Goal: Task Accomplishment & Management: Manage account settings

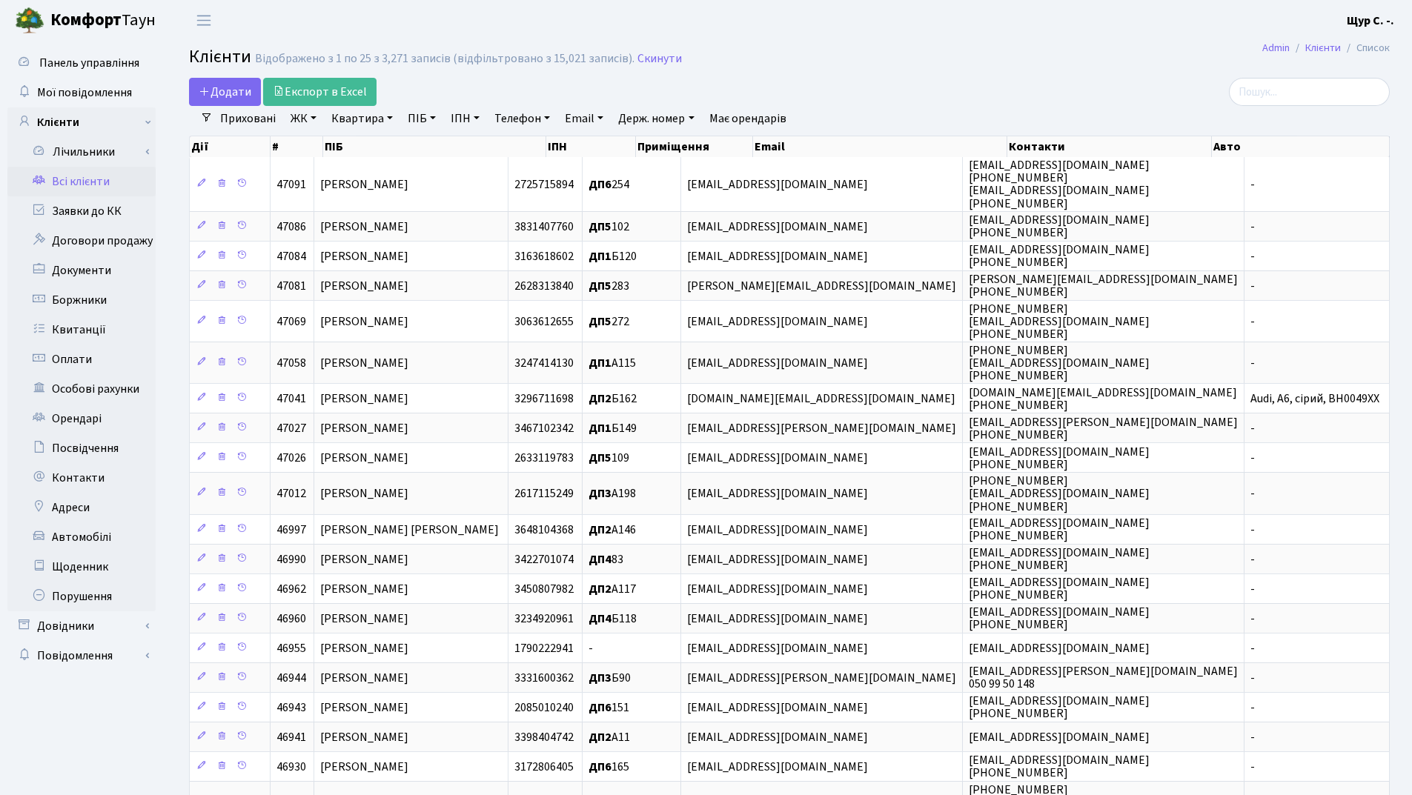
select select "25"
click at [417, 117] on link "ПІБ" at bounding box center [422, 118] width 40 height 25
type input "d"
type input "волков"
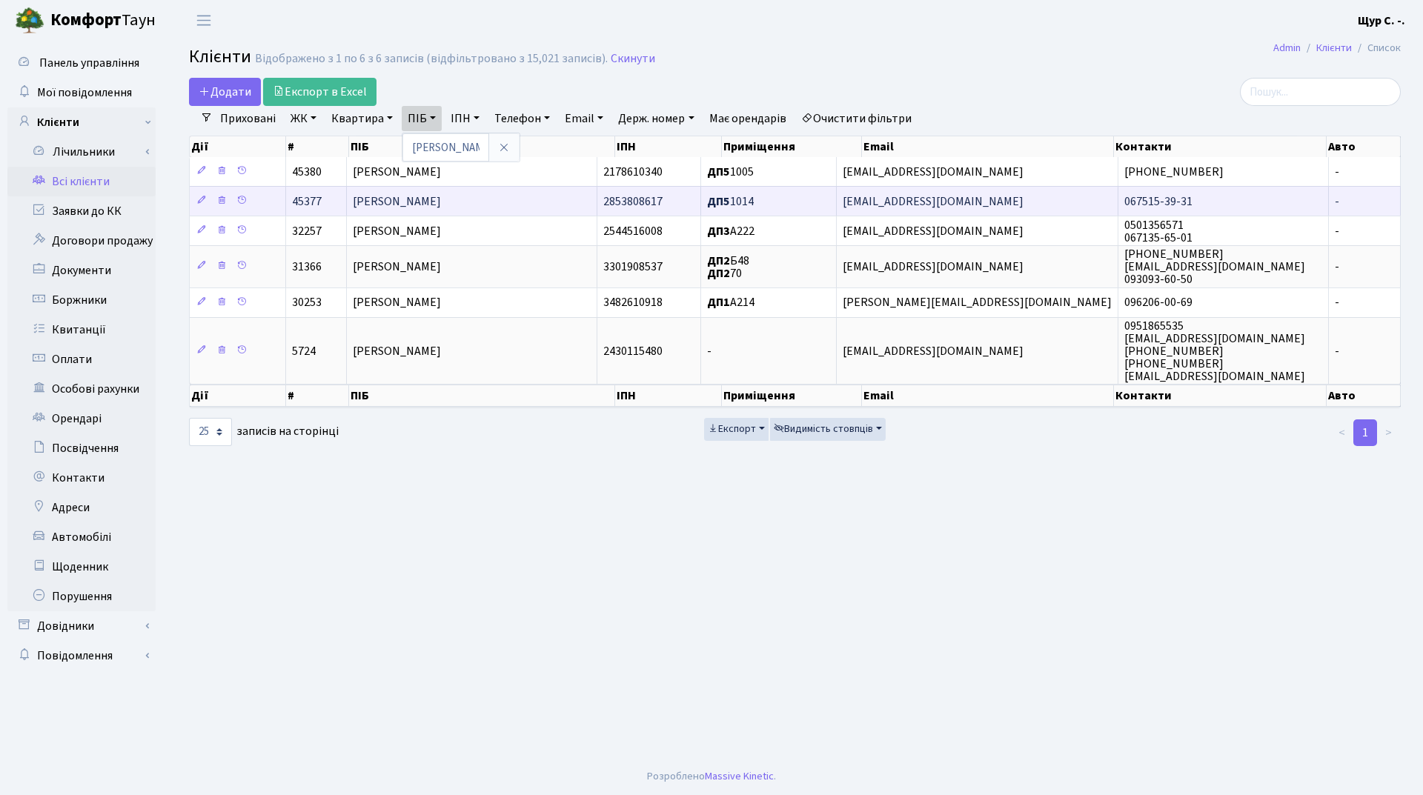
click at [537, 202] on td "[PERSON_NAME]" at bounding box center [472, 201] width 251 height 30
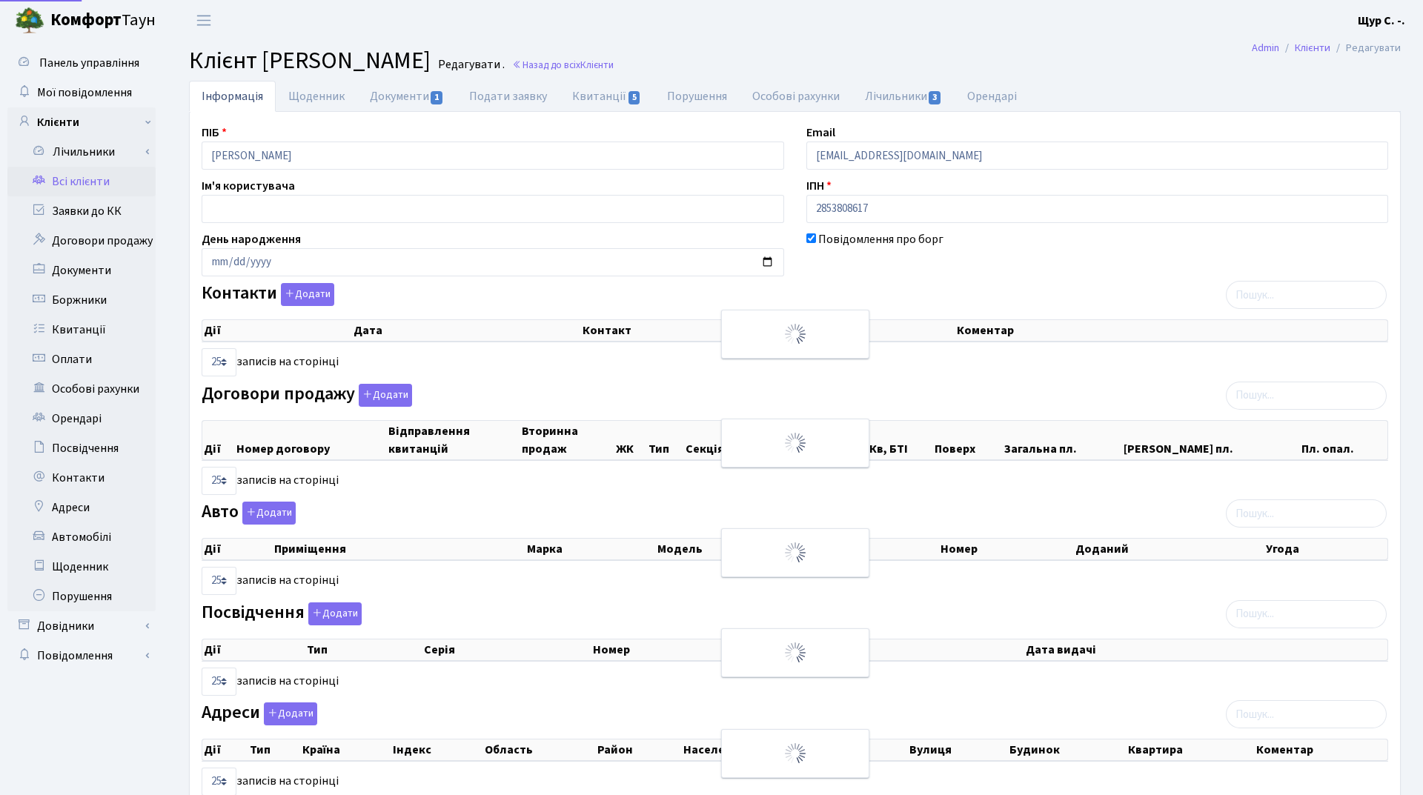
select select "25"
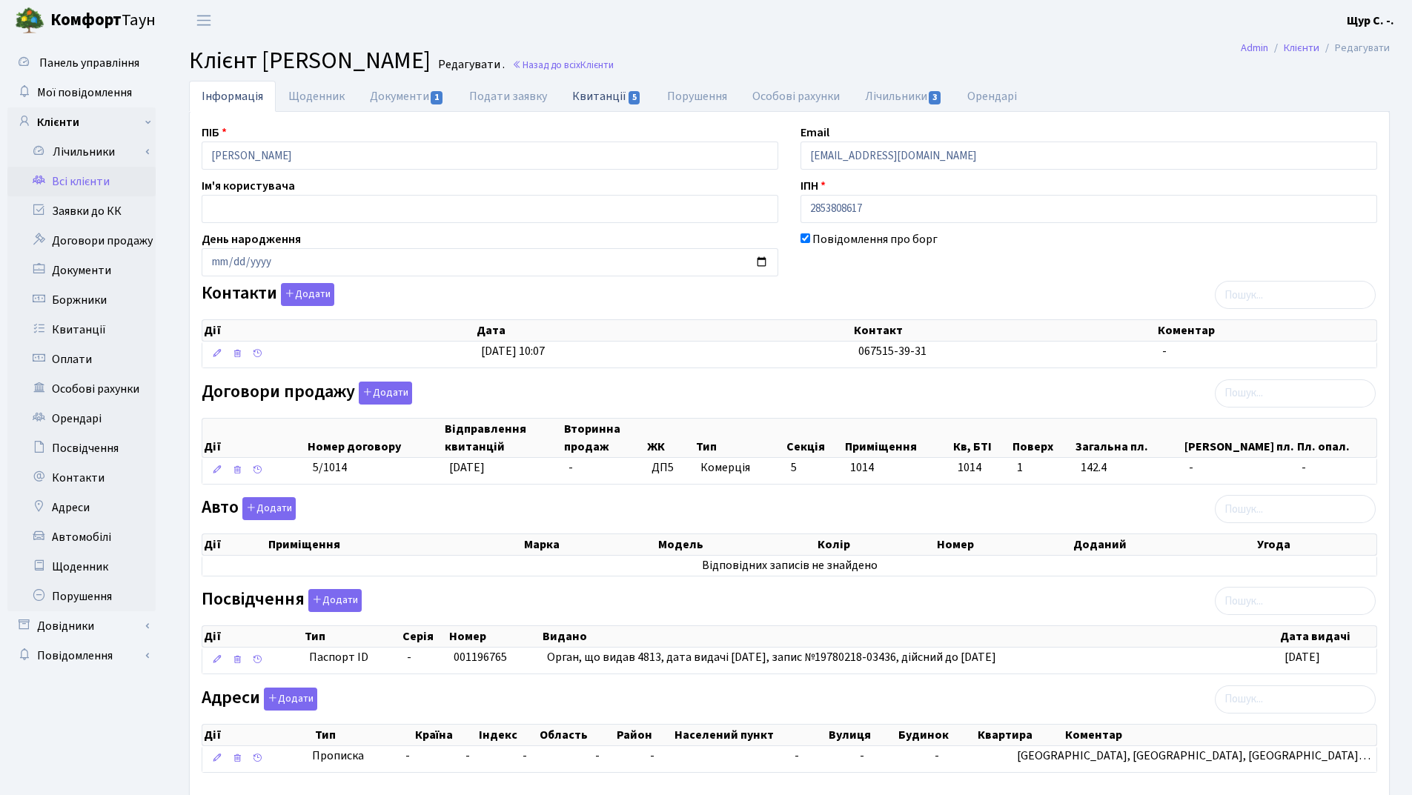
click at [586, 92] on link "Квитанції 5" at bounding box center [607, 96] width 94 height 30
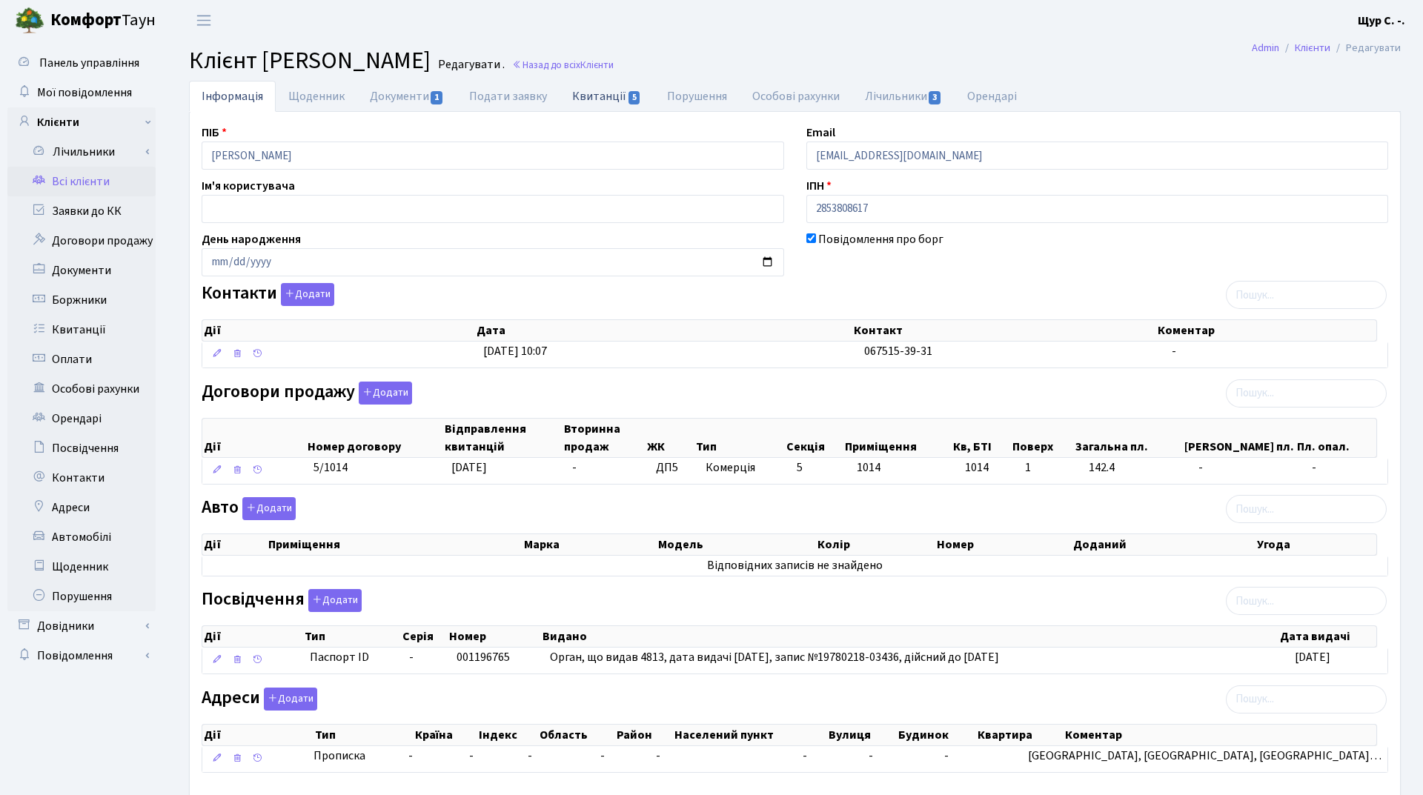
select select "25"
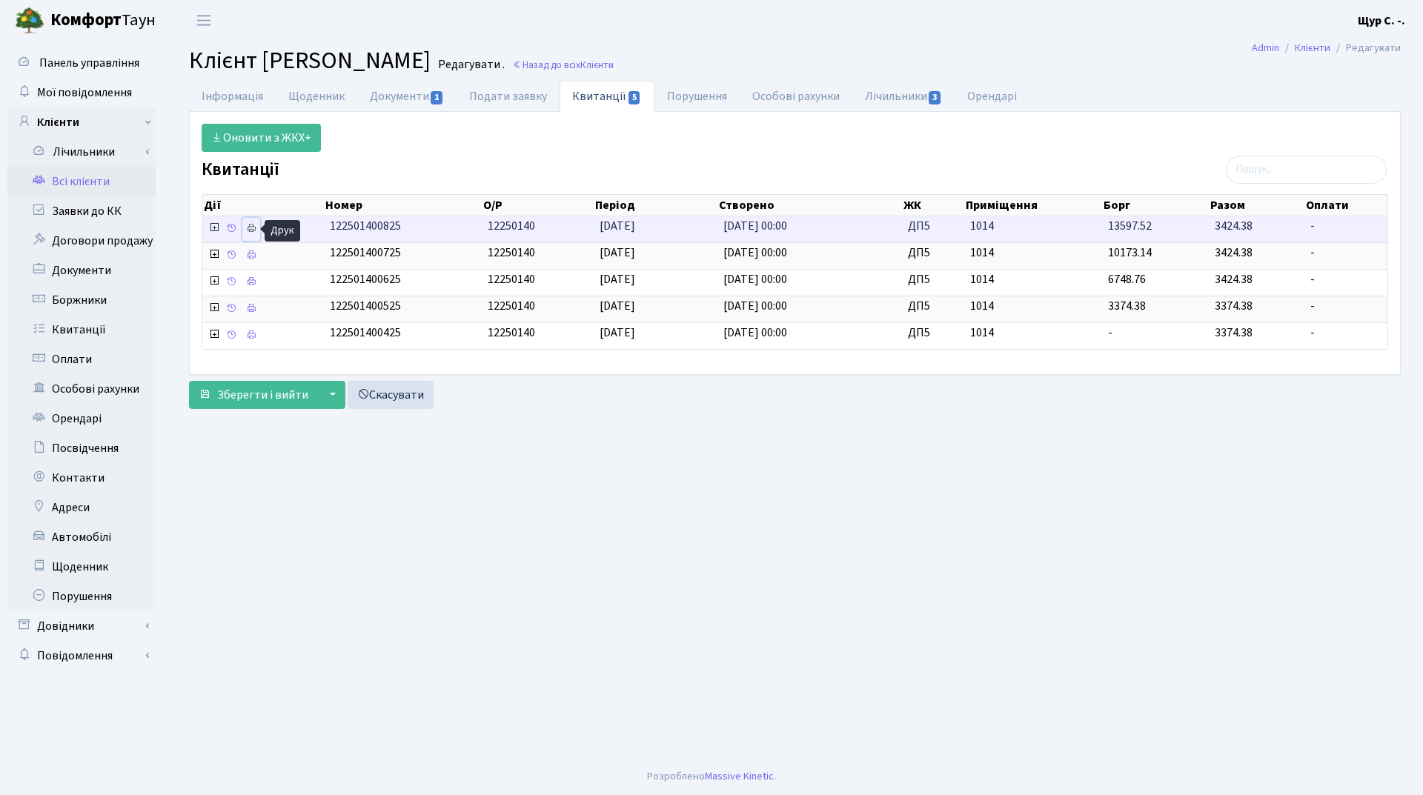
click at [249, 232] on icon at bounding box center [251, 228] width 10 height 10
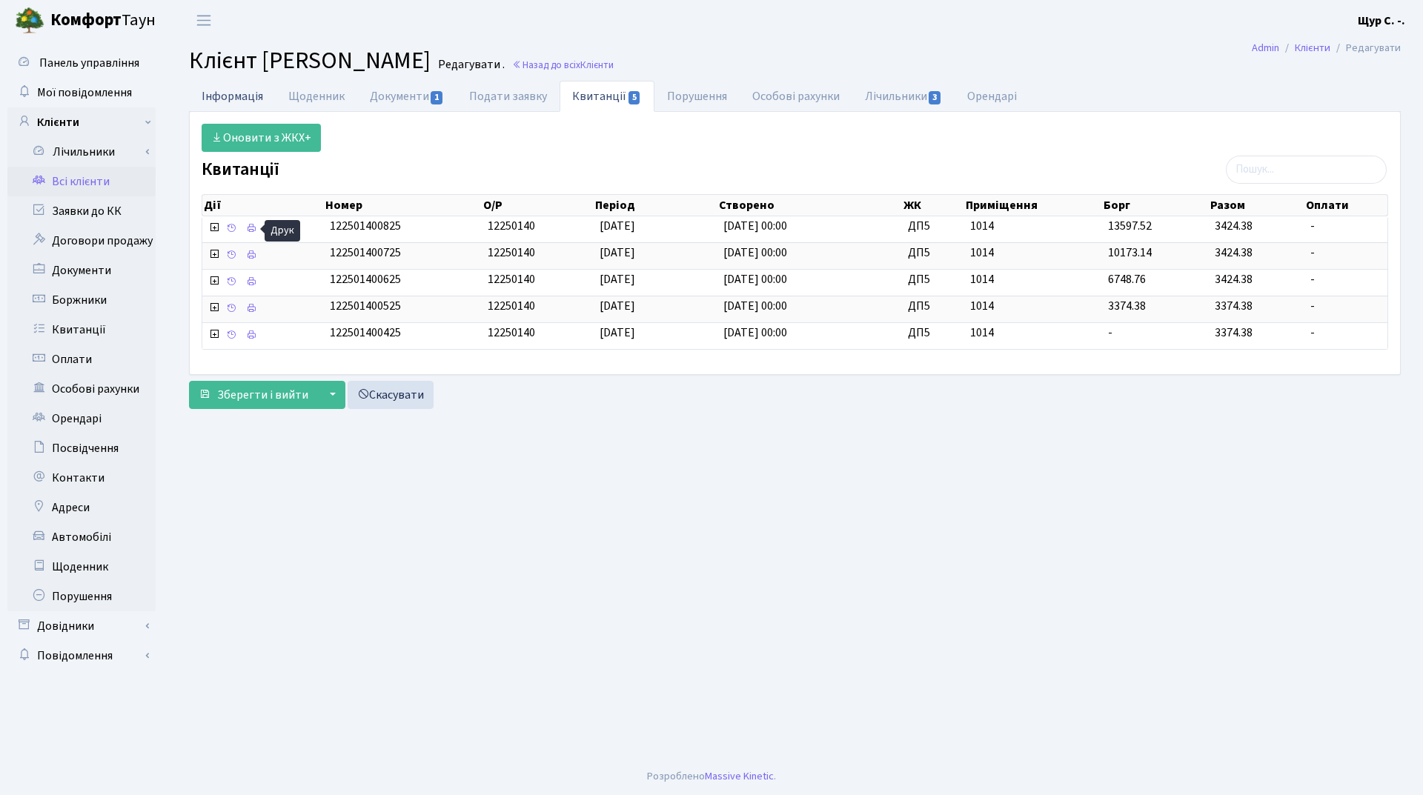
click at [234, 97] on link "Інформація" at bounding box center [232, 96] width 87 height 30
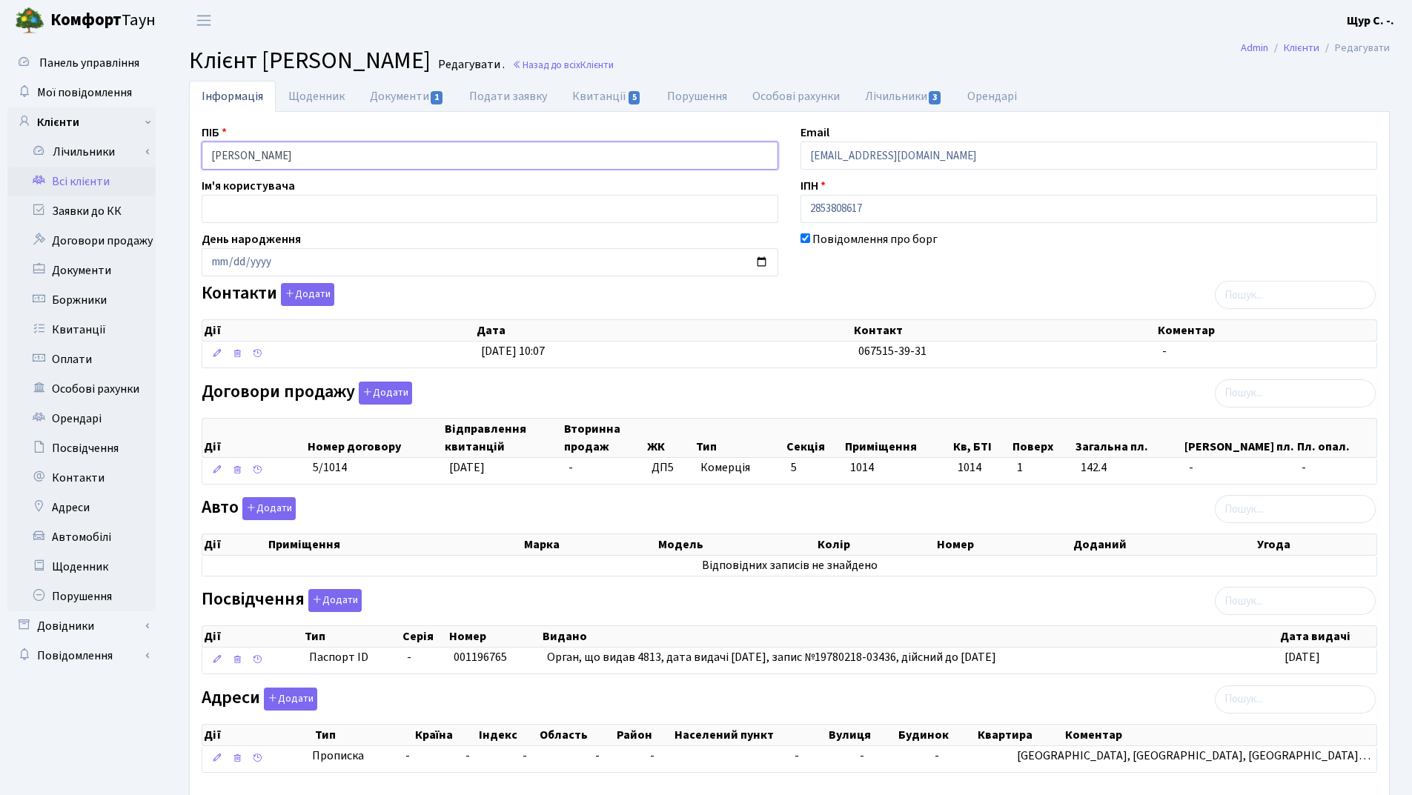
drag, startPoint x: 348, startPoint y: 158, endPoint x: 179, endPoint y: 158, distance: 169.0
click at [181, 158] on div "Інформація Щоденник Документи 1 Подати заявку Квитанції 5 Порушення Особові рах…" at bounding box center [789, 460] width 1223 height 759
click at [522, 228] on div "ПІБ Волков Андрій Вікторович Email kt45377@comfort-town.com.ua Ім'я користувача…" at bounding box center [789, 455] width 1198 height 662
click at [389, 93] on link "Документи 1" at bounding box center [406, 96] width 99 height 30
select select "25"
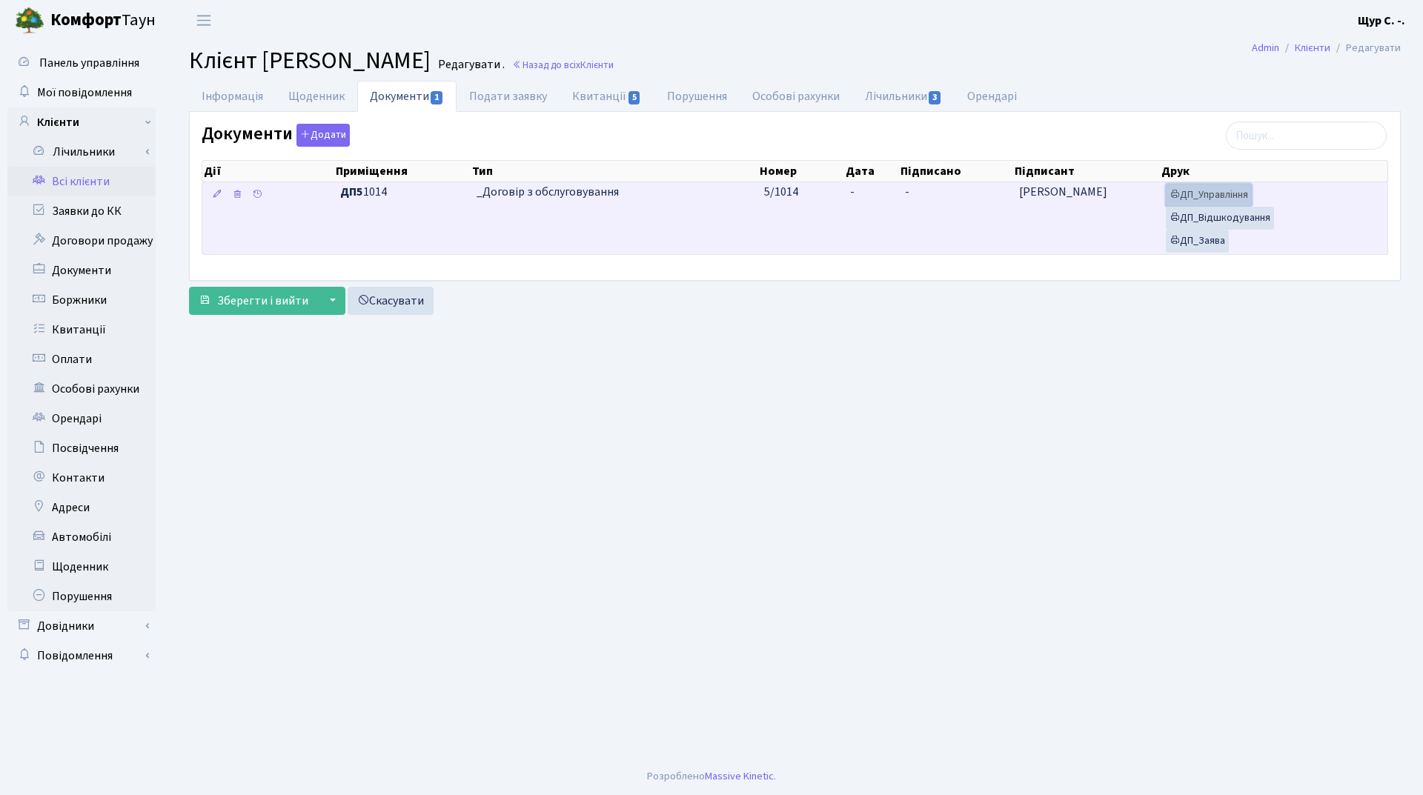
click at [1225, 190] on link "ДП_Управління" at bounding box center [1209, 195] width 86 height 23
click at [1236, 222] on link "ДП_Відшкодування" at bounding box center [1220, 218] width 108 height 23
click at [1200, 236] on link "ДП_Заява" at bounding box center [1197, 241] width 63 height 23
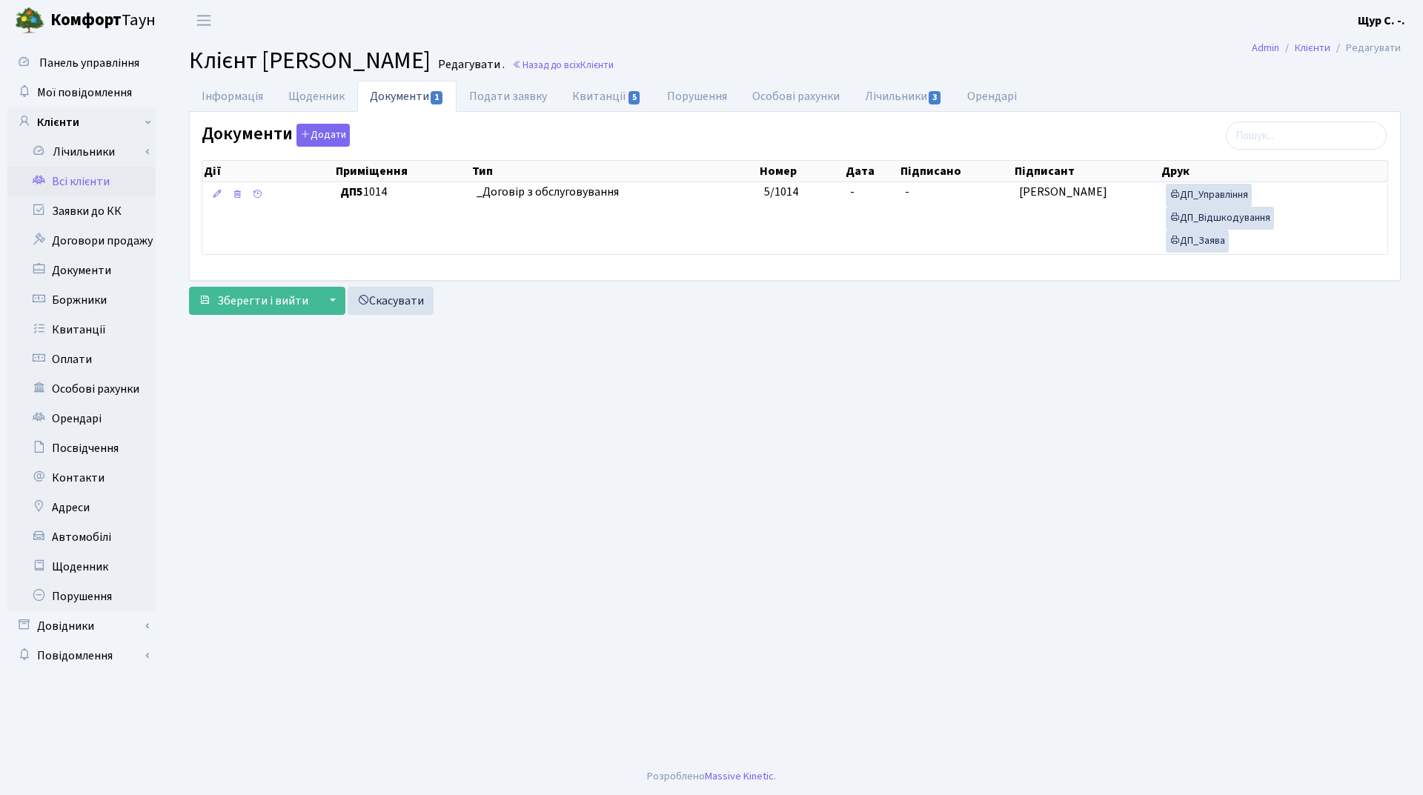
click at [83, 185] on link "Всі клієнти" at bounding box center [81, 182] width 148 height 30
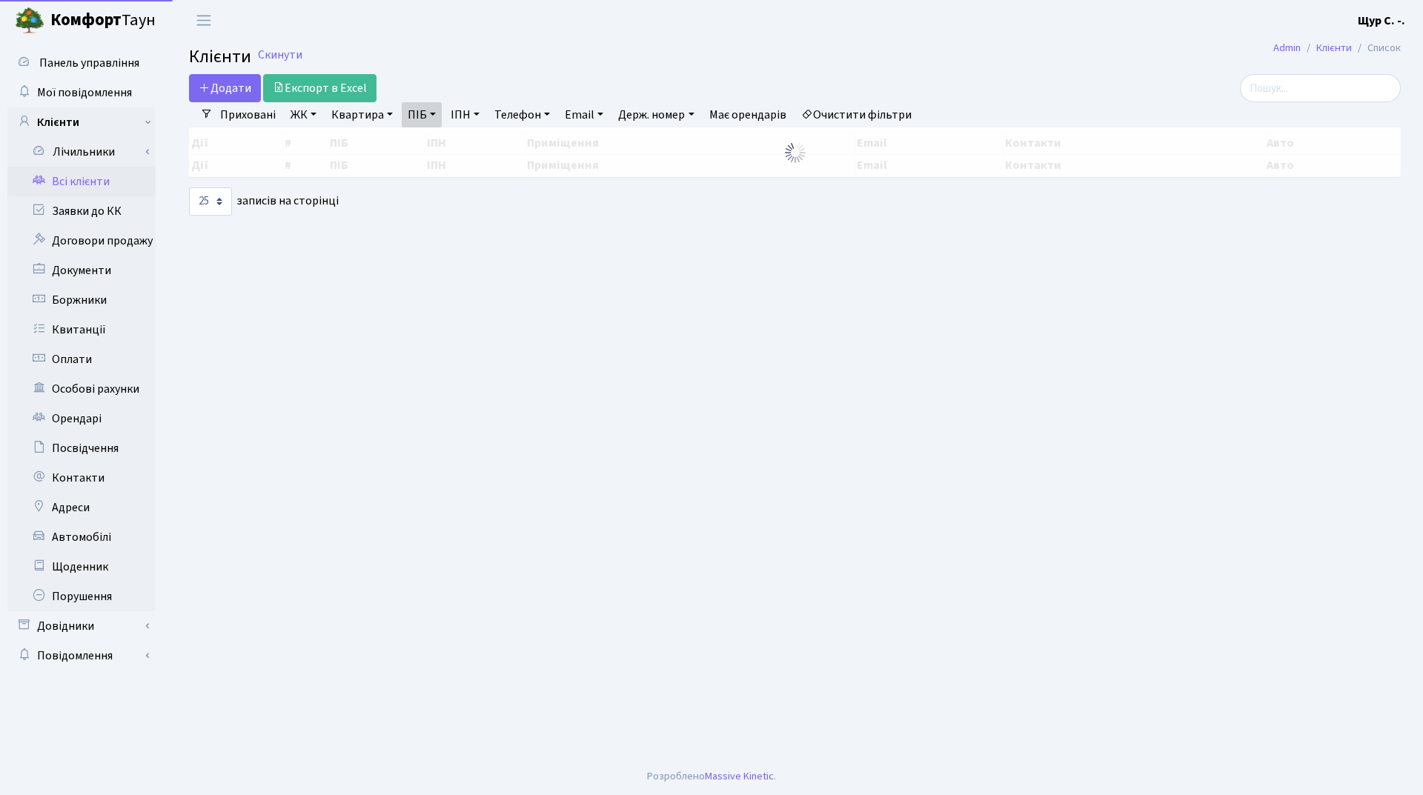
select select "25"
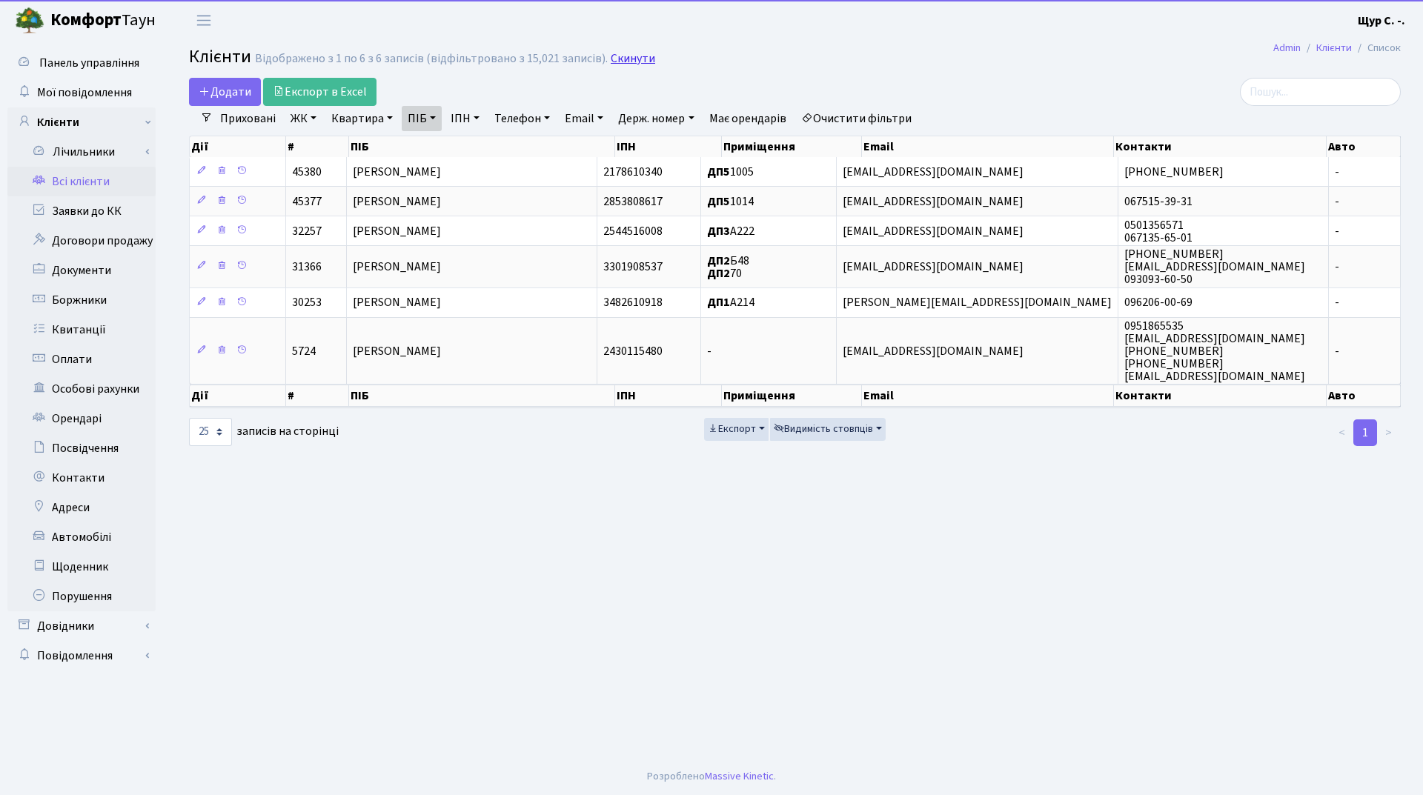
click at [614, 58] on link "Скинути" at bounding box center [633, 59] width 44 height 14
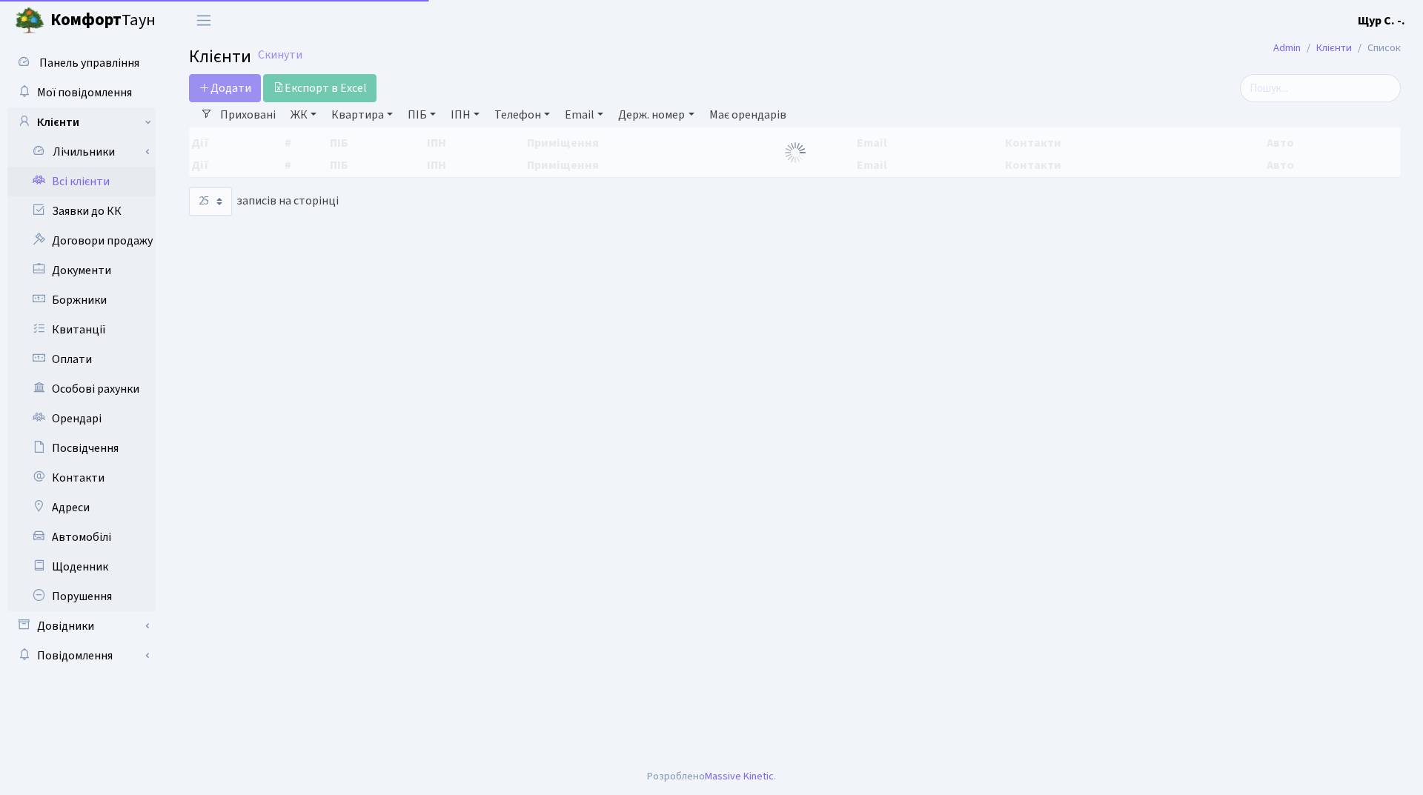
select select "25"
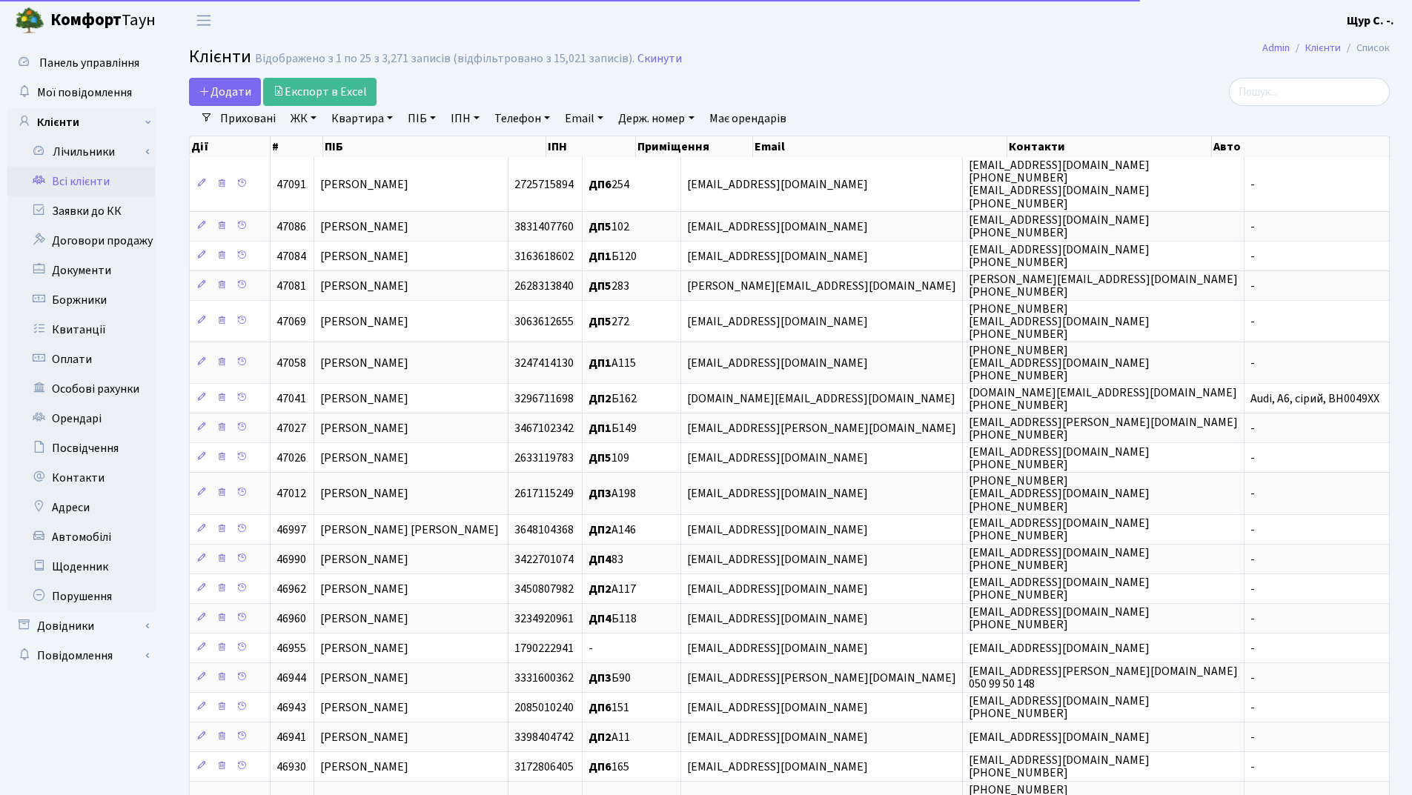
click at [348, 119] on link "Квартира" at bounding box center [361, 118] width 73 height 25
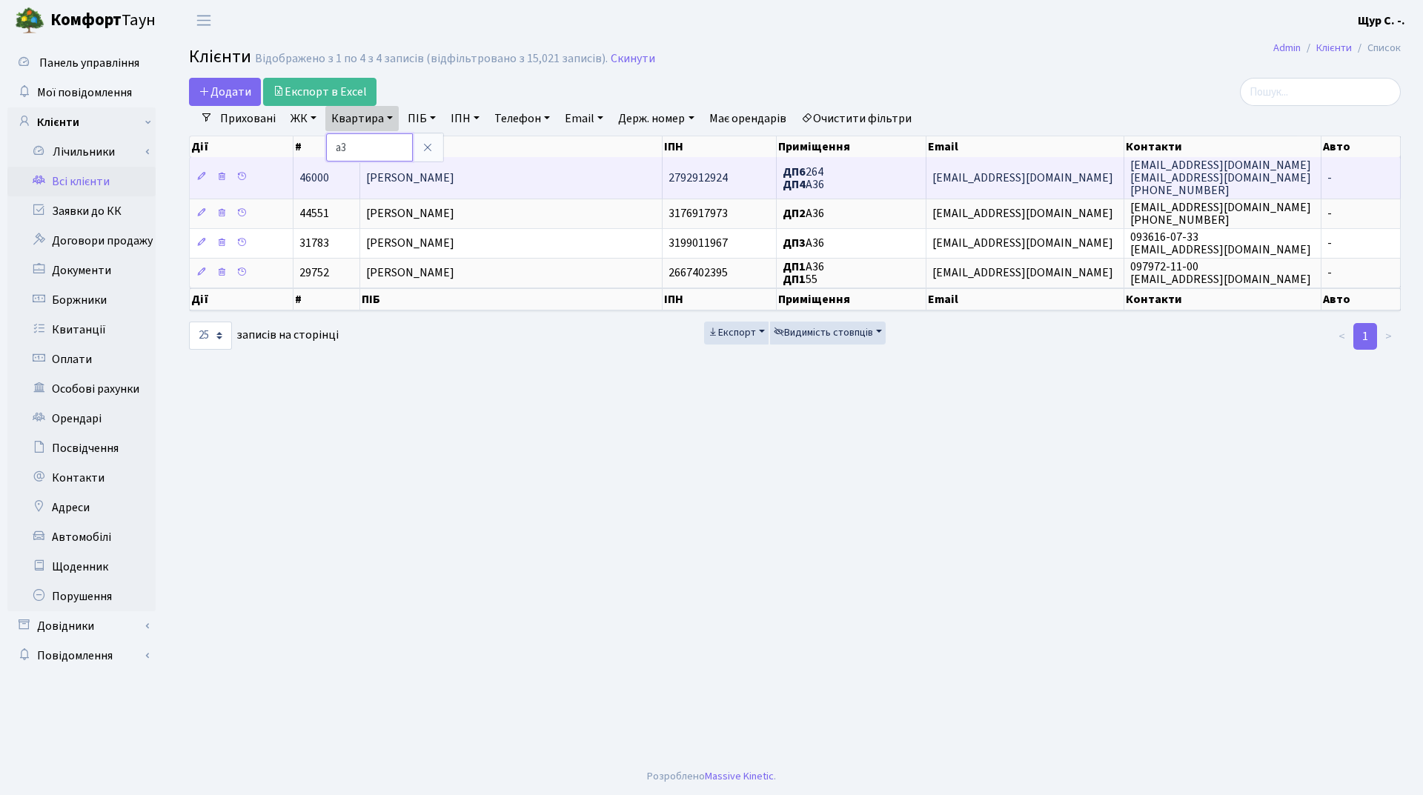
type input "а"
type input "1014"
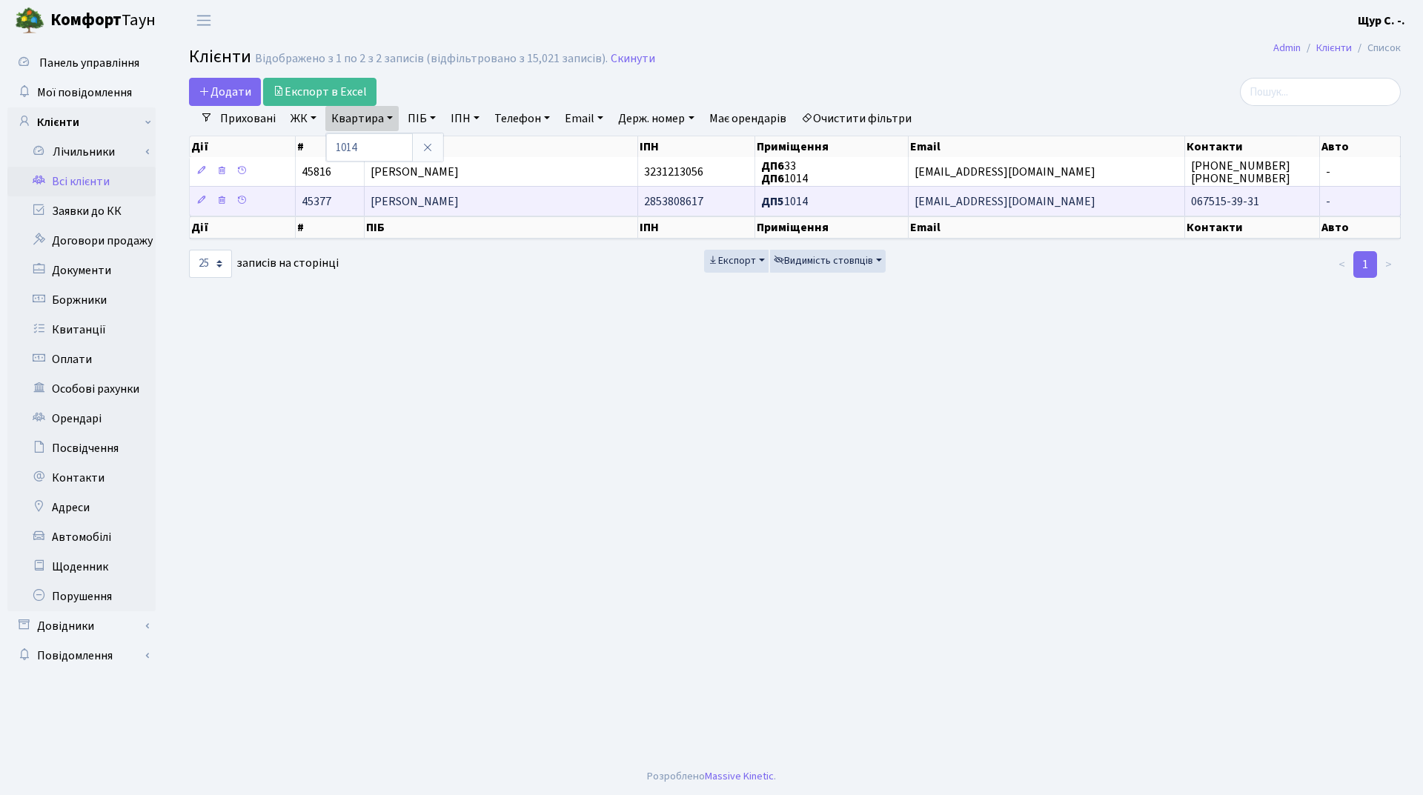
click at [459, 200] on span "[PERSON_NAME]" at bounding box center [415, 201] width 88 height 16
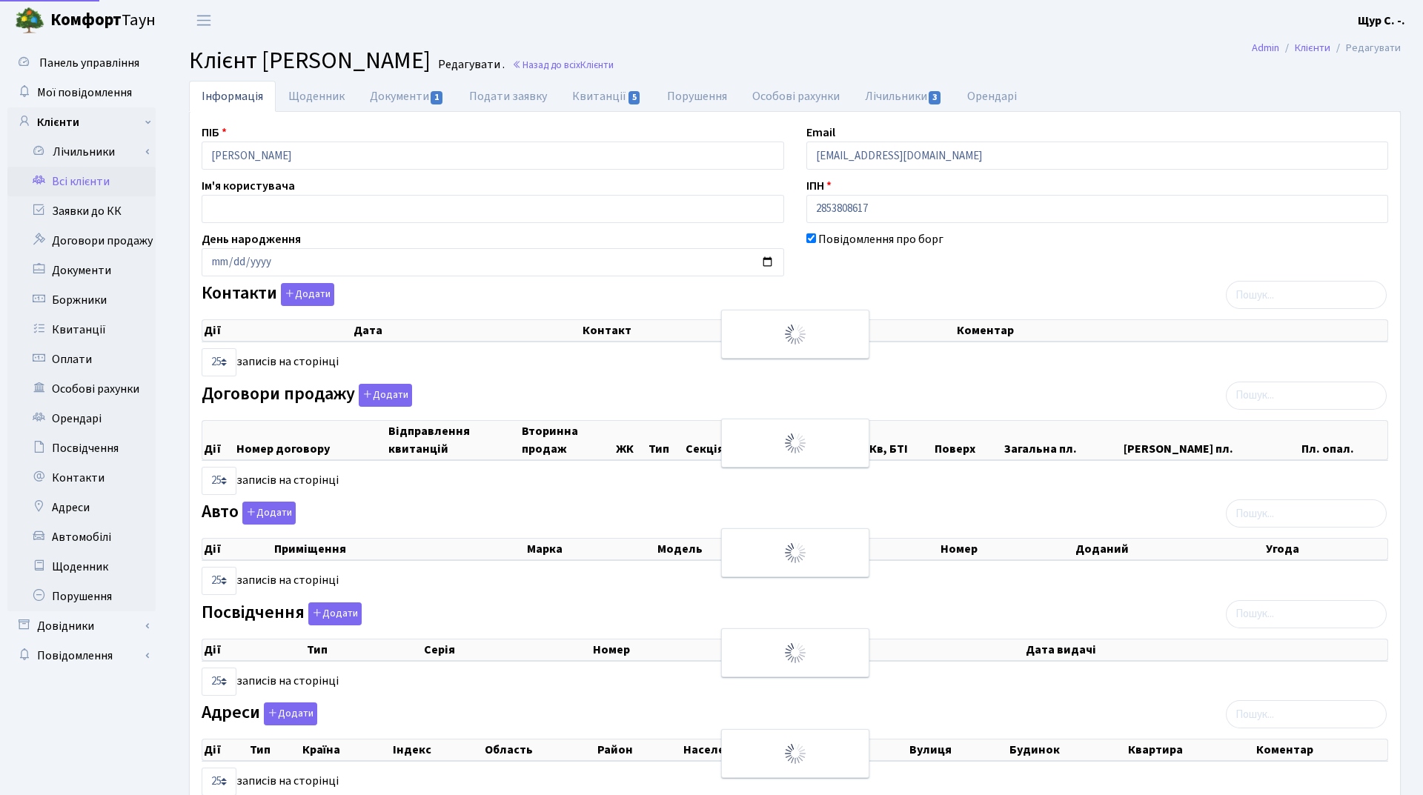
select select "25"
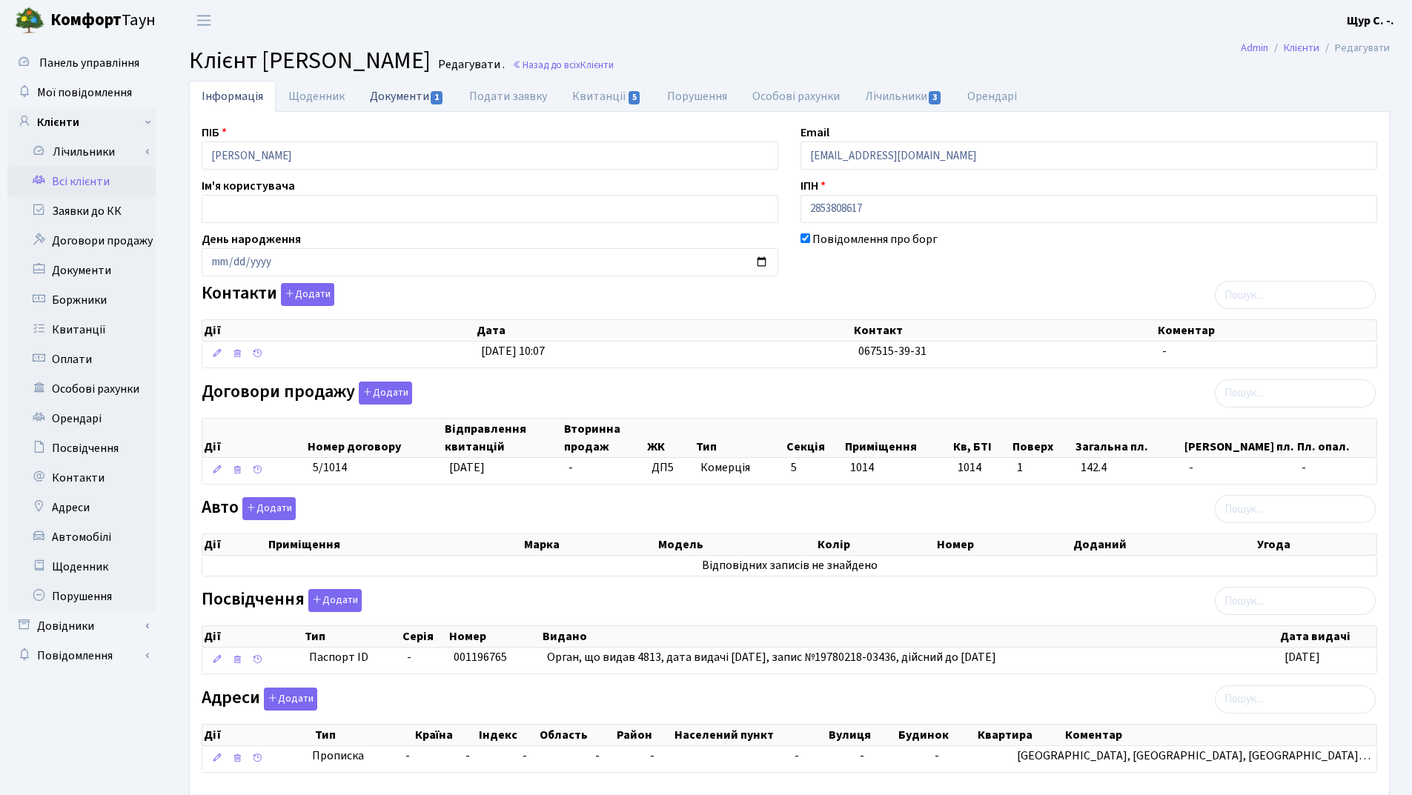
click at [407, 99] on link "Документи 1" at bounding box center [406, 96] width 99 height 30
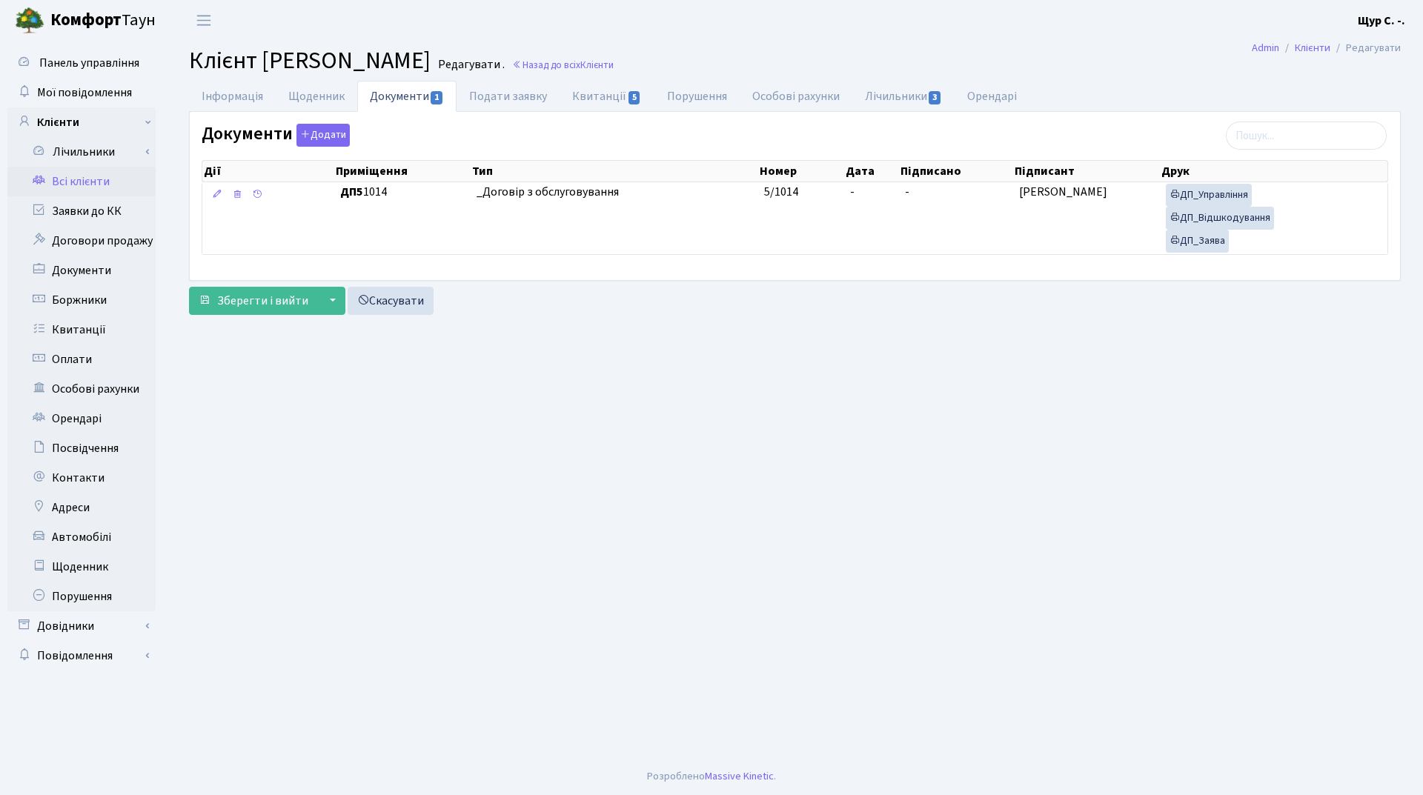
click at [95, 185] on link "Всі клієнти" at bounding box center [81, 182] width 148 height 30
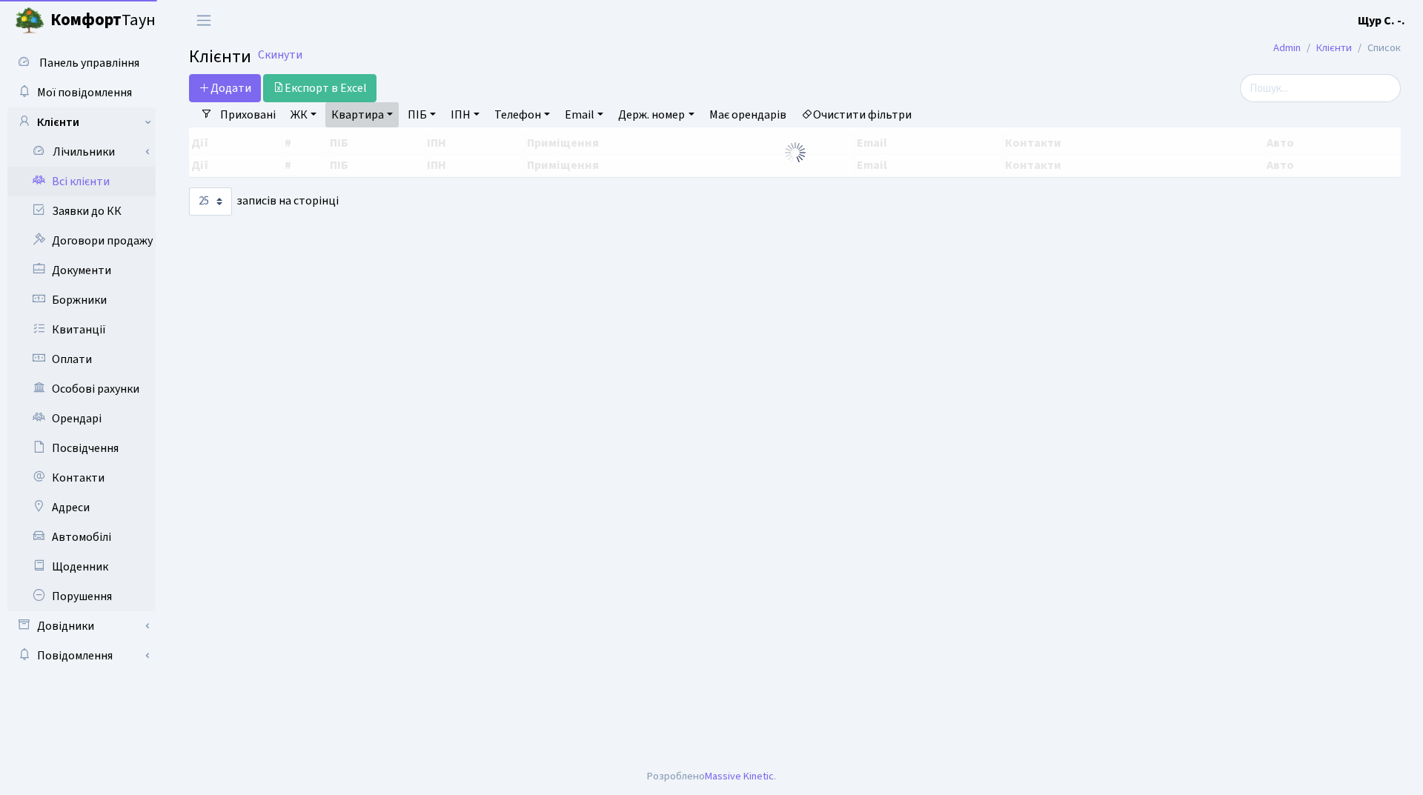
select select "25"
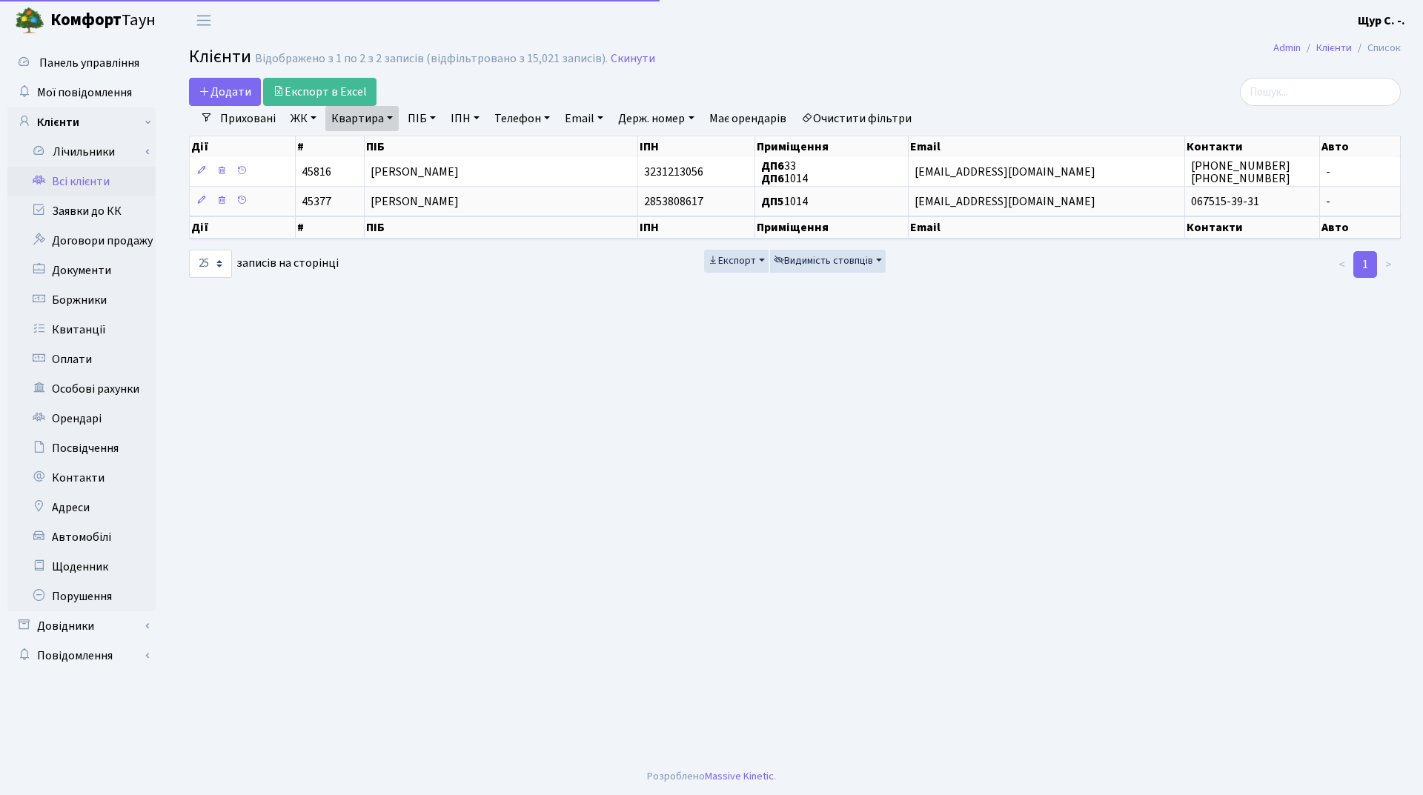
click at [371, 115] on link "Квартира" at bounding box center [361, 118] width 73 height 25
click at [372, 148] on input "1014" at bounding box center [369, 147] width 87 height 28
type input "1"
type input "35"
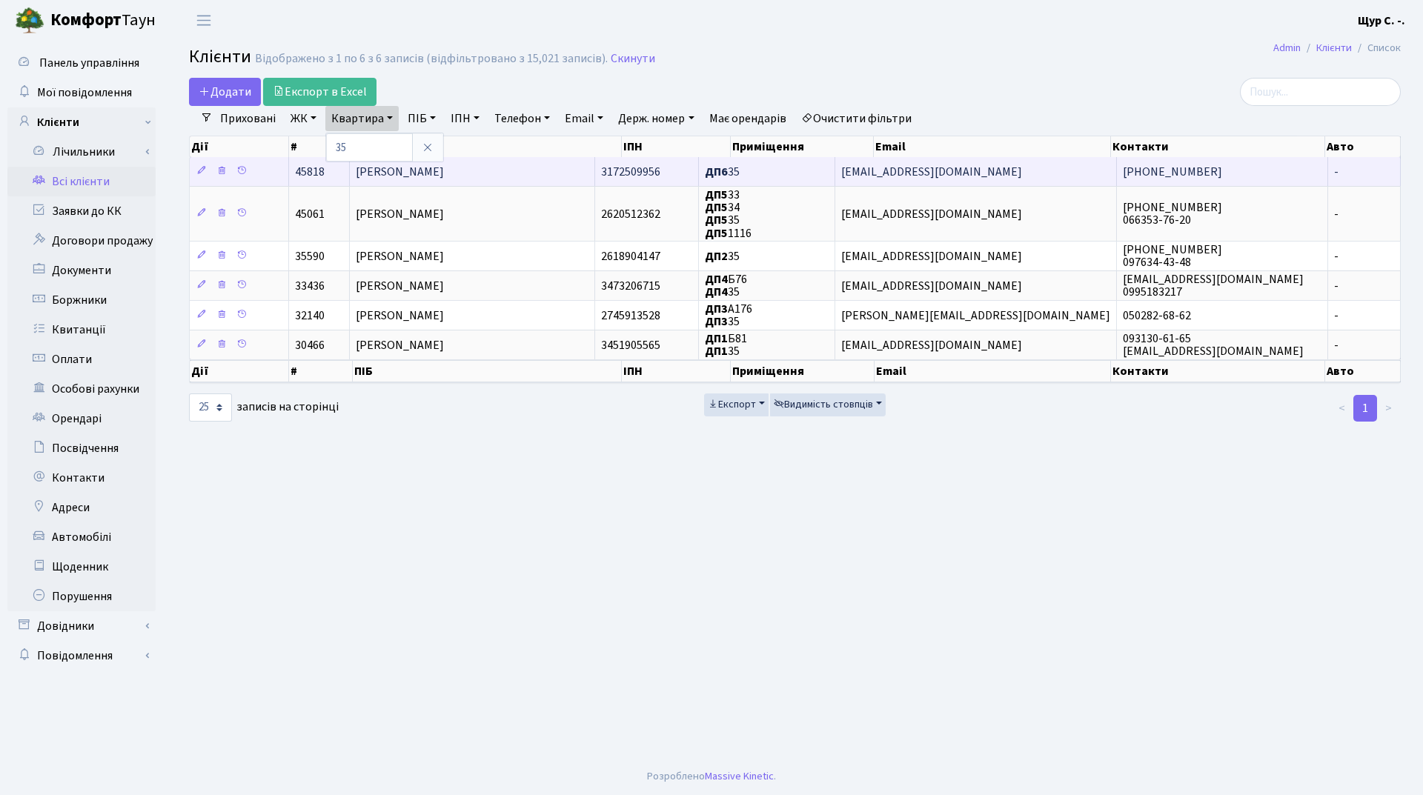
click at [396, 175] on span "Ковпак Володимир Леонідович" at bounding box center [400, 172] width 88 height 16
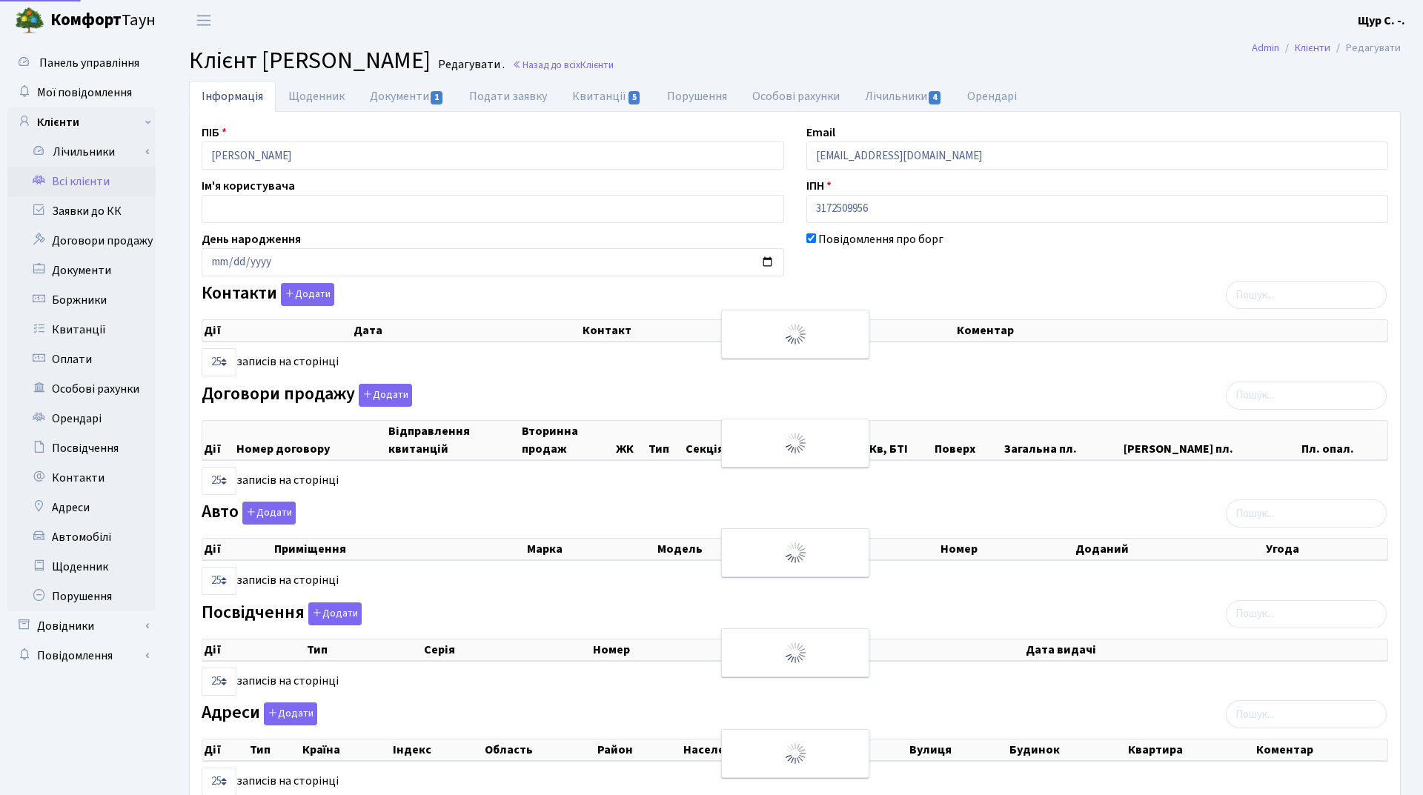
select select "25"
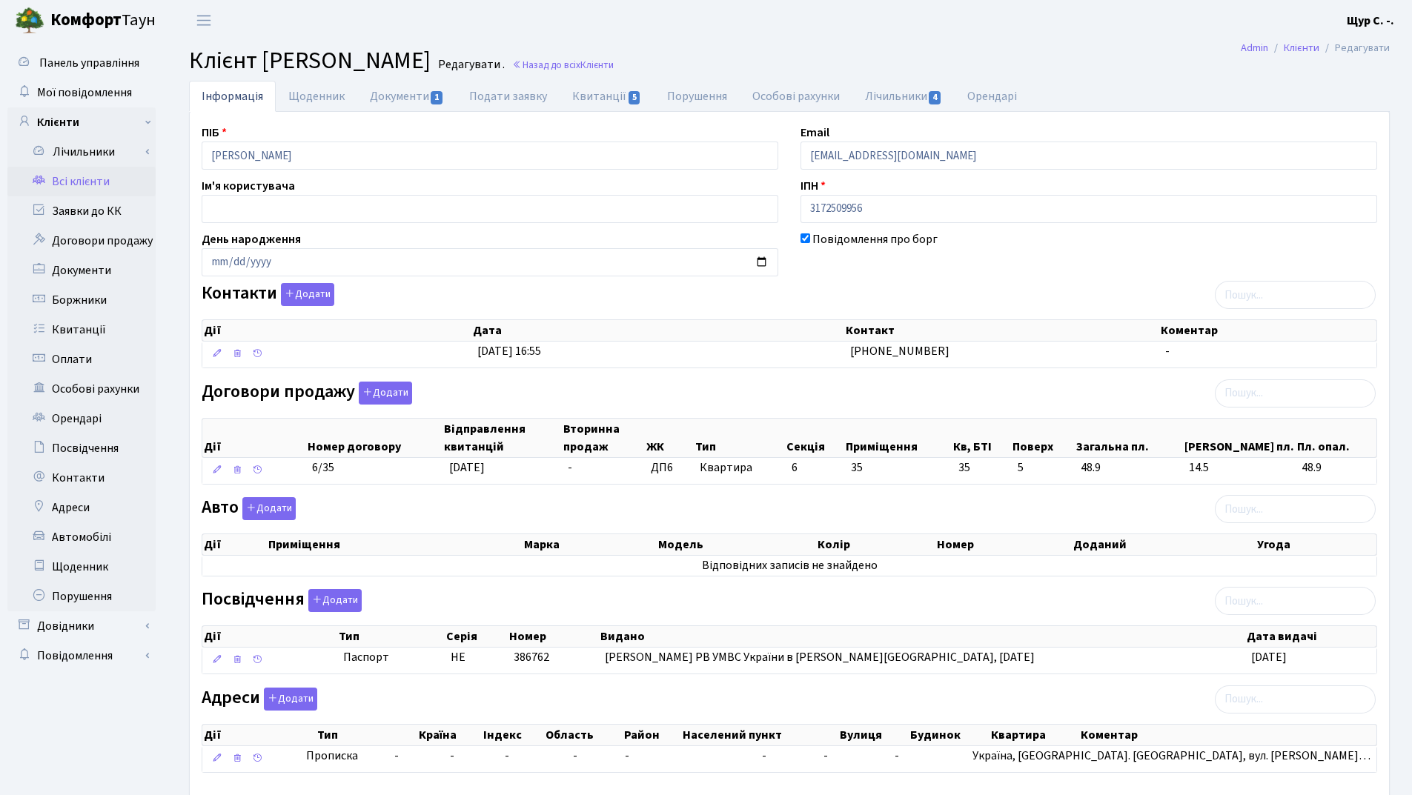
click at [74, 182] on link "Всі клієнти" at bounding box center [81, 182] width 148 height 30
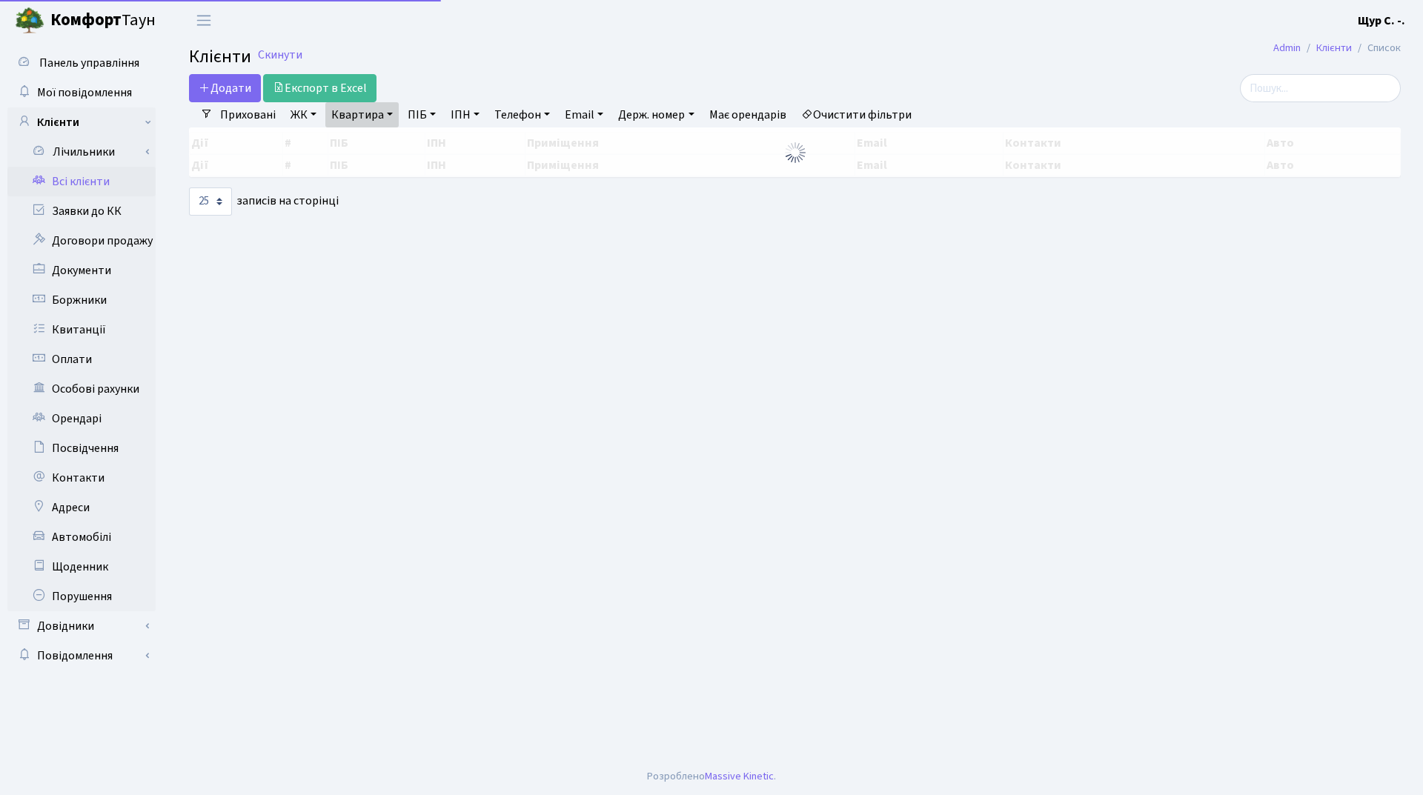
select select "25"
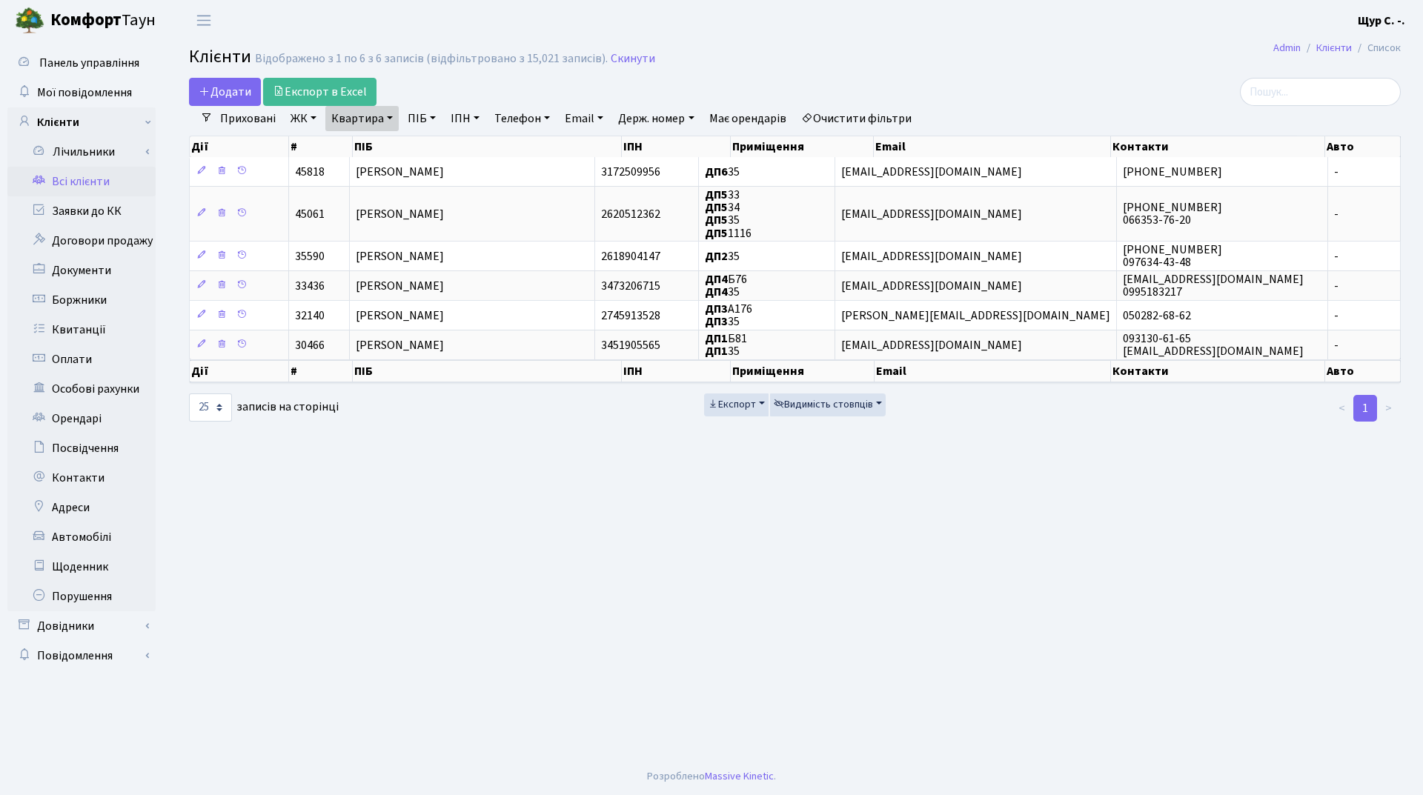
click at [386, 115] on link "Квартира" at bounding box center [361, 118] width 73 height 25
click at [378, 145] on input "35" at bounding box center [369, 147] width 87 height 28
type input "3"
type input "6"
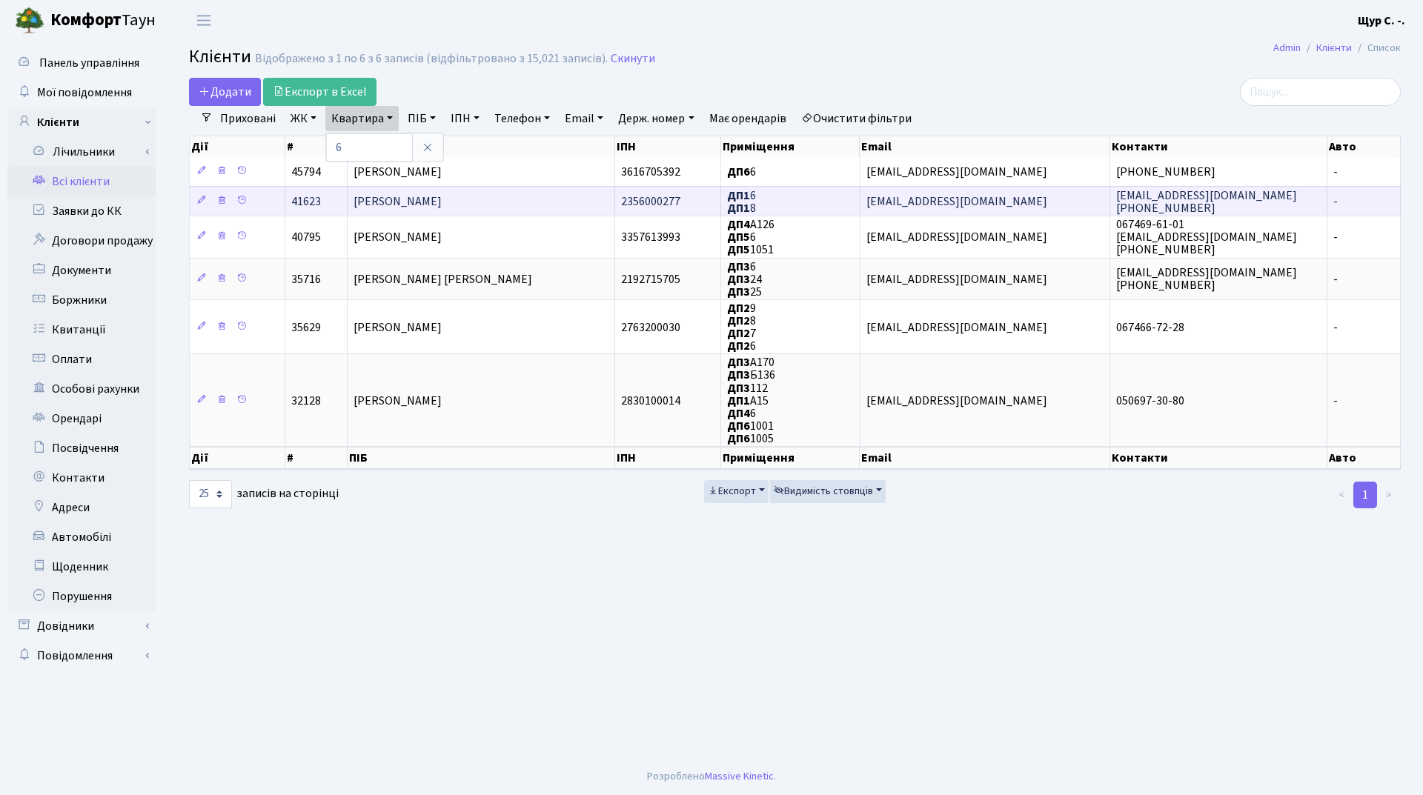
click at [438, 202] on span "Завгородній [PERSON_NAME]" at bounding box center [398, 201] width 88 height 16
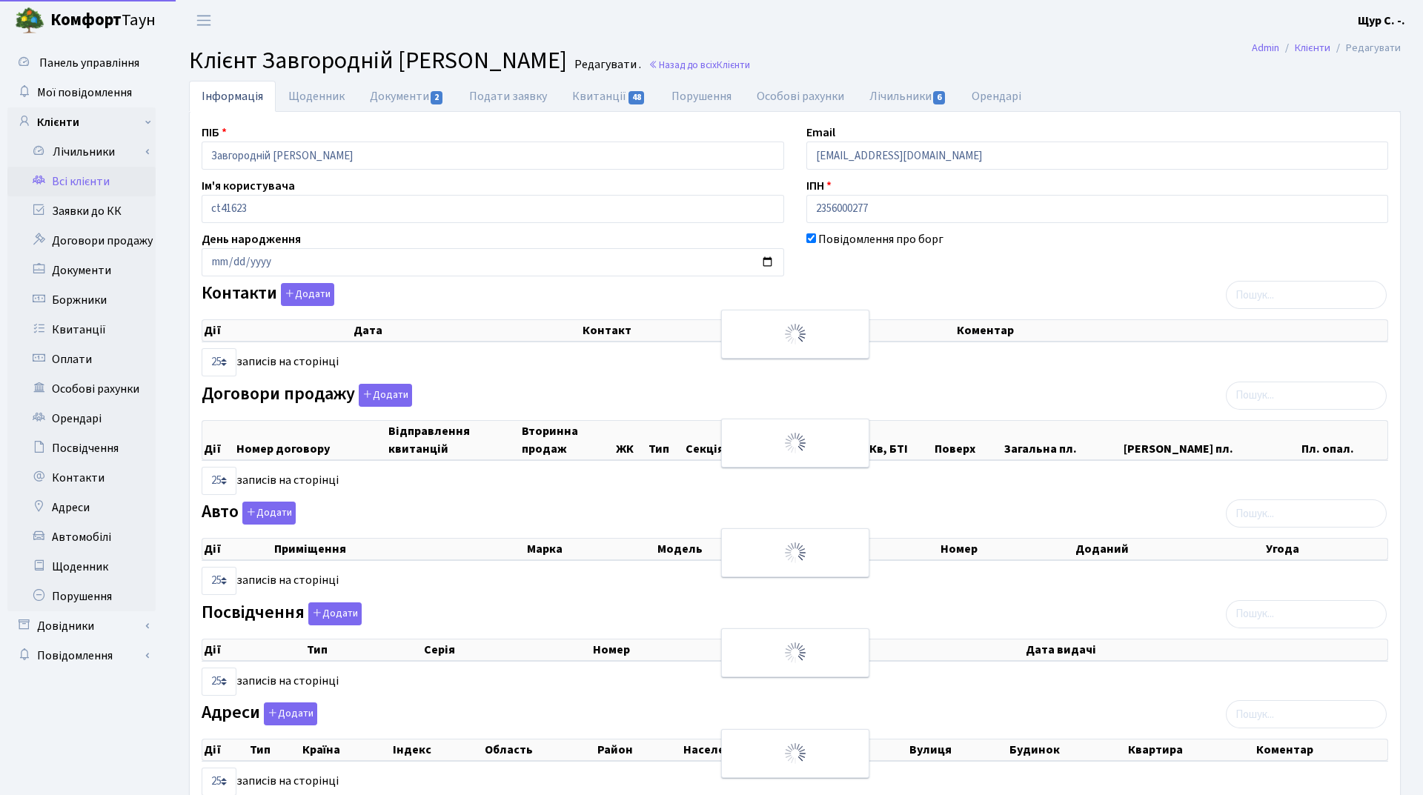
select select "25"
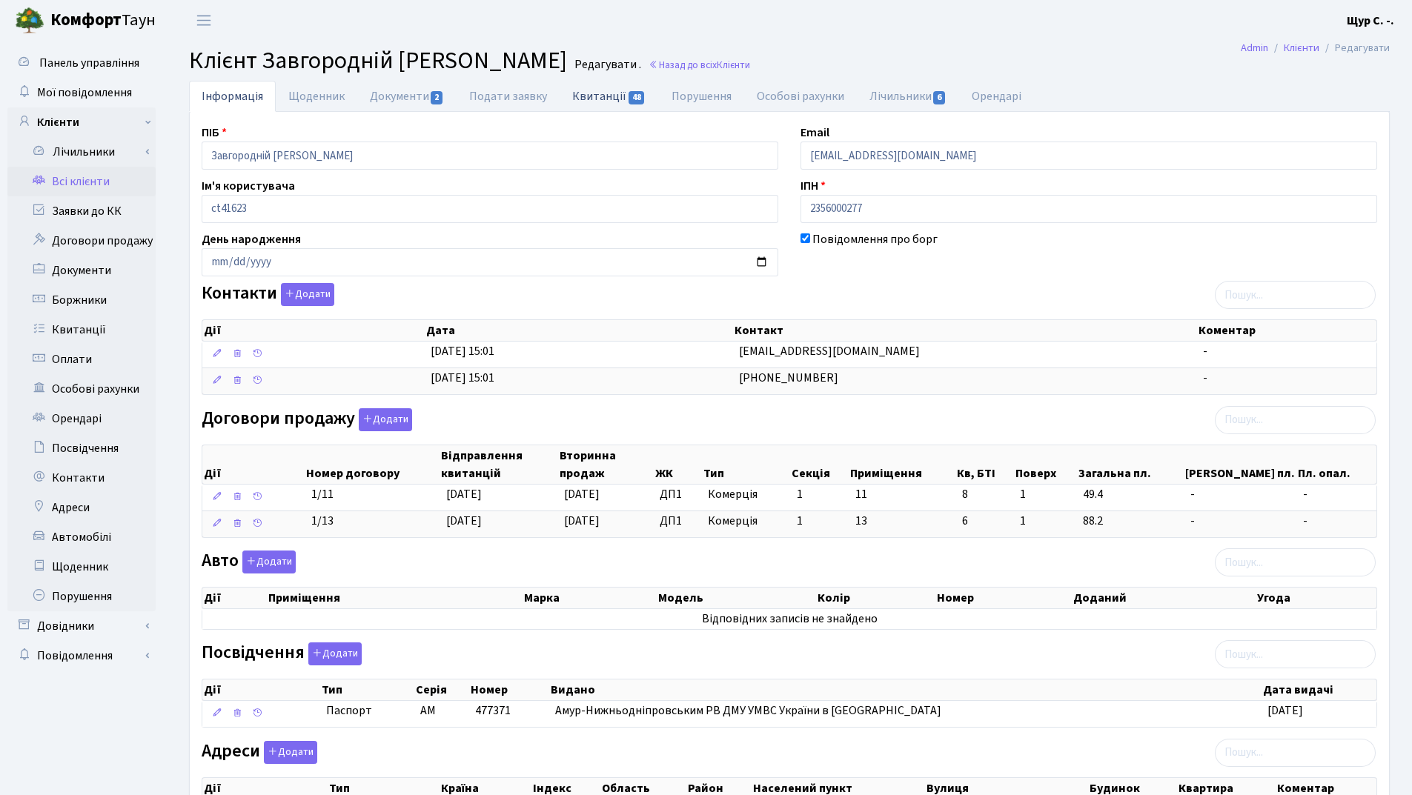
click at [592, 95] on link "Квитанції 48" at bounding box center [609, 96] width 99 height 30
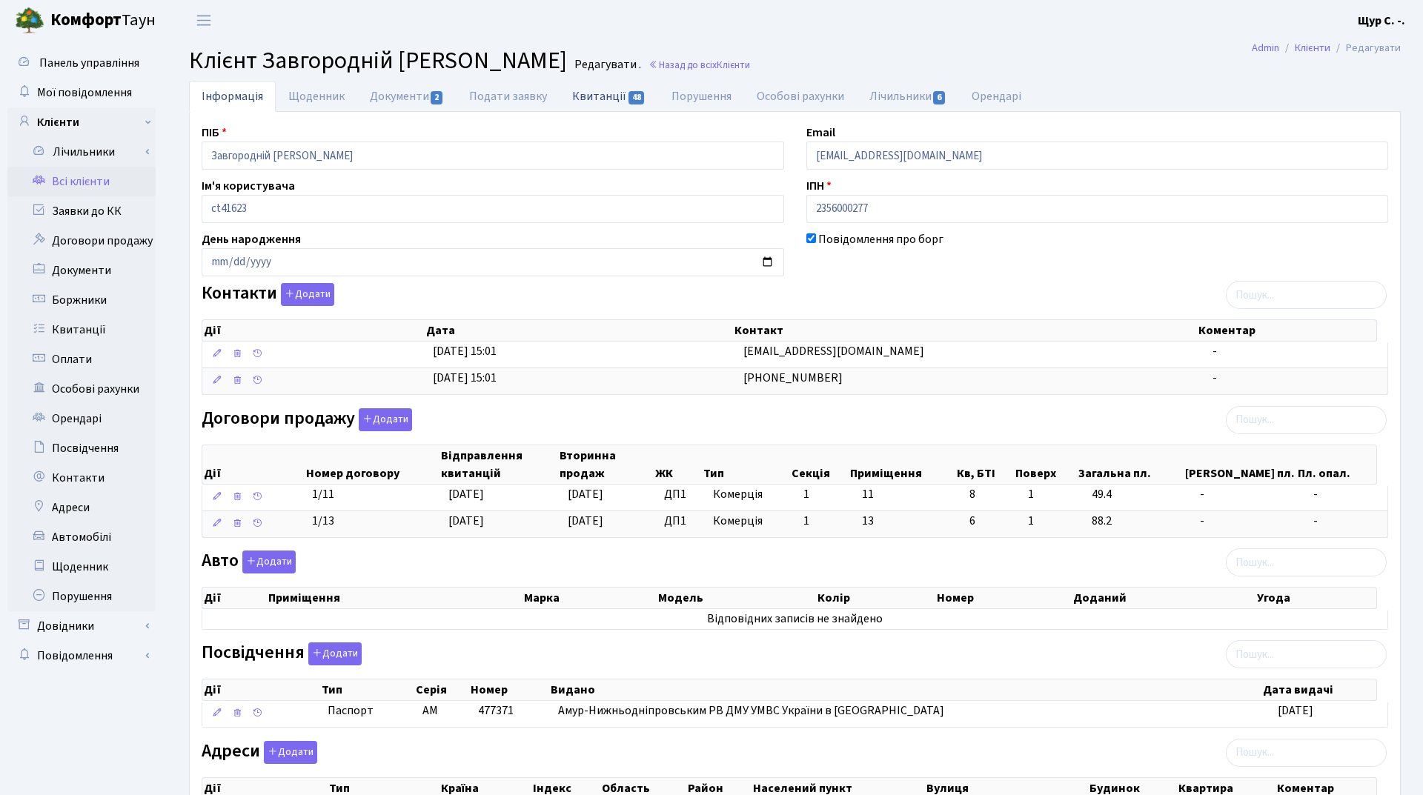
select select "25"
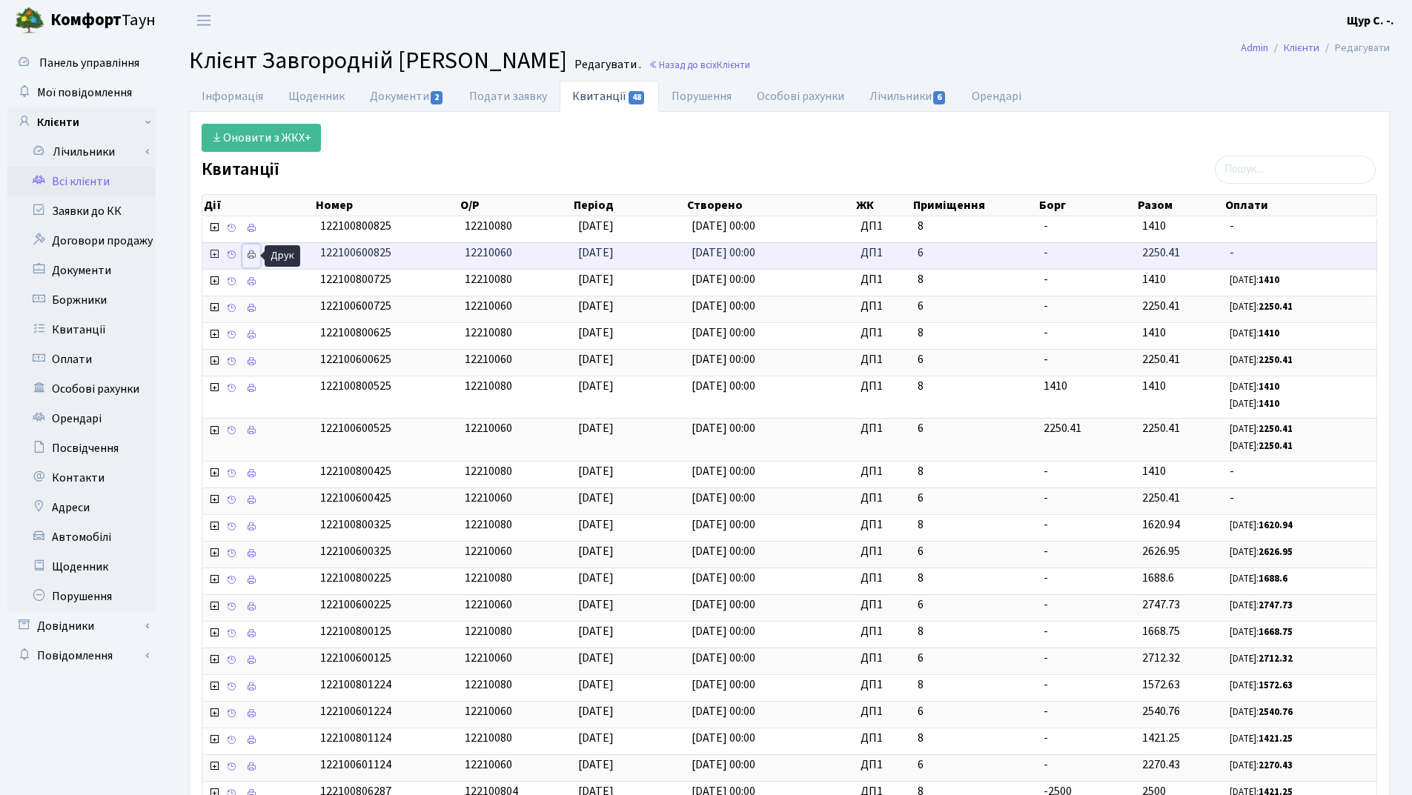
click at [250, 256] on icon at bounding box center [251, 255] width 10 height 10
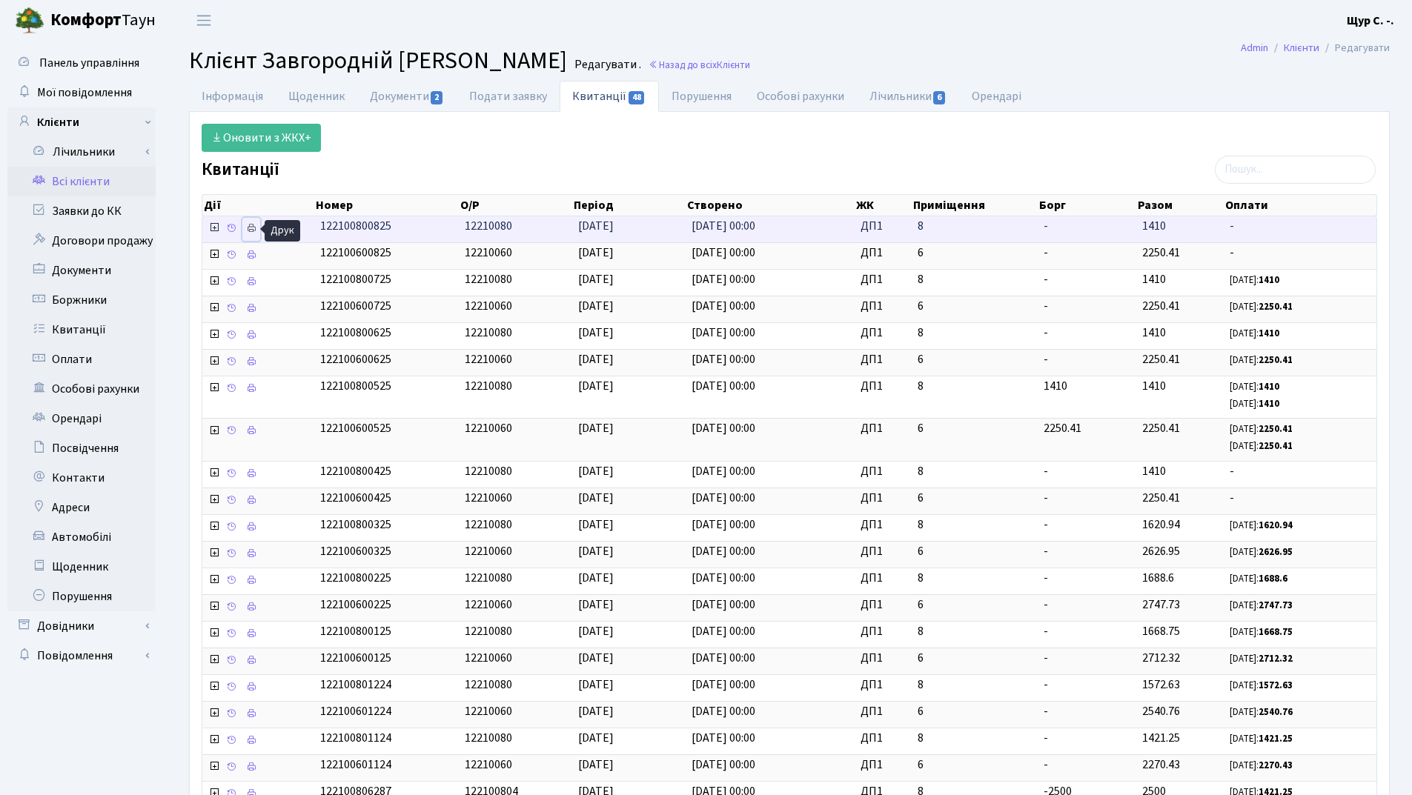
click at [249, 228] on icon at bounding box center [251, 228] width 10 height 10
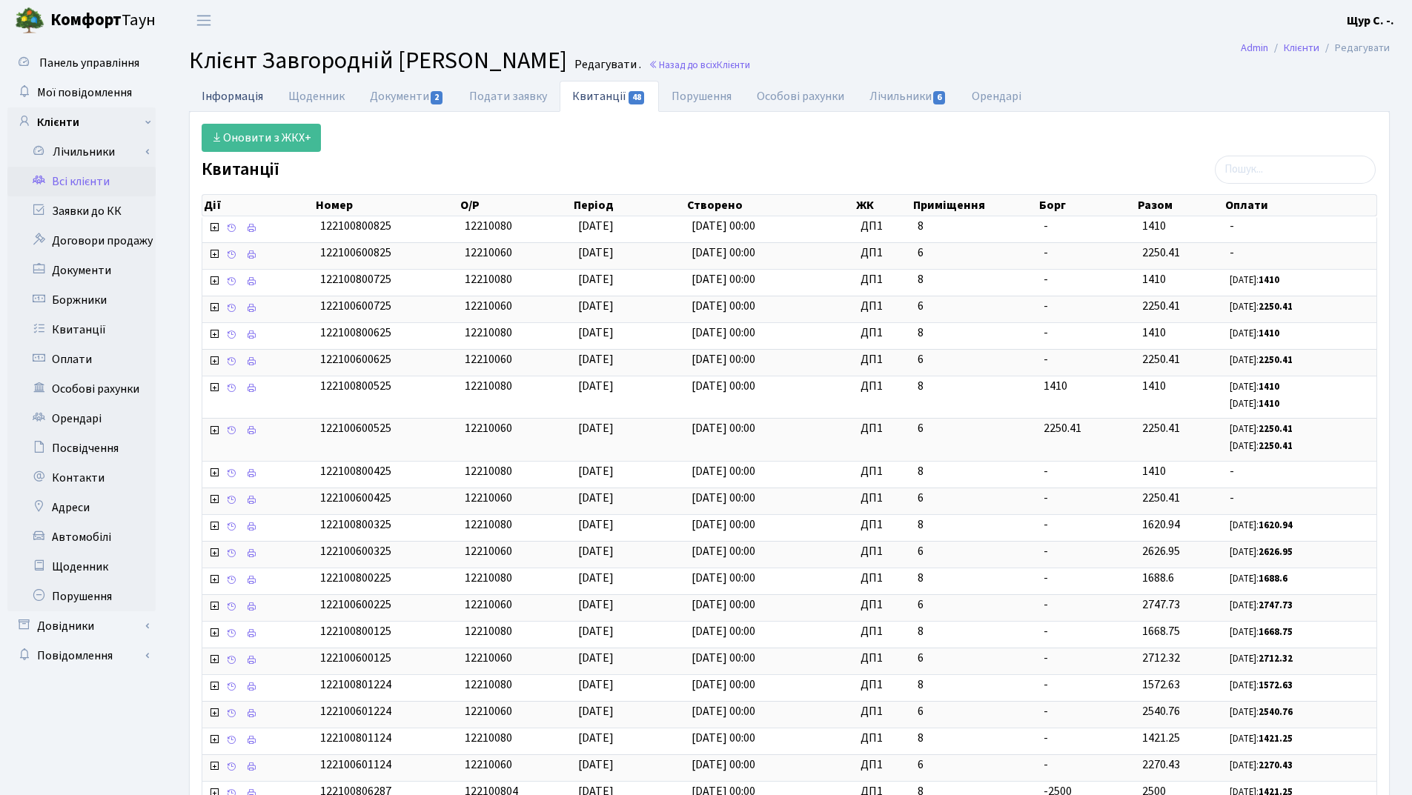
click at [245, 92] on link "Інформація" at bounding box center [232, 96] width 87 height 30
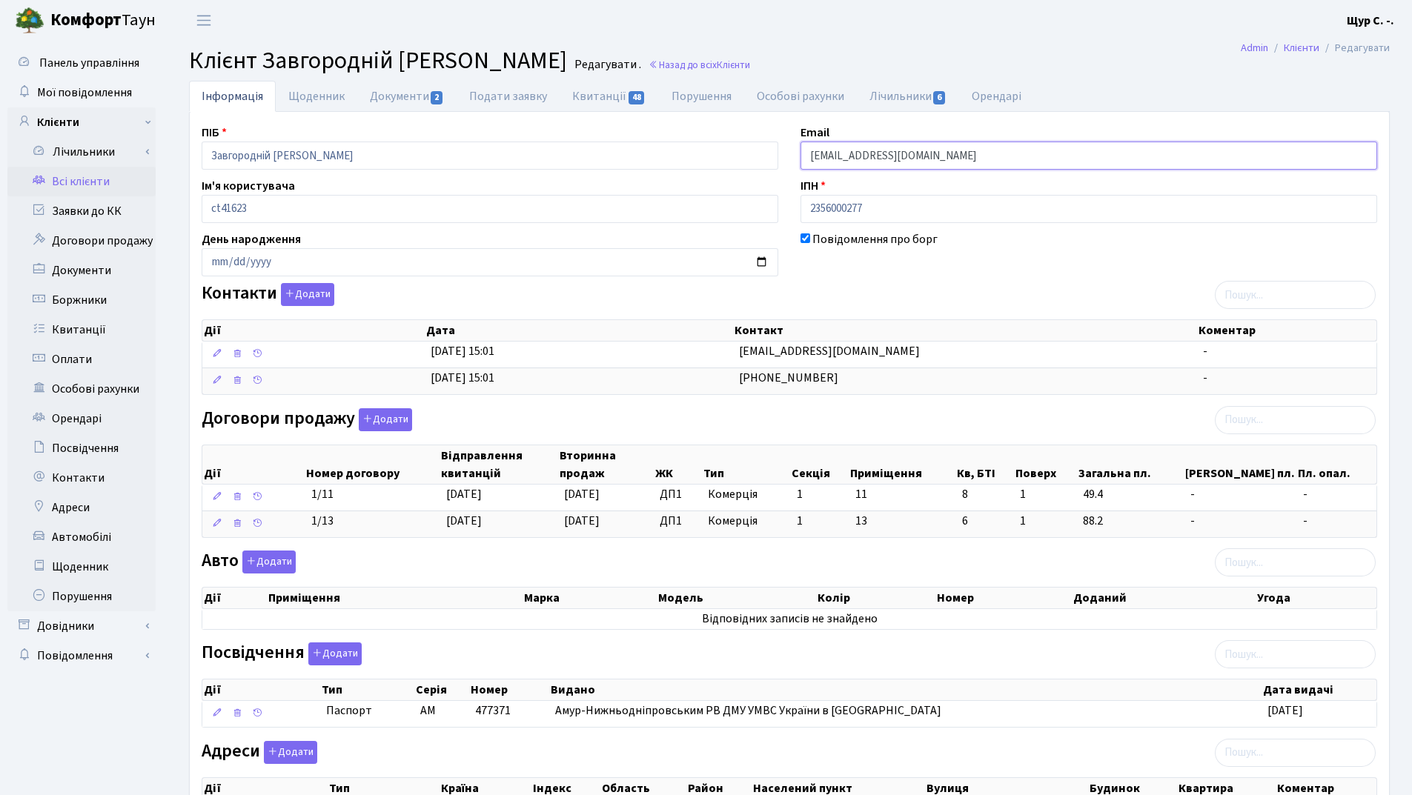
drag, startPoint x: 944, startPoint y: 155, endPoint x: 772, endPoint y: 140, distance: 172.6
click at [772, 140] on div "ПІБ Завгородній Ігор Леонідович Email vl.zavgorodniy@gmail.com Ім'я користувача…" at bounding box center [789, 481] width 1198 height 715
click at [94, 188] on link "Всі клієнти" at bounding box center [81, 182] width 148 height 30
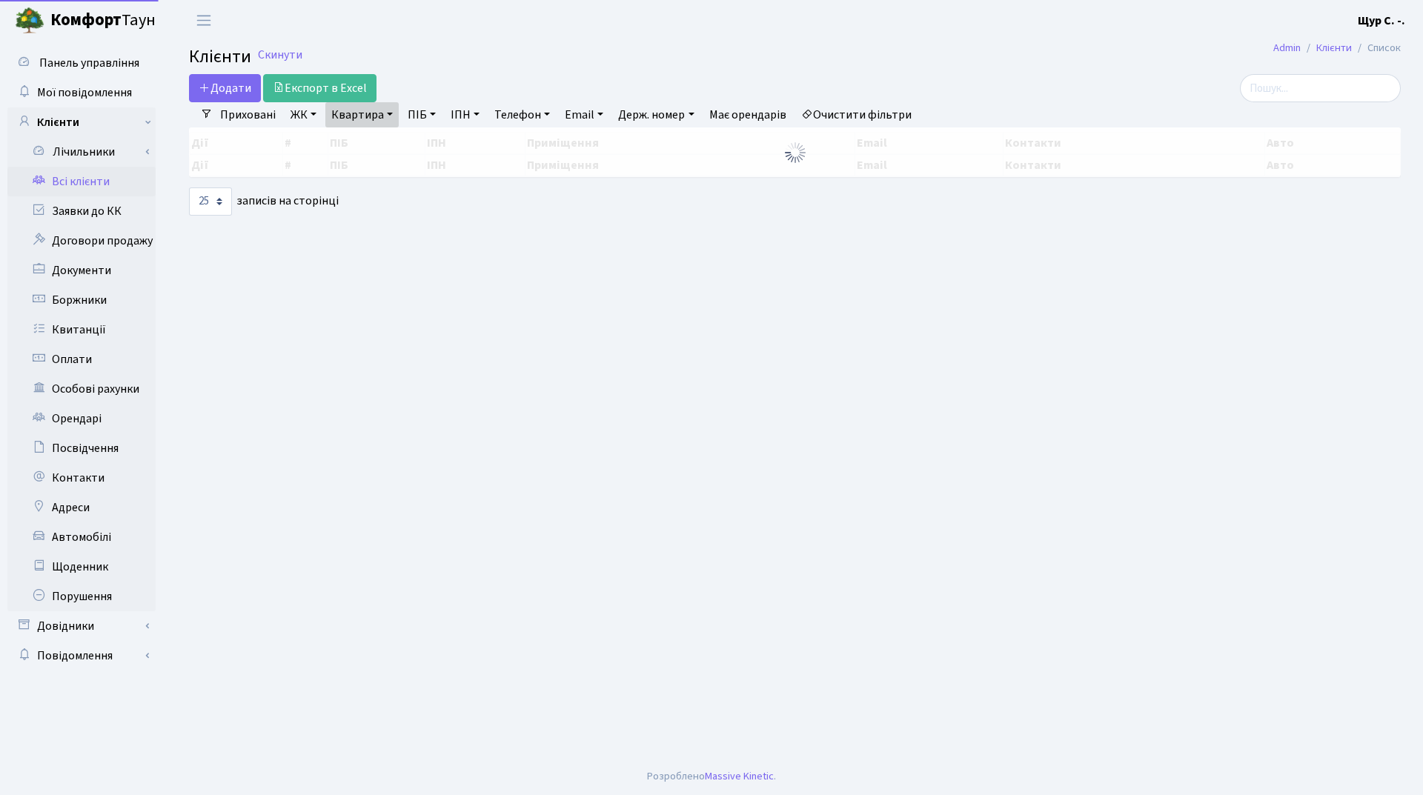
select select "25"
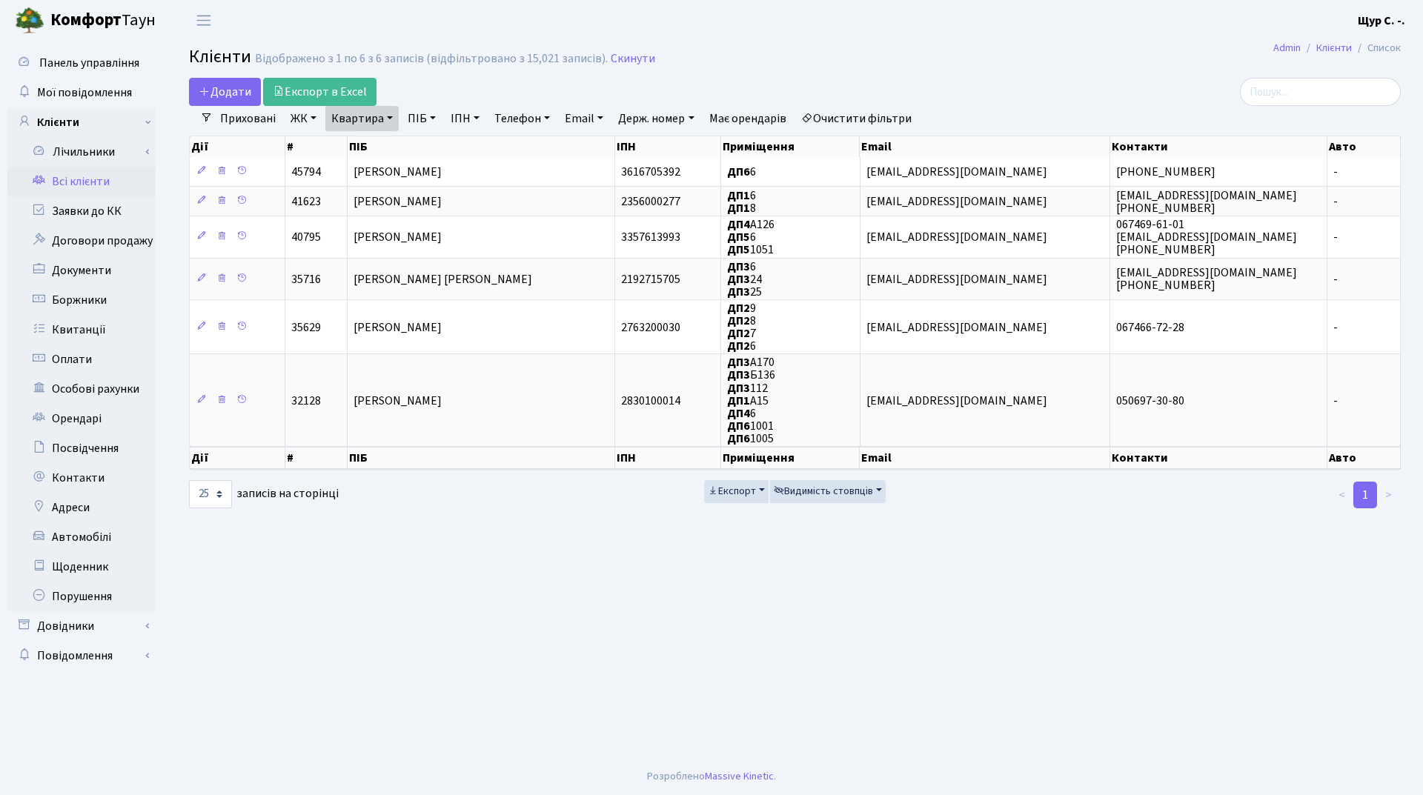
click at [382, 123] on link "Квартира" at bounding box center [361, 118] width 73 height 25
click at [377, 146] on input "6" at bounding box center [369, 147] width 87 height 28
type input "307"
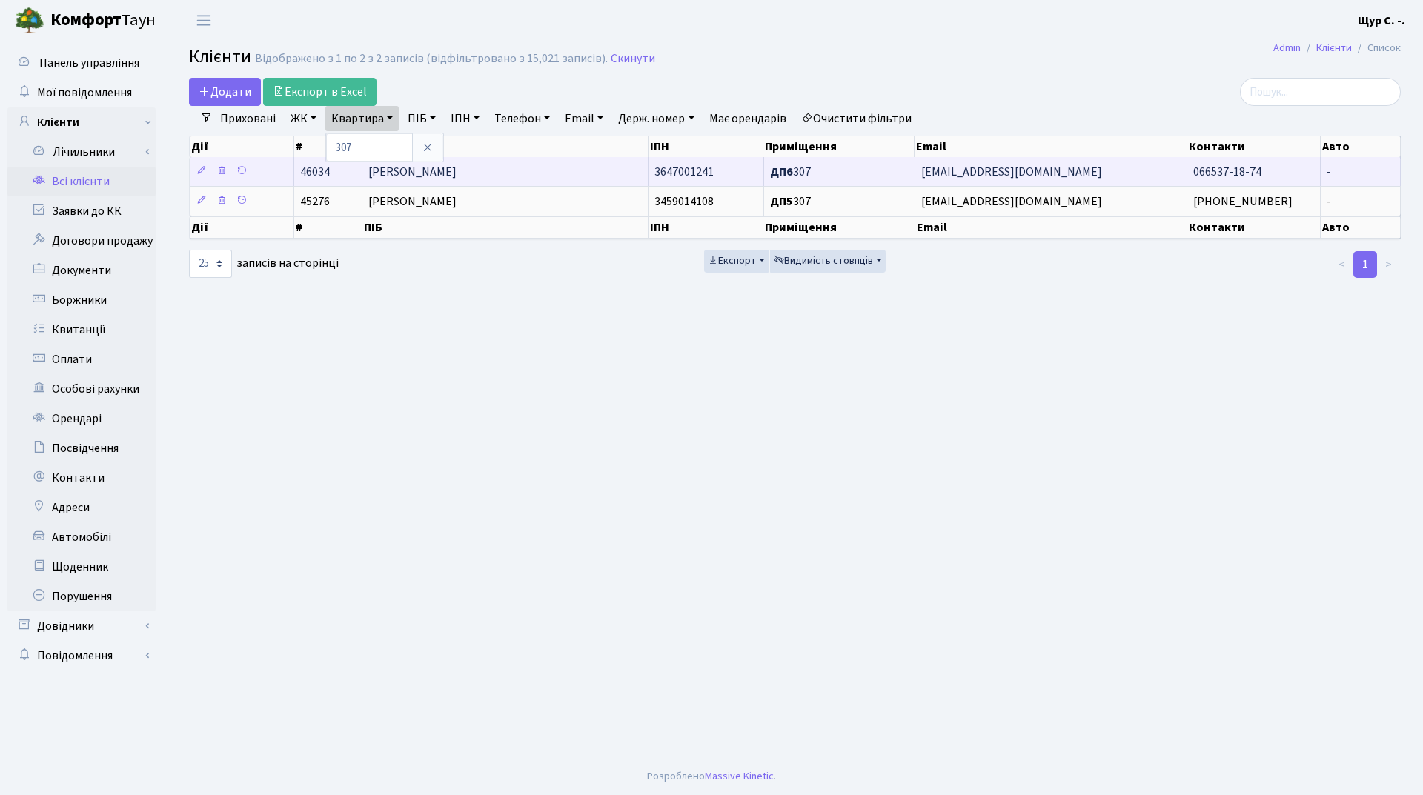
click at [550, 173] on td "[PERSON_NAME]" at bounding box center [505, 171] width 286 height 29
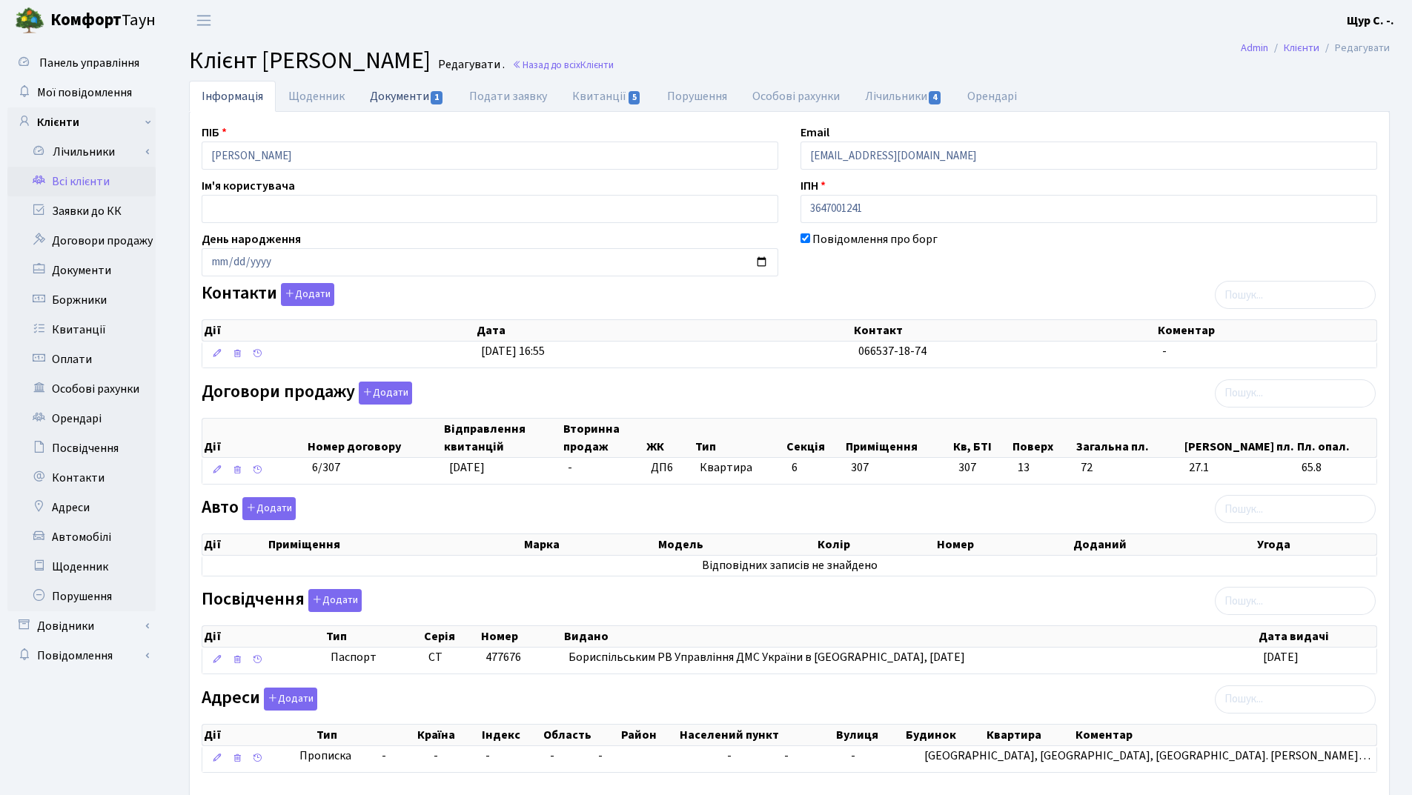
click at [407, 87] on link "Документи 1" at bounding box center [406, 96] width 99 height 30
select select "25"
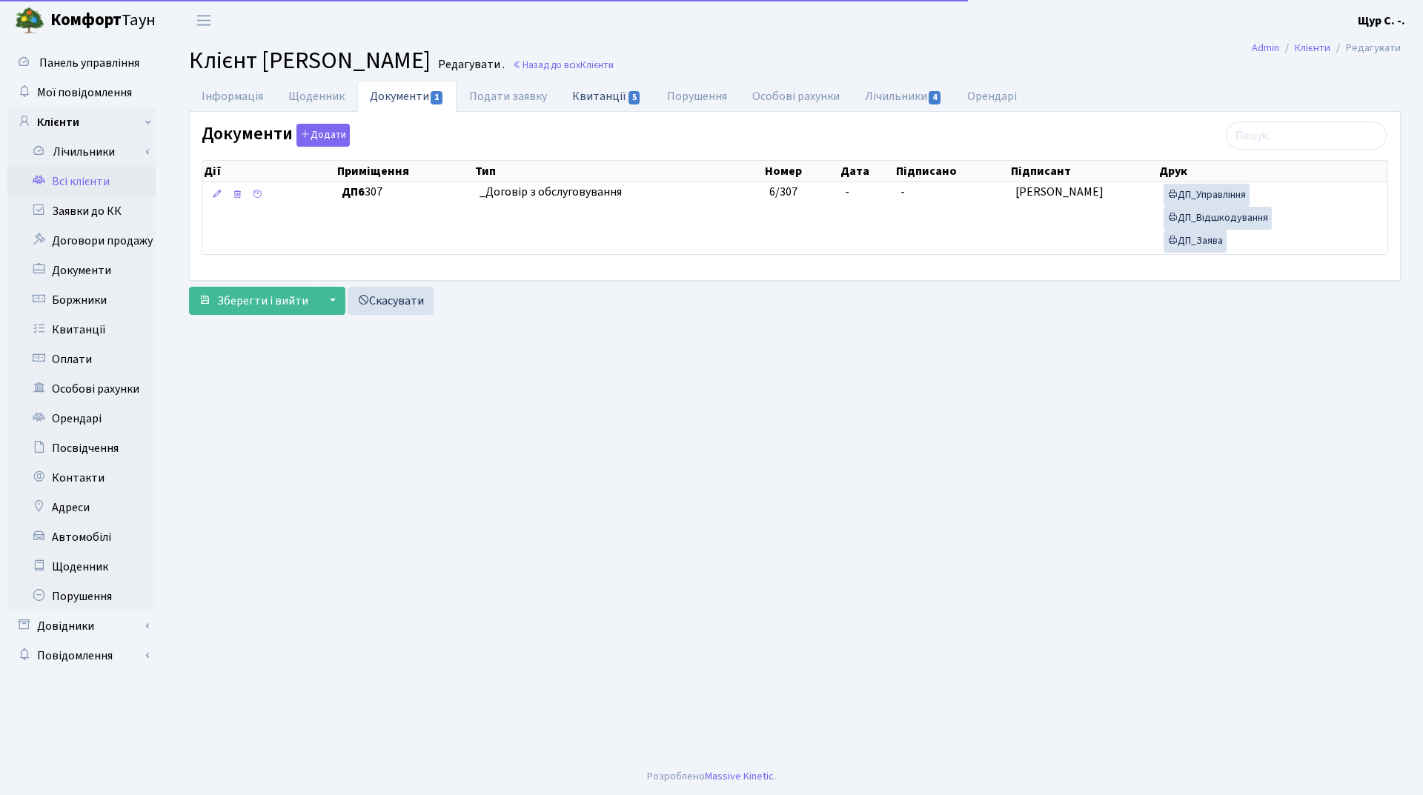
click at [600, 93] on link "Квитанції 5" at bounding box center [607, 96] width 94 height 30
select select "25"
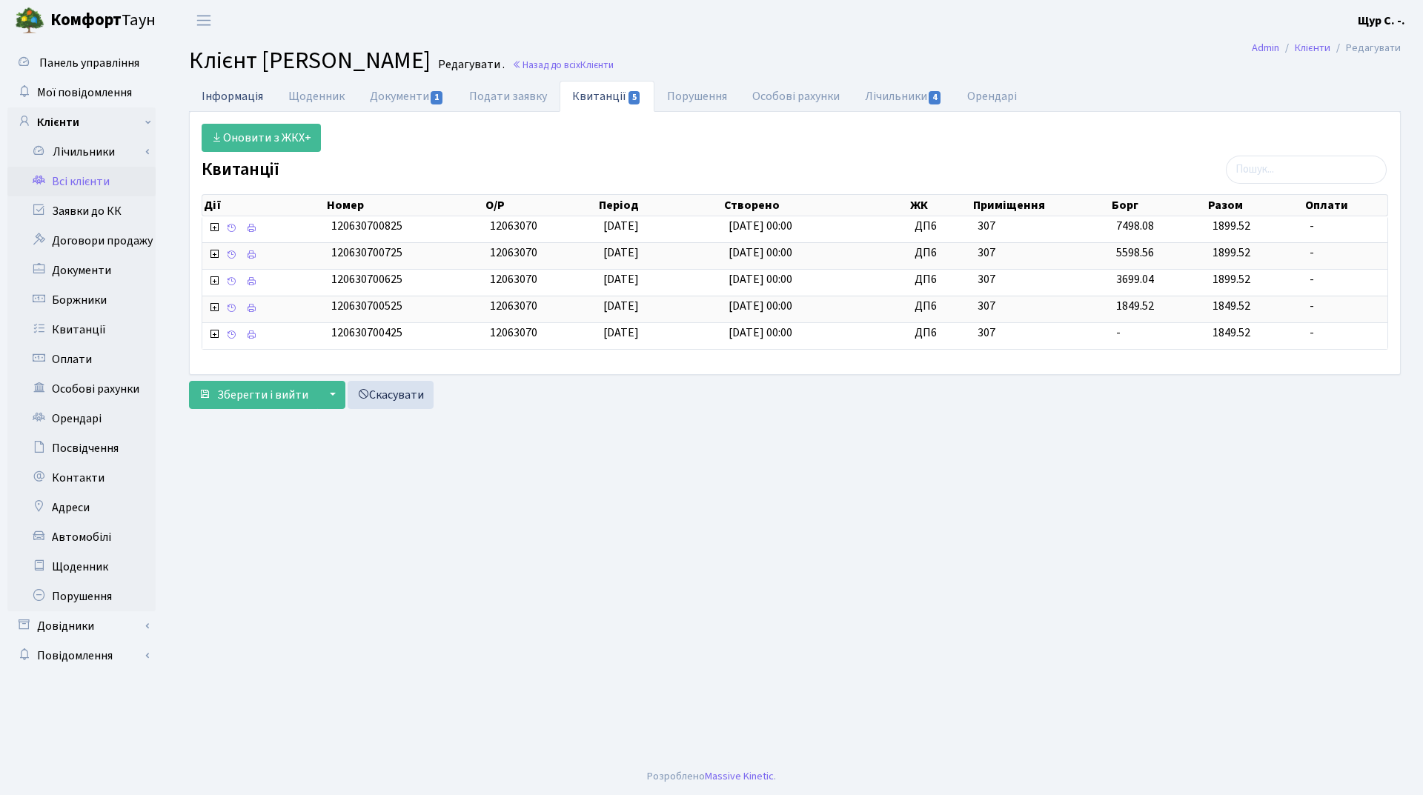
click at [236, 94] on link "Інформація" at bounding box center [232, 96] width 87 height 30
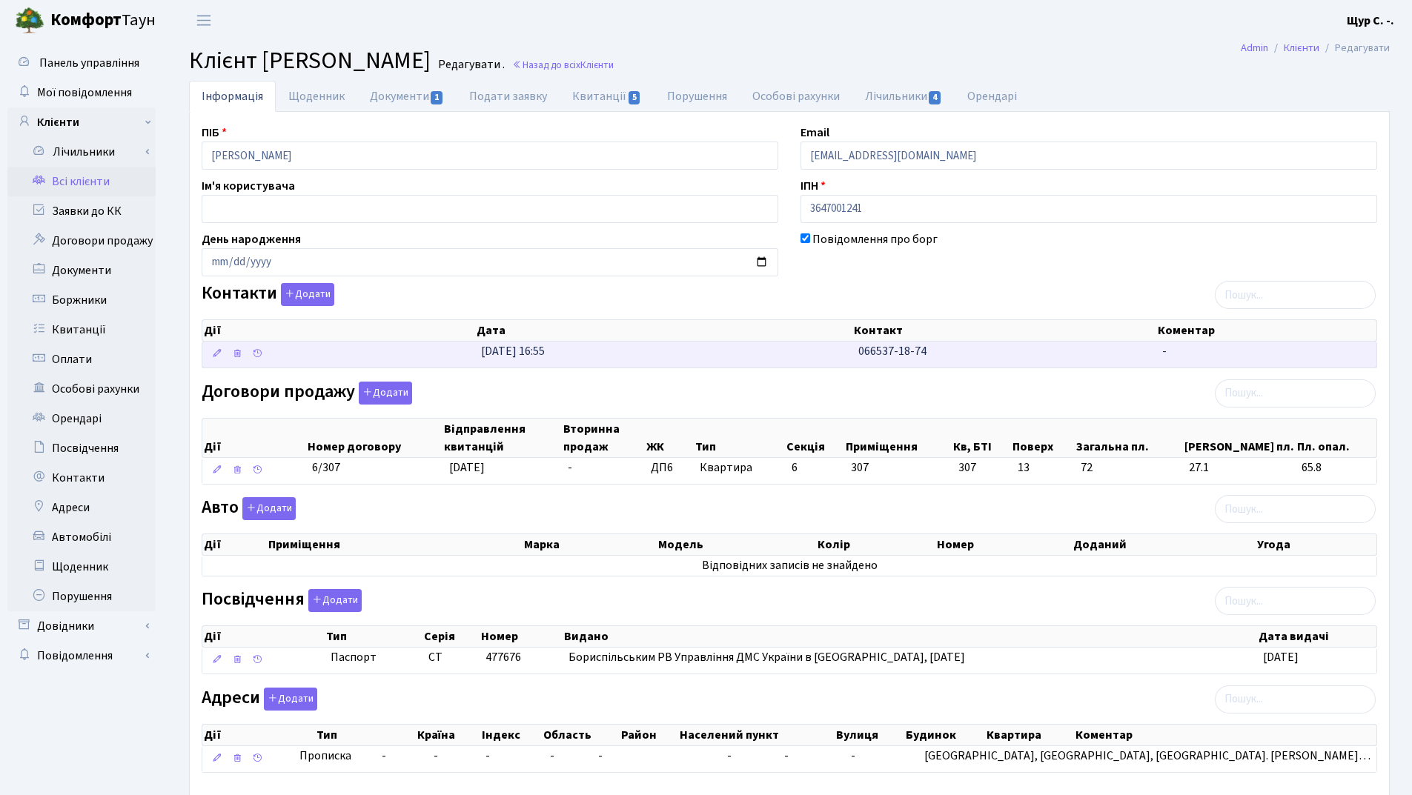
click at [724, 345] on td "[DATE] 16:55" at bounding box center [663, 355] width 377 height 26
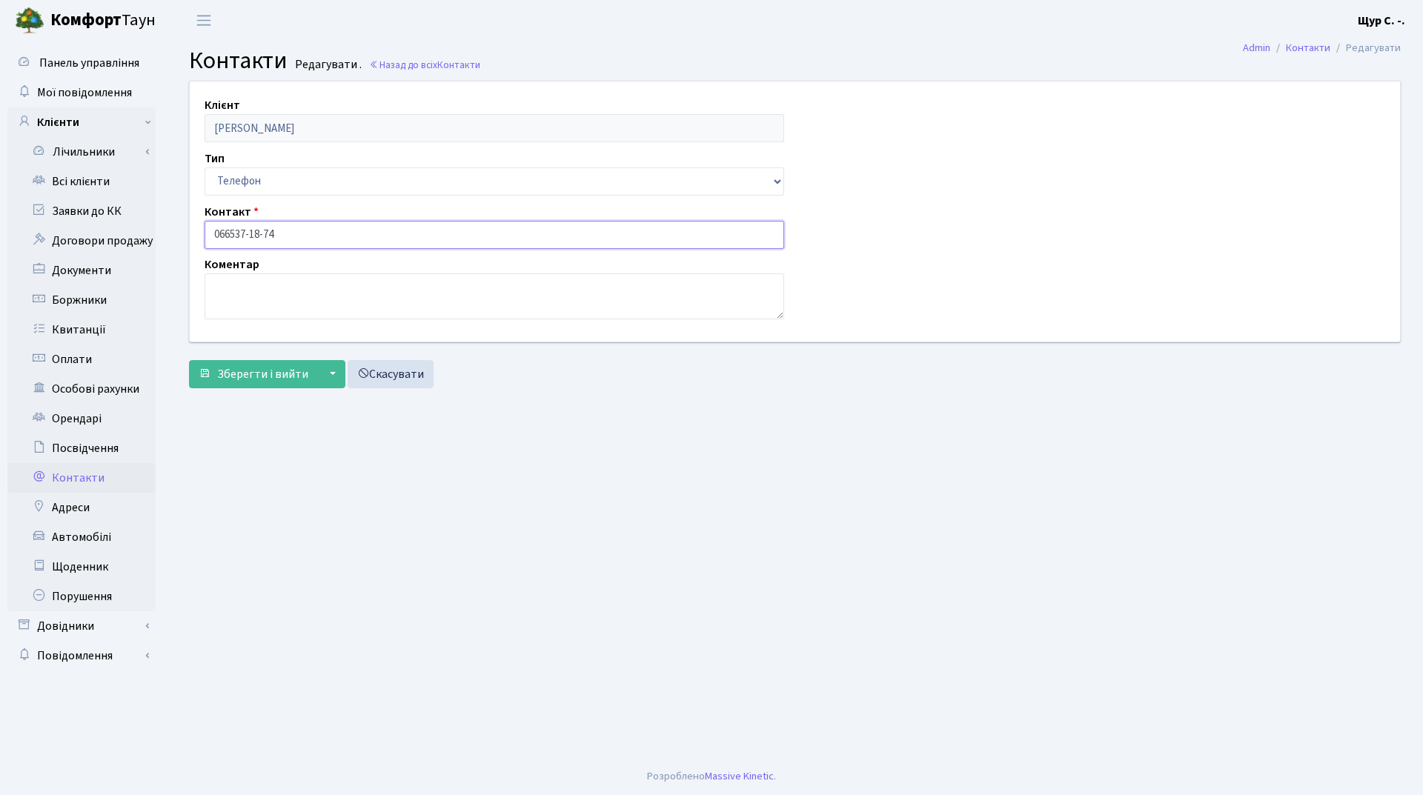
click at [233, 233] on input "066537-18-74" at bounding box center [495, 235] width 580 height 28
type input "[PHONE_NUMBER]"
click at [236, 376] on span "Зберегти і вийти" at bounding box center [262, 374] width 91 height 16
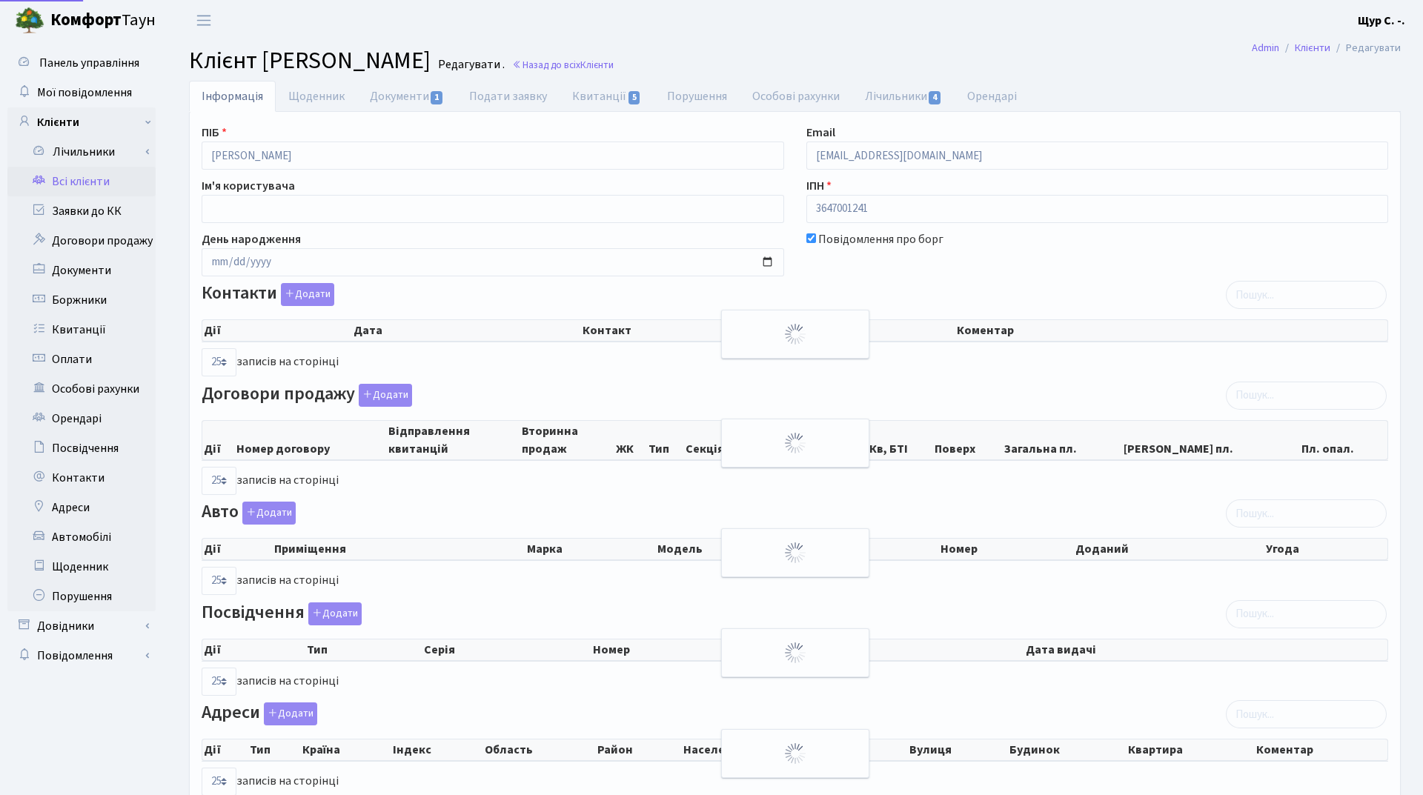
select select "25"
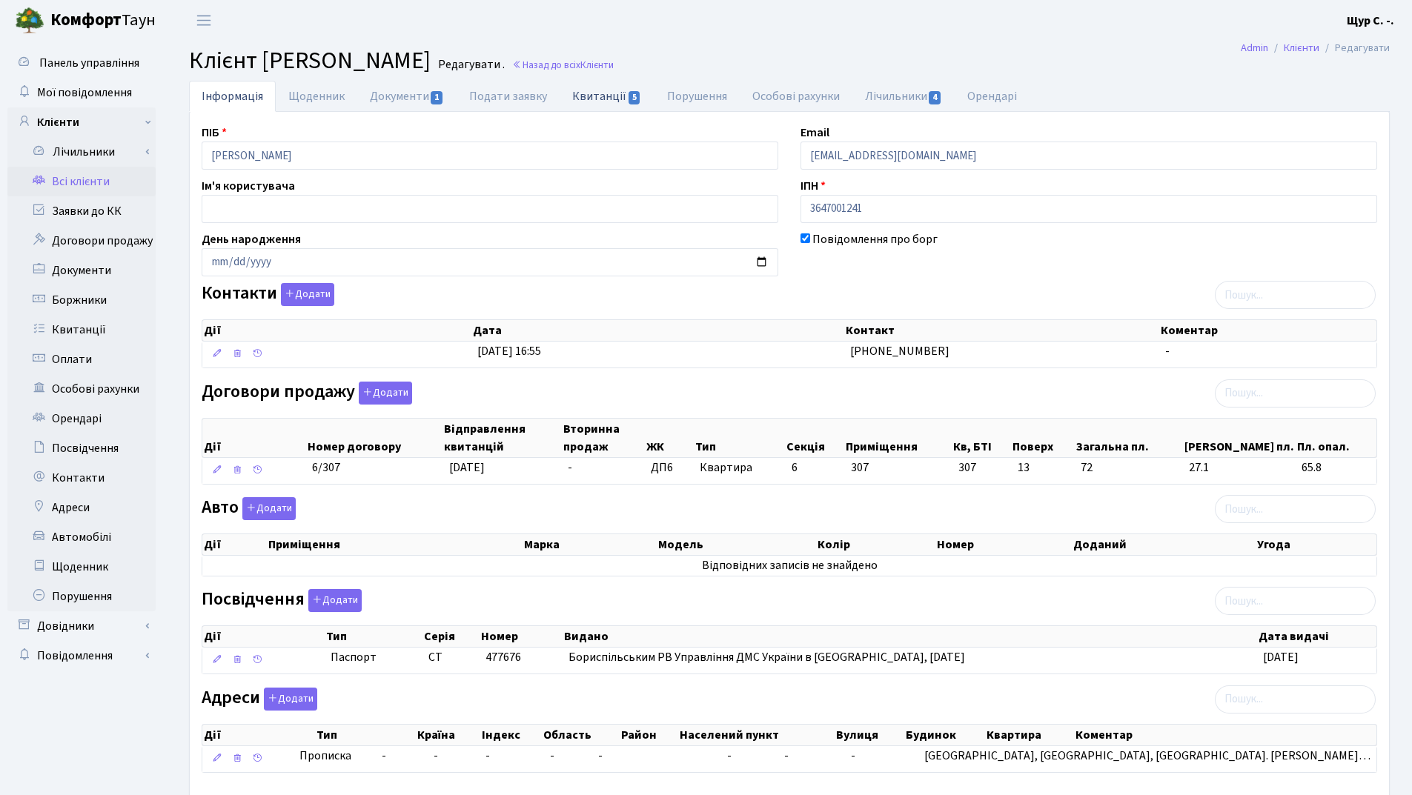
click at [587, 93] on link "Квитанції 5" at bounding box center [607, 96] width 94 height 30
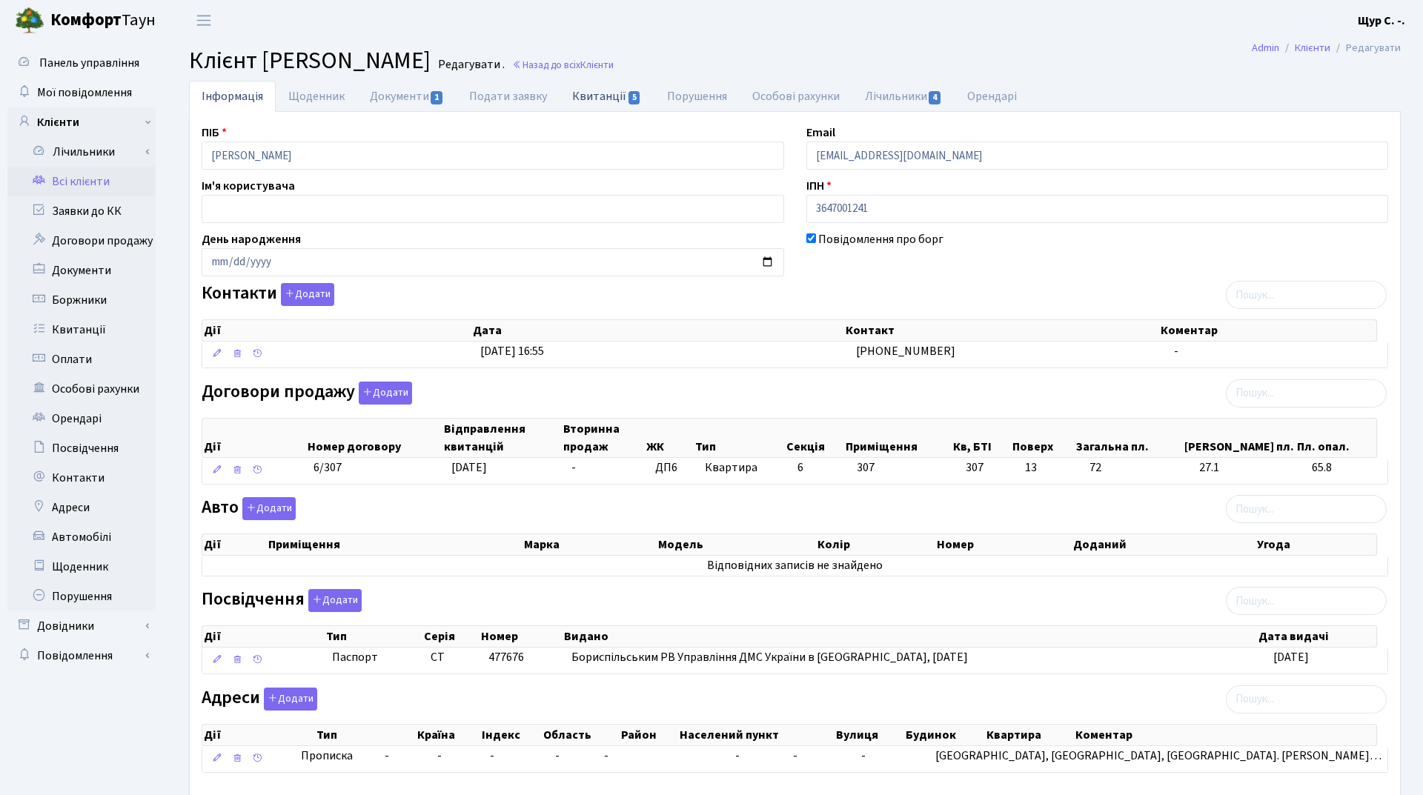
select select "25"
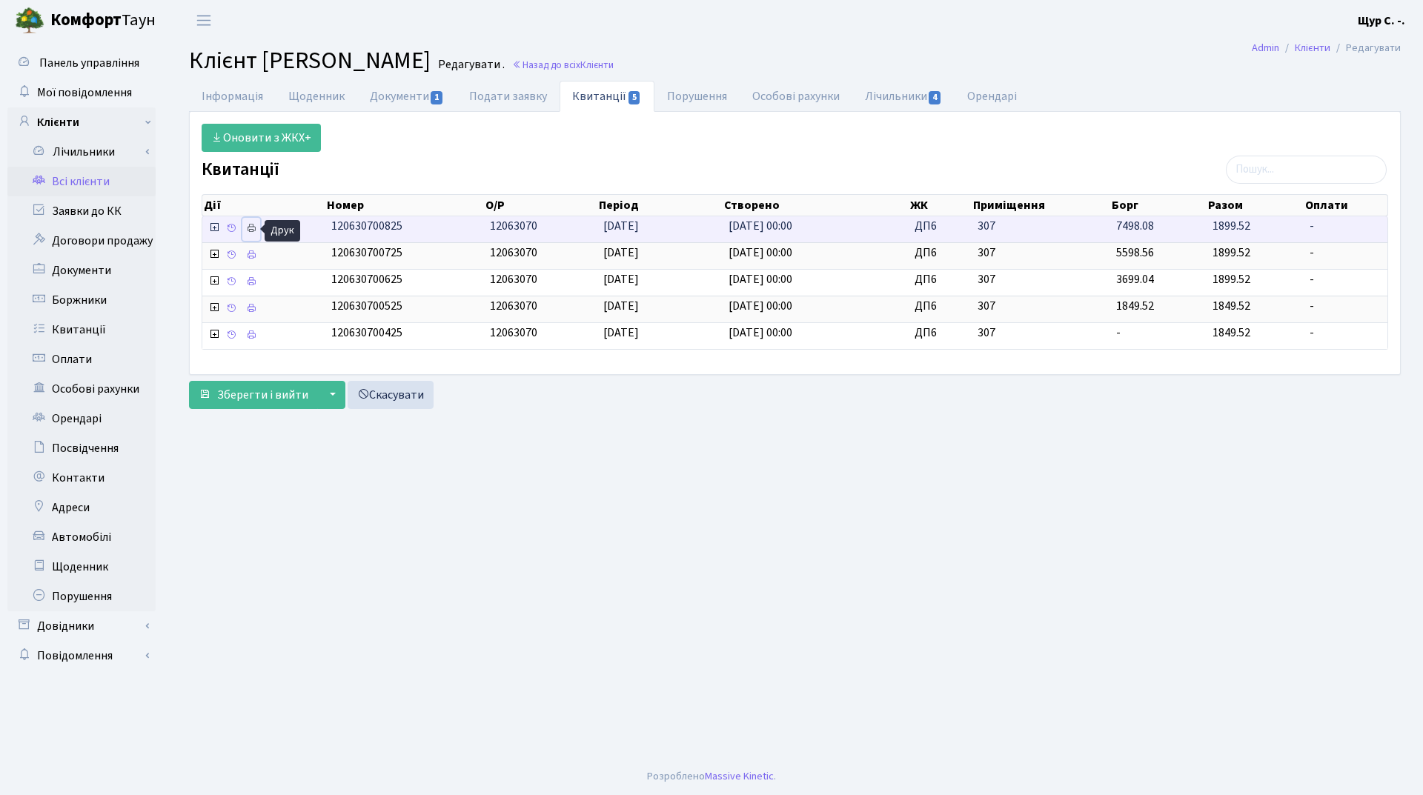
click at [252, 228] on icon at bounding box center [251, 228] width 10 height 10
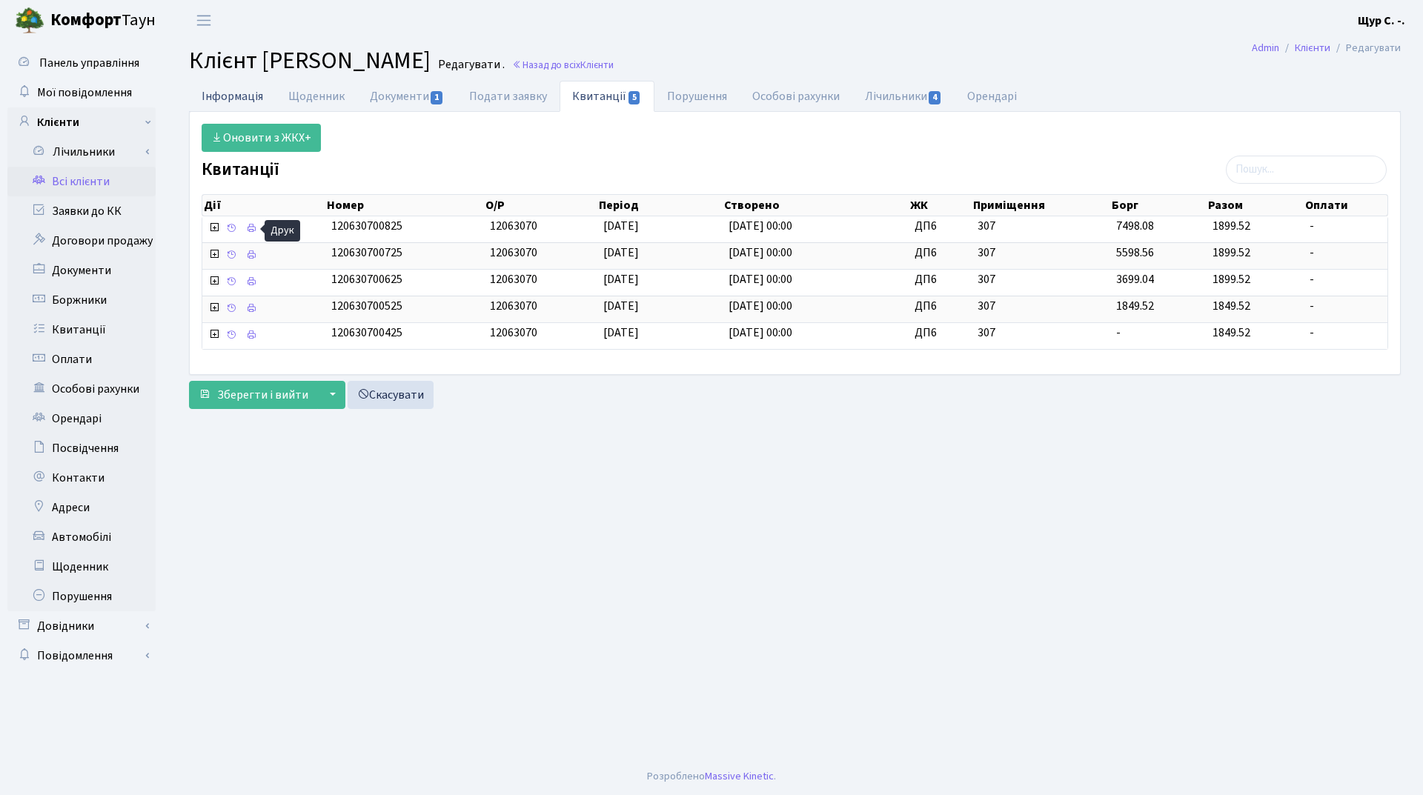
click at [221, 89] on link "Інформація" at bounding box center [232, 96] width 87 height 30
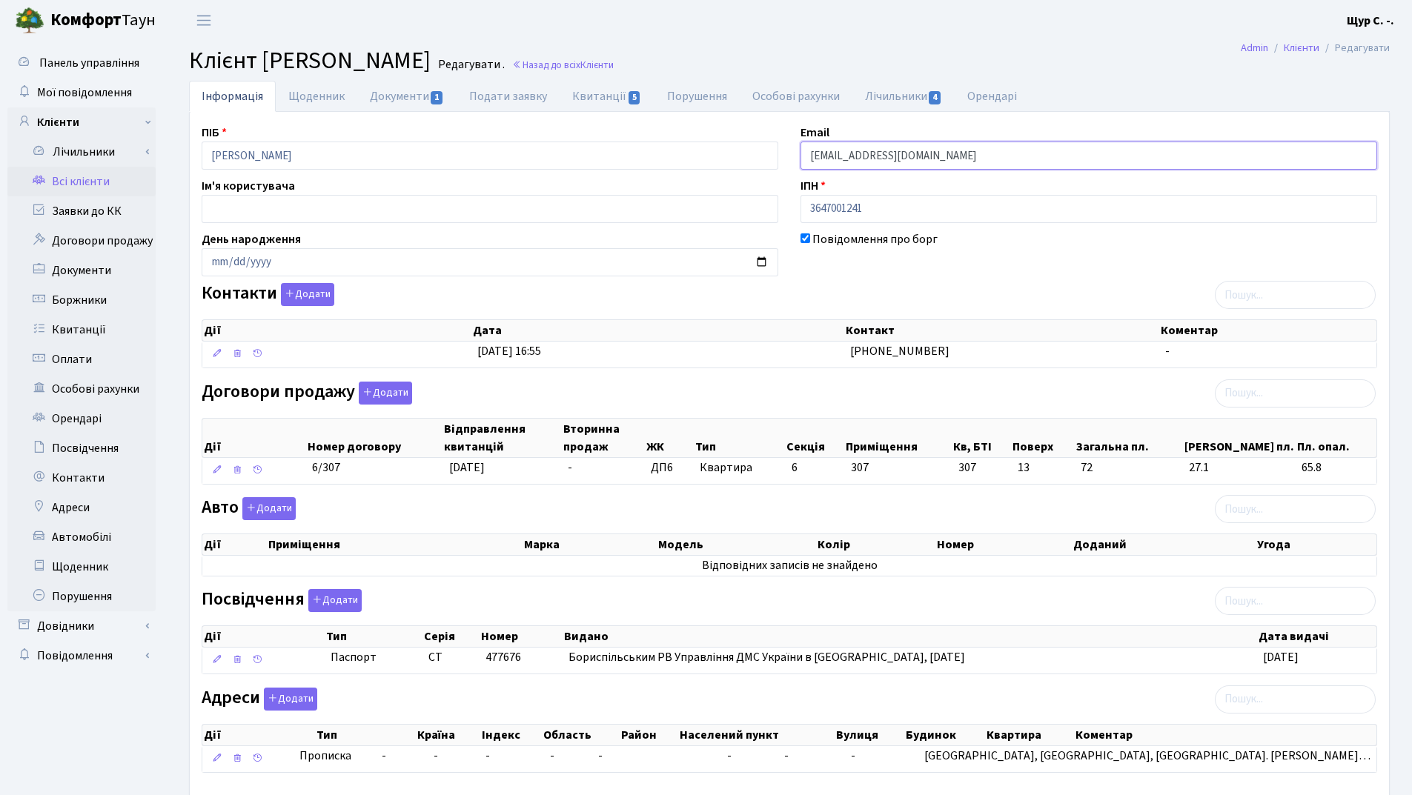
drag, startPoint x: 964, startPoint y: 155, endPoint x: 783, endPoint y: 154, distance: 180.1
click at [787, 154] on div "ПІБ Цівун Катерина Володимирівна Email kt46034@comfort-town.com.ua Ім'я користу…" at bounding box center [789, 455] width 1198 height 662
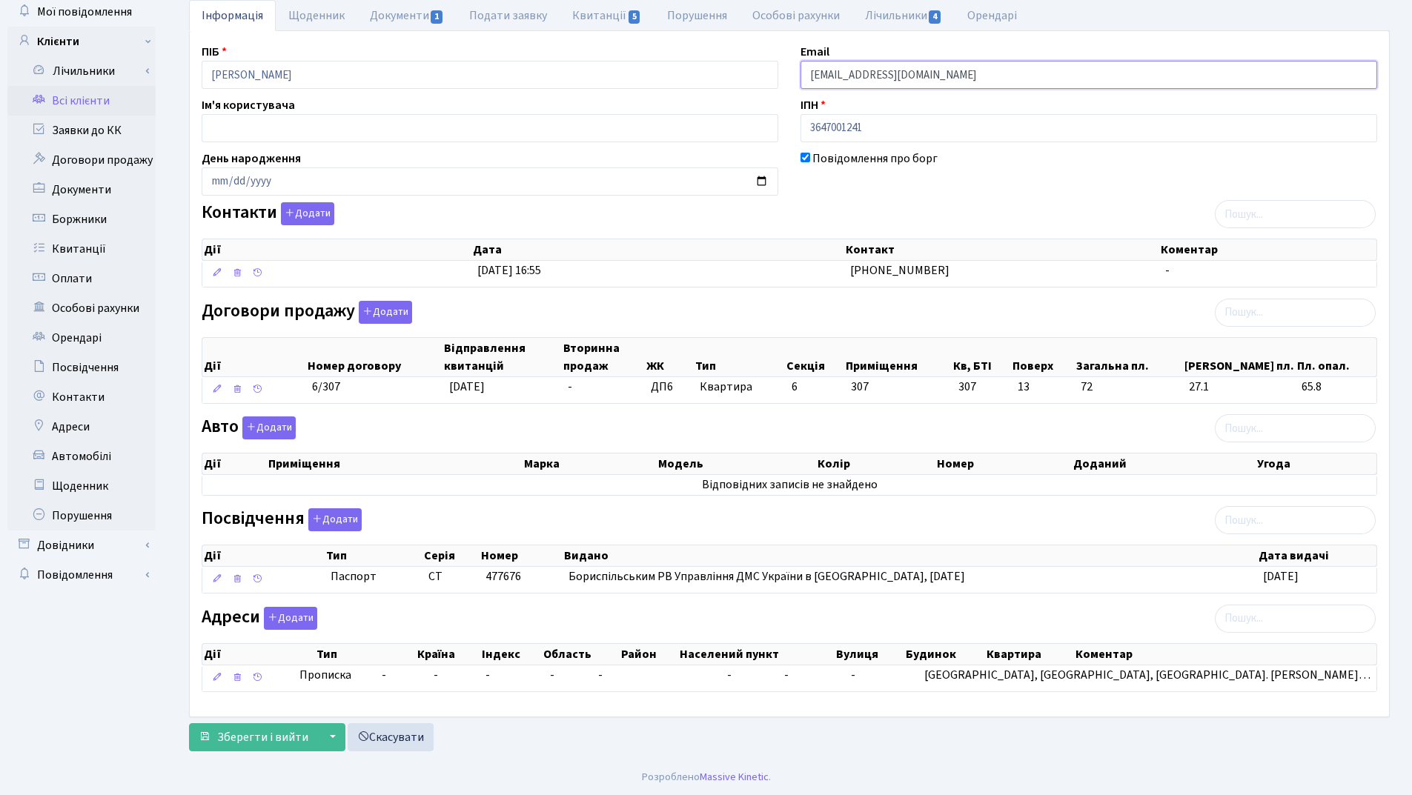
scroll to position [82, 0]
type input "tsivunkaty@gmail.com"
click at [259, 733] on span "Зберегти і вийти" at bounding box center [262, 737] width 91 height 16
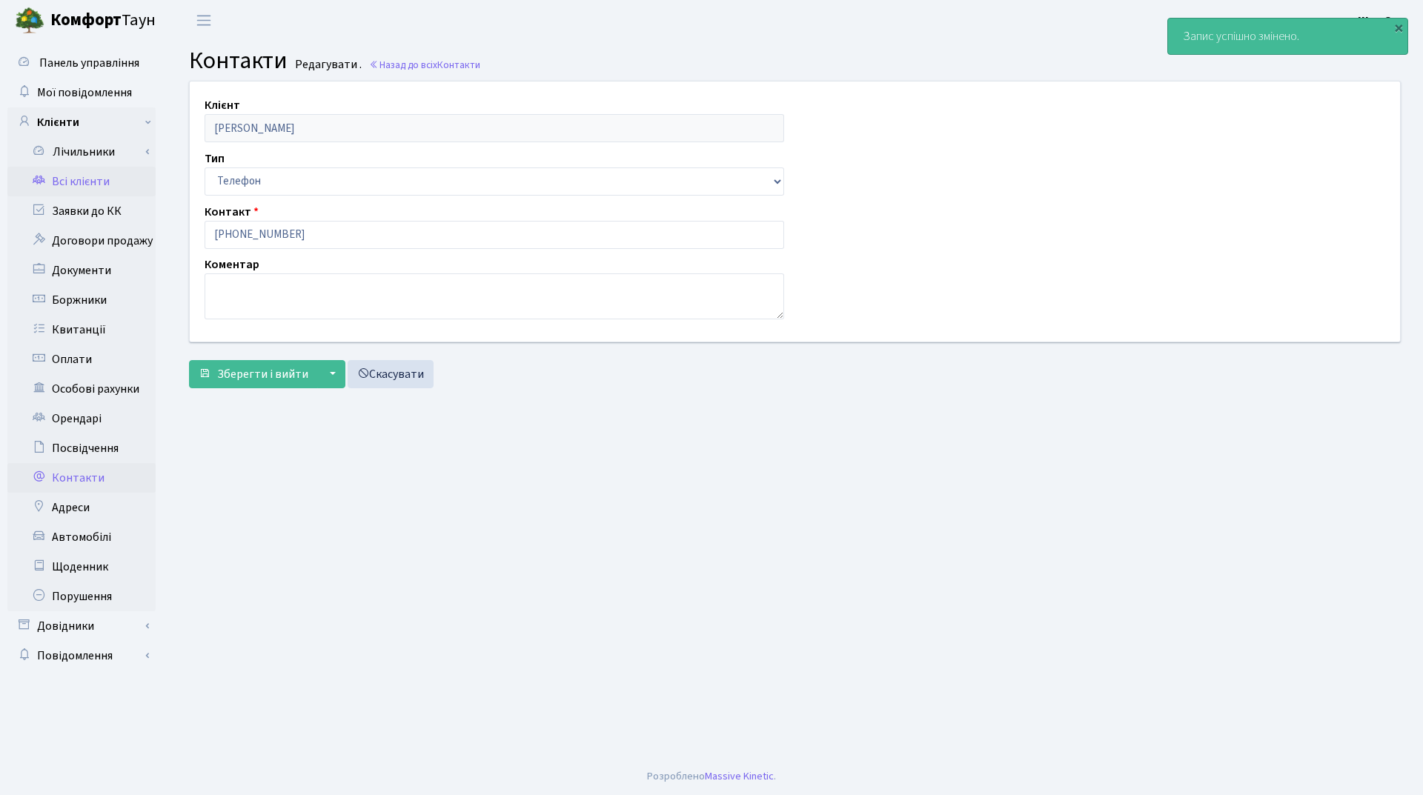
click at [84, 182] on link "Всі клієнти" at bounding box center [81, 182] width 148 height 30
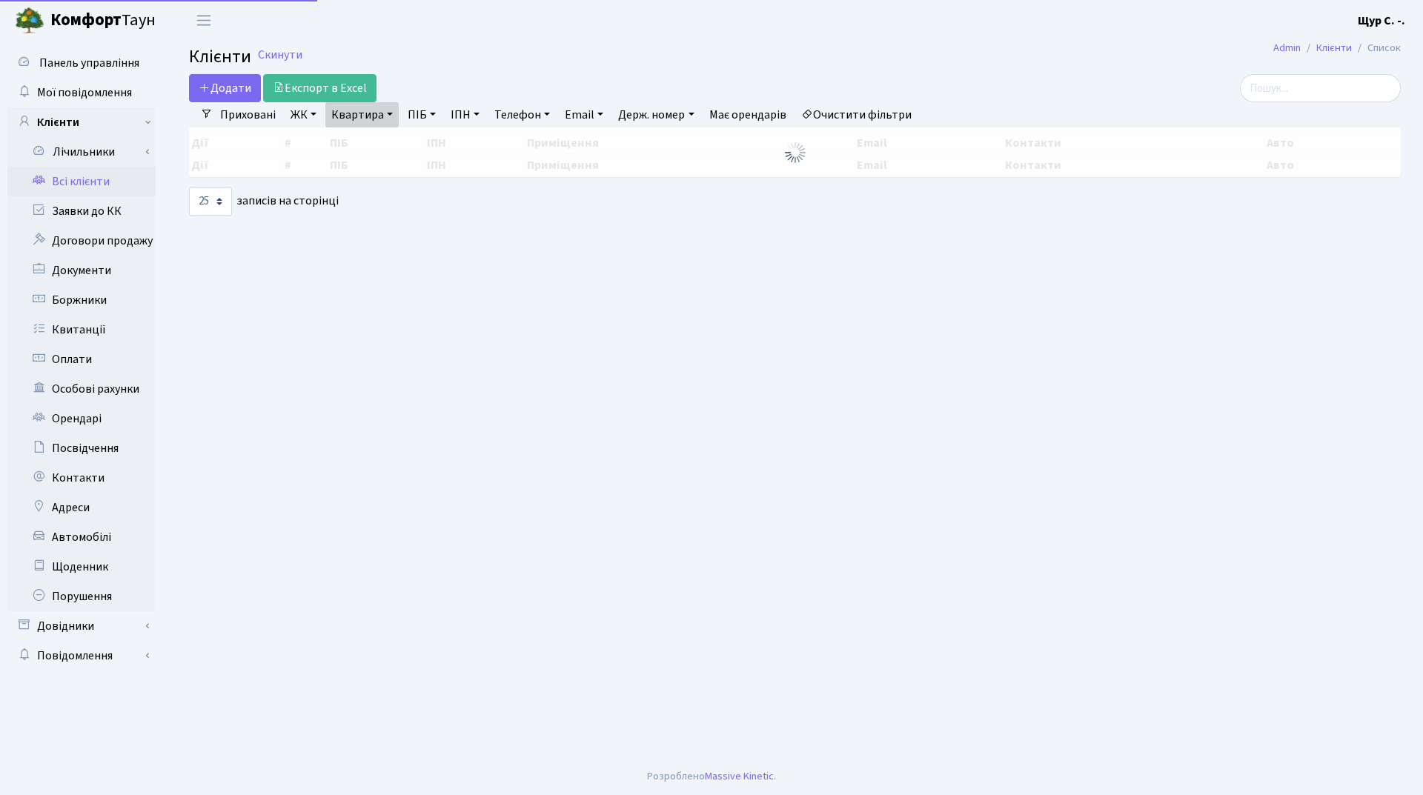
select select "25"
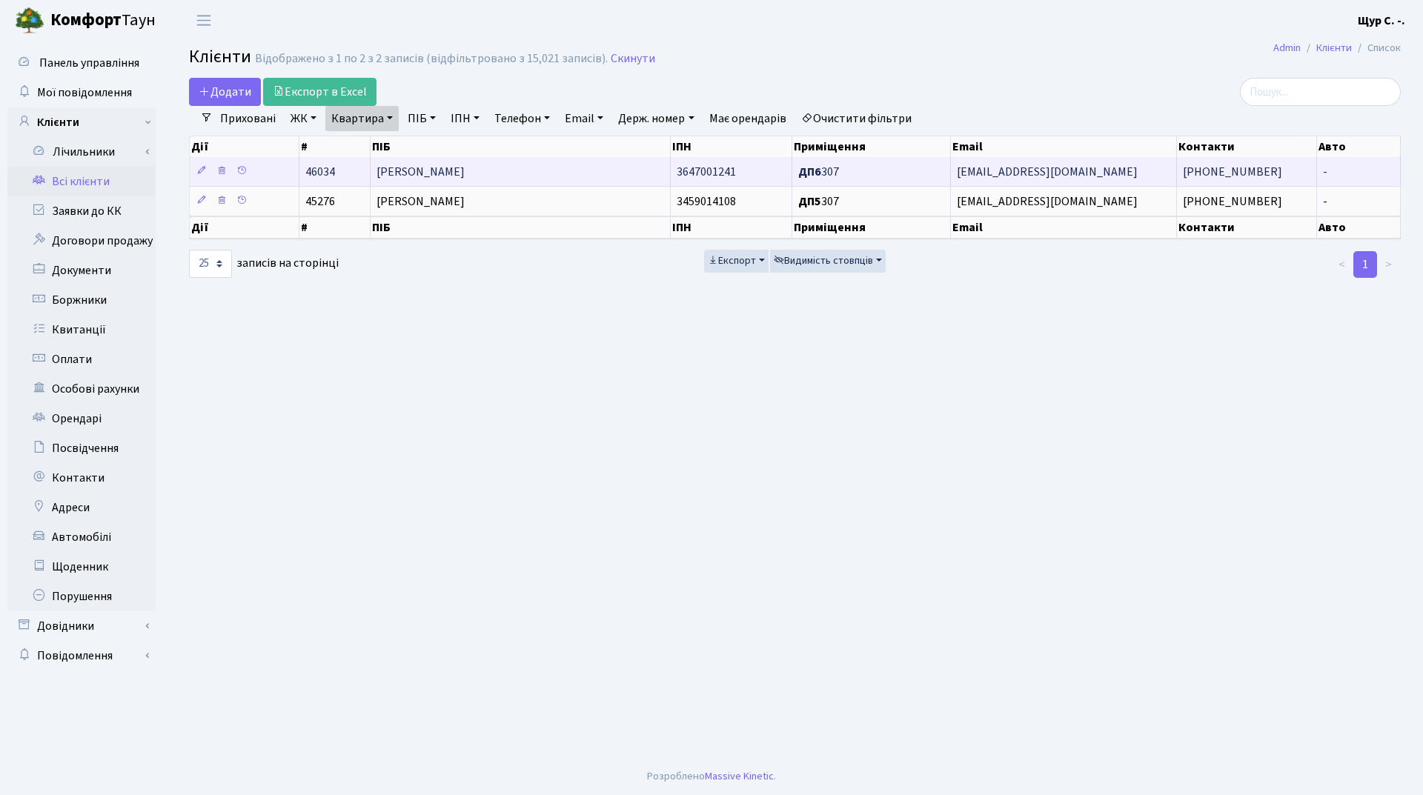
click at [427, 170] on span "[PERSON_NAME]" at bounding box center [421, 172] width 88 height 16
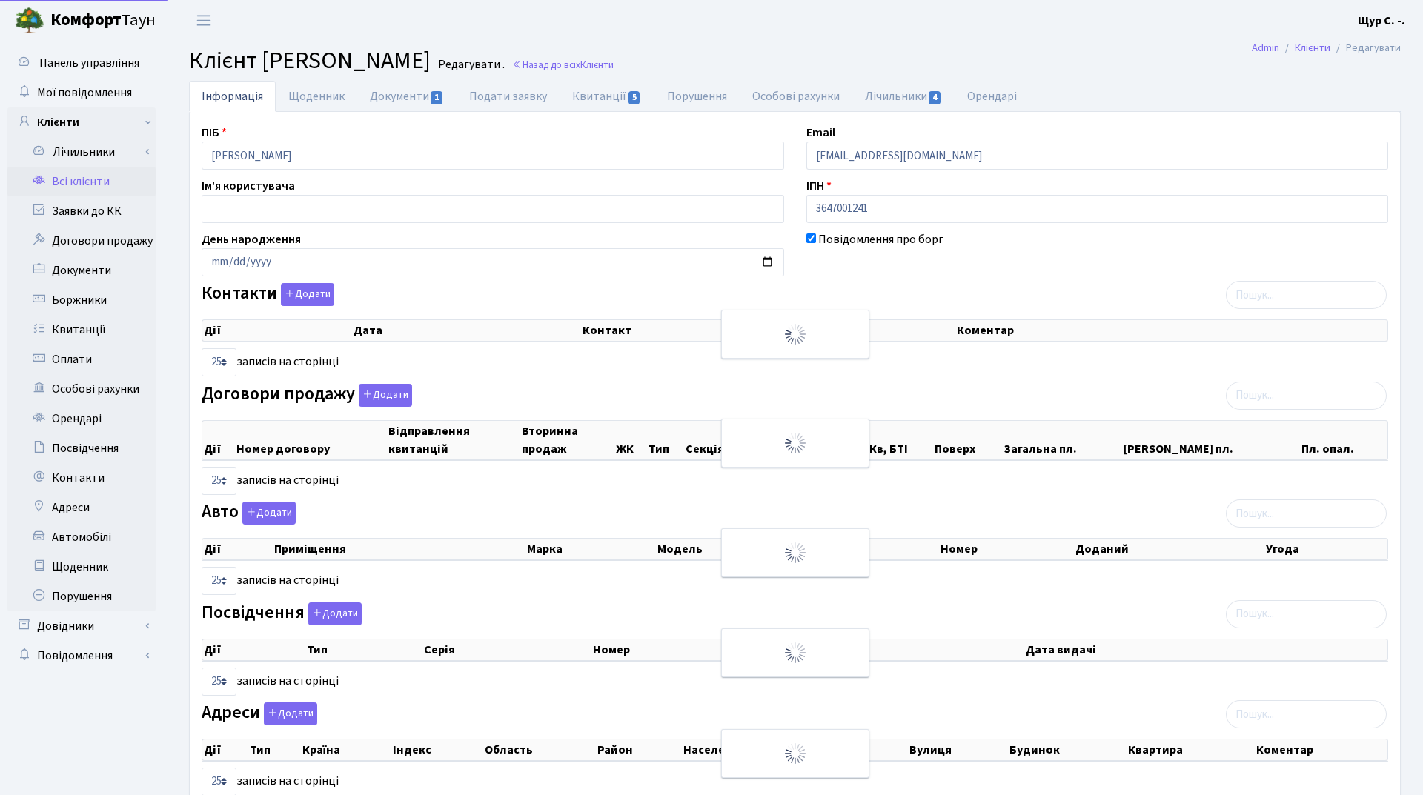
select select "25"
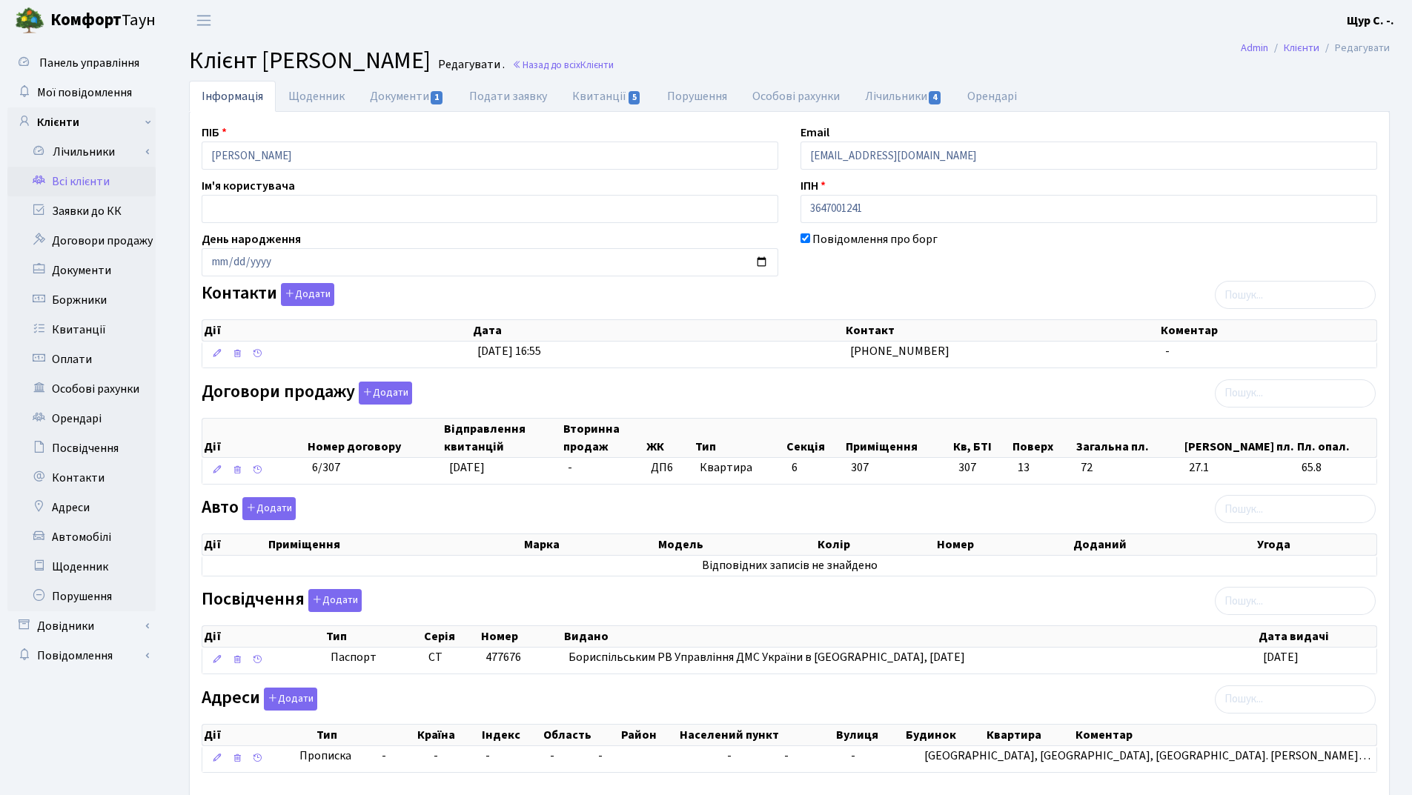
click at [103, 190] on link "Всі клієнти" at bounding box center [81, 182] width 148 height 30
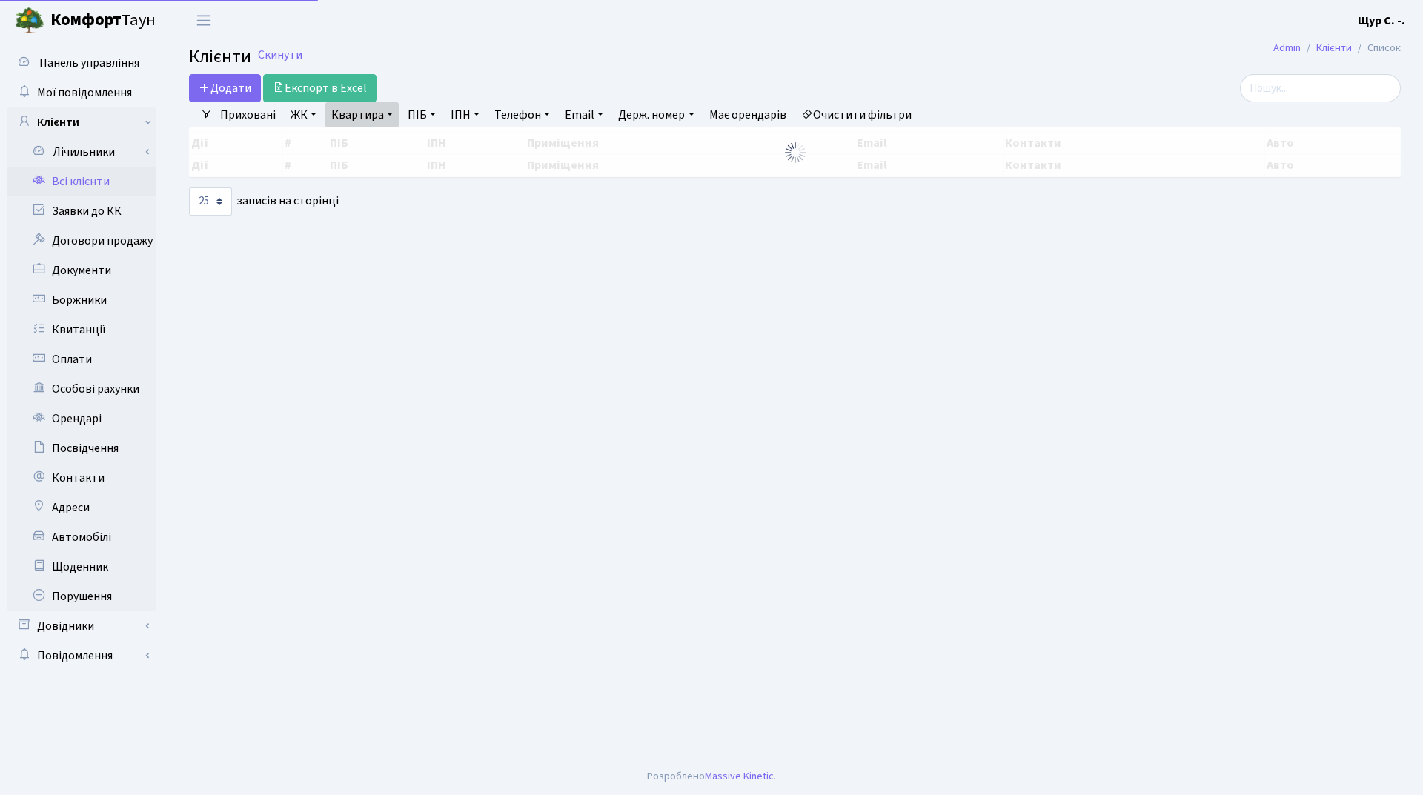
select select "25"
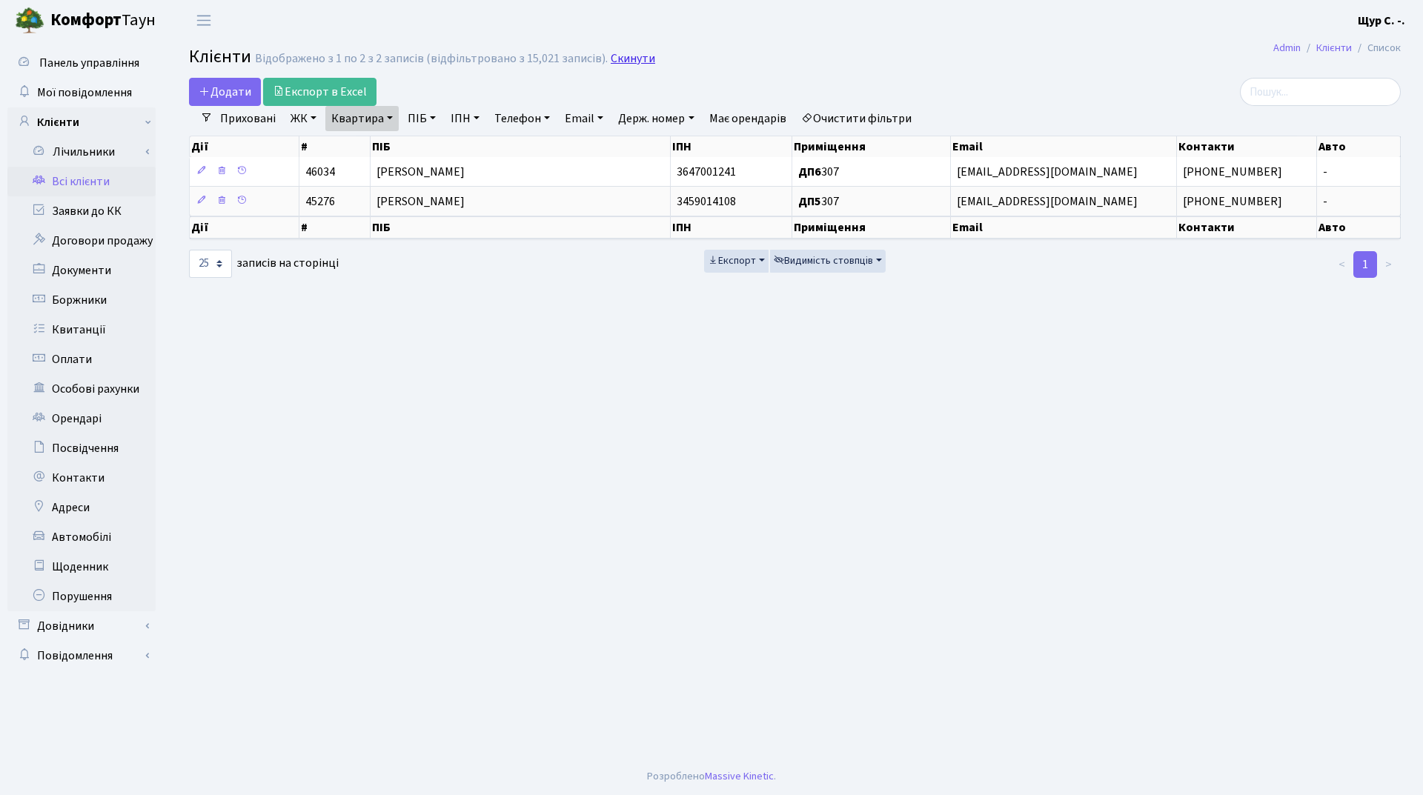
click at [611, 56] on link "Скинути" at bounding box center [633, 59] width 44 height 14
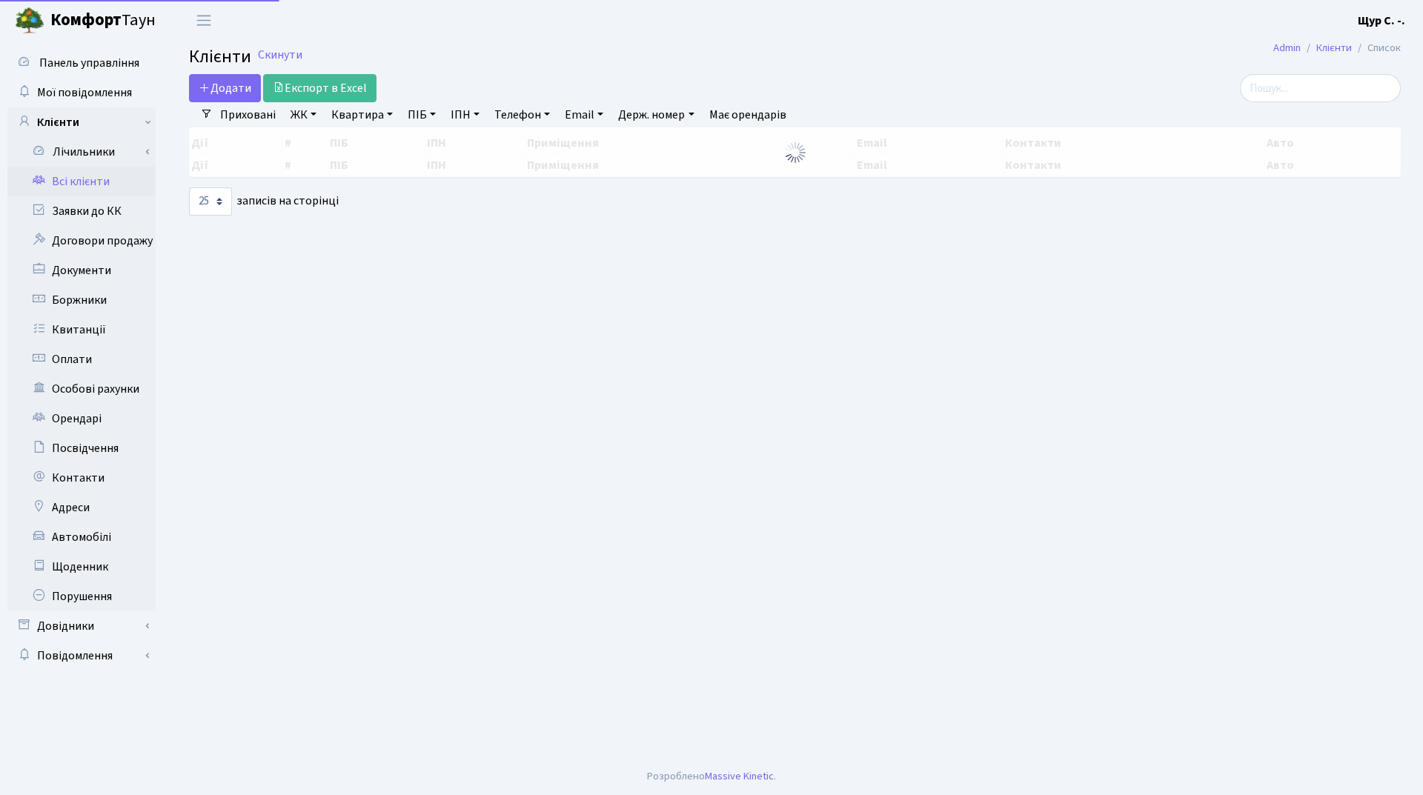
select select "25"
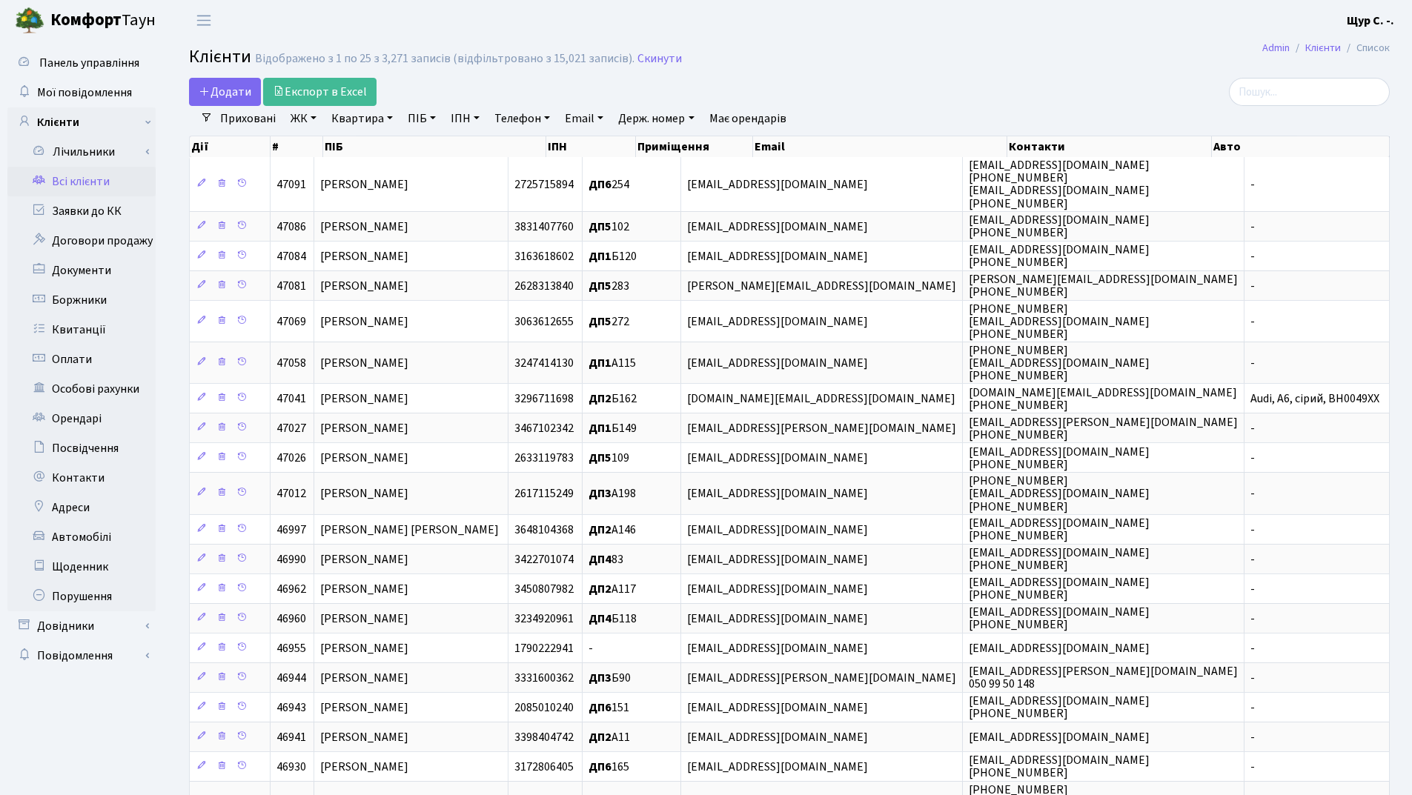
click at [357, 122] on link "Квартира" at bounding box center [361, 118] width 73 height 25
click at [427, 148] on icon at bounding box center [428, 148] width 12 height 12
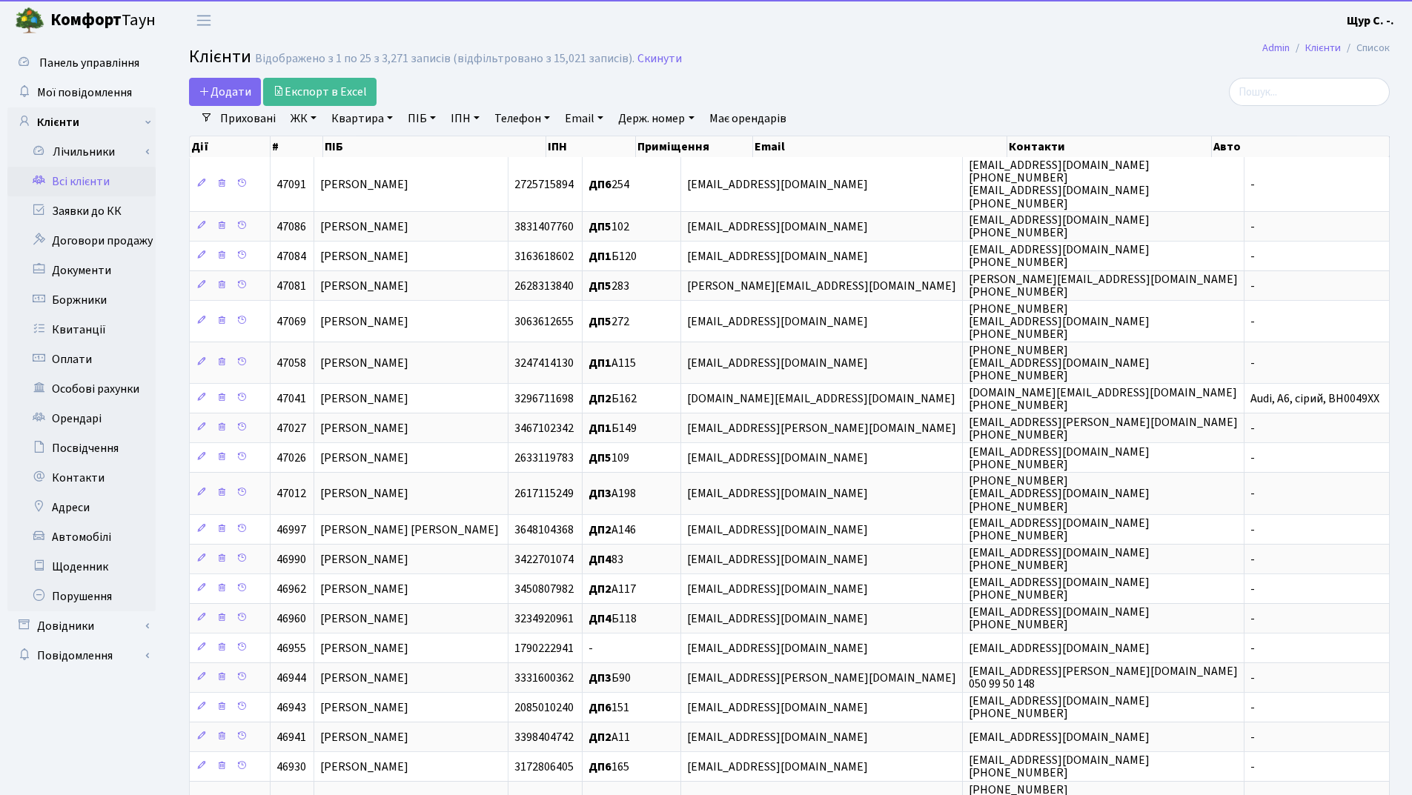
click at [421, 119] on link "ПІБ" at bounding box center [422, 118] width 40 height 25
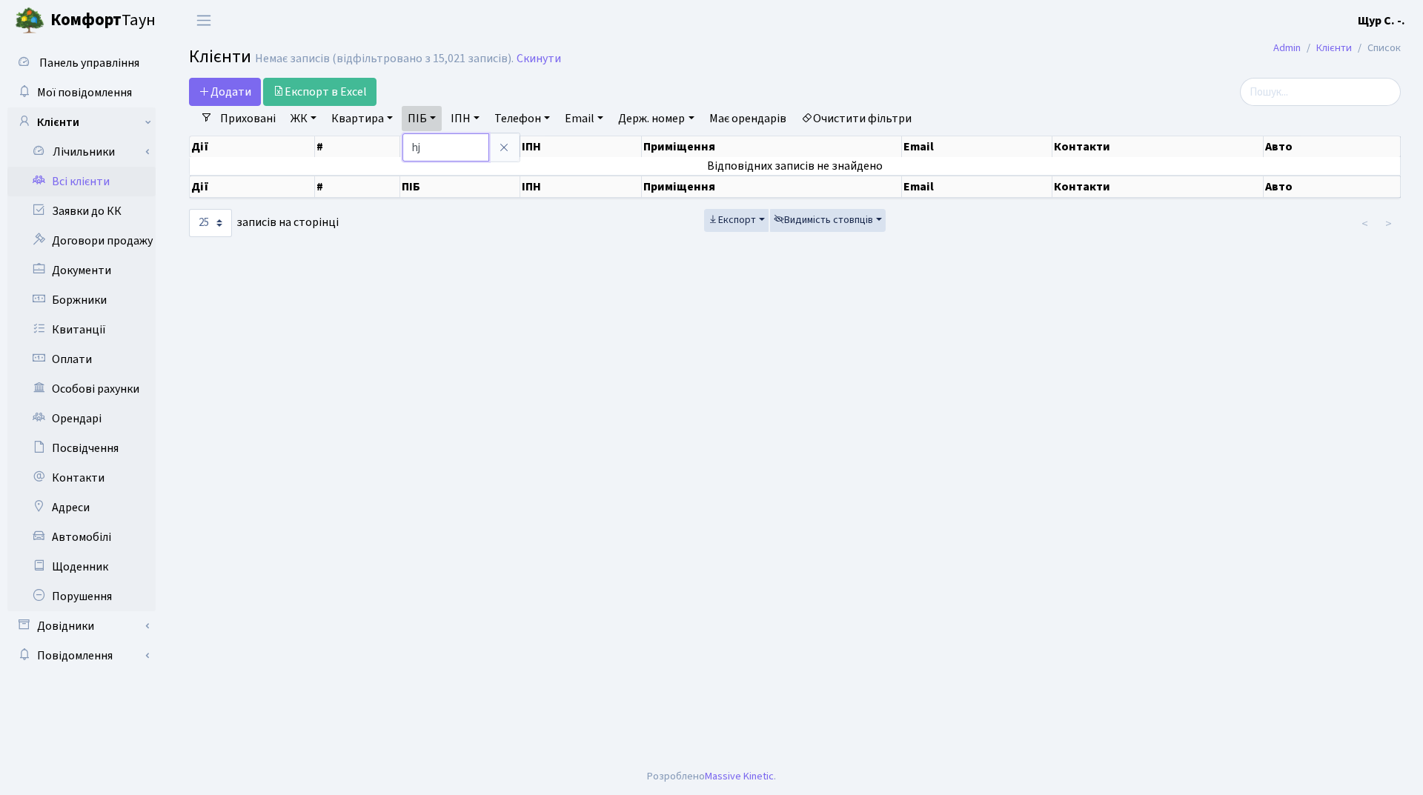
type input "h"
type input "романова"
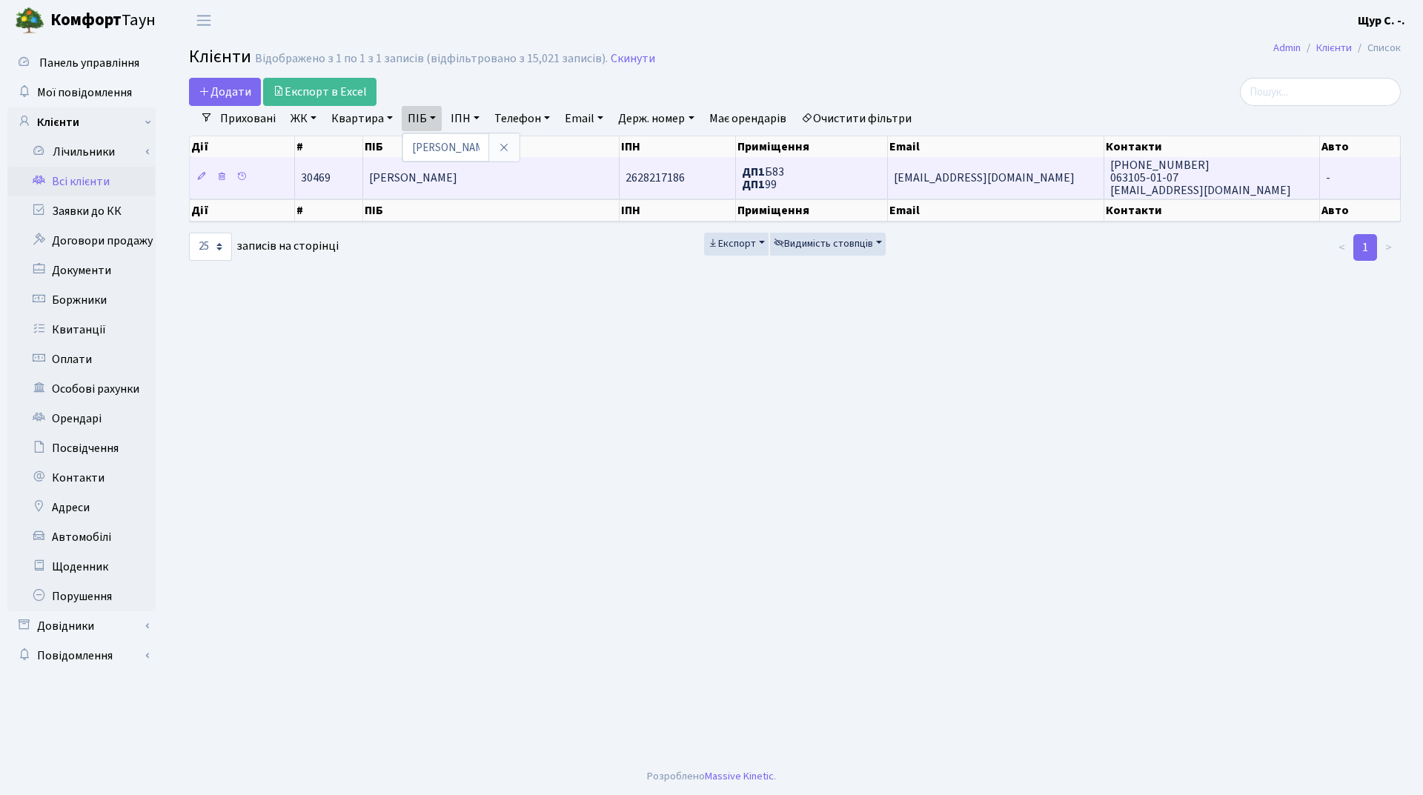
click at [457, 179] on span "Романова Олена Валеріївна" at bounding box center [413, 178] width 88 height 16
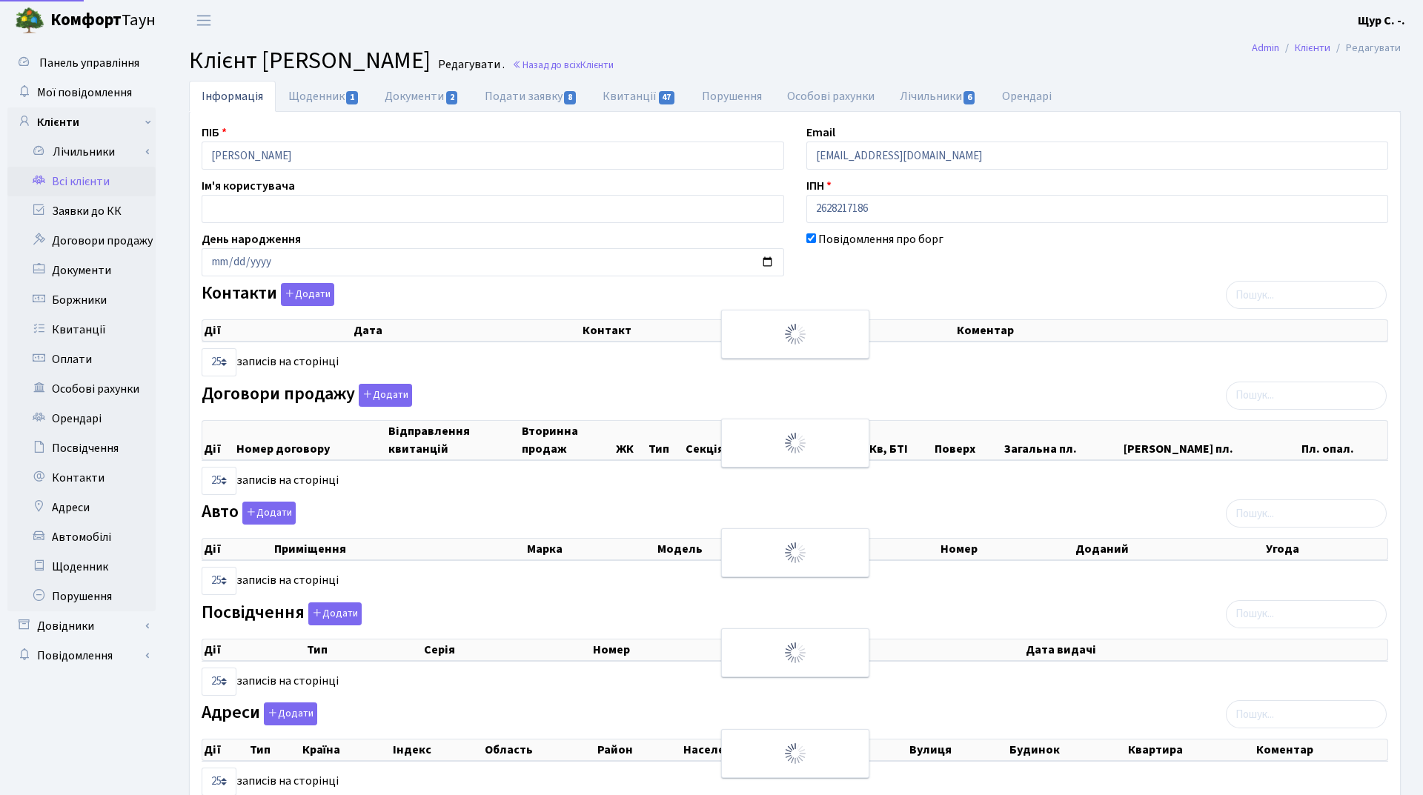
select select "25"
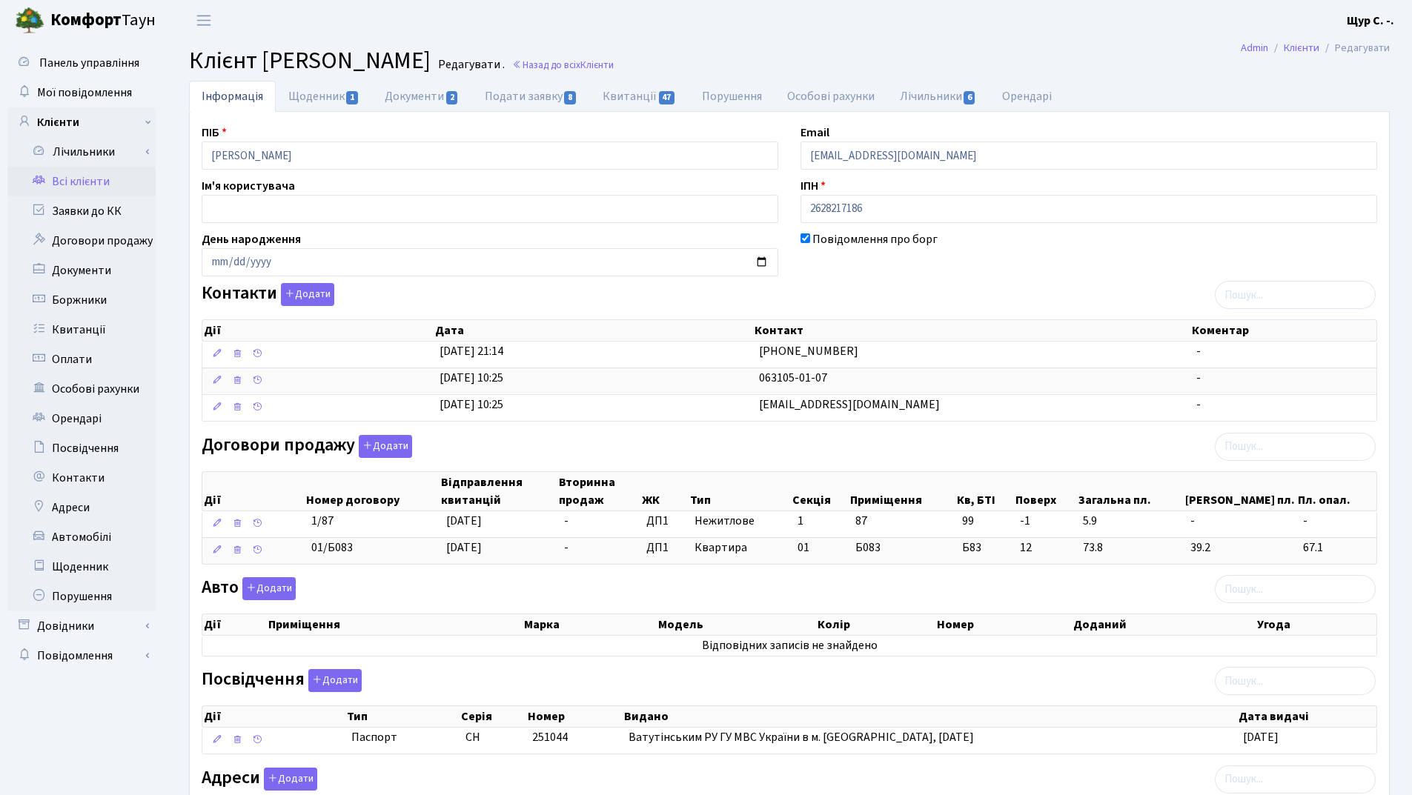
click at [109, 186] on link "Всі клієнти" at bounding box center [81, 182] width 148 height 30
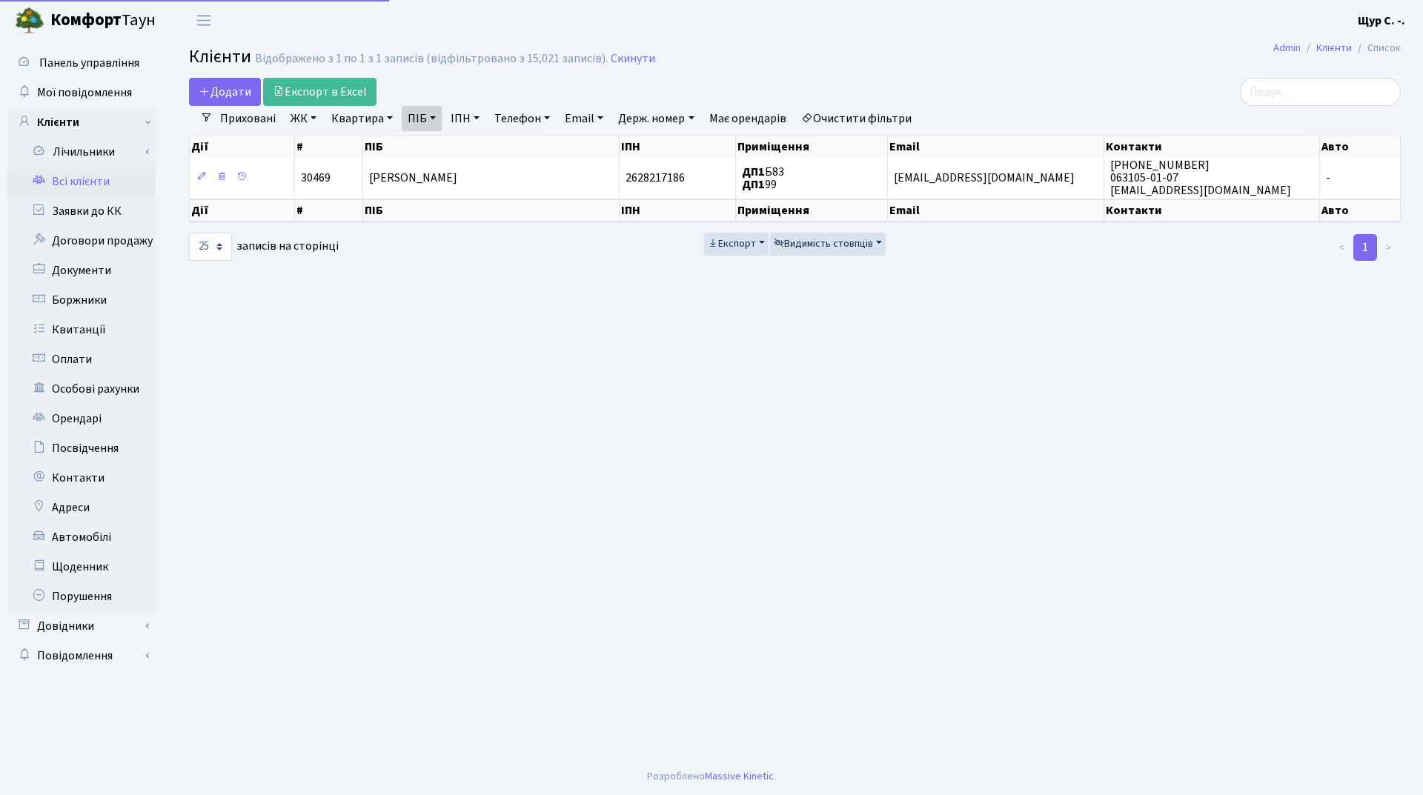
select select "25"
click at [630, 61] on link "Скинути" at bounding box center [633, 59] width 44 height 14
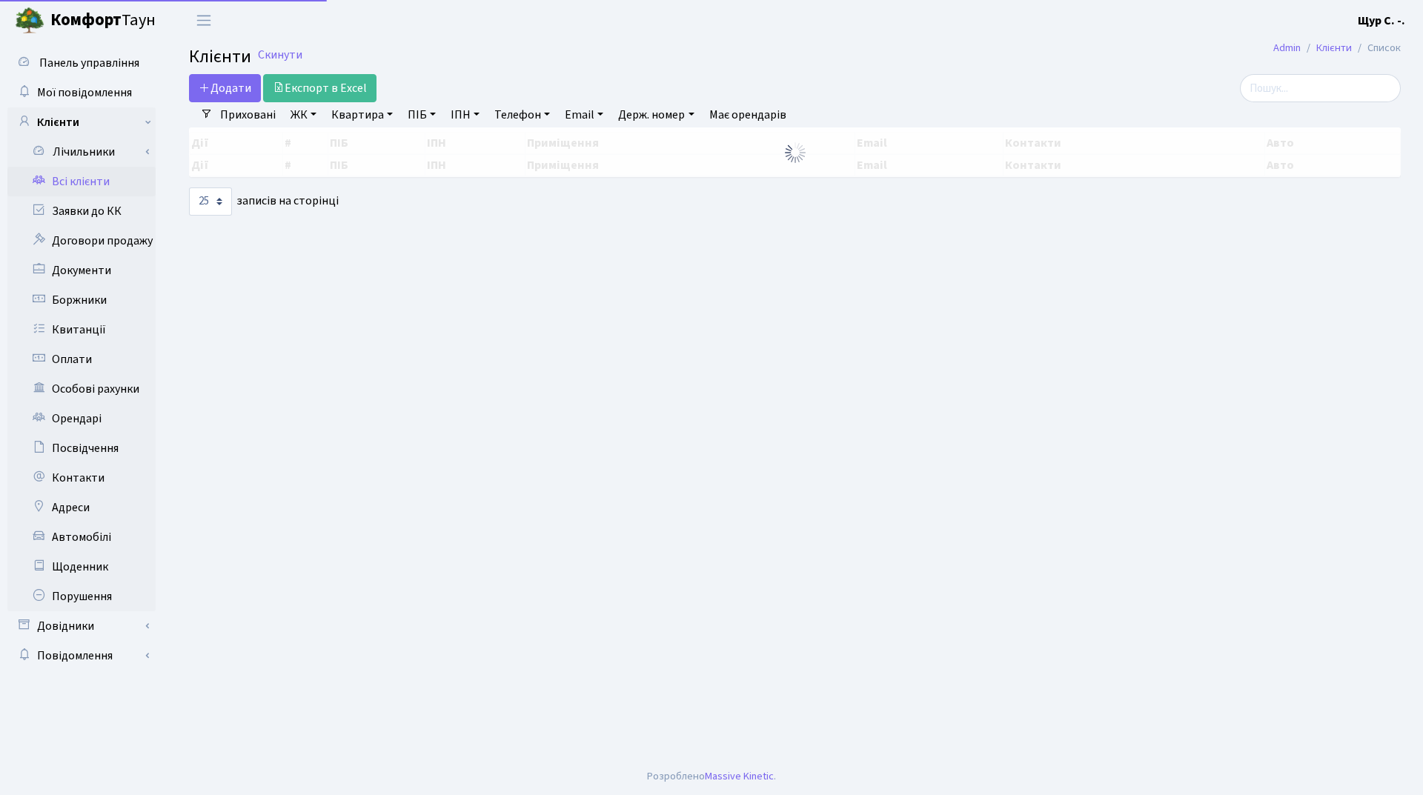
select select "25"
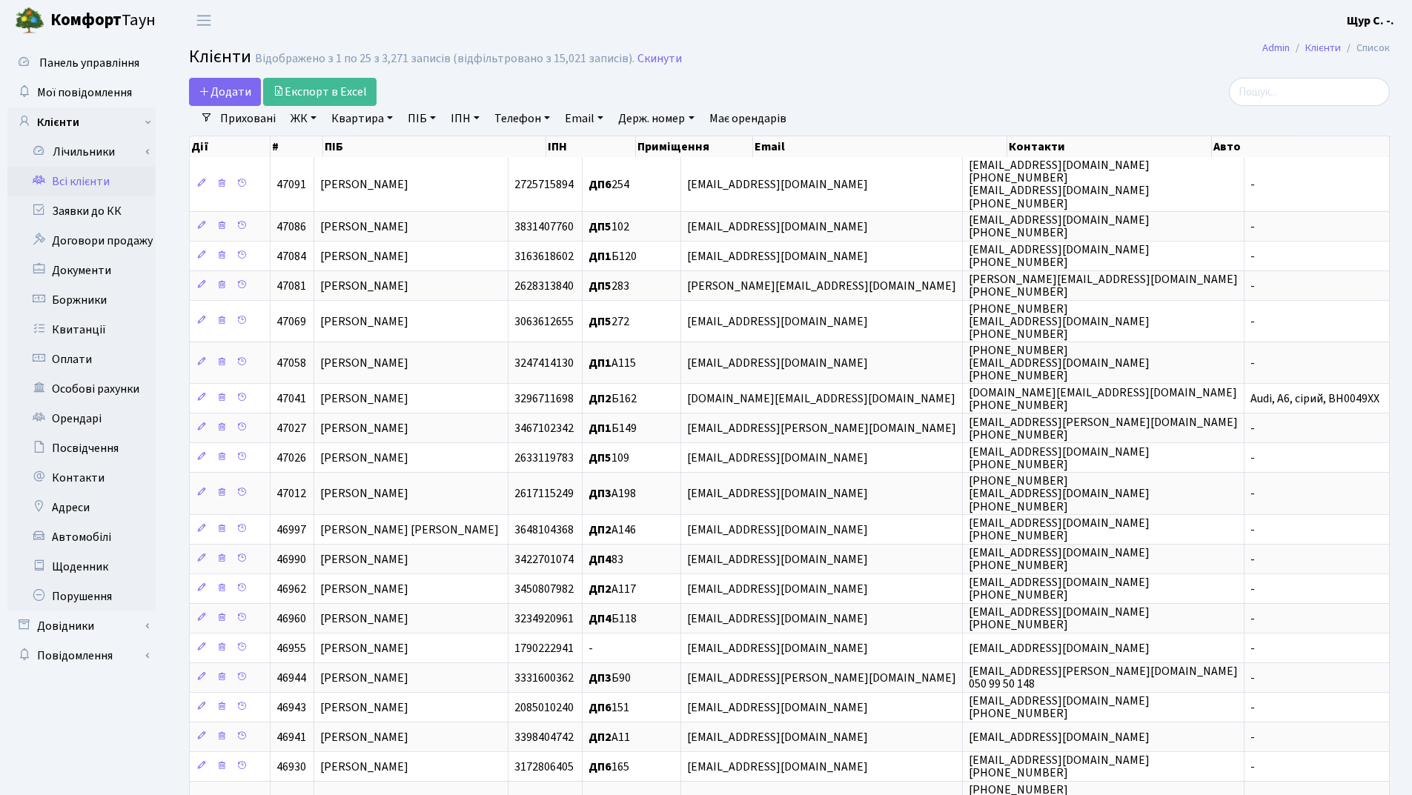
click at [358, 121] on link "Квартира" at bounding box center [361, 118] width 73 height 25
click at [429, 144] on icon at bounding box center [428, 148] width 12 height 12
click at [230, 94] on span "Додати" at bounding box center [225, 92] width 53 height 16
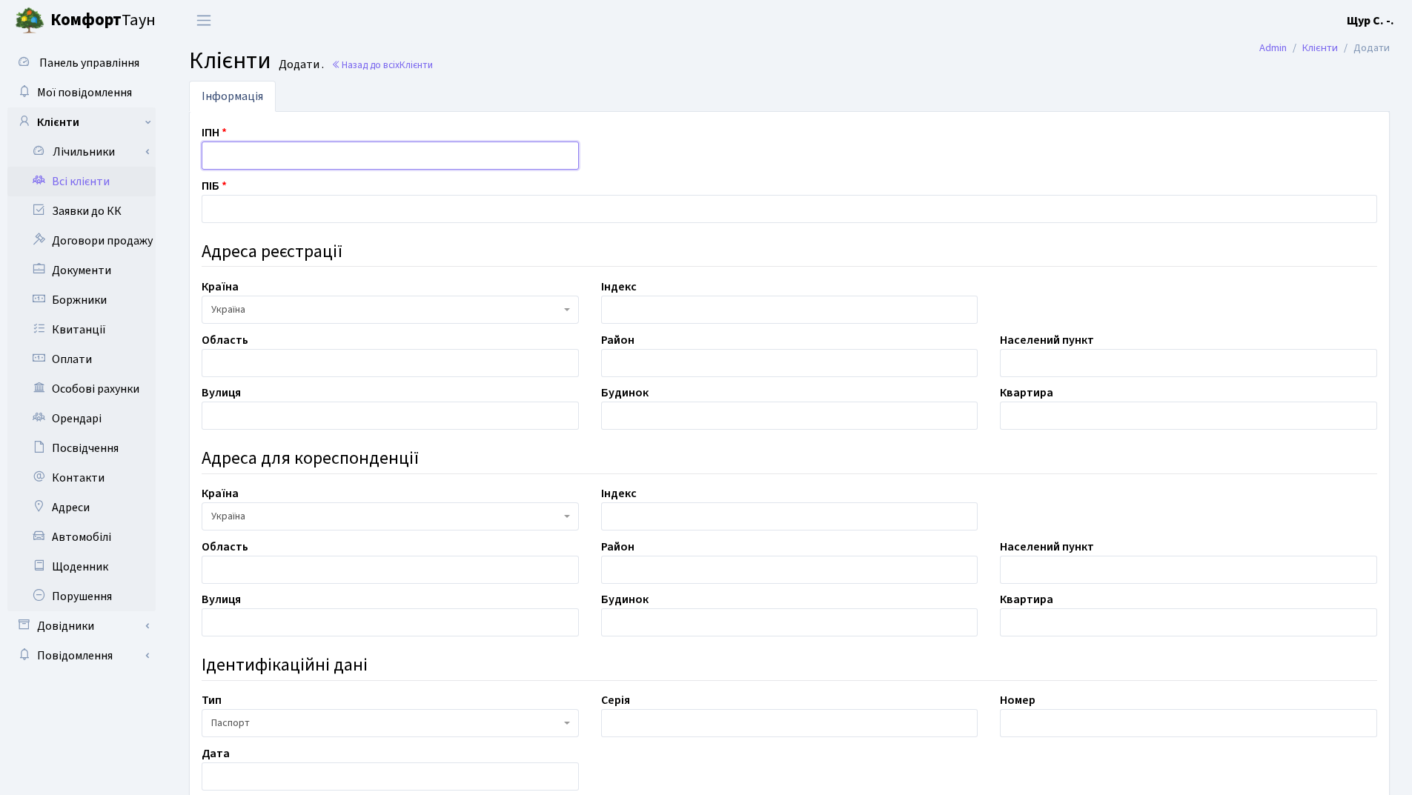
click at [245, 159] on input "text" at bounding box center [390, 156] width 377 height 28
type input "3131617725"
click at [255, 213] on input "text" at bounding box center [790, 209] width 1176 height 28
type input "[PERSON_NAME]"
click at [286, 365] on input "text" at bounding box center [390, 363] width 377 height 28
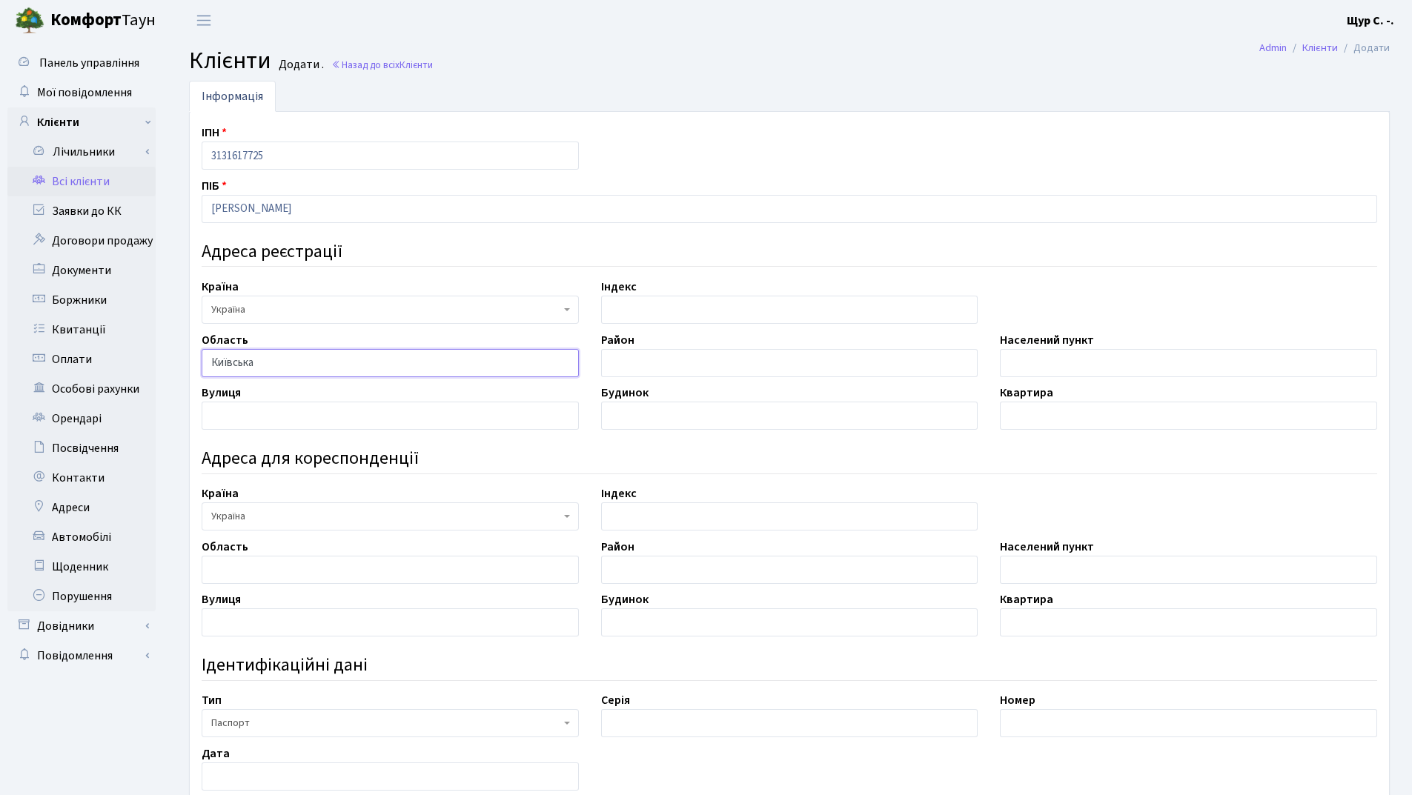
type input "Київська"
click at [623, 367] on input "text" at bounding box center [789, 363] width 377 height 28
type input "Вишгородський"
click at [1060, 374] on input "text" at bounding box center [1188, 363] width 377 height 28
type input "с.Нові Петрівці"
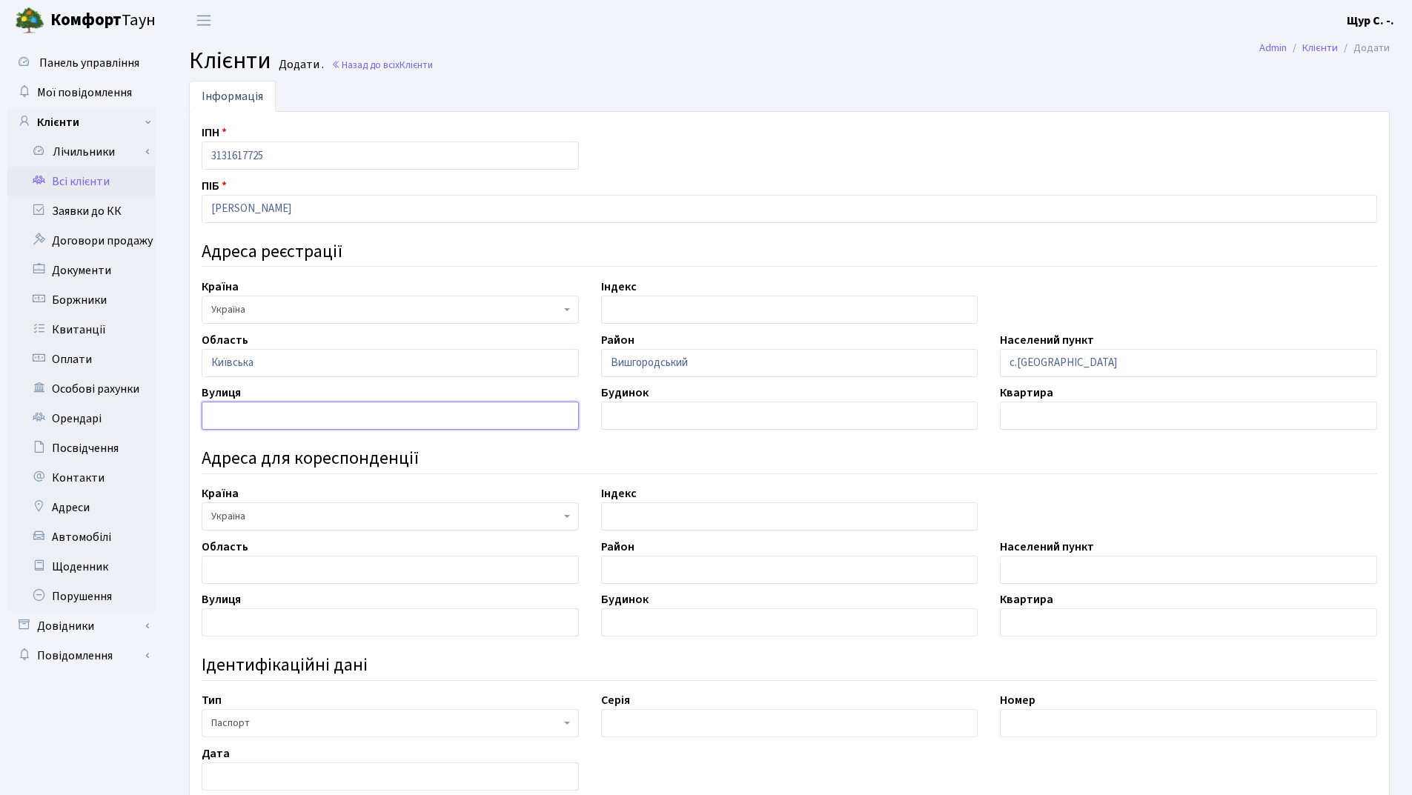
click at [276, 421] on input "text" at bounding box center [390, 416] width 377 height 28
type input "Європейська"
click at [665, 414] on input "text" at bounding box center [789, 416] width 377 height 28
type input "3а"
click at [1096, 418] on input "text" at bounding box center [1188, 416] width 377 height 28
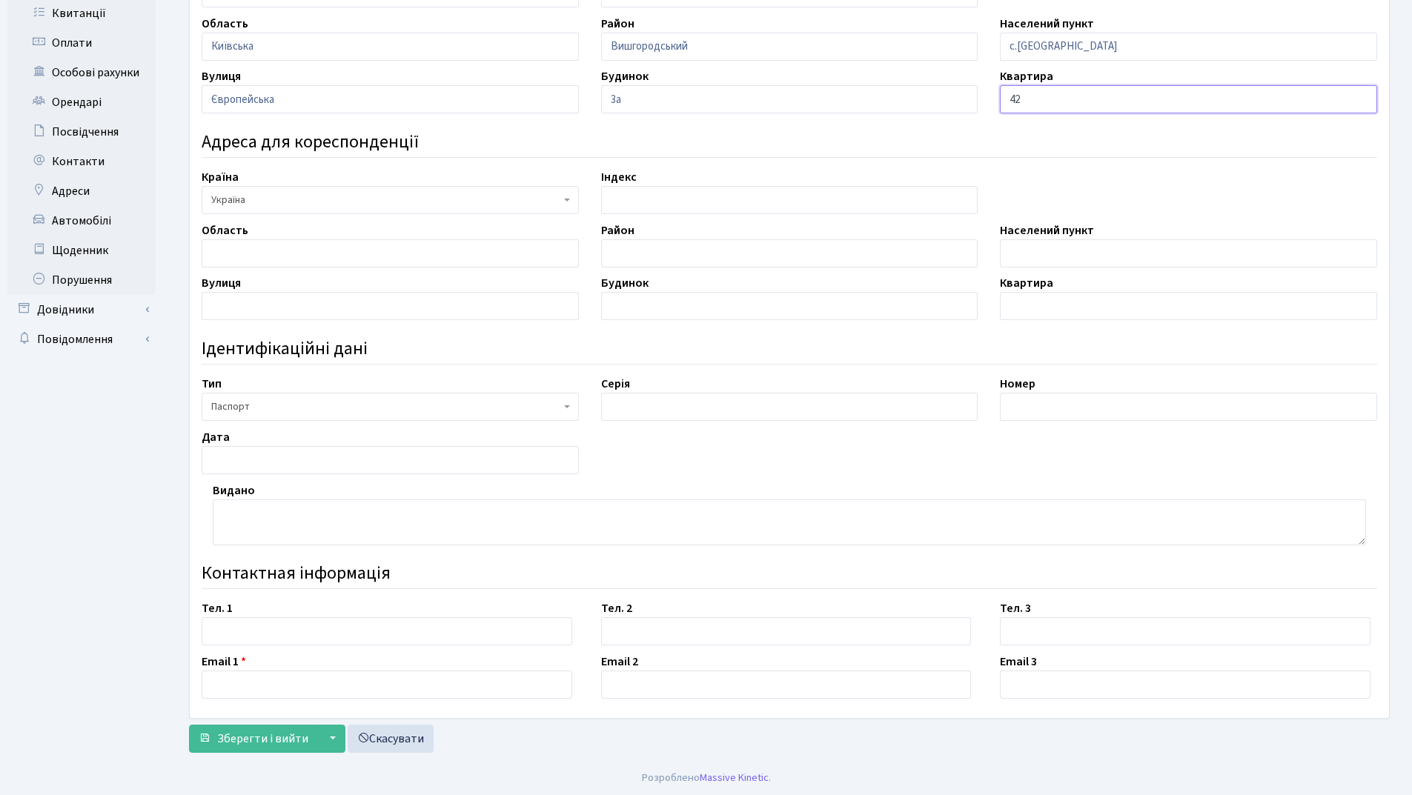
scroll to position [318, 0]
type input "42"
click at [671, 400] on input "text" at bounding box center [789, 405] width 377 height 28
type input "НЕ"
click at [1029, 400] on input "text" at bounding box center [1188, 405] width 377 height 28
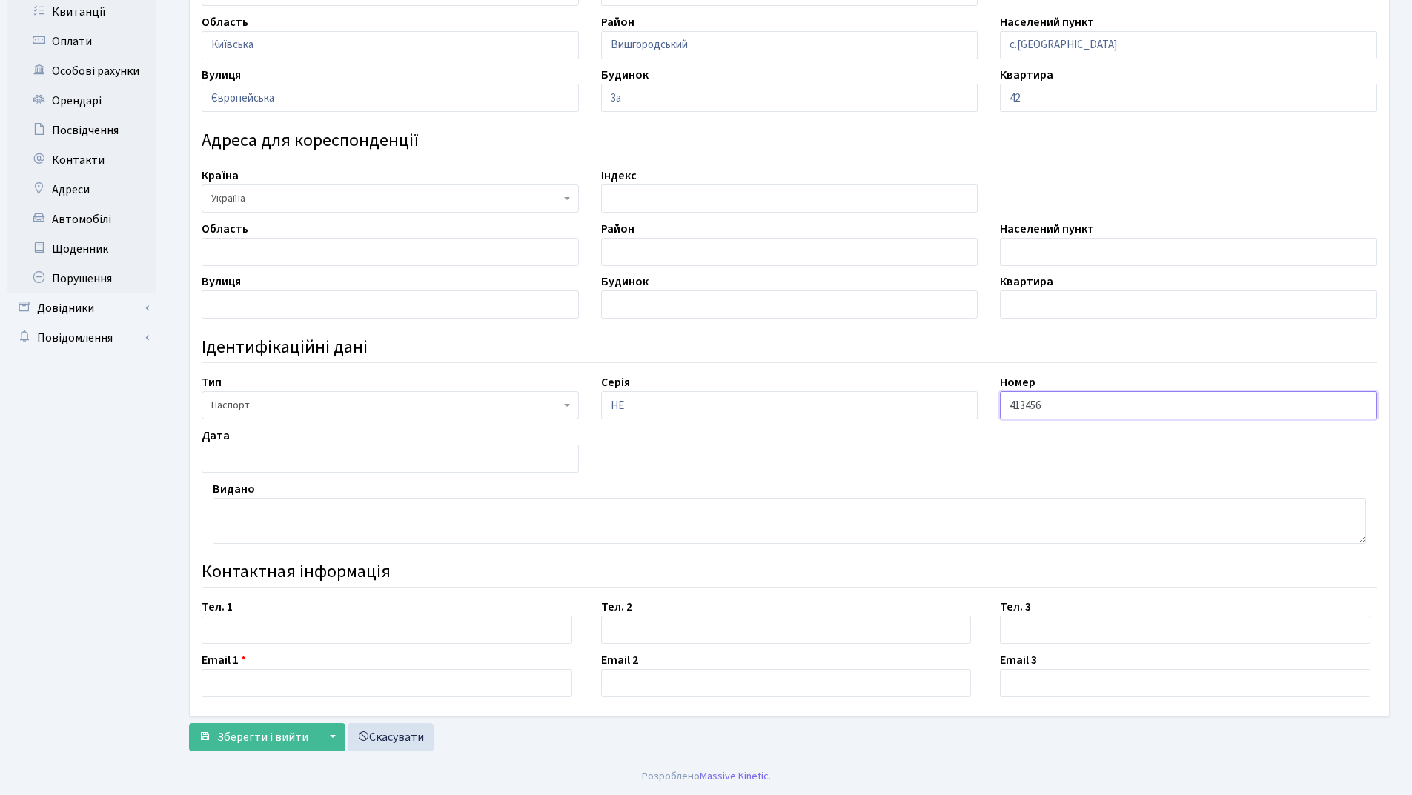
type input "413456"
click at [394, 457] on input "text" at bounding box center [390, 459] width 377 height 28
type input "08.09.2005"
click at [247, 508] on textarea at bounding box center [789, 521] width 1153 height 46
type textarea "Жашківським РВ УМВС України в Черкаській області"
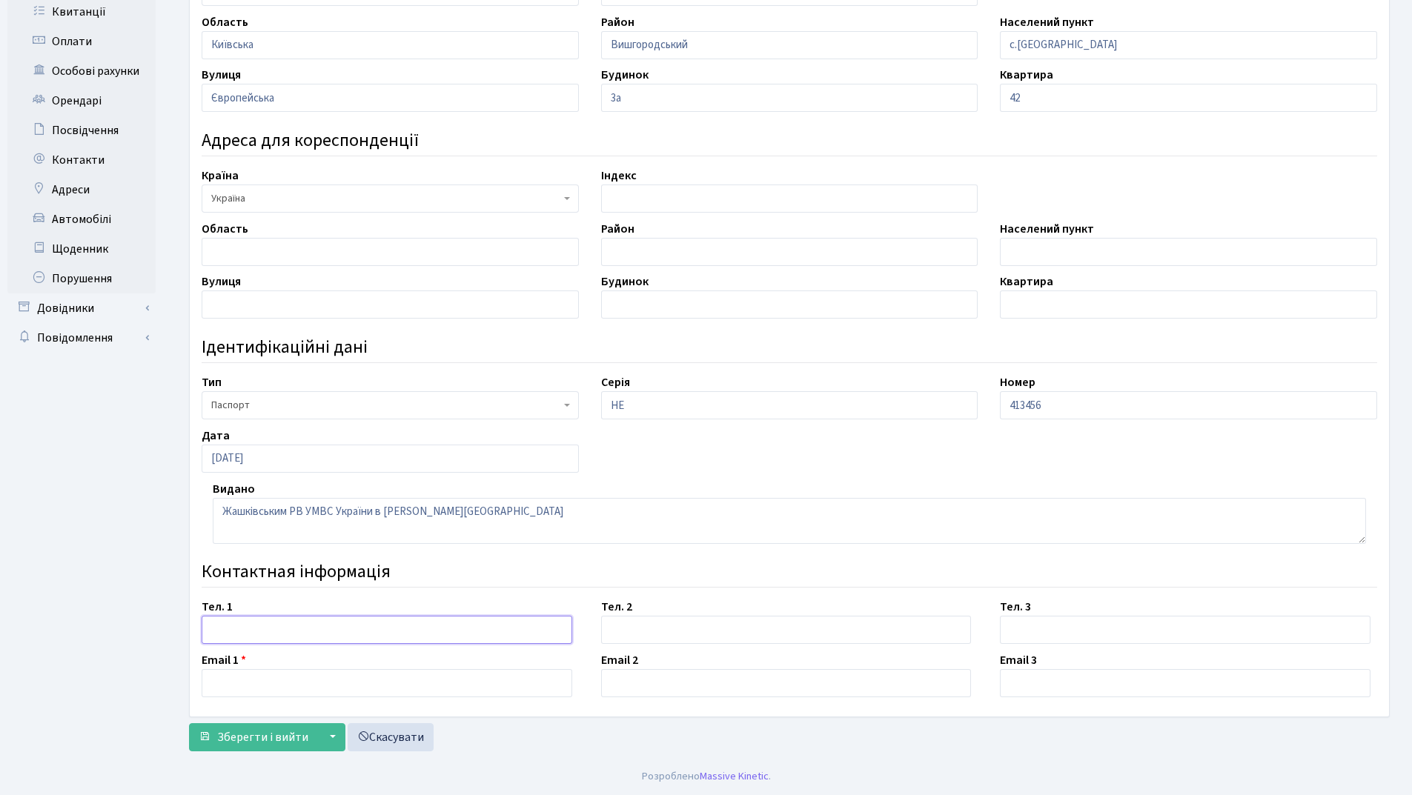
click at [275, 628] on input "text" at bounding box center [387, 630] width 371 height 28
type input "098-663-82-16"
click at [256, 673] on input "text" at bounding box center [387, 683] width 371 height 28
type input "gin4barns@gmail.com"
click at [248, 730] on span "Зберегти і вийти" at bounding box center [262, 737] width 91 height 16
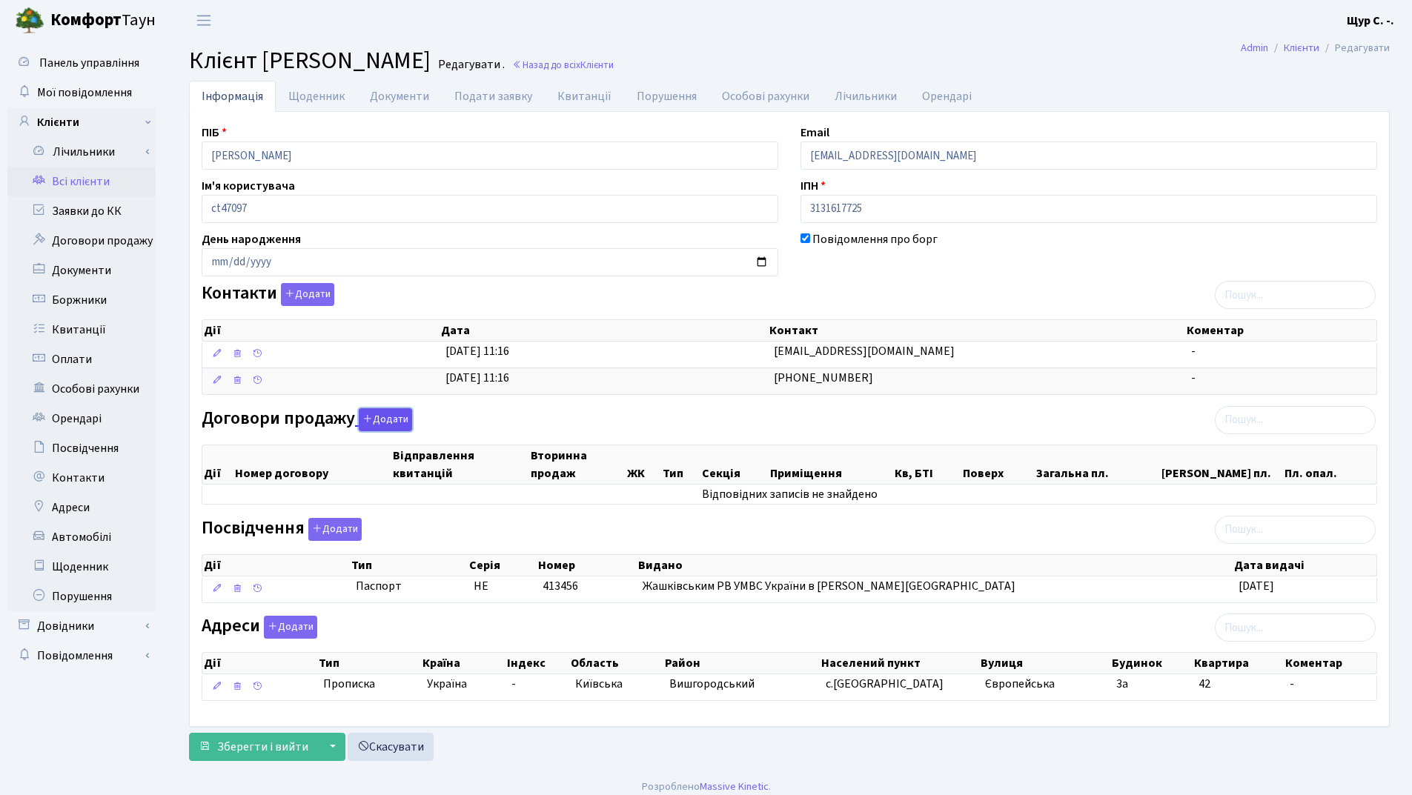
click at [385, 420] on button "Додати" at bounding box center [385, 419] width 53 height 23
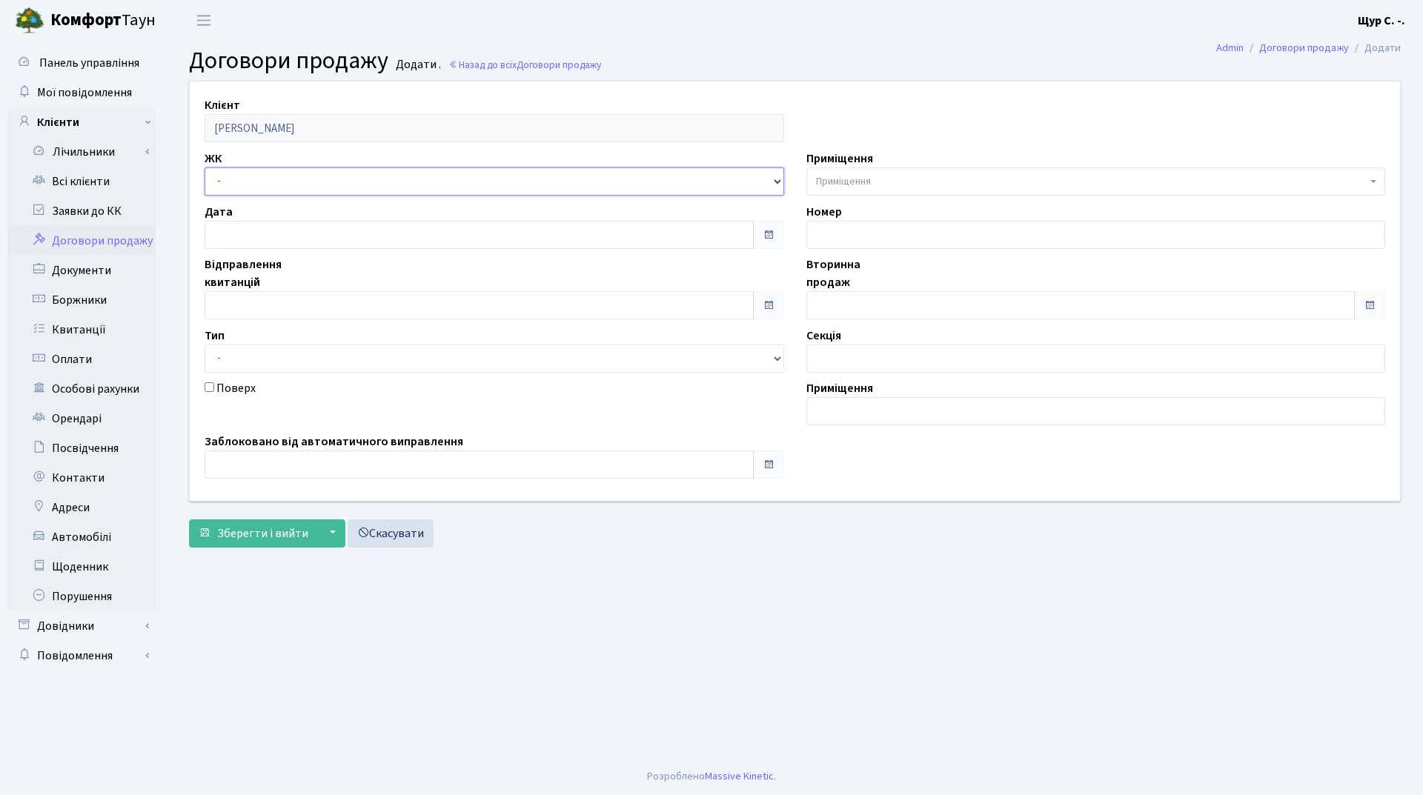
click at [384, 190] on select "- ДП1, вул. [PERSON_NAME][STREET_ADDRESS]. [PERSON_NAME][STREET_ADDRESS]. [PERS…" at bounding box center [495, 182] width 580 height 28
select select "312"
click at [205, 168] on select "- ДП1, вул. [PERSON_NAME][STREET_ADDRESS]. [PERSON_NAME][STREET_ADDRESS]. [PERS…" at bounding box center [495, 182] width 580 height 28
select select
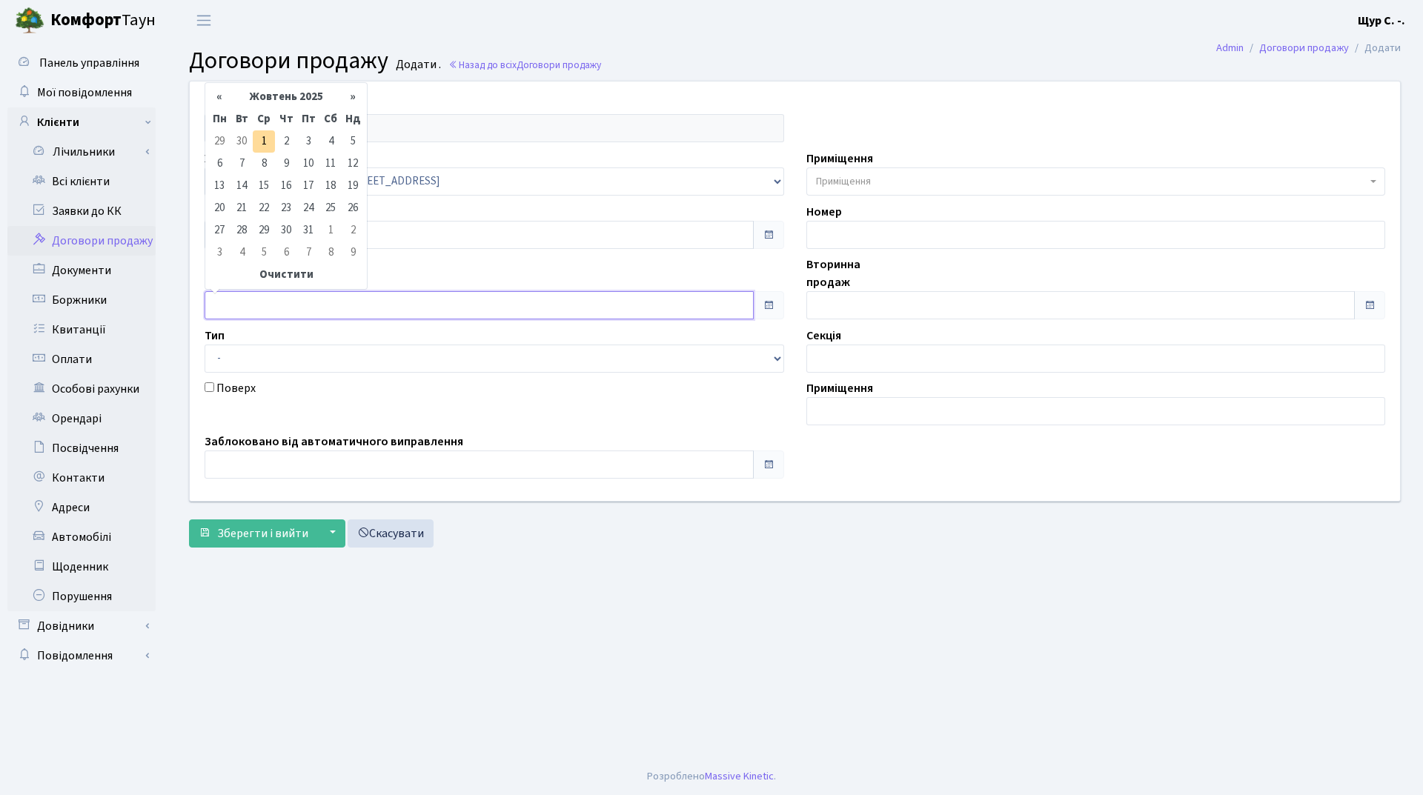
click at [261, 308] on input "text" at bounding box center [479, 305] width 549 height 28
click at [287, 96] on th "Жовтень 2025" at bounding box center [286, 97] width 111 height 22
click at [227, 126] on th "«" at bounding box center [219, 122] width 22 height 22
click at [265, 243] on span "Жов" at bounding box center [265, 242] width 35 height 40
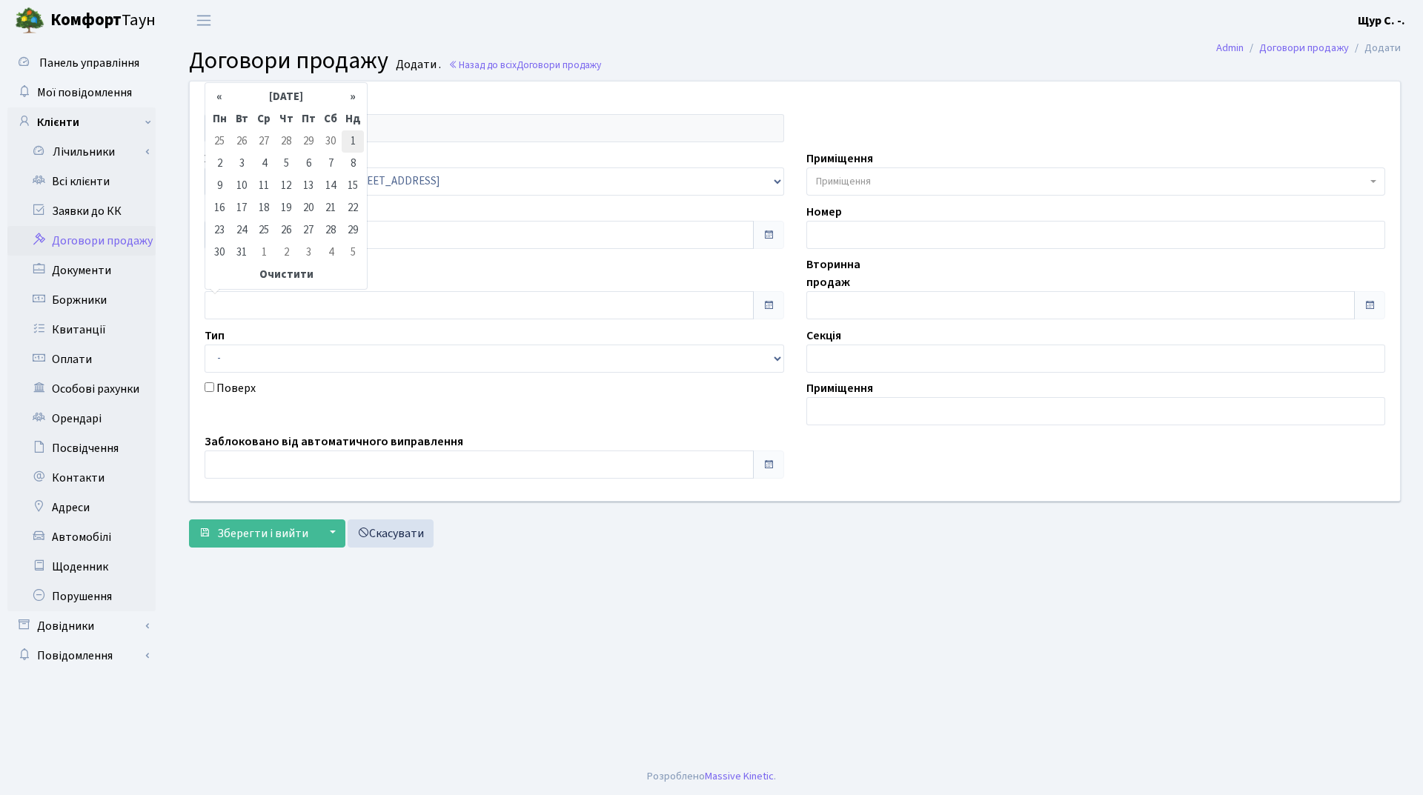
click at [352, 142] on td "1" at bounding box center [353, 141] width 22 height 22
type input "[DATE]"
click at [876, 308] on input "text" at bounding box center [1080, 305] width 549 height 28
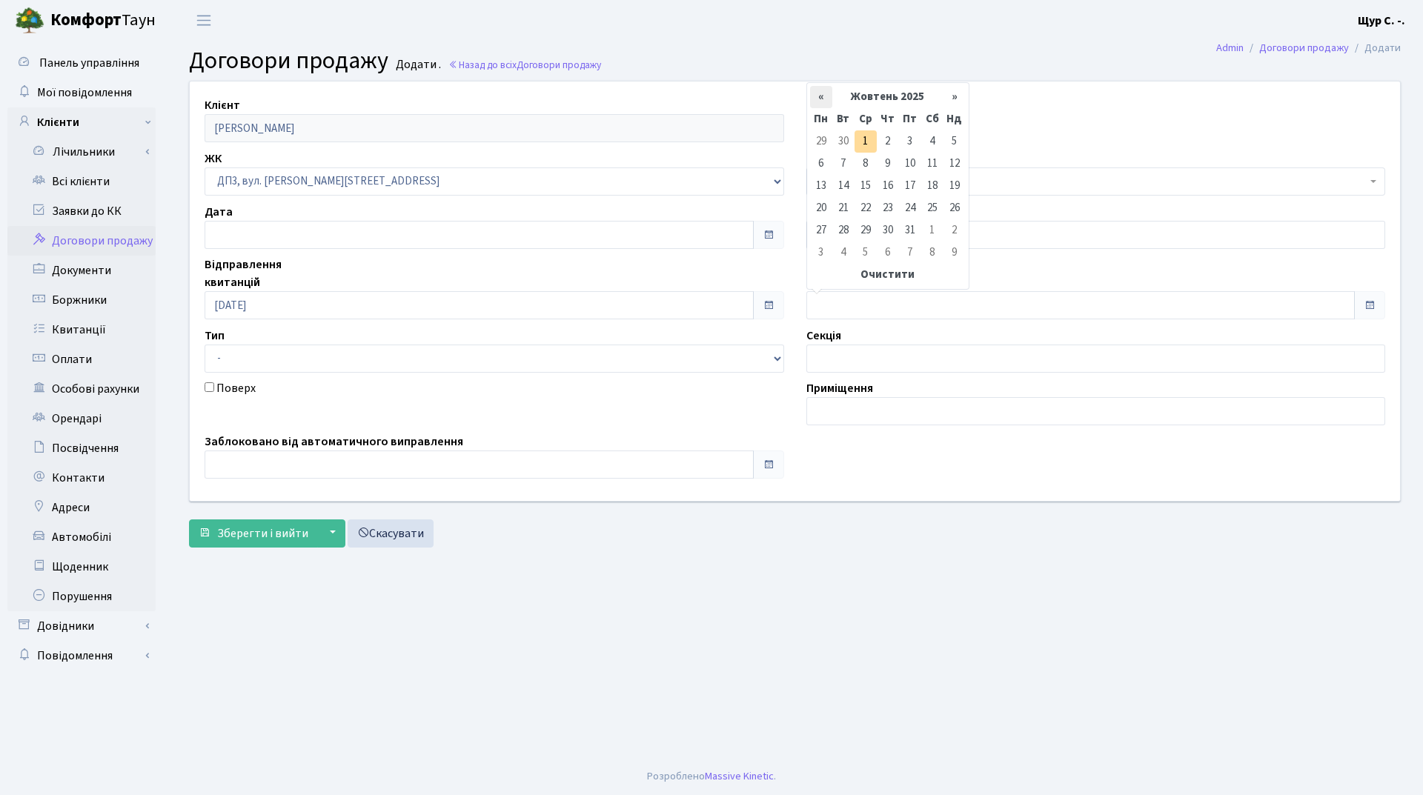
click at [824, 99] on th "«" at bounding box center [821, 97] width 22 height 22
click at [887, 231] on td "25" at bounding box center [888, 230] width 22 height 22
type input "[DATE]"
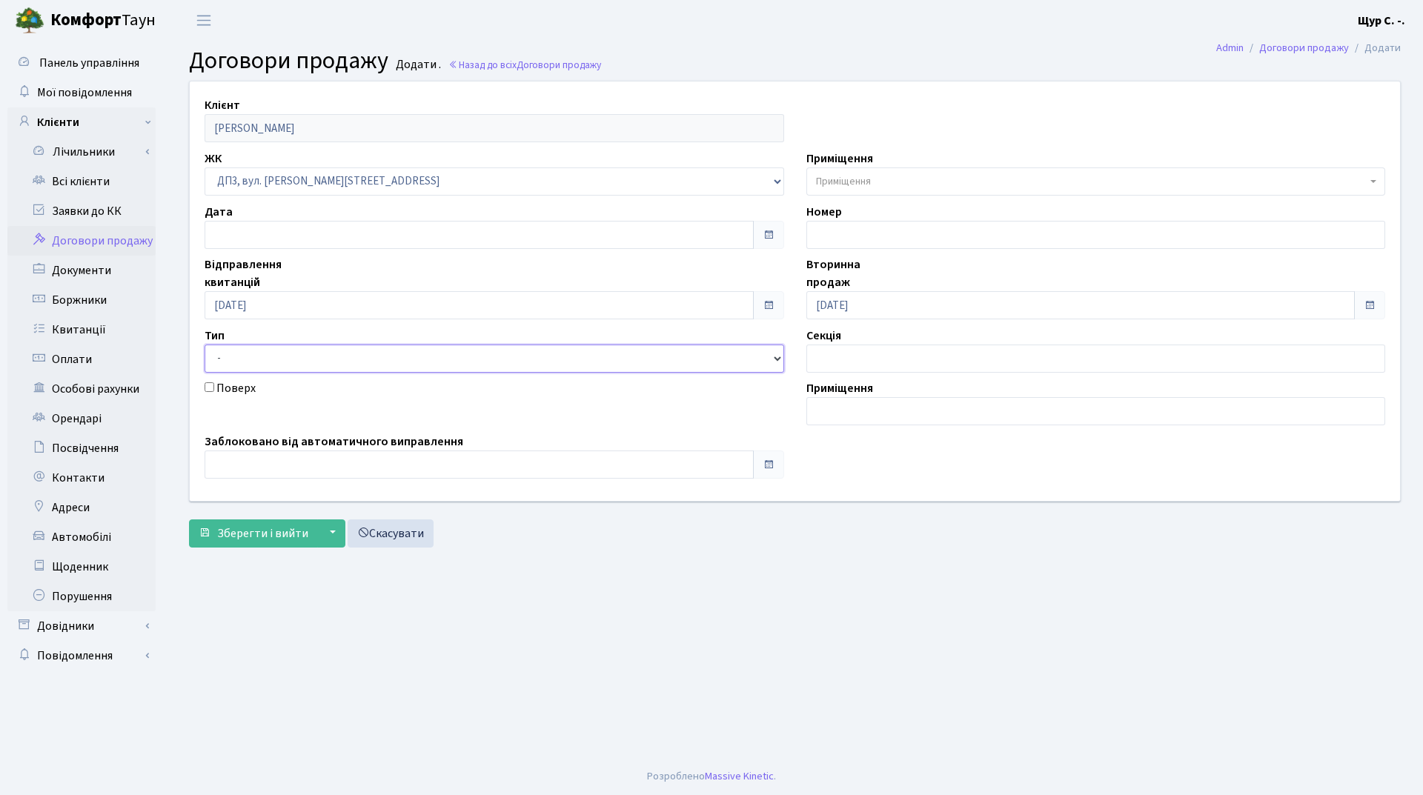
click at [417, 357] on select "- Квартира Комерція Нежитлове Паркінг П1001" at bounding box center [495, 359] width 580 height 28
select select "269"
click at [205, 345] on select "- Квартира Комерція Нежитлове Паркінг П1001" at bounding box center [495, 359] width 580 height 28
click at [887, 178] on span "Приміщення" at bounding box center [1091, 181] width 551 height 15
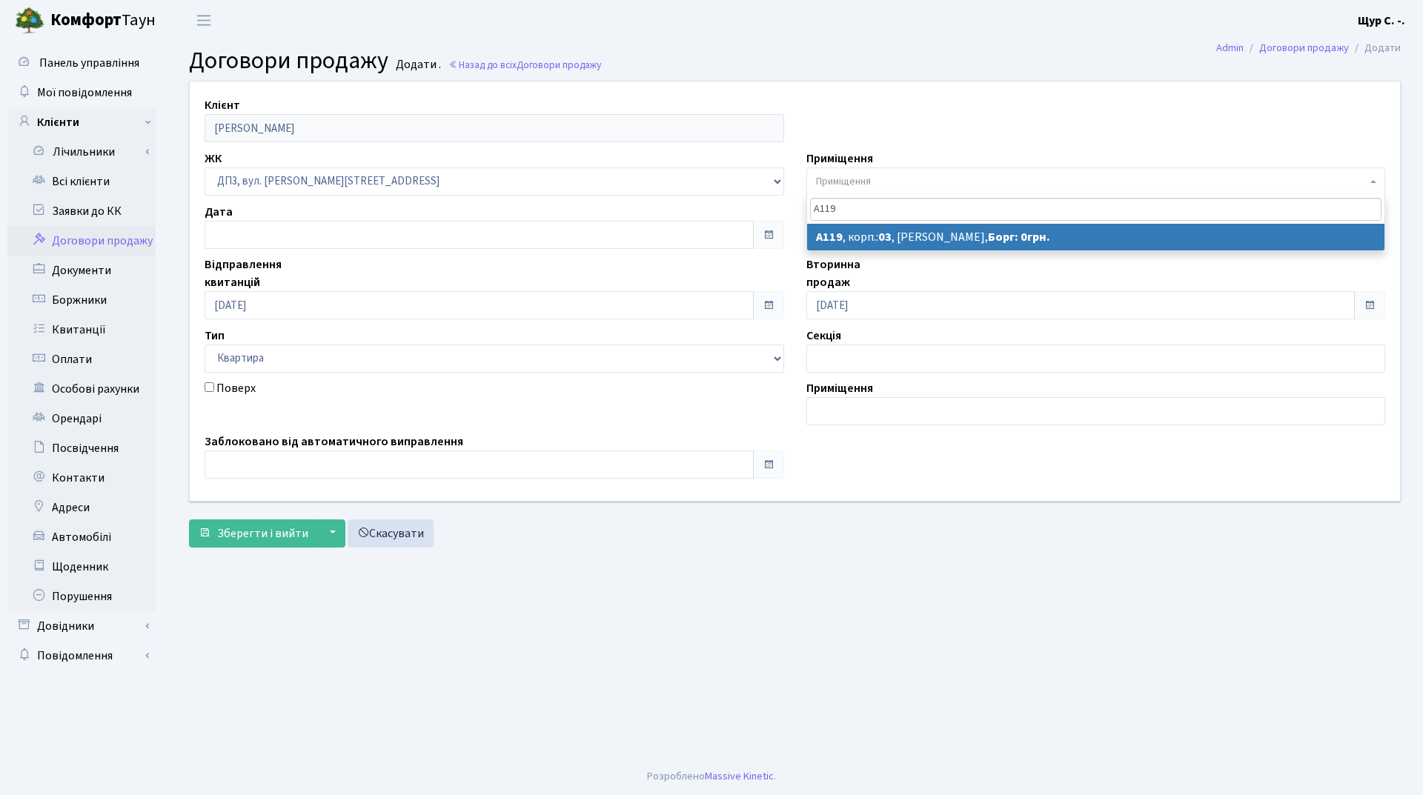
type input "А119"
select select "32044"
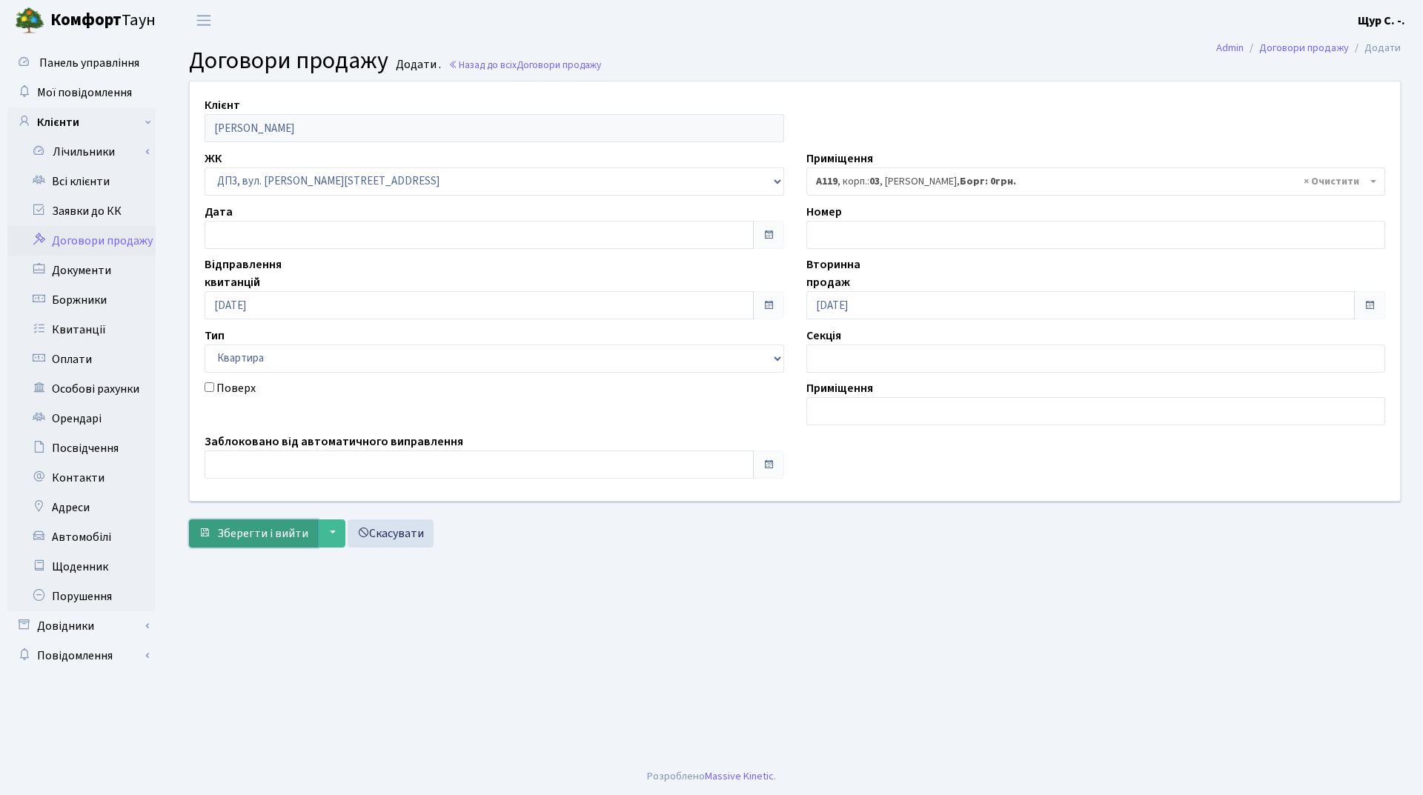
click at [244, 533] on span "Зберегти і вийти" at bounding box center [262, 534] width 91 height 16
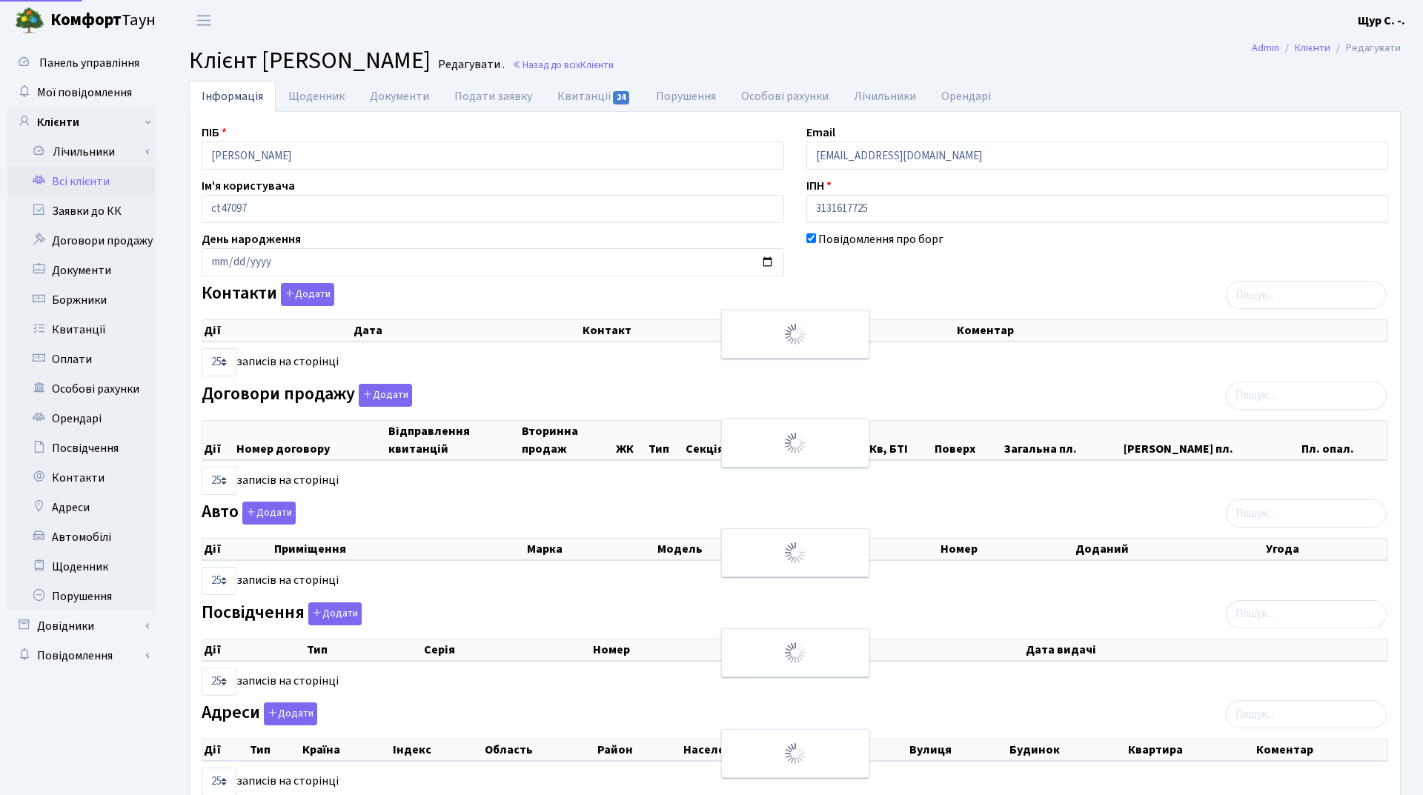
select select "25"
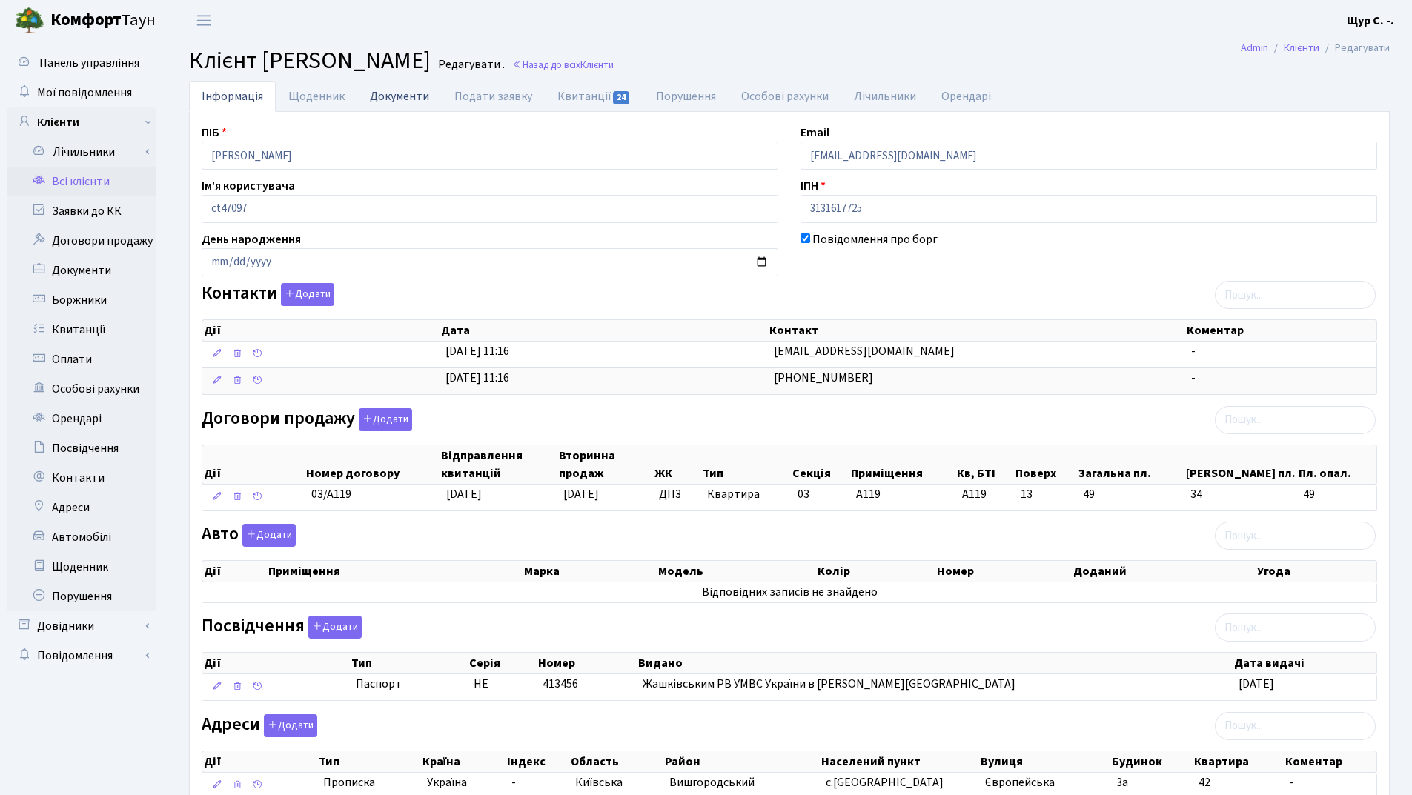
click at [395, 95] on link "Документи" at bounding box center [399, 96] width 85 height 30
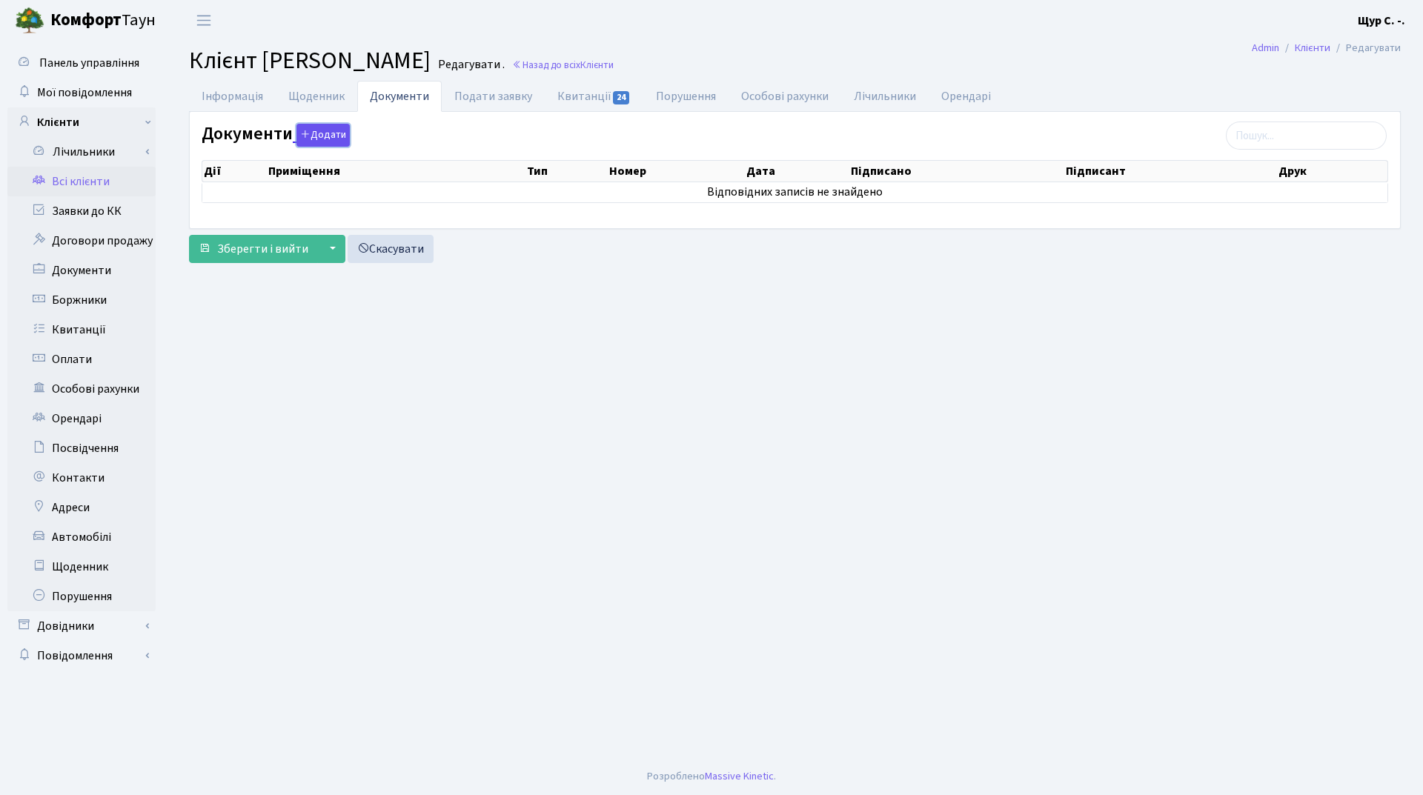
click at [328, 130] on button "Додати" at bounding box center [322, 135] width 53 height 23
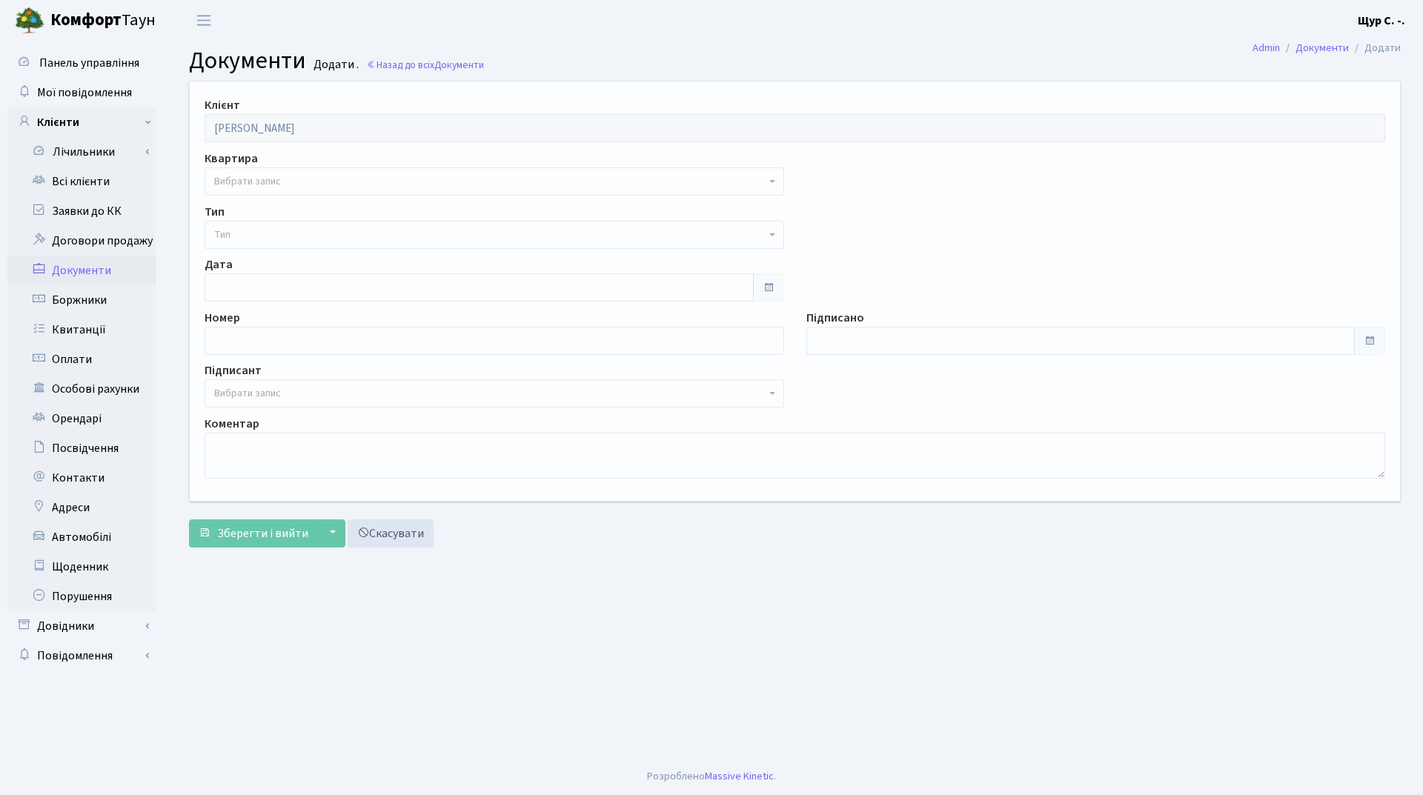
click at [312, 184] on span "Вибрати запис" at bounding box center [489, 181] width 551 height 15
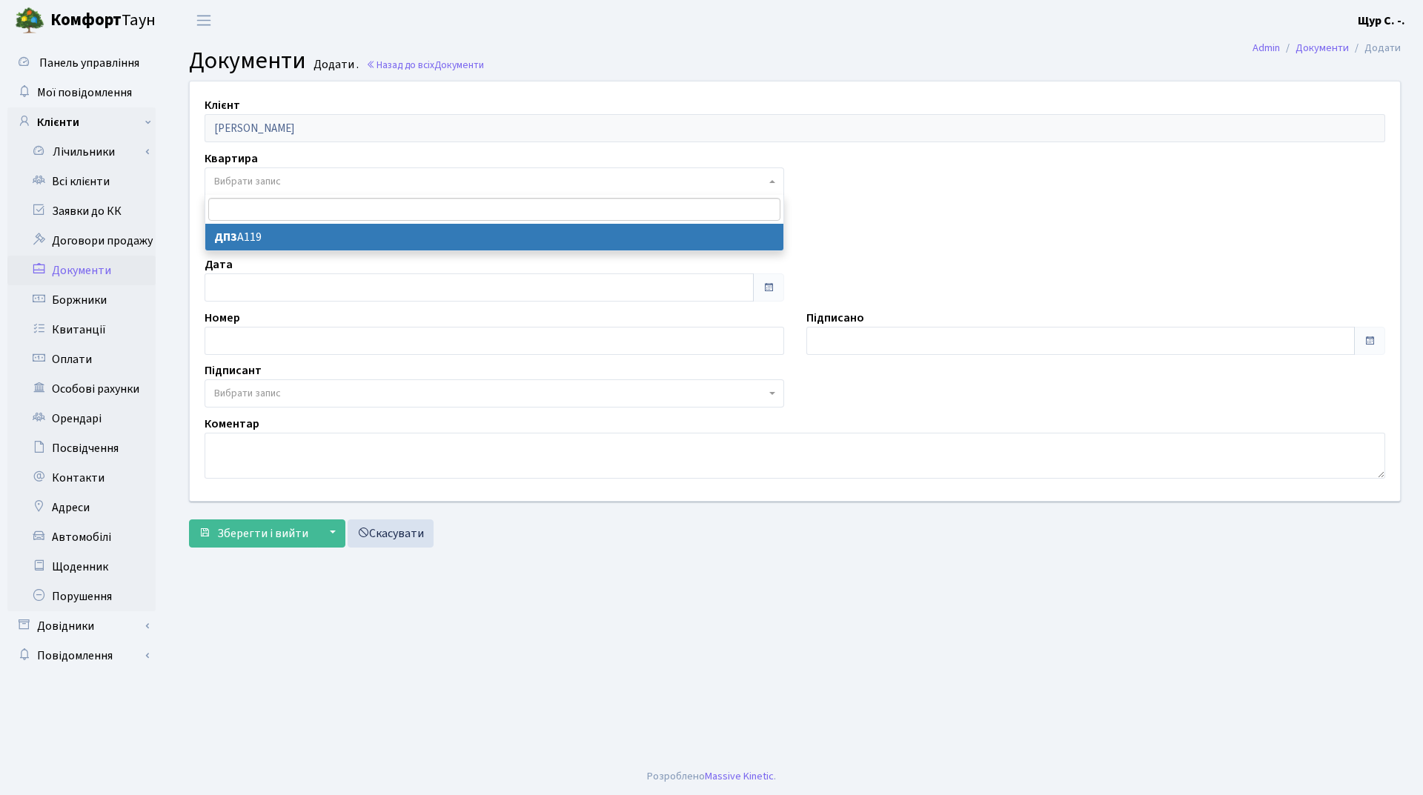
select select "178754"
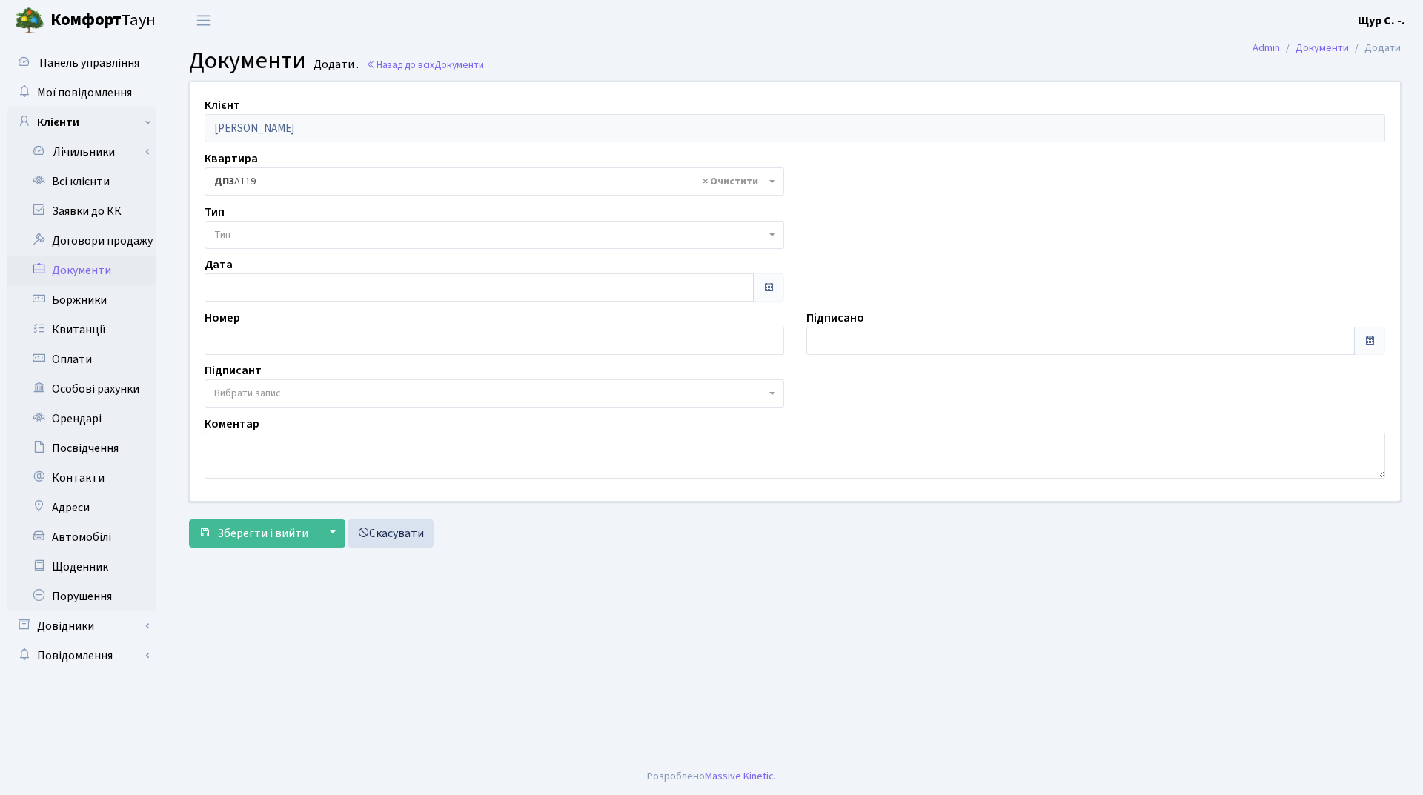
click at [298, 231] on span "Тип" at bounding box center [489, 235] width 551 height 15
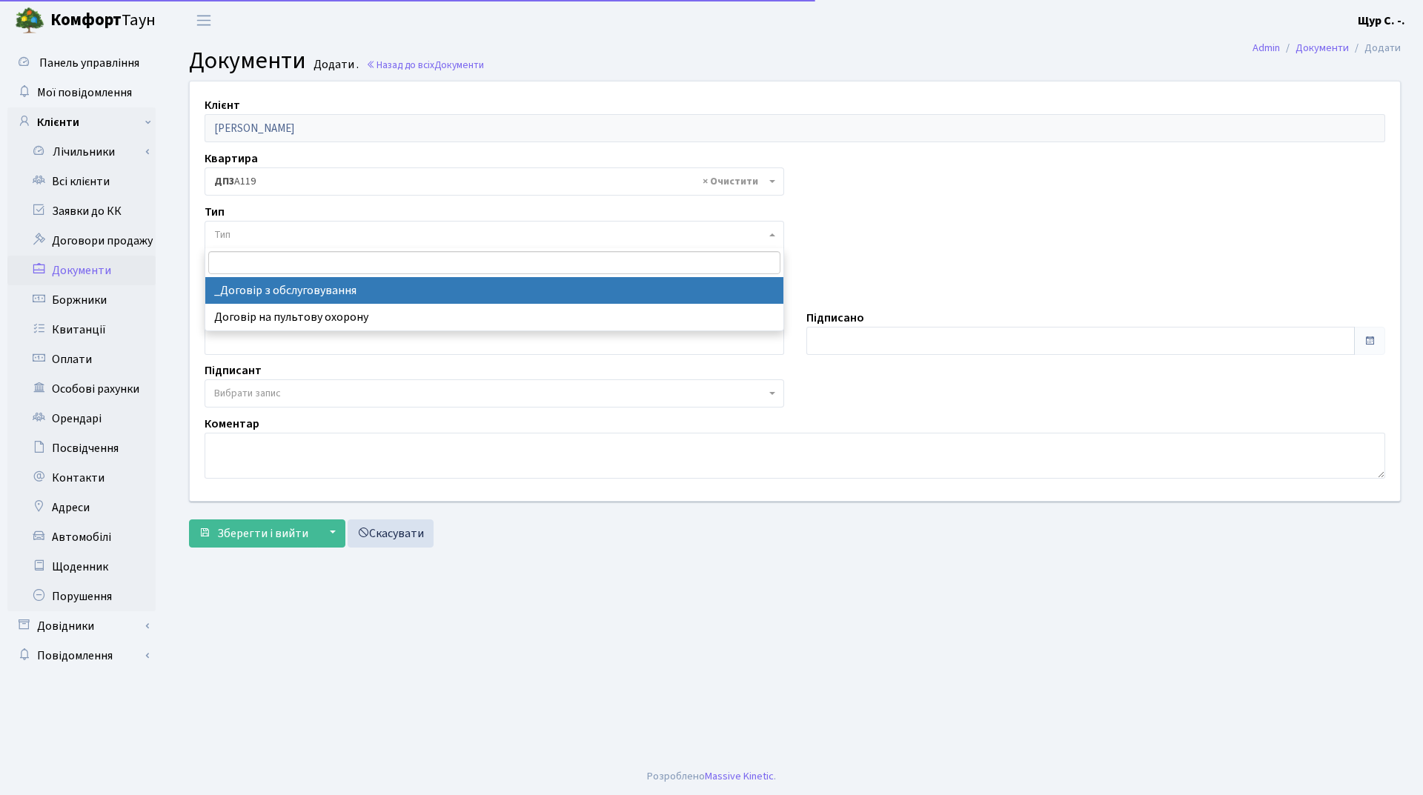
select select "289"
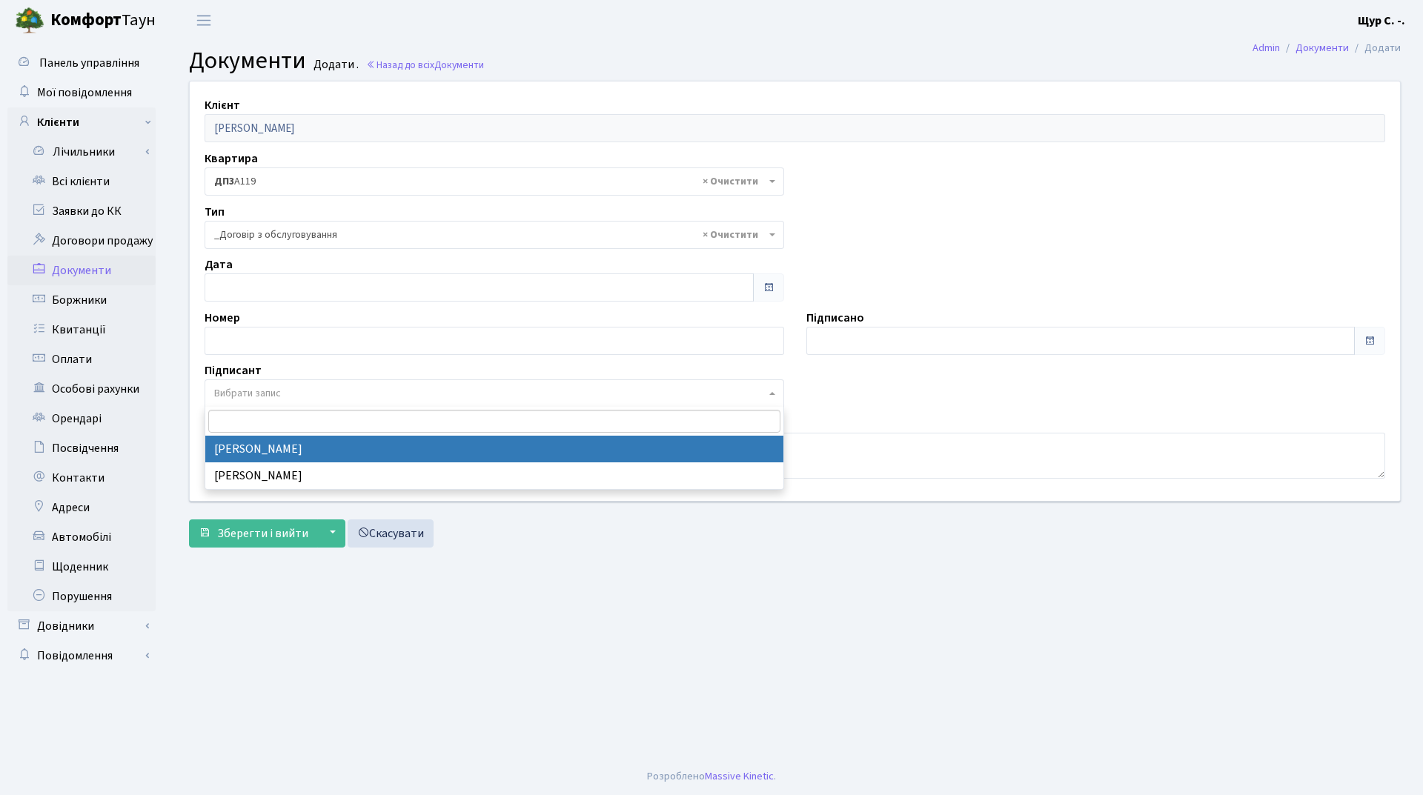
click at [288, 390] on span "Вибрати запис" at bounding box center [489, 393] width 551 height 15
select select "74"
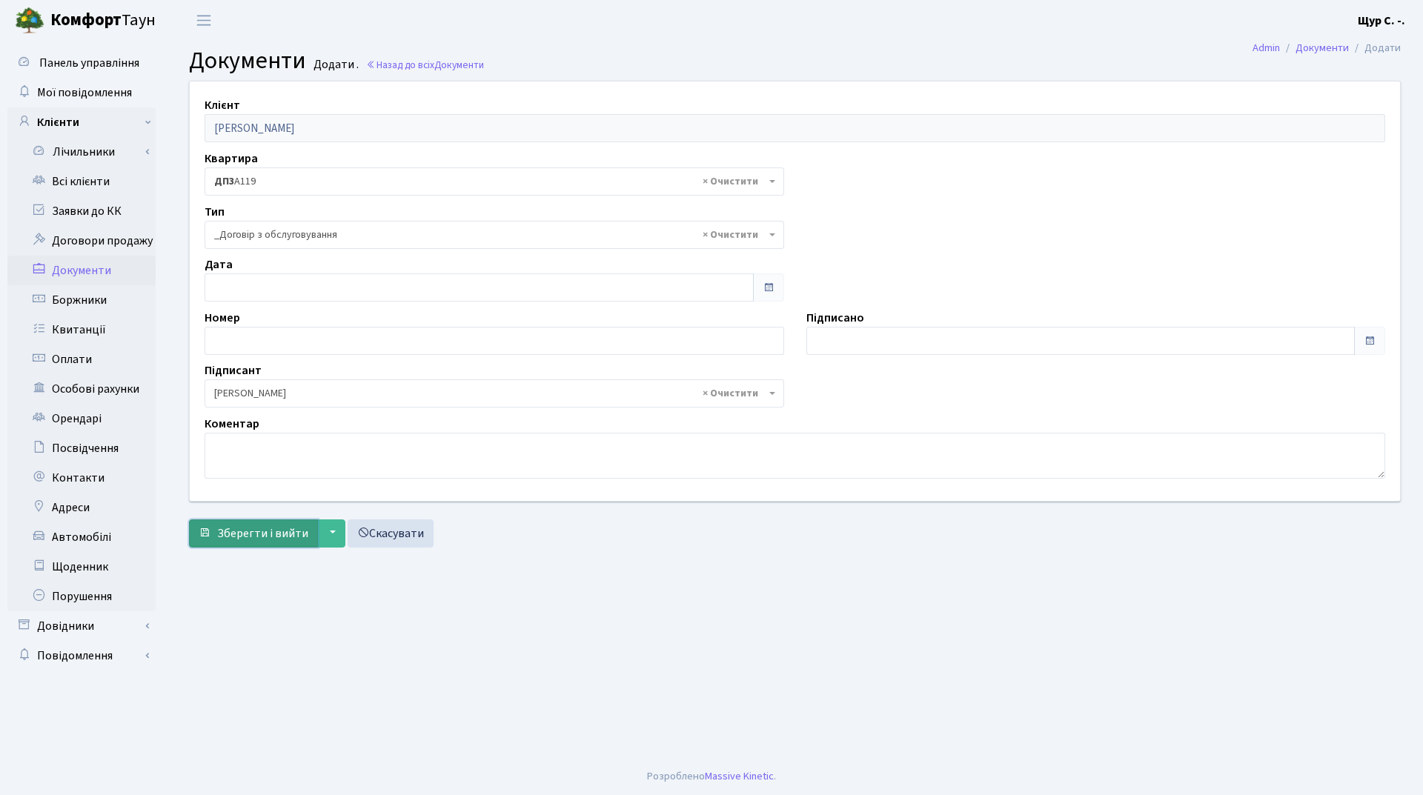
click at [251, 542] on button "Зберегти і вийти" at bounding box center [253, 534] width 129 height 28
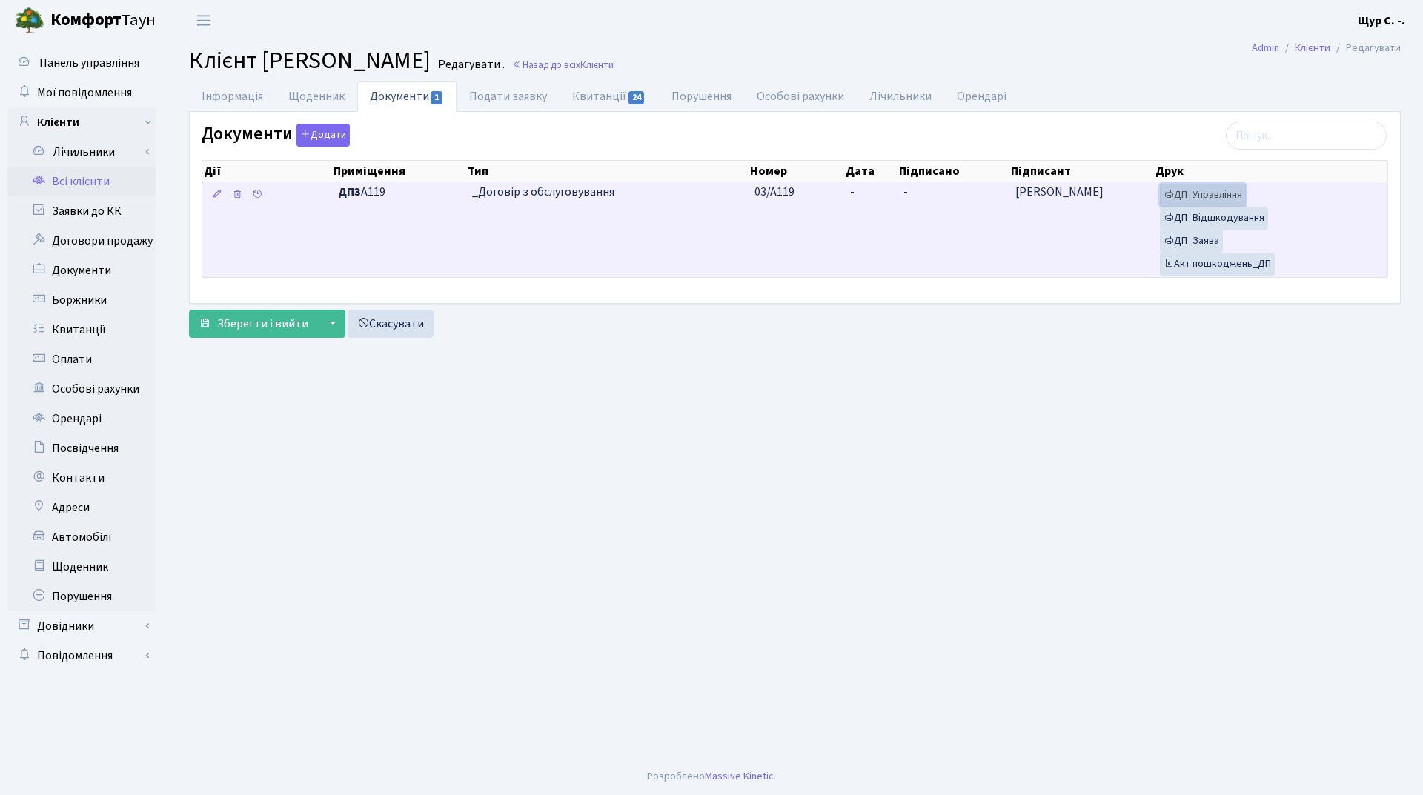
click at [1203, 188] on link "ДП_Управління" at bounding box center [1203, 195] width 86 height 23
click at [1236, 215] on link "ДП_Відшкодування" at bounding box center [1214, 218] width 108 height 23
click at [1209, 240] on link "ДП_Заява" at bounding box center [1191, 241] width 63 height 23
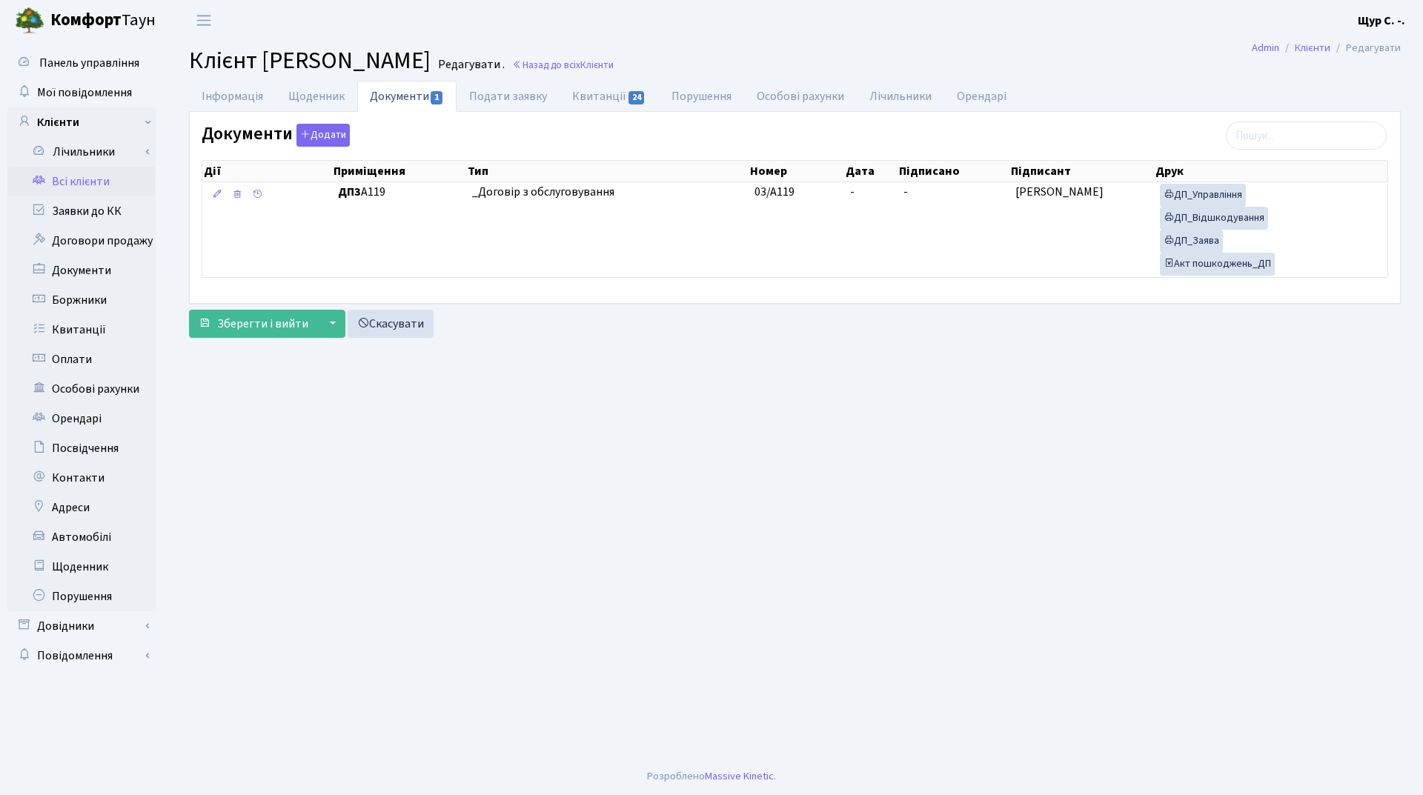
click at [95, 189] on link "Всі клієнти" at bounding box center [81, 182] width 148 height 30
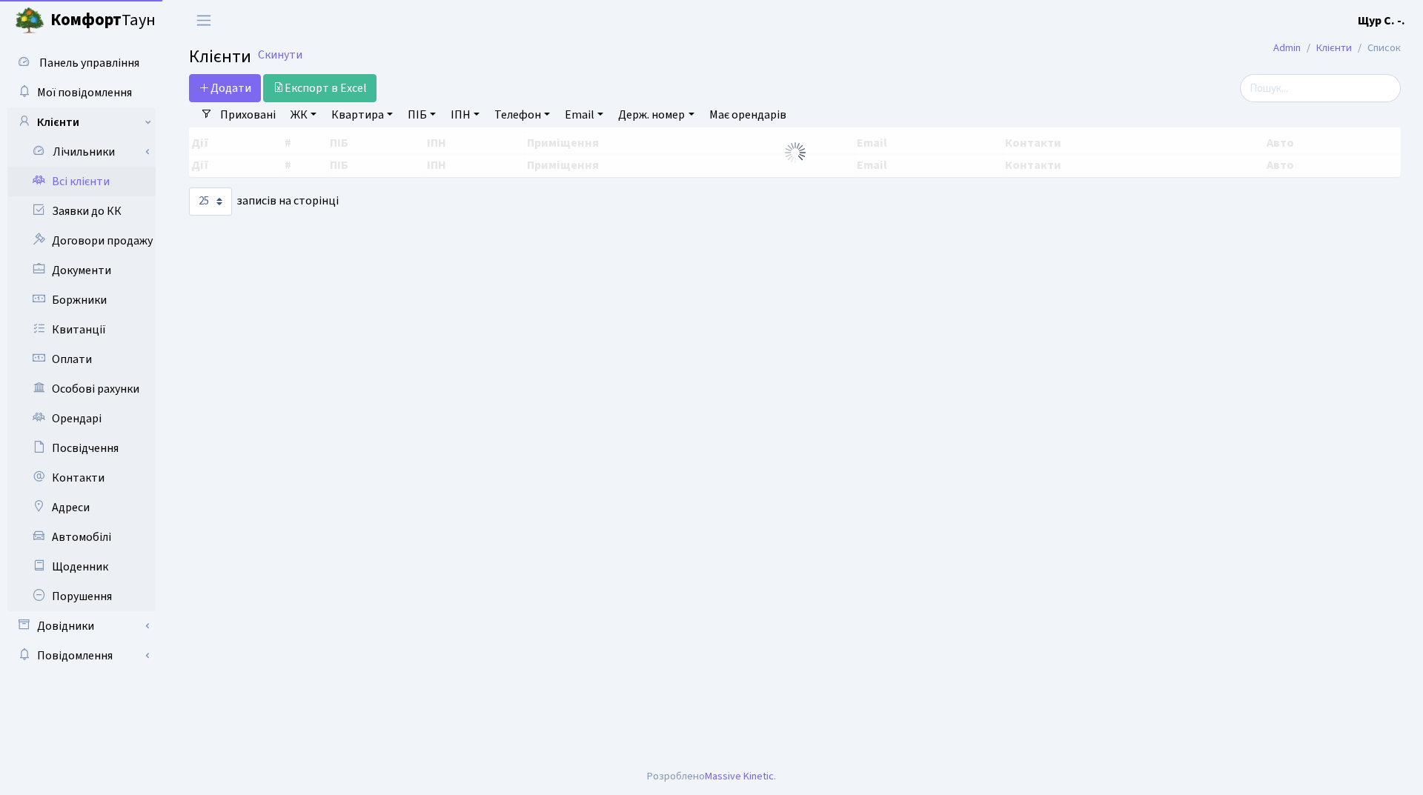
select select "25"
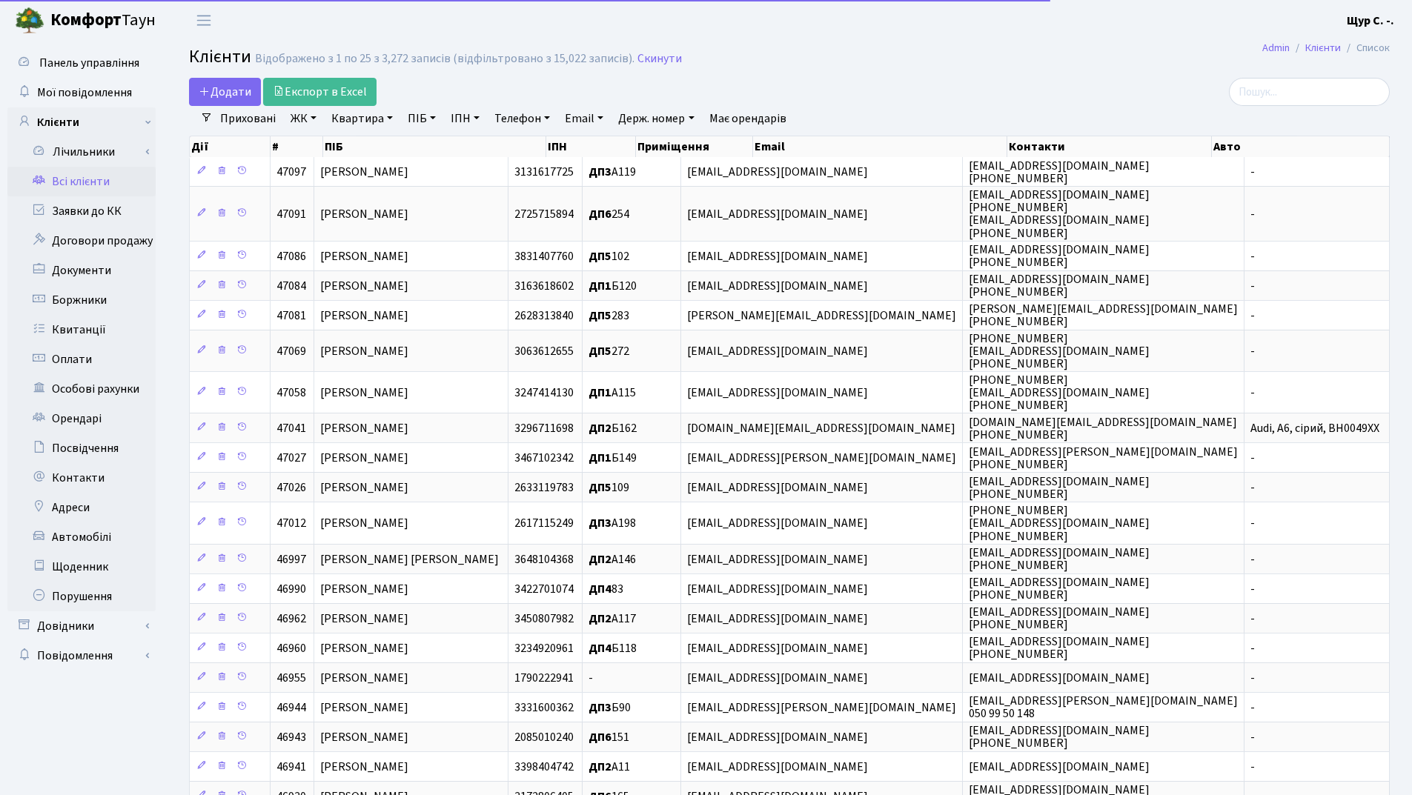
click at [351, 117] on link "Квартира" at bounding box center [361, 118] width 73 height 25
type input "а119"
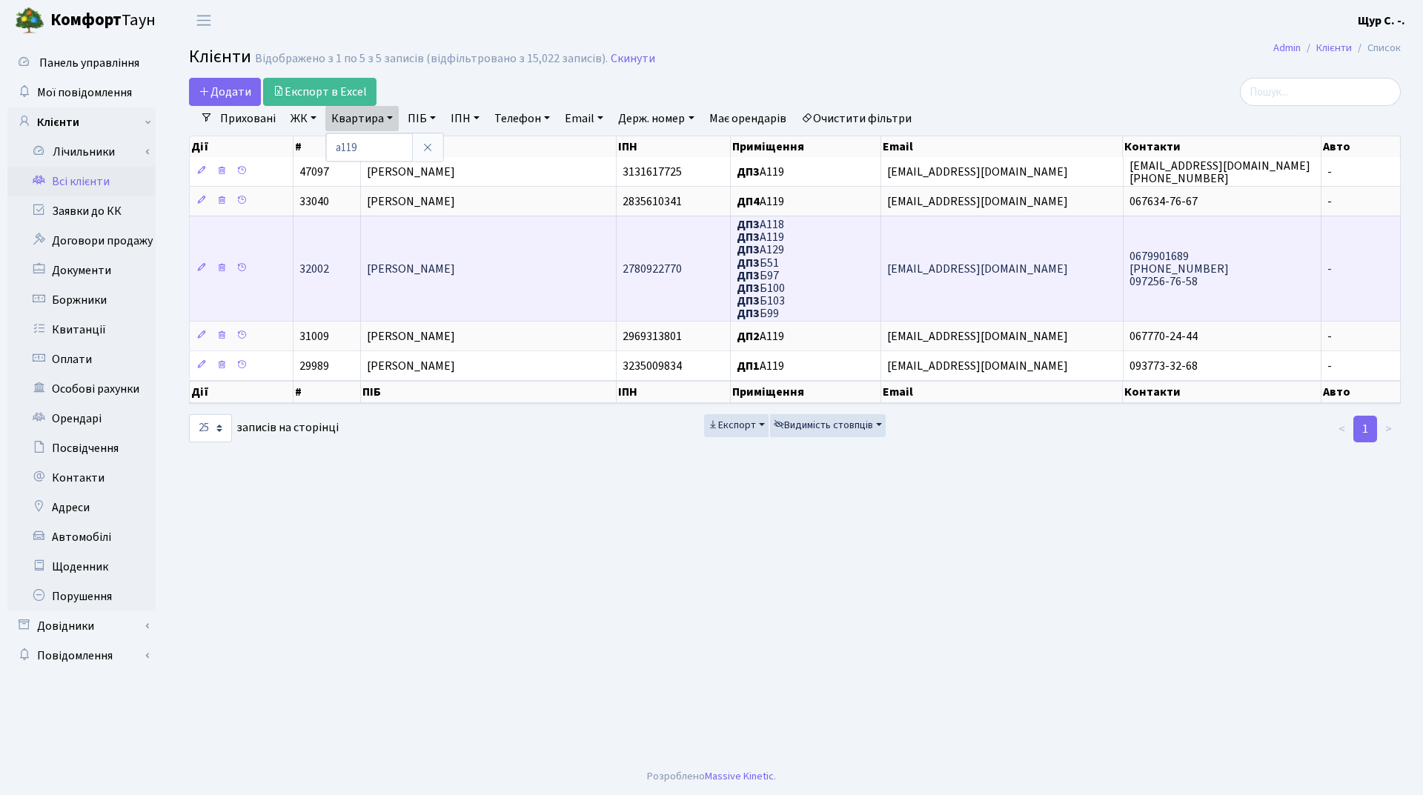
click at [458, 279] on td "Шилклопер Ярослав" at bounding box center [489, 268] width 256 height 105
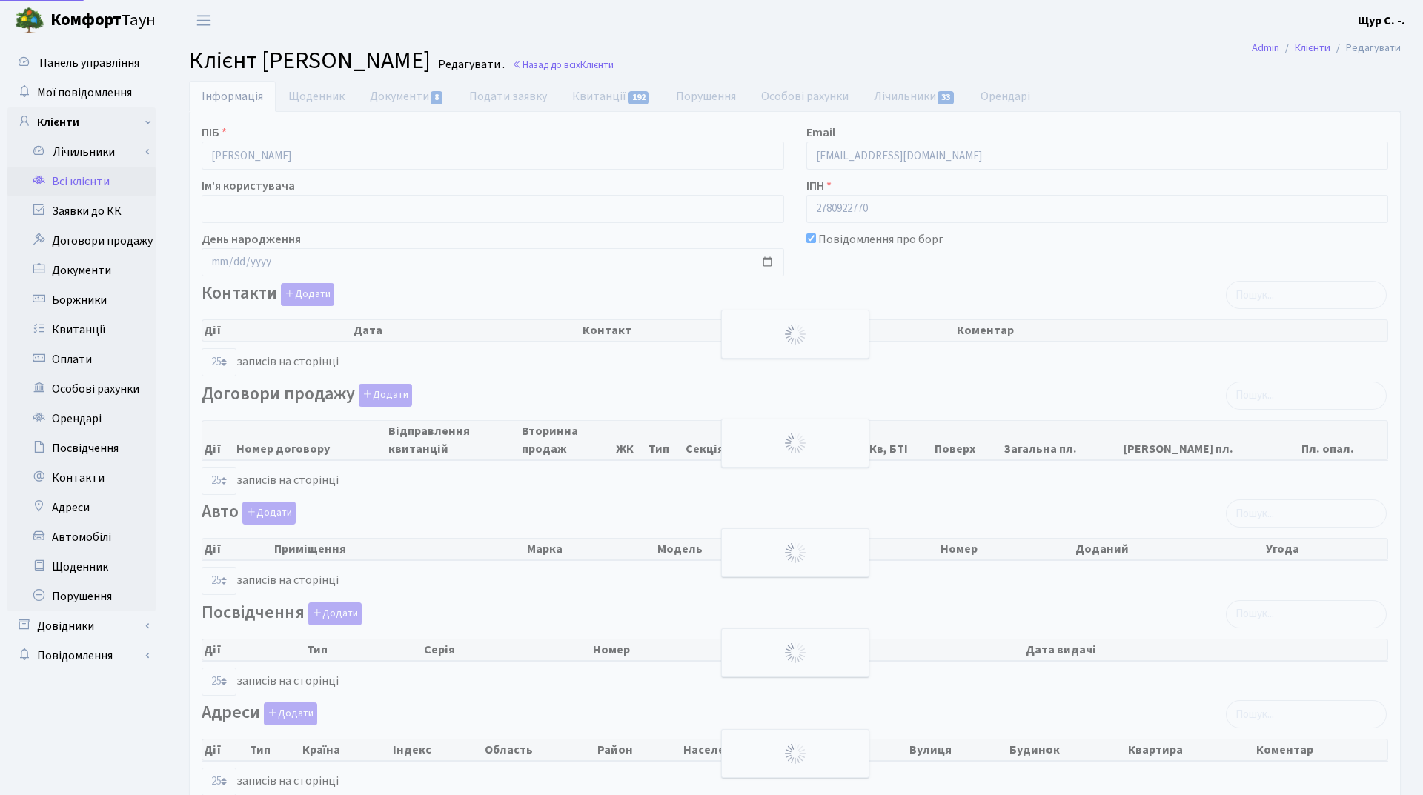
select select "25"
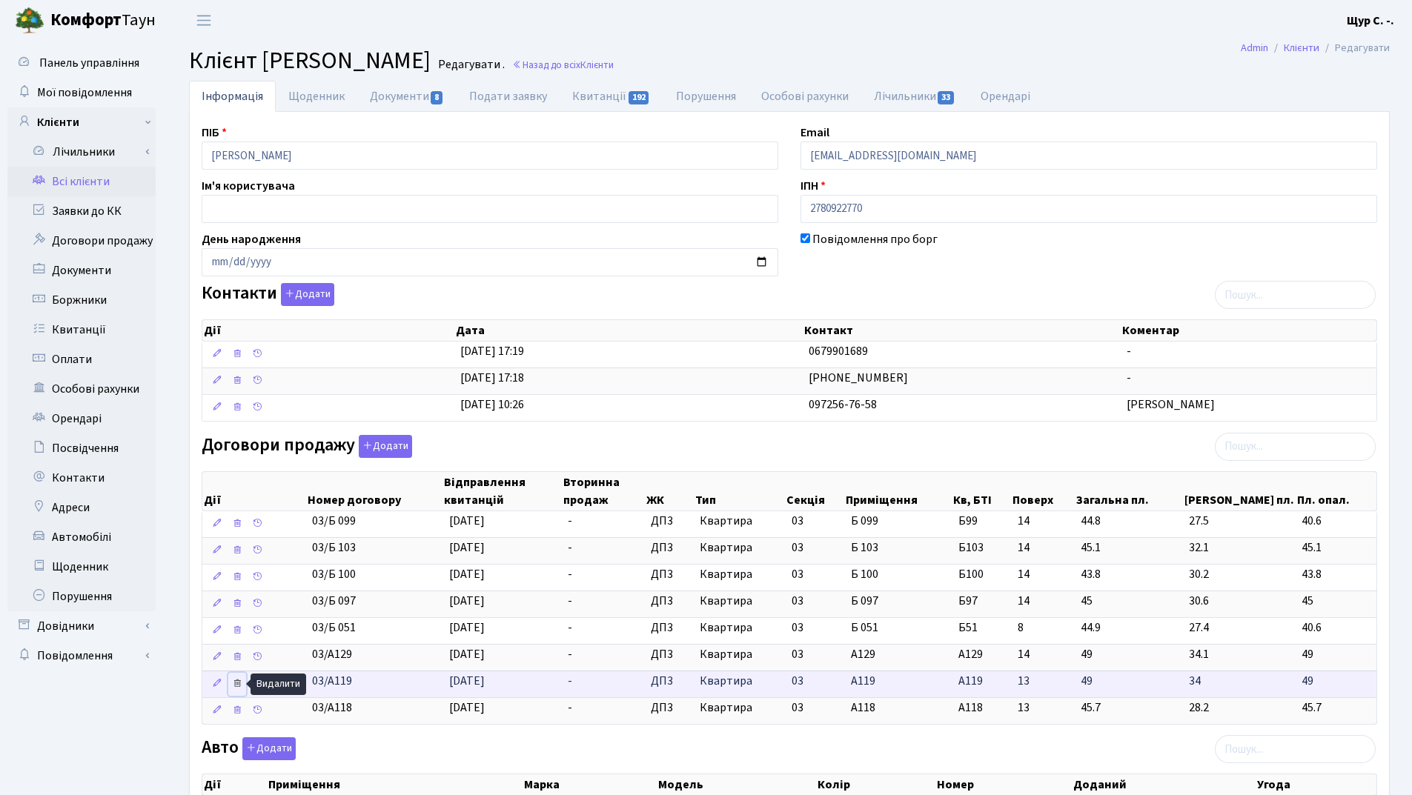
click at [236, 682] on icon at bounding box center [237, 683] width 10 height 10
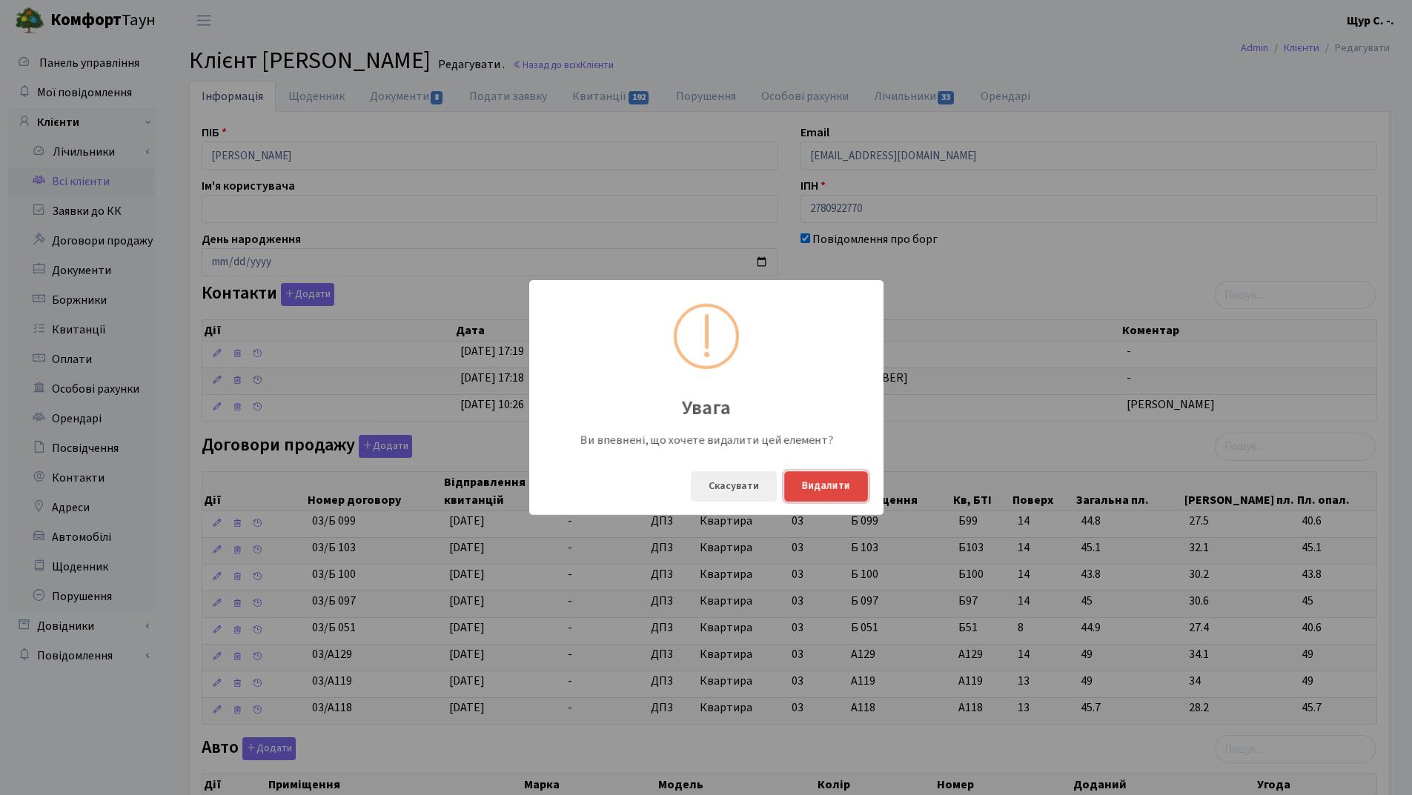
click at [849, 491] on button "Видалити" at bounding box center [826, 486] width 84 height 30
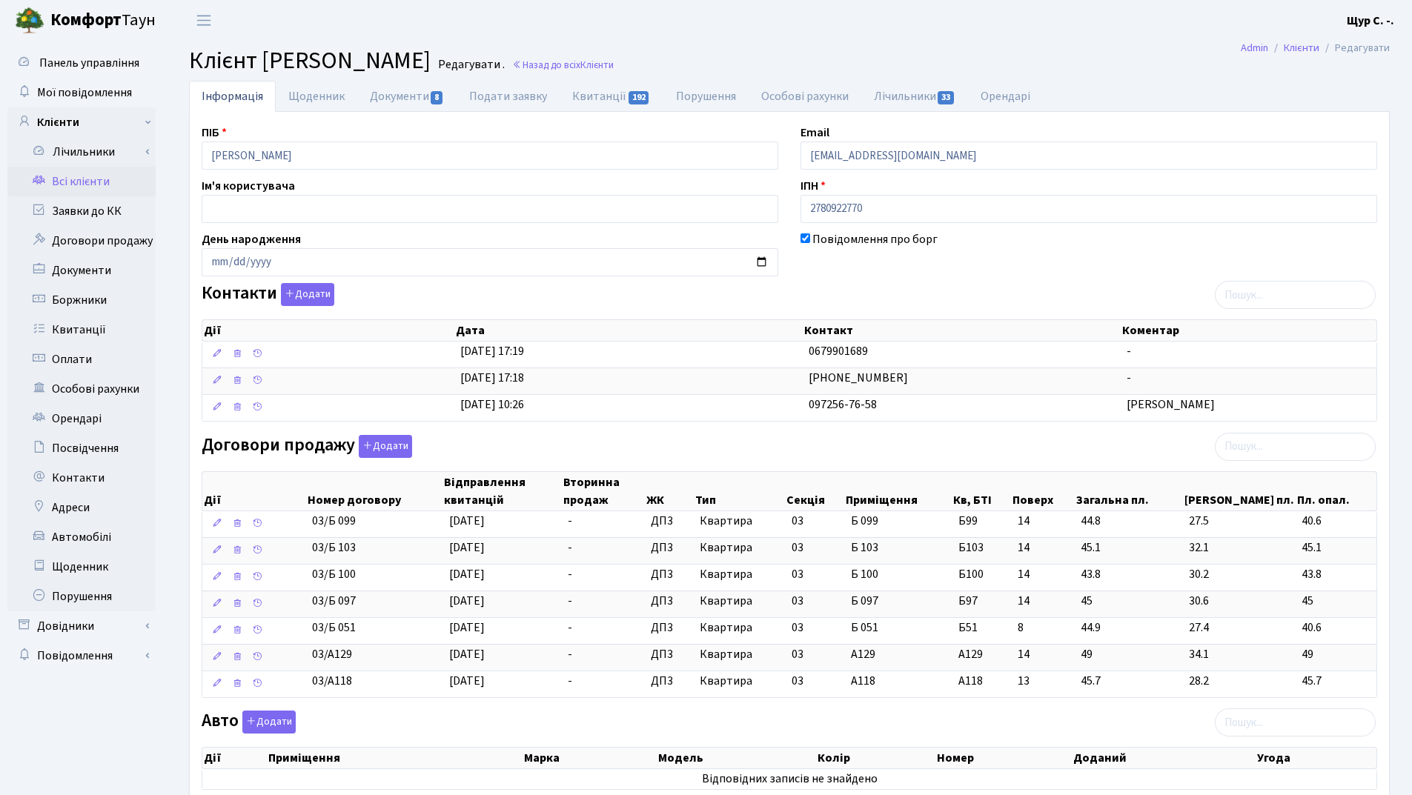
click at [73, 184] on link "Всі клієнти" at bounding box center [81, 182] width 148 height 30
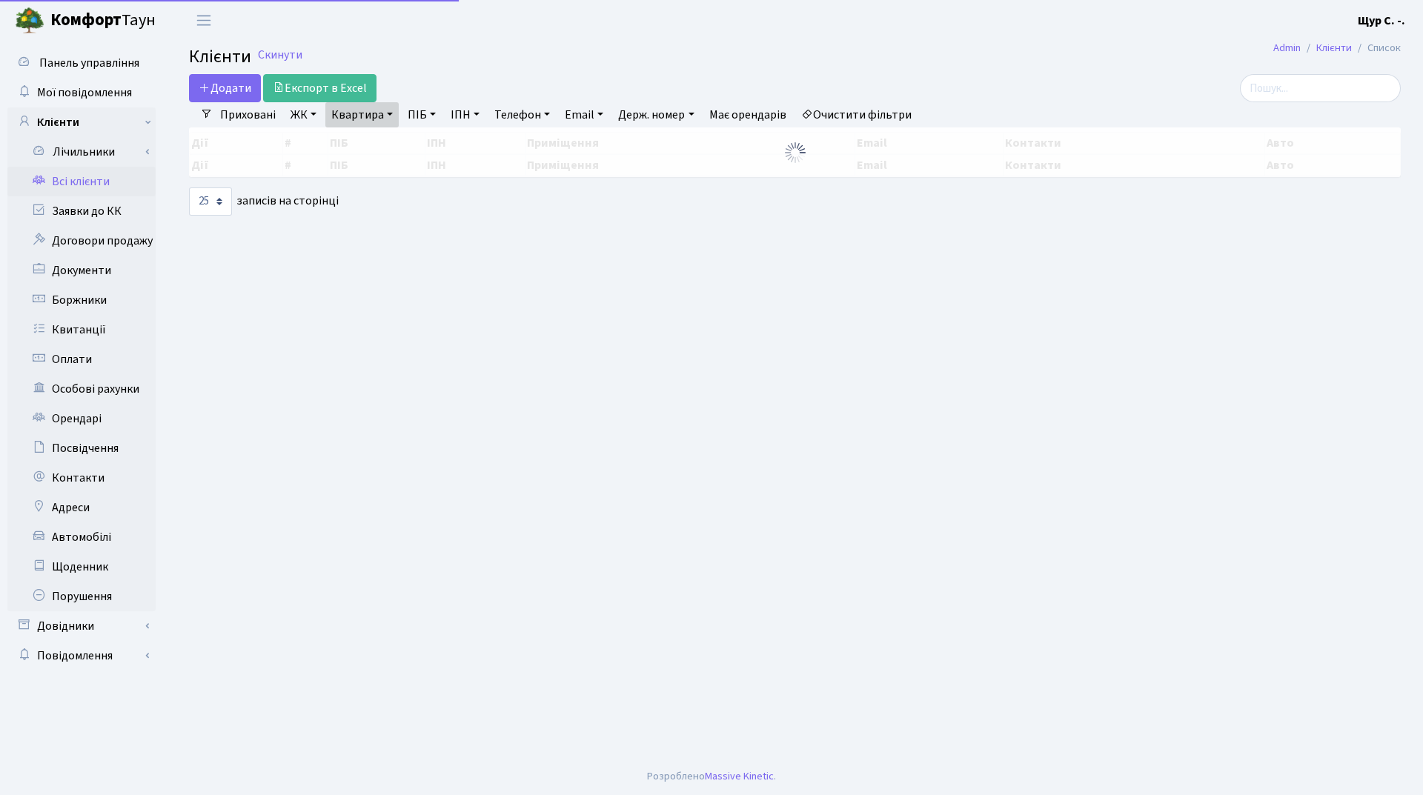
select select "25"
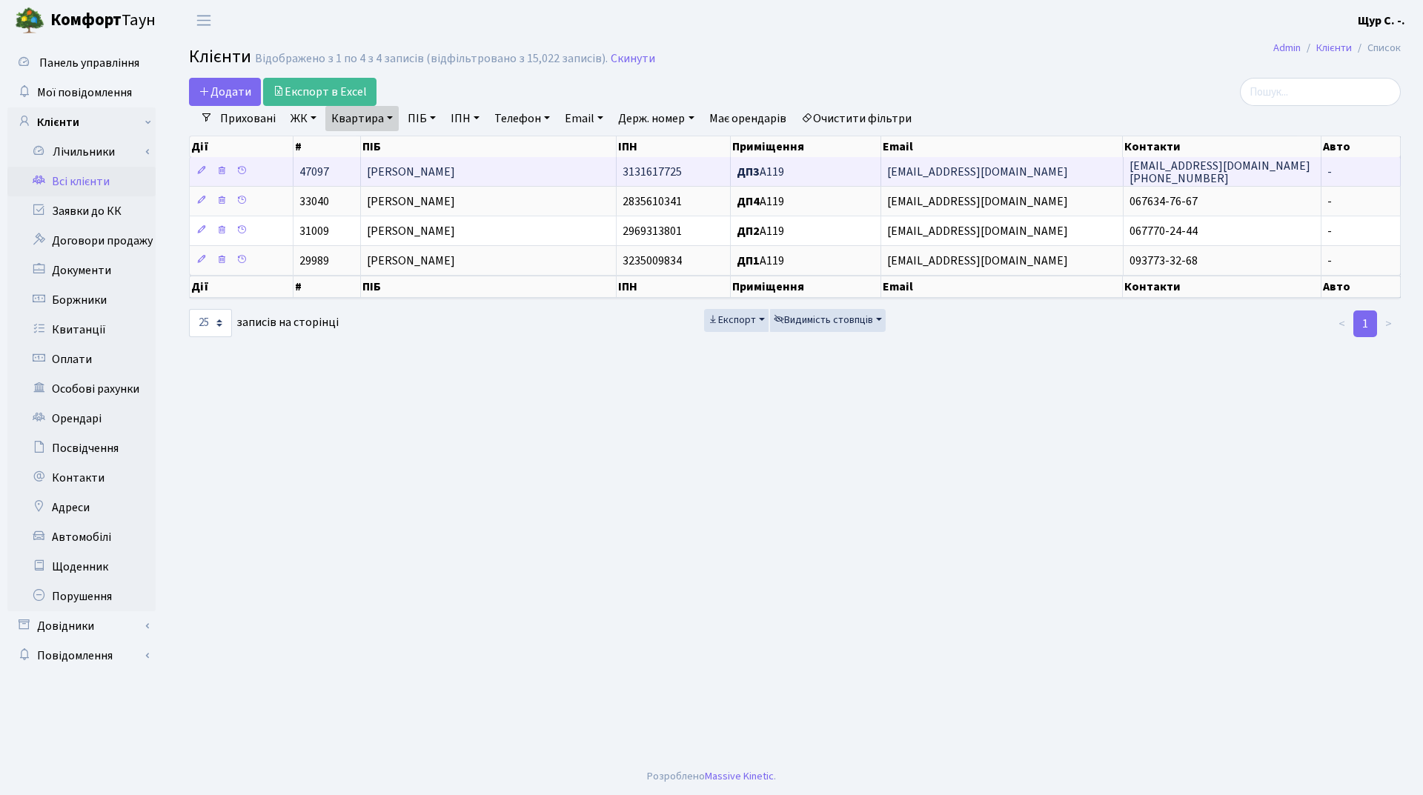
click at [413, 172] on span "[PERSON_NAME]" at bounding box center [411, 172] width 88 height 16
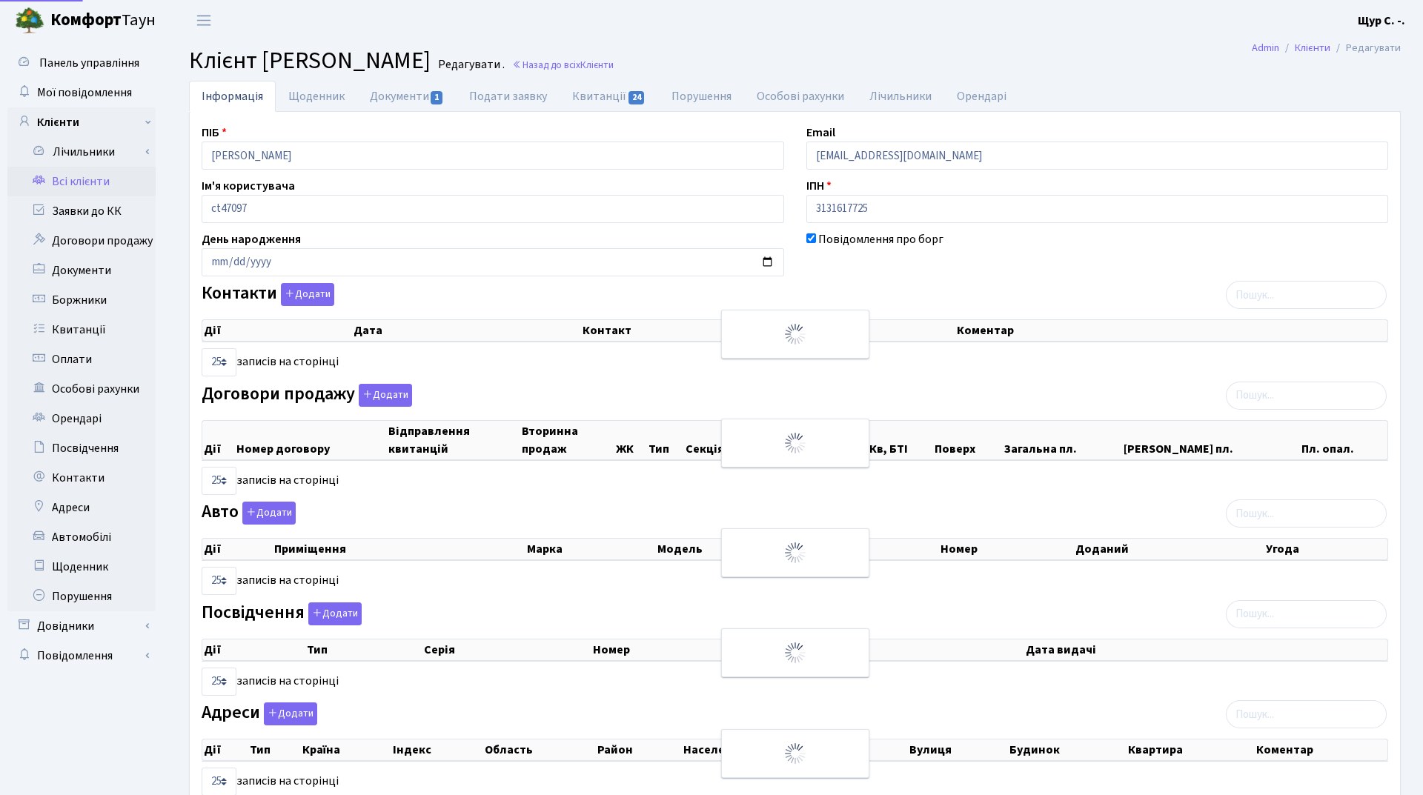
select select "25"
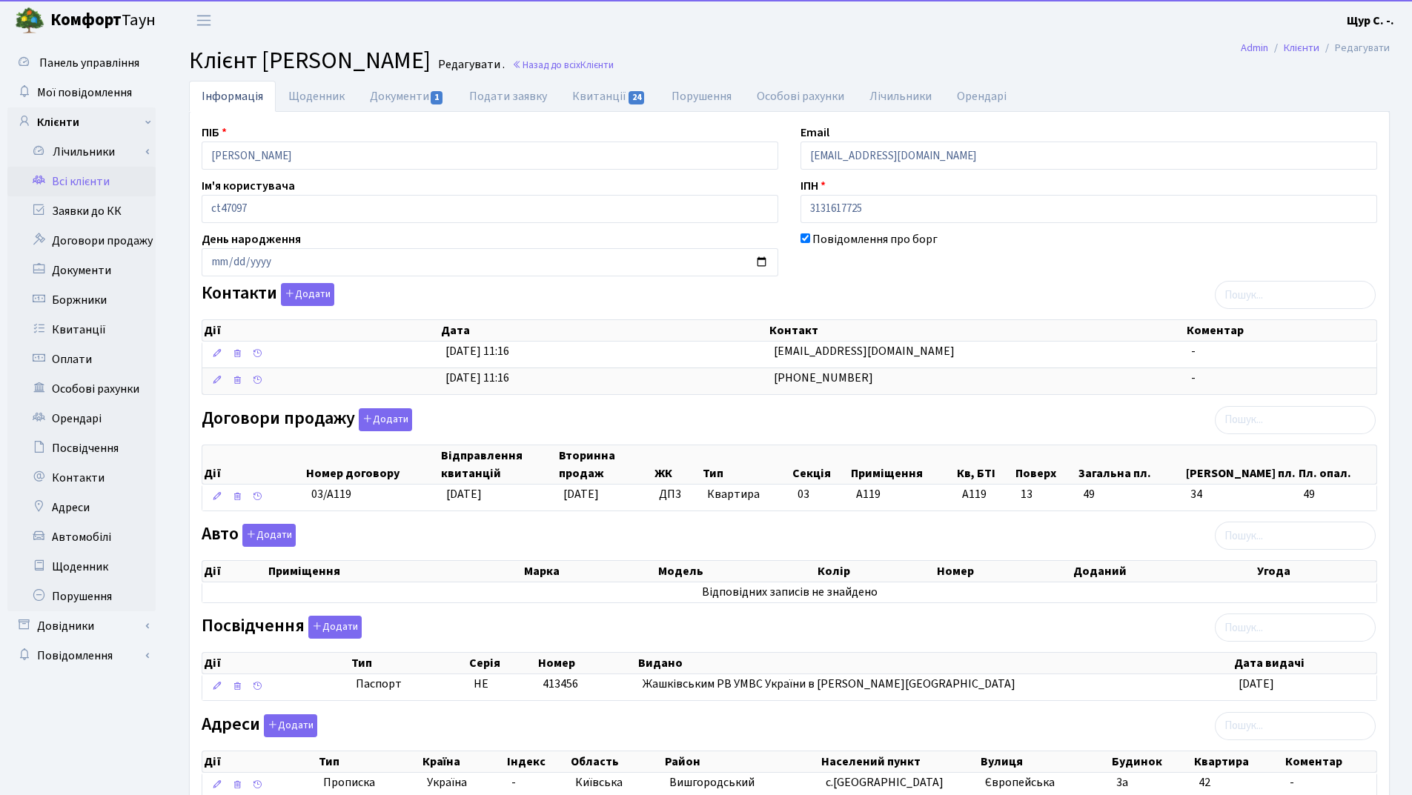
click at [91, 187] on link "Всі клієнти" at bounding box center [81, 182] width 148 height 30
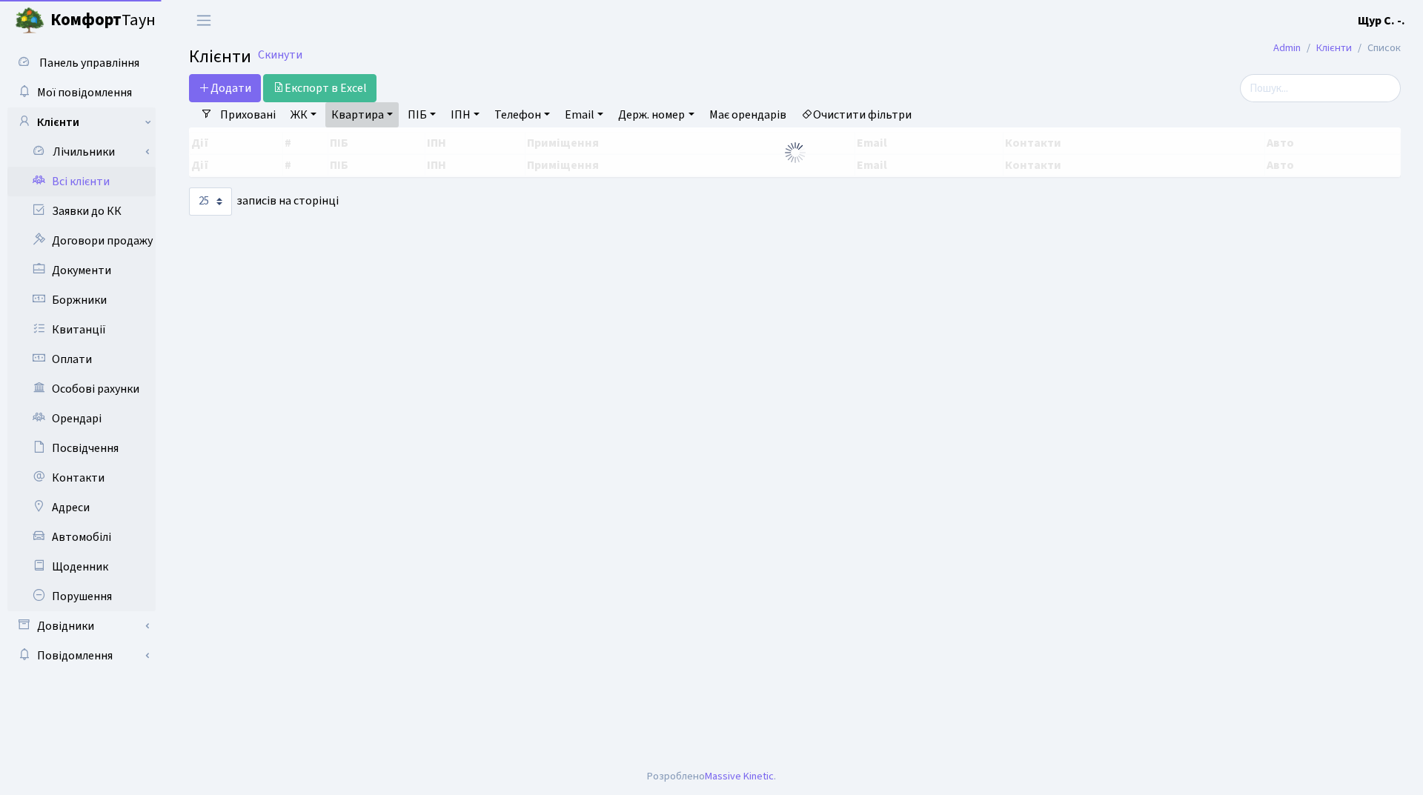
select select "25"
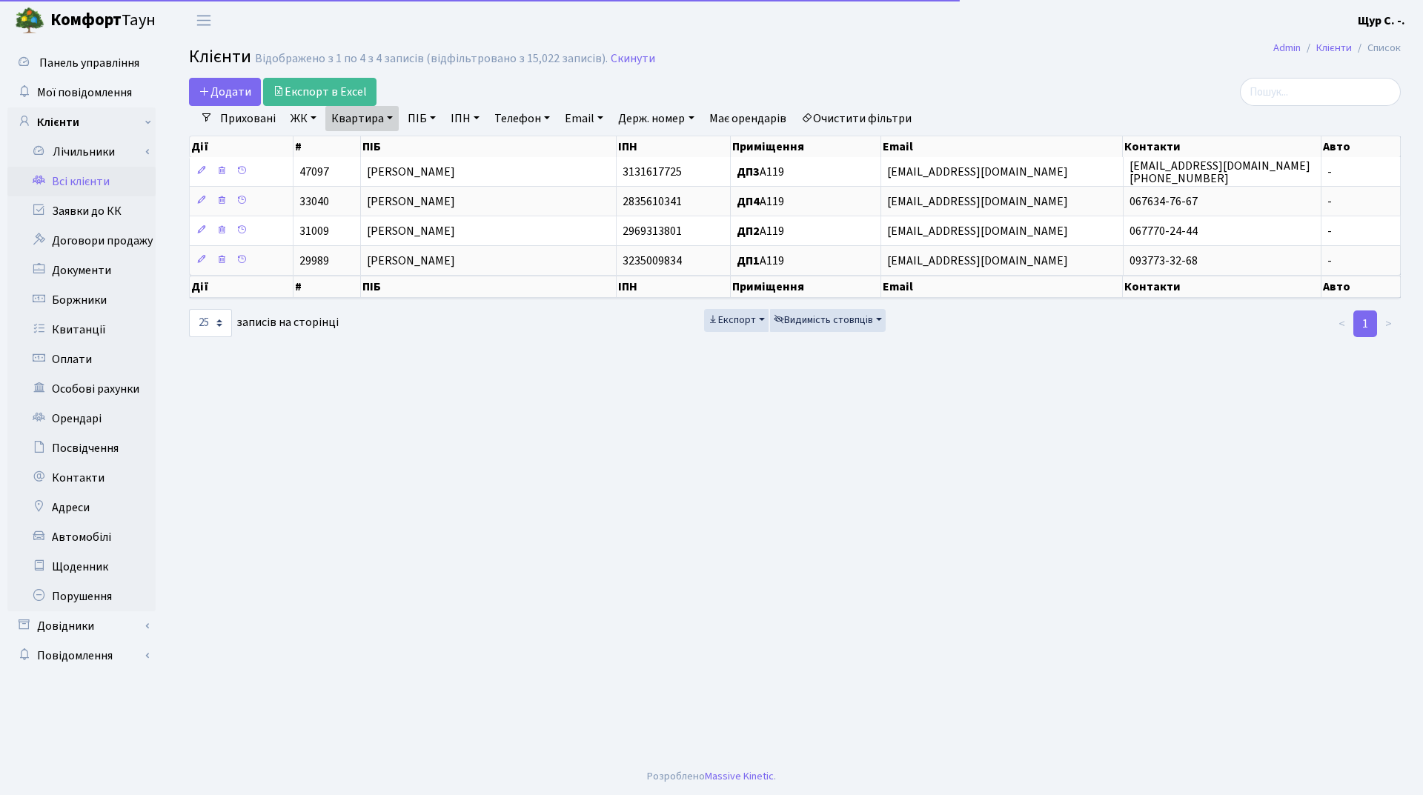
click at [389, 117] on link "Квартира" at bounding box center [361, 118] width 73 height 25
click at [380, 142] on input "а119" at bounding box center [369, 147] width 87 height 28
type input "[PERSON_NAME]"
type input "293"
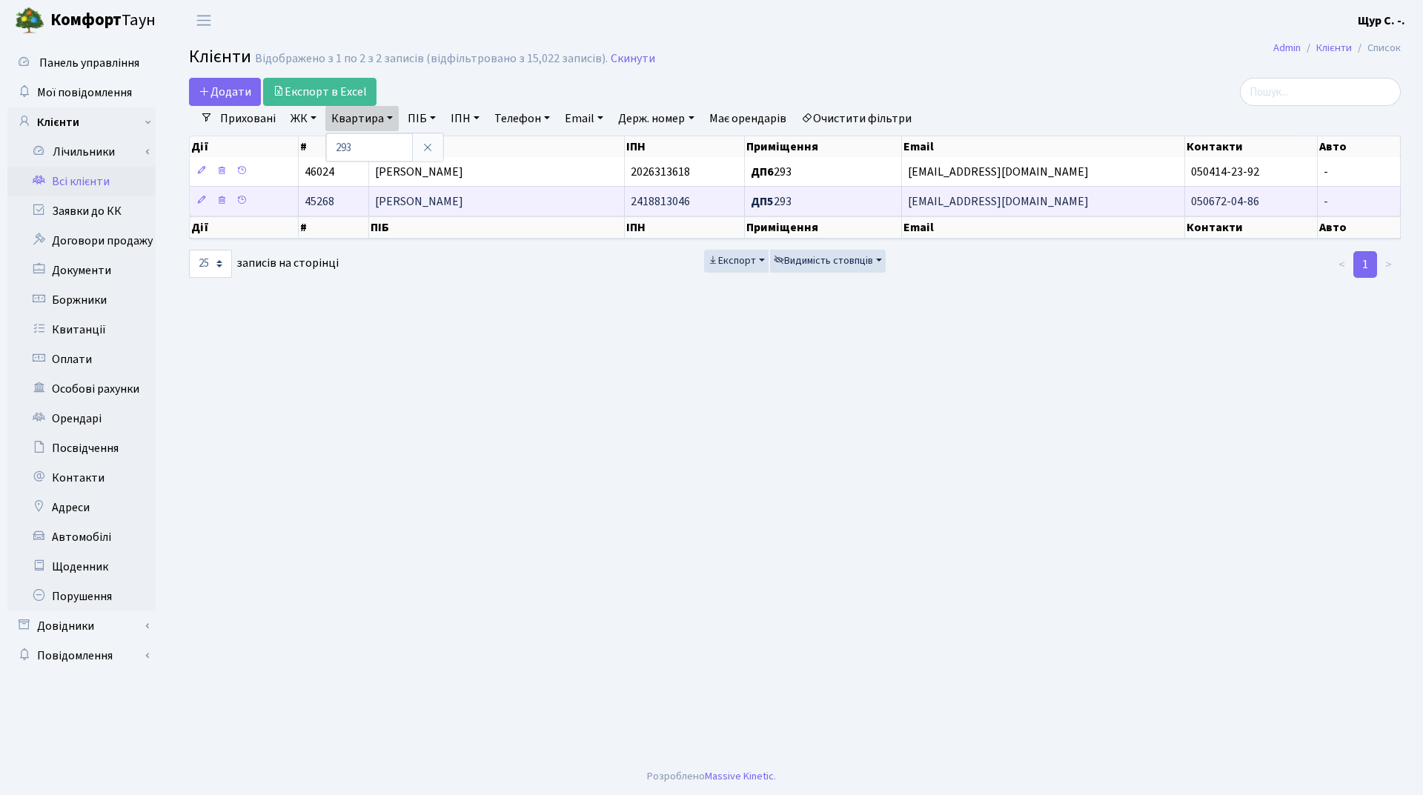
click at [422, 199] on span "[PERSON_NAME]" at bounding box center [419, 201] width 88 height 16
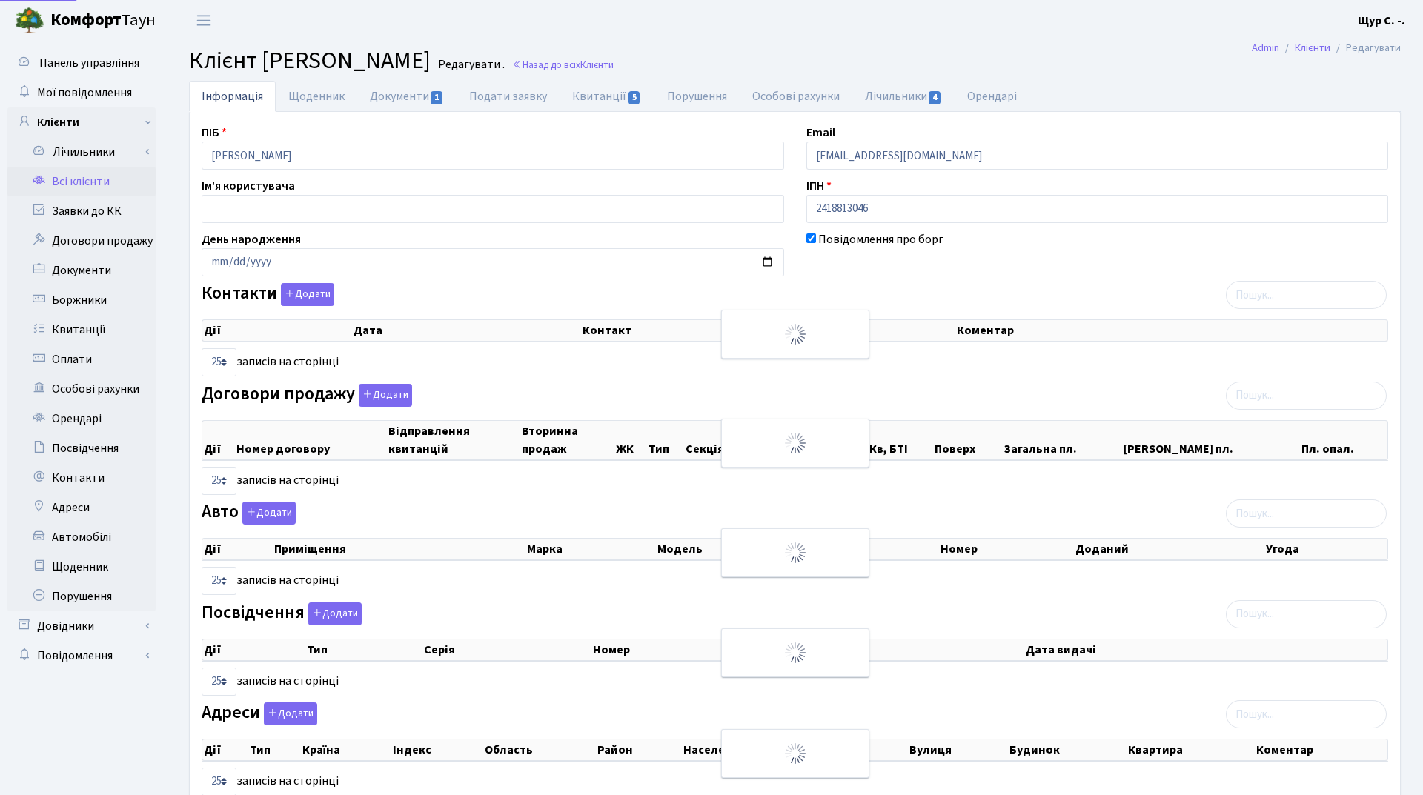
select select "25"
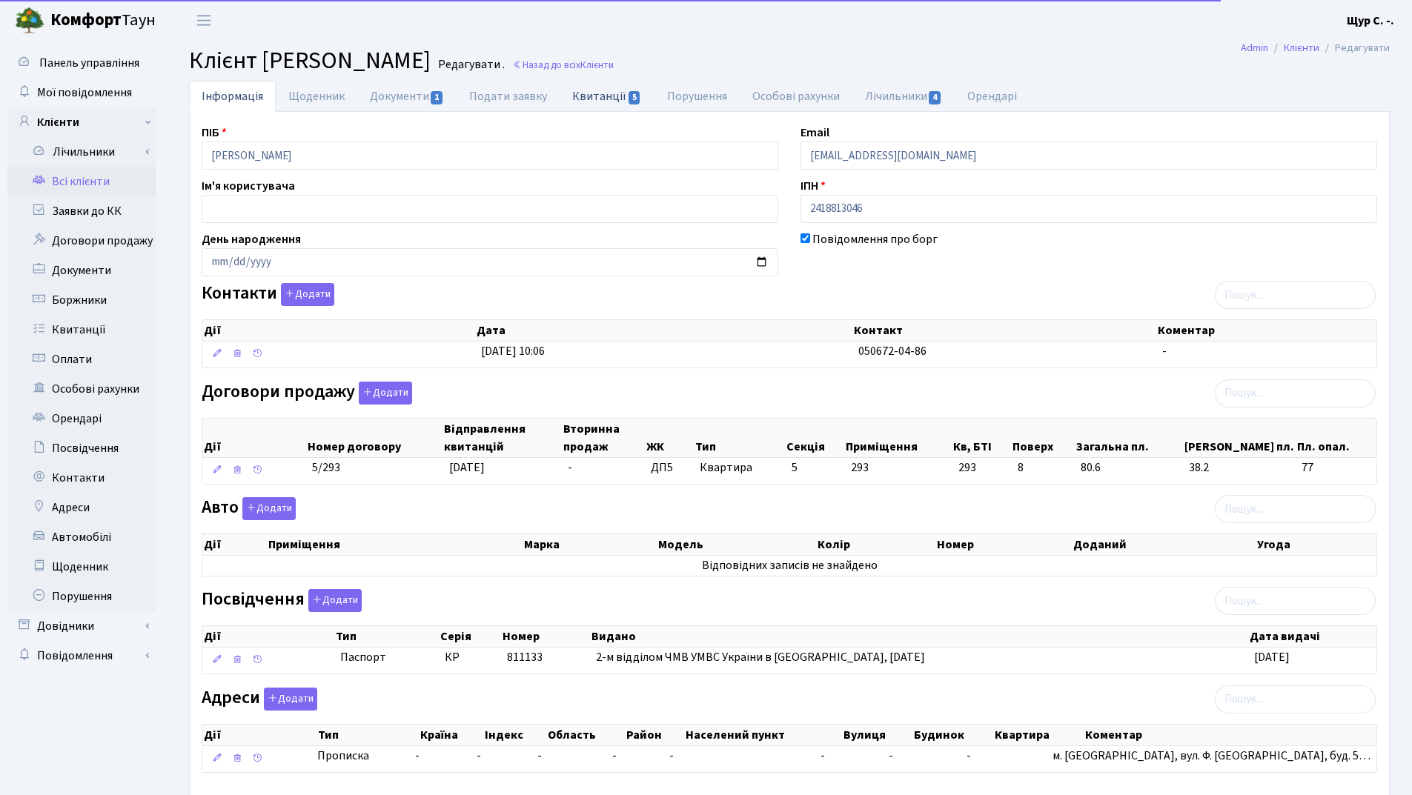
click at [598, 97] on link "Квитанції 5" at bounding box center [607, 96] width 94 height 30
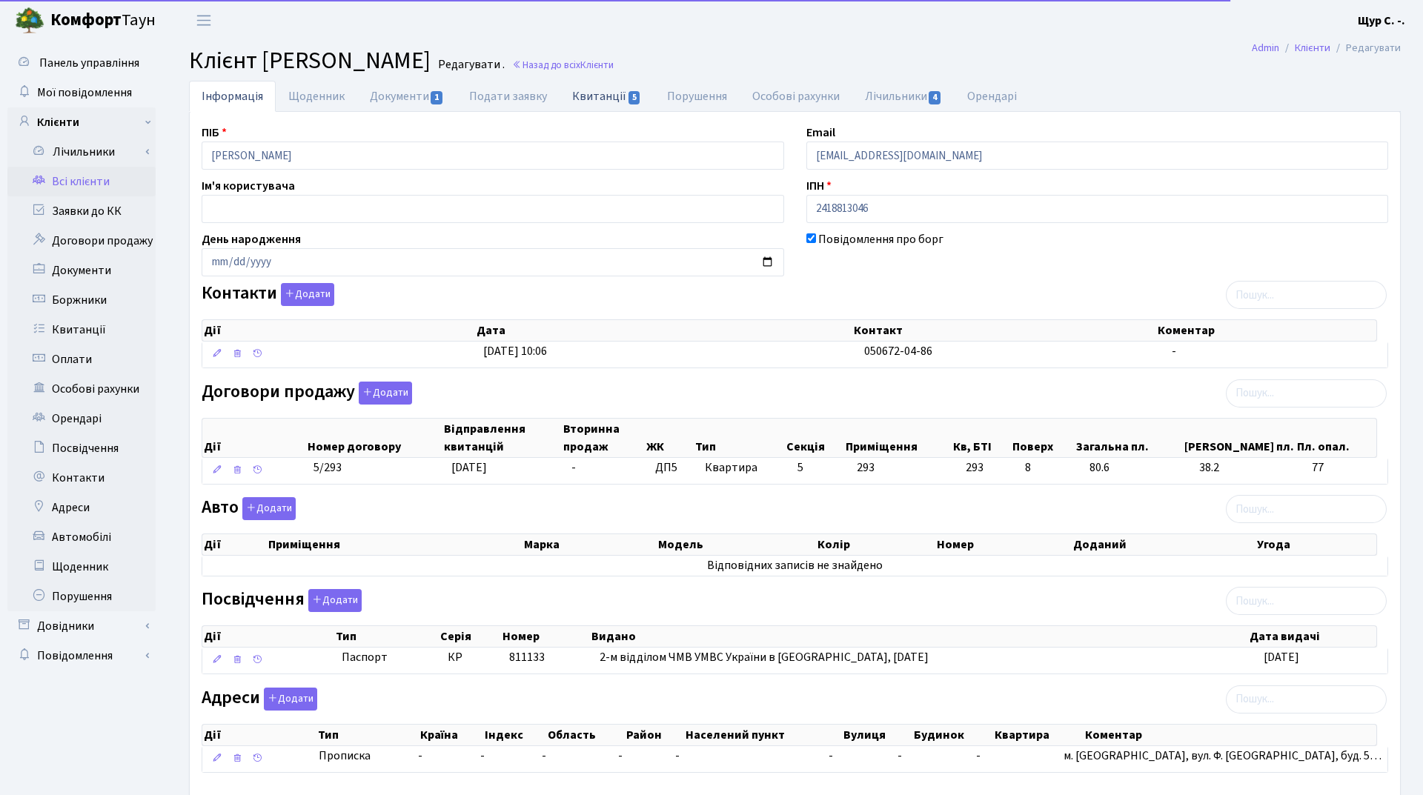
select select "25"
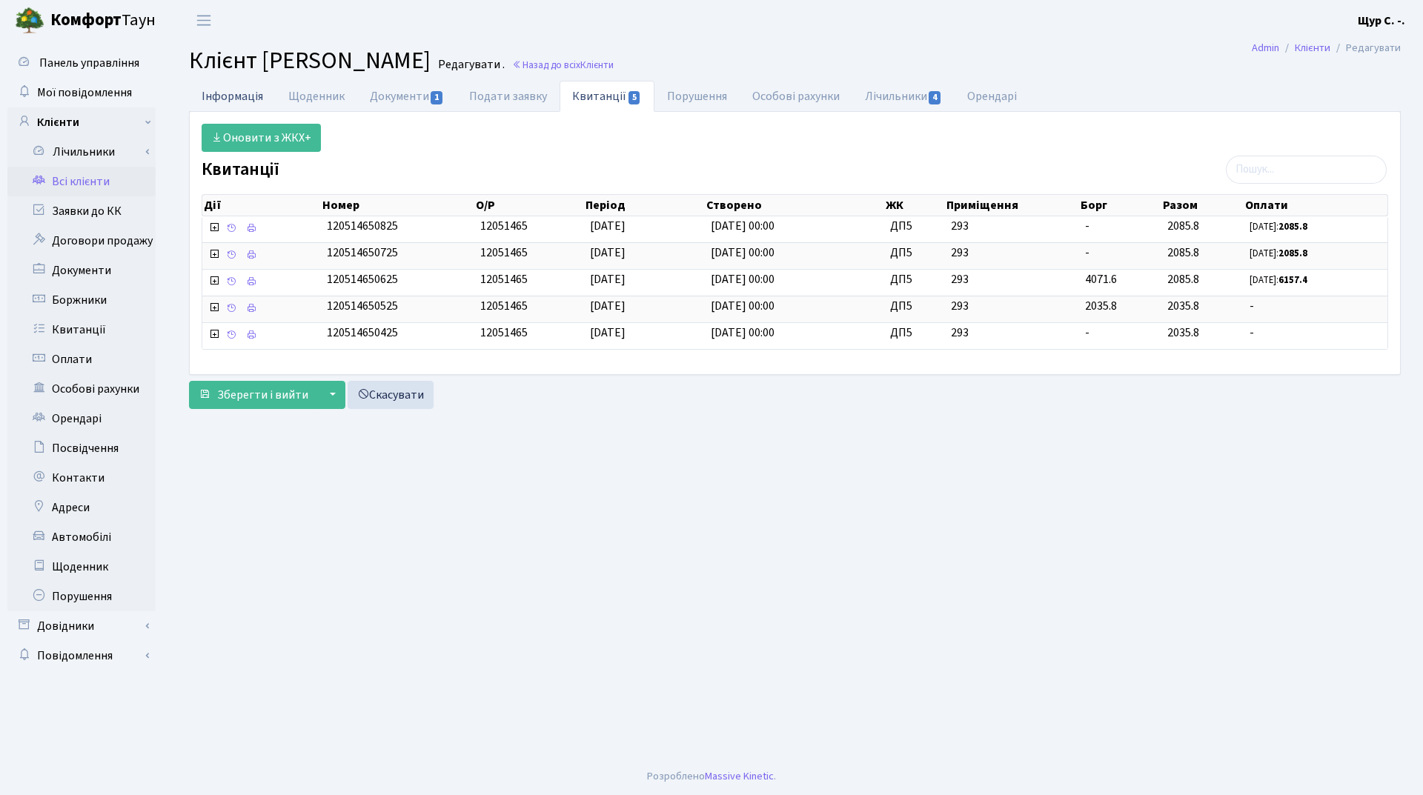
click at [212, 96] on link "Інформація" at bounding box center [232, 96] width 87 height 30
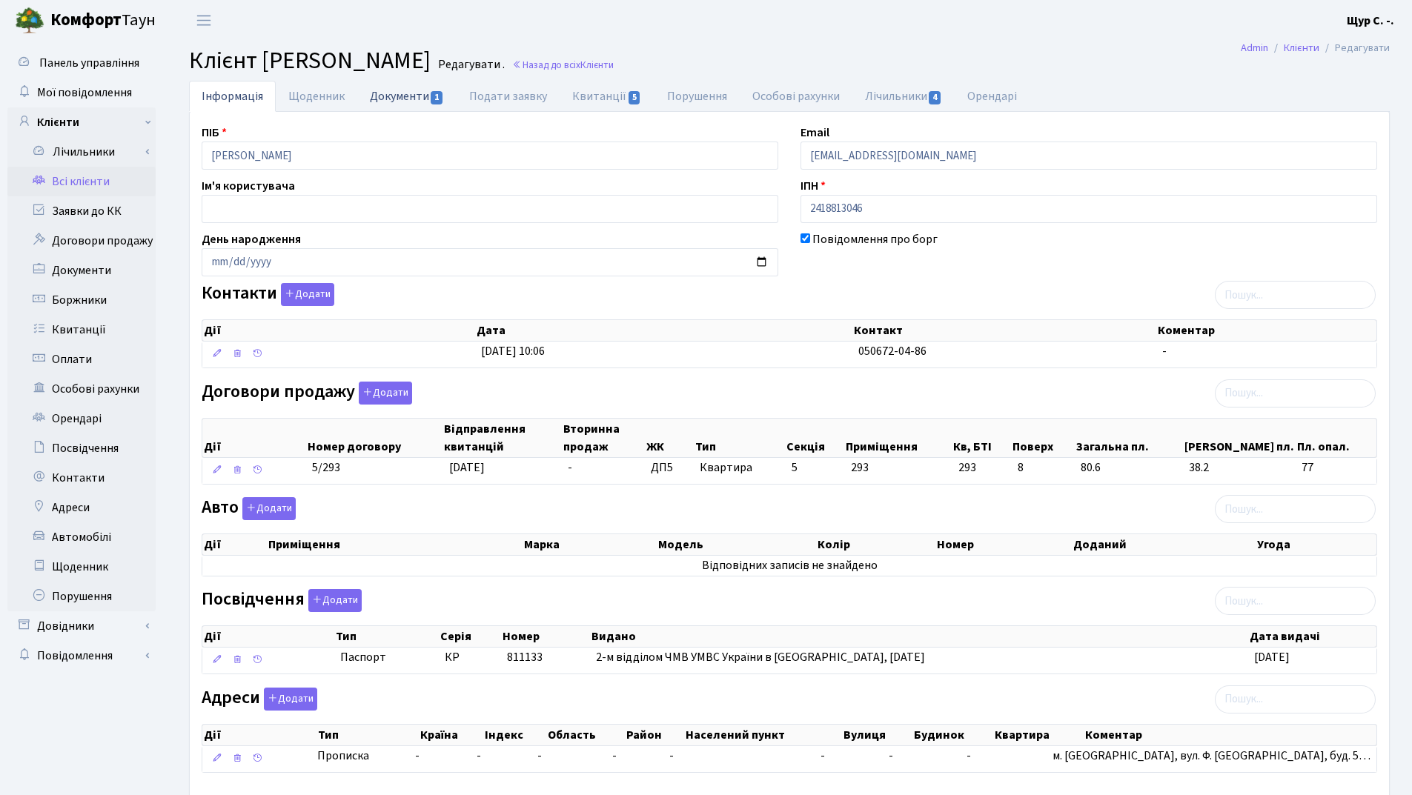
click at [398, 93] on link "Документи 1" at bounding box center [406, 96] width 99 height 30
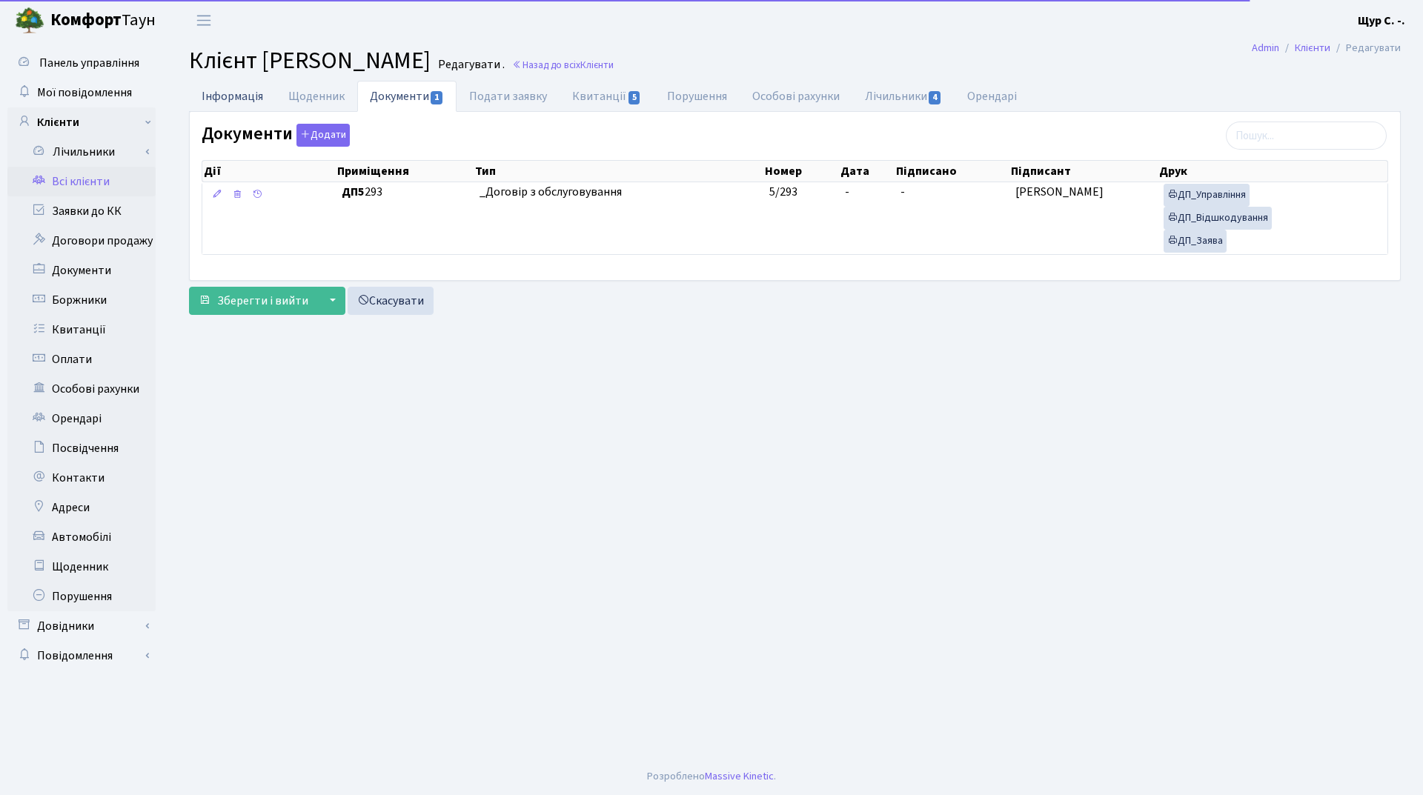
click at [235, 94] on link "Інформація" at bounding box center [232, 96] width 87 height 30
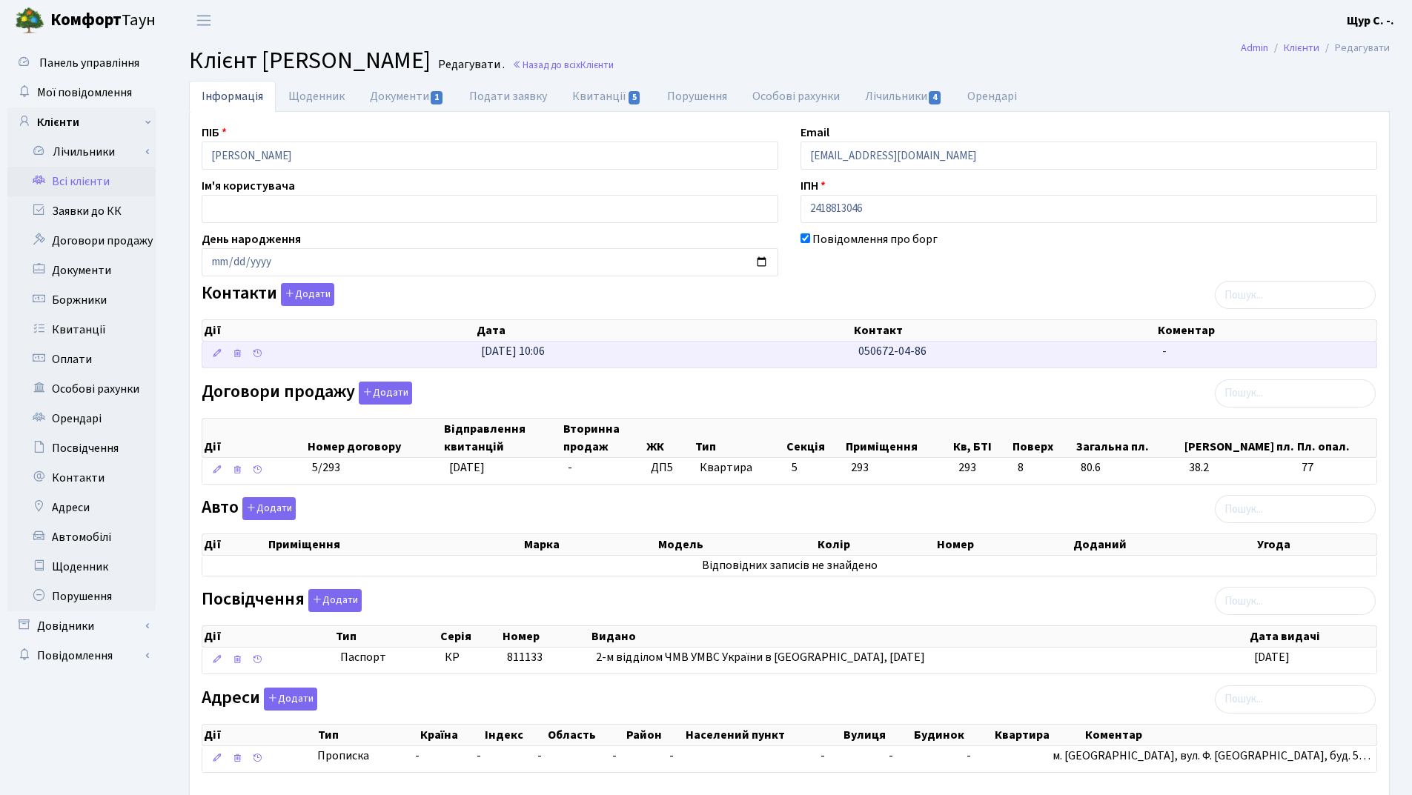
click at [834, 354] on td "[DATE] 10:06" at bounding box center [663, 355] width 377 height 26
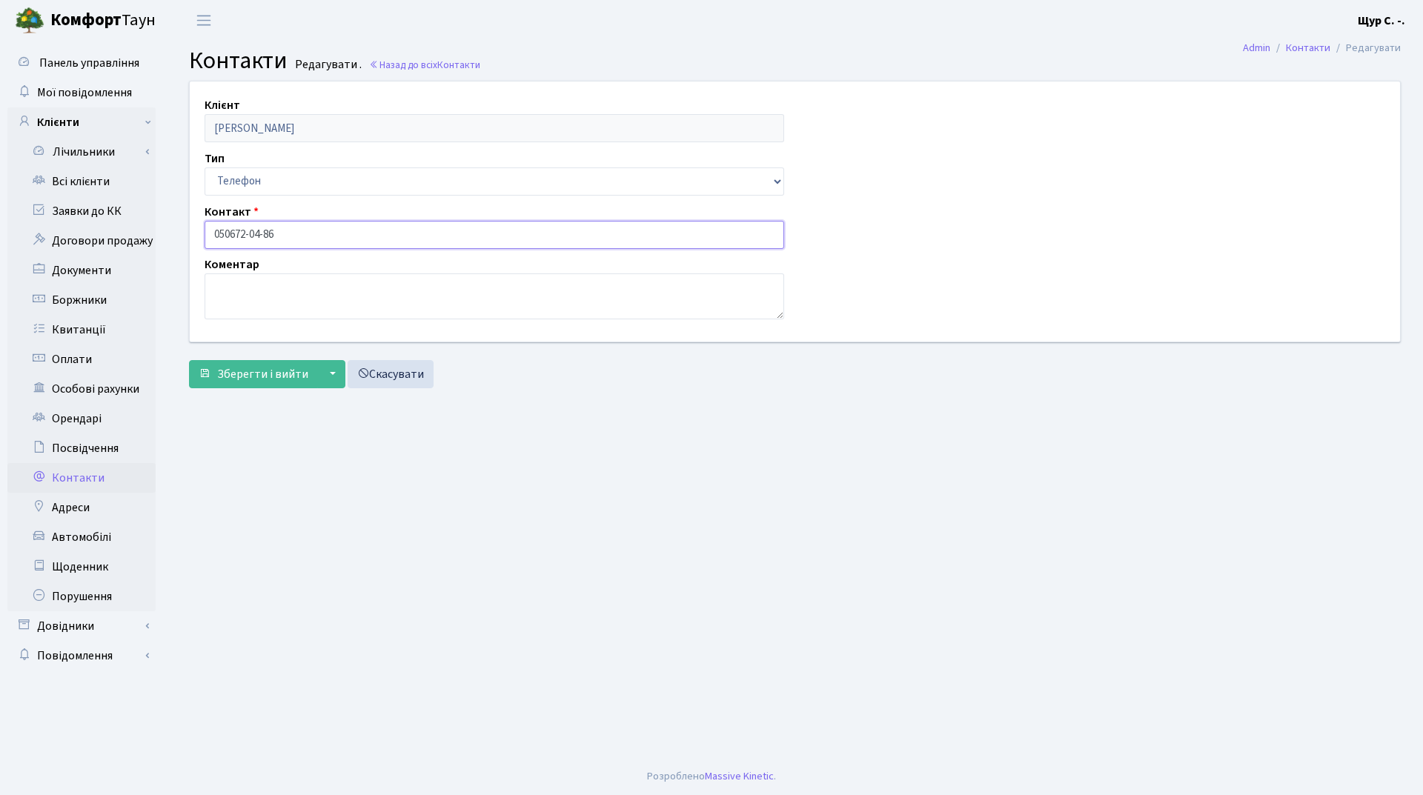
click at [230, 233] on input "050672-04-86" at bounding box center [495, 235] width 580 height 28
type input "[PHONE_NUMBER]"
click at [231, 376] on span "Зберегти і вийти" at bounding box center [262, 374] width 91 height 16
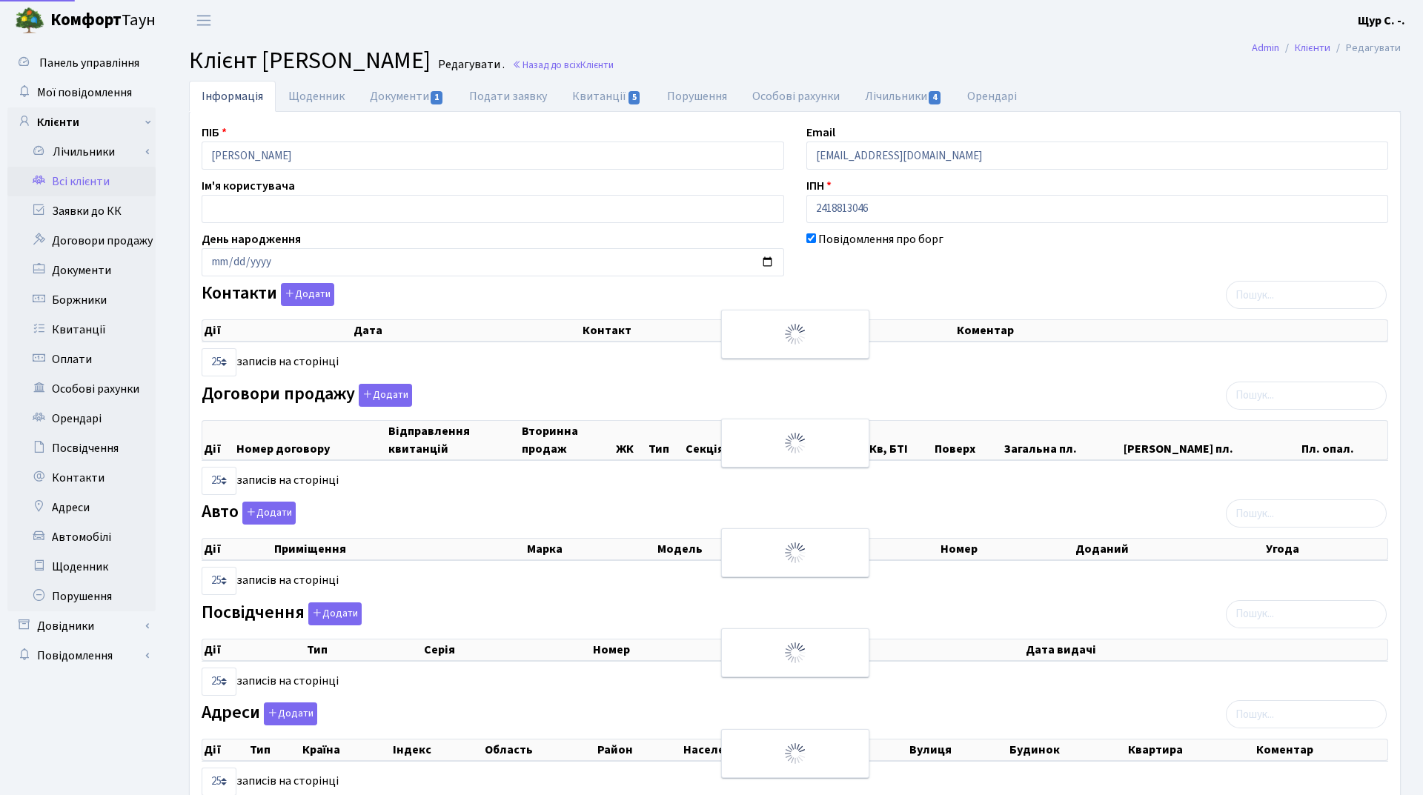
select select "25"
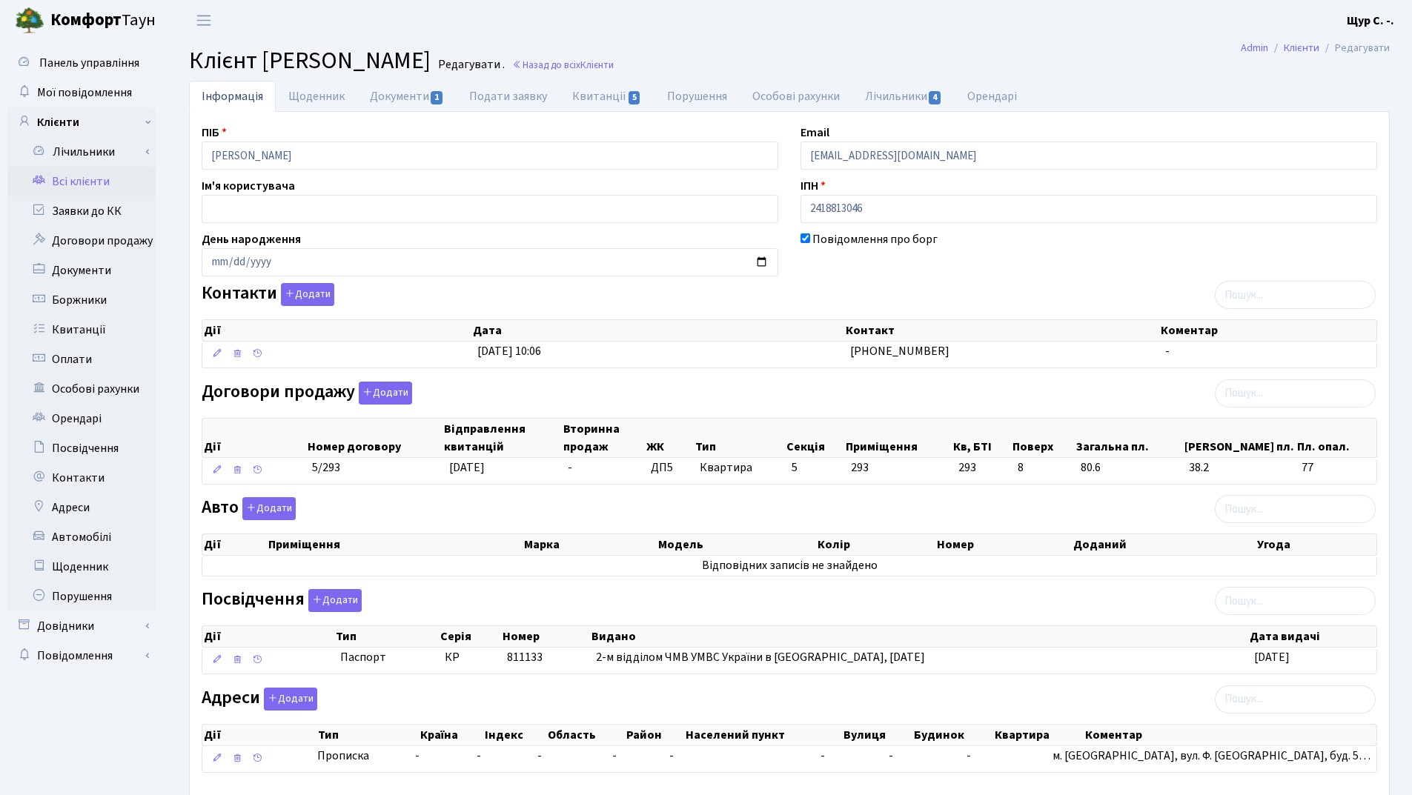
click at [67, 187] on link "Всі клієнти" at bounding box center [81, 182] width 148 height 30
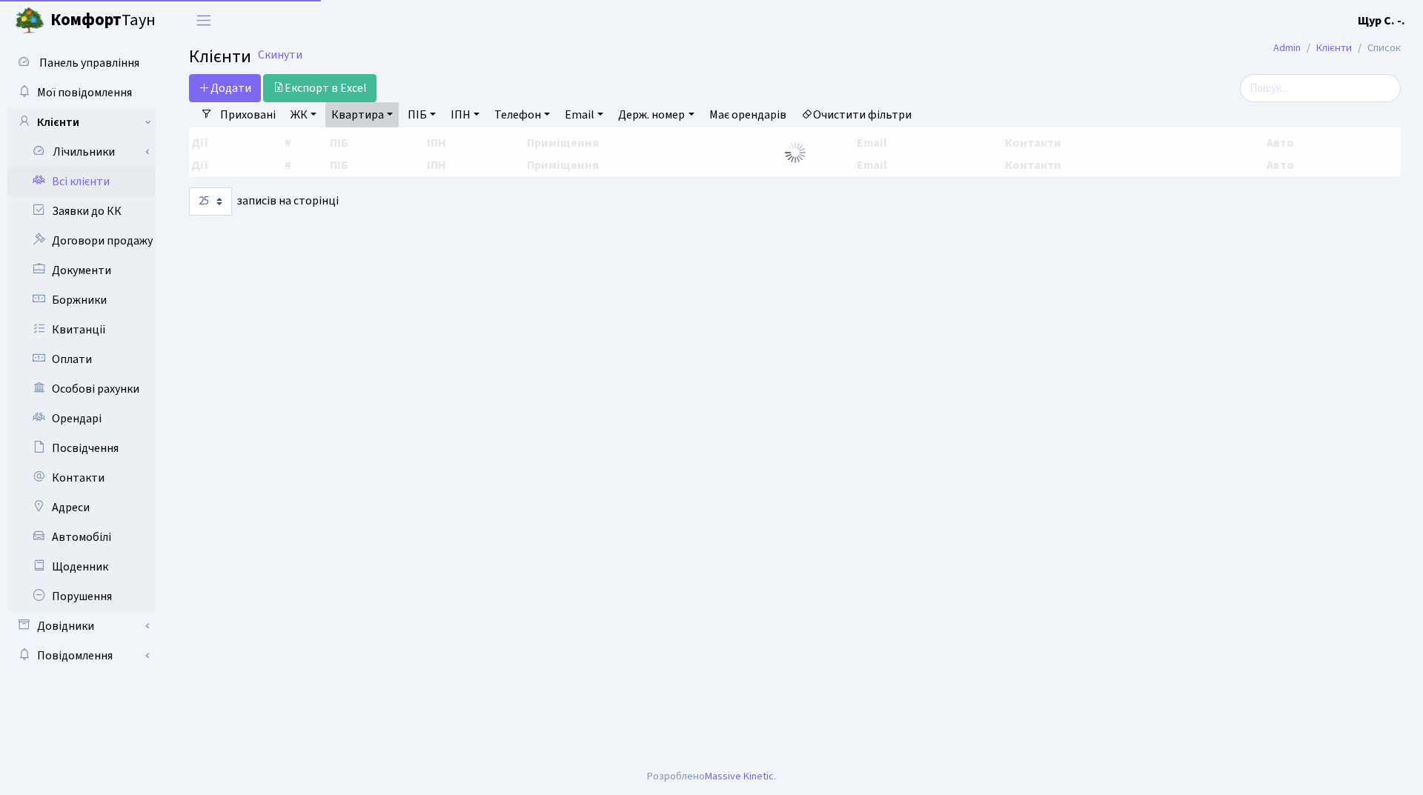
select select "25"
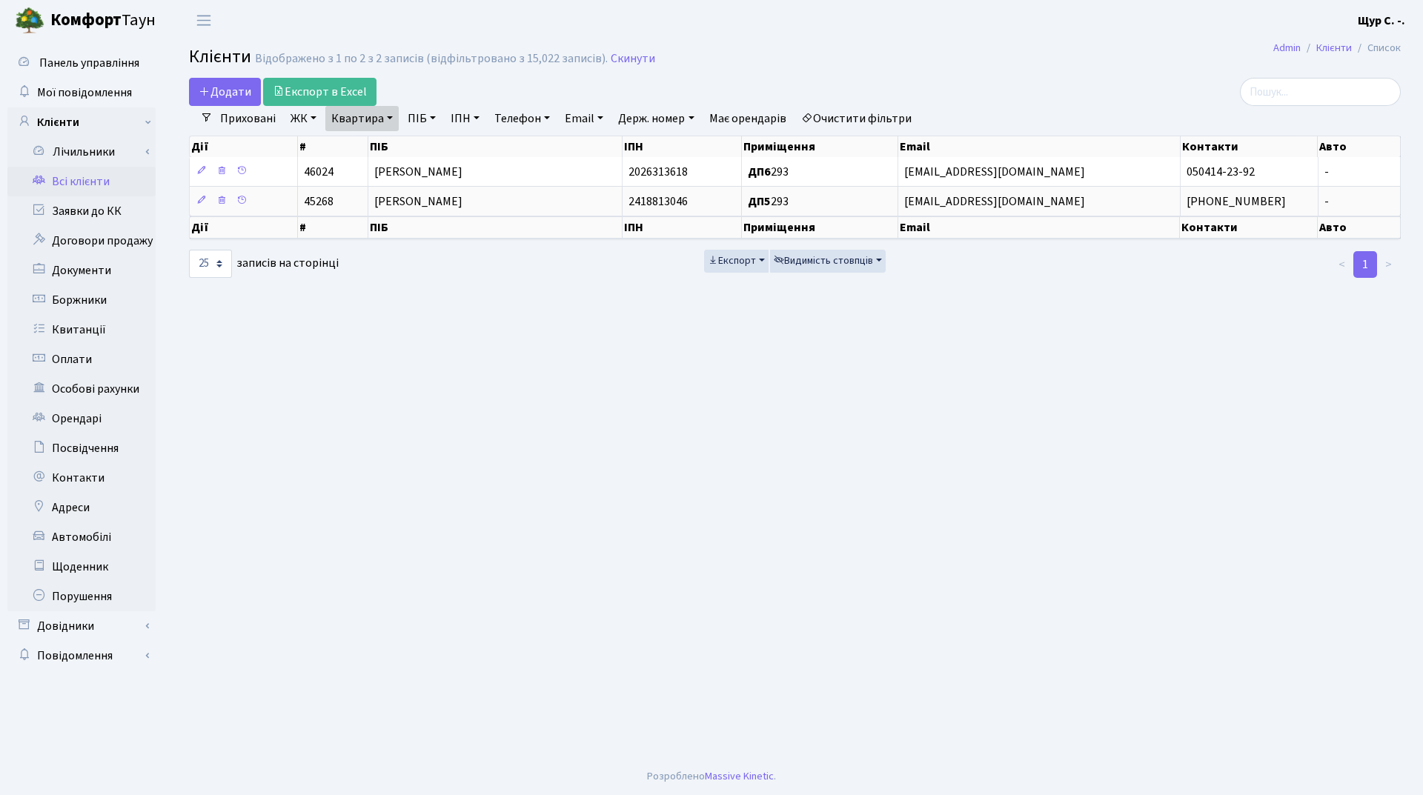
click at [391, 113] on link "Квартира" at bounding box center [361, 118] width 73 height 25
click at [372, 149] on input "293" at bounding box center [369, 147] width 87 height 28
type input "2"
type input "118"
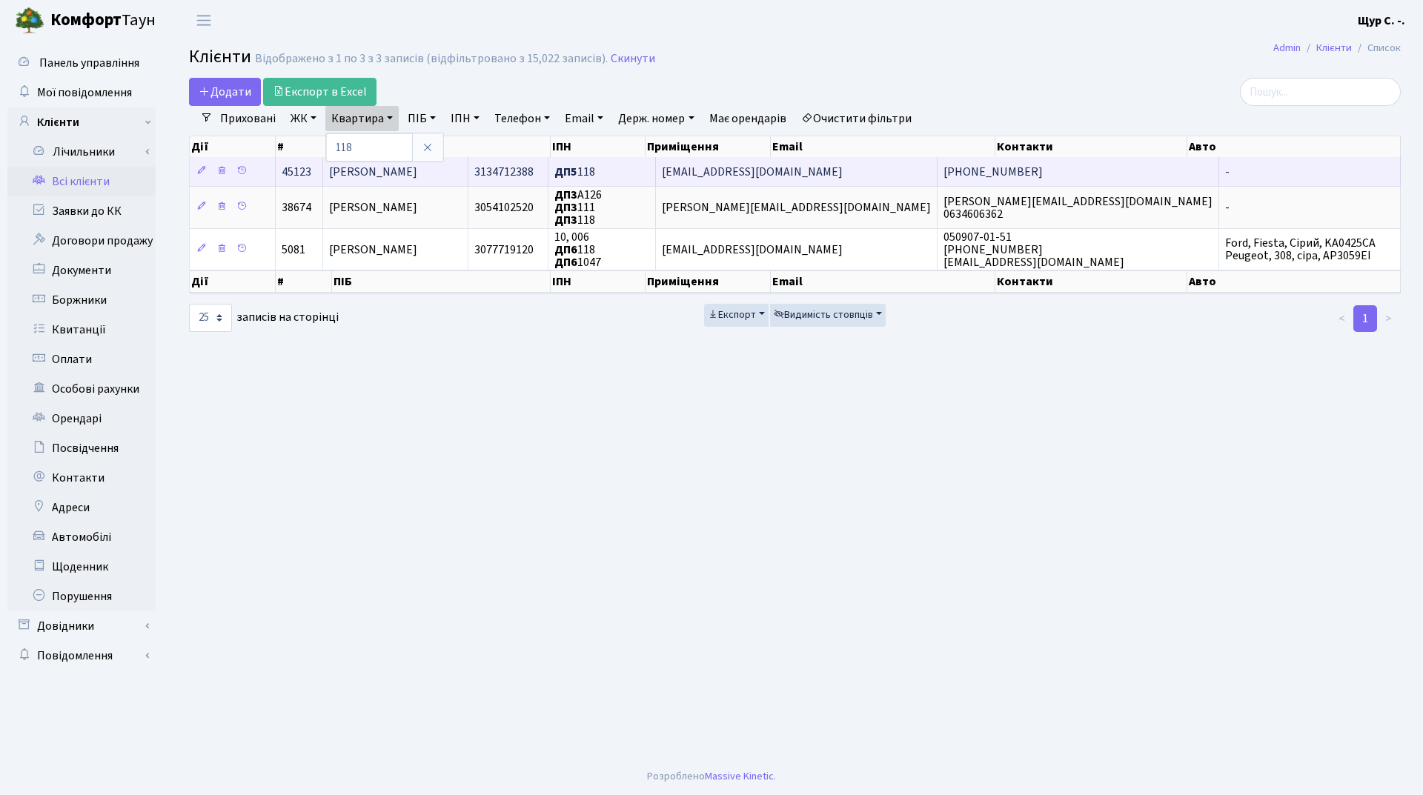
click at [405, 170] on span "[PERSON_NAME]" at bounding box center [373, 172] width 88 height 16
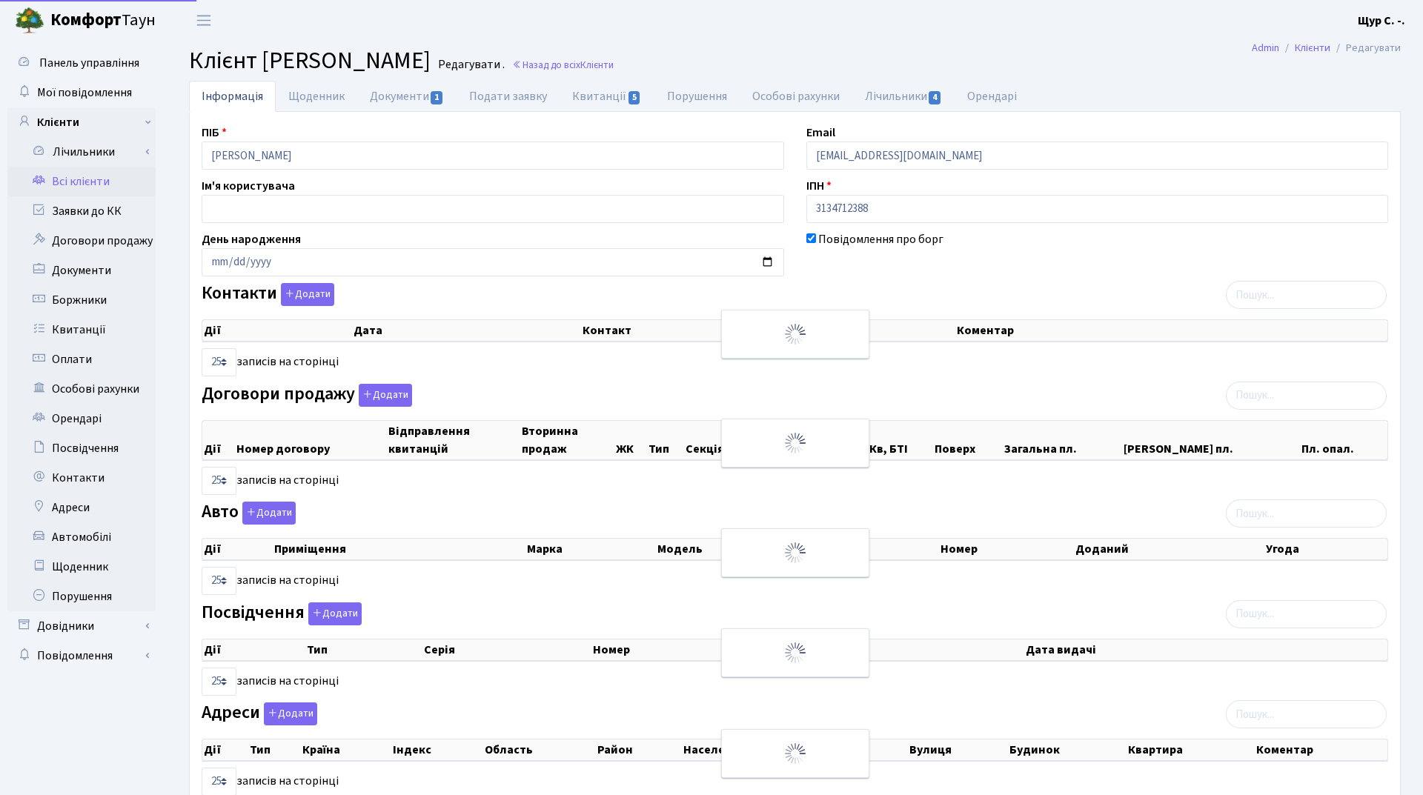
select select "25"
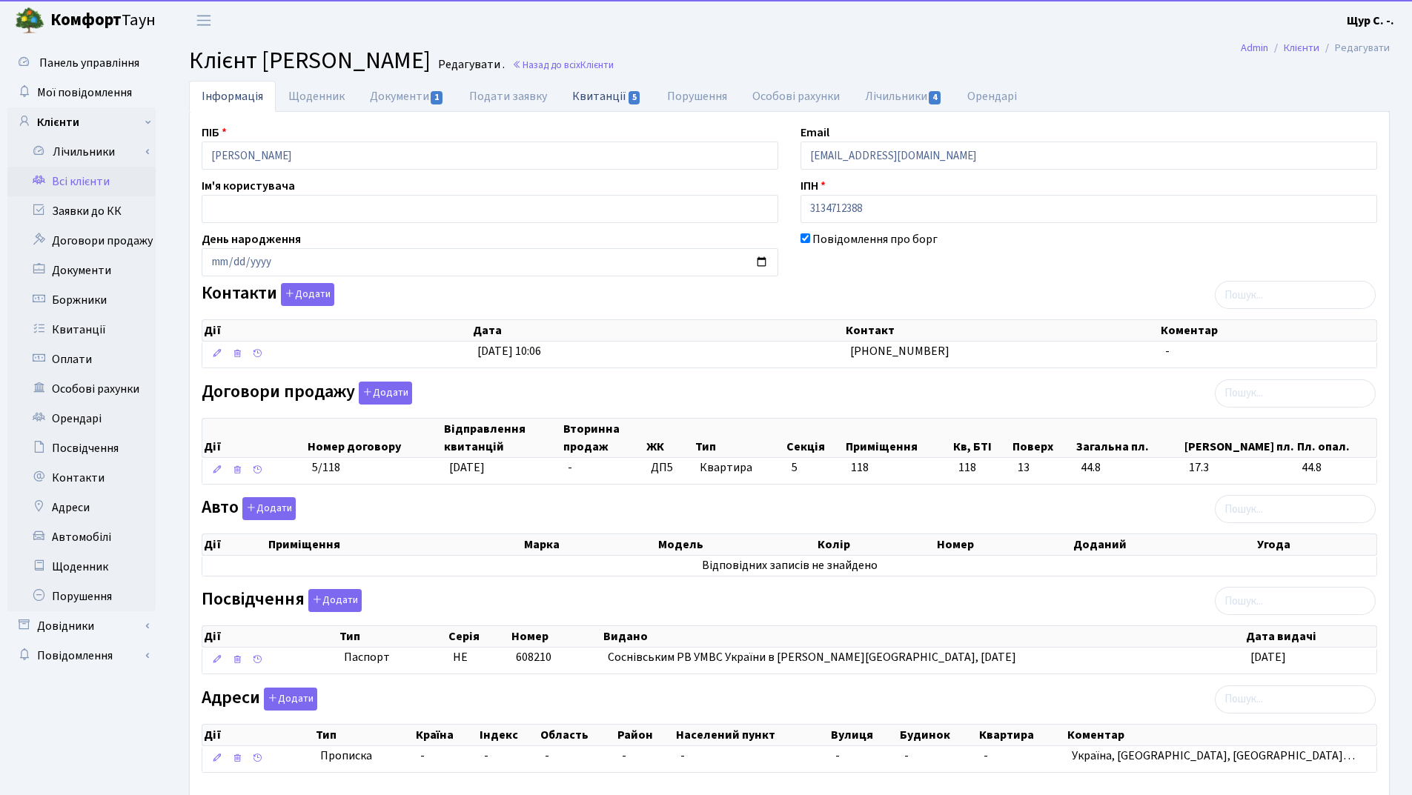
click at [606, 96] on link "Квитанції 5" at bounding box center [607, 96] width 94 height 30
select select "25"
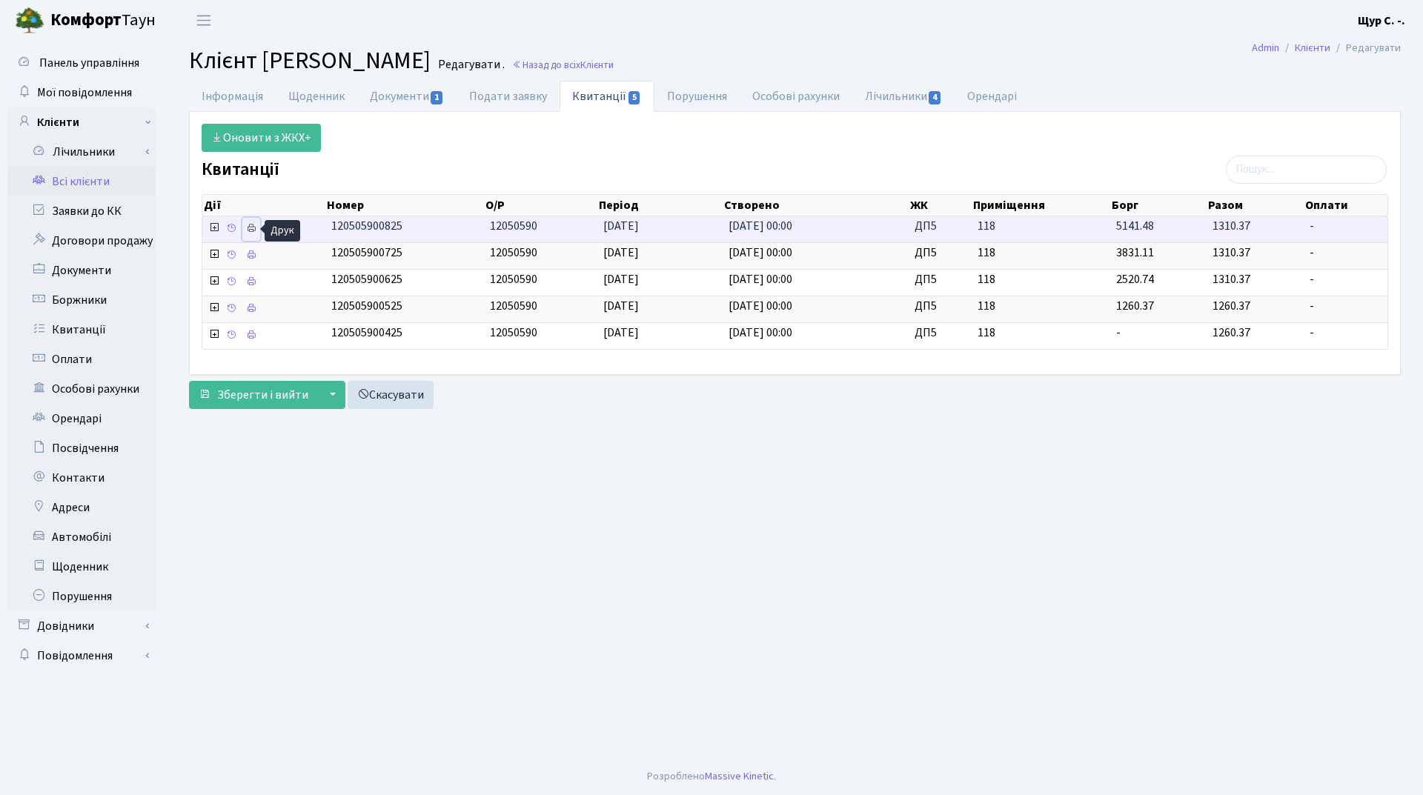
click at [251, 228] on icon at bounding box center [251, 228] width 10 height 10
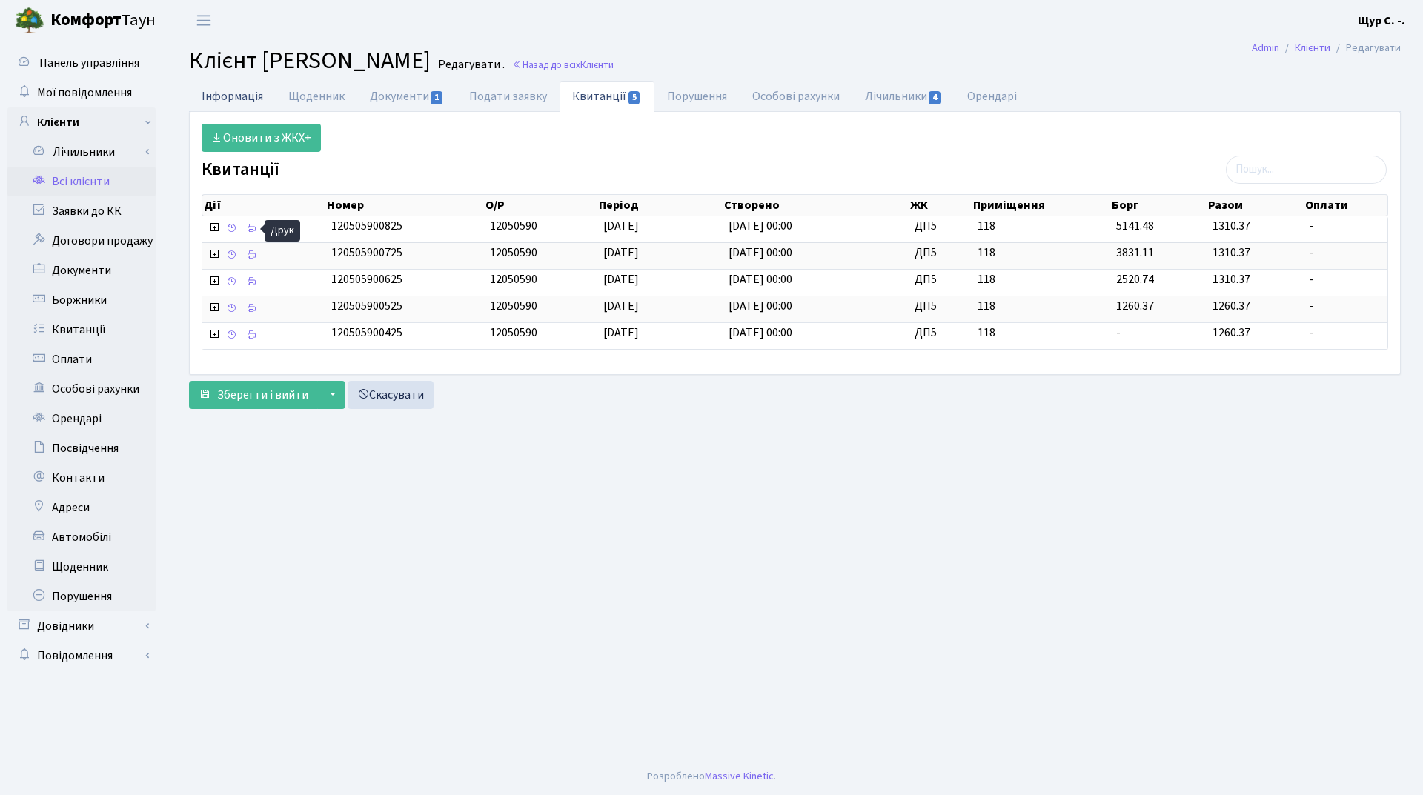
click at [216, 96] on link "Інформація" at bounding box center [232, 96] width 87 height 30
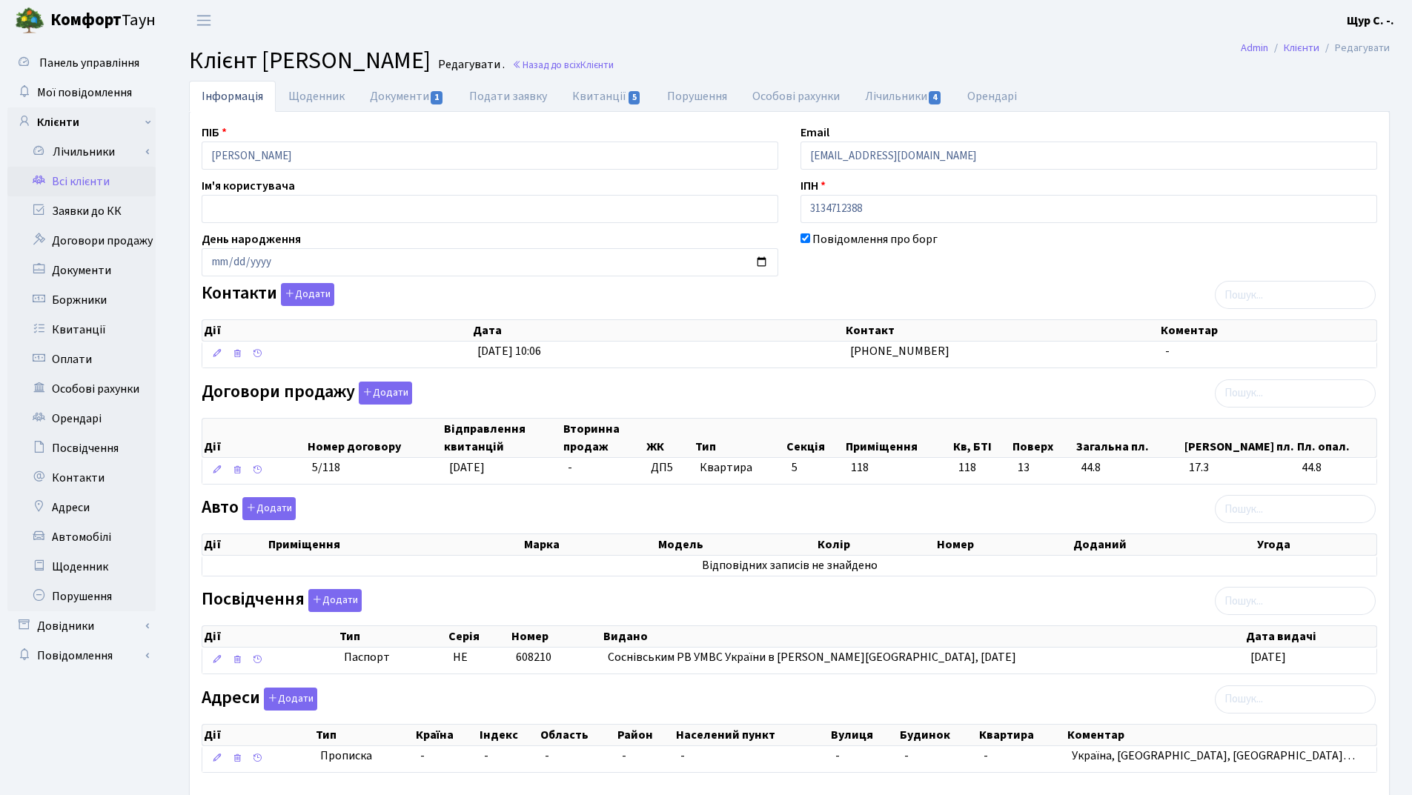
click at [101, 183] on link "Всі клієнти" at bounding box center [81, 182] width 148 height 30
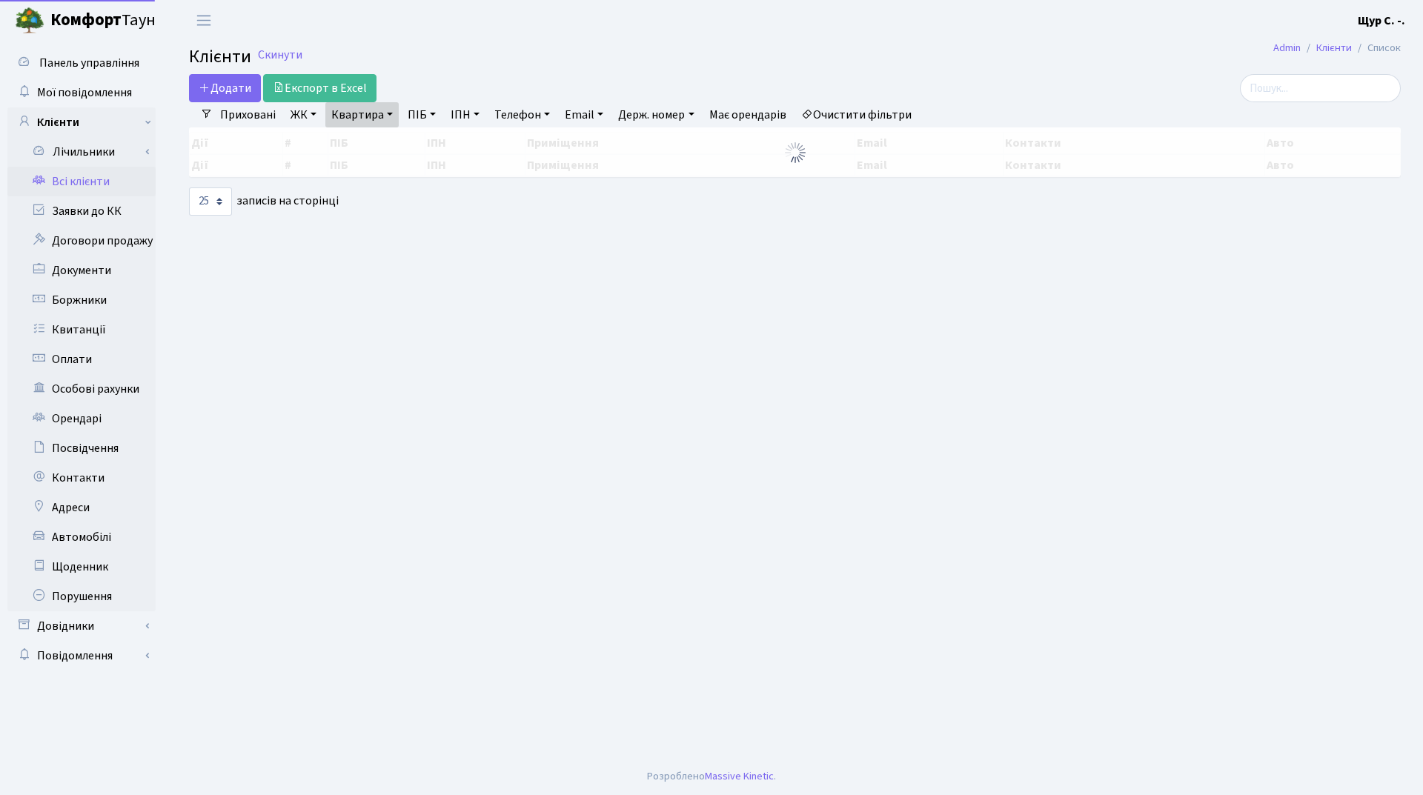
select select "25"
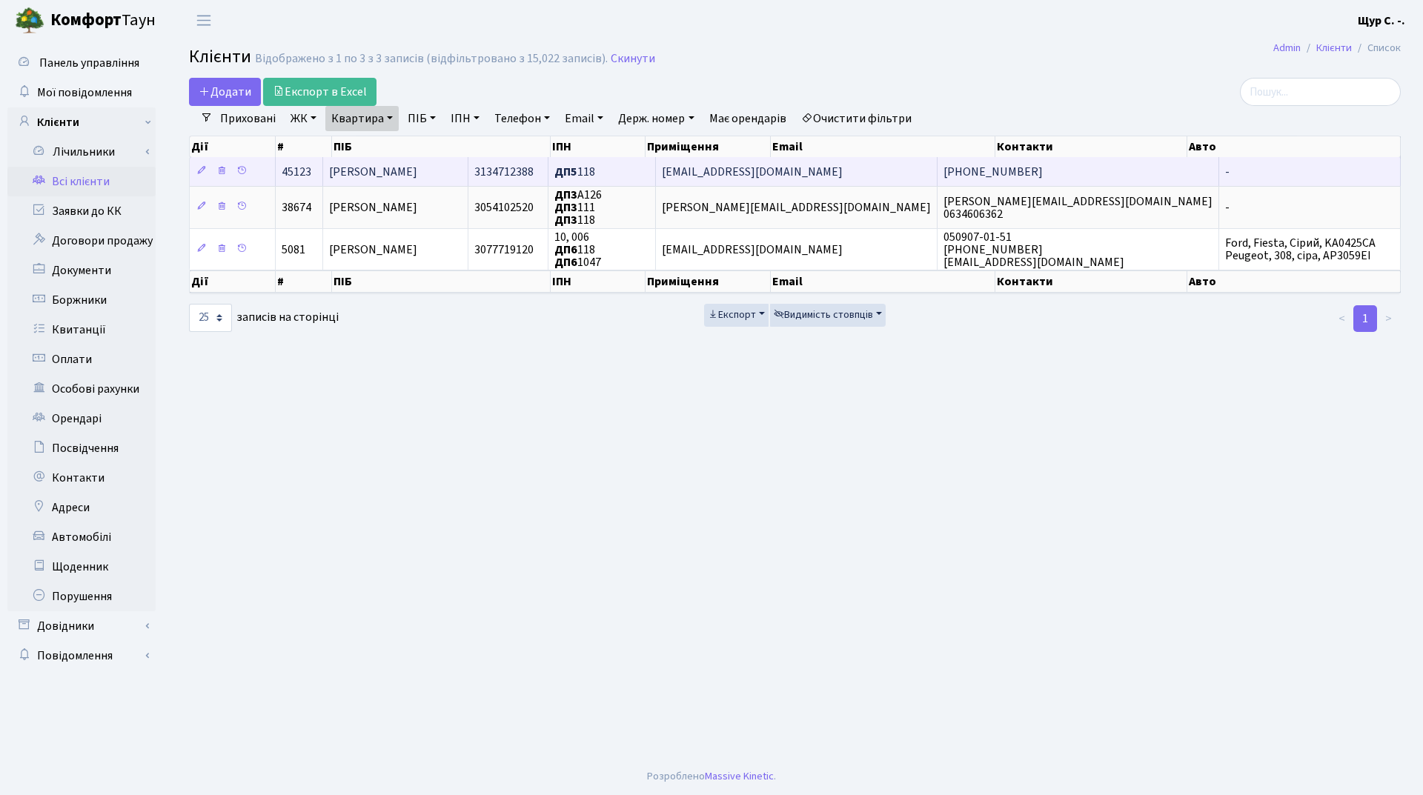
click at [417, 172] on span "[PERSON_NAME]" at bounding box center [373, 172] width 88 height 16
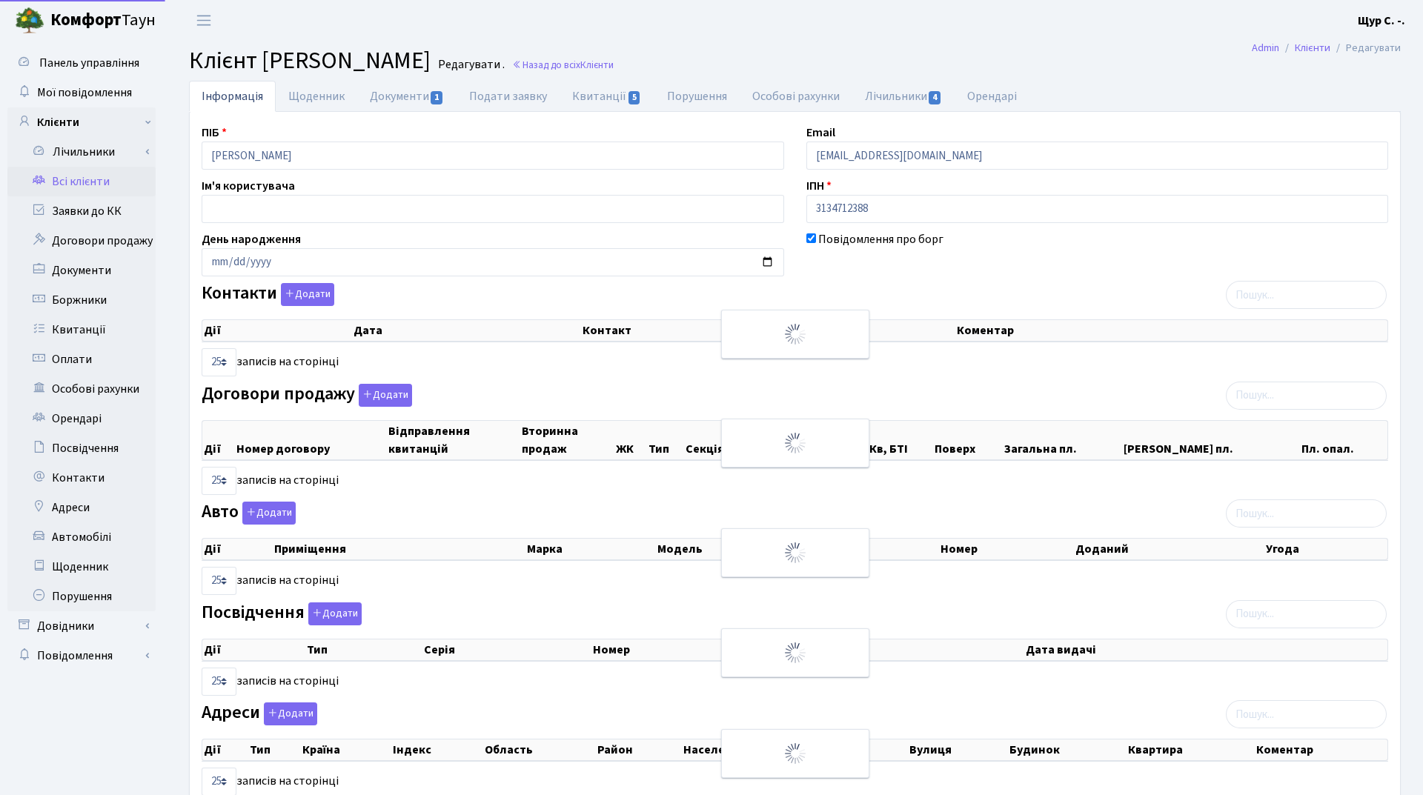
select select "25"
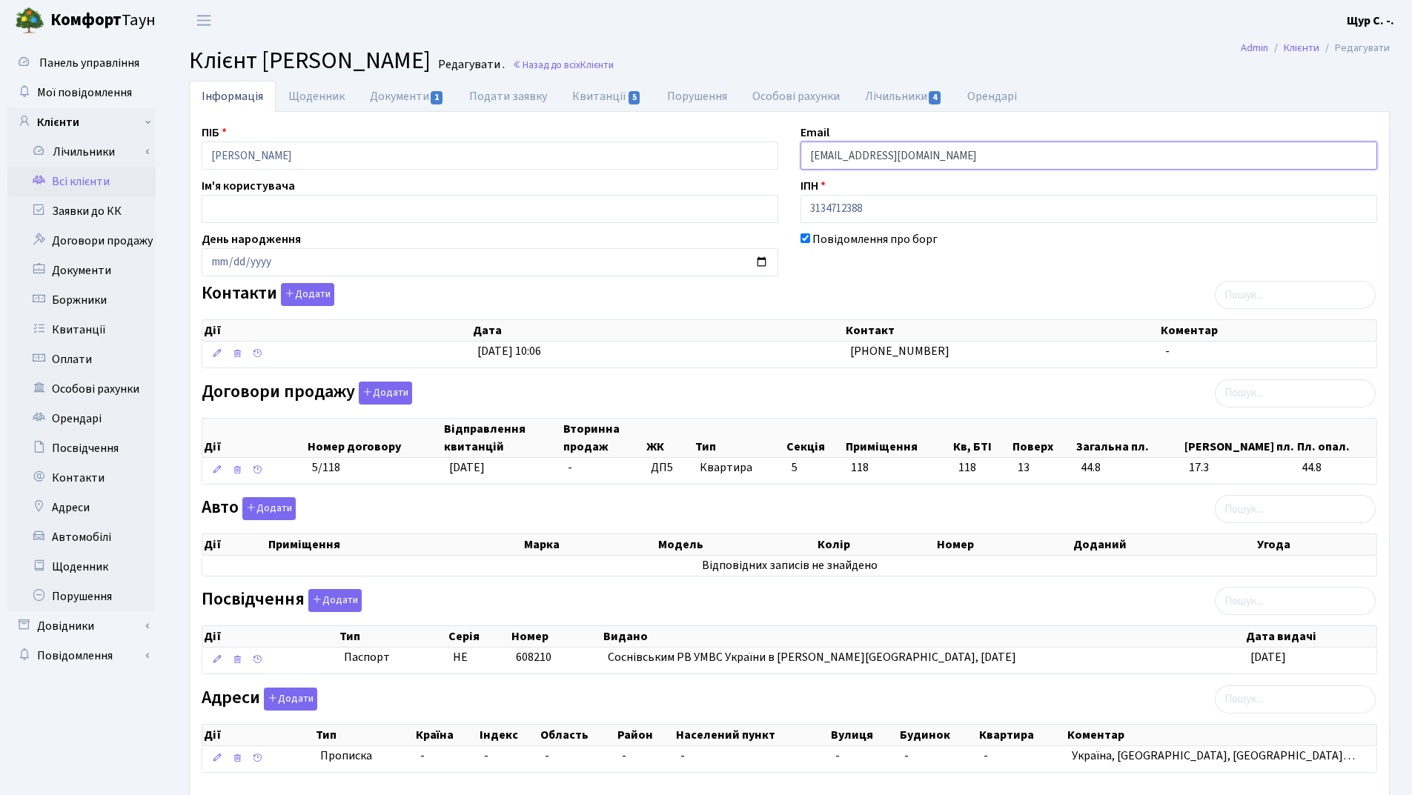
drag, startPoint x: 976, startPoint y: 155, endPoint x: 758, endPoint y: 142, distance: 218.3
click at [758, 142] on div "ПІБ Боїн Наталія Олександрівна Email kt45123@comfort-town.com.ua Ім'я користува…" at bounding box center [789, 455] width 1198 height 662
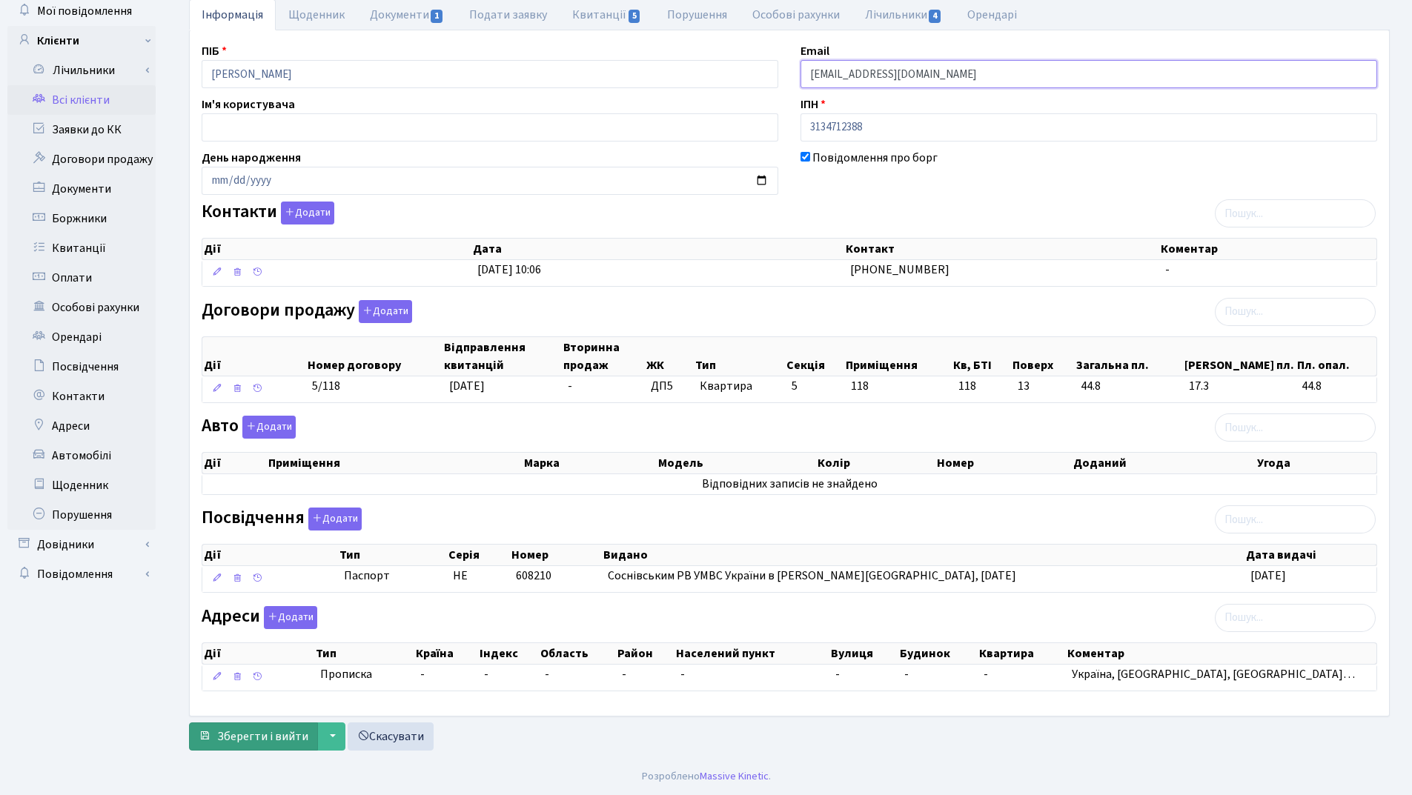
type input "nb1001@ukr.net"
click at [251, 739] on span "Зберегти і вийти" at bounding box center [262, 737] width 91 height 16
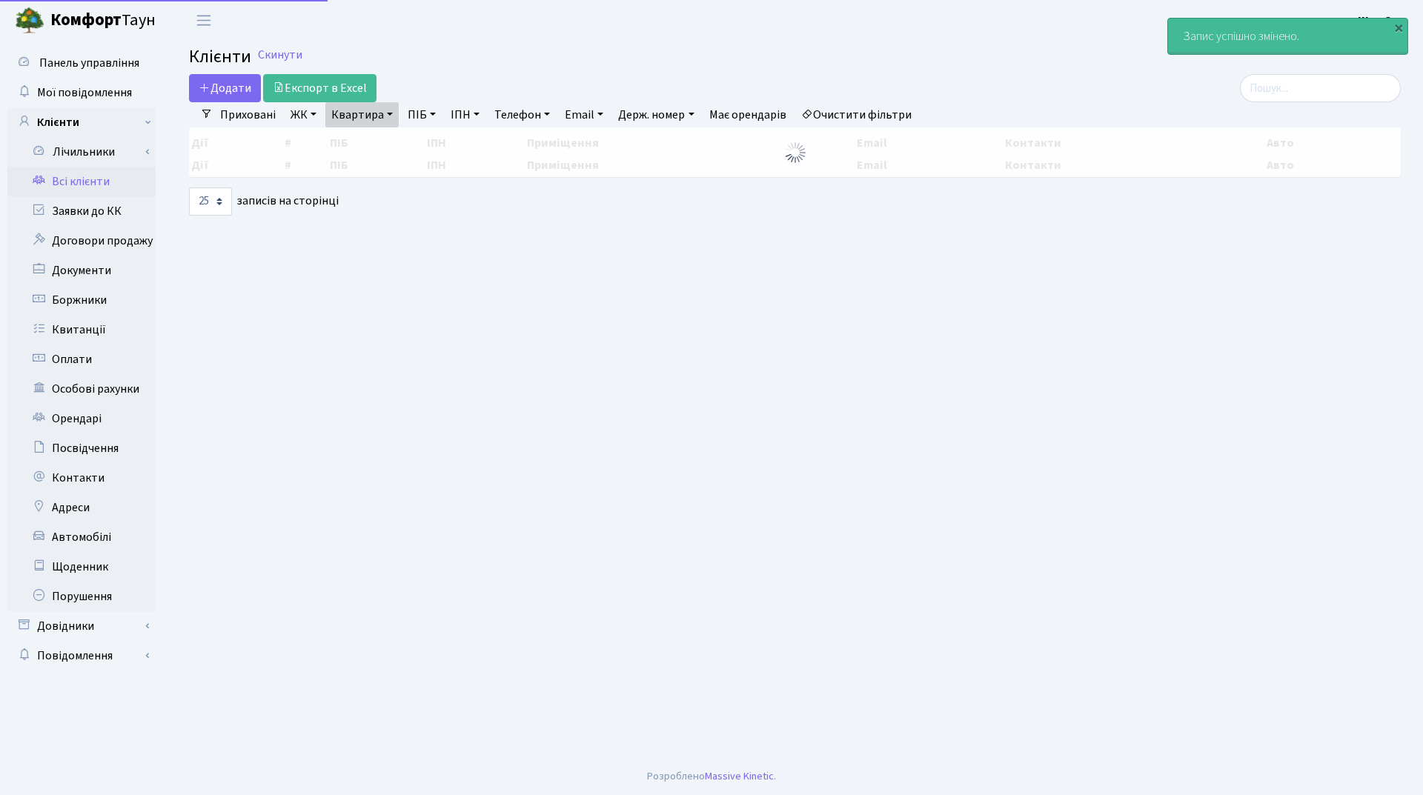
select select "25"
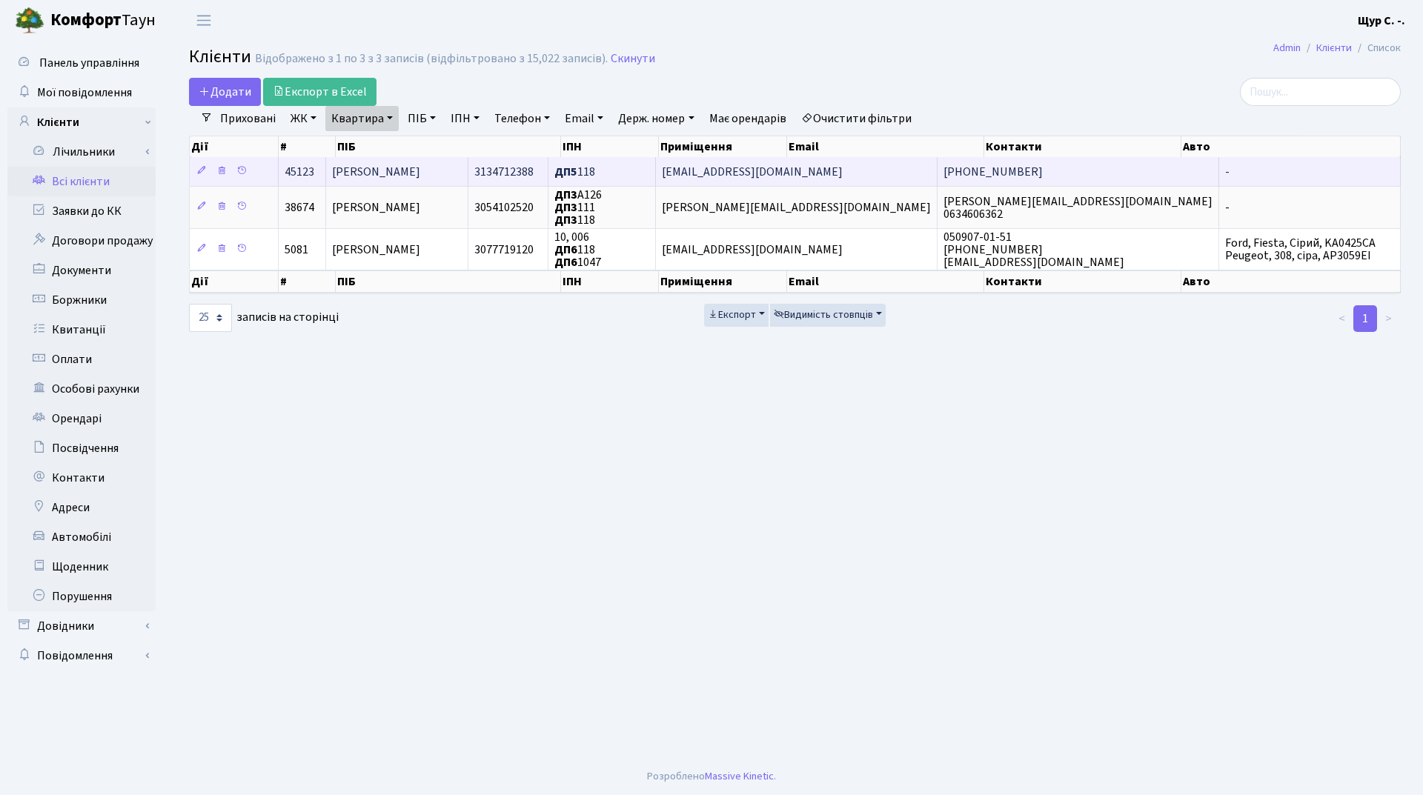
click at [420, 164] on span "[PERSON_NAME]" at bounding box center [376, 172] width 88 height 16
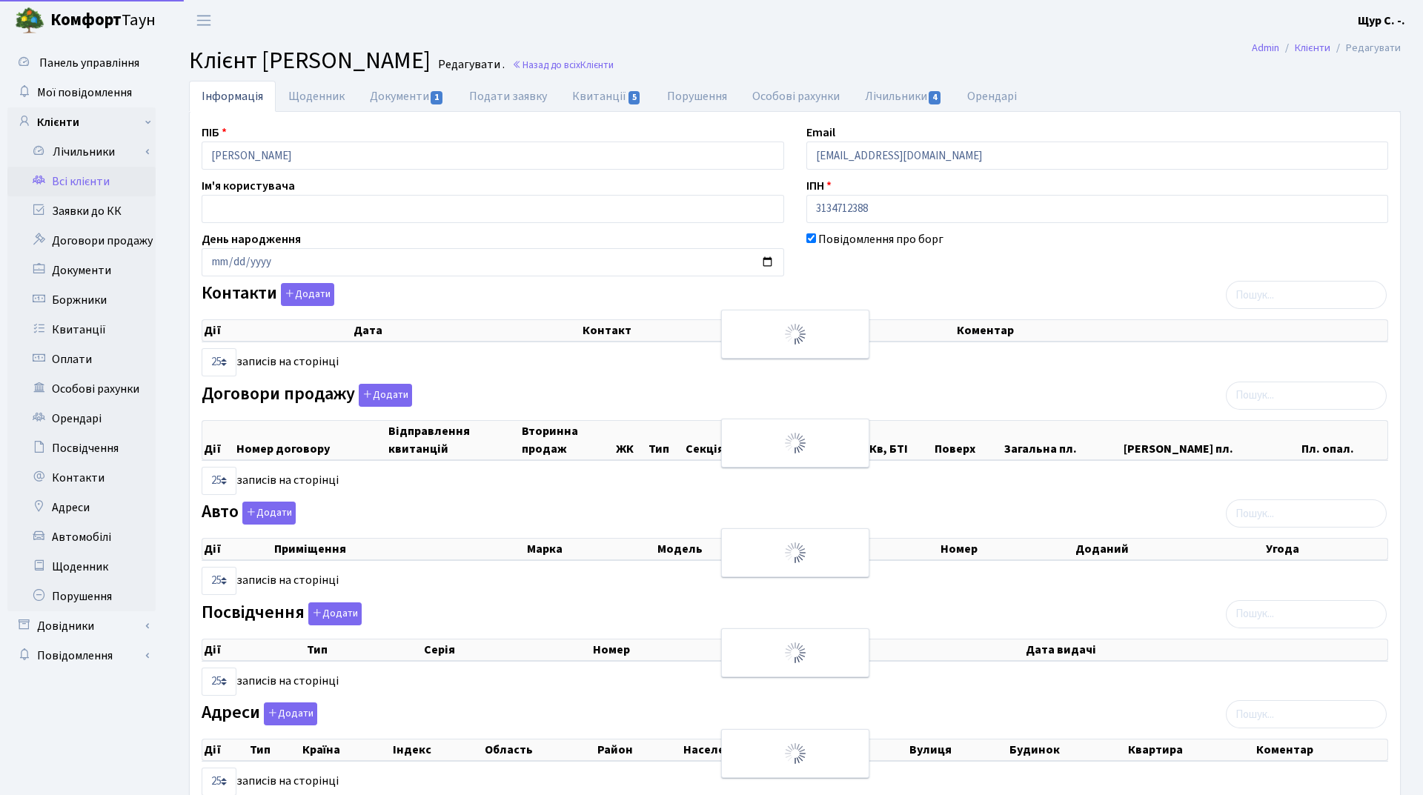
select select "25"
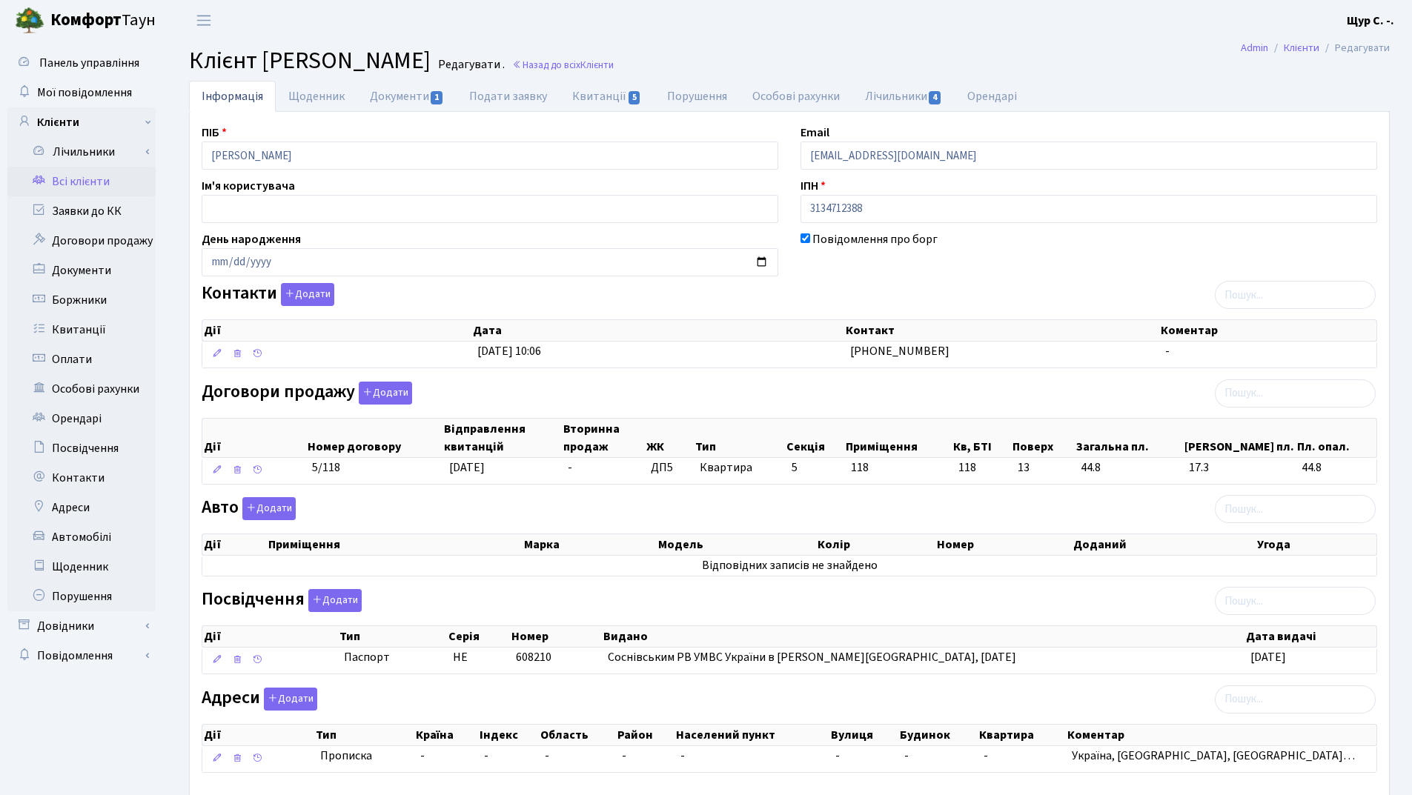
click at [70, 180] on link "Всі клієнти" at bounding box center [81, 182] width 148 height 30
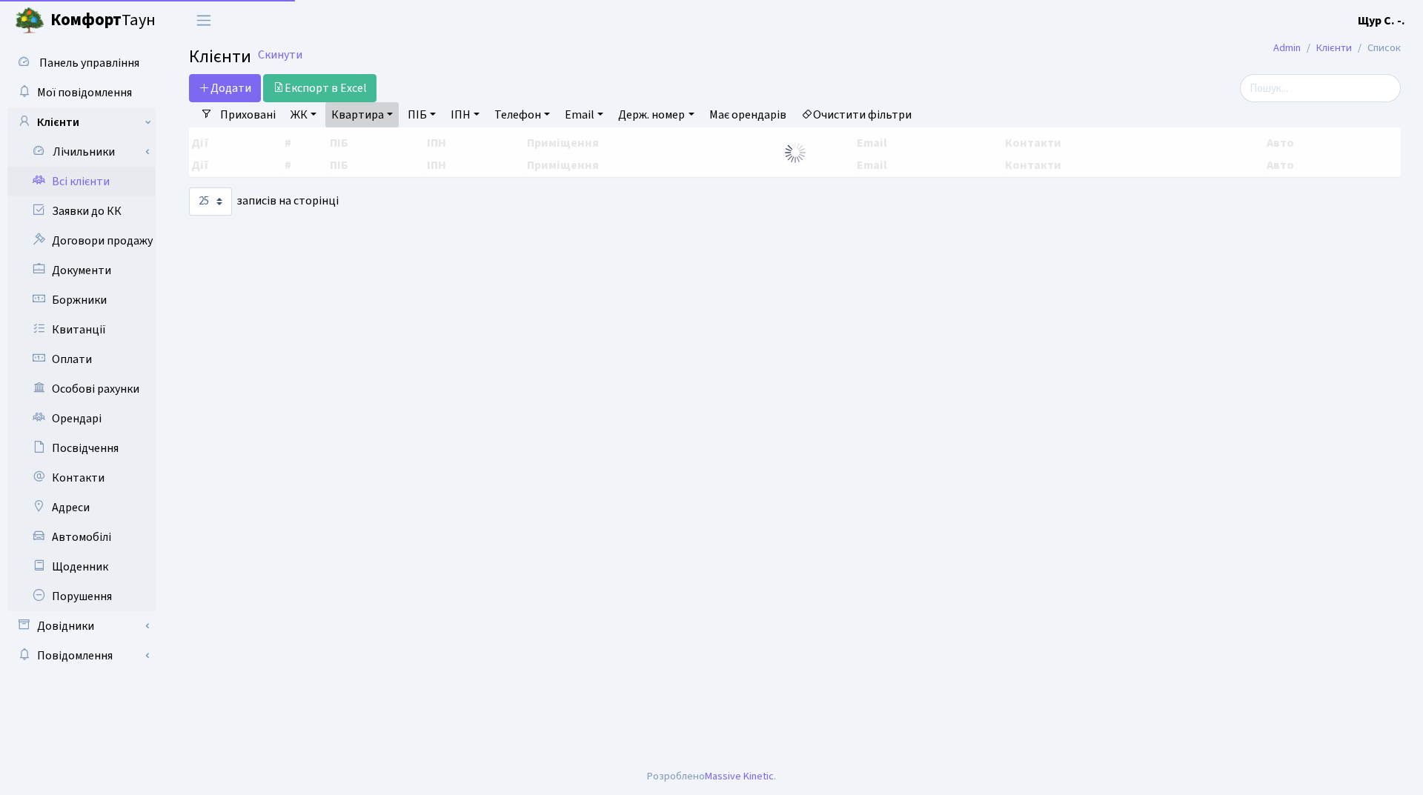
select select "25"
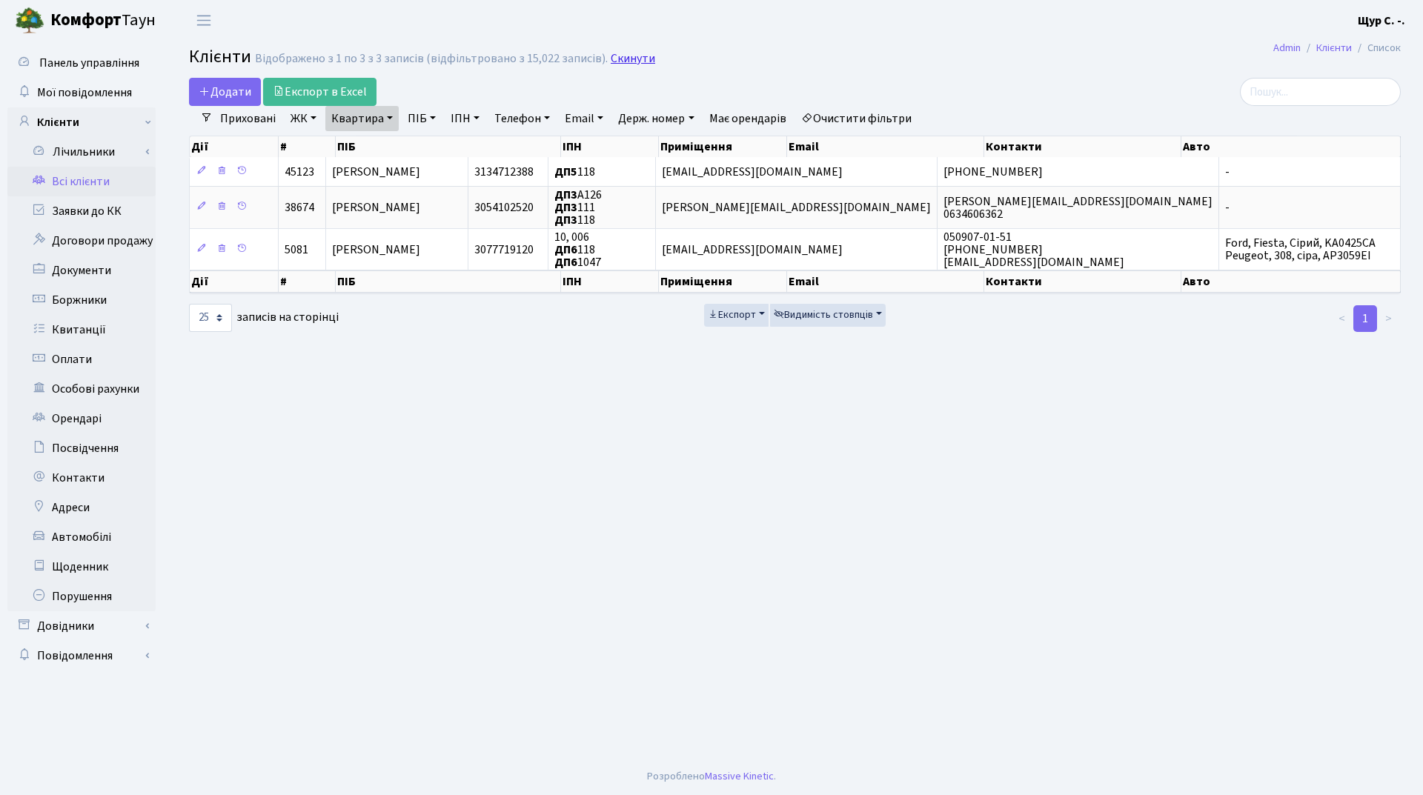
click at [625, 60] on link "Скинути" at bounding box center [633, 59] width 44 height 14
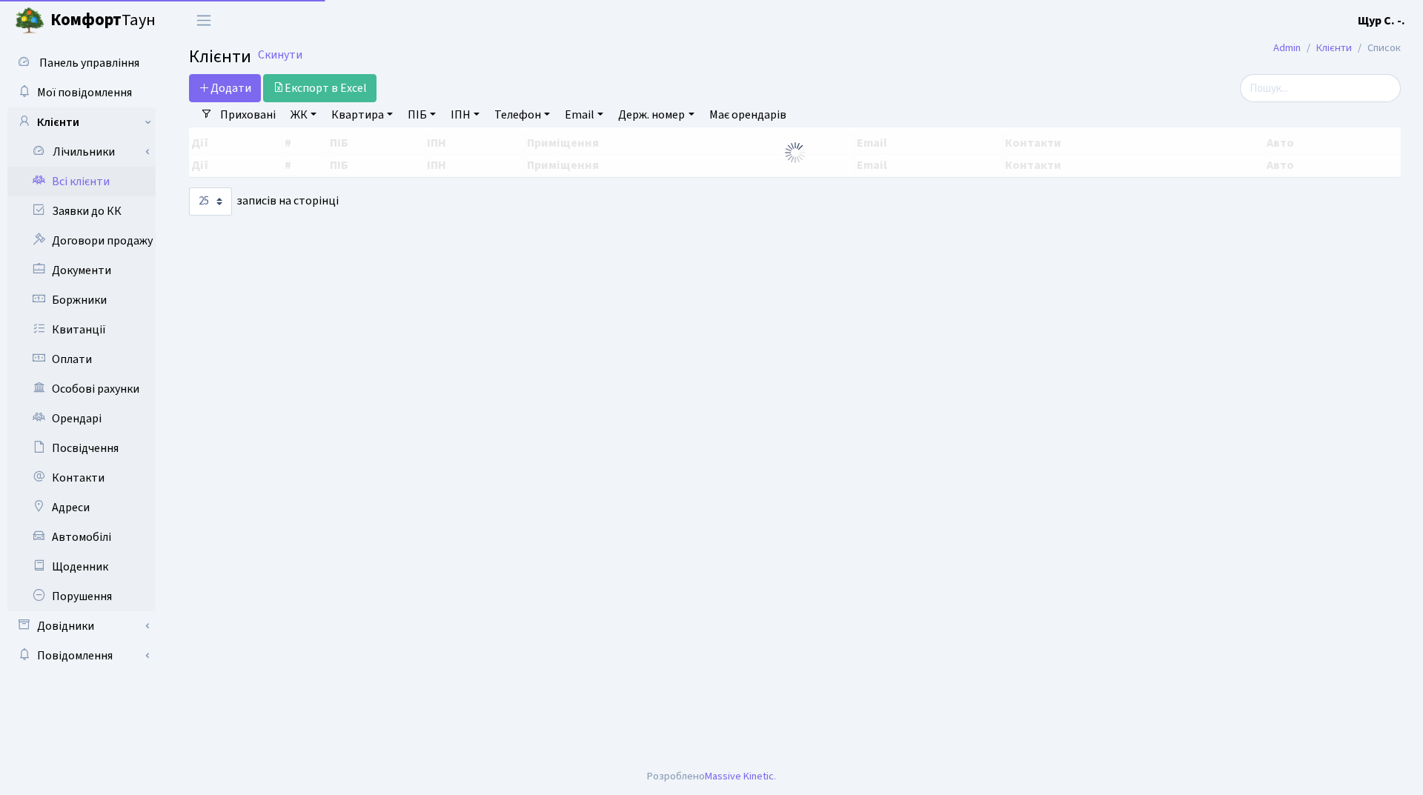
select select "25"
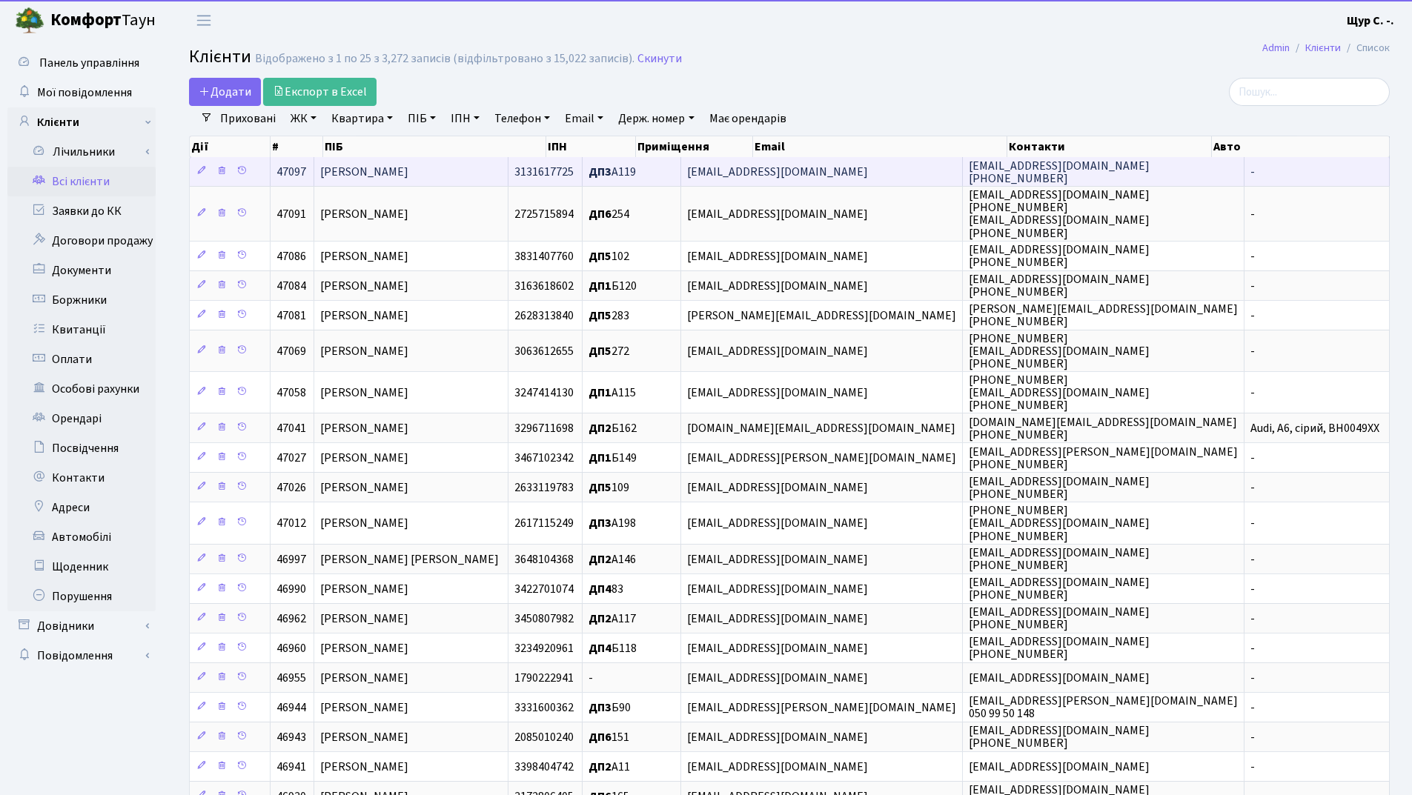
click at [408, 172] on span "[PERSON_NAME]" at bounding box center [364, 172] width 88 height 16
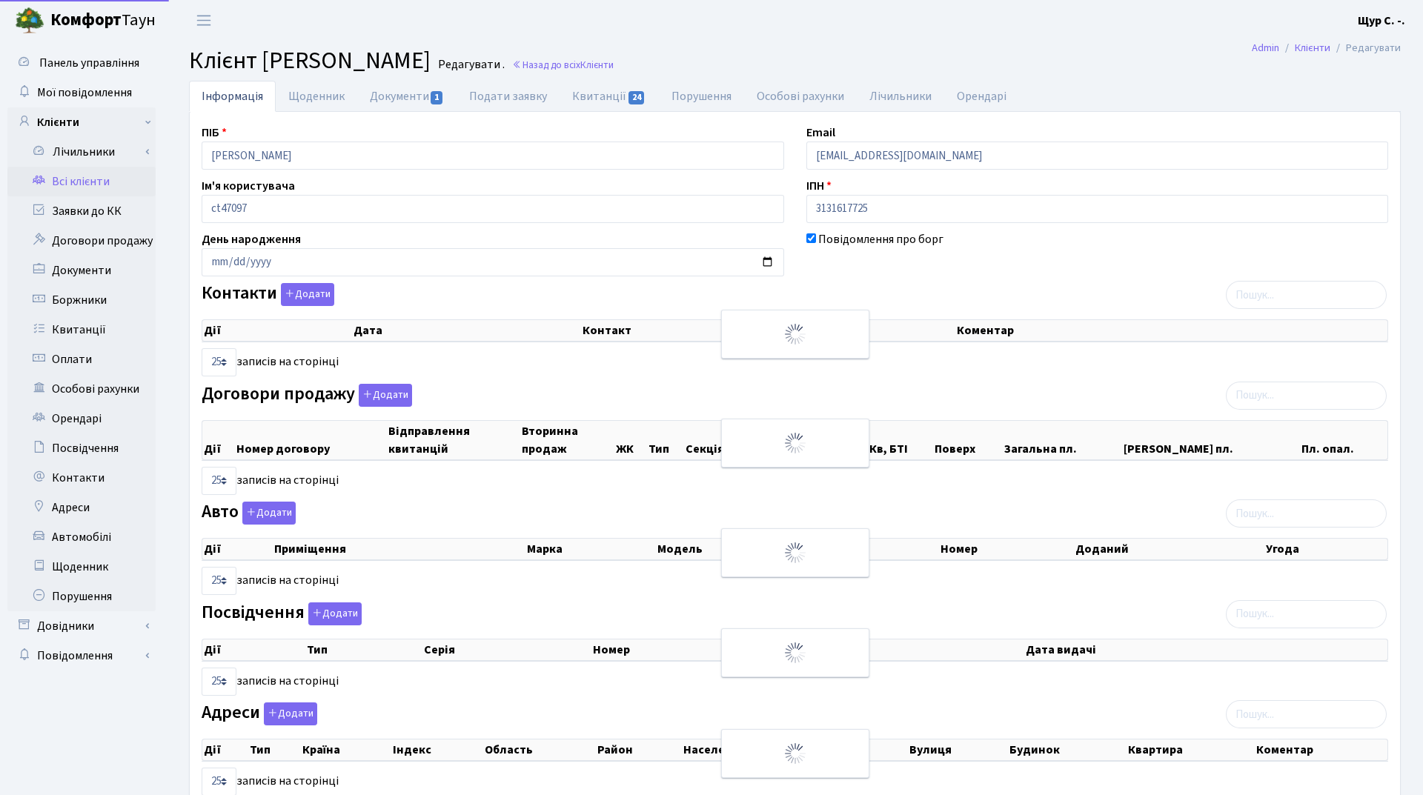
select select "25"
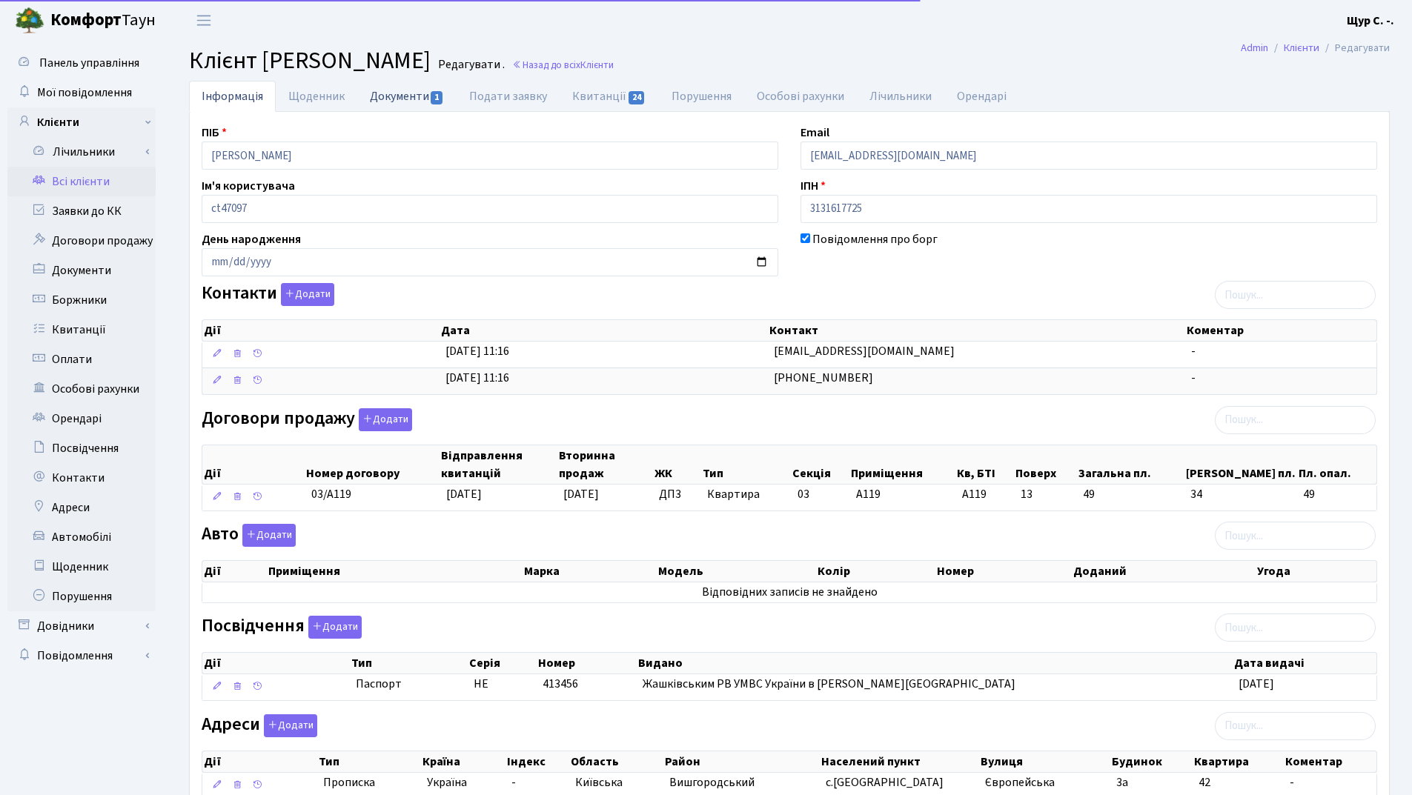
click at [415, 94] on link "Документи 1" at bounding box center [406, 96] width 99 height 30
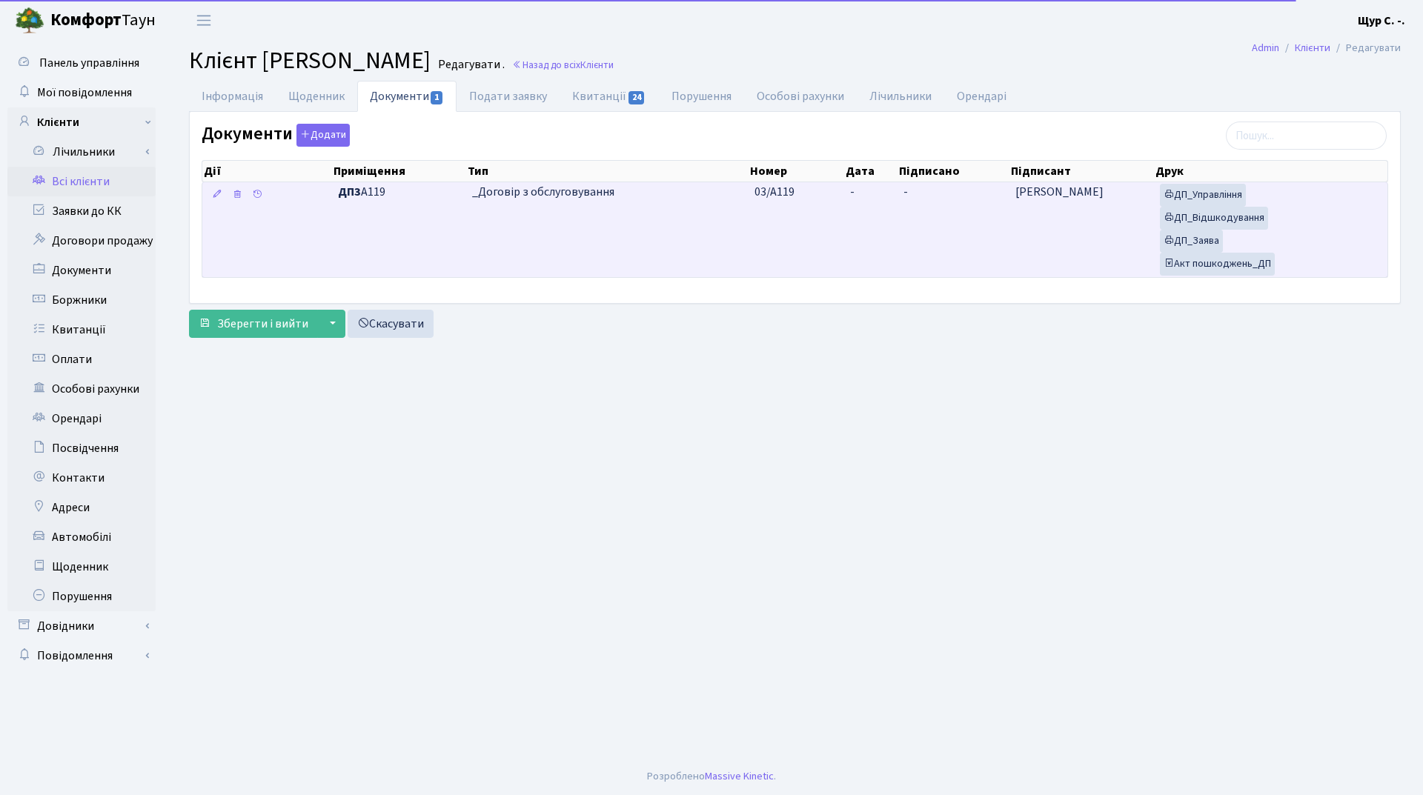
click at [576, 217] on td "_Договір з обслуговування" at bounding box center [607, 229] width 282 height 95
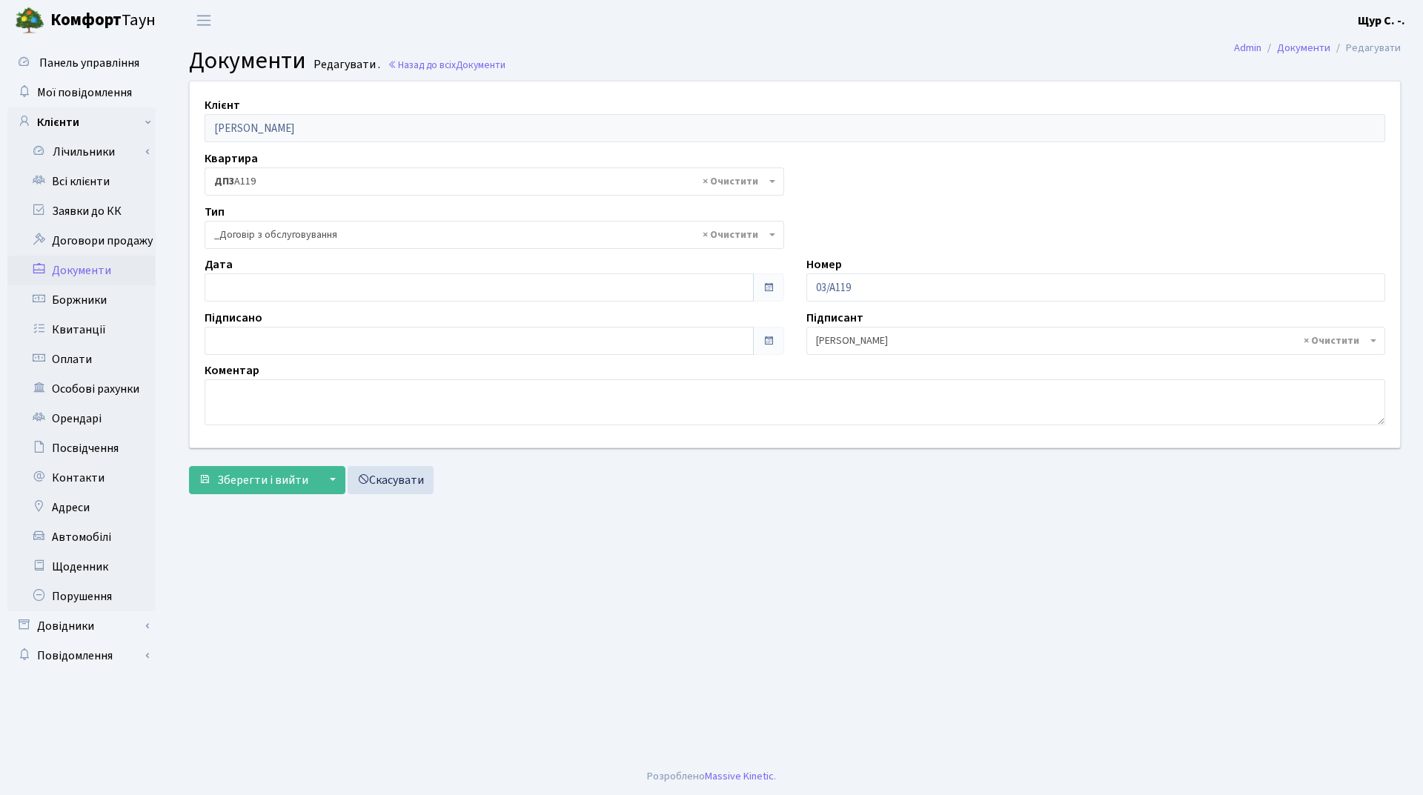
select select "289"
type input "[DATE]"
drag, startPoint x: 377, startPoint y: 289, endPoint x: 477, endPoint y: 412, distance: 159.1
click at [377, 289] on input "[DATE]" at bounding box center [479, 288] width 549 height 28
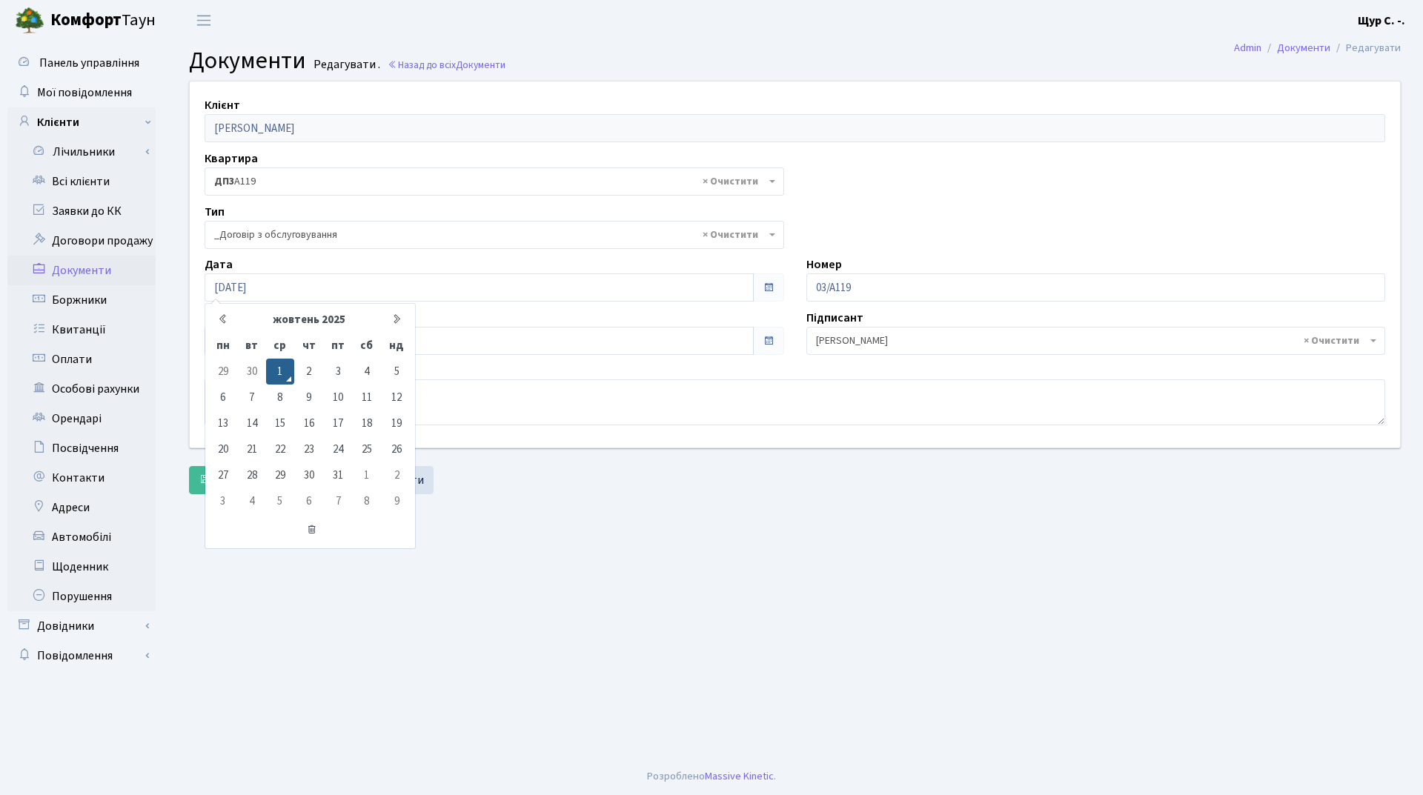
click at [579, 580] on main "Admin Документи Редагувати Документи Редагувати . Назад до всіх Документи Клієн…" at bounding box center [795, 400] width 1256 height 718
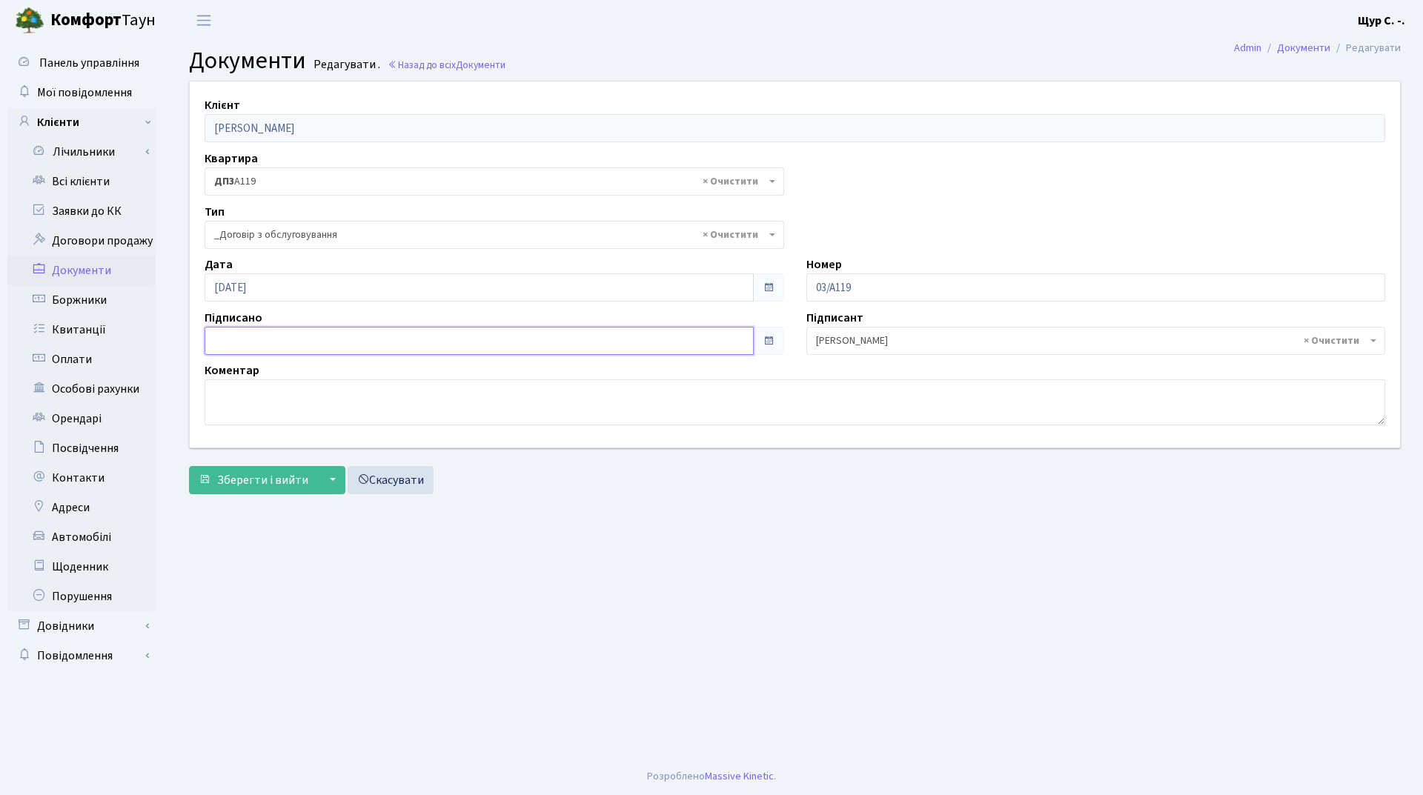
type input "[DATE]"
drag, startPoint x: 314, startPoint y: 336, endPoint x: 337, endPoint y: 347, distance: 26.2
click at [316, 336] on input "[DATE]" at bounding box center [479, 341] width 549 height 28
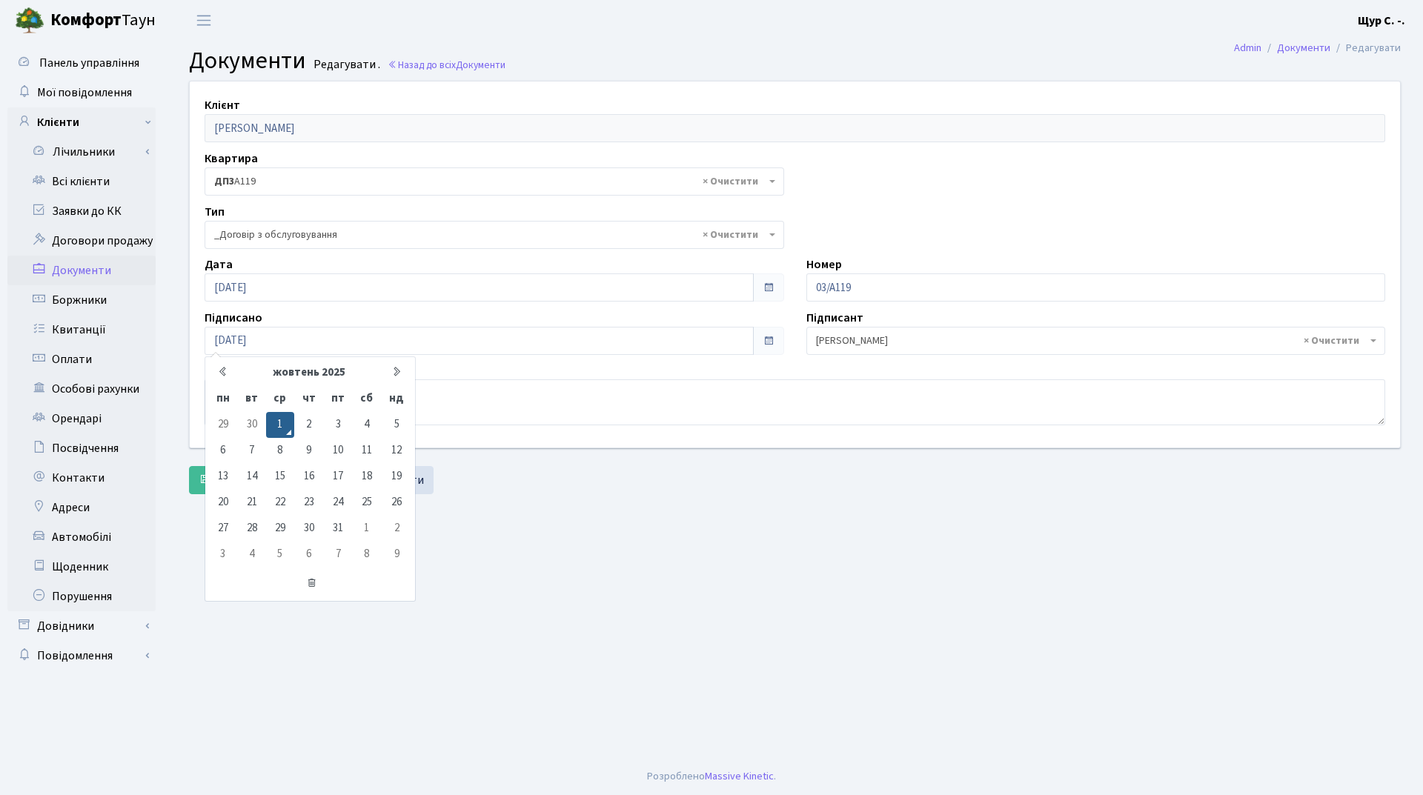
click at [576, 549] on main "Admin Документи Редагувати Документи Редагувати . Назад до всіх Документи Клієн…" at bounding box center [795, 400] width 1256 height 718
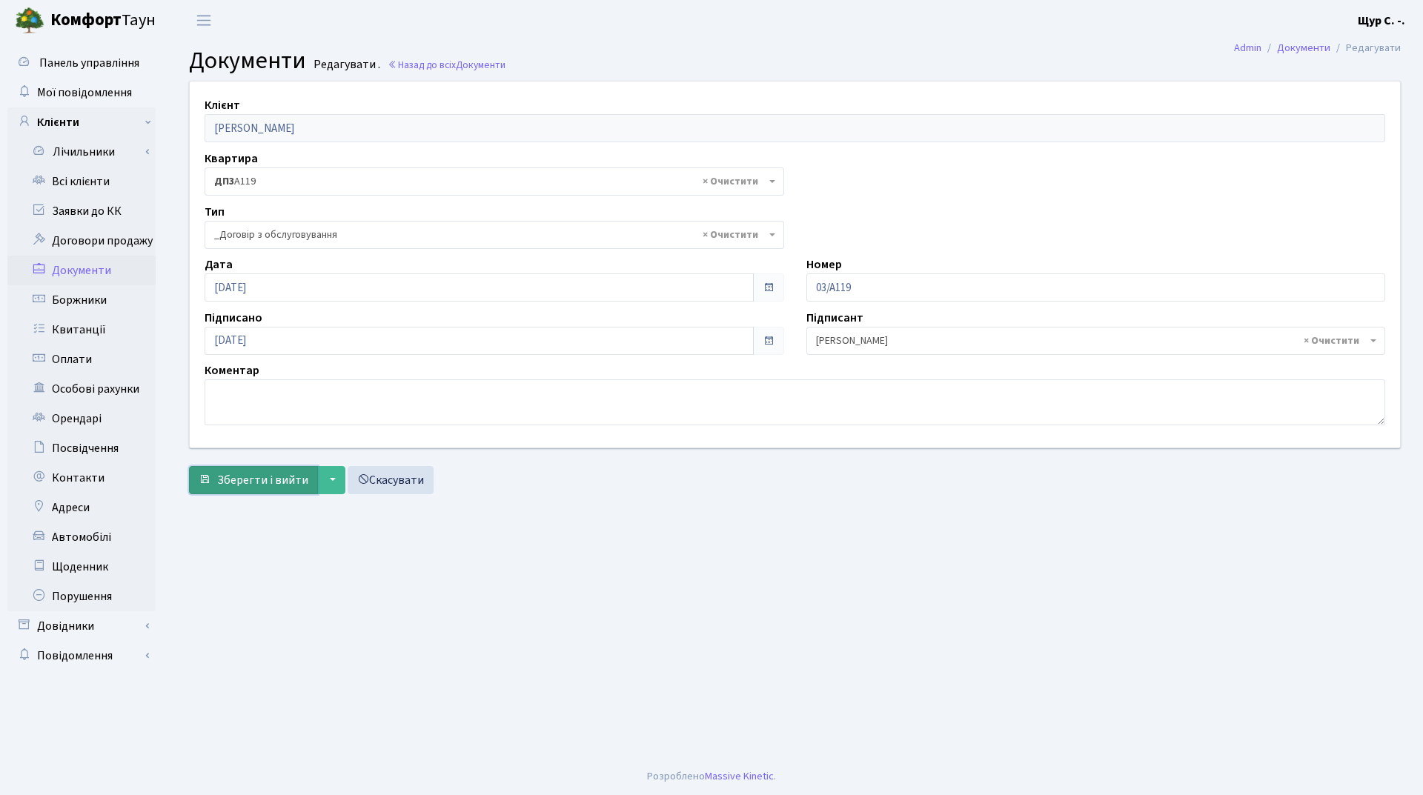
click at [247, 477] on span "Зберегти і вийти" at bounding box center [262, 480] width 91 height 16
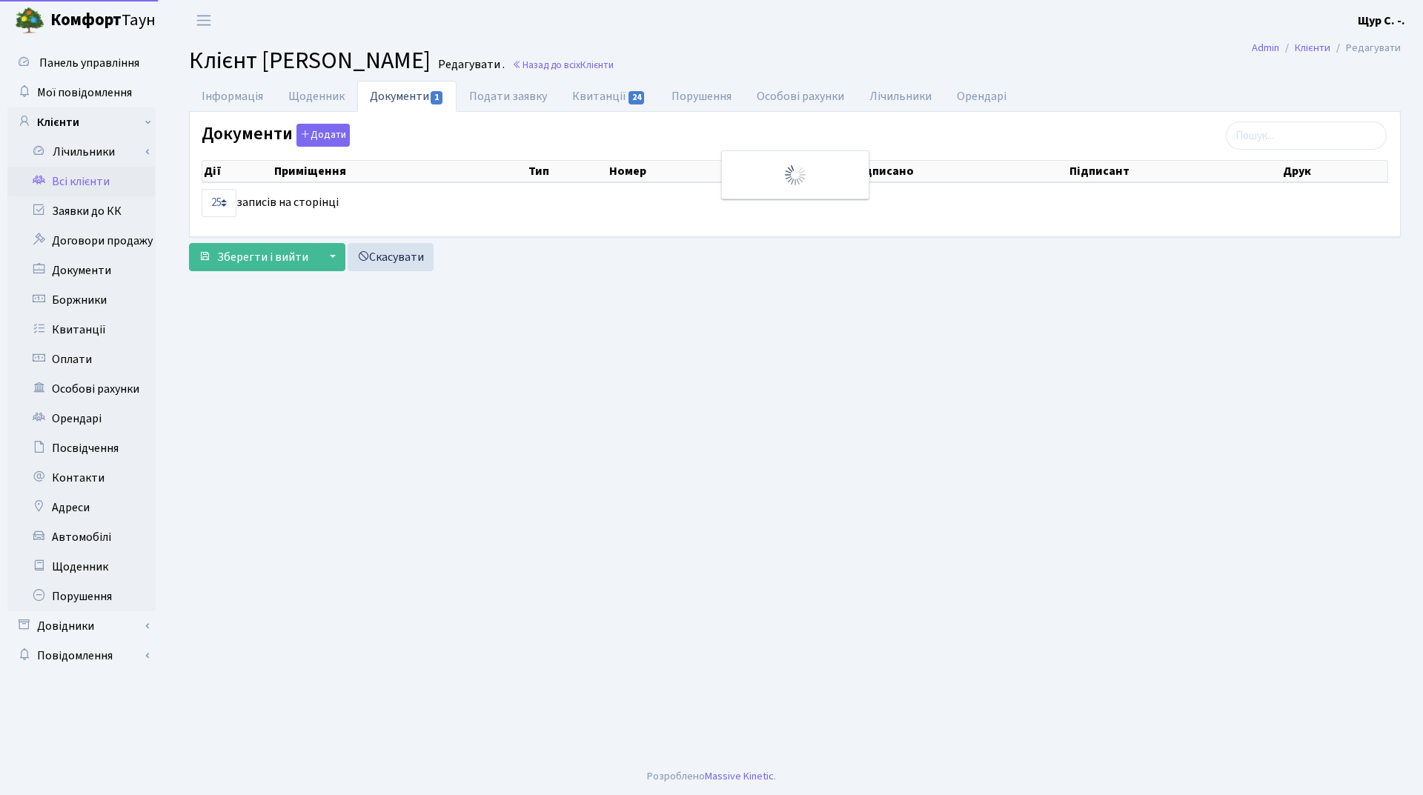
select select "25"
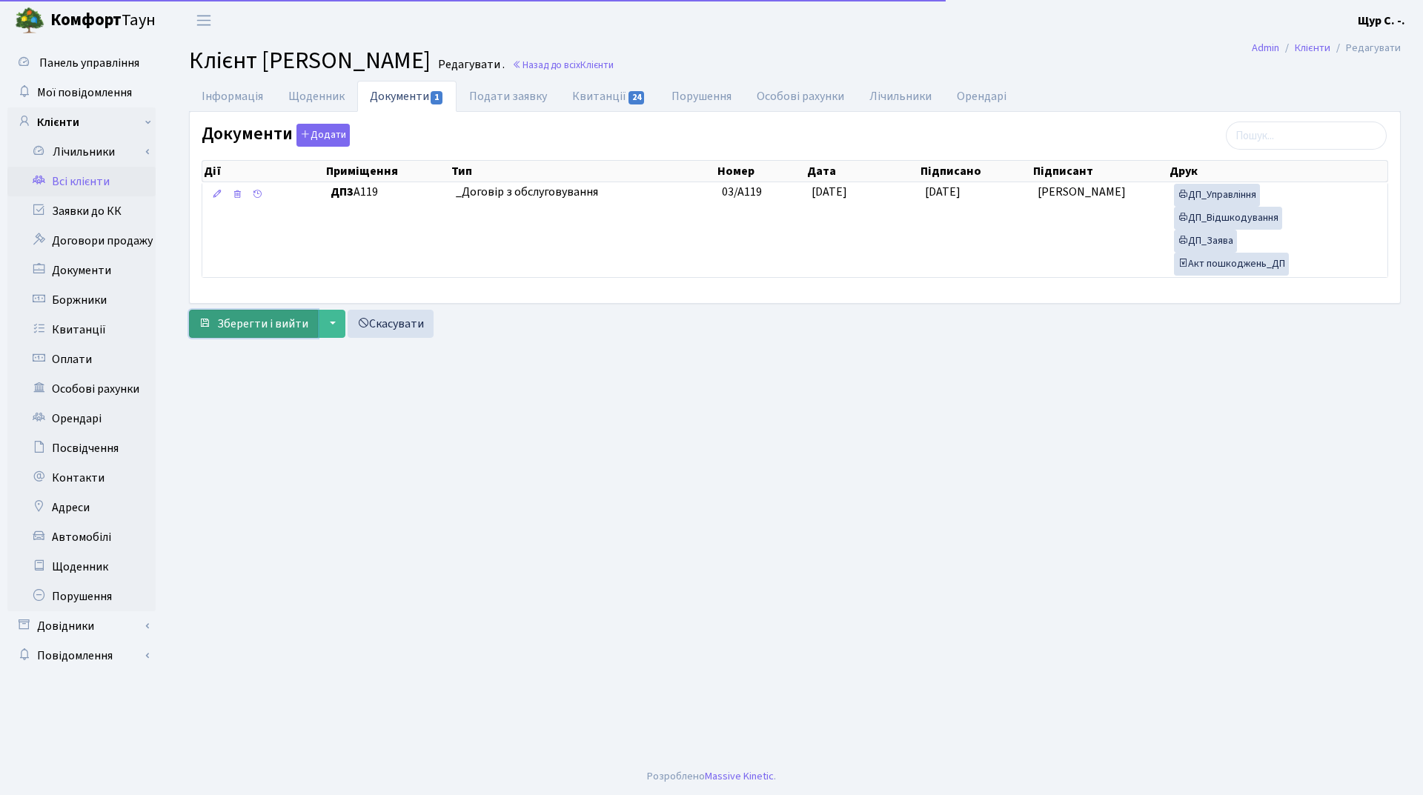
click at [259, 317] on span "Зберегти і вийти" at bounding box center [262, 324] width 91 height 16
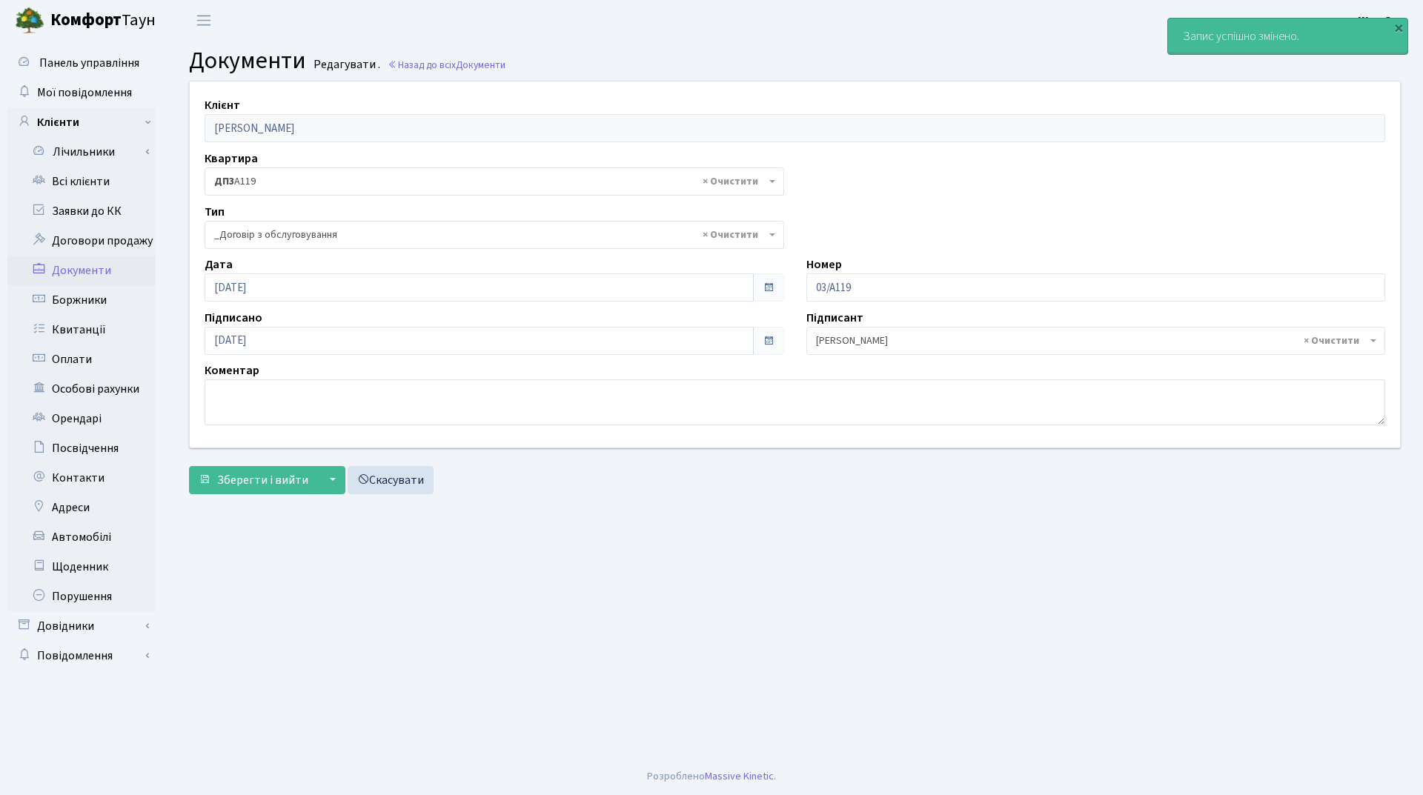
select select "289"
click at [75, 185] on link "Всі клієнти" at bounding box center [81, 182] width 148 height 30
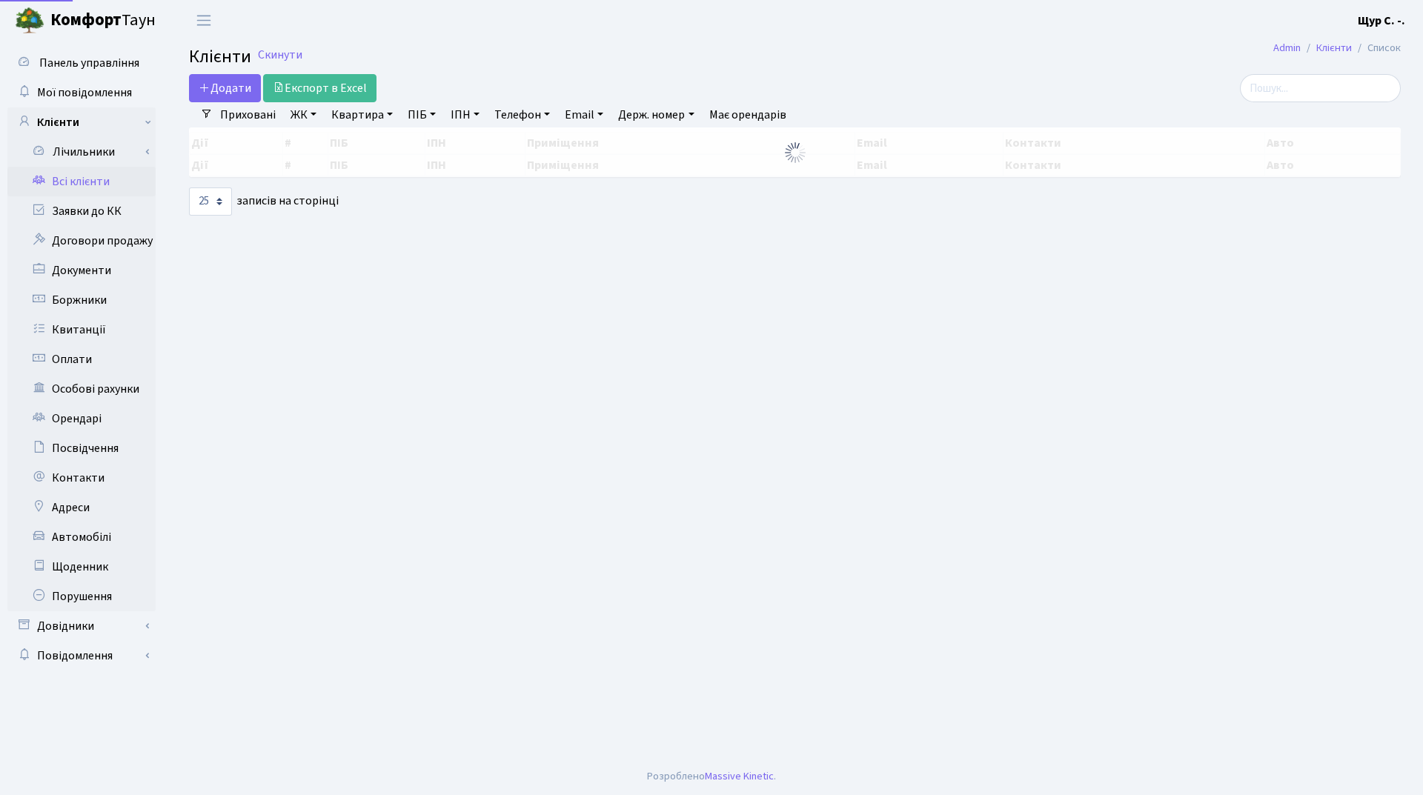
select select "25"
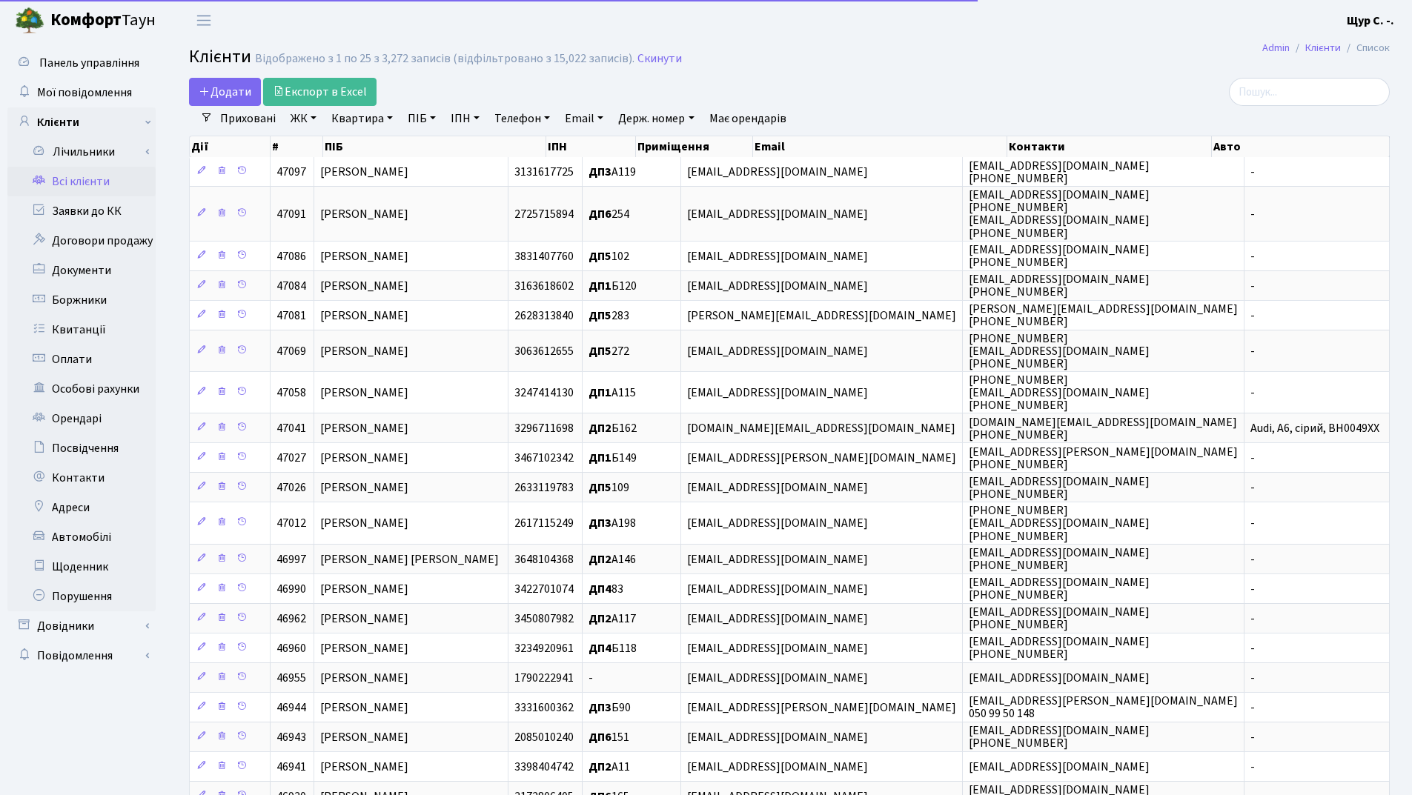
click at [354, 121] on link "Квартира" at bounding box center [361, 118] width 73 height 25
type input "307"
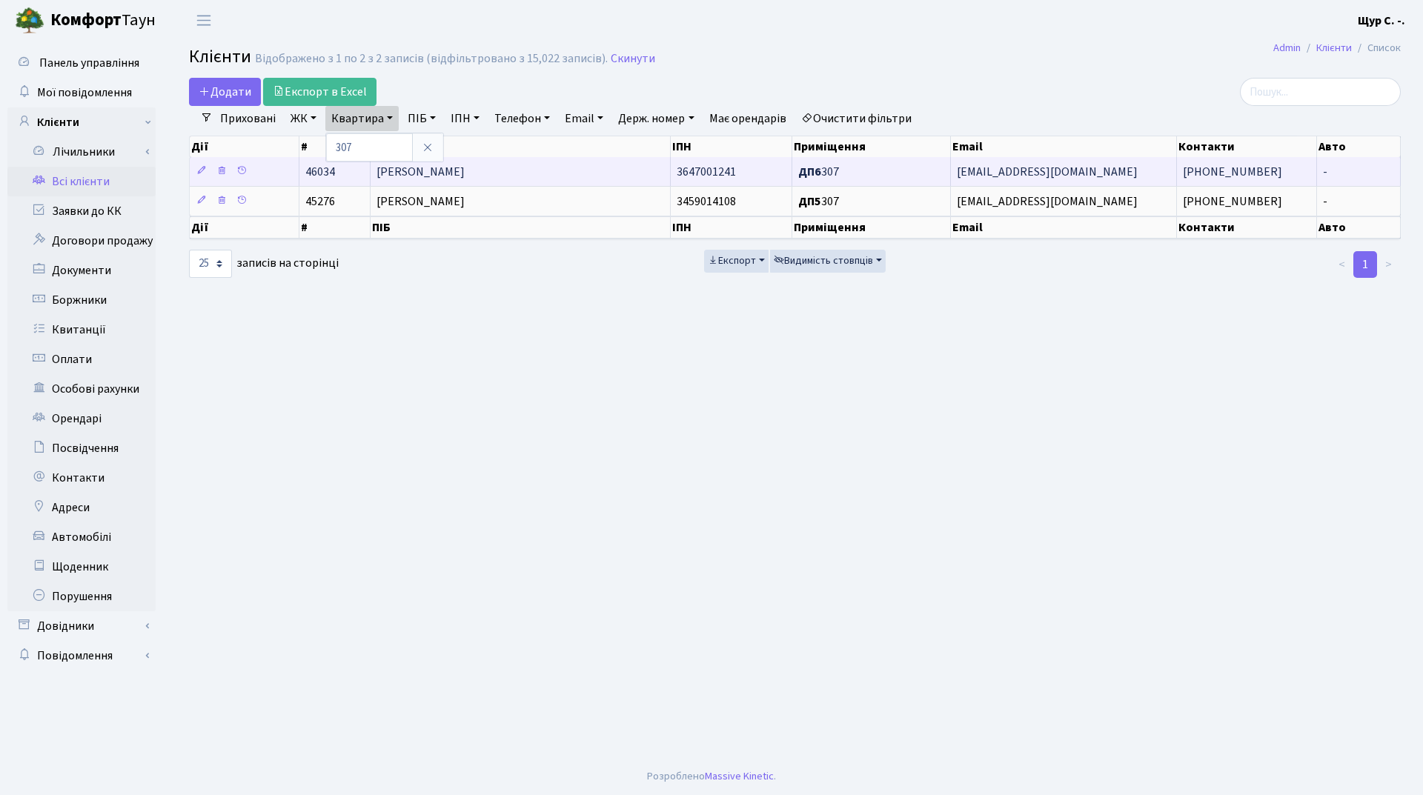
click at [465, 169] on span "Цівун Катерина Володимирівна" at bounding box center [421, 172] width 88 height 16
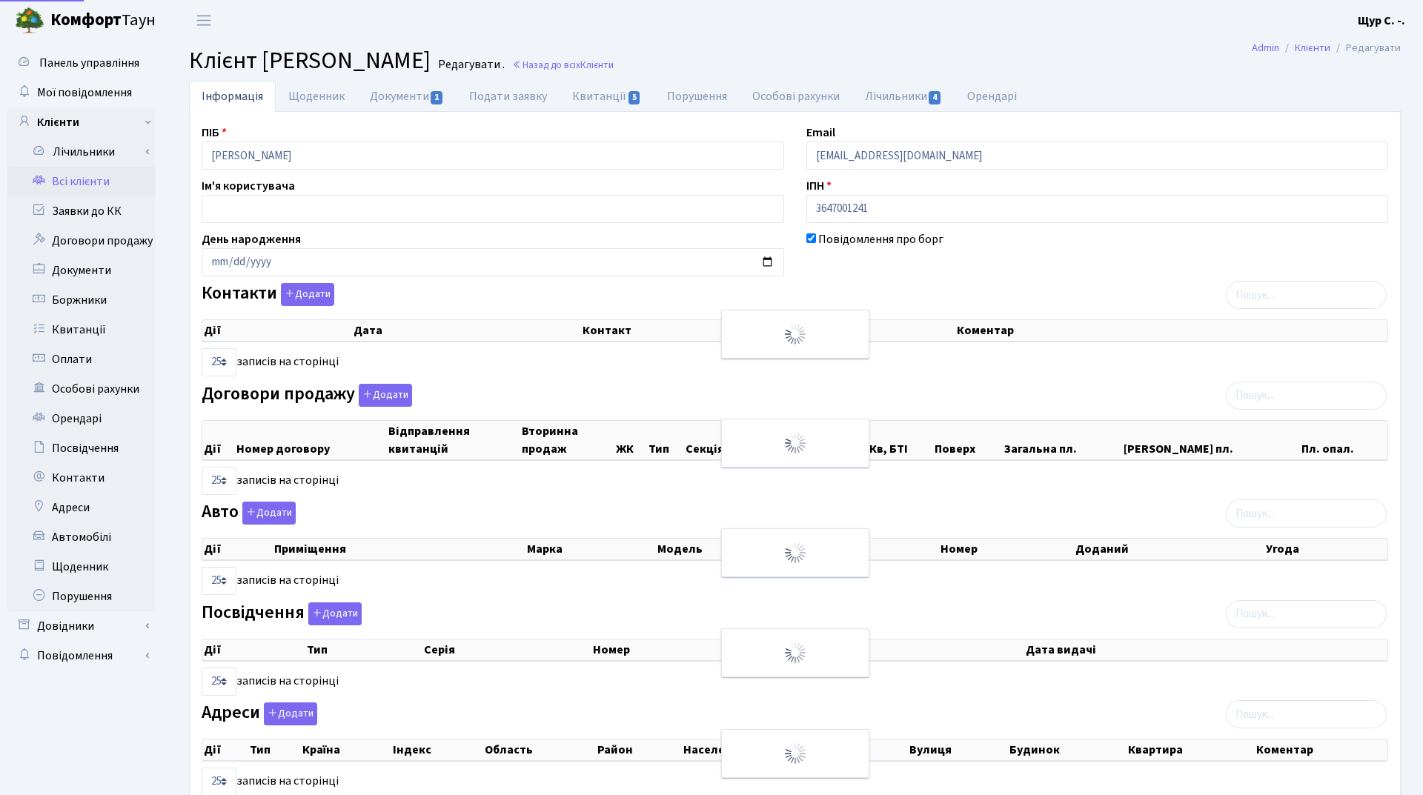
select select "25"
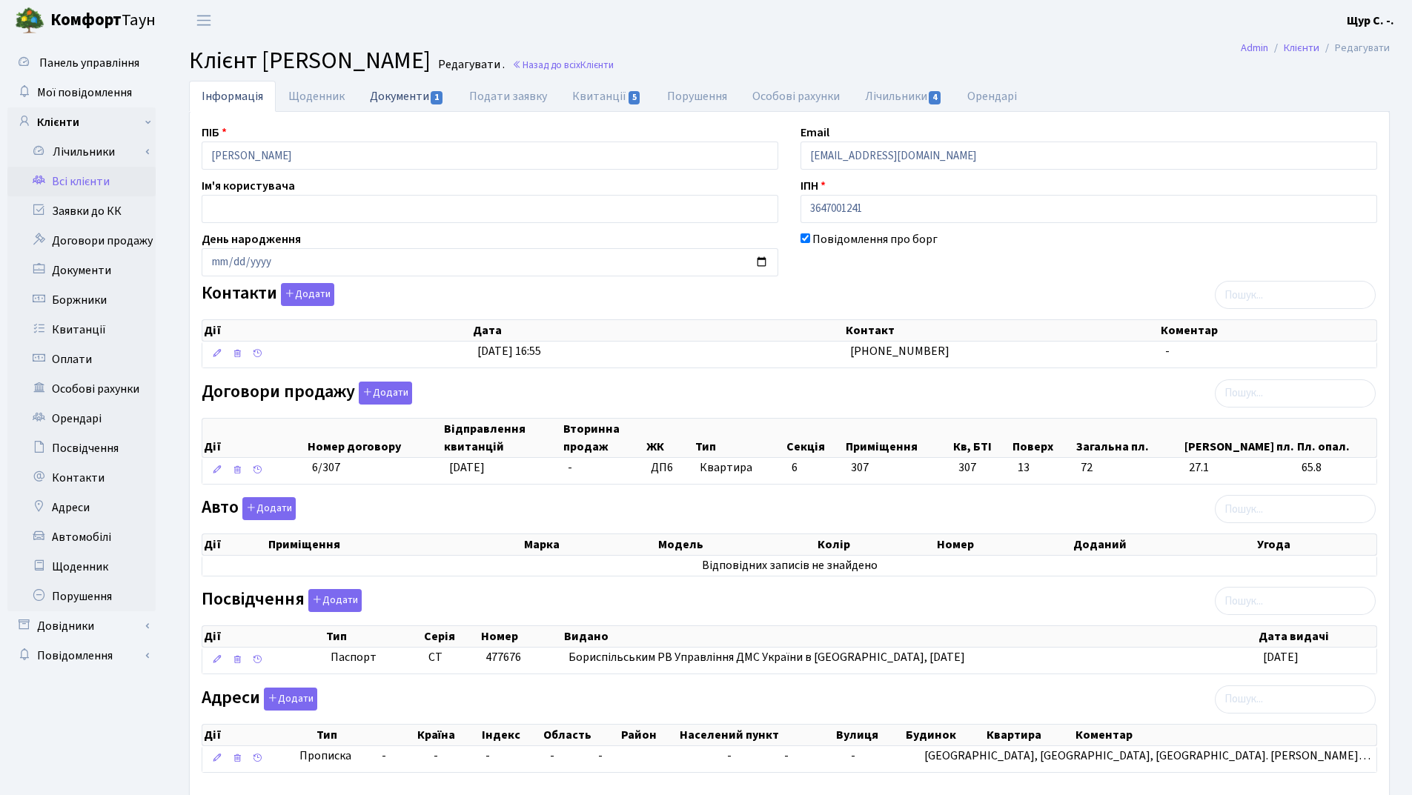
click at [402, 96] on link "Документи 1" at bounding box center [406, 96] width 99 height 30
select select "25"
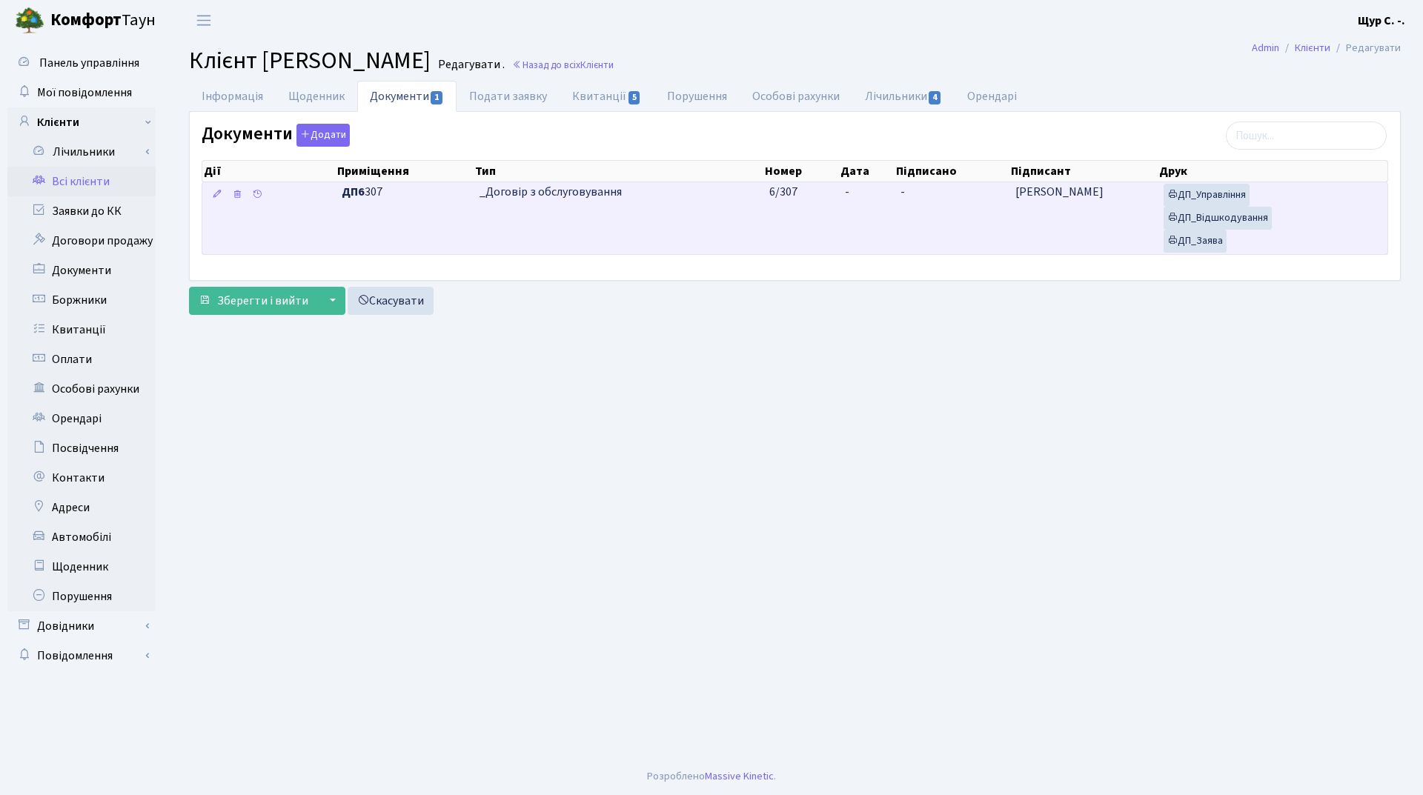
click at [583, 216] on td "_Договір з обслуговування" at bounding box center [619, 218] width 291 height 72
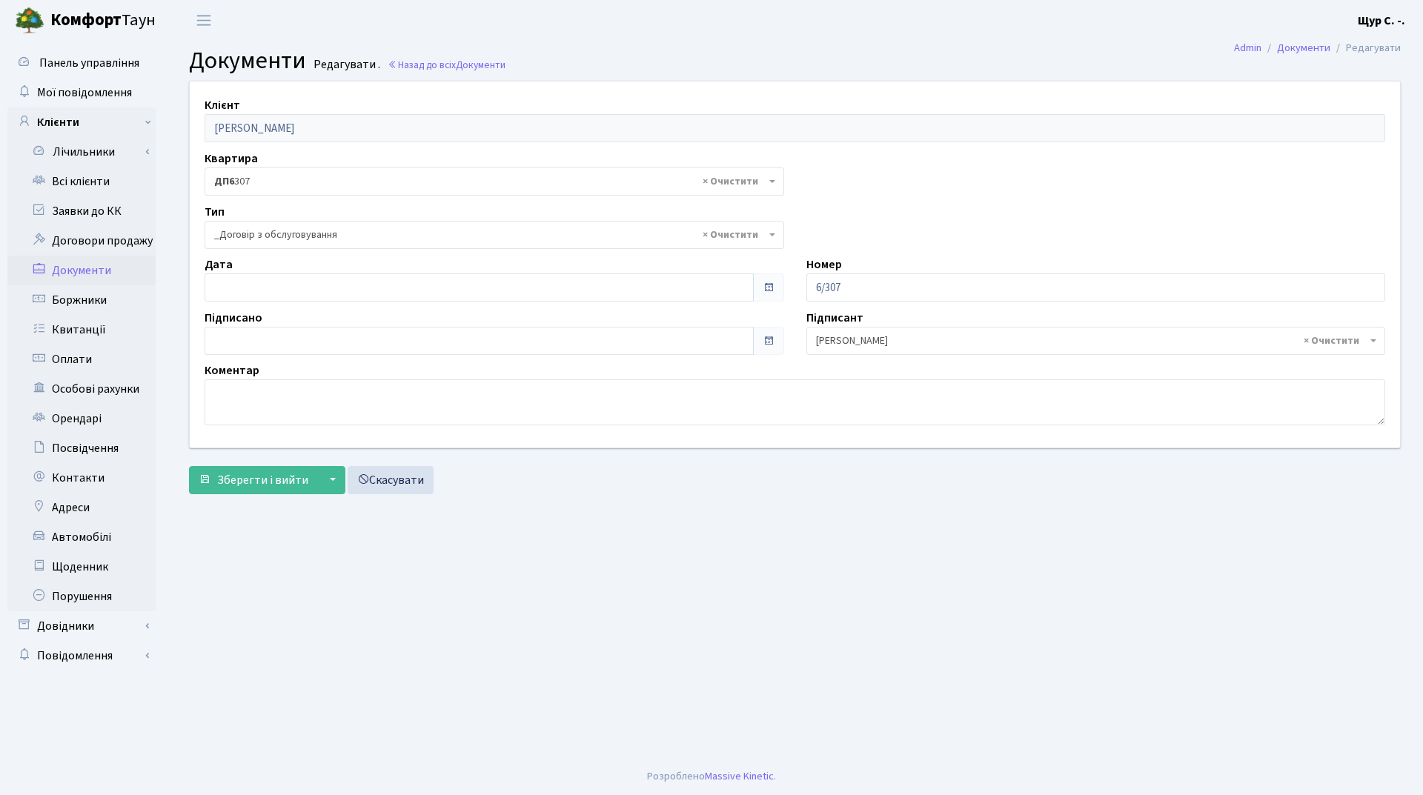
select select "289"
type input "[DATE]"
click at [292, 284] on input "[DATE]" at bounding box center [479, 288] width 549 height 28
click at [538, 523] on main "Admin Документи Редагувати Документи Редагувати . Назад до всіх Документи Клієн…" at bounding box center [795, 400] width 1256 height 718
type input "[DATE]"
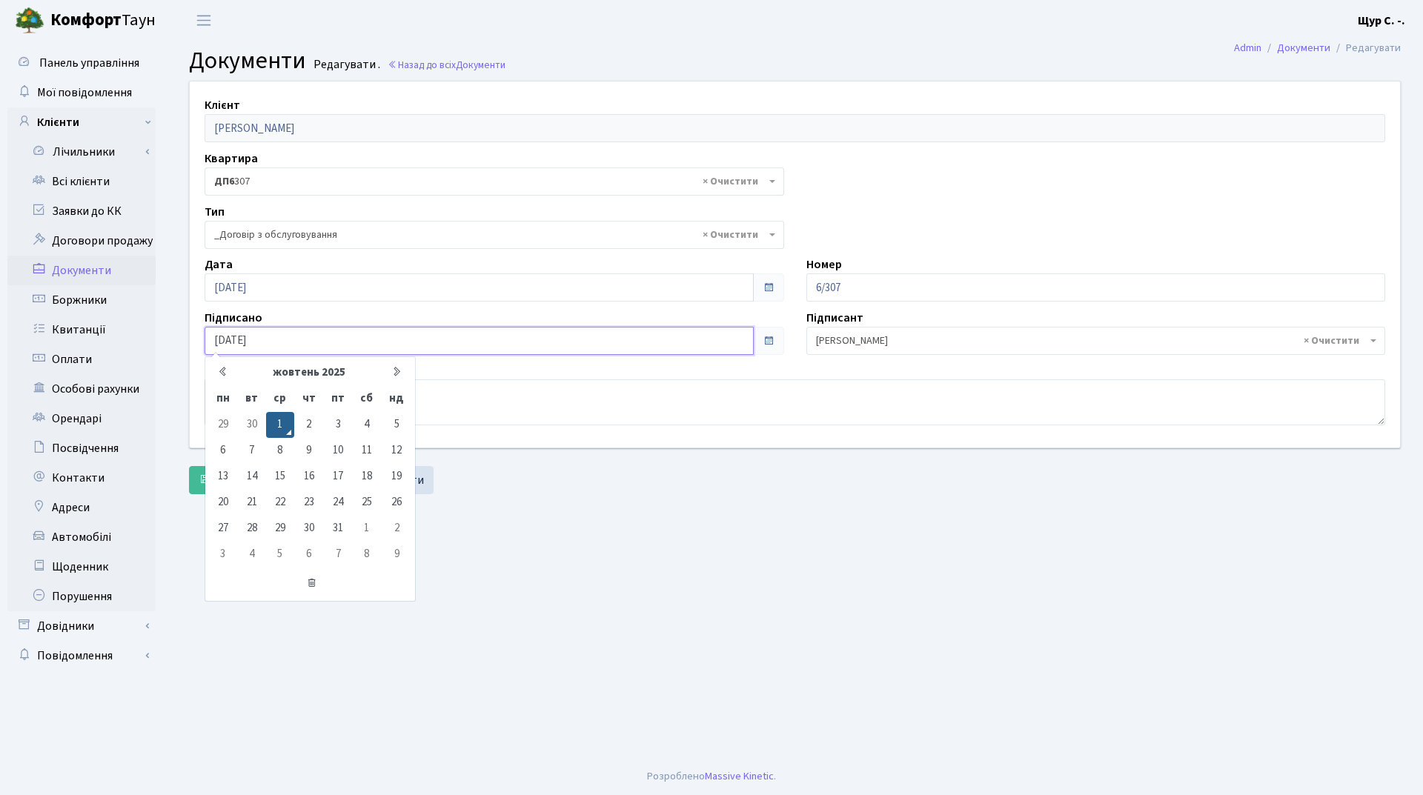
click at [285, 334] on input "[DATE]" at bounding box center [479, 341] width 549 height 28
drag, startPoint x: 558, startPoint y: 577, endPoint x: 404, endPoint y: 548, distance: 156.9
click at [555, 577] on main "Admin Документи Редагувати Документи Редагувати . Назад до всіх Документи Клієн…" at bounding box center [795, 400] width 1256 height 718
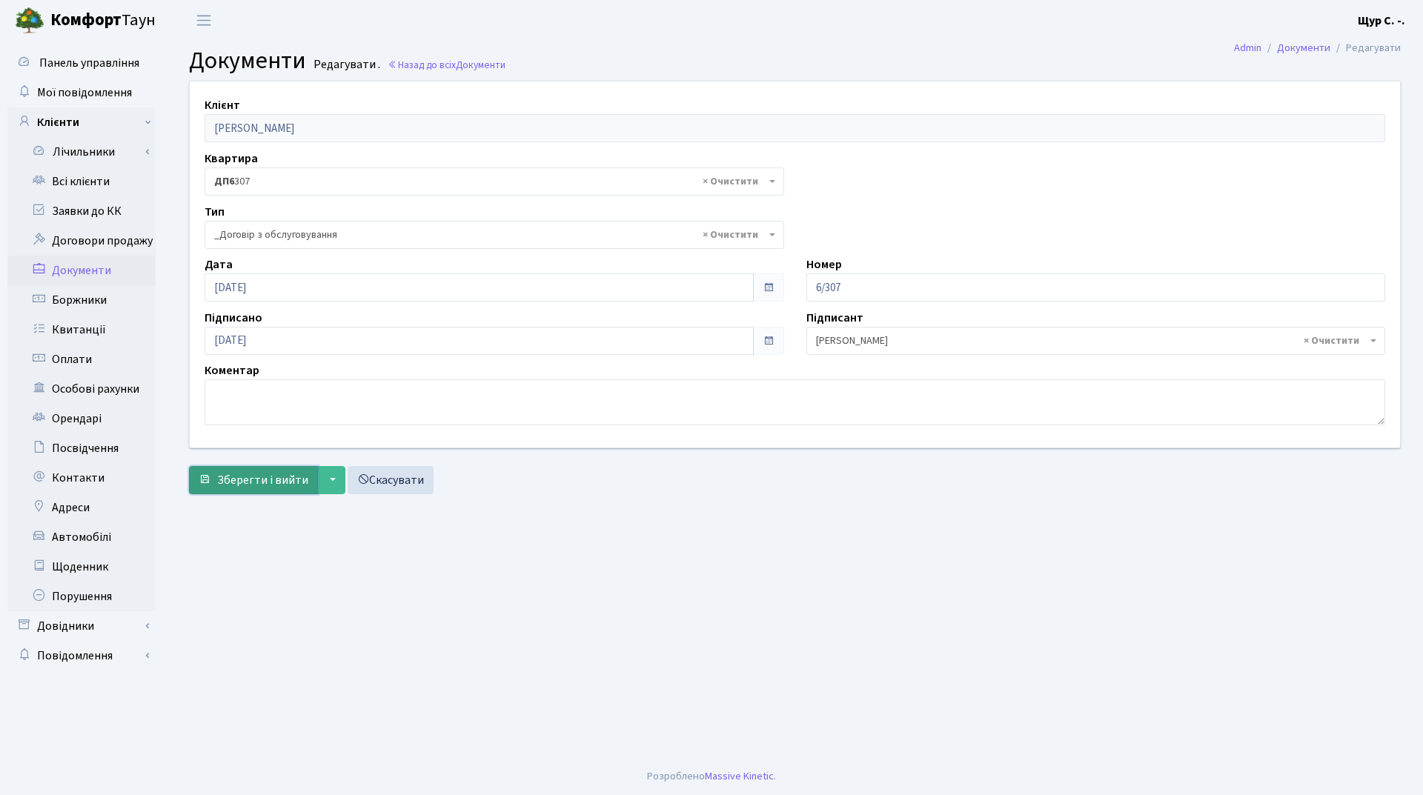
click at [254, 480] on span "Зберегти і вийти" at bounding box center [262, 480] width 91 height 16
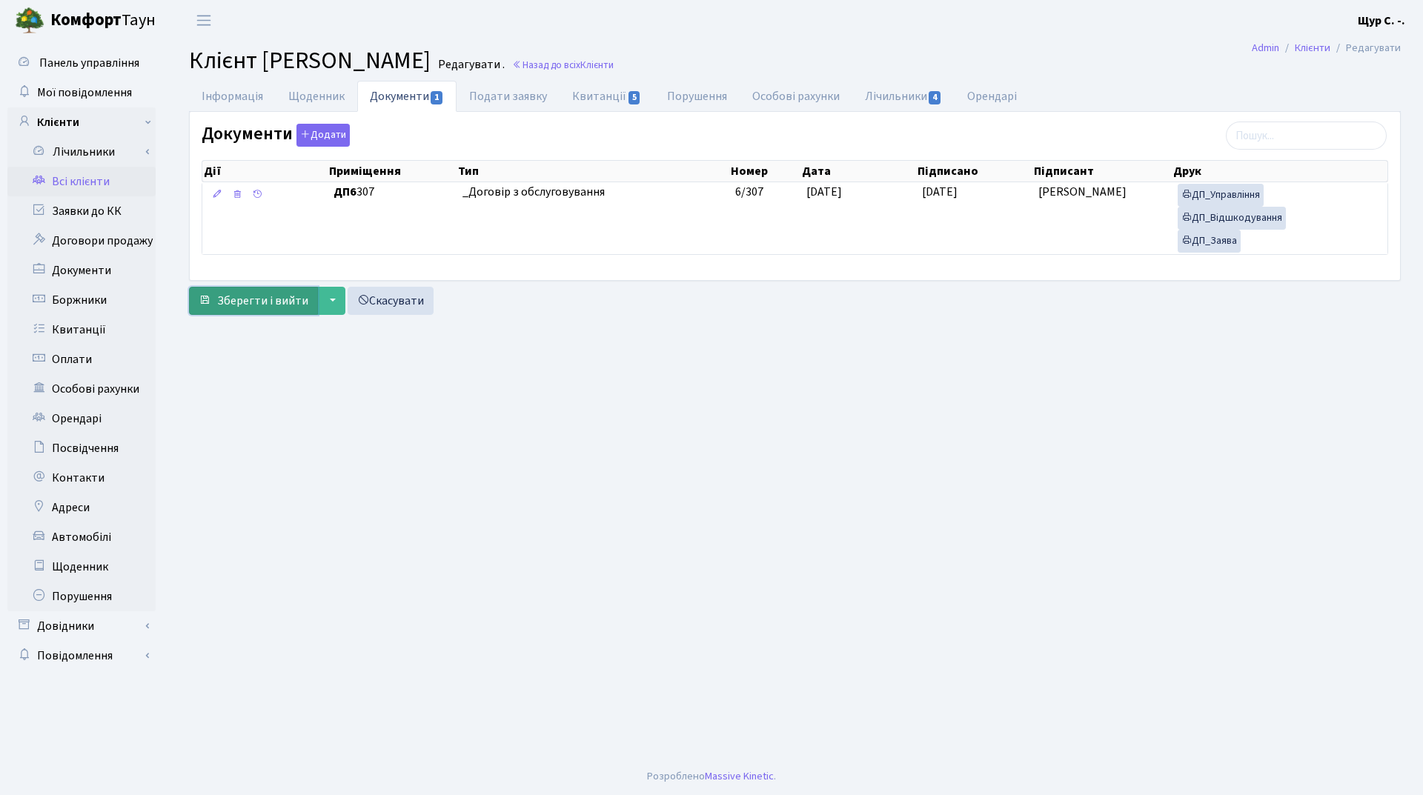
click at [235, 302] on span "Зберегти і вийти" at bounding box center [262, 301] width 91 height 16
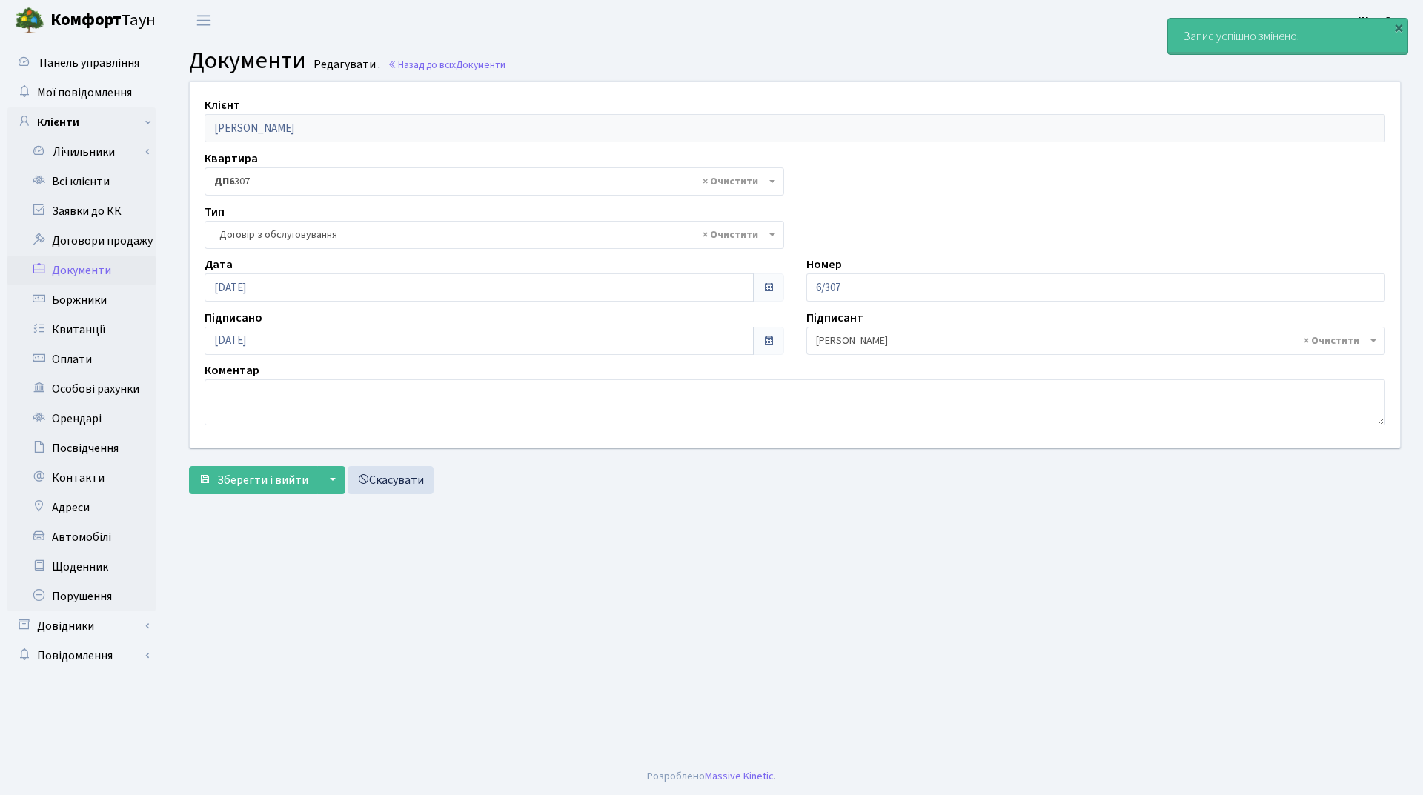
select select "289"
click at [96, 180] on link "Всі клієнти" at bounding box center [81, 182] width 148 height 30
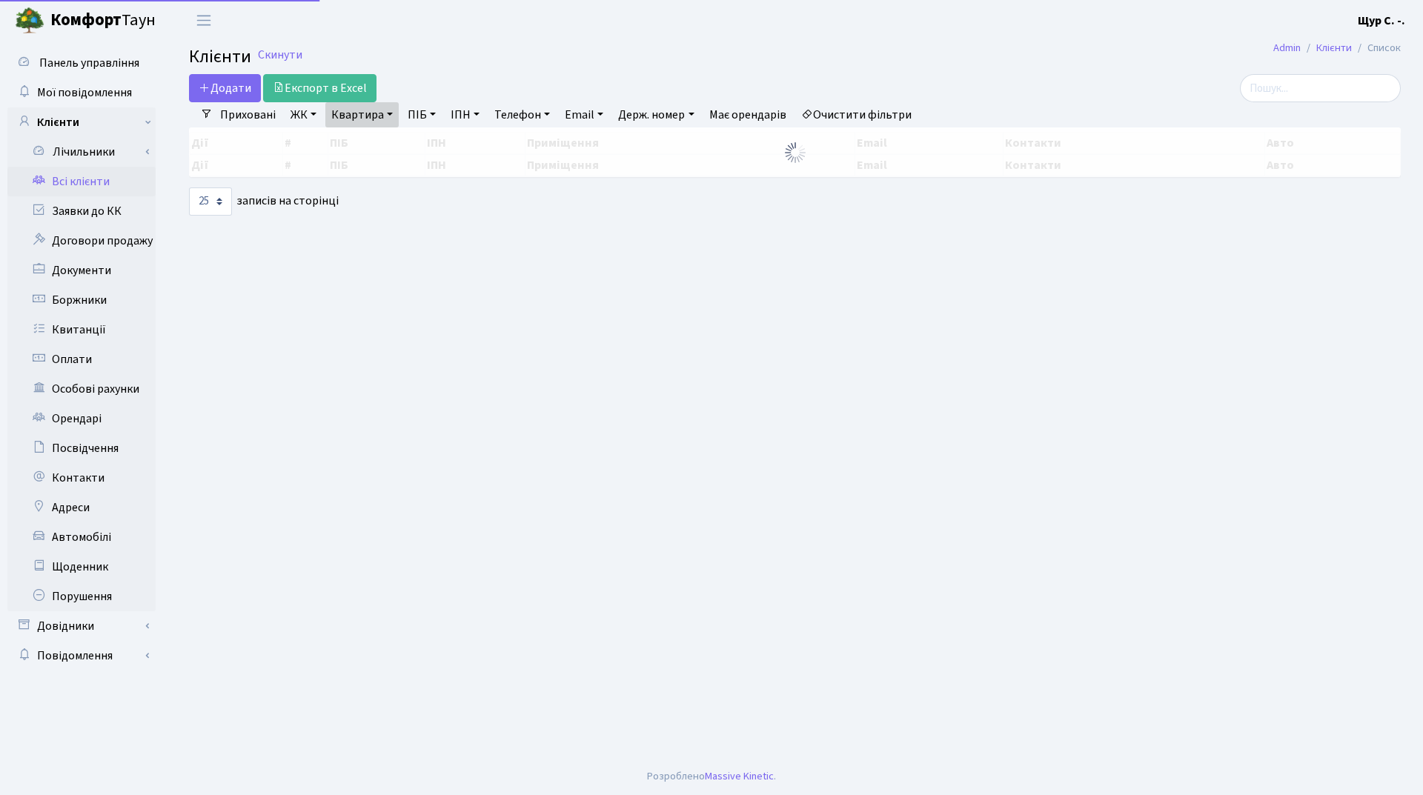
select select "25"
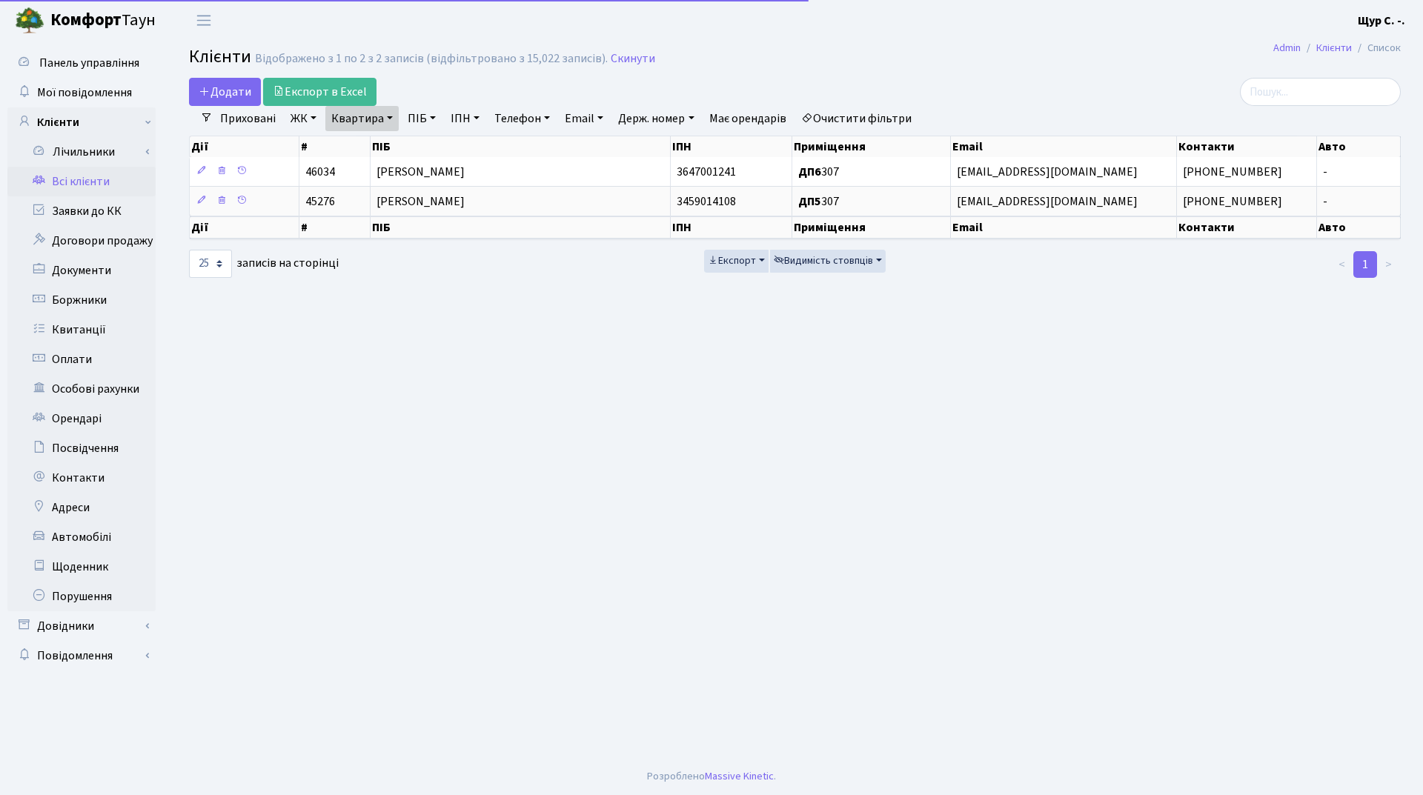
click at [385, 122] on link "Квартира" at bounding box center [361, 118] width 73 height 25
click at [380, 147] on input "307" at bounding box center [369, 147] width 87 height 28
type input "3"
type input "1065"
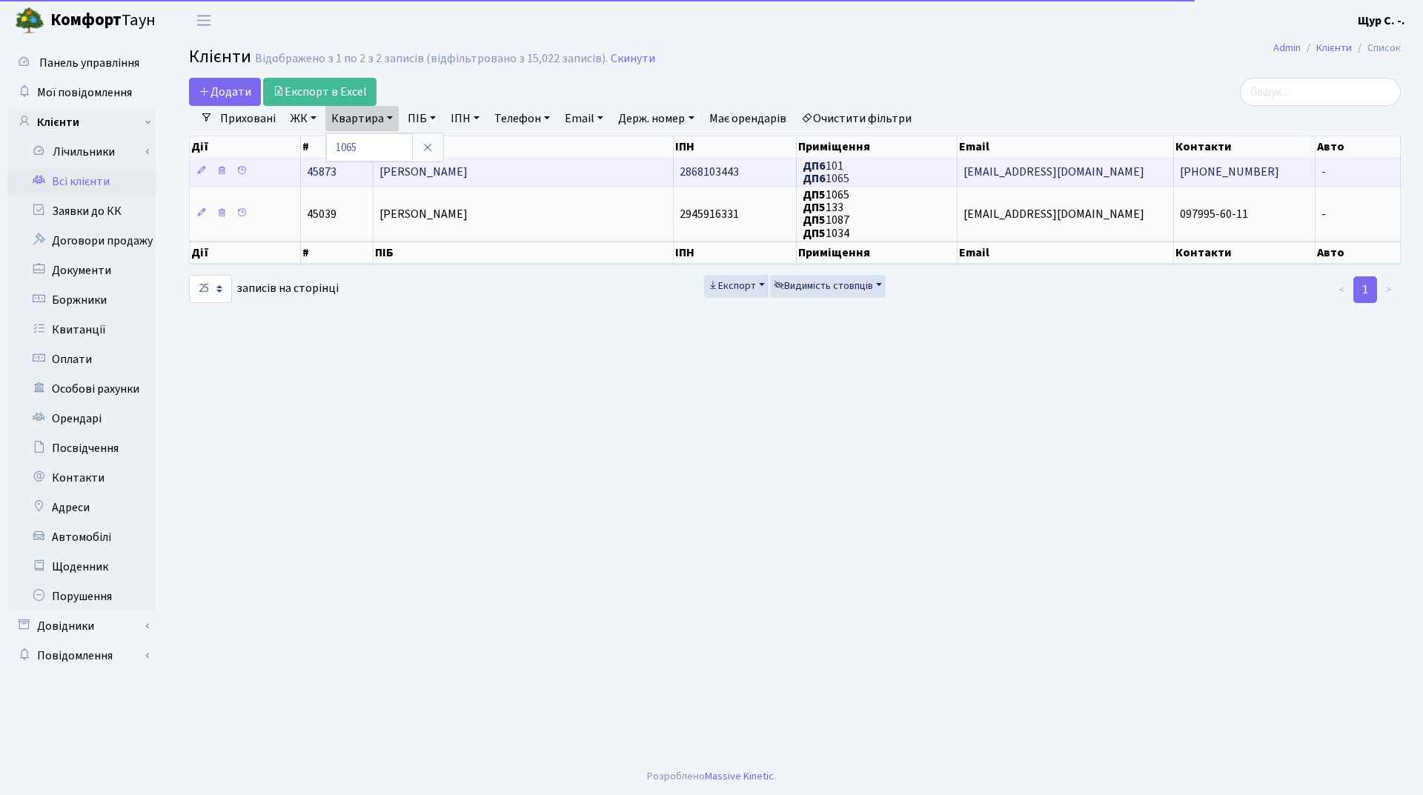
click at [537, 173] on td "[PERSON_NAME]" at bounding box center [524, 171] width 300 height 29
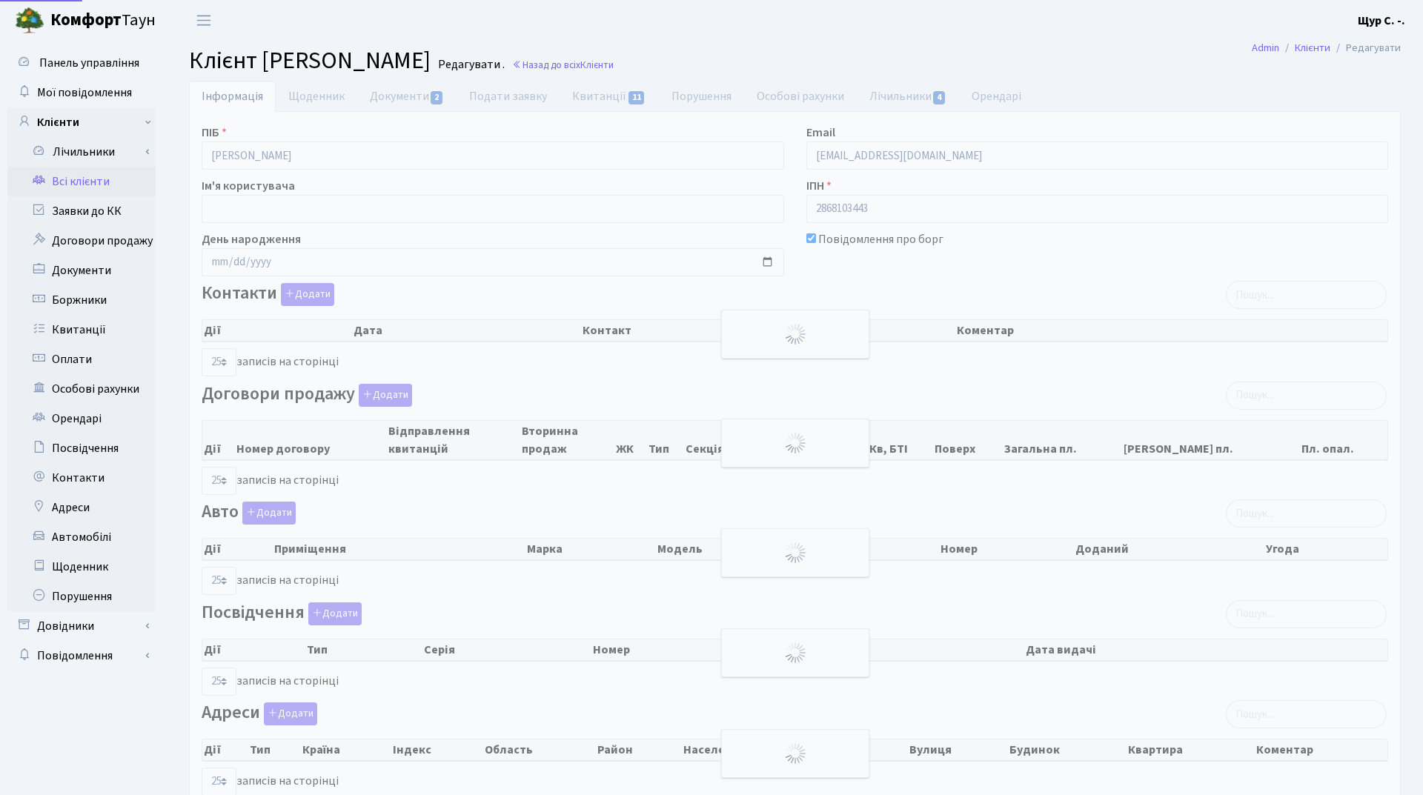
select select "25"
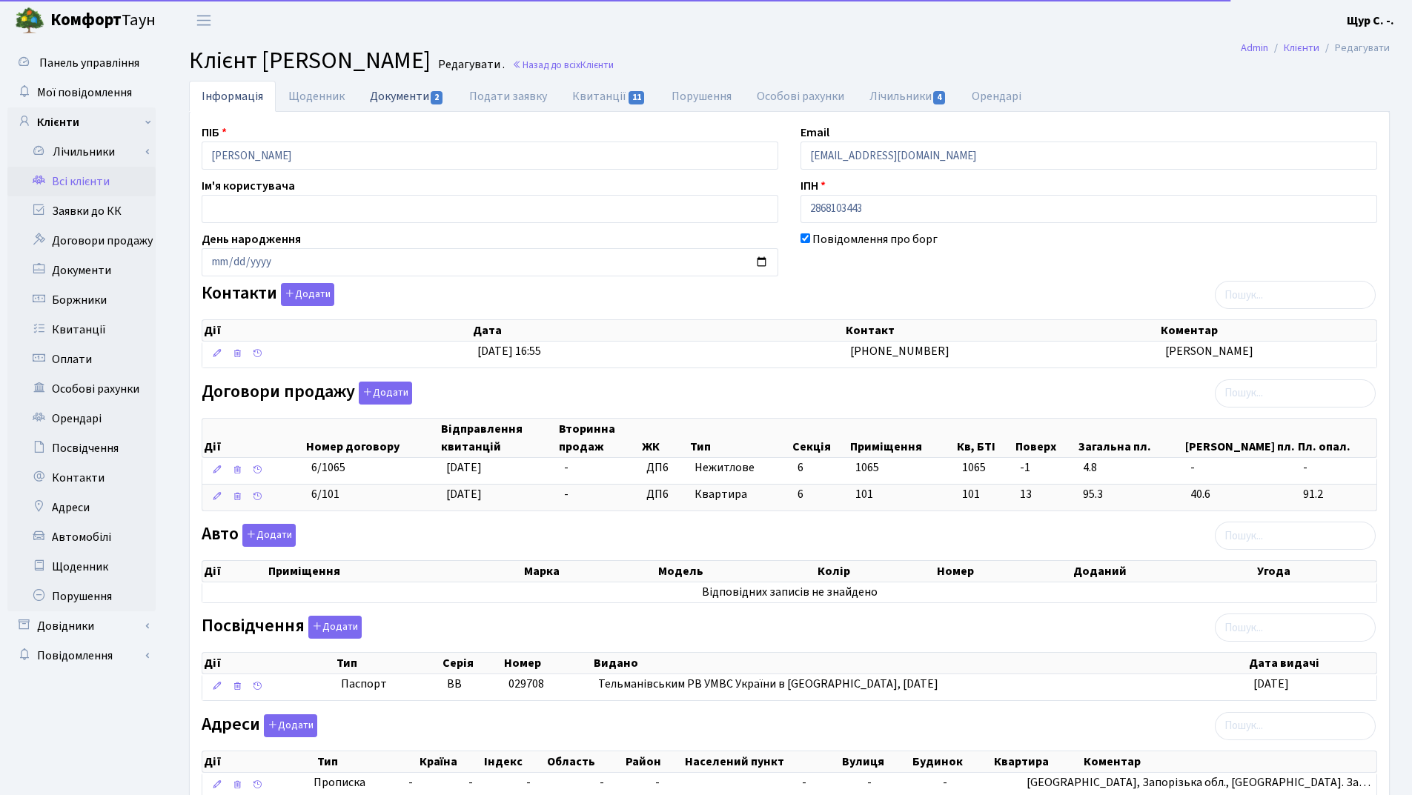
click at [397, 92] on link "Документи 2" at bounding box center [406, 96] width 99 height 30
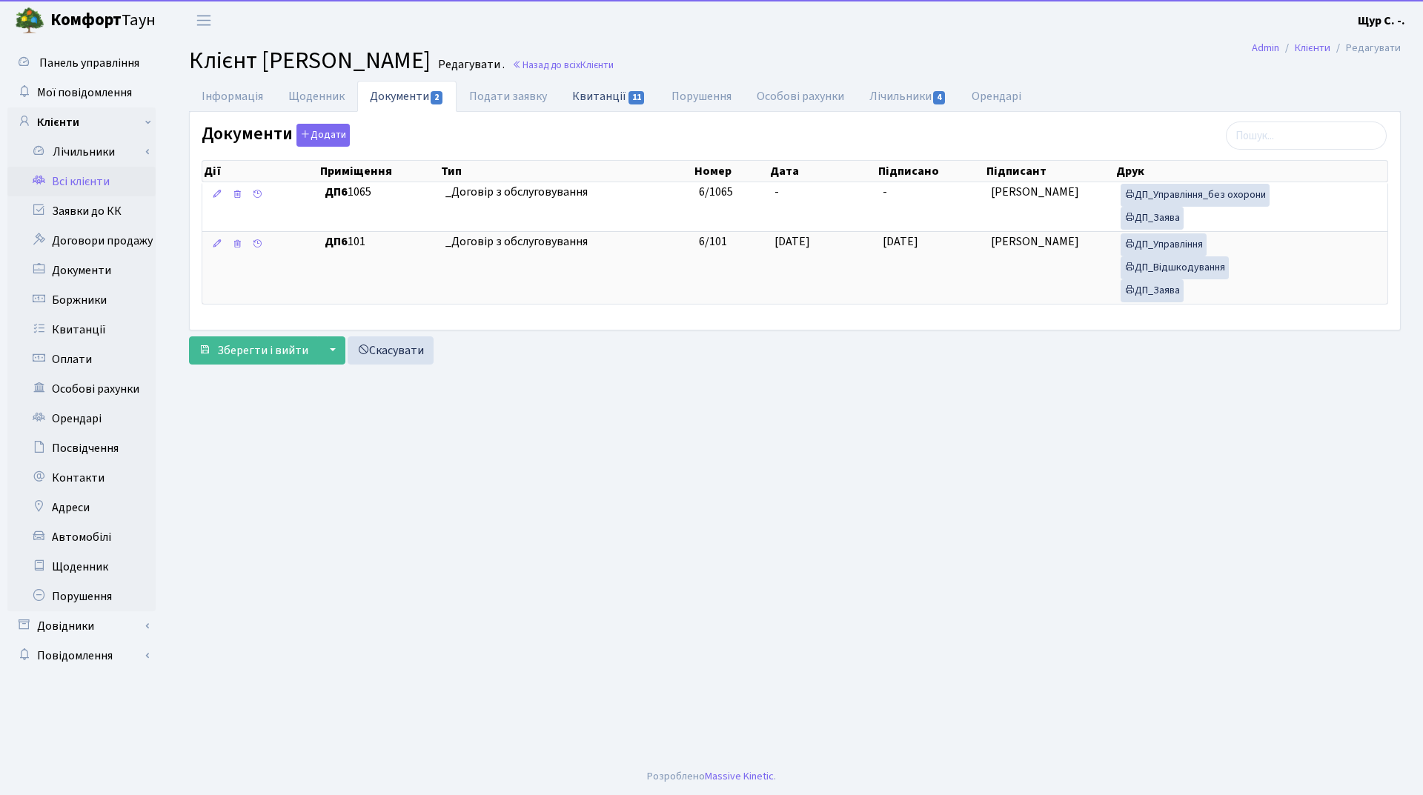
click at [580, 93] on link "Квитанції 11" at bounding box center [609, 96] width 99 height 30
select select "25"
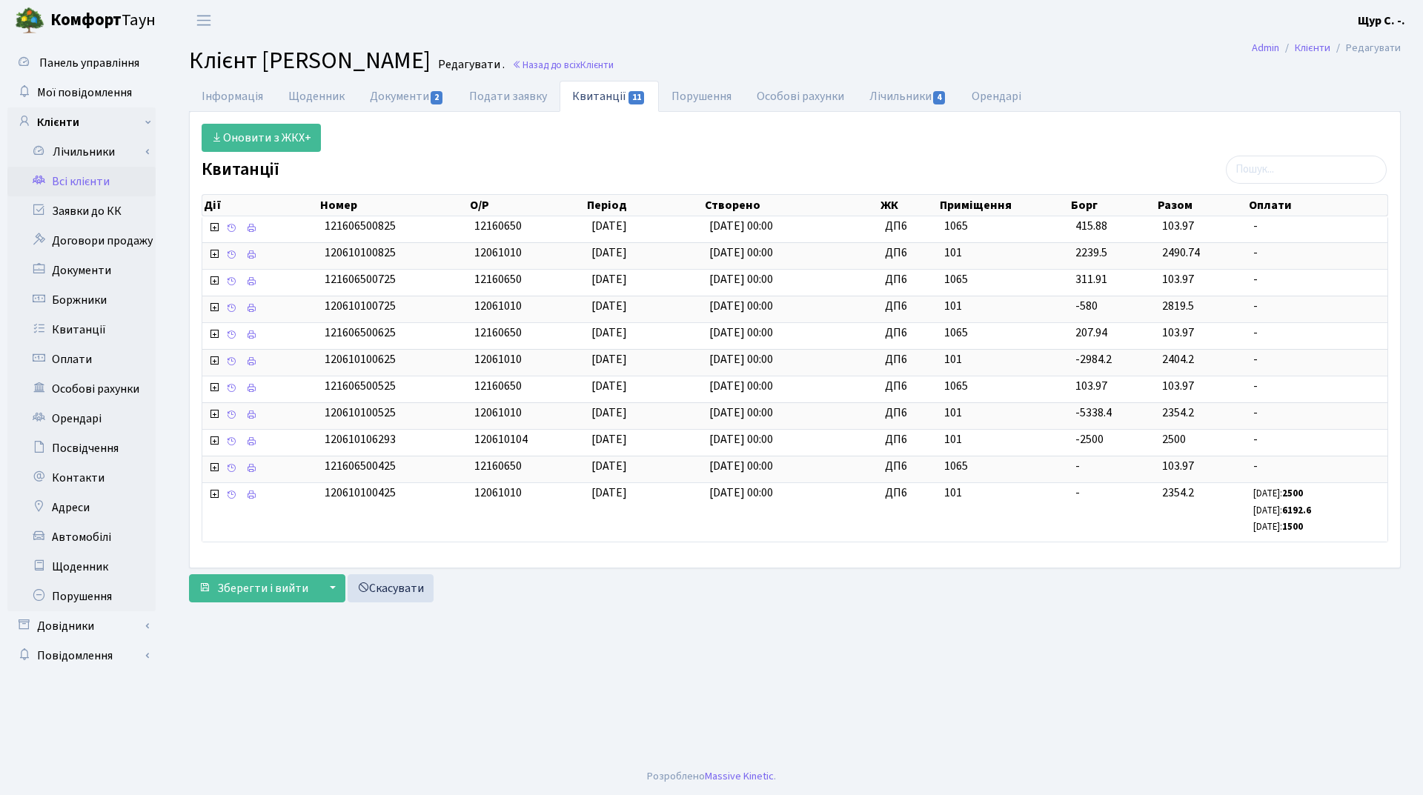
click at [56, 176] on link "Всі клієнти" at bounding box center [81, 182] width 148 height 30
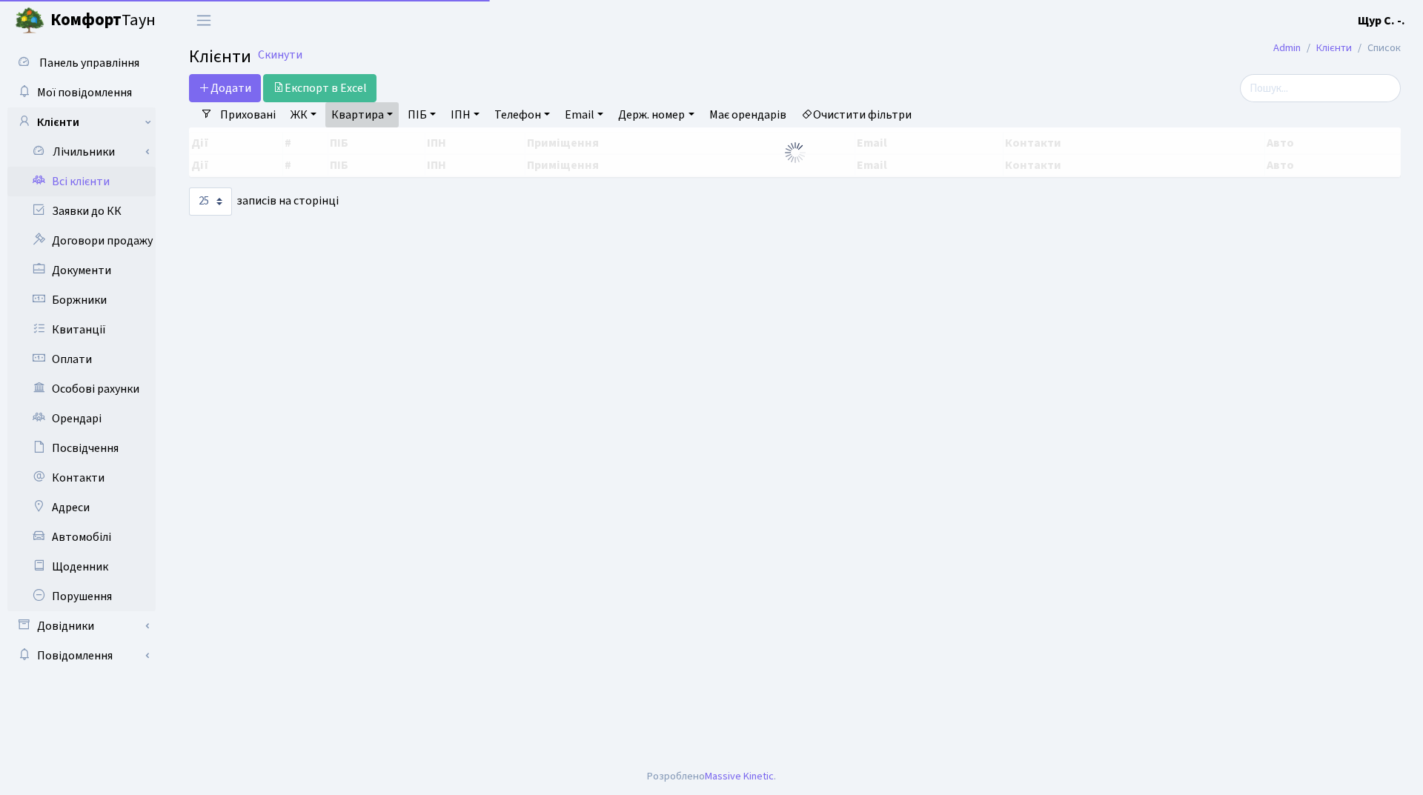
select select "25"
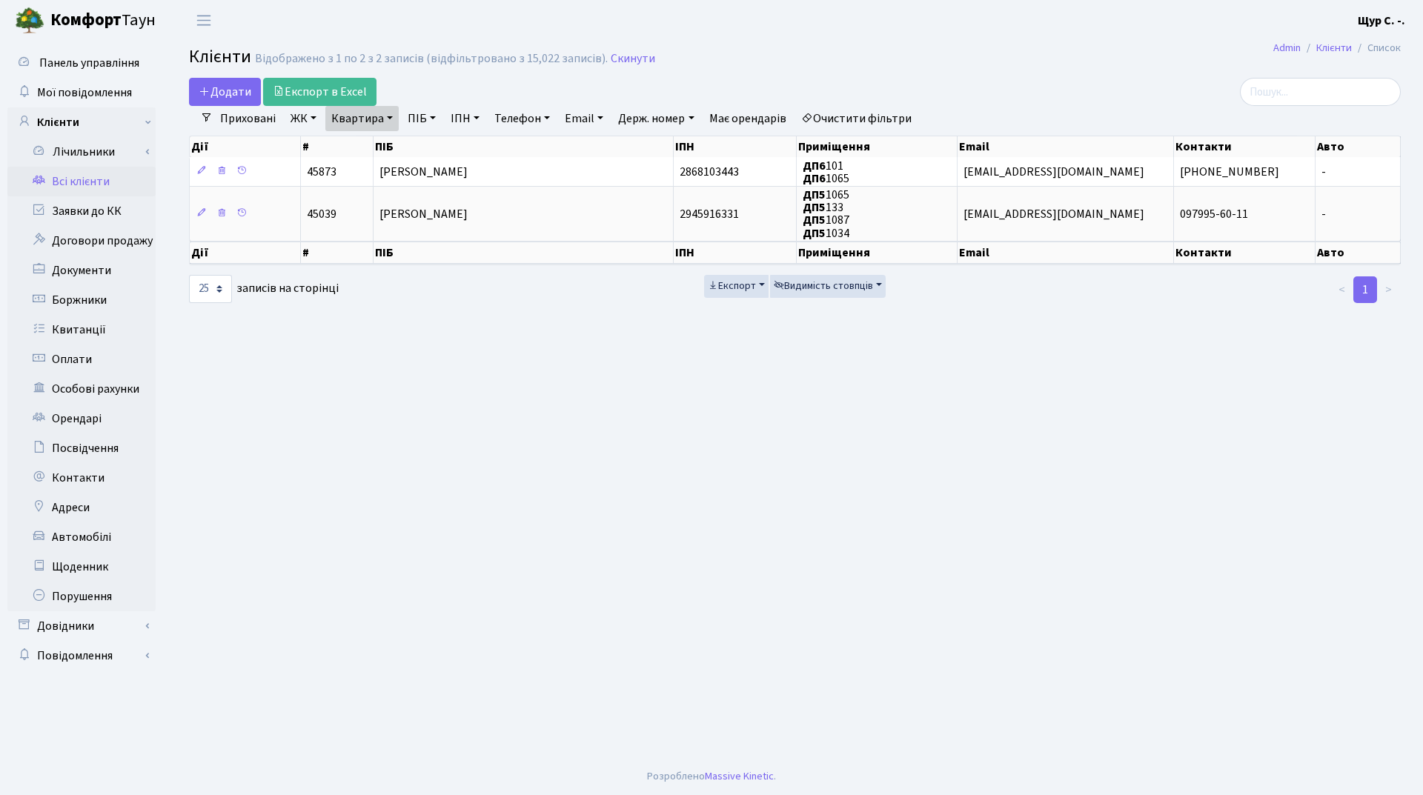
click at [391, 122] on link "Квартира" at bounding box center [361, 118] width 73 height 25
click at [380, 147] on input "1065" at bounding box center [369, 147] width 87 height 28
type input "1"
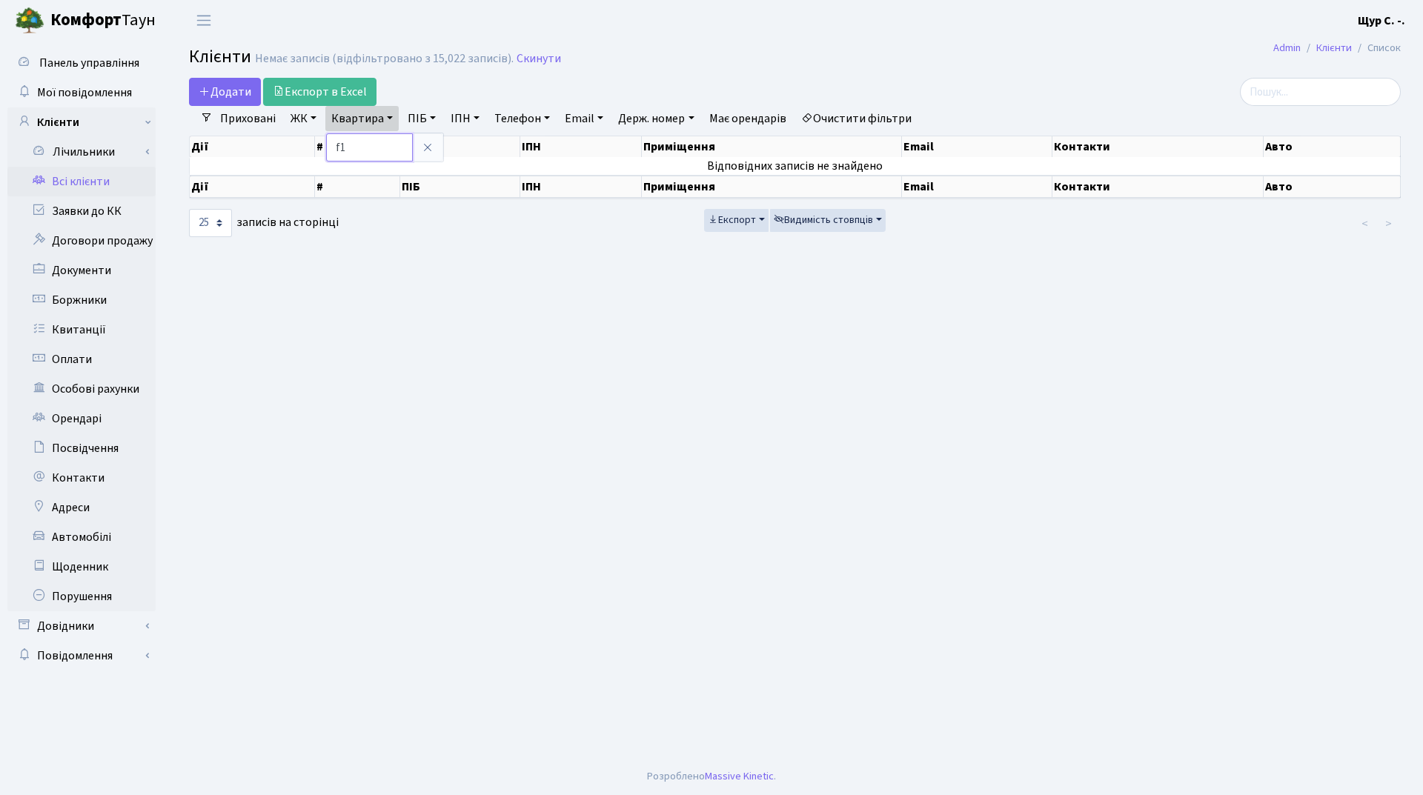
type input "f"
type input "а119"
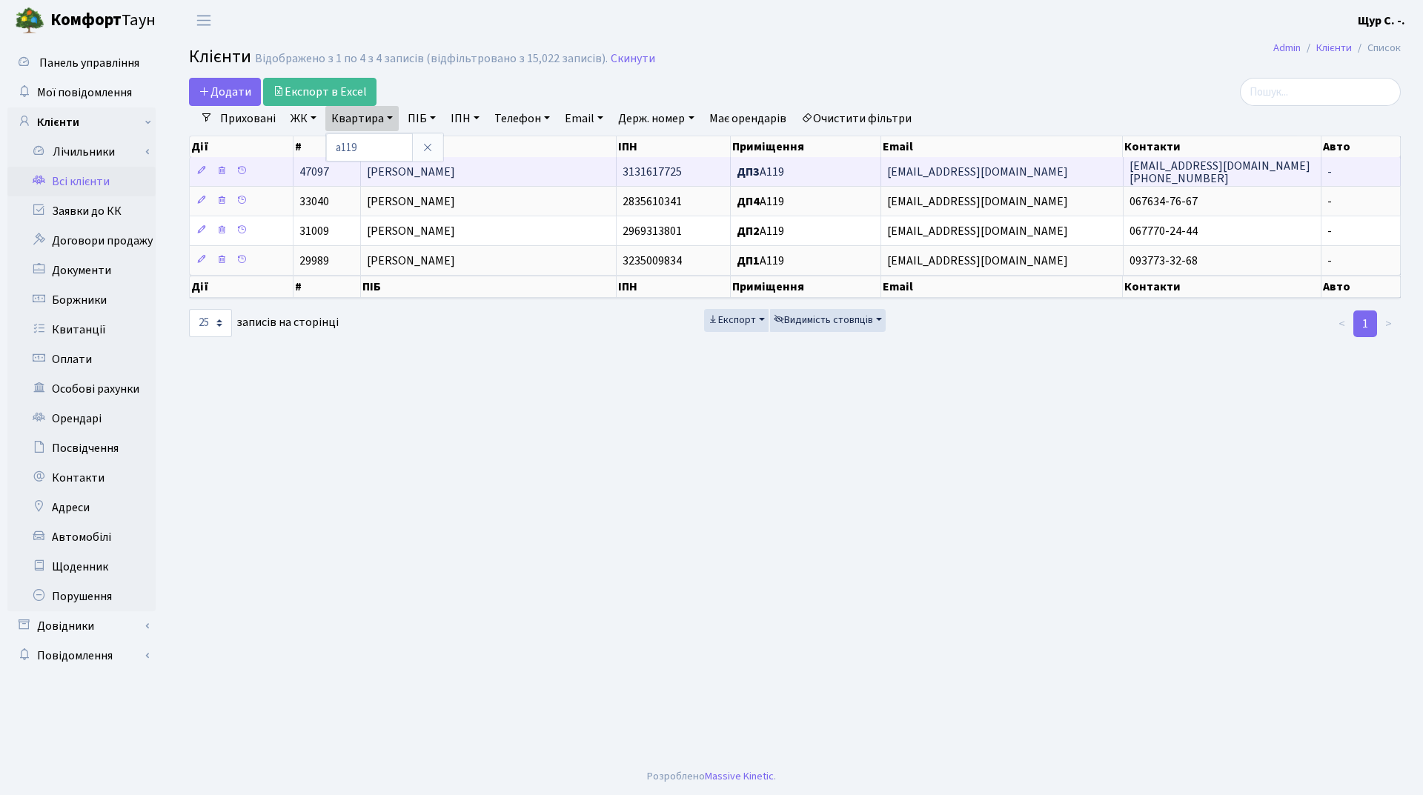
click at [440, 163] on td "Романова Тетяна Василівна" at bounding box center [489, 171] width 256 height 29
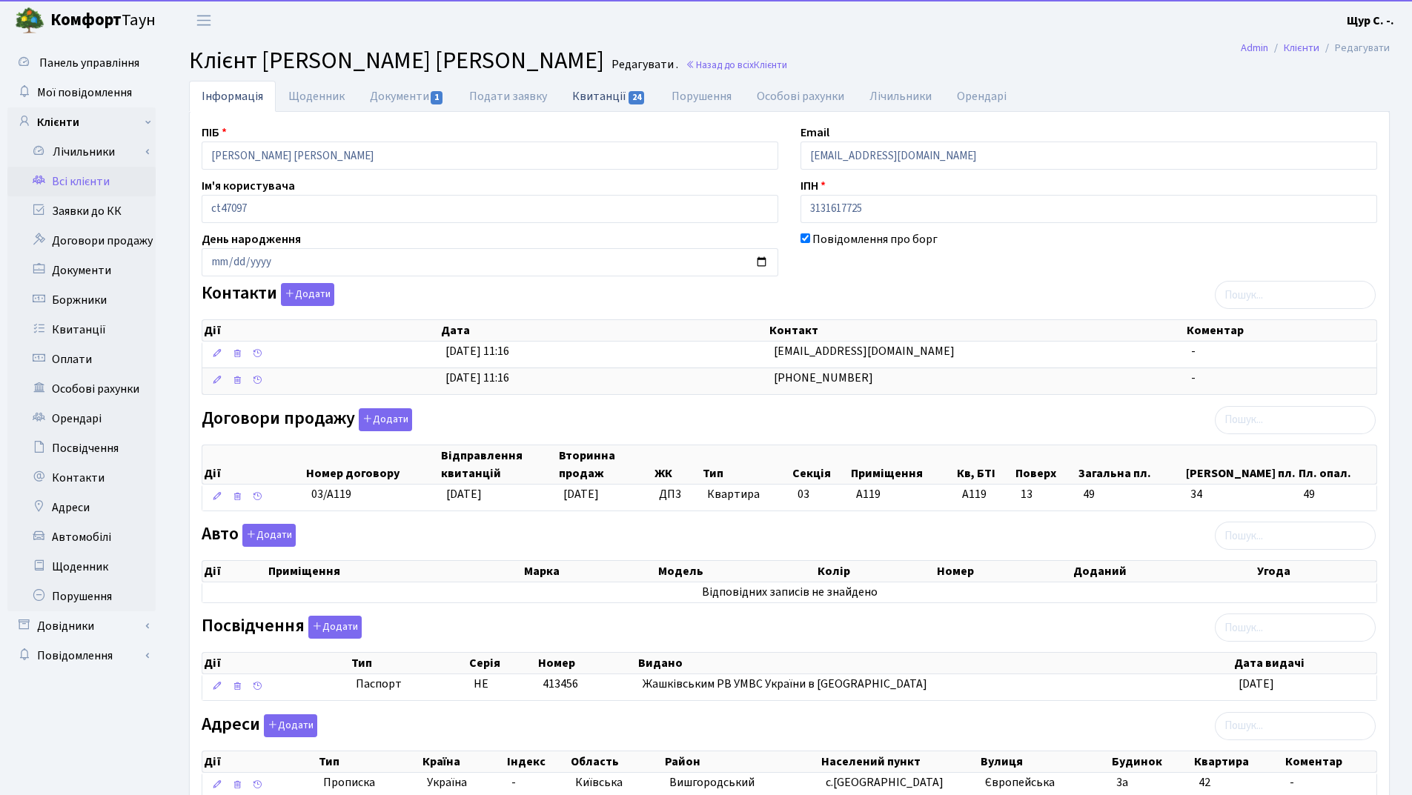
click at [602, 93] on link "Квитанції 24" at bounding box center [609, 96] width 99 height 30
select select "25"
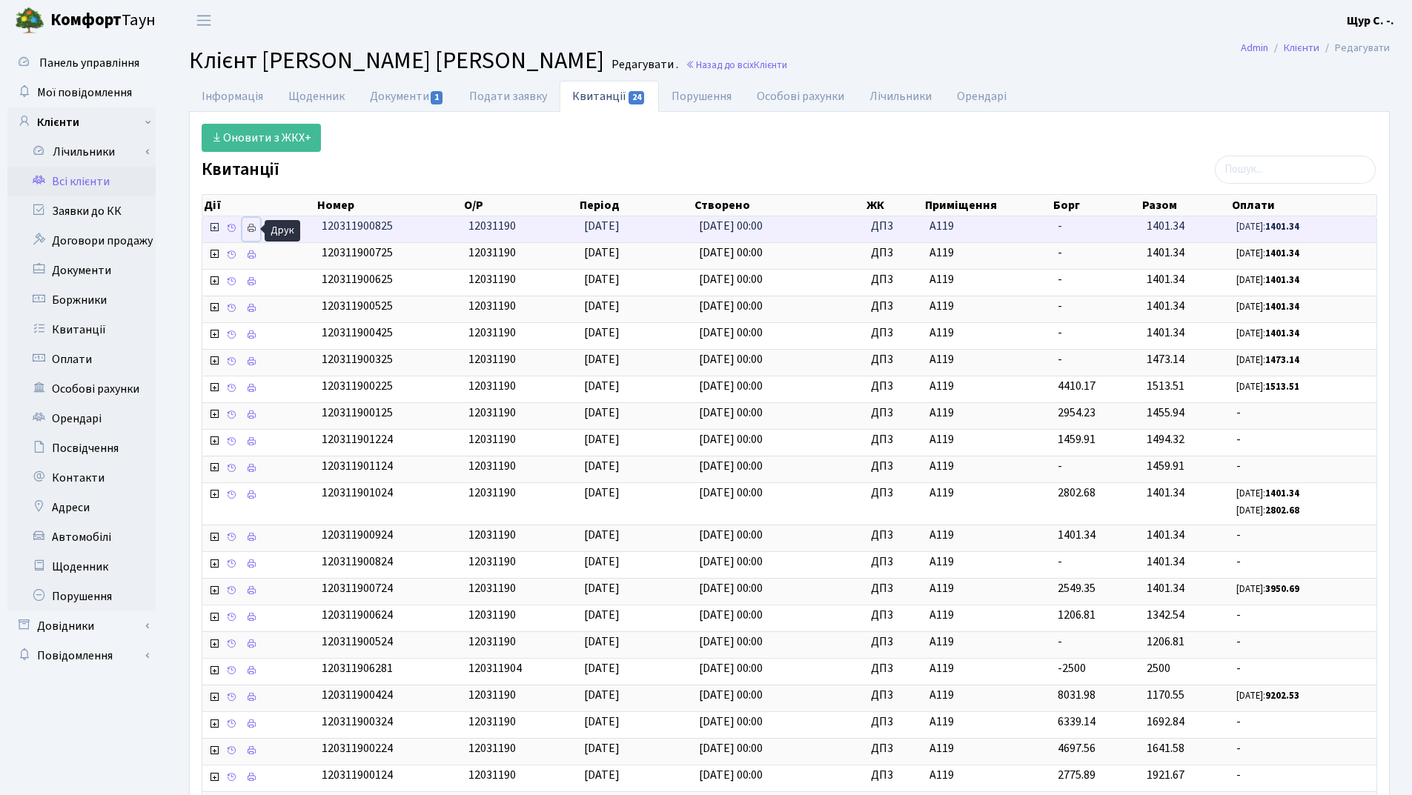
click at [246, 226] on icon at bounding box center [251, 228] width 10 height 10
click at [113, 182] on link "Всі клієнти" at bounding box center [81, 182] width 148 height 30
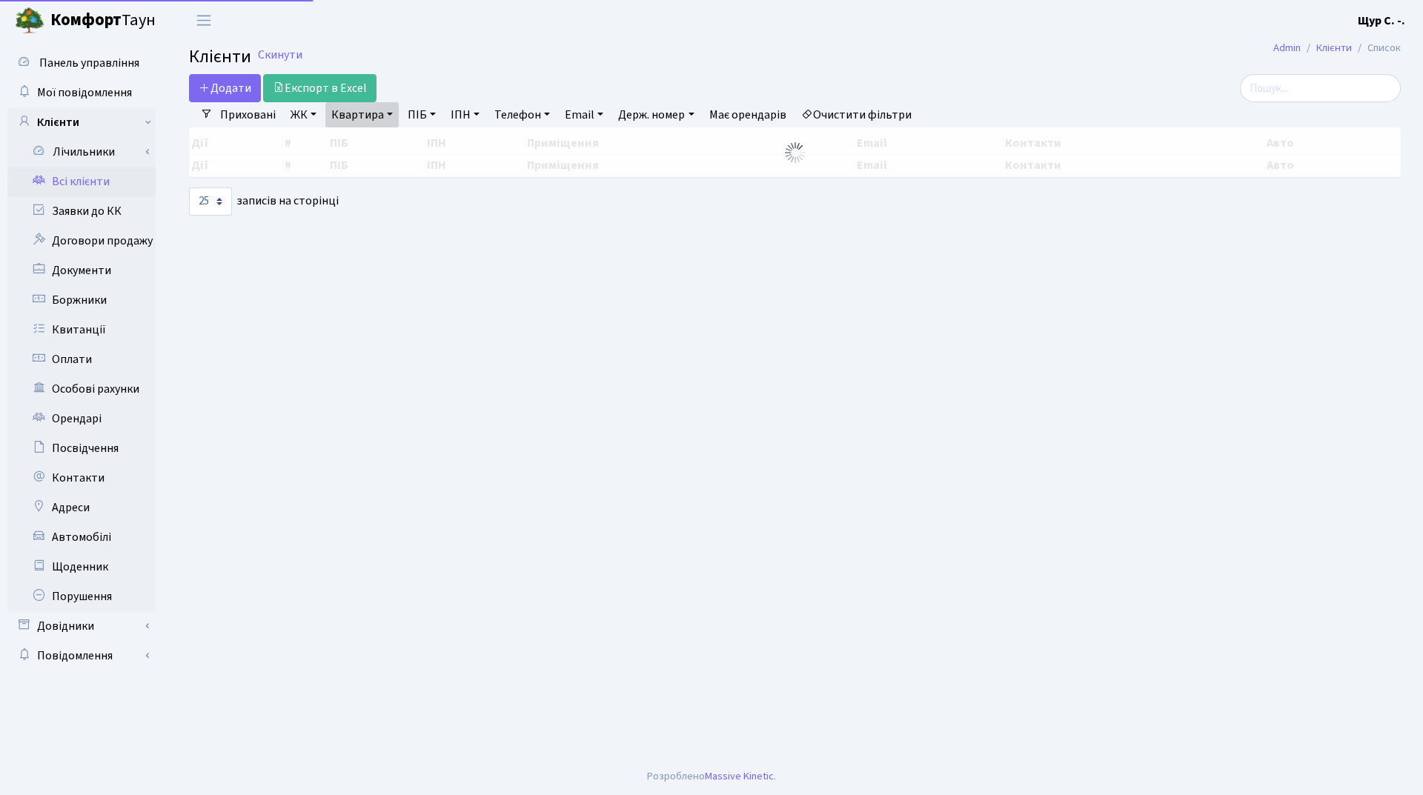
select select "25"
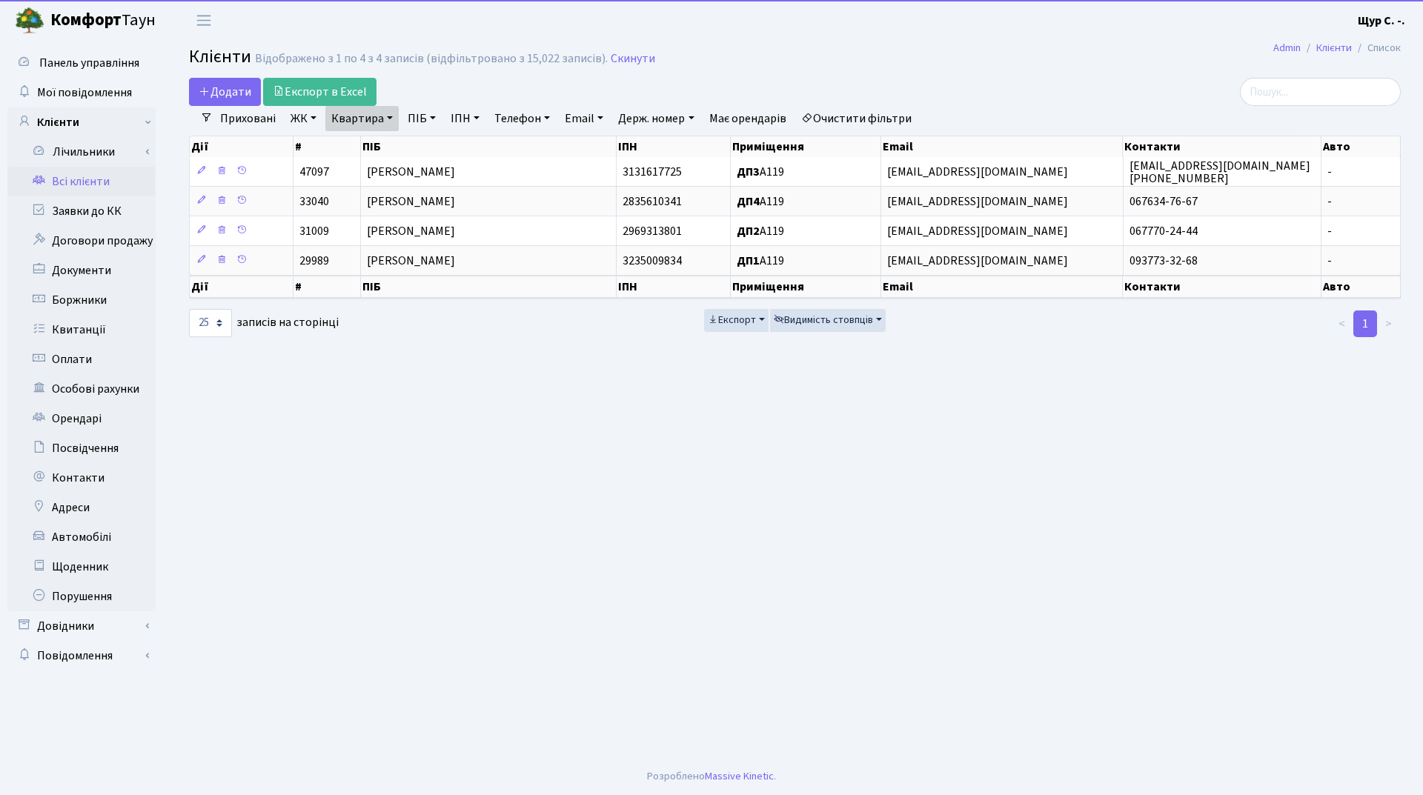
click at [385, 118] on link "Квартира" at bounding box center [361, 118] width 73 height 25
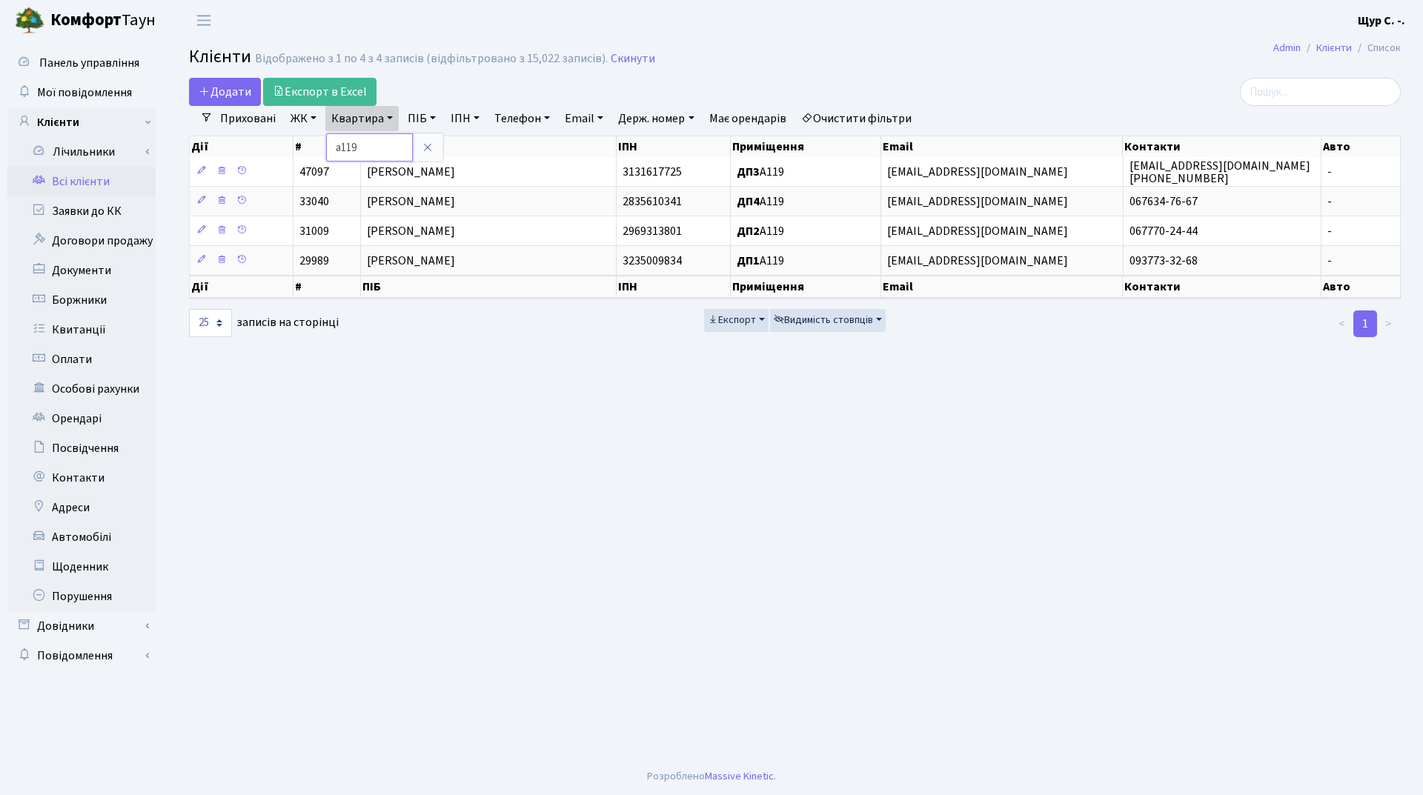
click at [371, 145] on input "а119" at bounding box center [369, 147] width 87 height 28
type input "[PERSON_NAME]"
type input "1065"
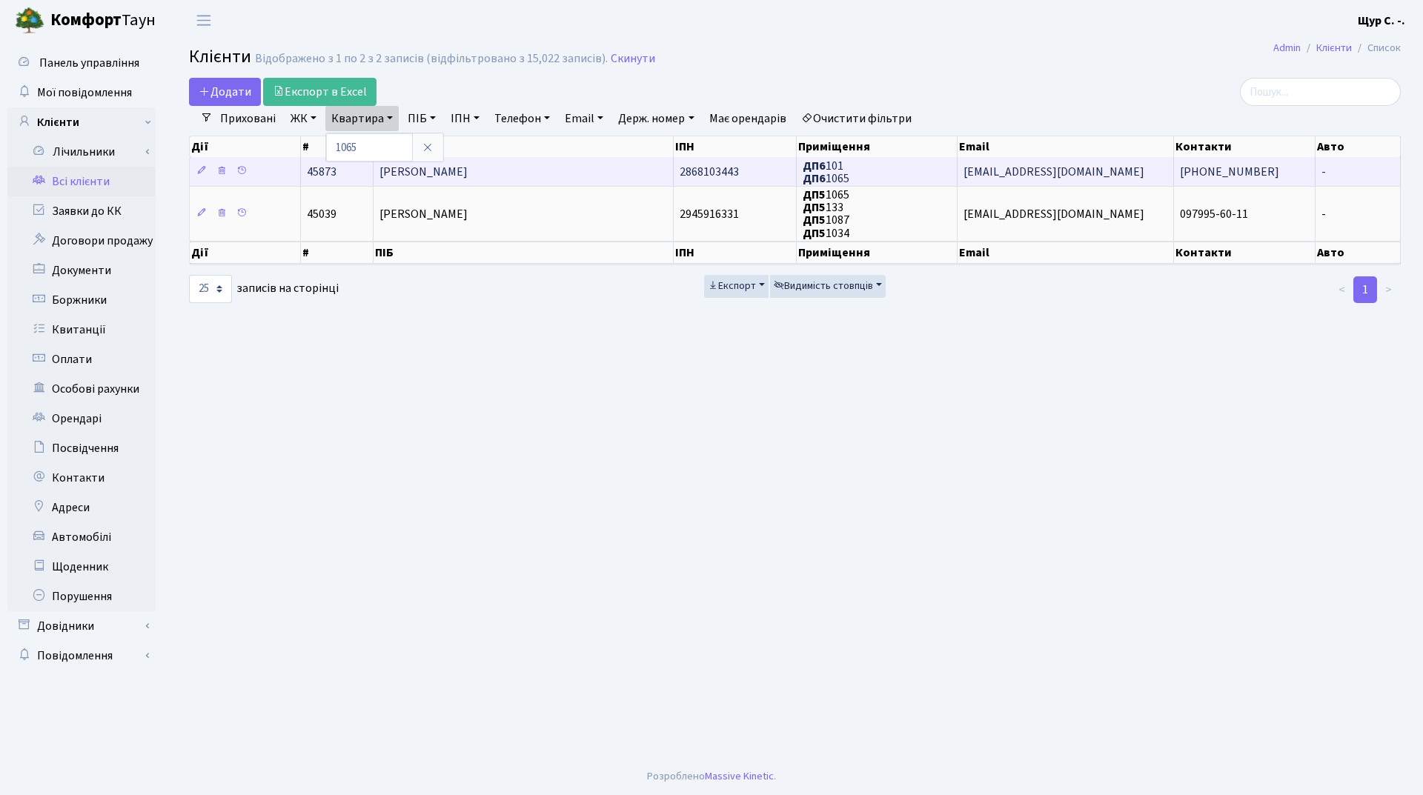
click at [451, 176] on span "[PERSON_NAME]" at bounding box center [424, 172] width 88 height 16
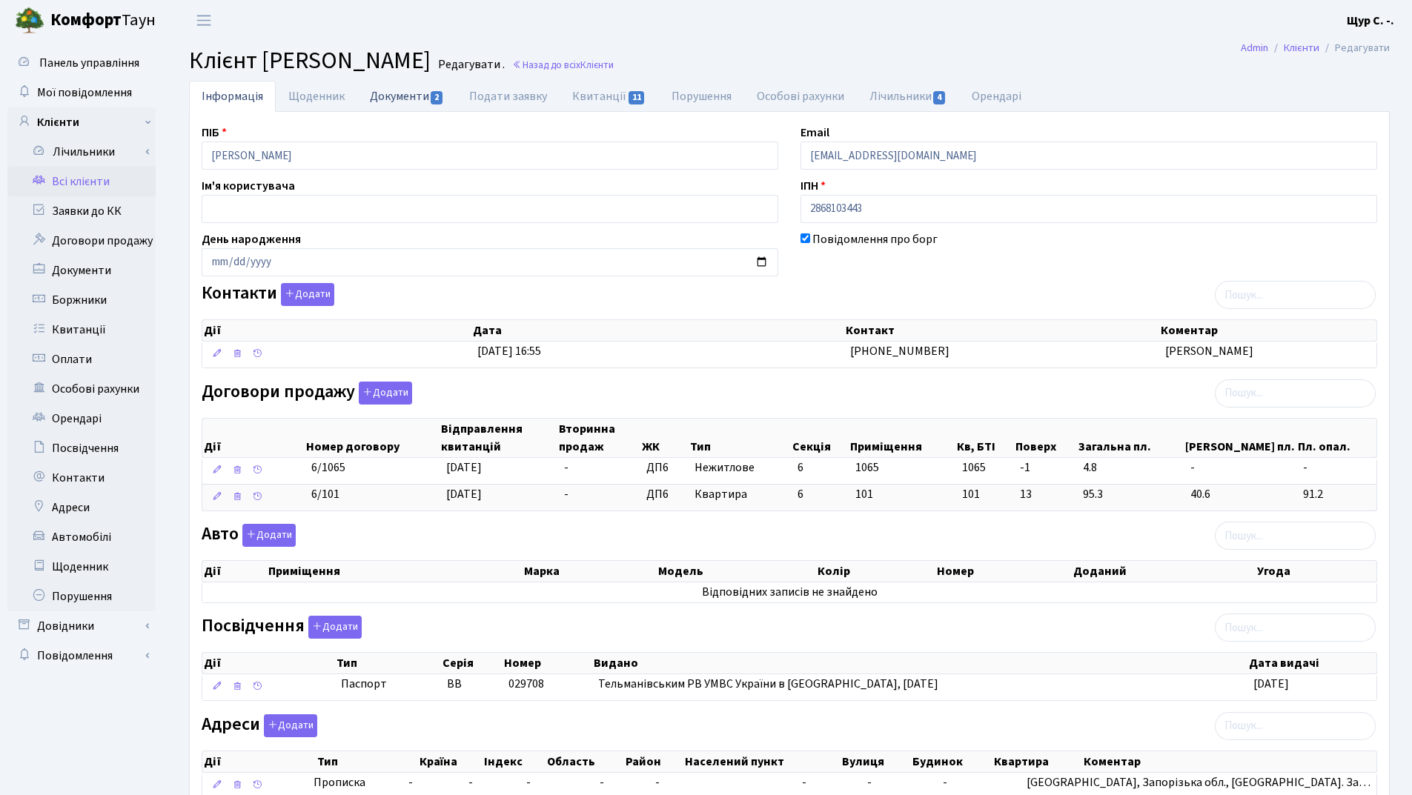
click at [407, 94] on link "Документи 2" at bounding box center [406, 96] width 99 height 30
select select "25"
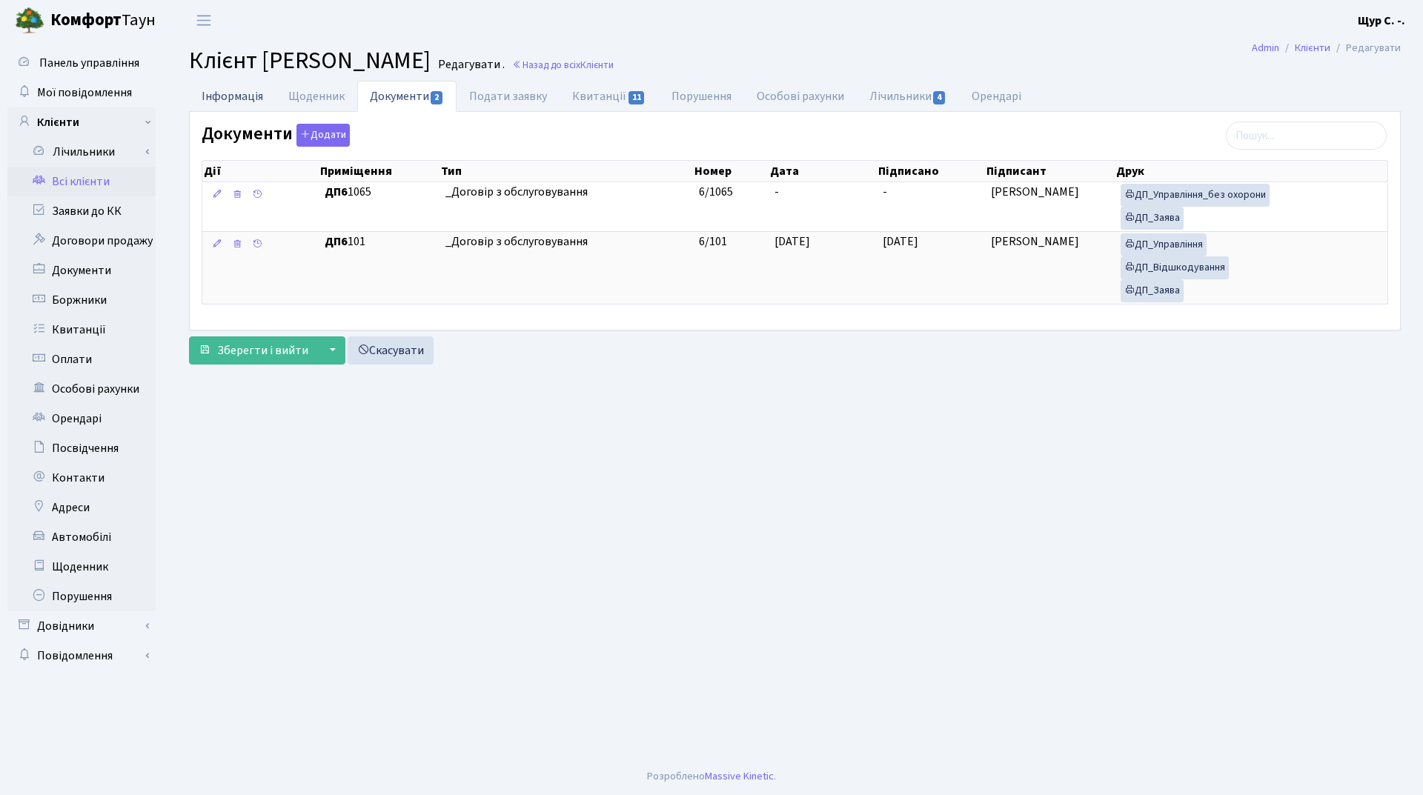
click at [235, 95] on link "Інформація" at bounding box center [232, 96] width 87 height 30
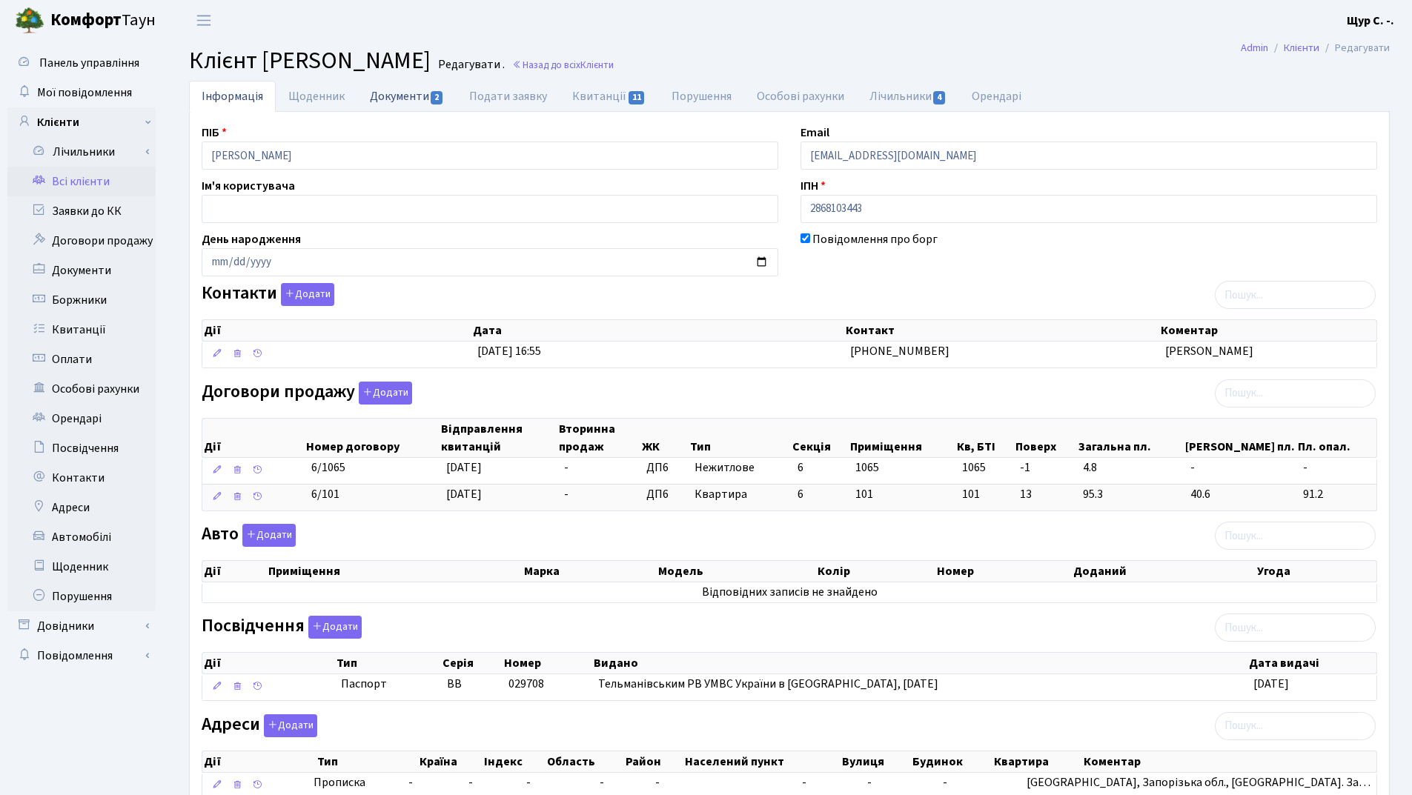
click at [395, 93] on link "Документи 2" at bounding box center [406, 96] width 99 height 30
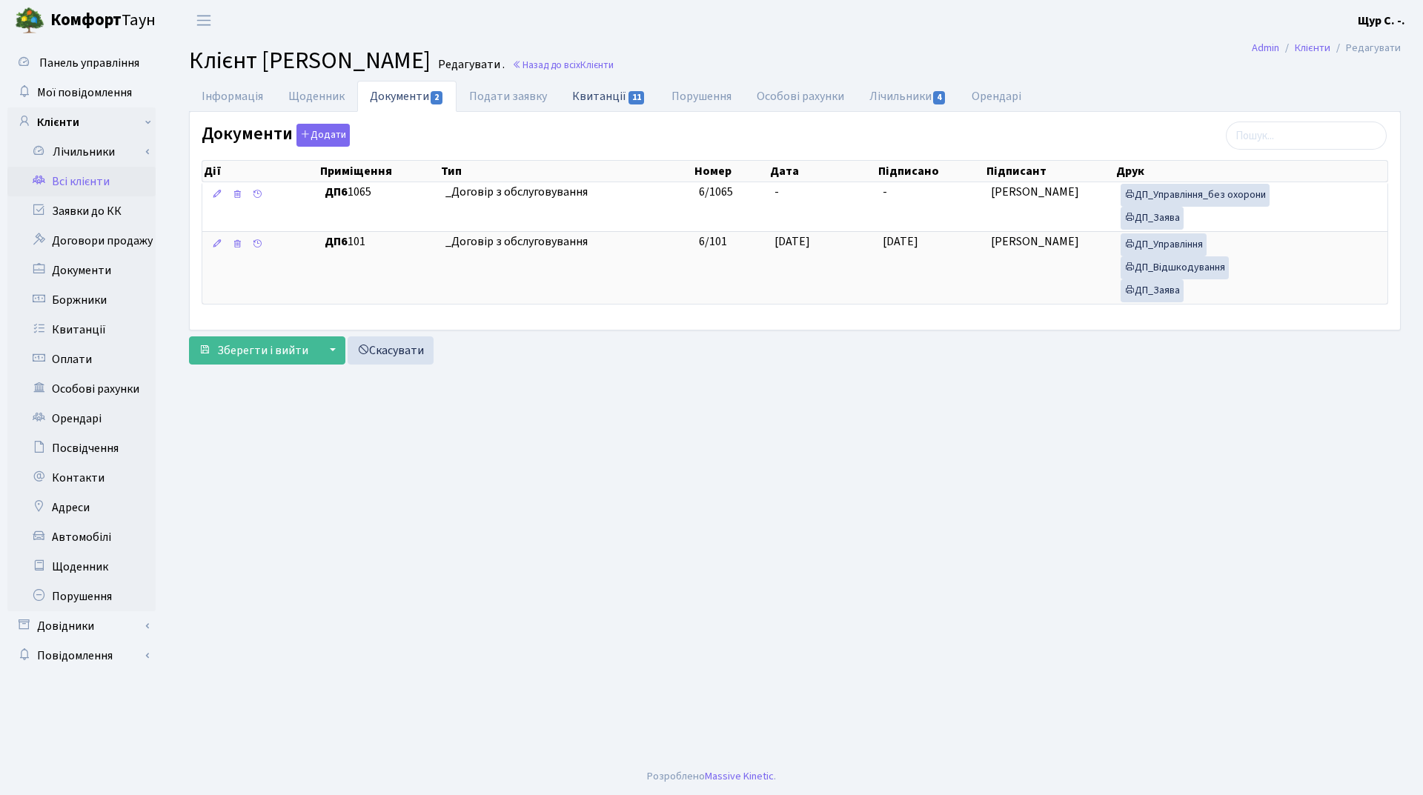
click at [594, 102] on link "Квитанції 11" at bounding box center [609, 96] width 99 height 30
select select "25"
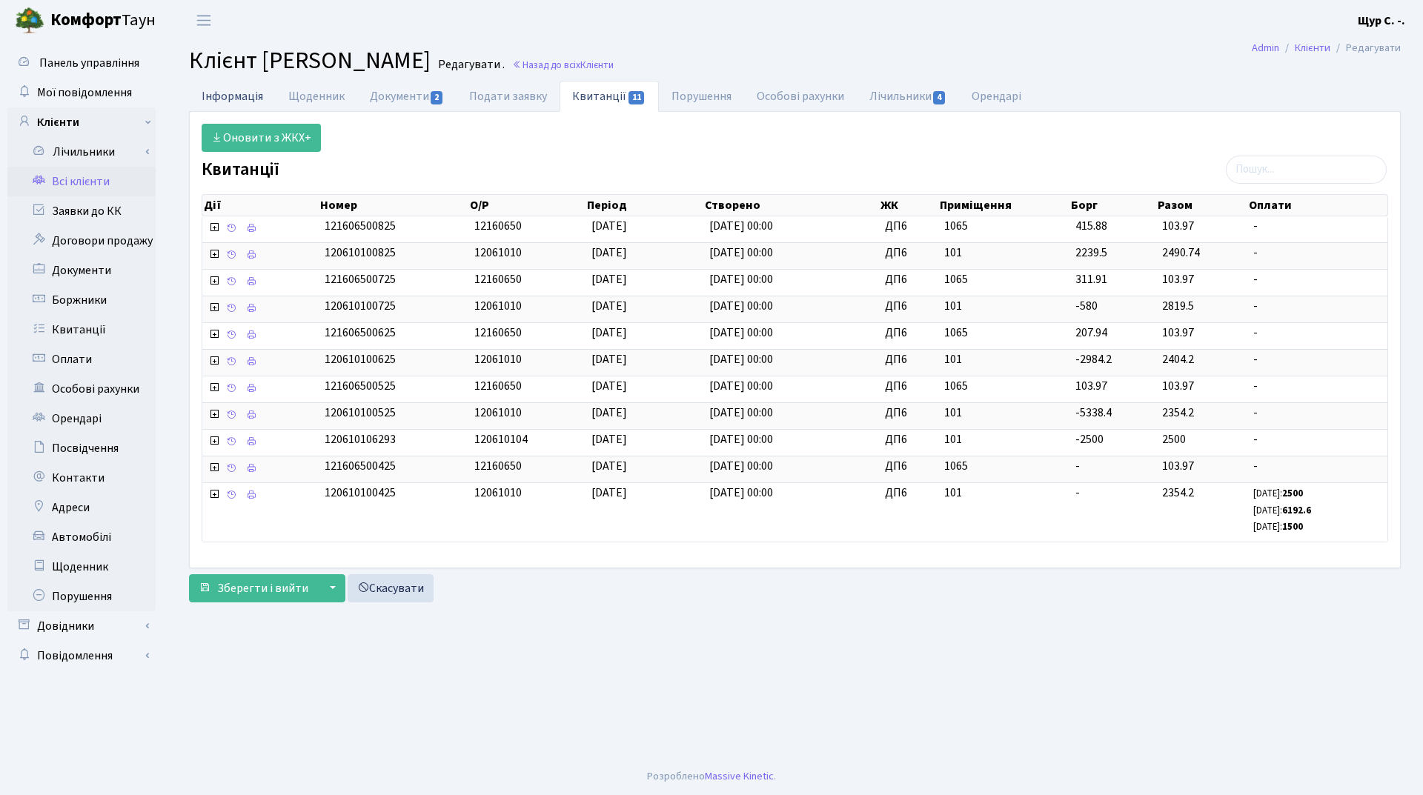
click at [233, 91] on link "Інформація" at bounding box center [232, 96] width 87 height 30
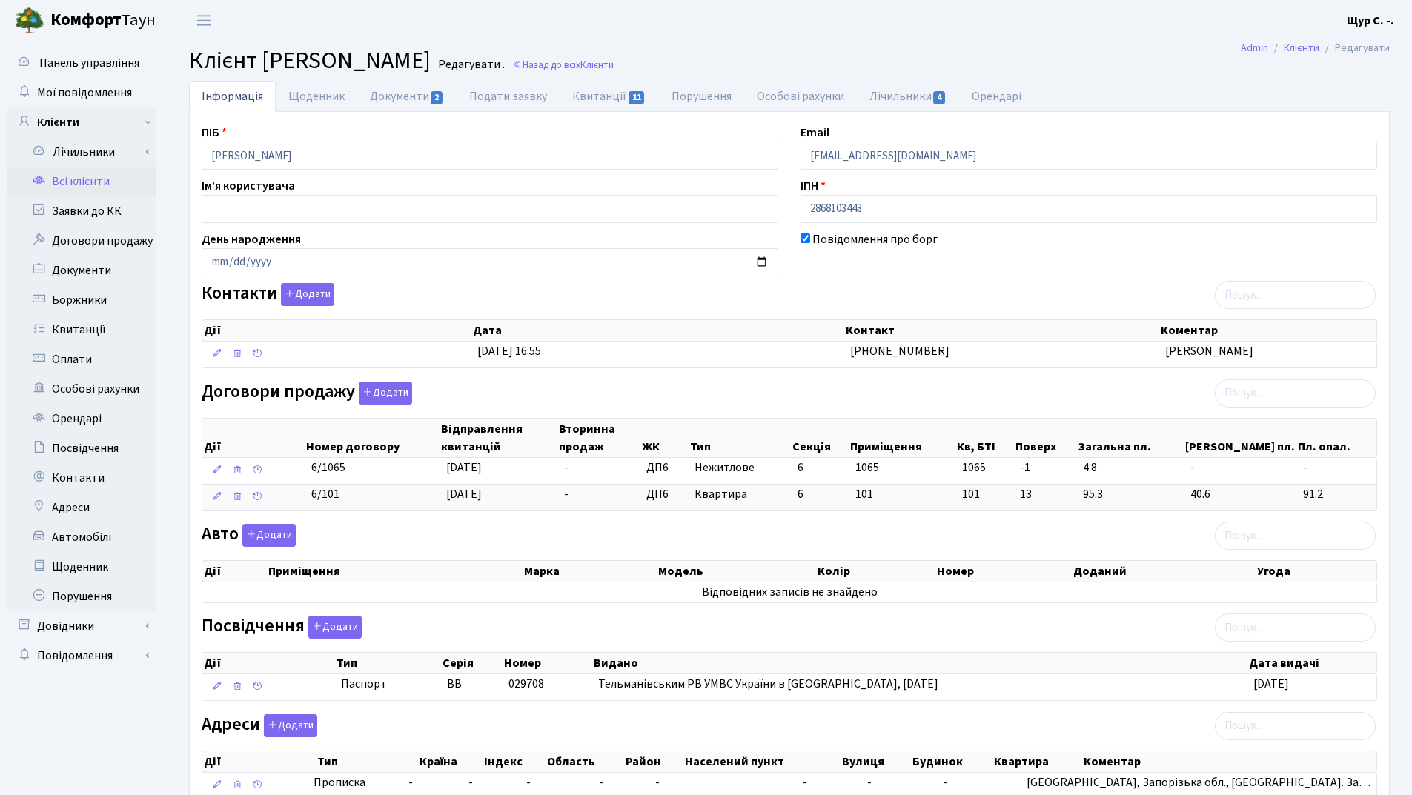
click at [103, 176] on link "Всі клієнти" at bounding box center [81, 182] width 148 height 30
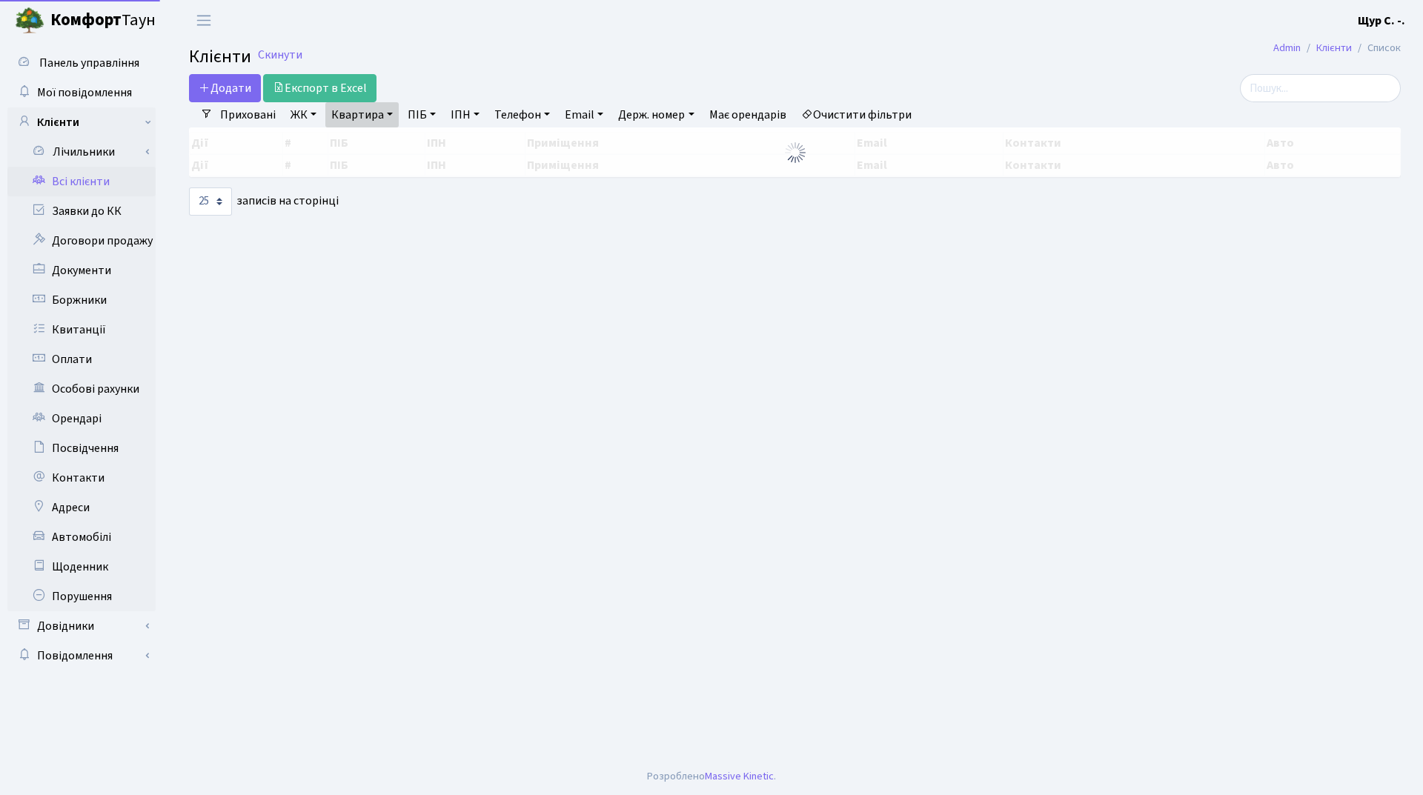
select select "25"
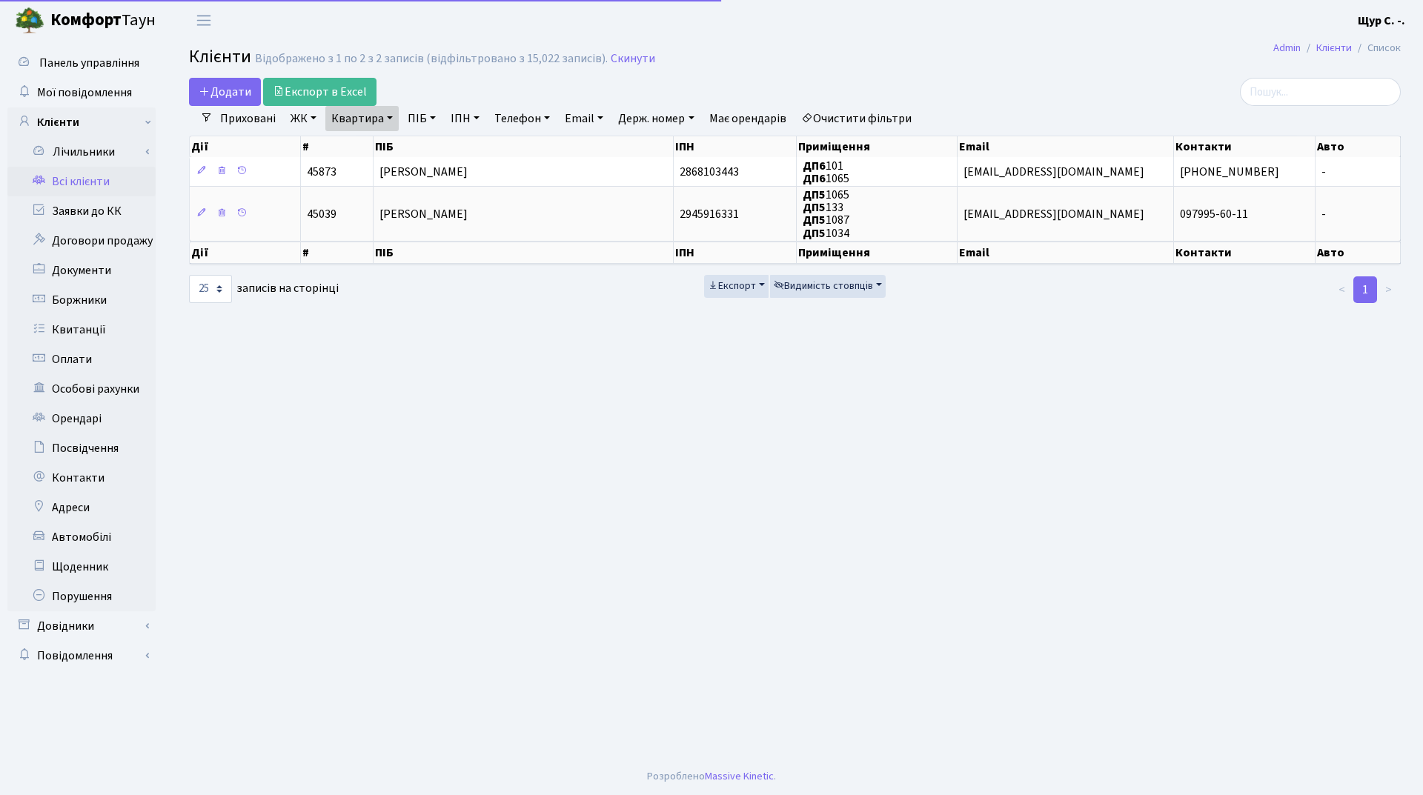
click at [395, 116] on link "Квартира" at bounding box center [361, 118] width 73 height 25
click at [378, 153] on input "1065" at bounding box center [369, 147] width 87 height 28
click at [637, 62] on link "Скинути" at bounding box center [633, 59] width 44 height 14
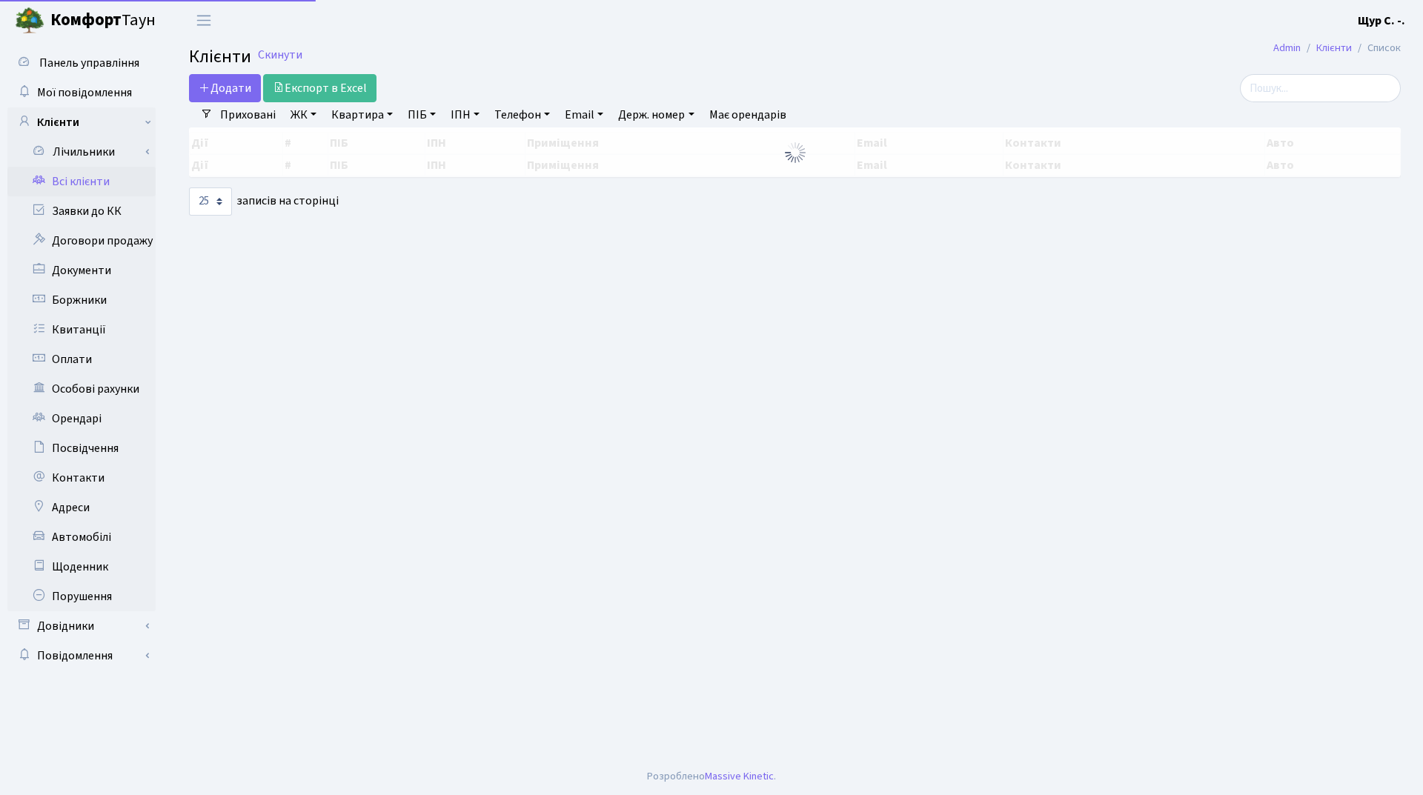
select select "25"
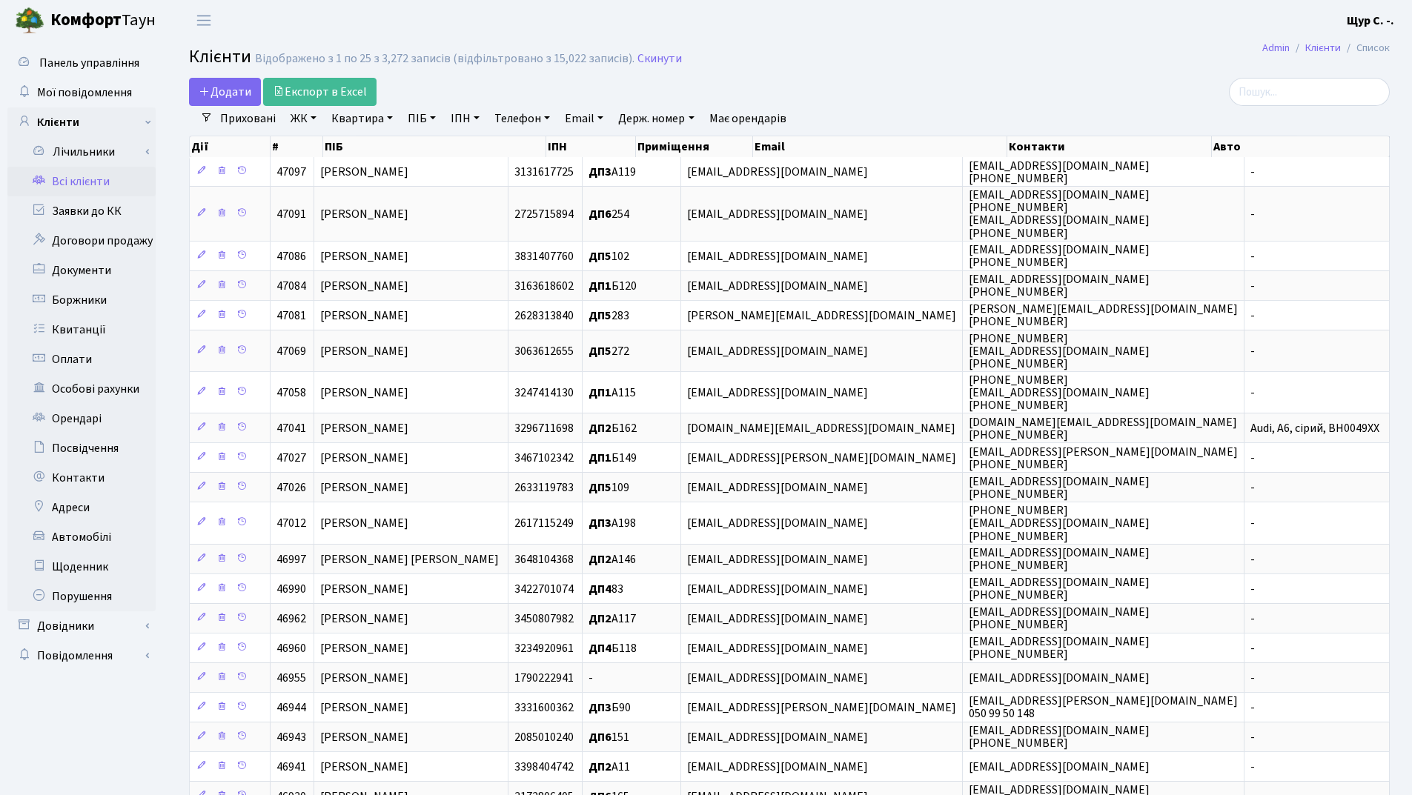
click at [350, 118] on link "Квартира" at bounding box center [361, 118] width 73 height 25
type input "148"
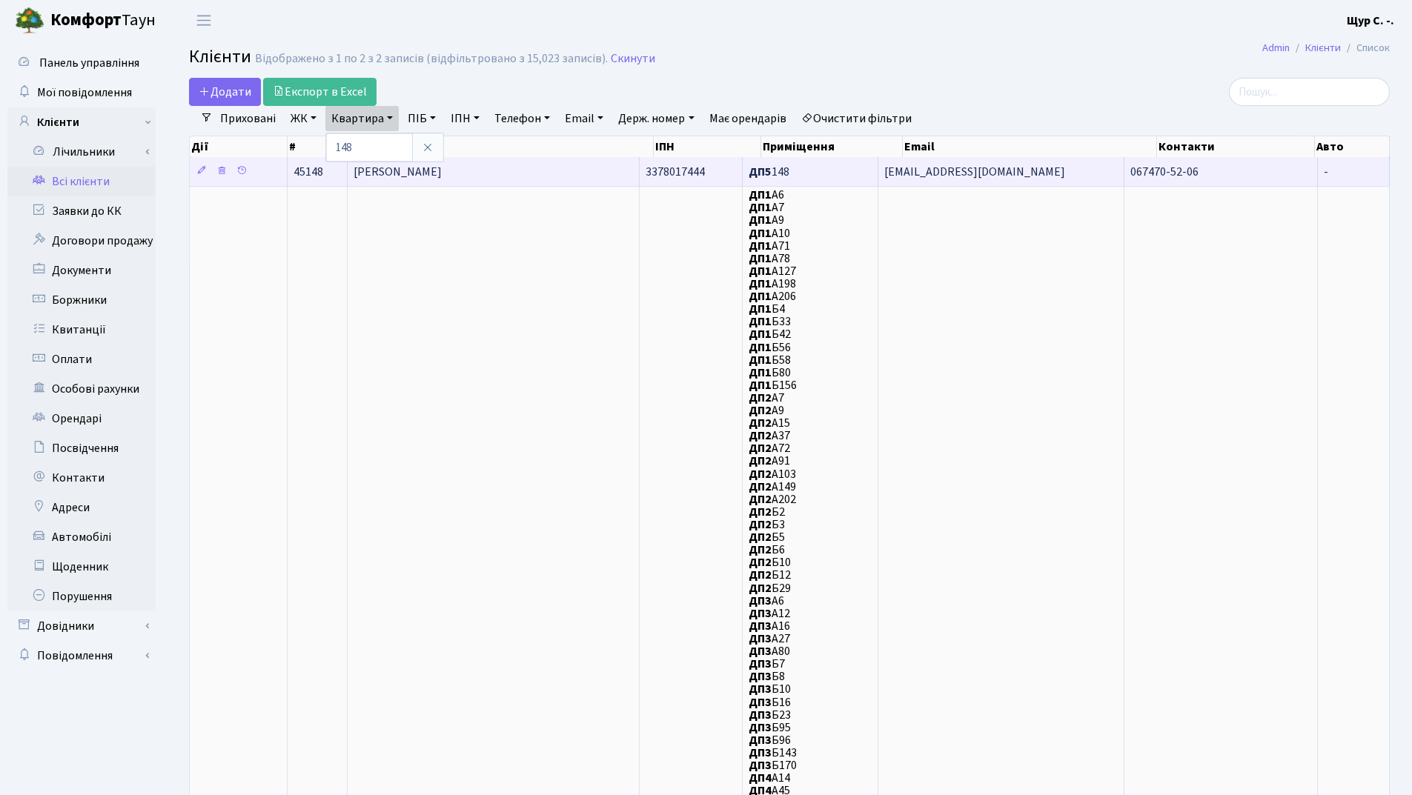
click at [497, 173] on td "[PERSON_NAME]" at bounding box center [493, 171] width 291 height 29
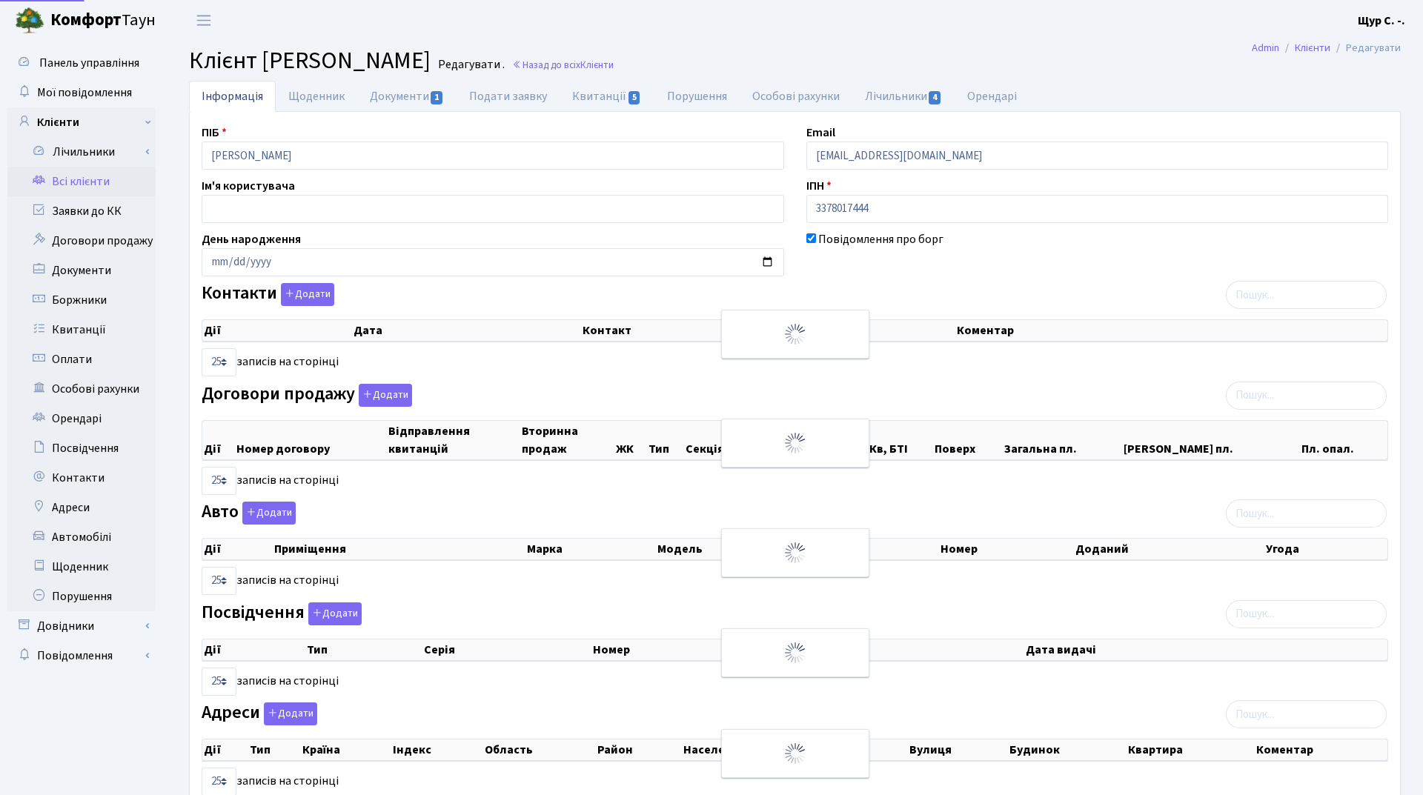
select select "25"
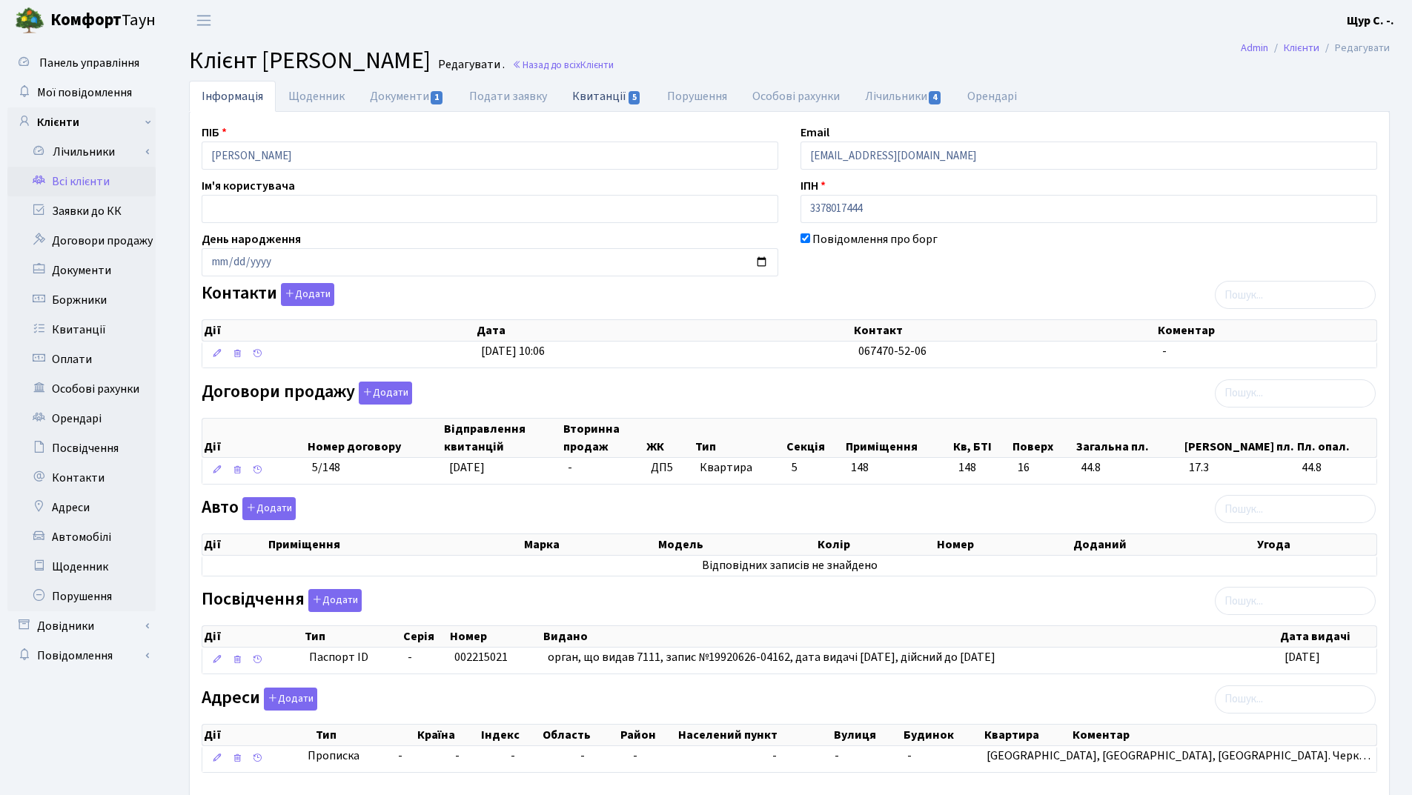
click at [584, 93] on link "Квитанції 5" at bounding box center [607, 96] width 94 height 30
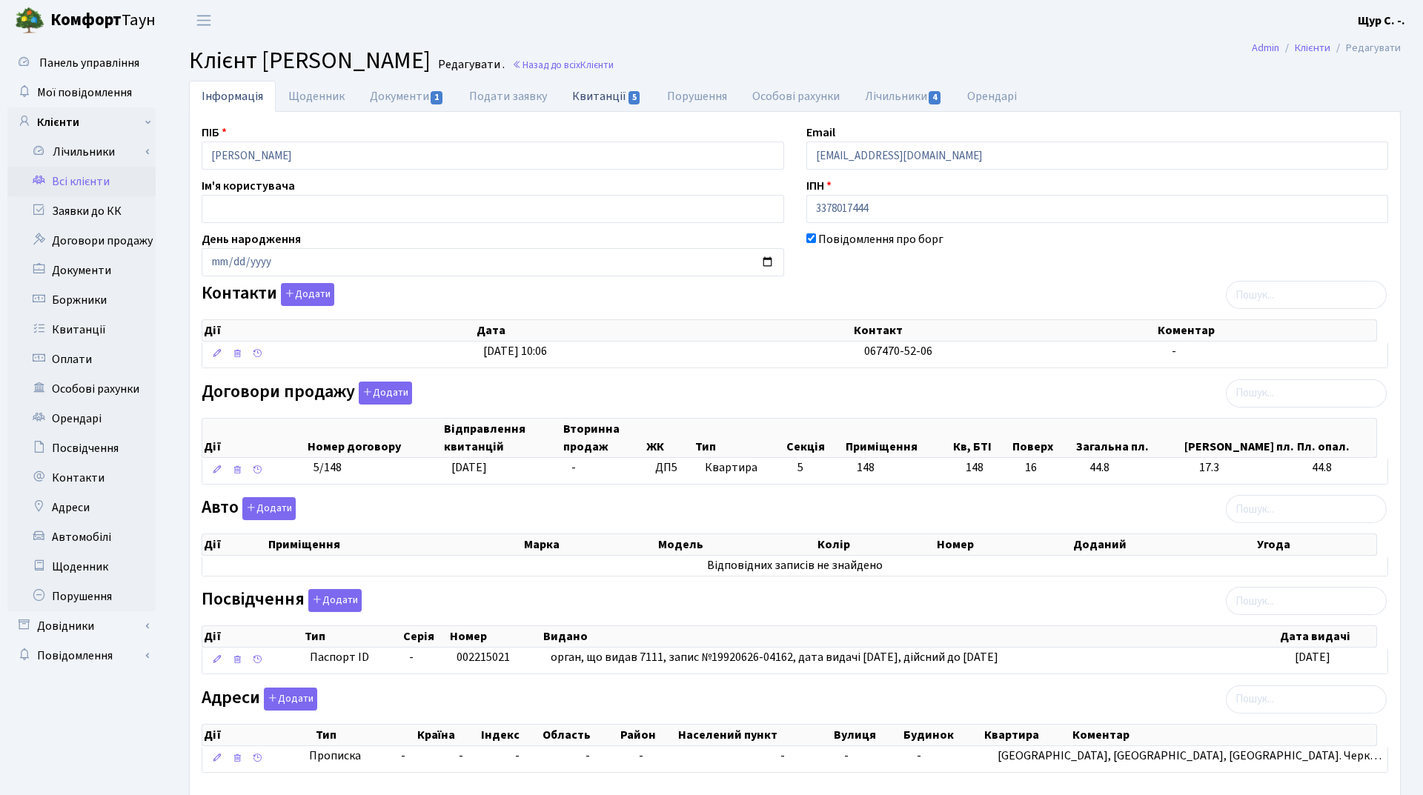
select select "25"
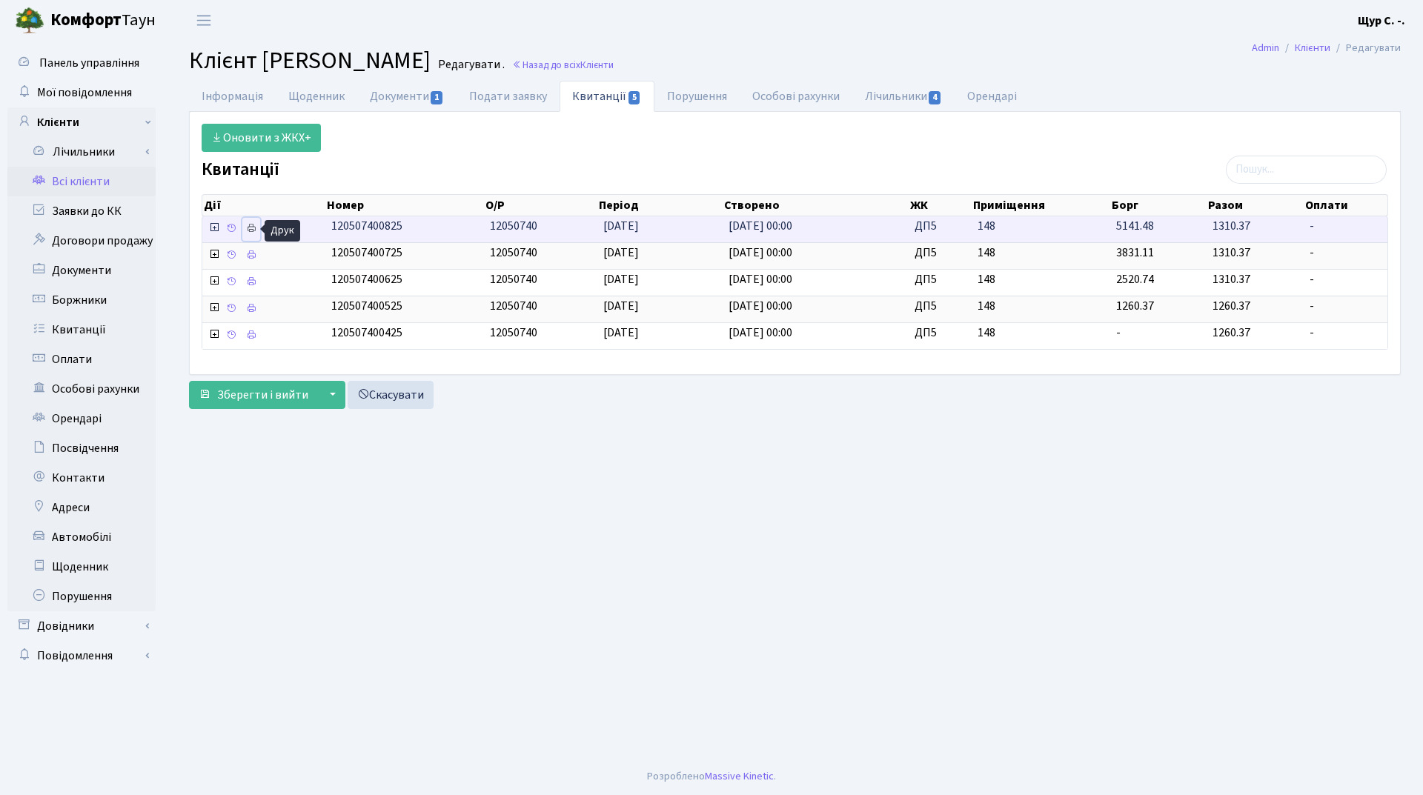
click at [252, 228] on icon at bounding box center [251, 228] width 10 height 10
click at [236, 93] on link "Інформація" at bounding box center [232, 96] width 87 height 30
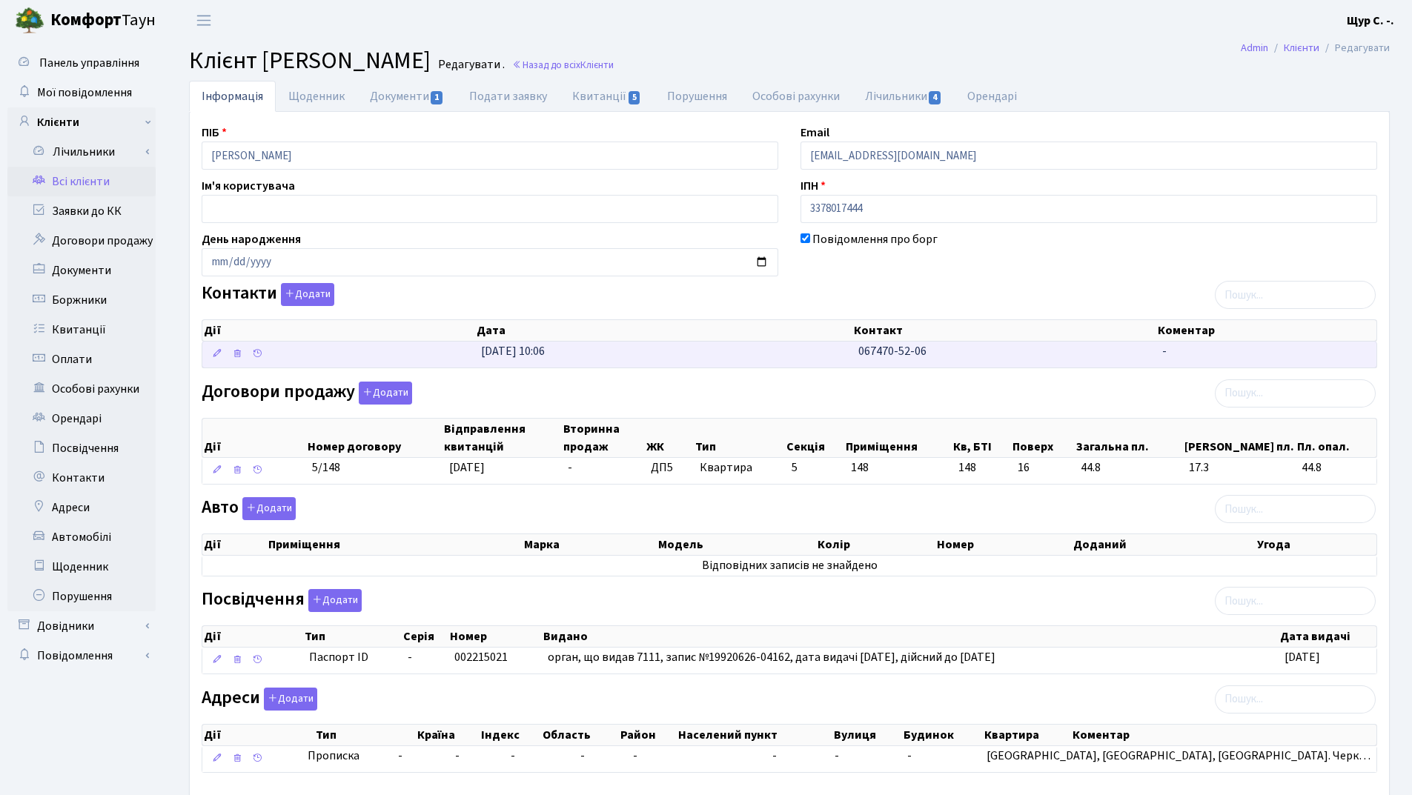
click at [855, 351] on td "067470-52-06" at bounding box center [1004, 355] width 305 height 26
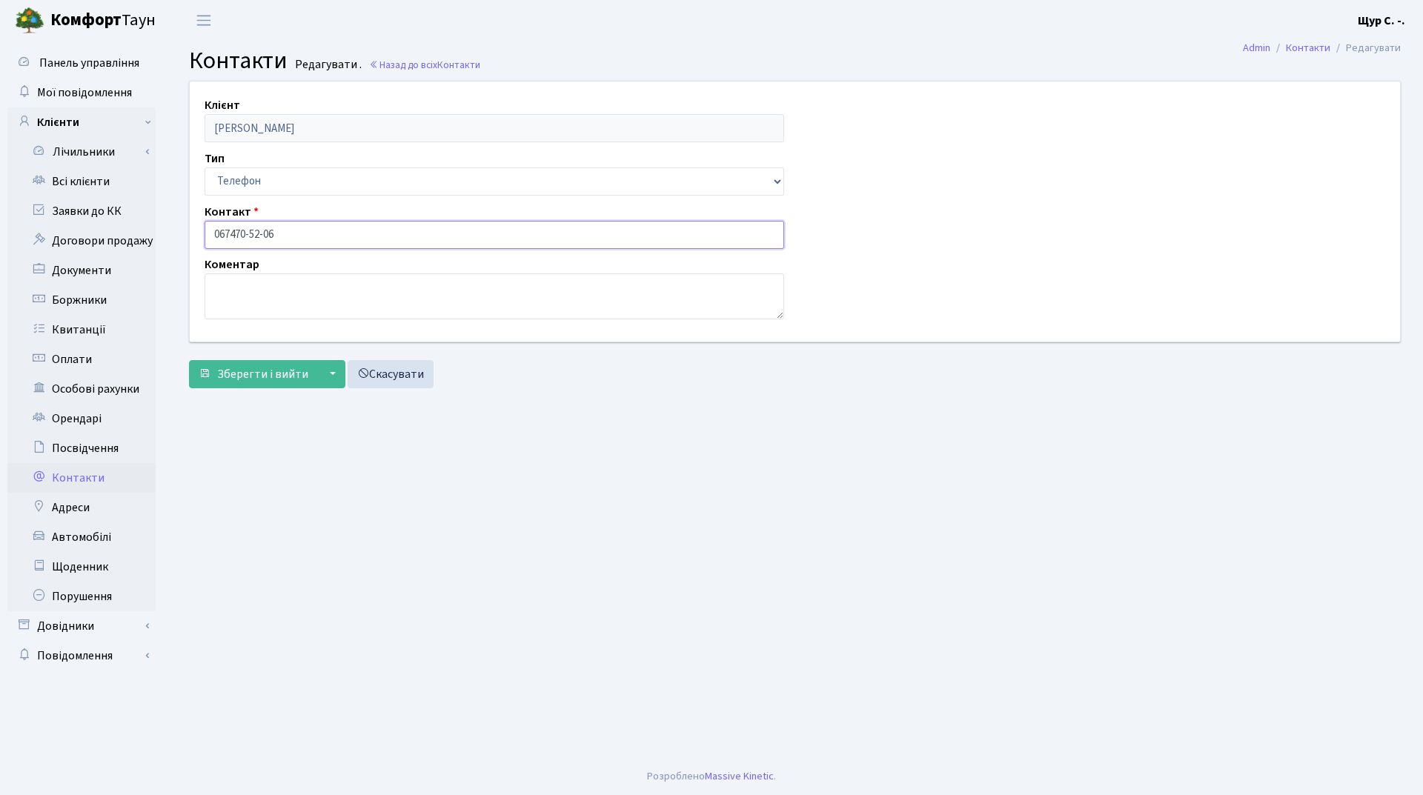
click at [231, 231] on input "067470-52-06" at bounding box center [495, 235] width 580 height 28
type input "067-470-52-06"
click at [251, 375] on span "Зберегти і вийти" at bounding box center [262, 374] width 91 height 16
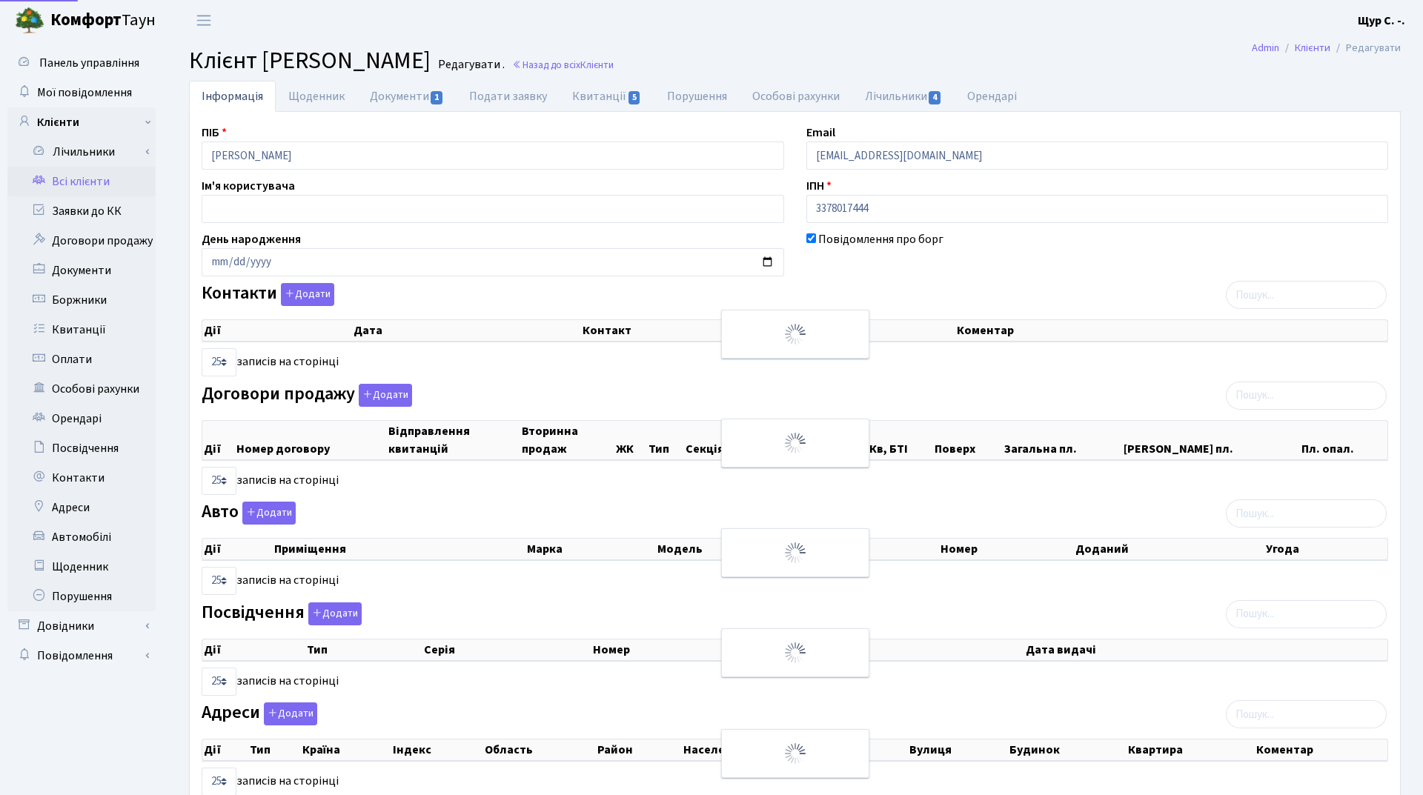
select select "25"
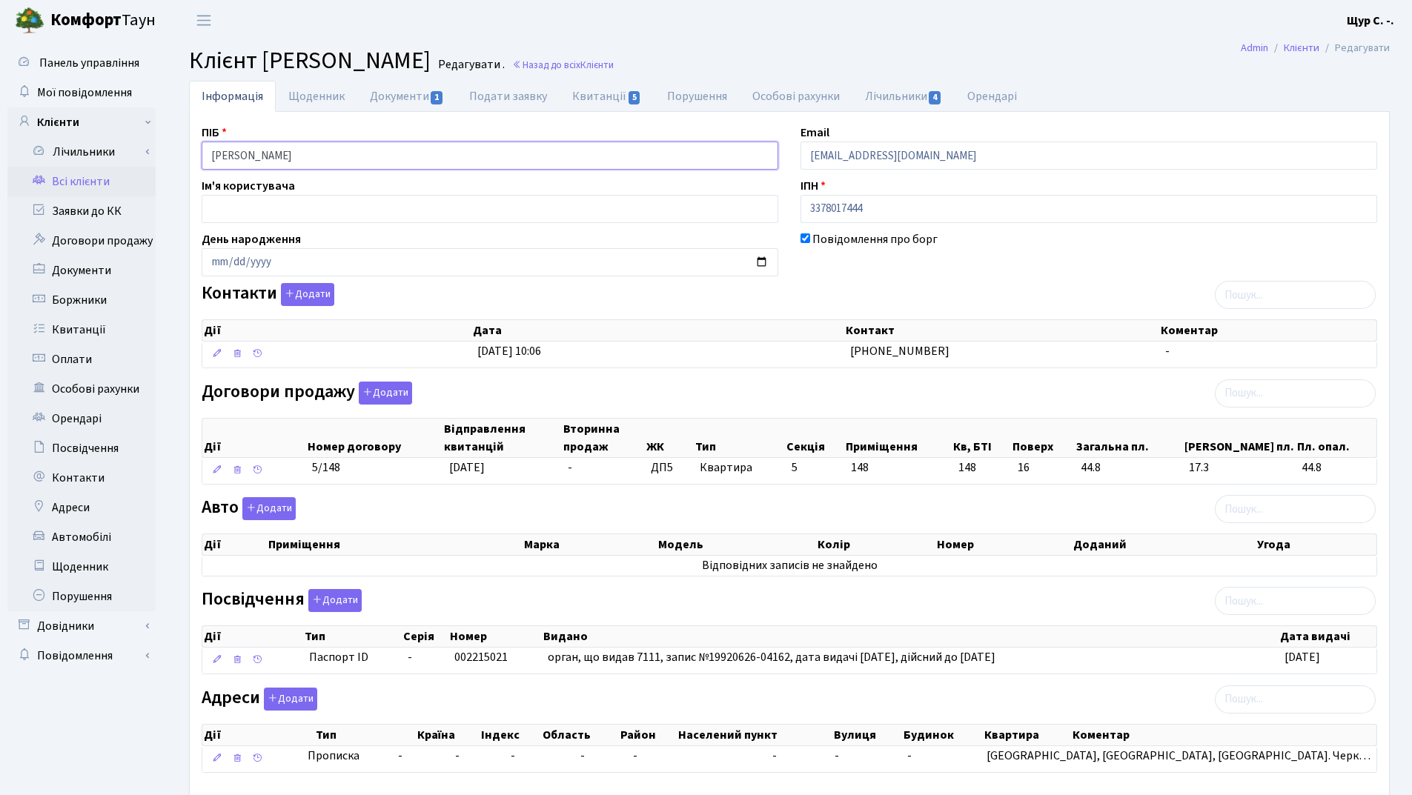
drag, startPoint x: 331, startPoint y: 158, endPoint x: 176, endPoint y: 159, distance: 154.9
click at [176, 159] on div "Інформація Щоденник Документи 1 Подати заявку Квитанції 5 Порушення Особові рах…" at bounding box center [789, 460] width 1245 height 759
click at [861, 38] on header "Комфорт Таун Щур С. -. Мій обліковий запис Вийти" at bounding box center [706, 20] width 1412 height 41
click at [113, 183] on link "Всі клієнти" at bounding box center [81, 182] width 148 height 30
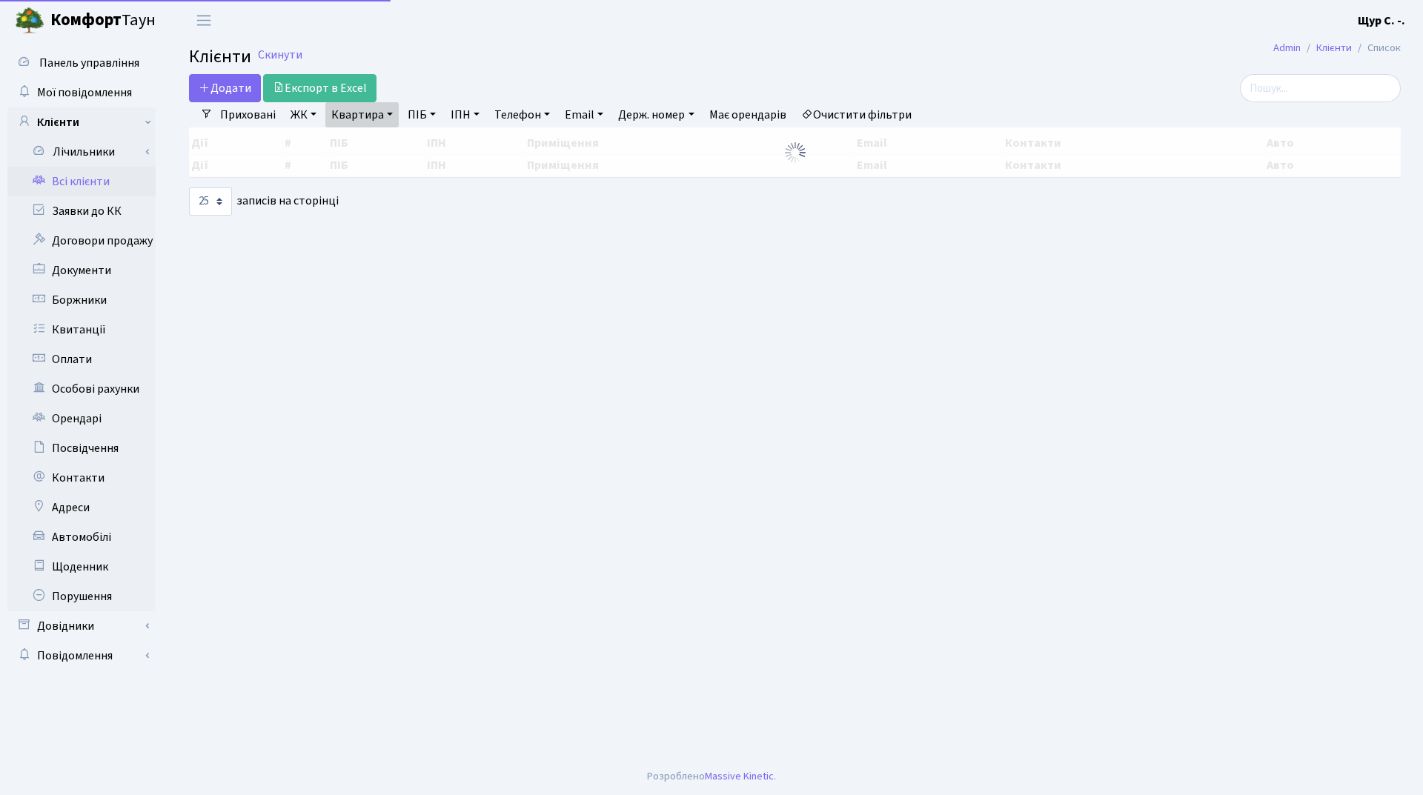
select select "25"
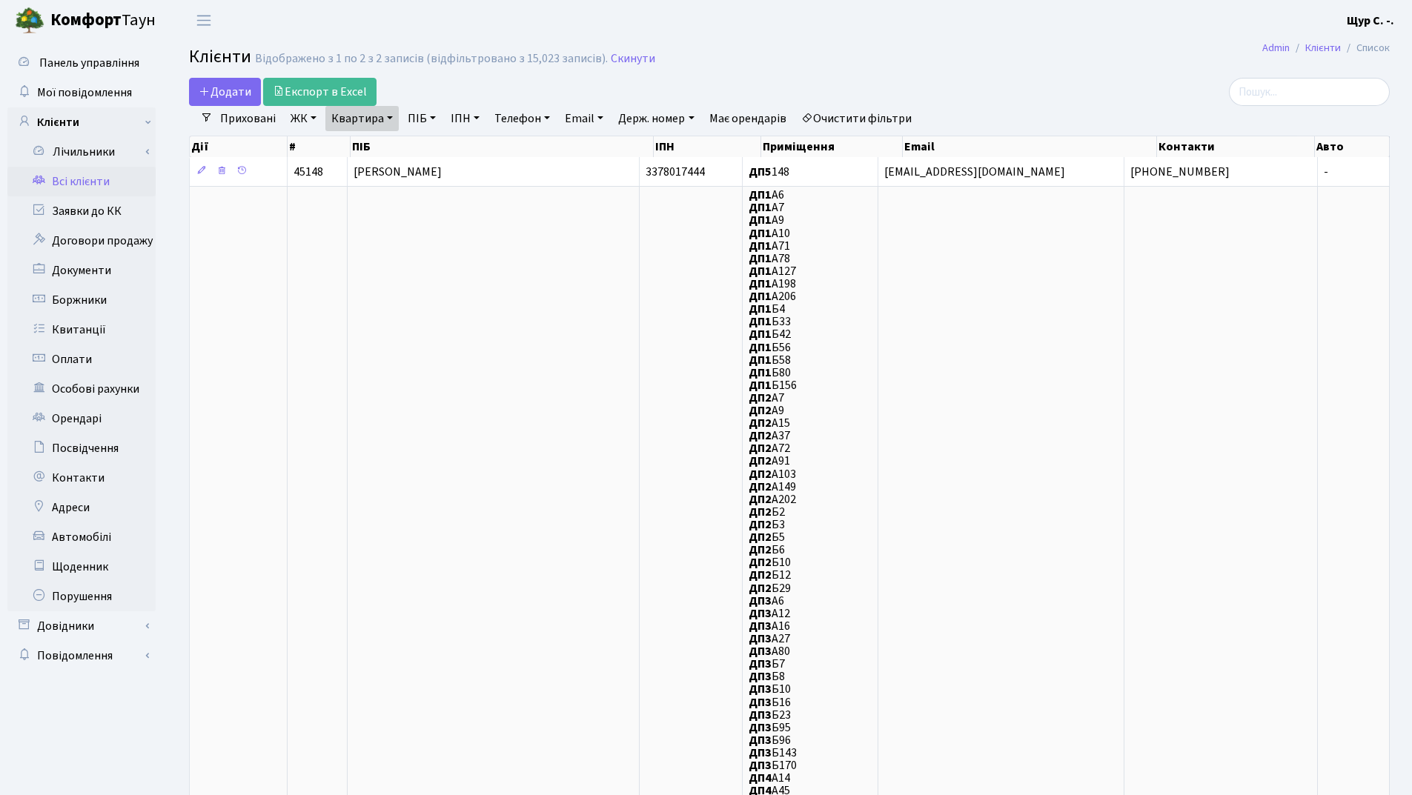
click at [388, 119] on link "Квартира" at bounding box center [361, 118] width 73 height 25
click at [385, 145] on input "148" at bounding box center [369, 147] width 87 height 28
type input "118"
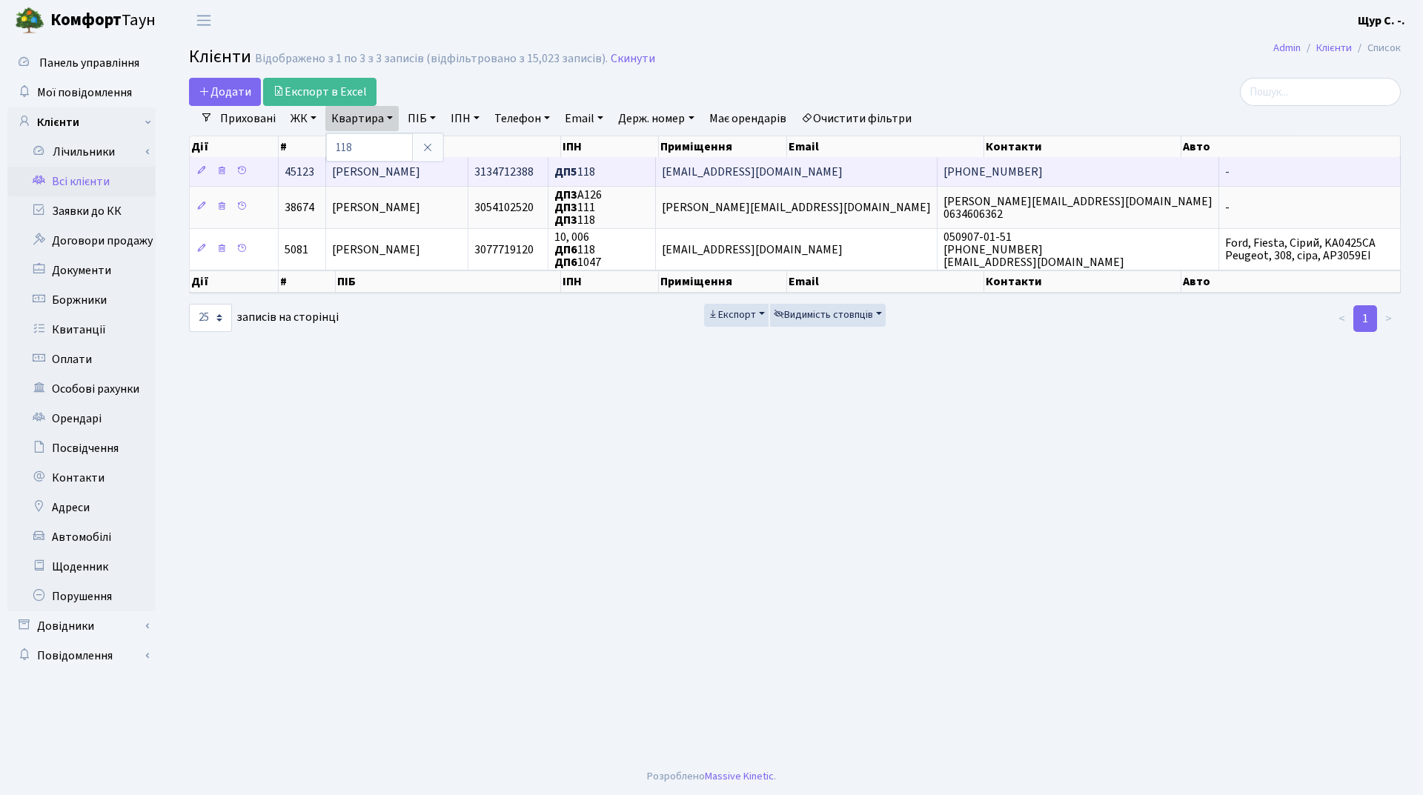
click at [468, 175] on td "[PERSON_NAME]" at bounding box center [397, 171] width 142 height 29
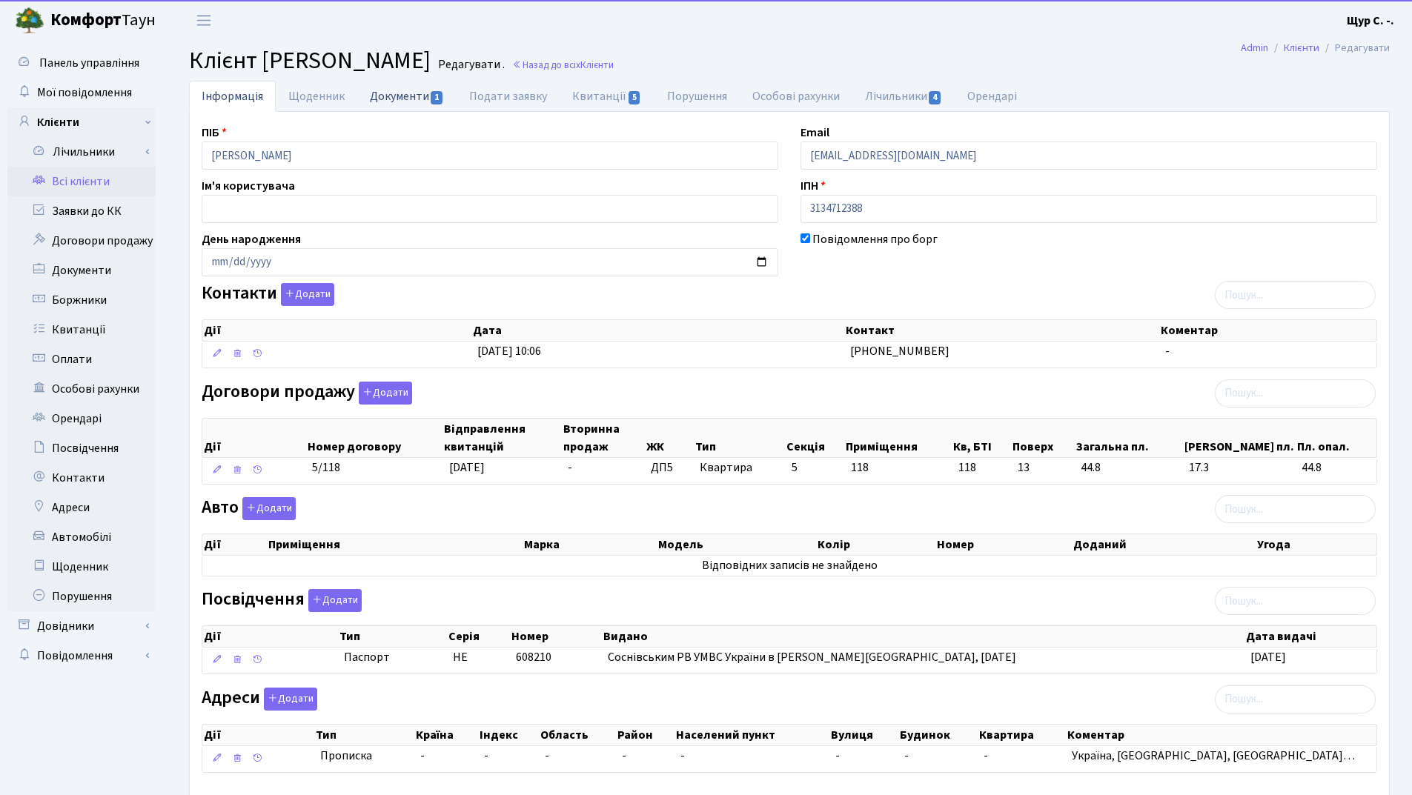
click at [390, 97] on link "Документи 1" at bounding box center [406, 96] width 99 height 30
select select "25"
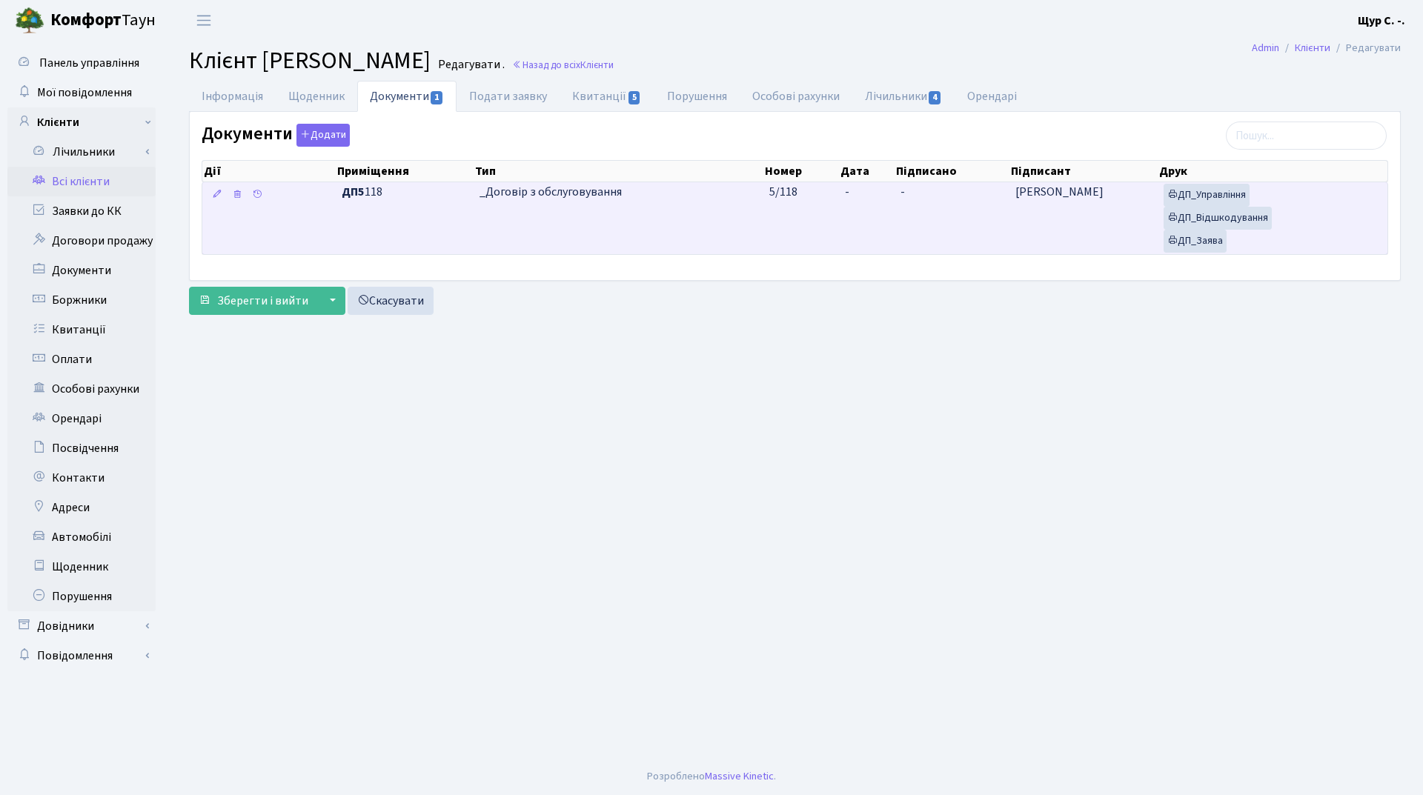
click at [691, 219] on td "_Договір з обслуговування" at bounding box center [619, 218] width 291 height 72
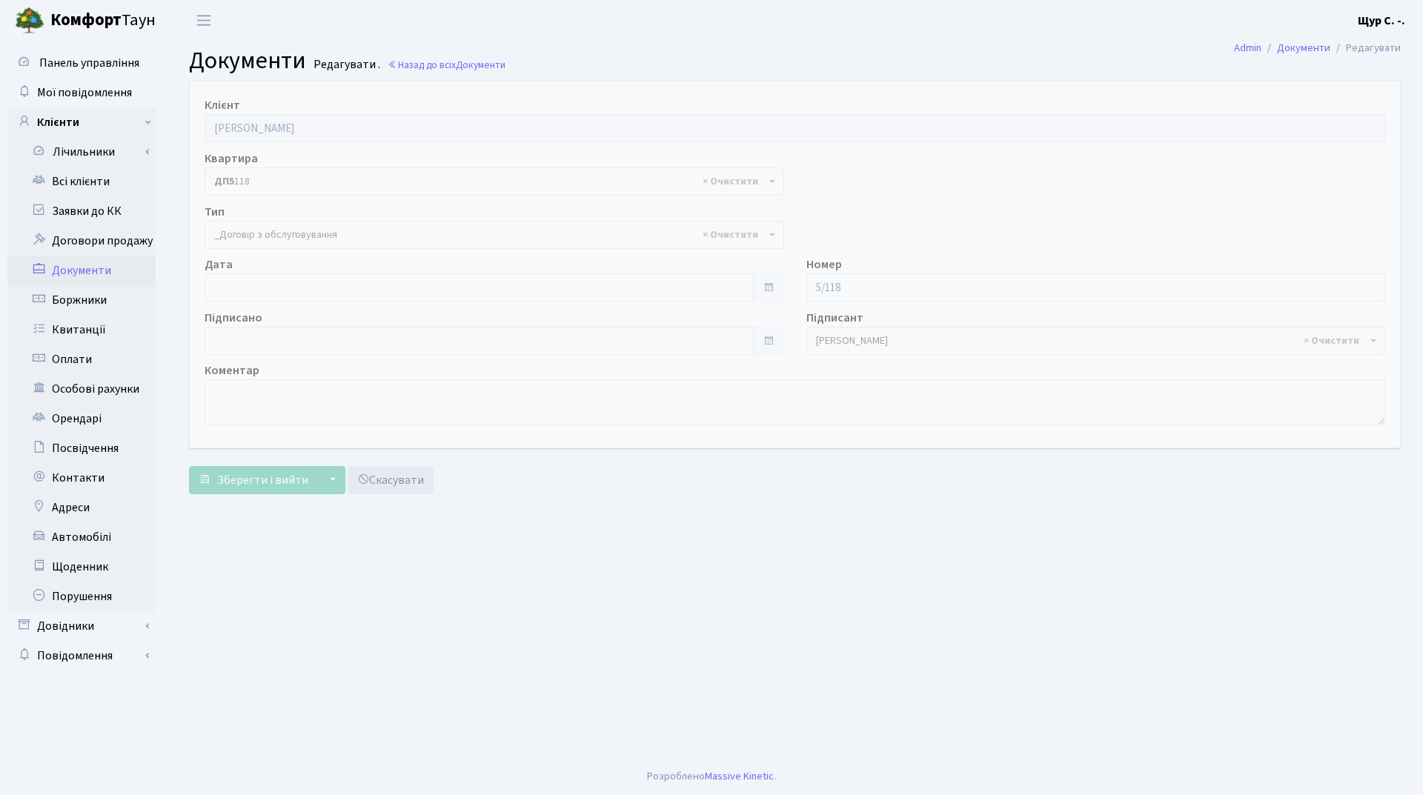
select select "289"
type input "[DATE]"
click at [331, 294] on input "[DATE]" at bounding box center [479, 288] width 549 height 28
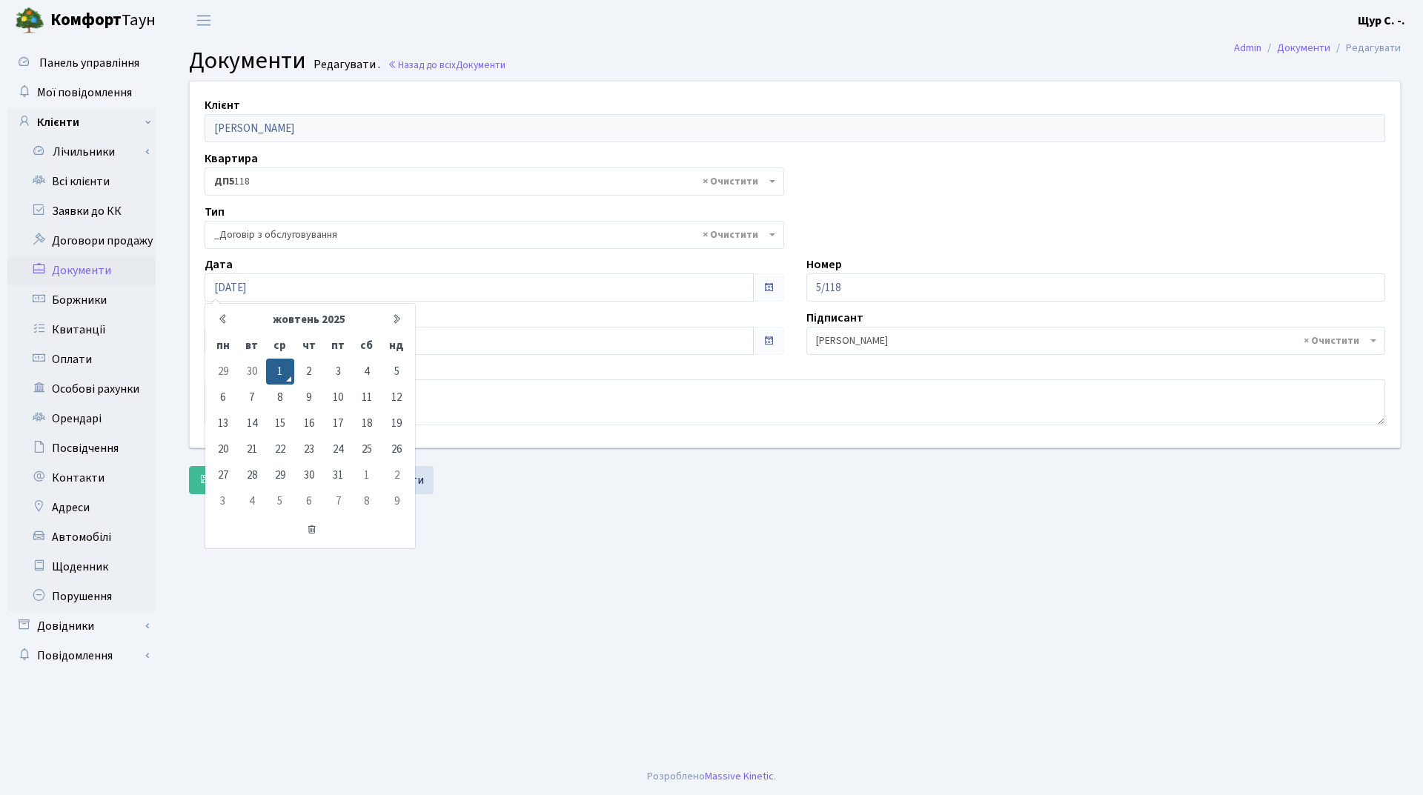
click at [603, 557] on main "Admin Документи Редагувати Документи Редагувати . Назад до всіх Документи Клієн…" at bounding box center [795, 400] width 1256 height 718
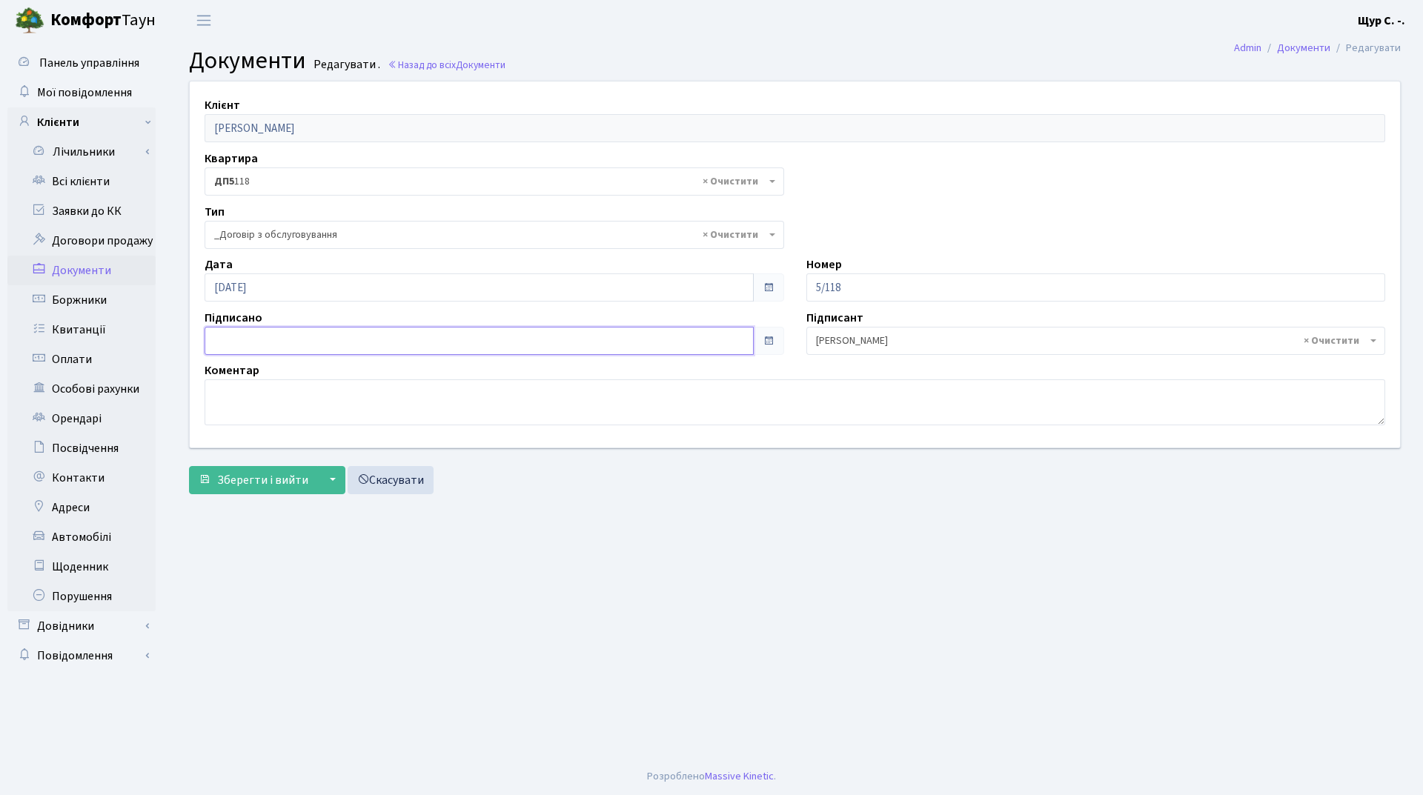
type input "[DATE]"
click at [342, 336] on input "[DATE]" at bounding box center [479, 341] width 549 height 28
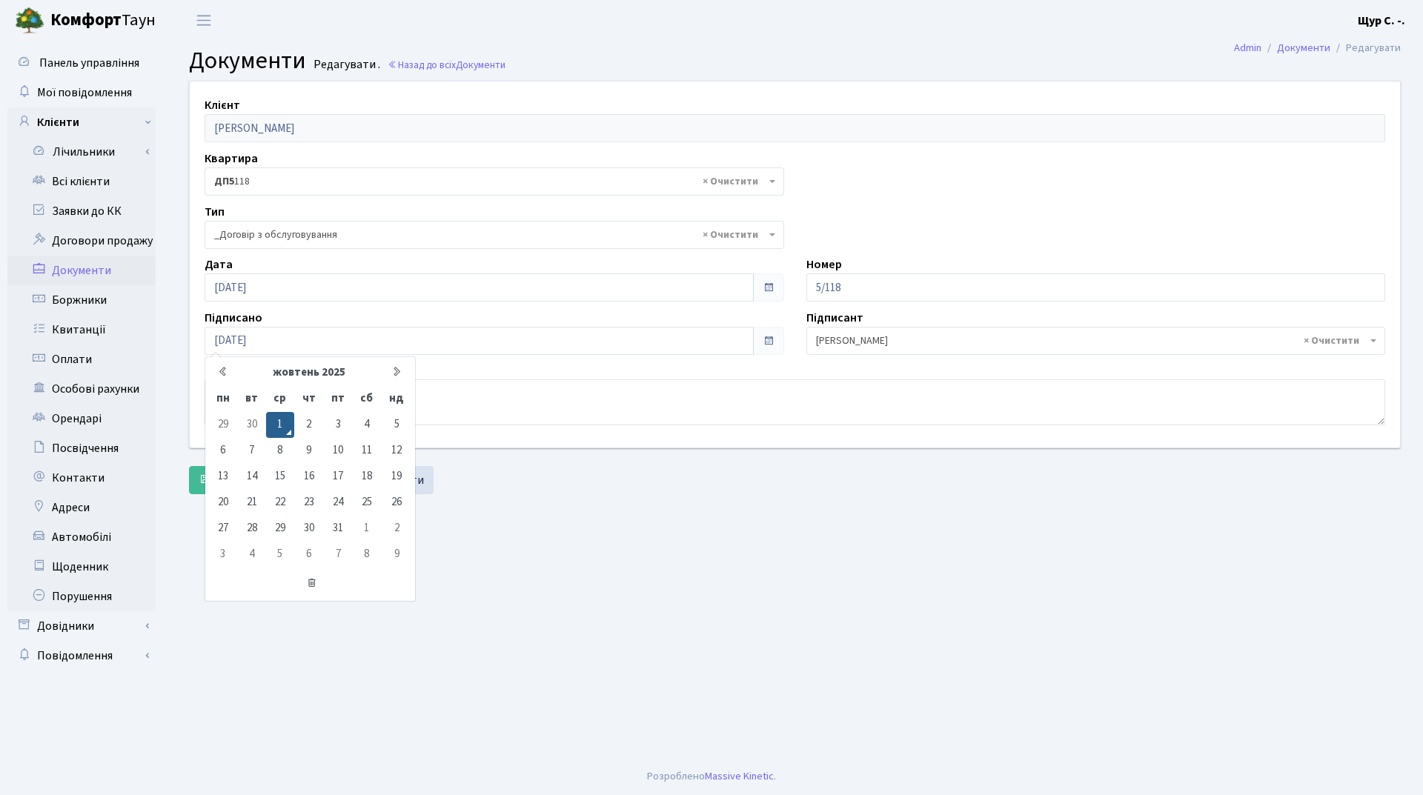
click at [537, 577] on main "Admin Документи Редагувати Документи Редагувати . Назад до всіх Документи Клієн…" at bounding box center [795, 400] width 1256 height 718
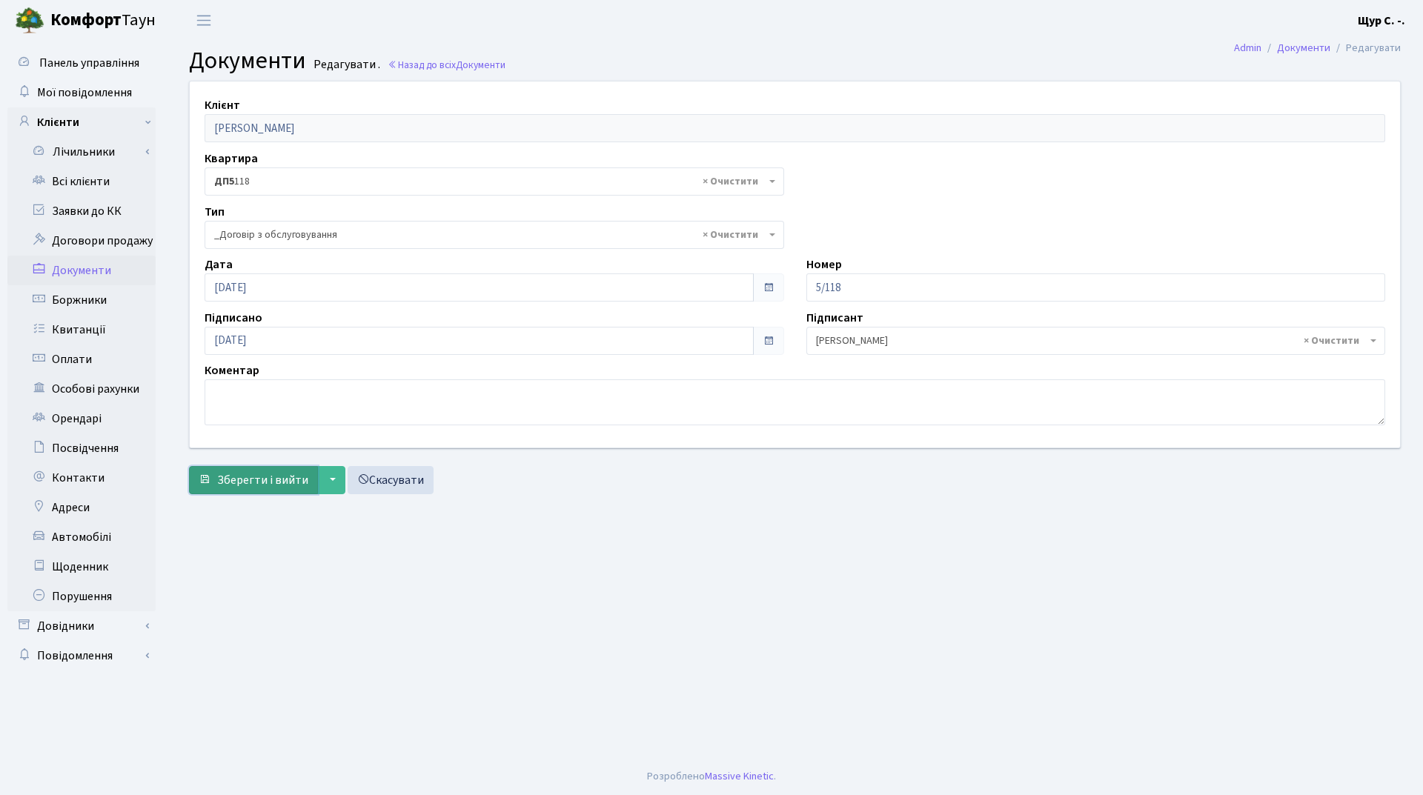
click at [254, 478] on span "Зберегти і вийти" at bounding box center [262, 480] width 91 height 16
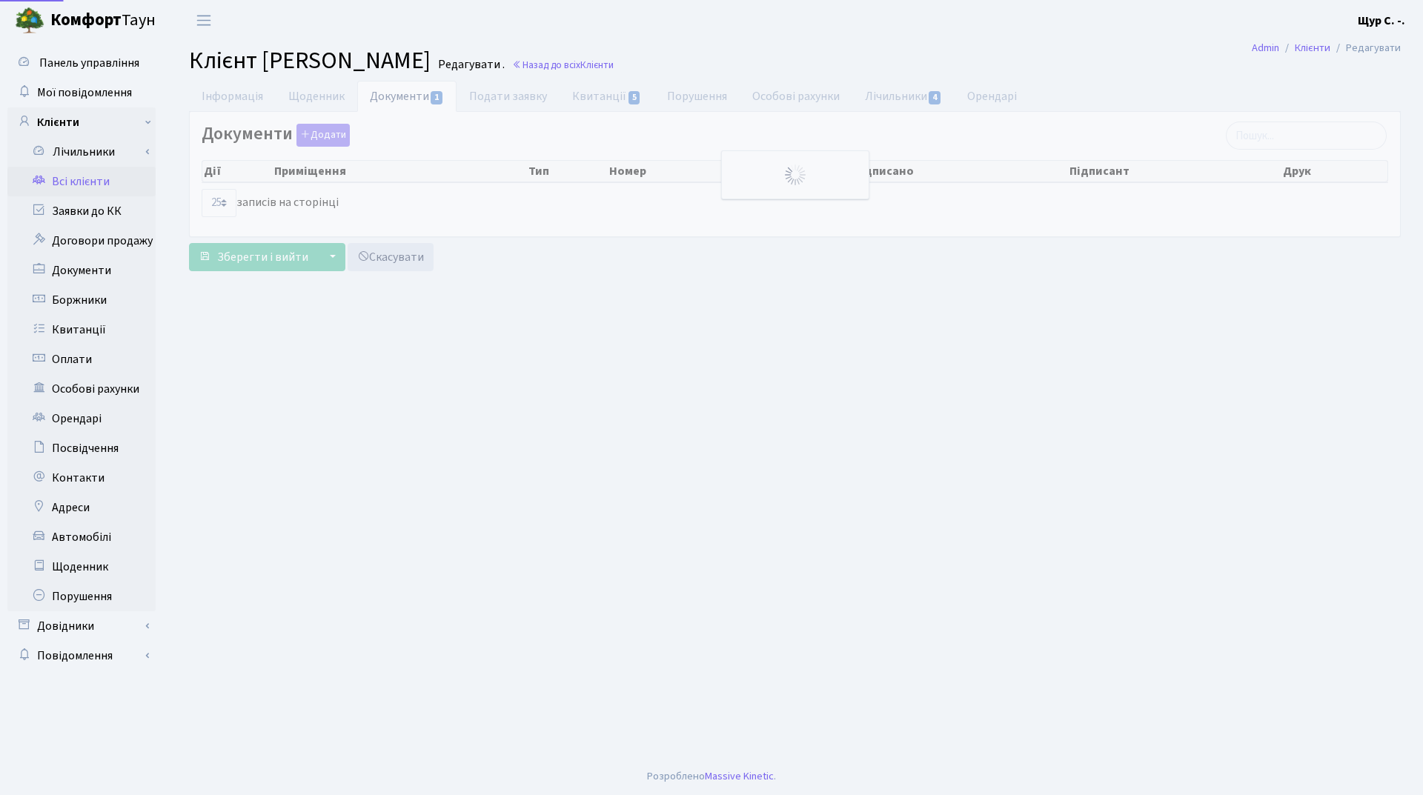
select select "25"
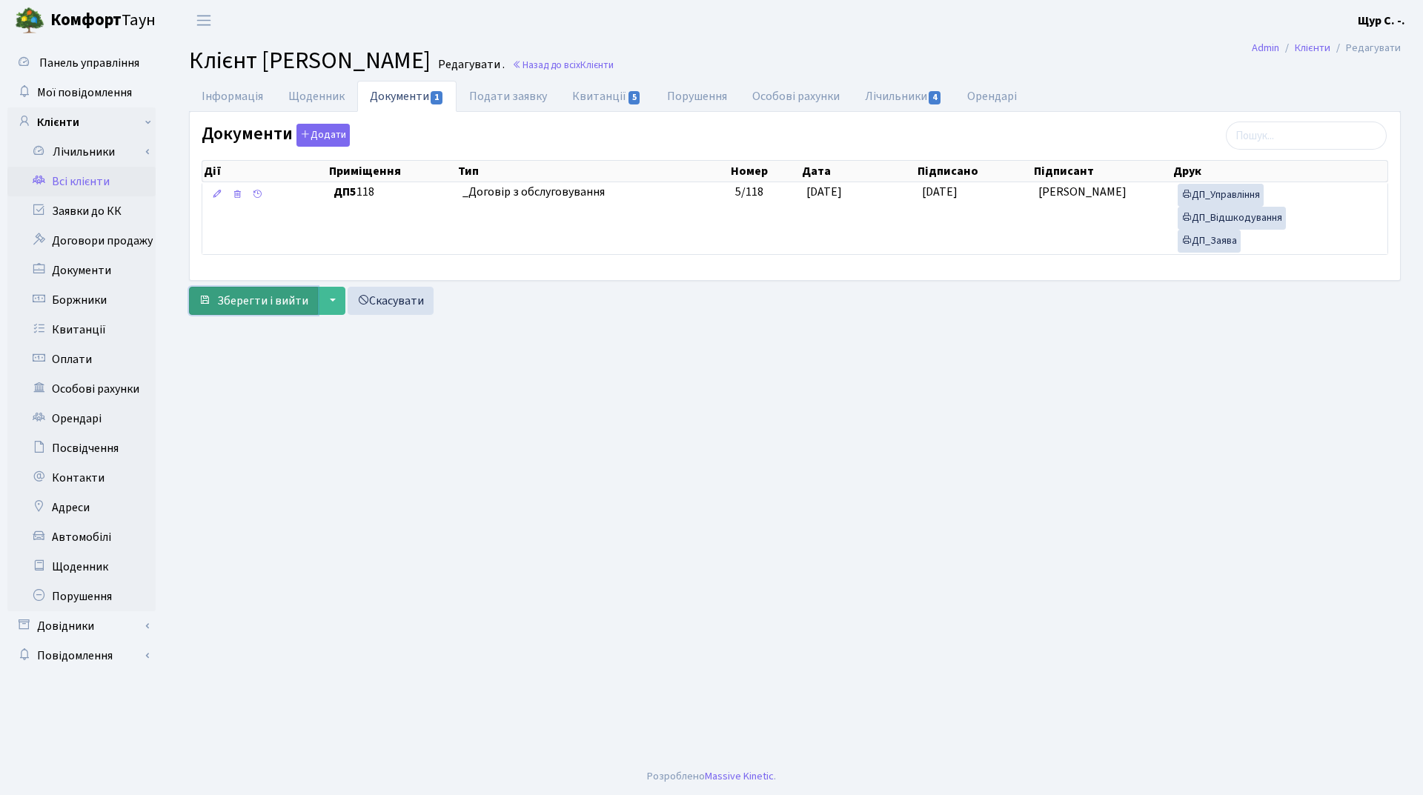
click at [252, 301] on span "Зберегти і вийти" at bounding box center [262, 301] width 91 height 16
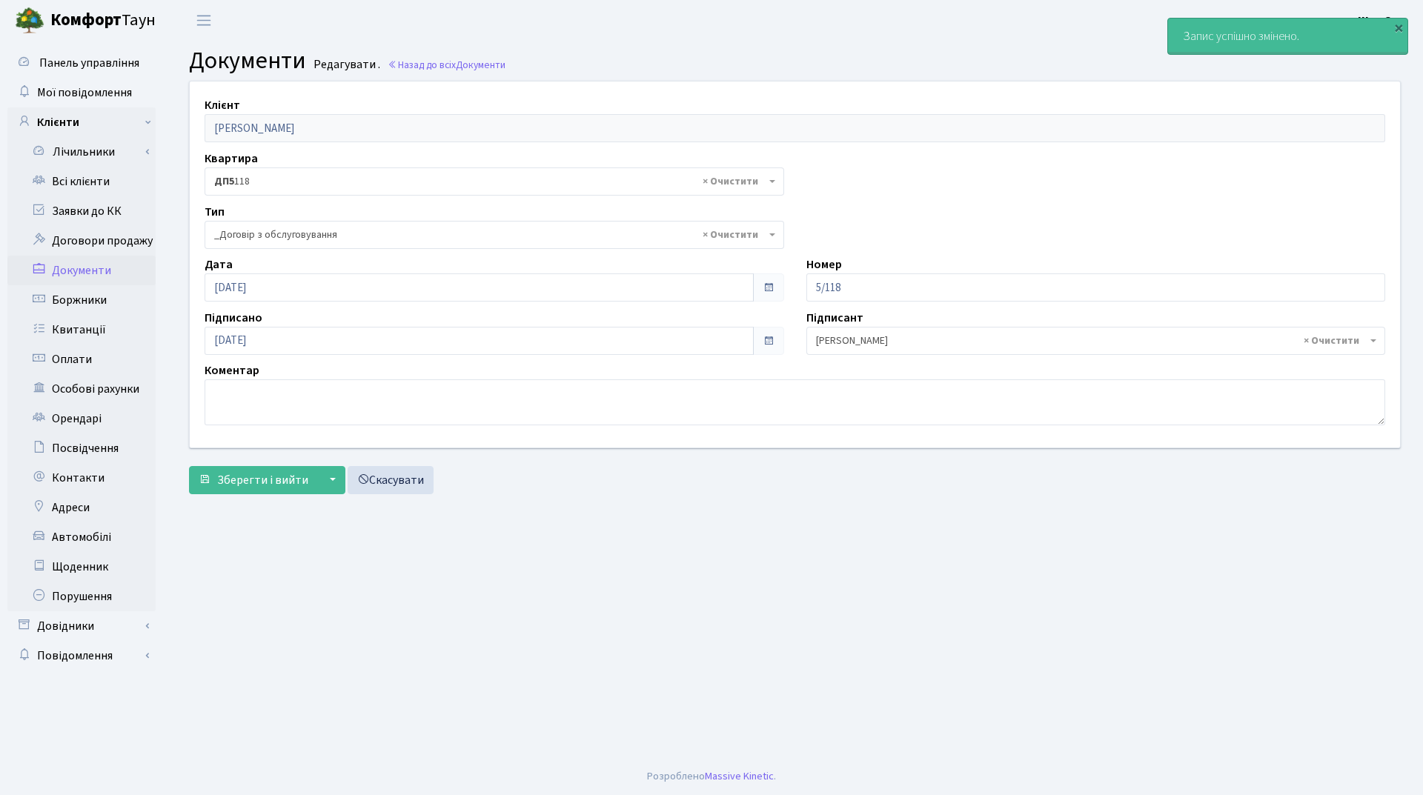
select select "289"
click at [102, 183] on link "Всі клієнти" at bounding box center [81, 182] width 148 height 30
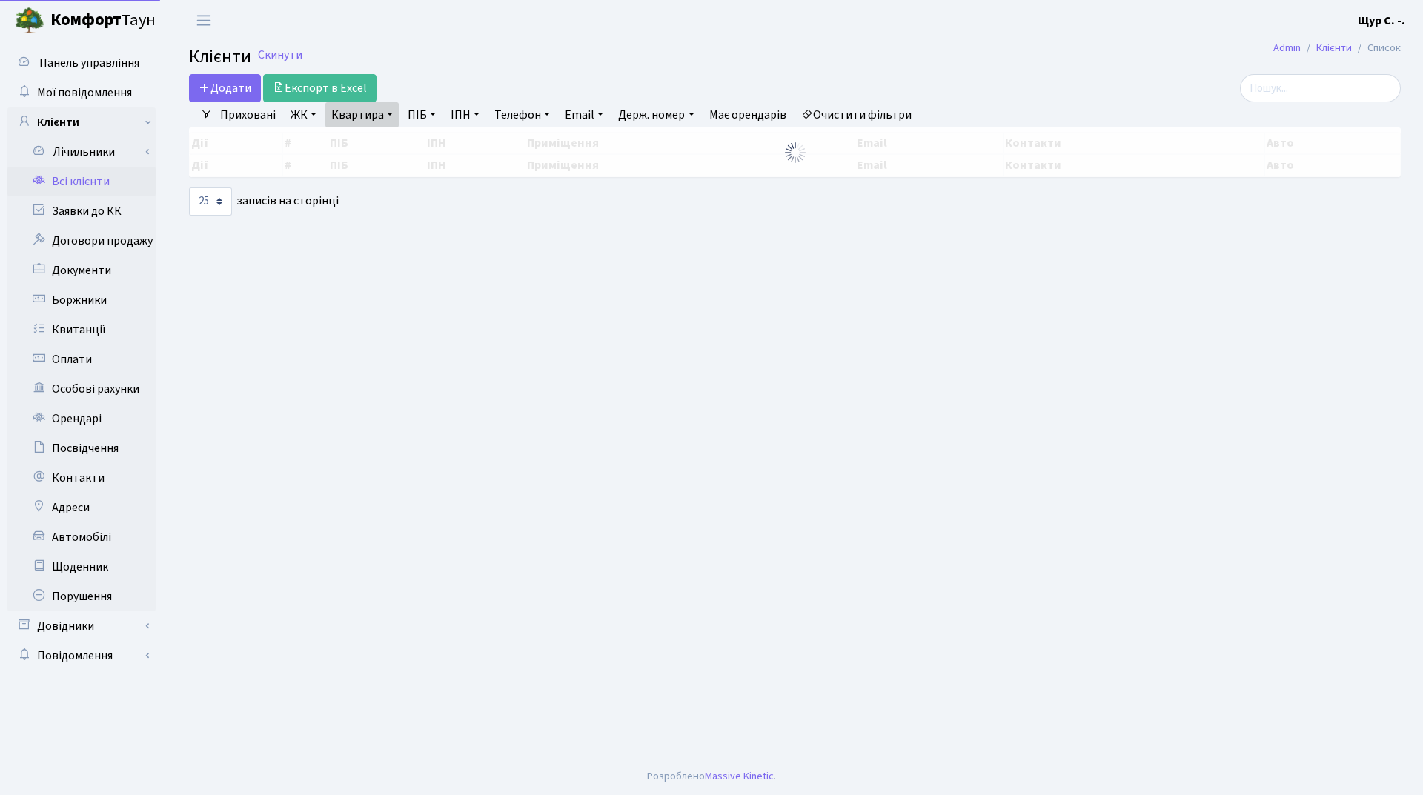
select select "25"
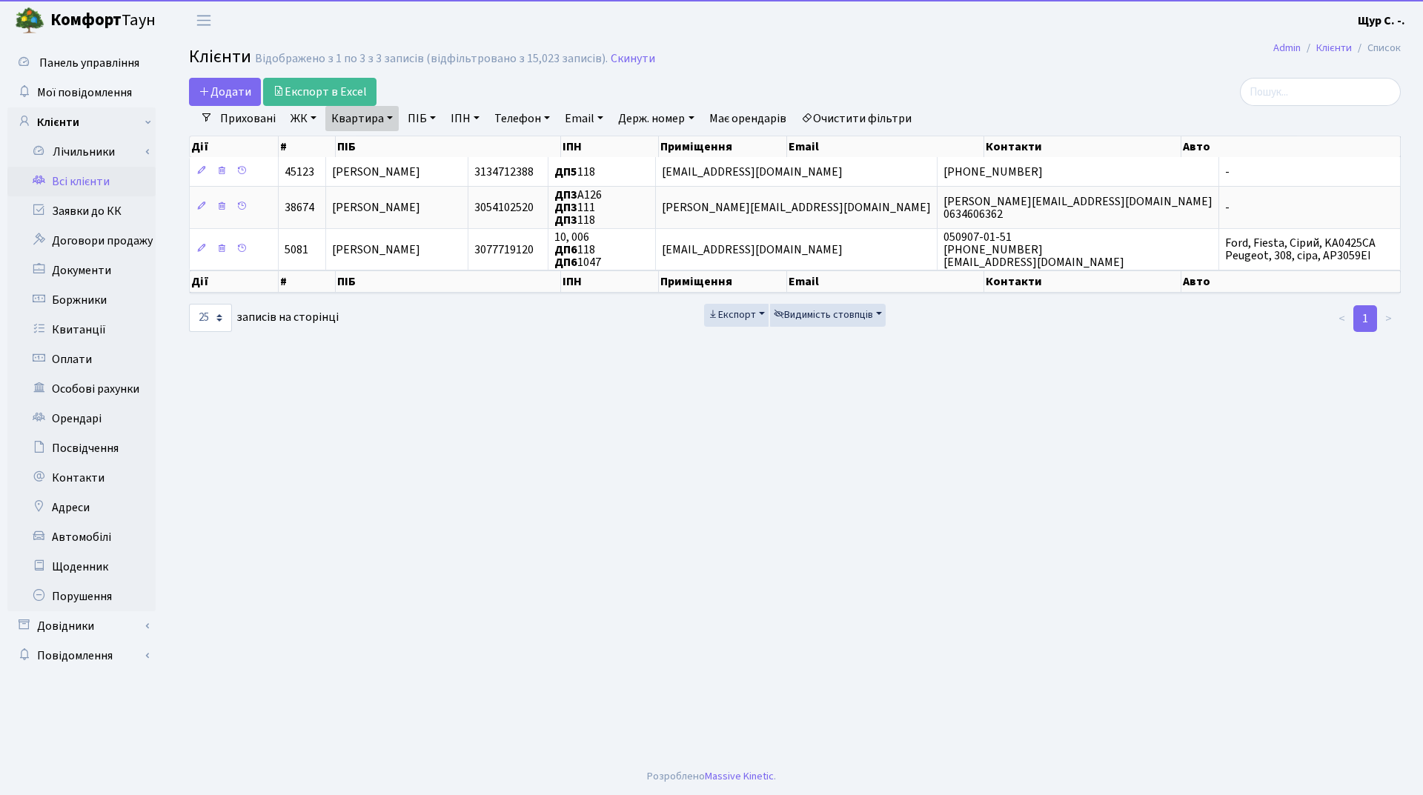
click at [382, 120] on link "Квартира" at bounding box center [361, 118] width 73 height 25
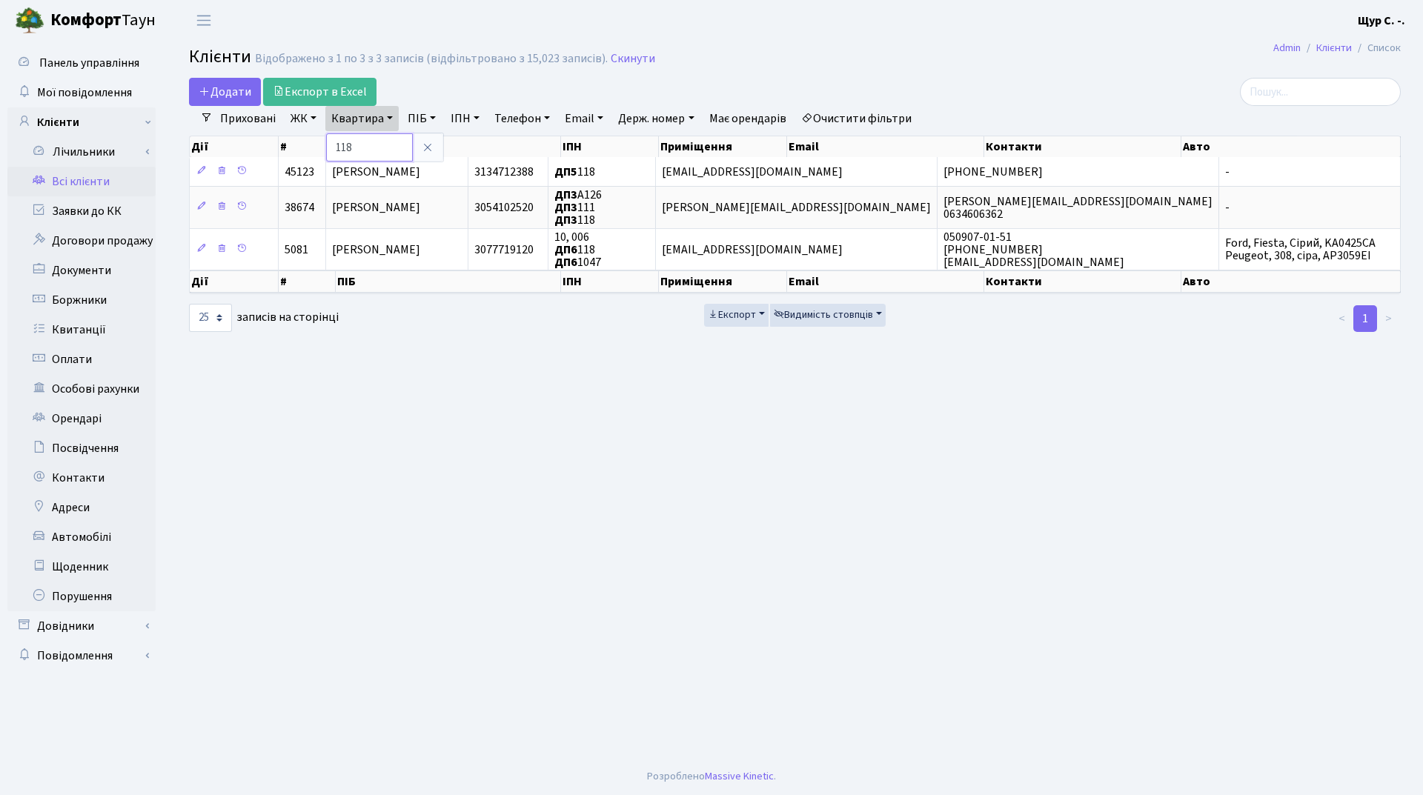
click at [375, 148] on input "118" at bounding box center [369, 147] width 87 height 28
type input "1065"
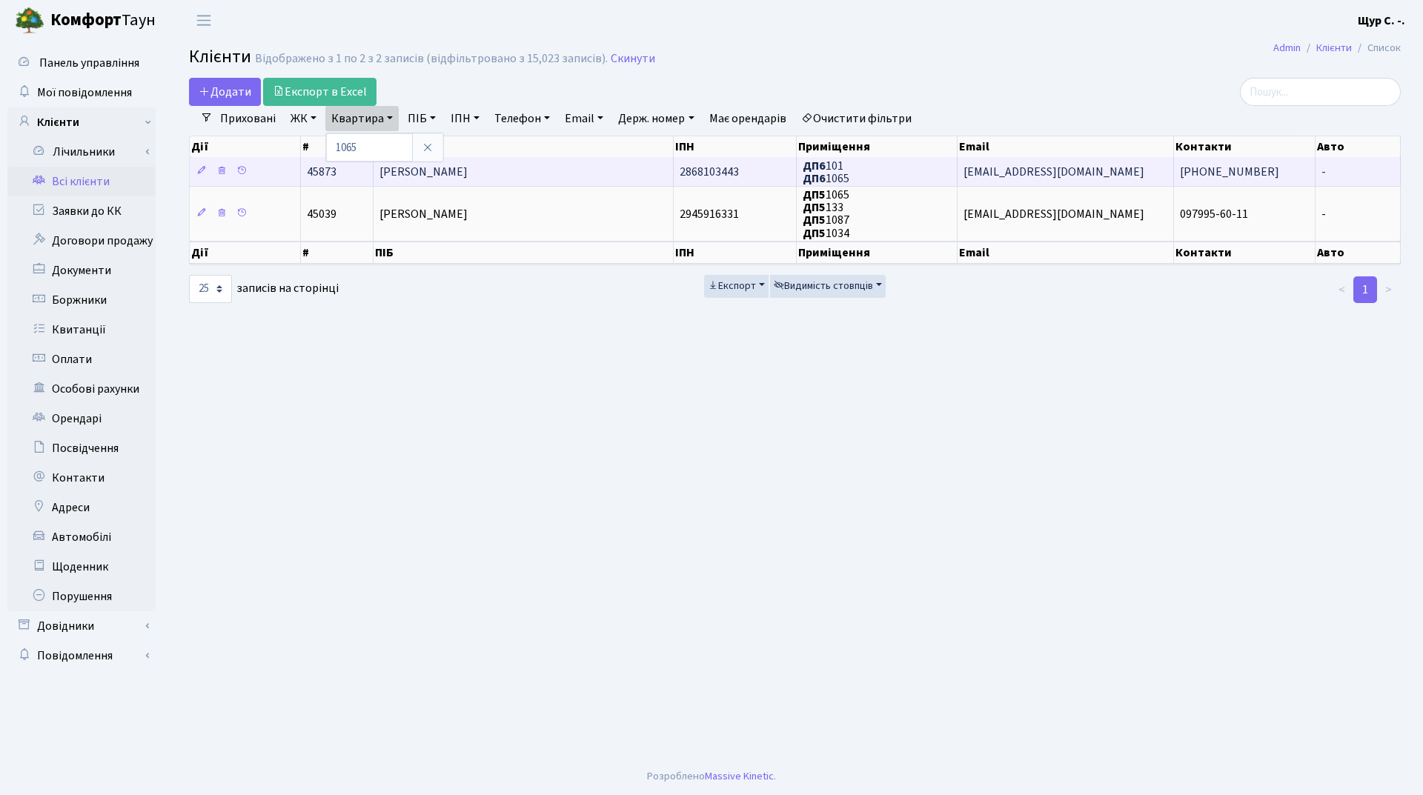
click at [418, 174] on span "[PERSON_NAME]" at bounding box center [424, 172] width 88 height 16
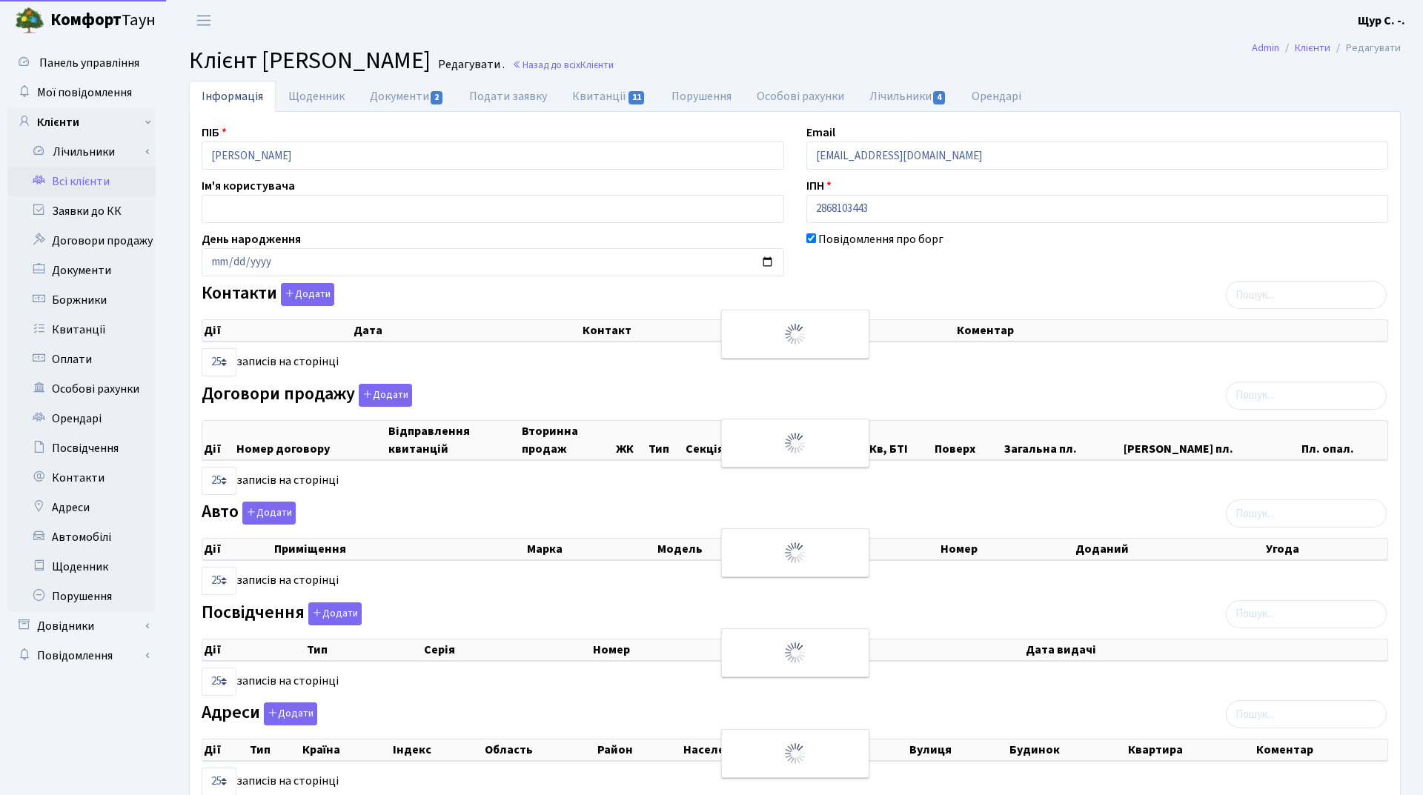
select select "25"
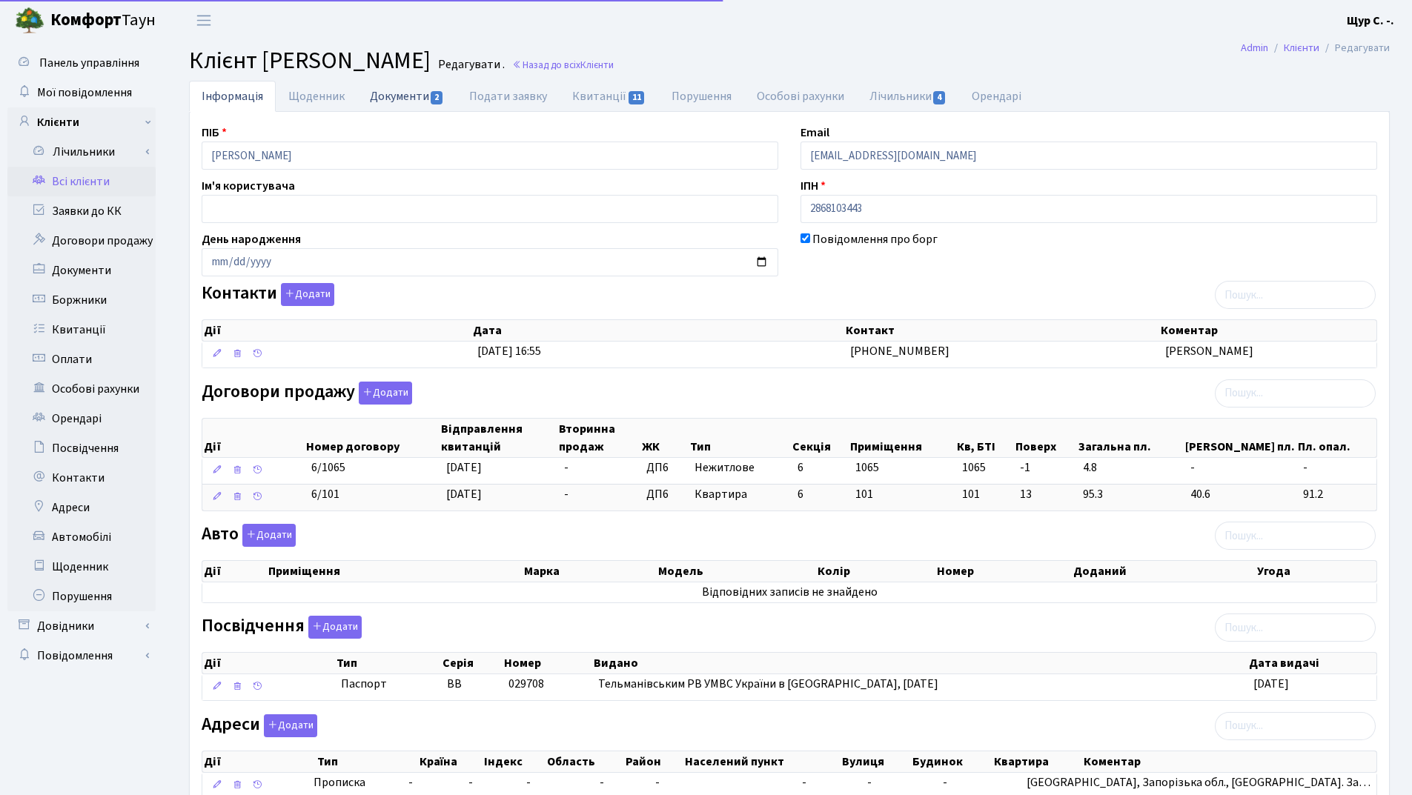
click at [408, 95] on link "Документи 2" at bounding box center [406, 96] width 99 height 30
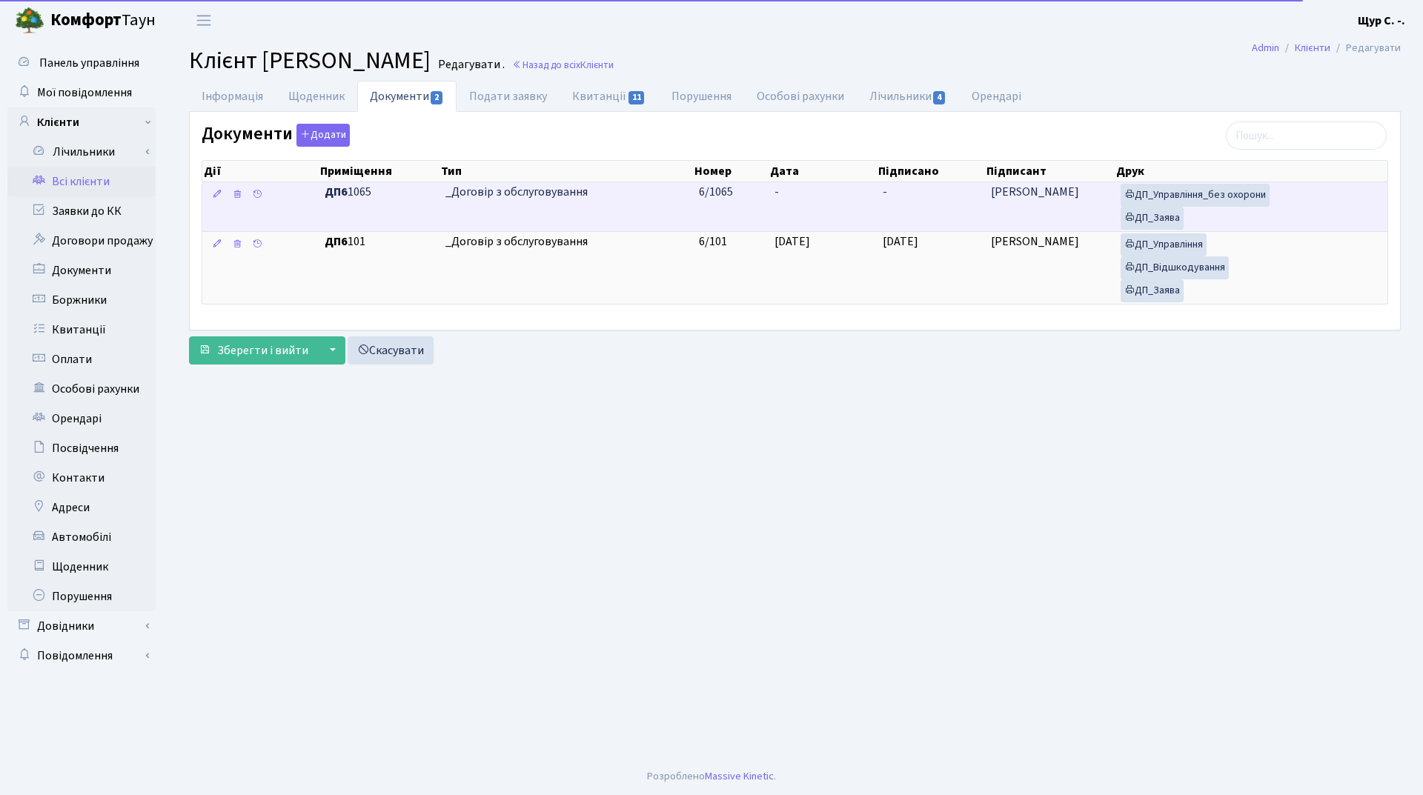
click at [584, 195] on span "_Договір з обслуговування" at bounding box center [566, 192] width 242 height 17
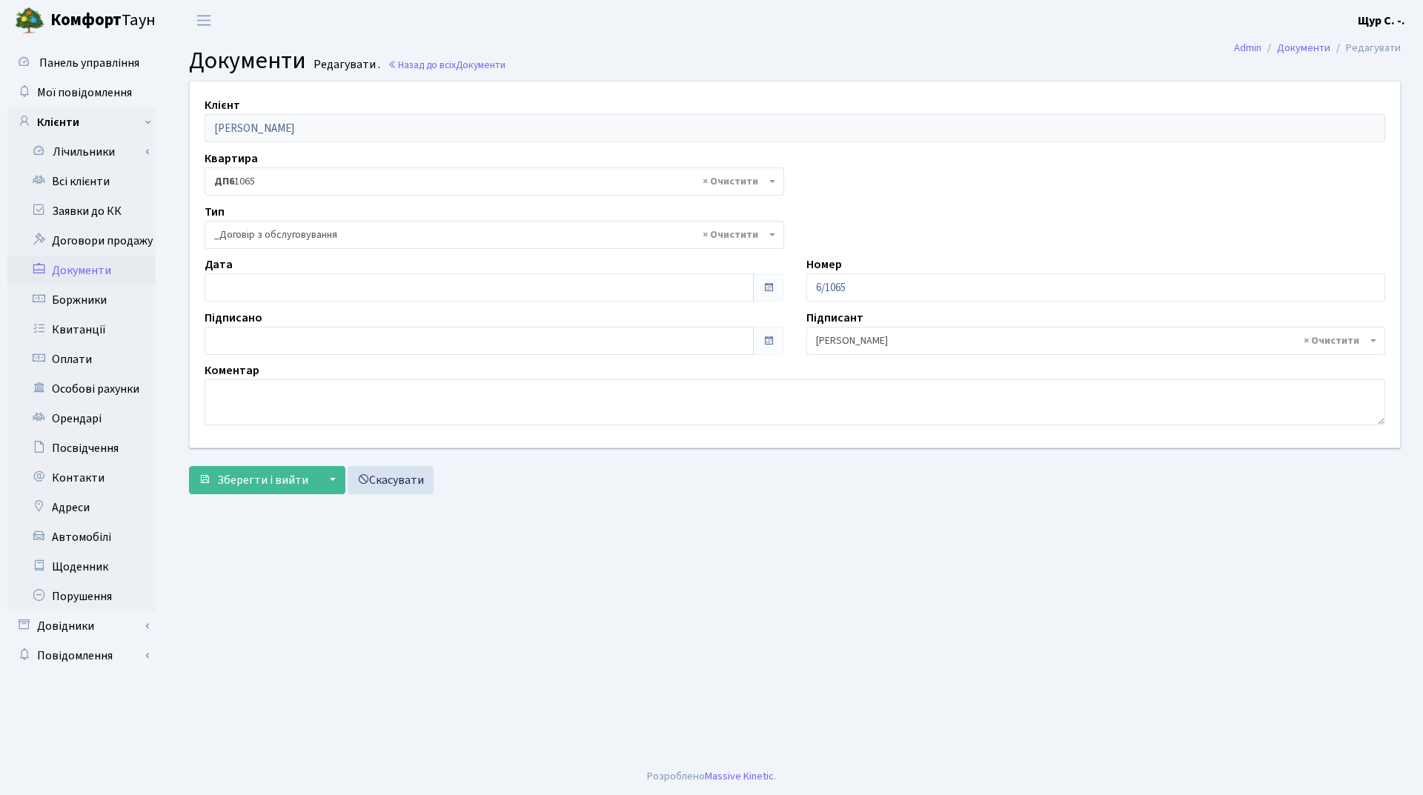
select select "289"
type input "[DATE]"
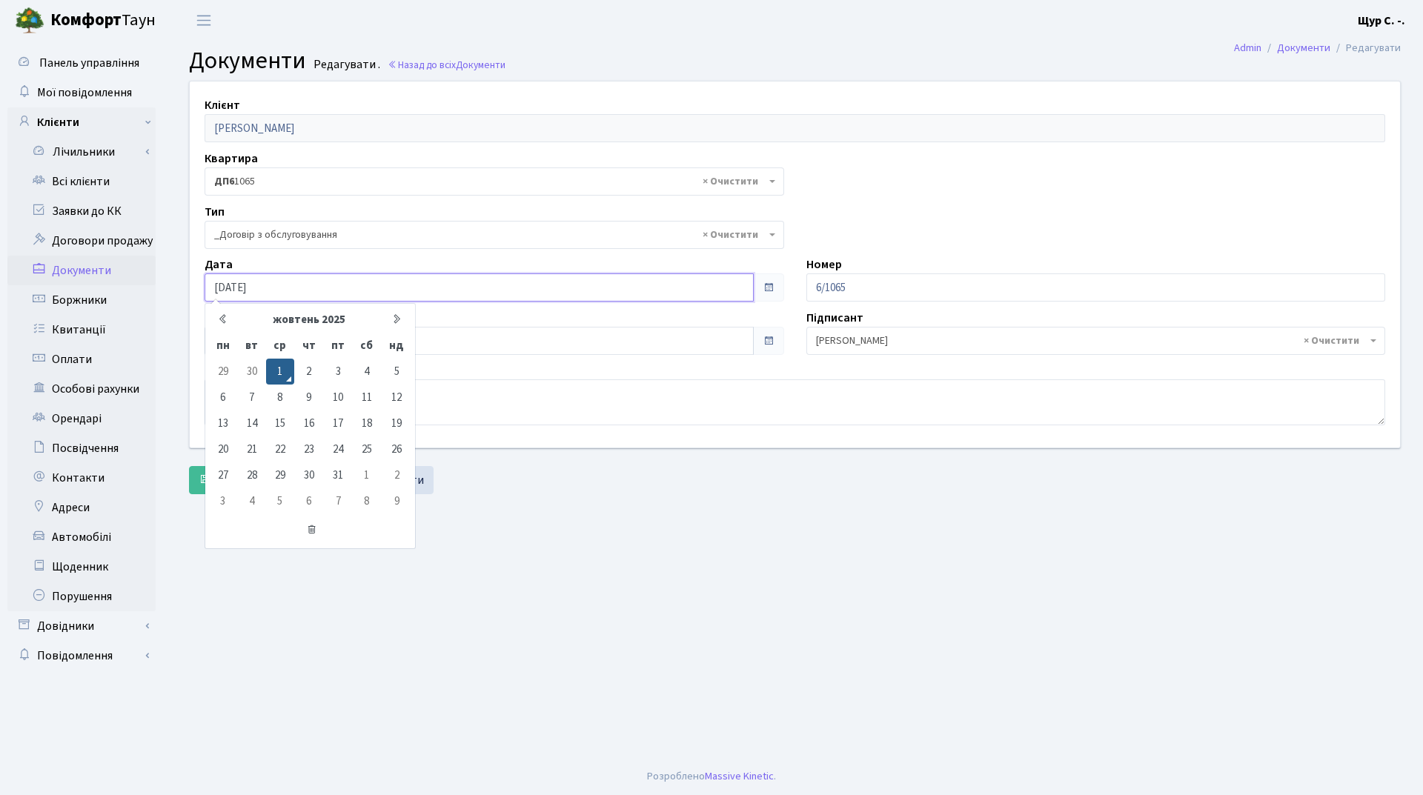
click at [403, 291] on input "[DATE]" at bounding box center [479, 288] width 549 height 28
click at [580, 557] on main "Admin Документи Редагувати Документи Редагувати . Назад до всіх Документи Клієн…" at bounding box center [795, 400] width 1256 height 718
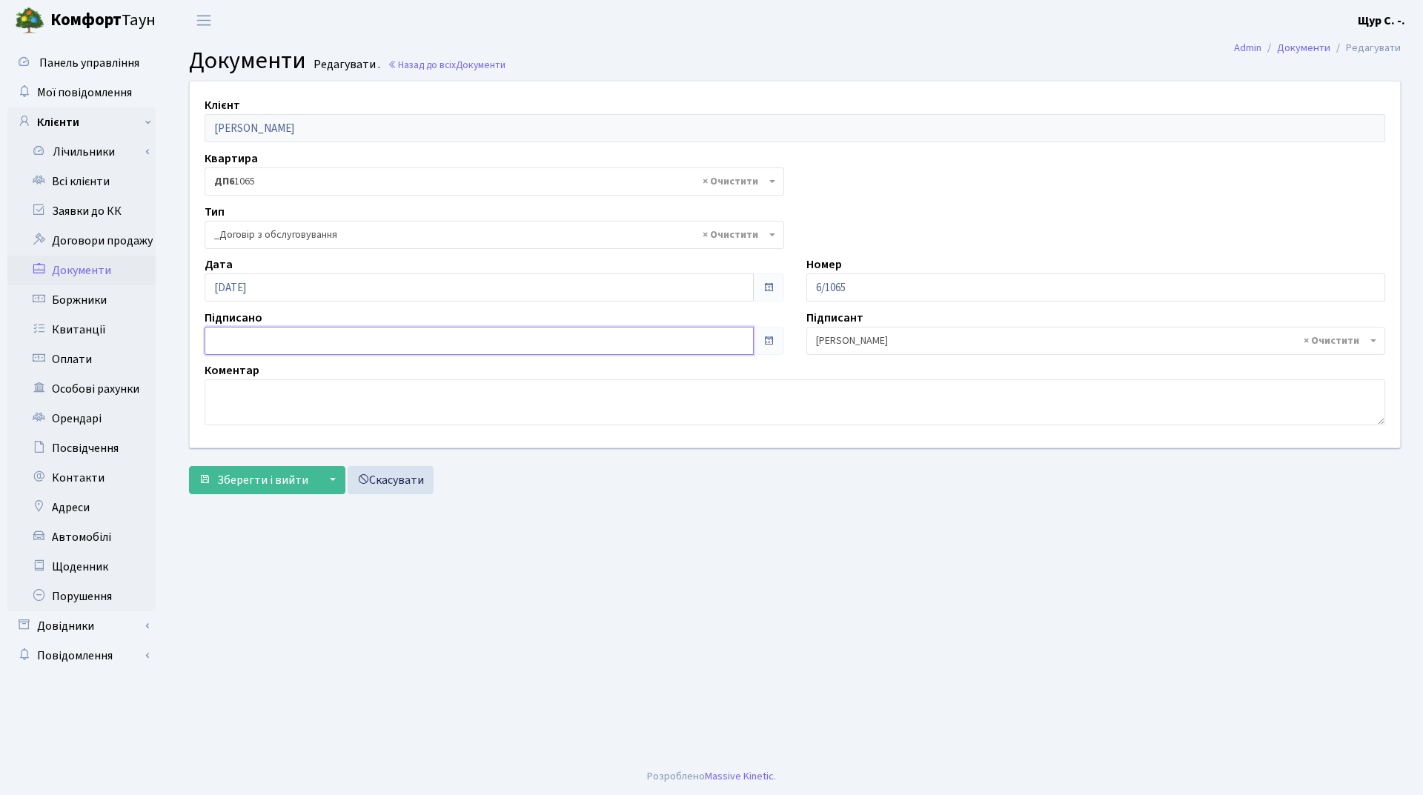
type input "01.10.2025"
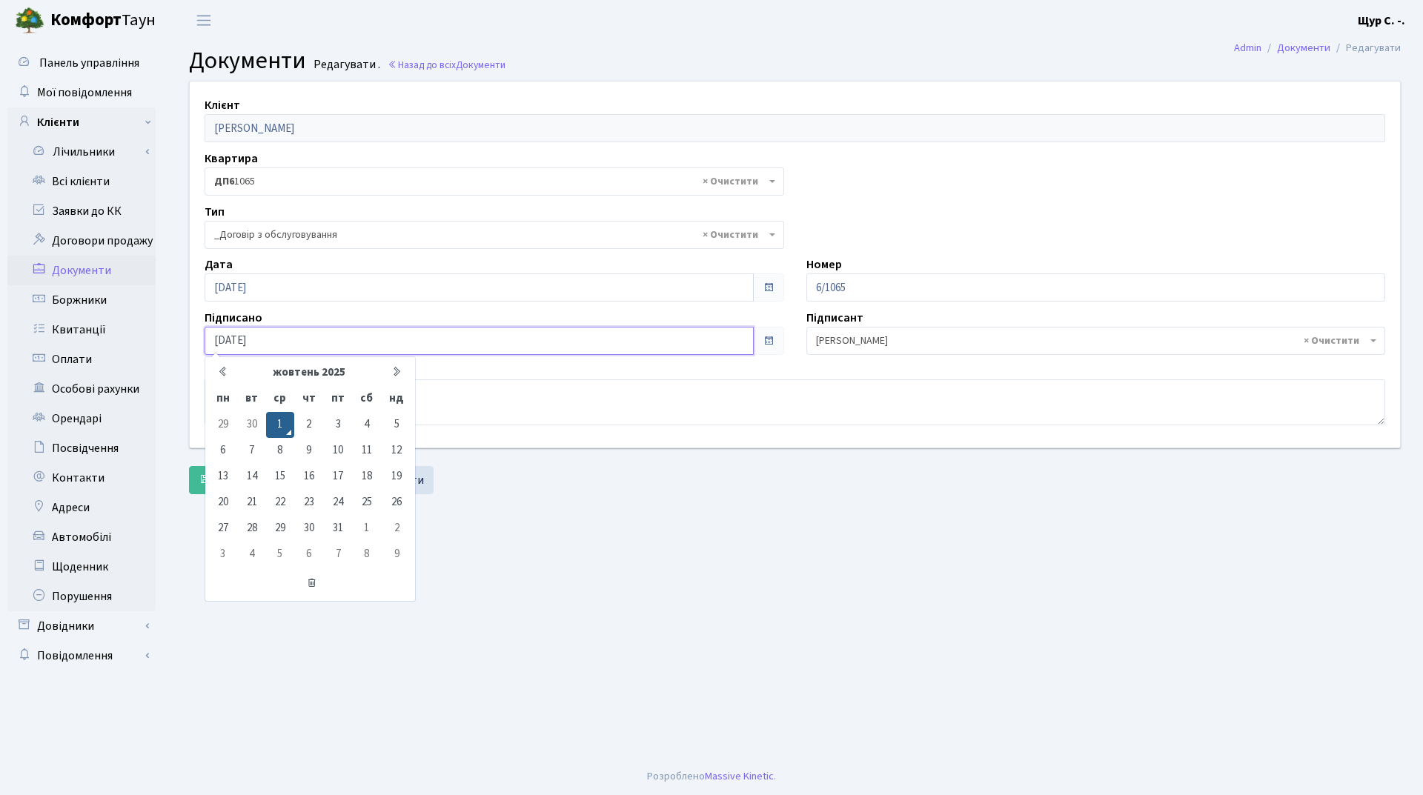
click at [445, 342] on input "01.10.2025" at bounding box center [479, 341] width 549 height 28
click at [552, 523] on main "Admin Документи Редагувати Документи Редагувати . Назад до всіх Документи Клієн…" at bounding box center [795, 400] width 1256 height 718
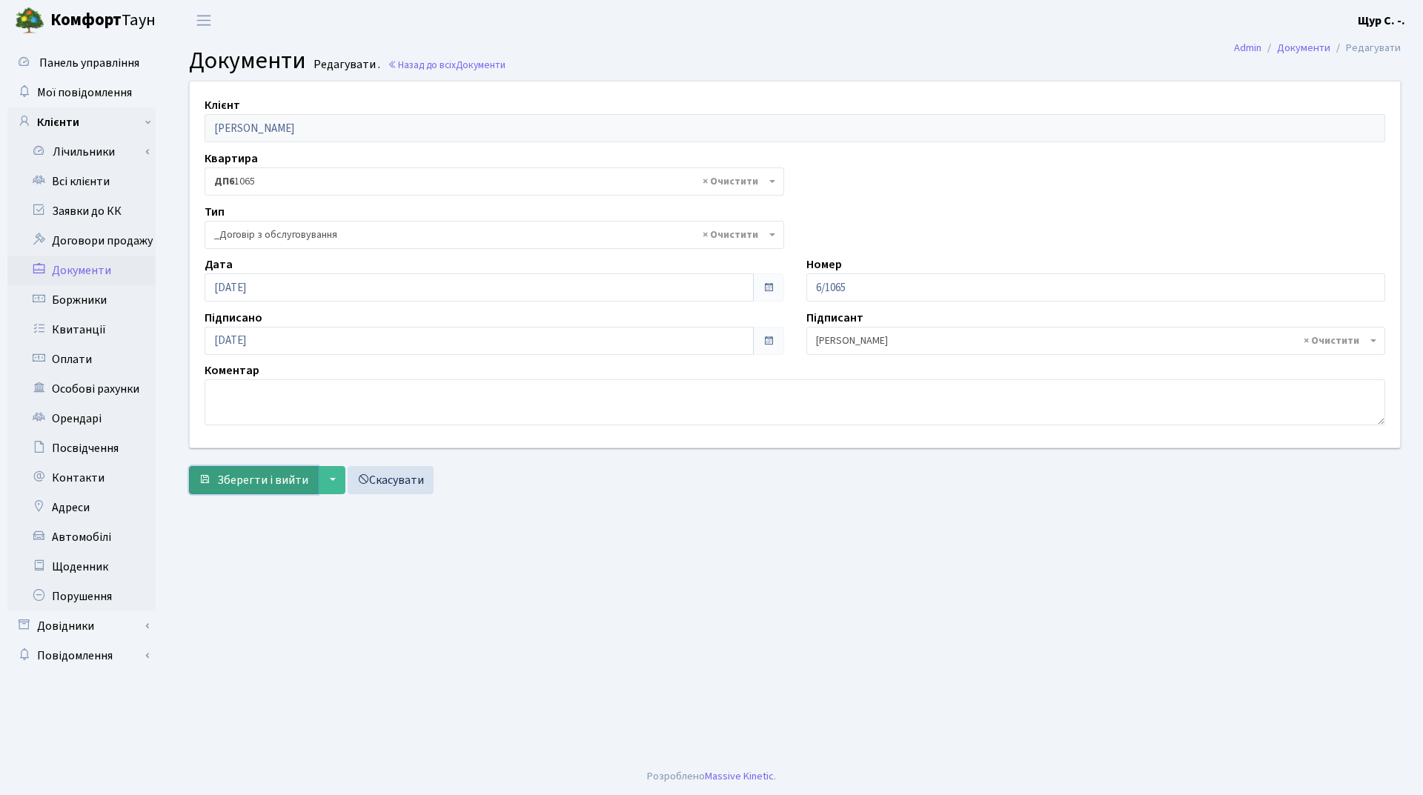
click at [236, 486] on span "Зберегти і вийти" at bounding box center [262, 480] width 91 height 16
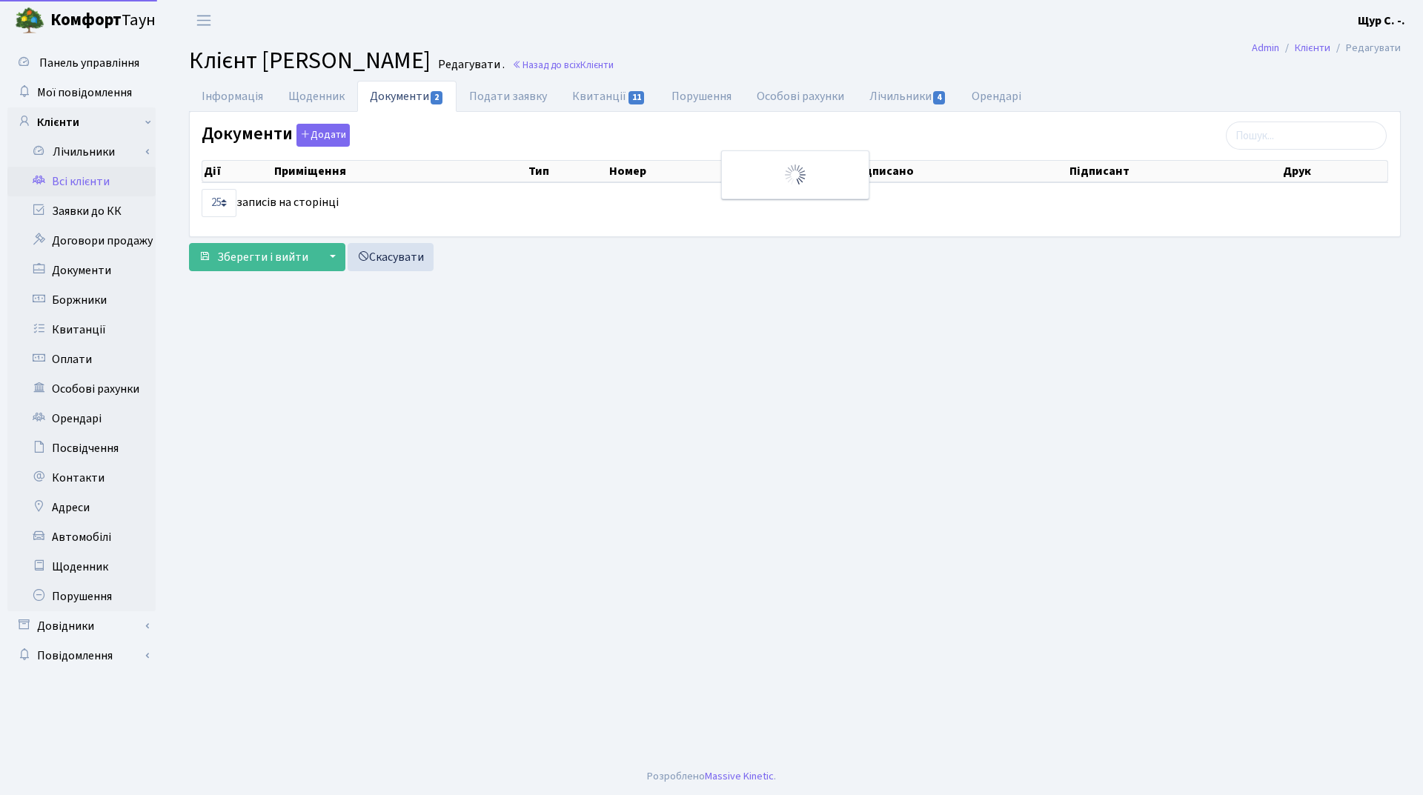
select select "25"
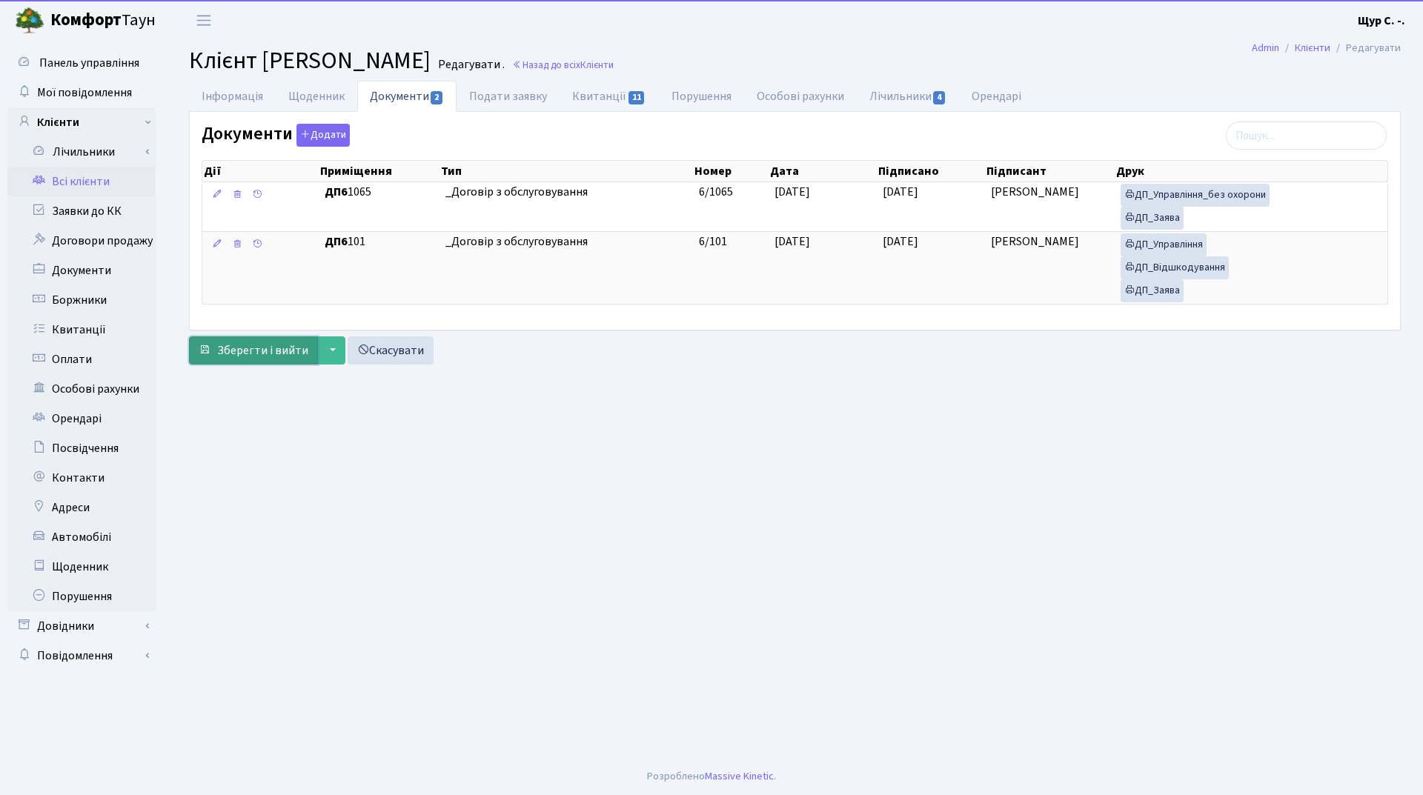
click at [237, 350] on span "Зберегти і вийти" at bounding box center [262, 350] width 91 height 16
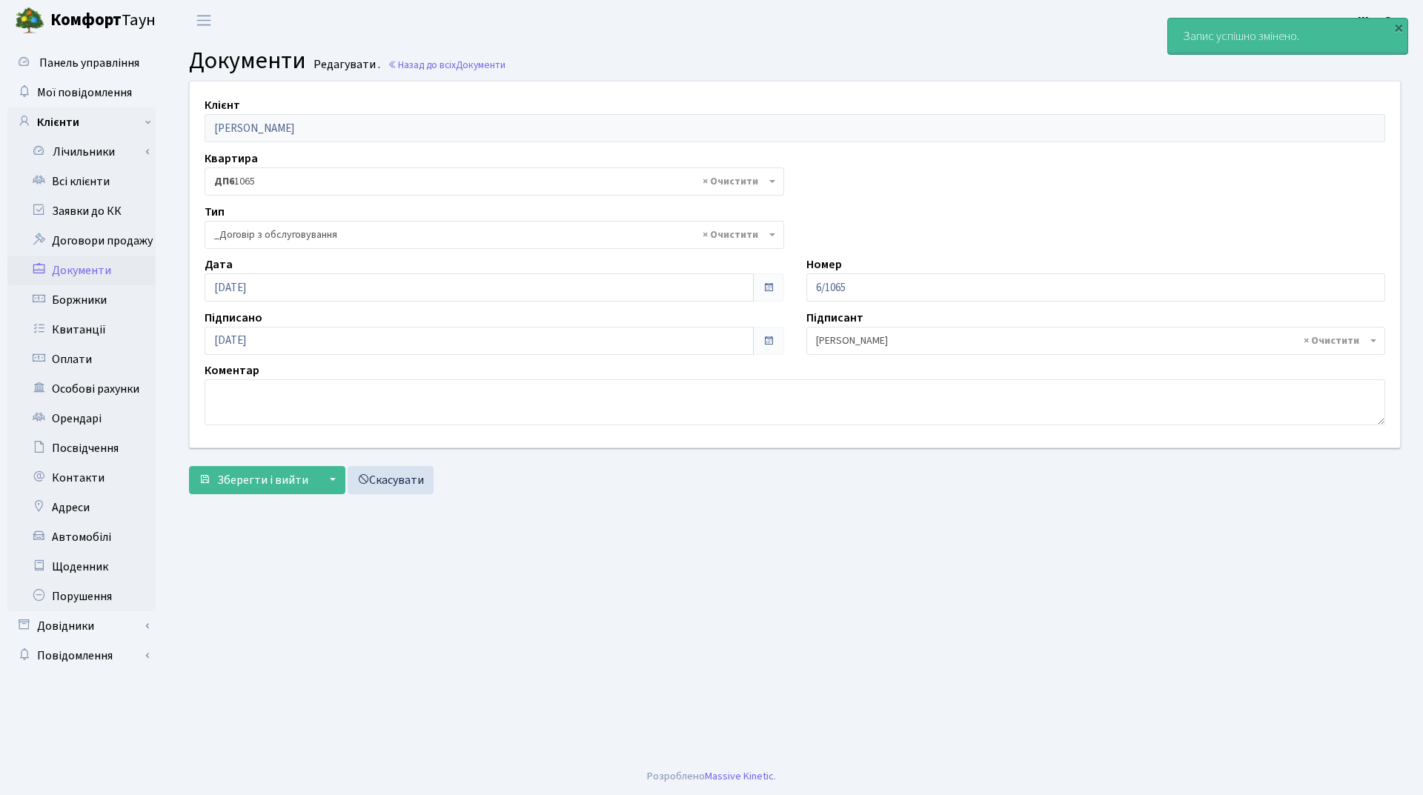
select select "289"
click at [100, 169] on link "Всі клієнти" at bounding box center [81, 182] width 148 height 30
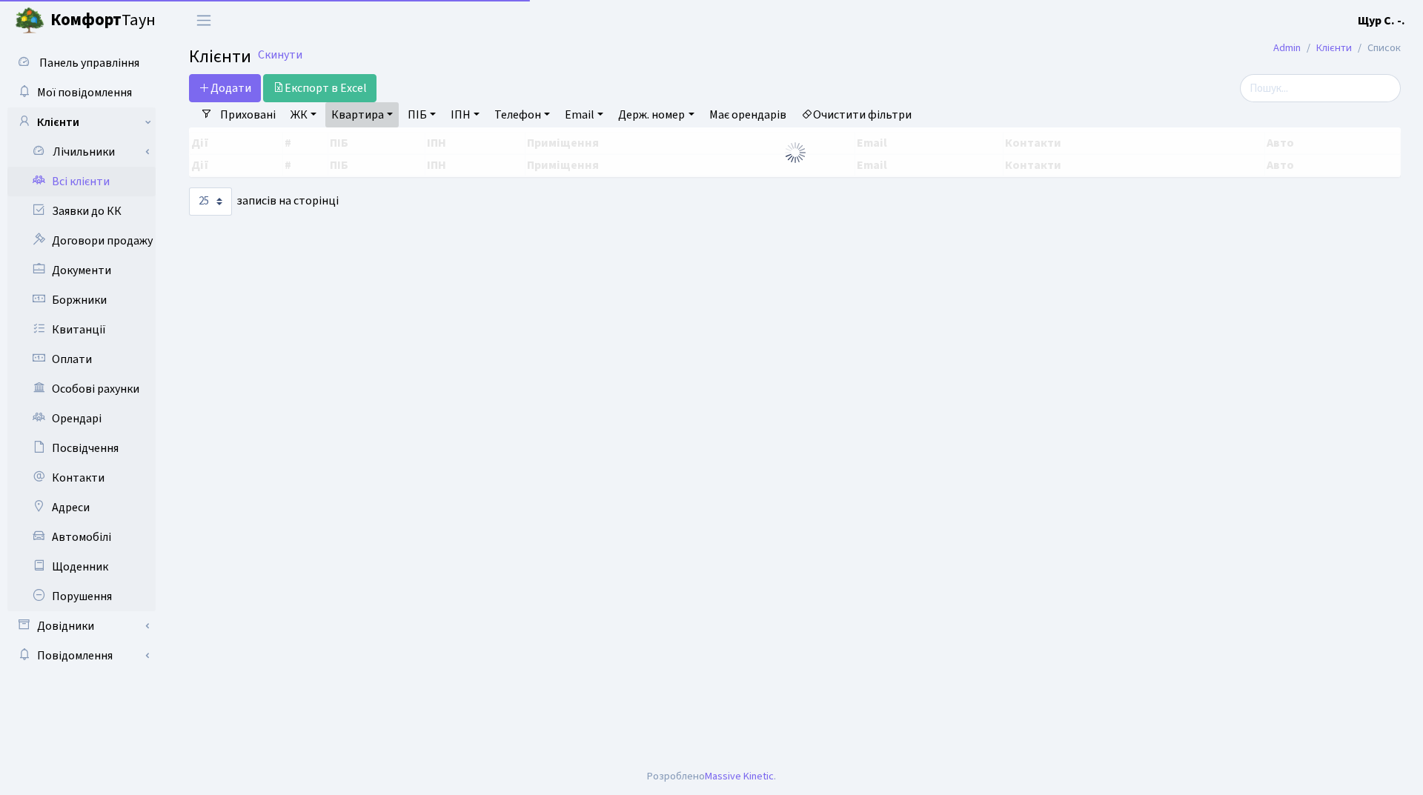
select select "25"
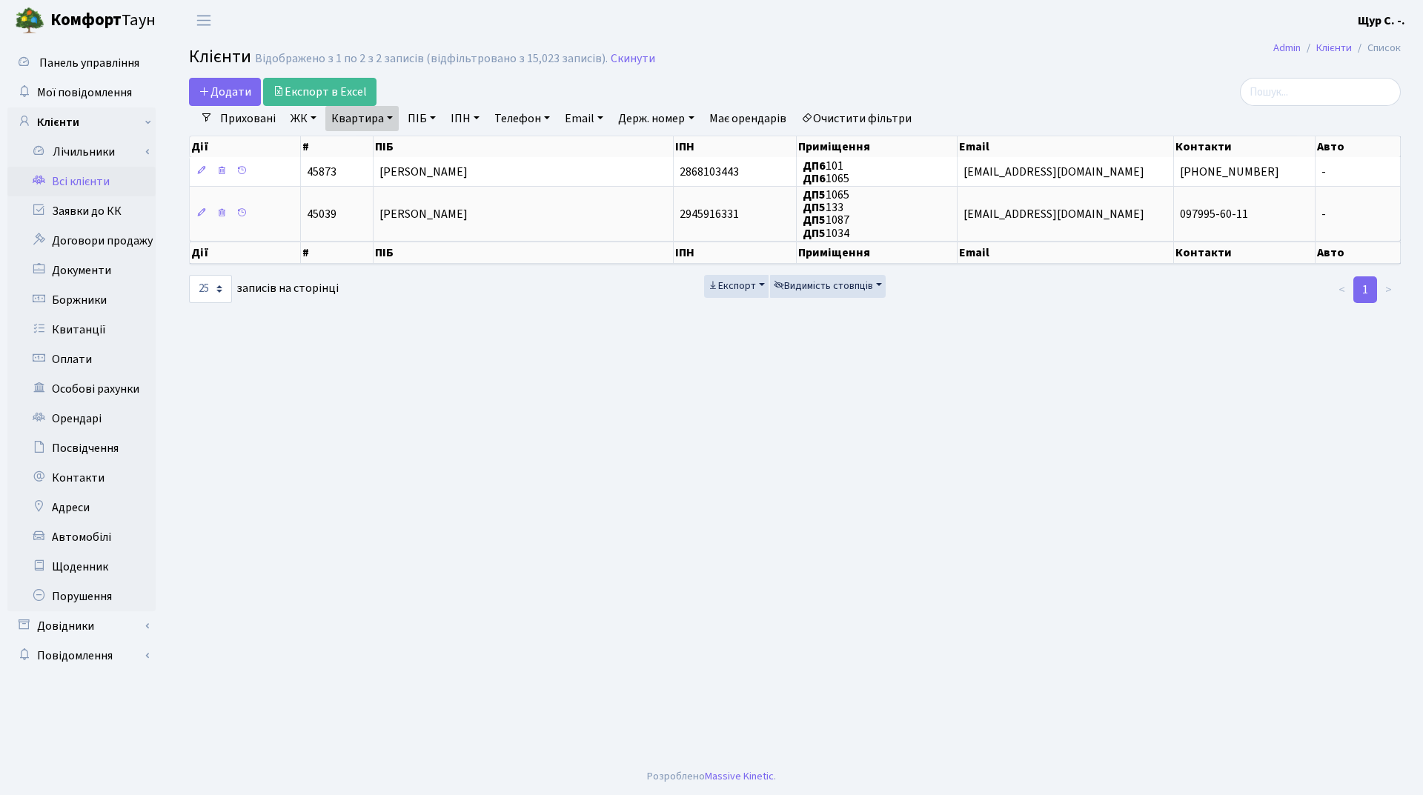
click at [104, 182] on link "Всі клієнти" at bounding box center [81, 182] width 148 height 30
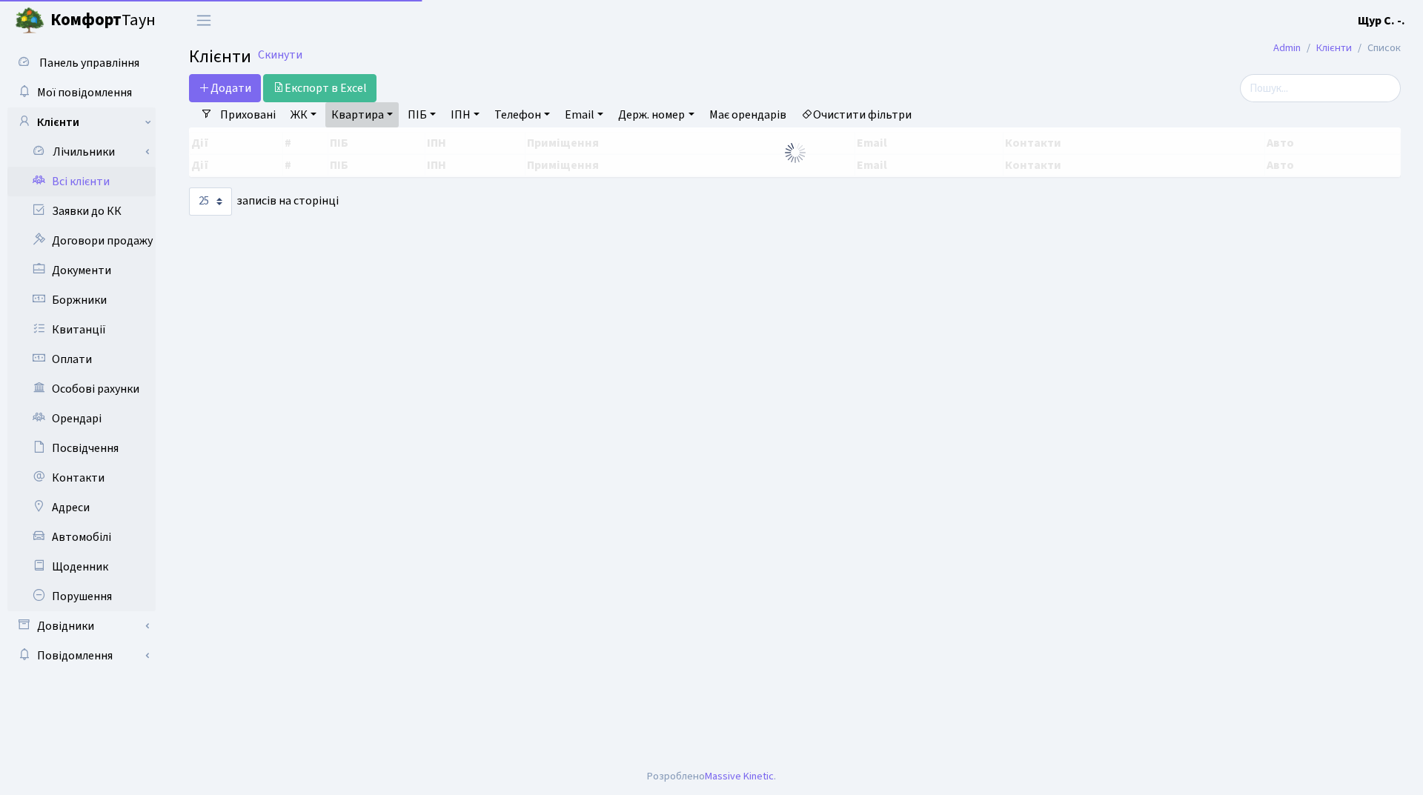
select select "25"
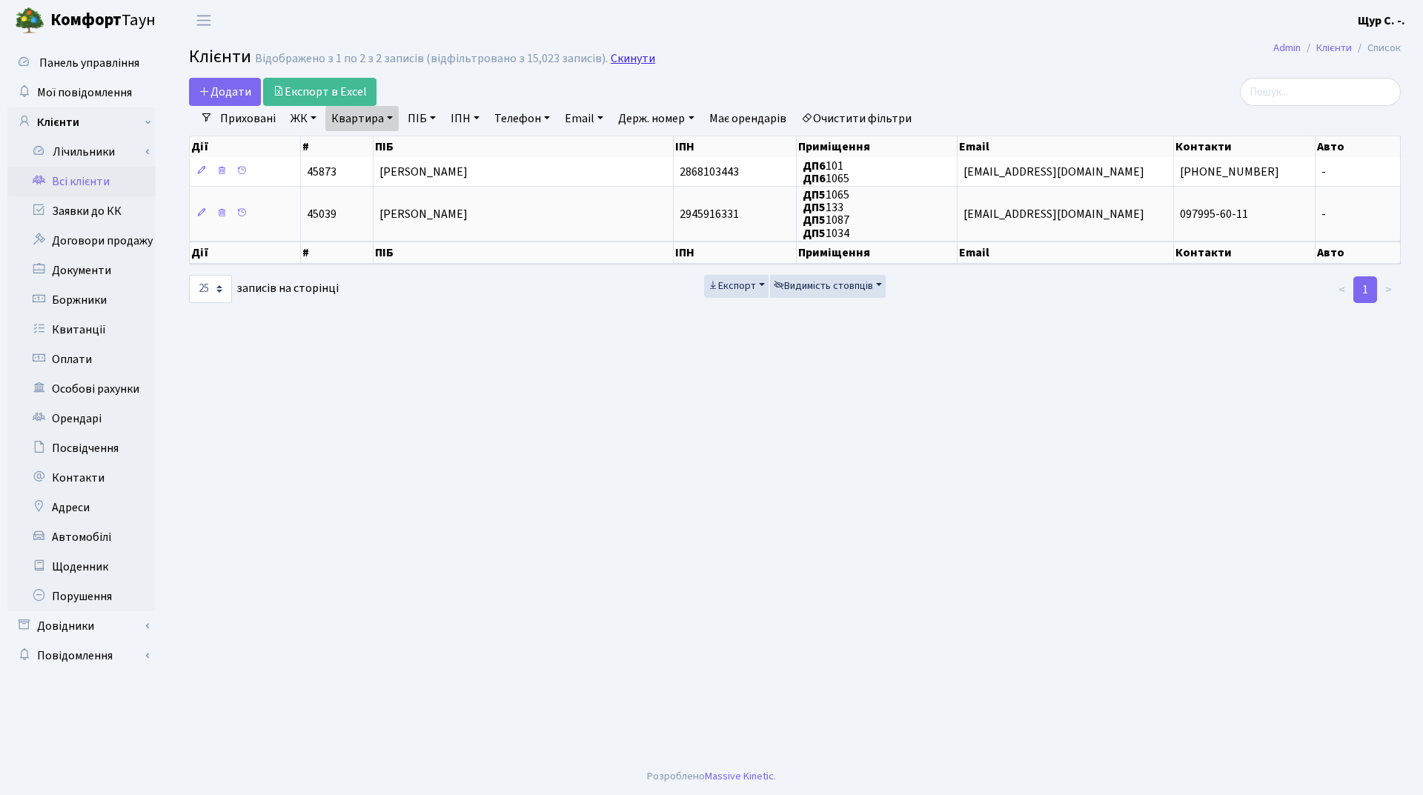
click at [620, 65] on link "Скинути" at bounding box center [633, 59] width 44 height 14
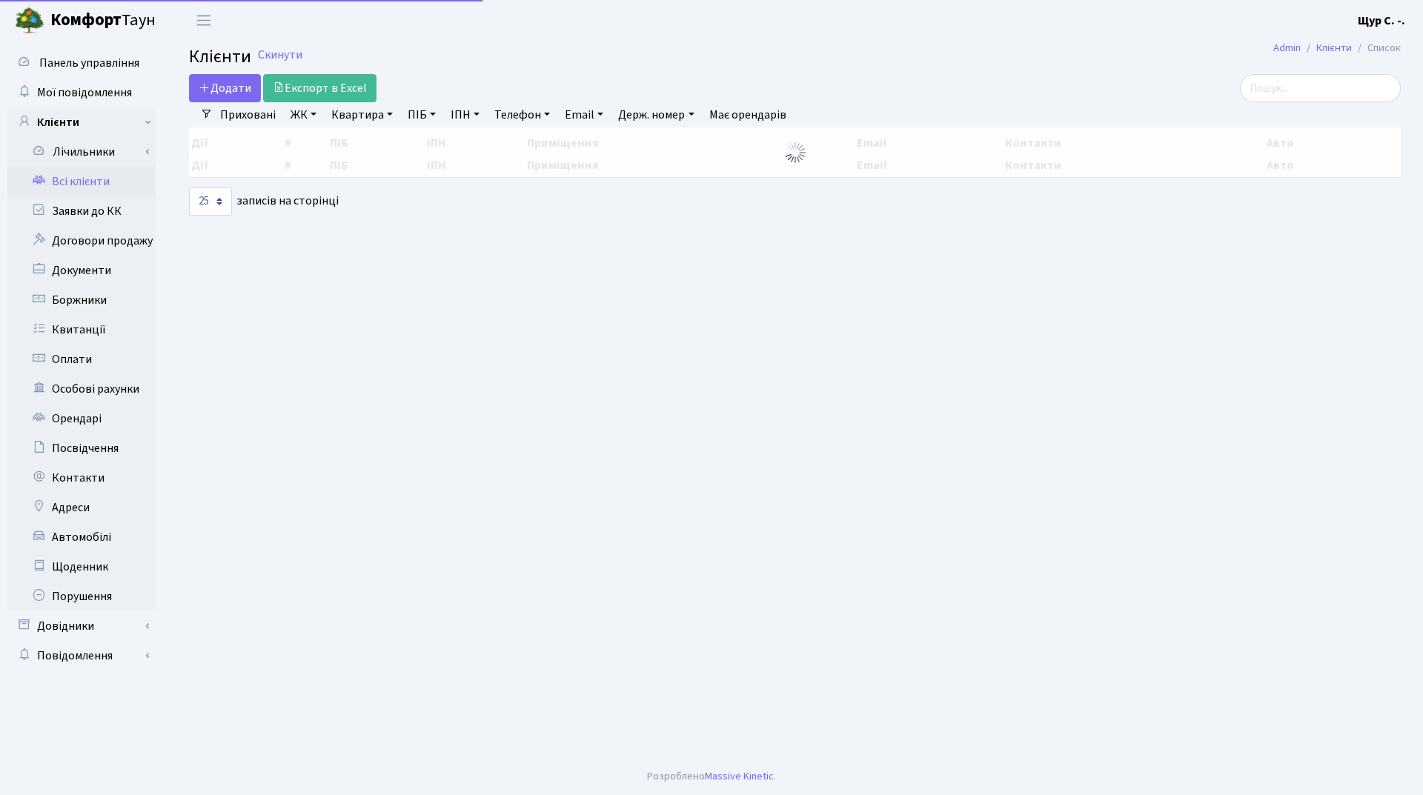
select select "25"
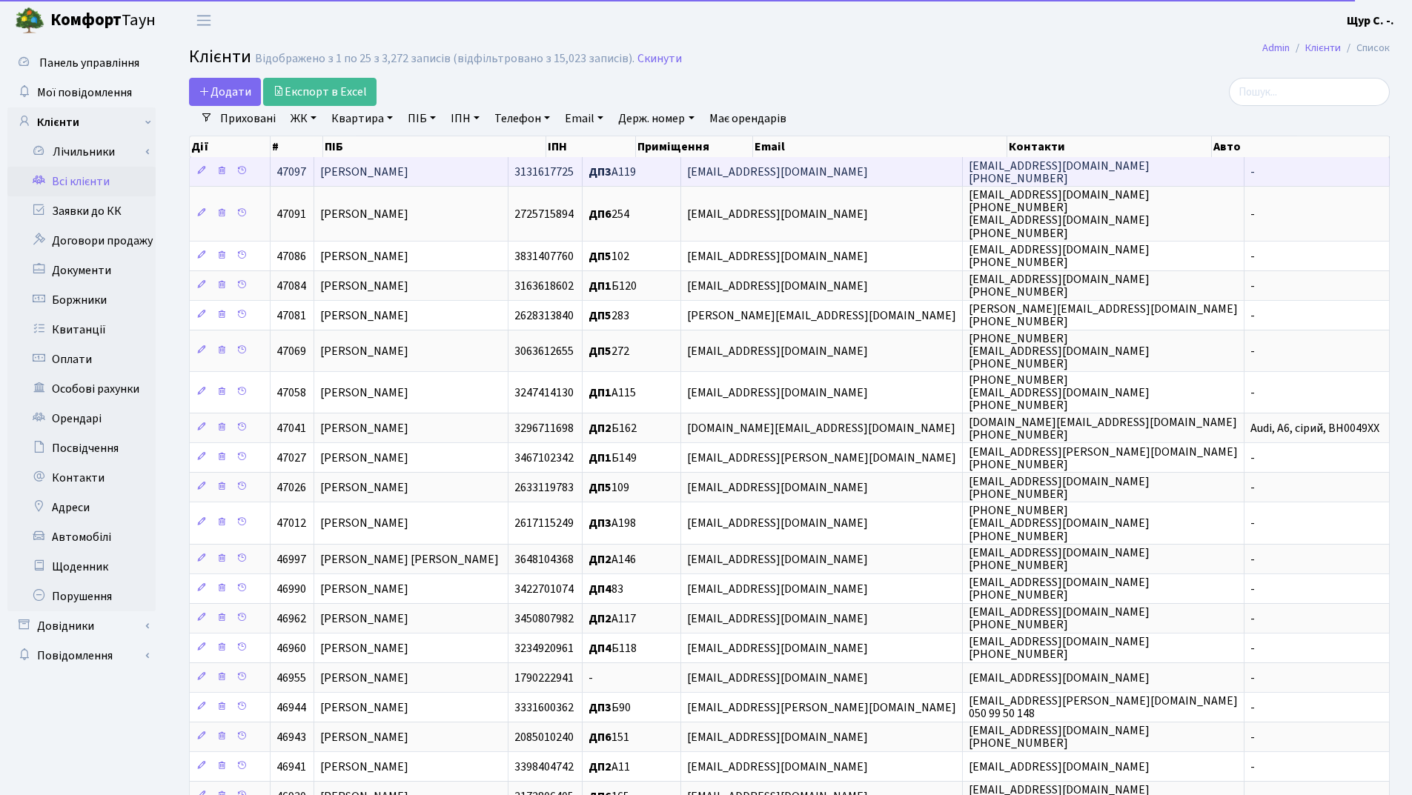
click at [446, 181] on td "[PERSON_NAME]" at bounding box center [411, 171] width 195 height 29
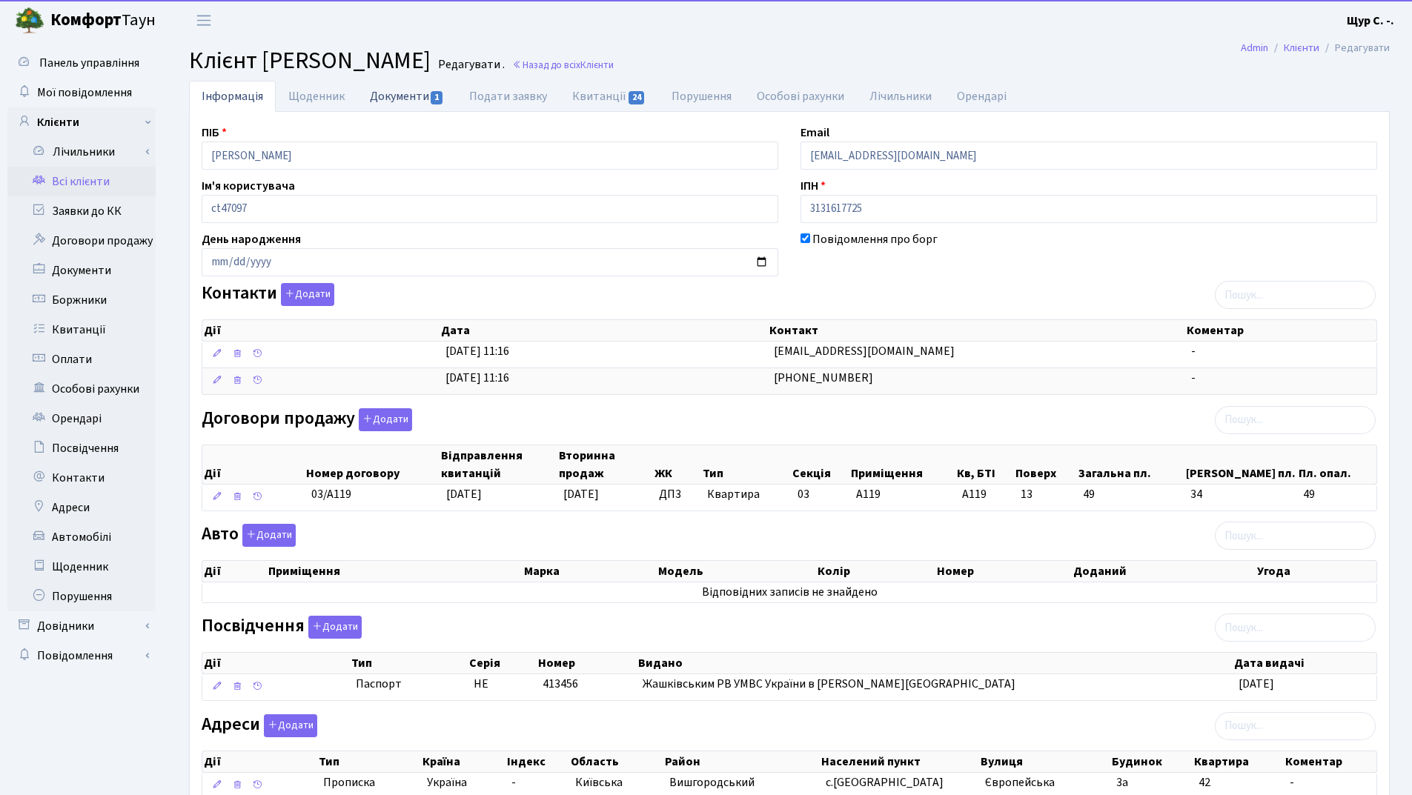
click at [398, 91] on link "Документи 1" at bounding box center [406, 96] width 99 height 30
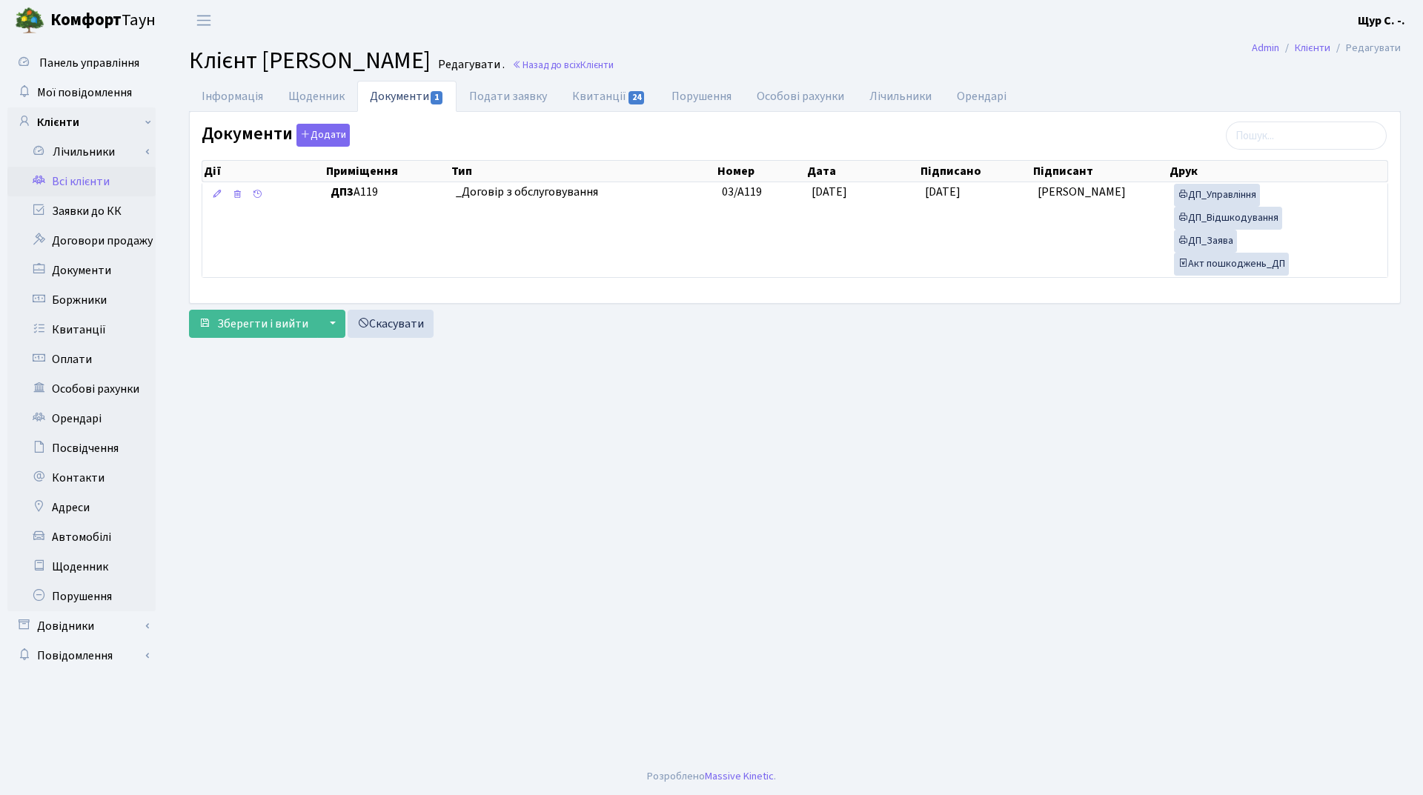
click at [96, 182] on link "Всі клієнти" at bounding box center [81, 182] width 148 height 30
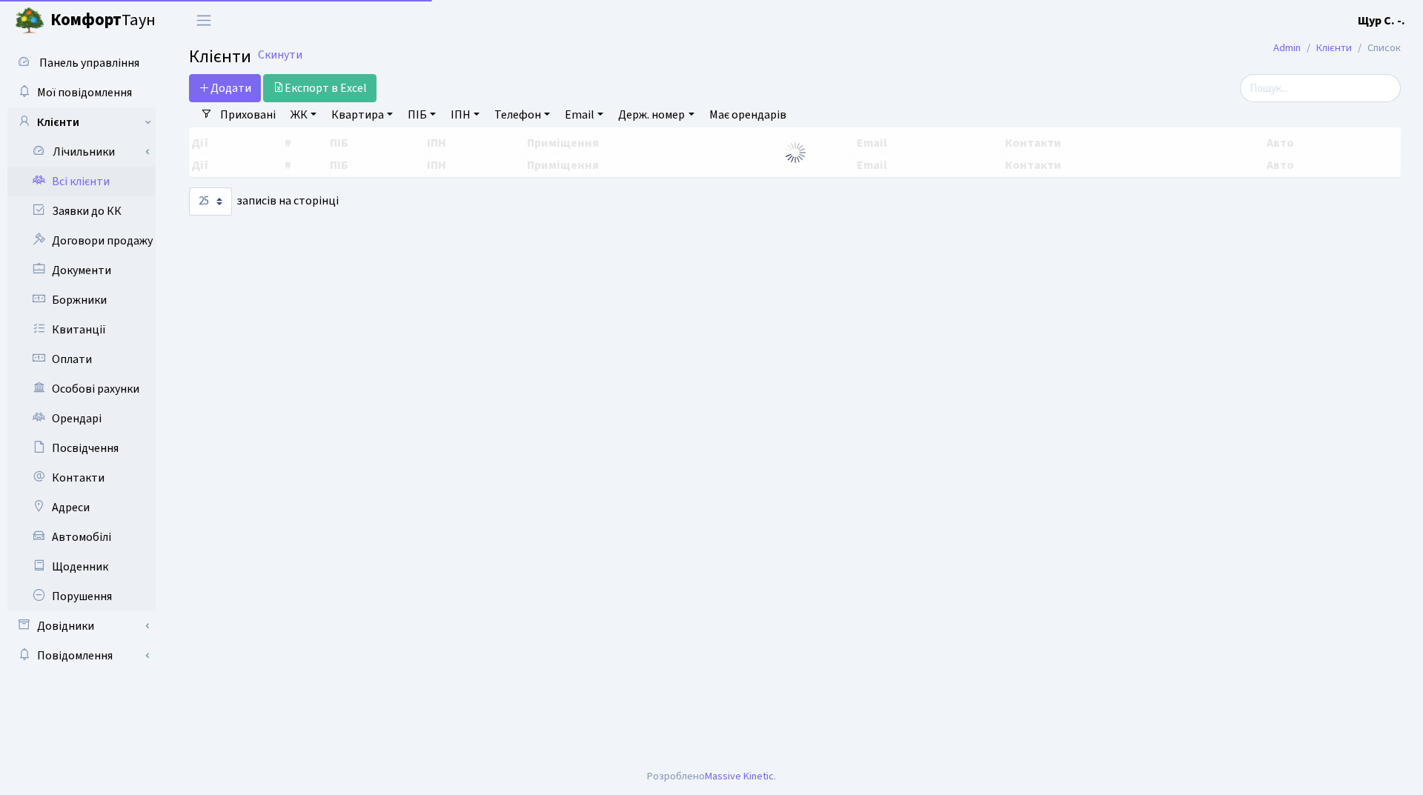
select select "25"
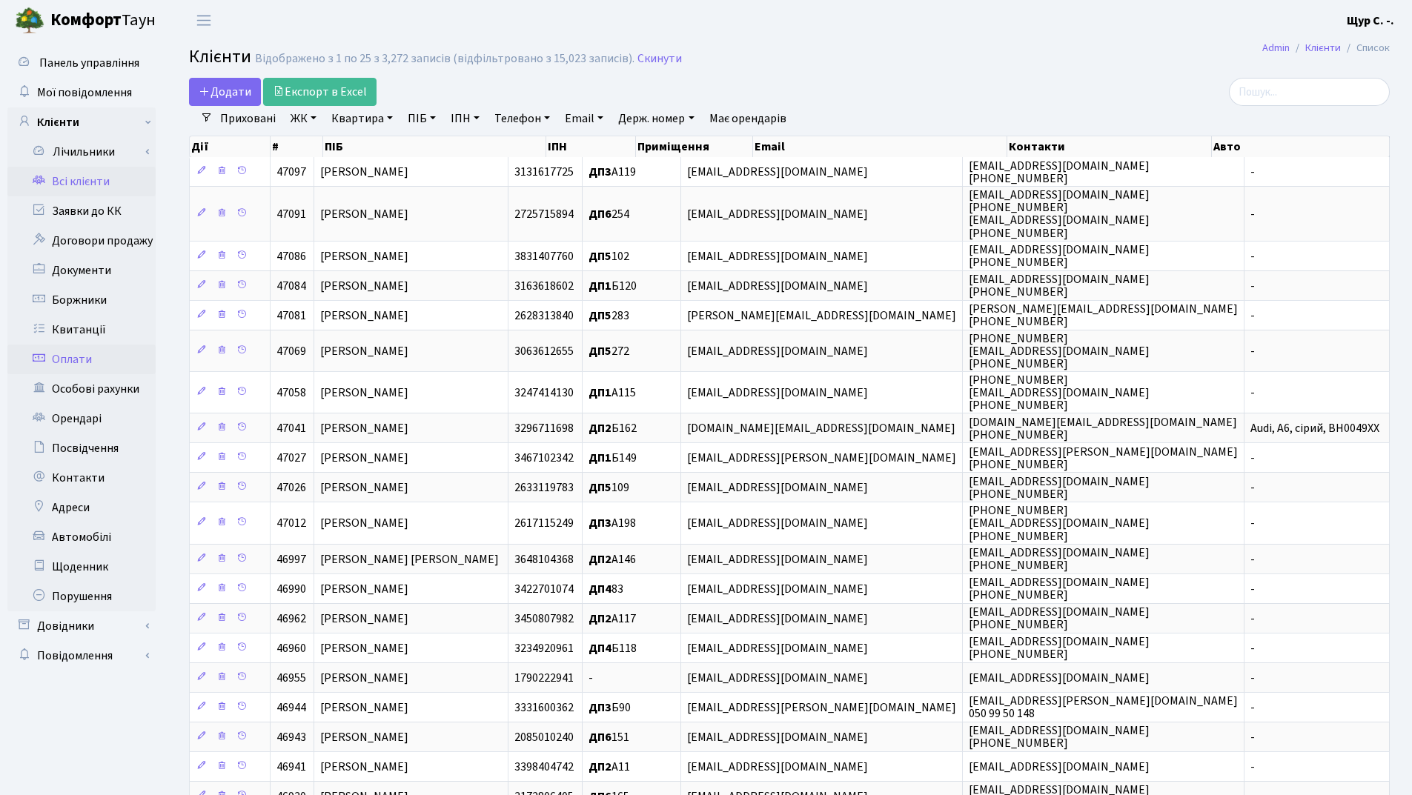
click at [99, 357] on link "Оплати" at bounding box center [81, 360] width 148 height 30
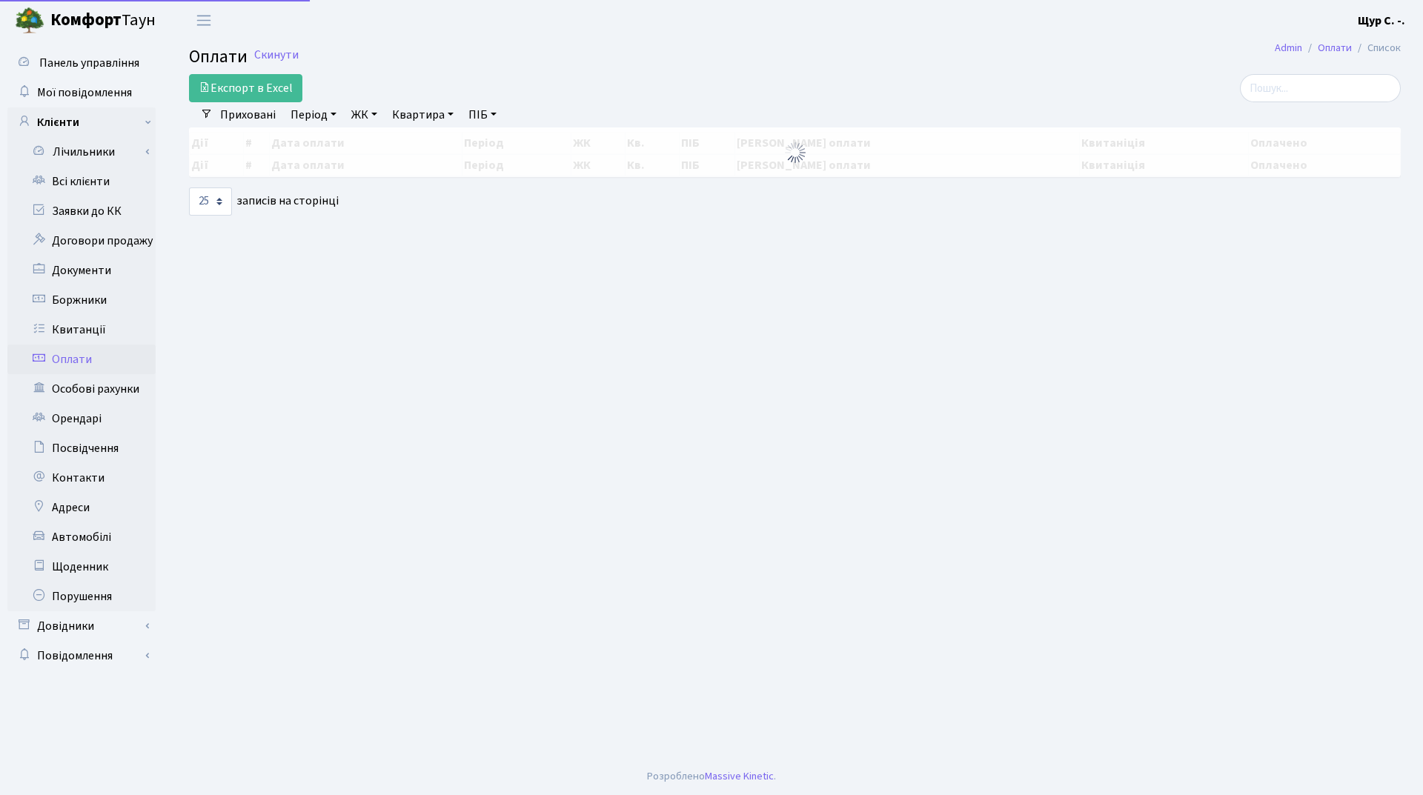
select select "25"
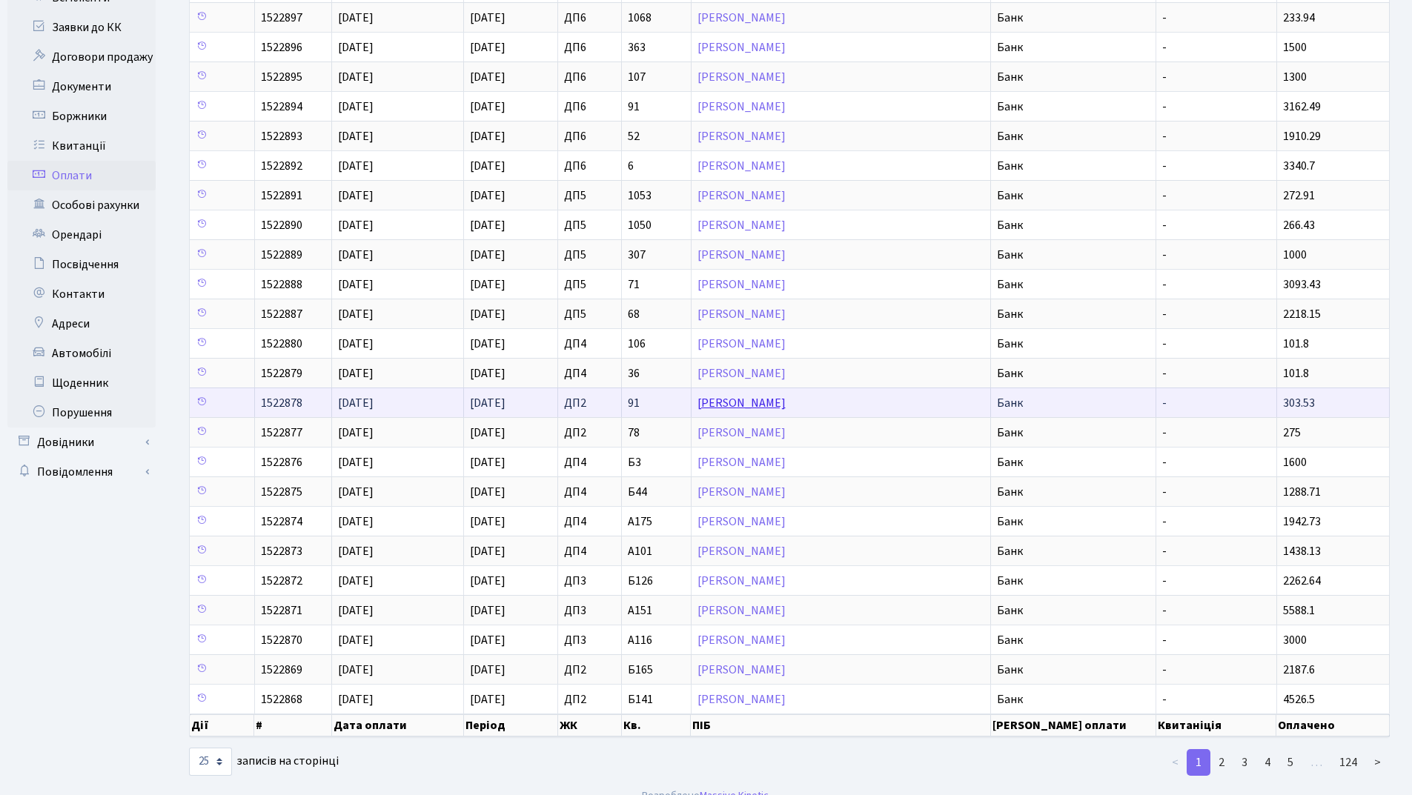
scroll to position [203, 0]
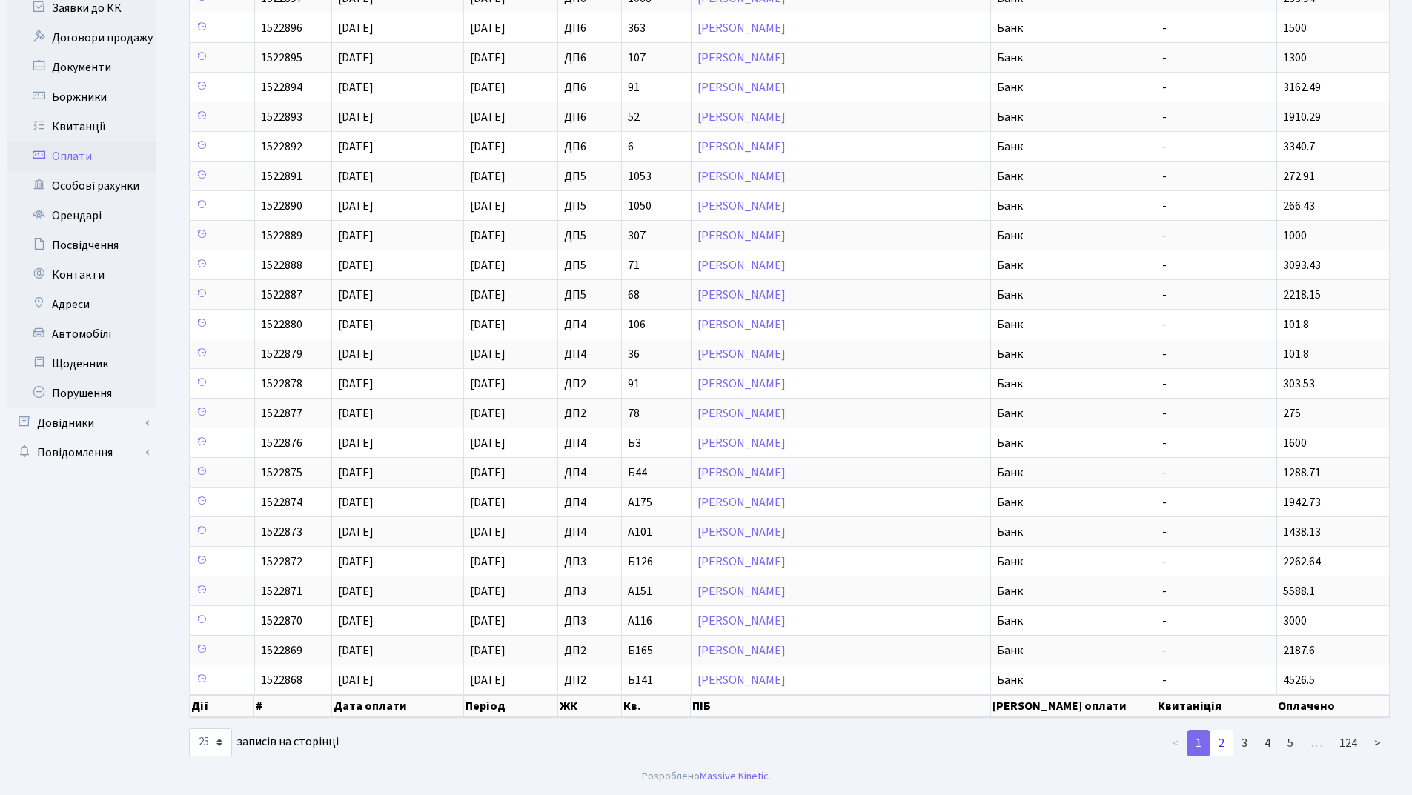
click at [1222, 746] on link "2" at bounding box center [1222, 743] width 24 height 27
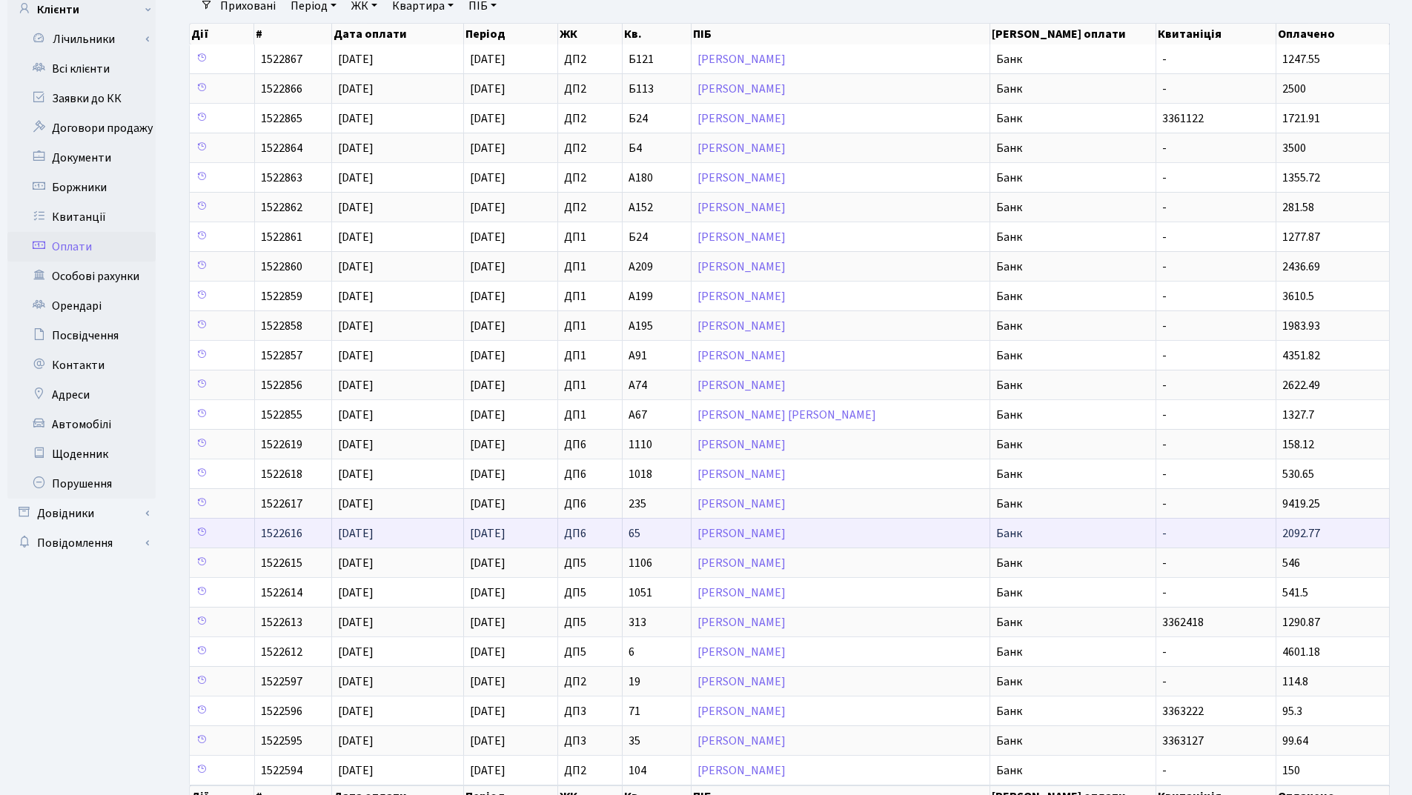
scroll to position [0, 0]
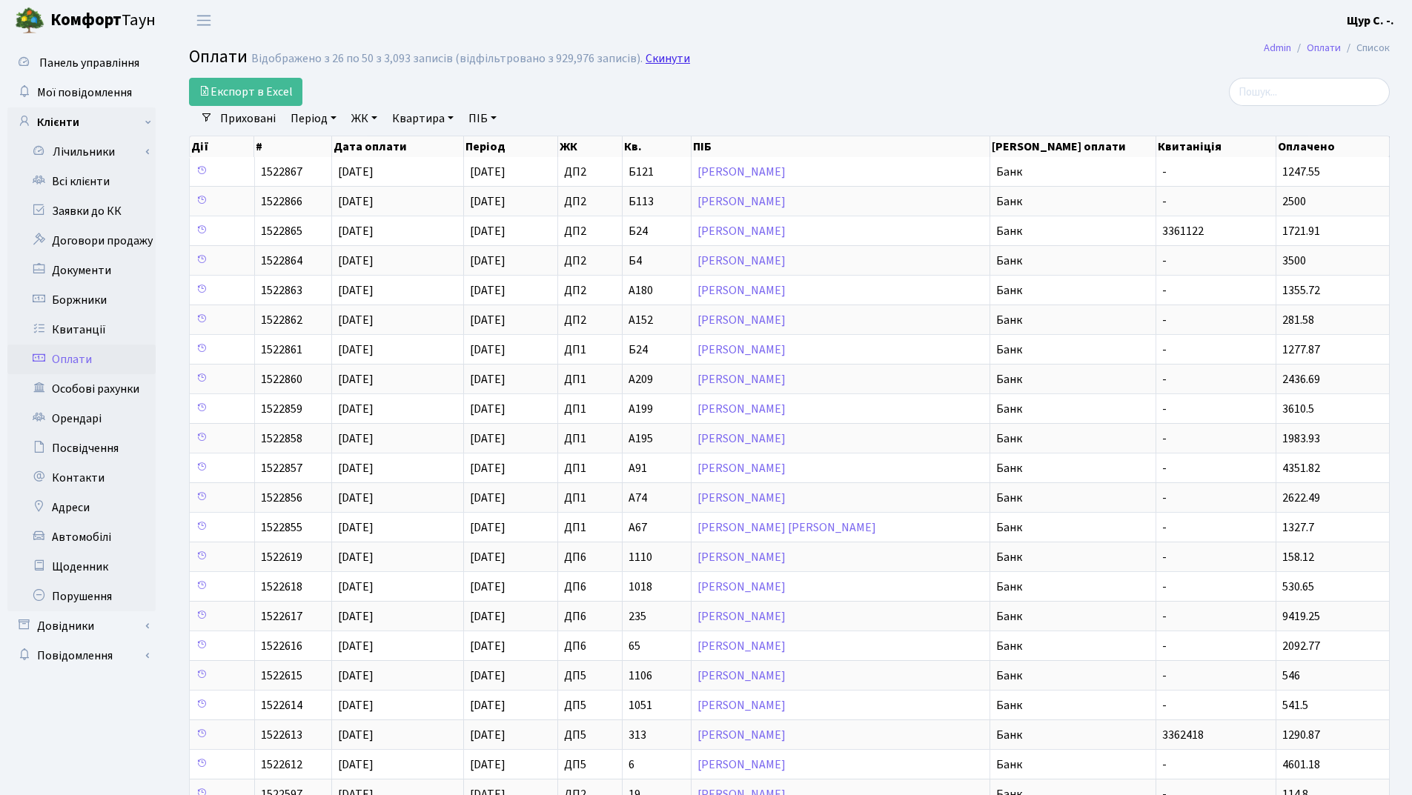
click at [656, 59] on link "Скинути" at bounding box center [668, 59] width 44 height 14
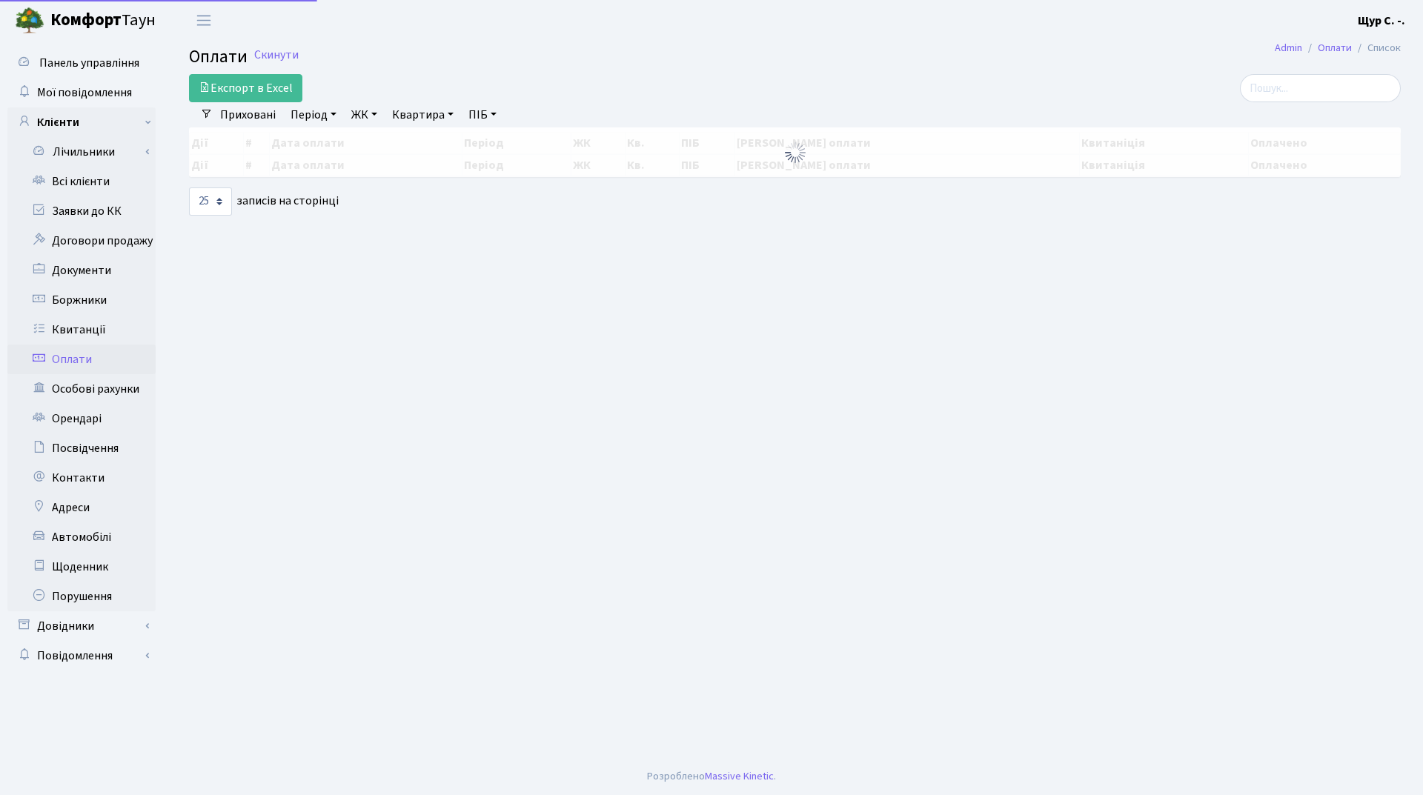
select select "25"
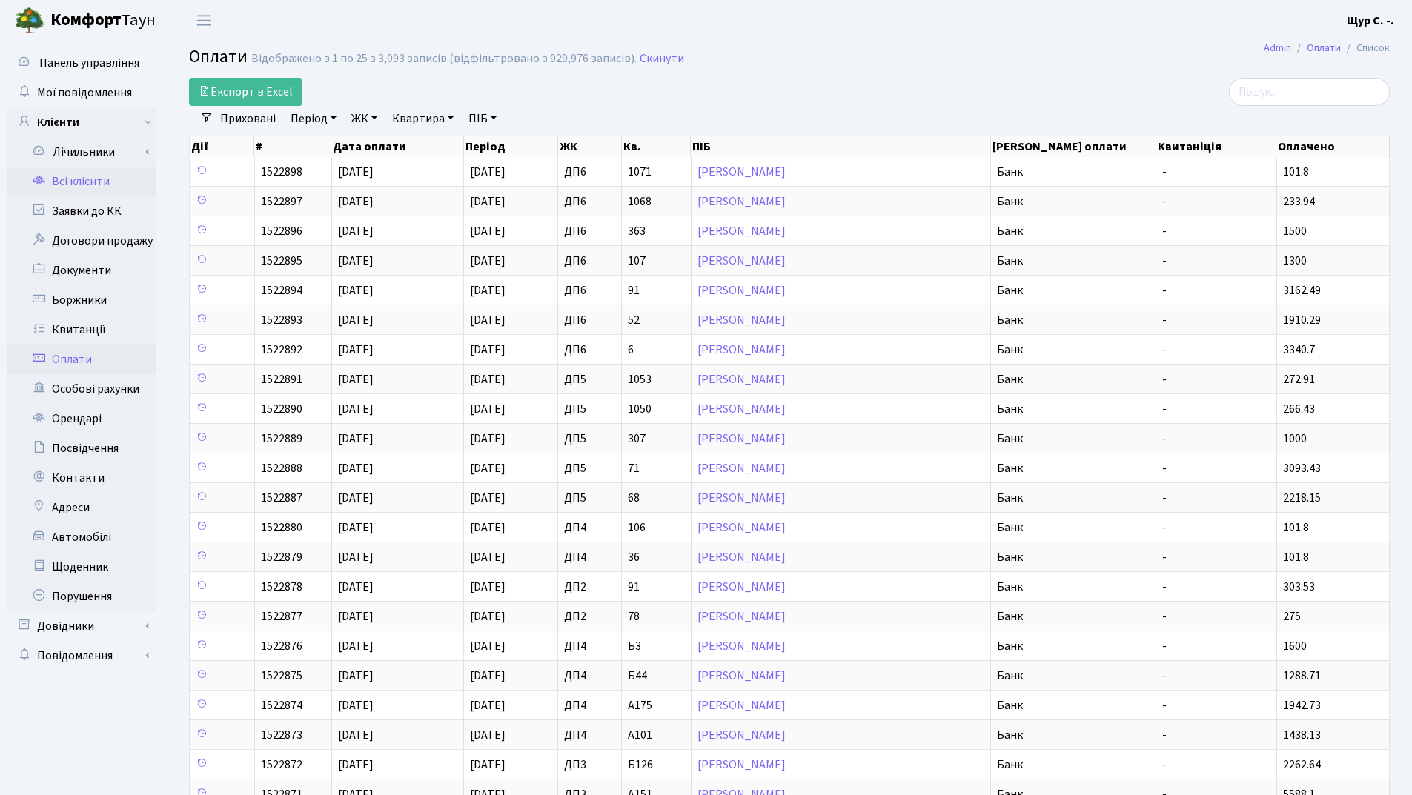
click at [87, 185] on link "Всі клієнти" at bounding box center [81, 182] width 148 height 30
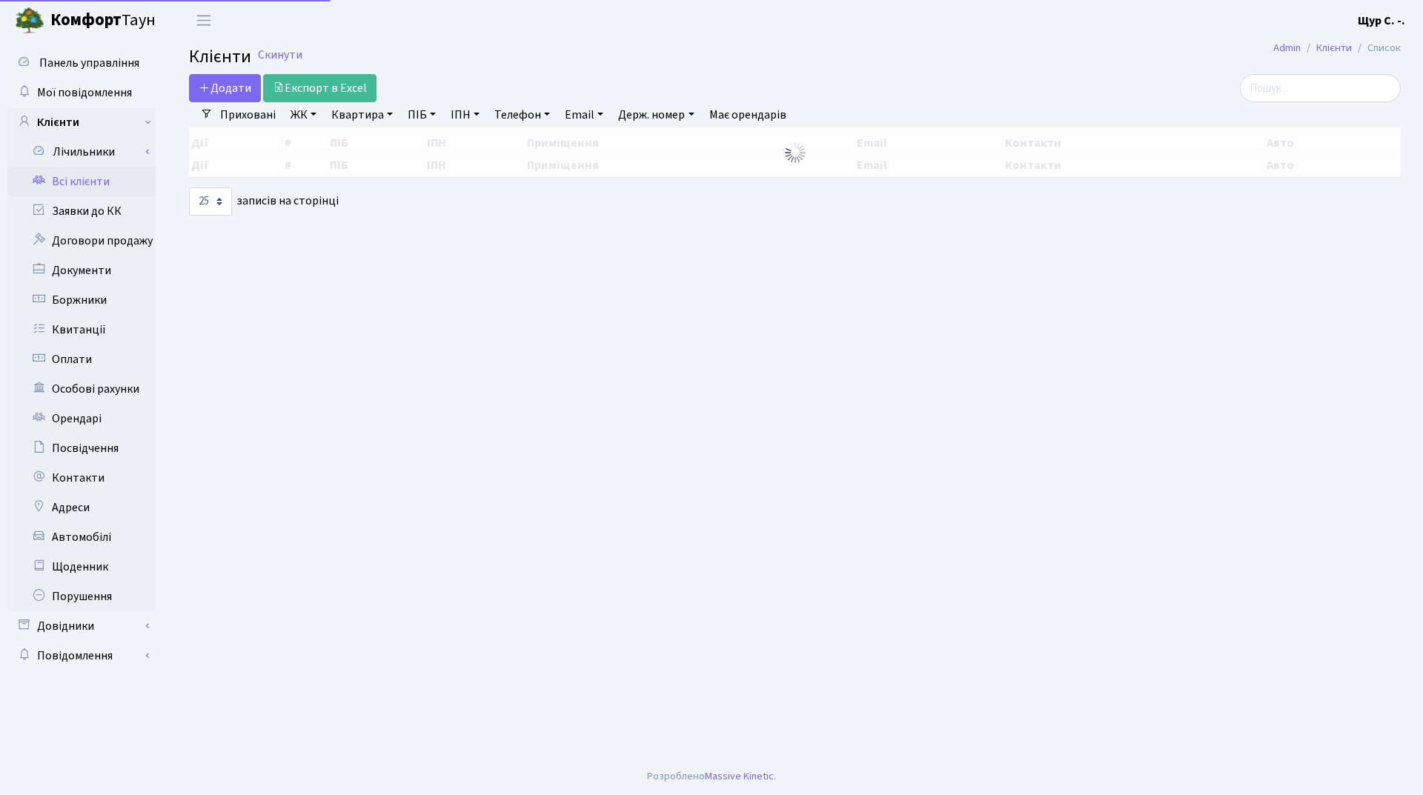
select select "25"
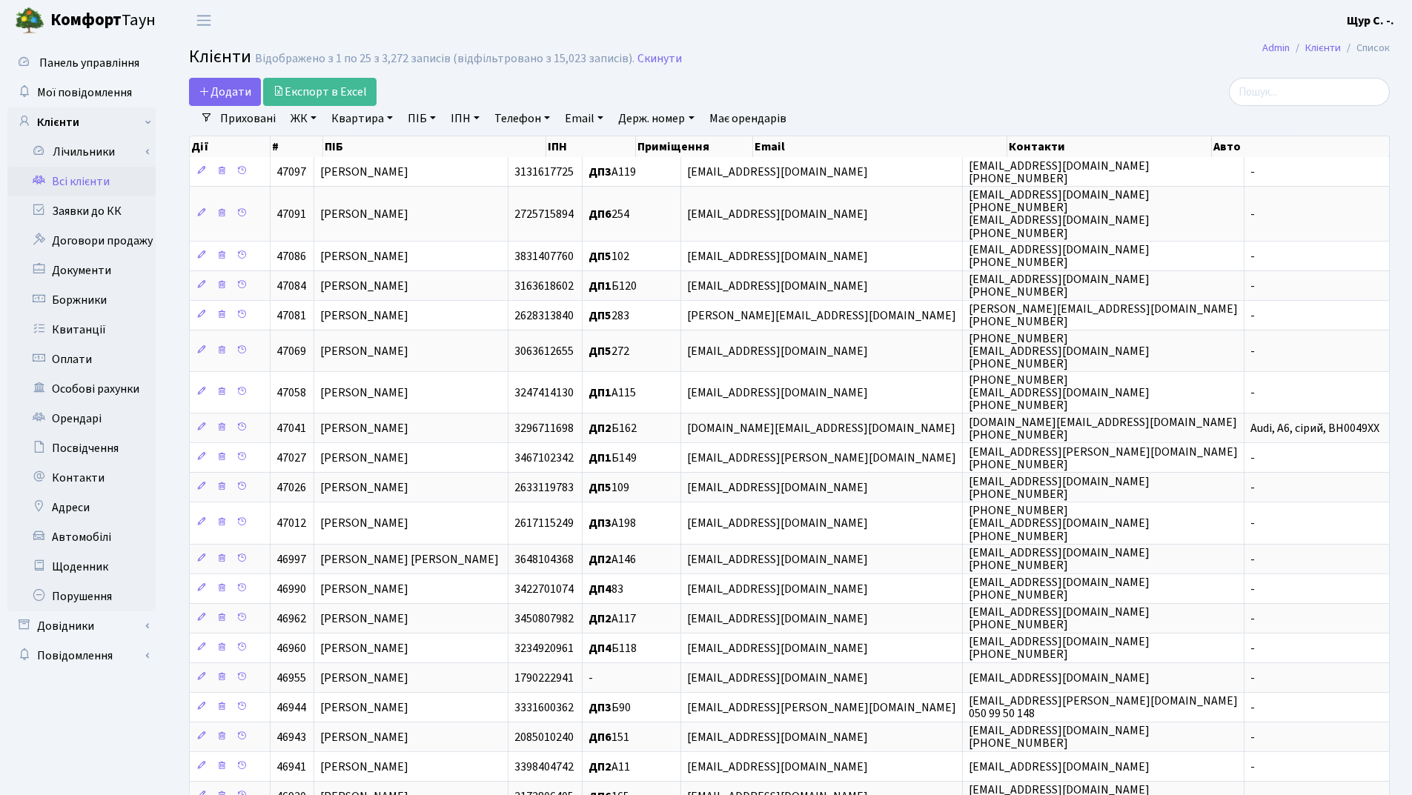
click at [352, 119] on link "Квартира" at bounding box center [361, 118] width 73 height 25
type input "118"
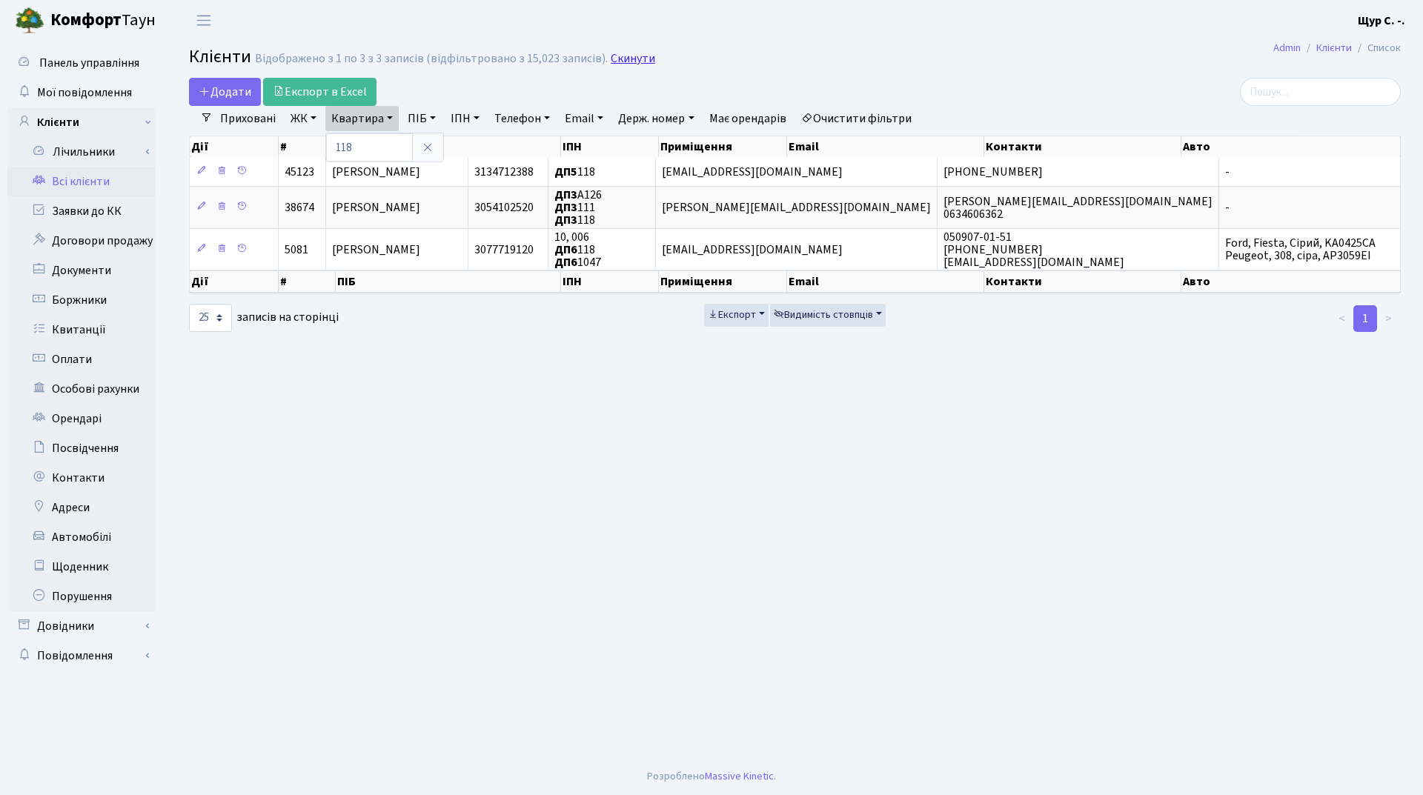
click at [616, 60] on link "Скинути" at bounding box center [633, 59] width 44 height 14
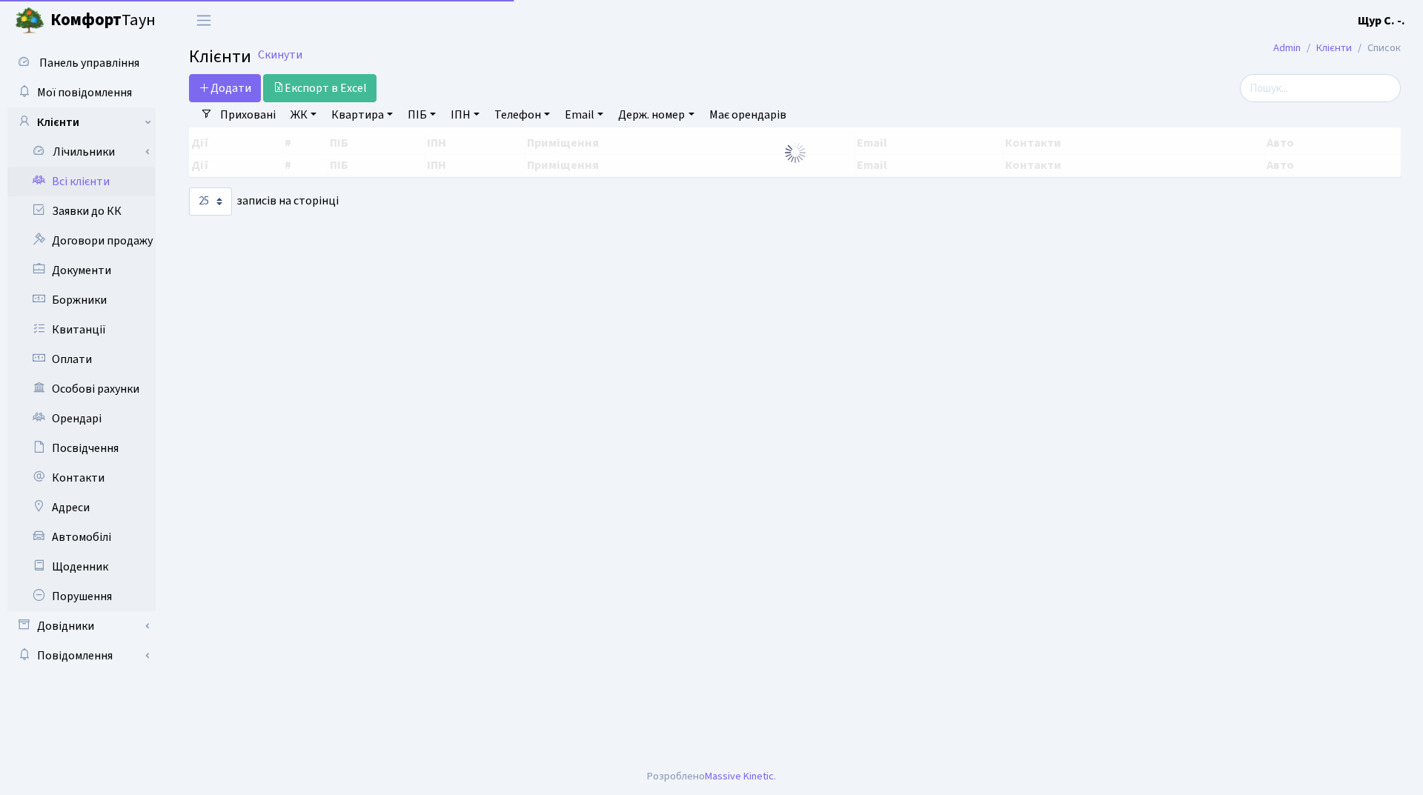
select select "25"
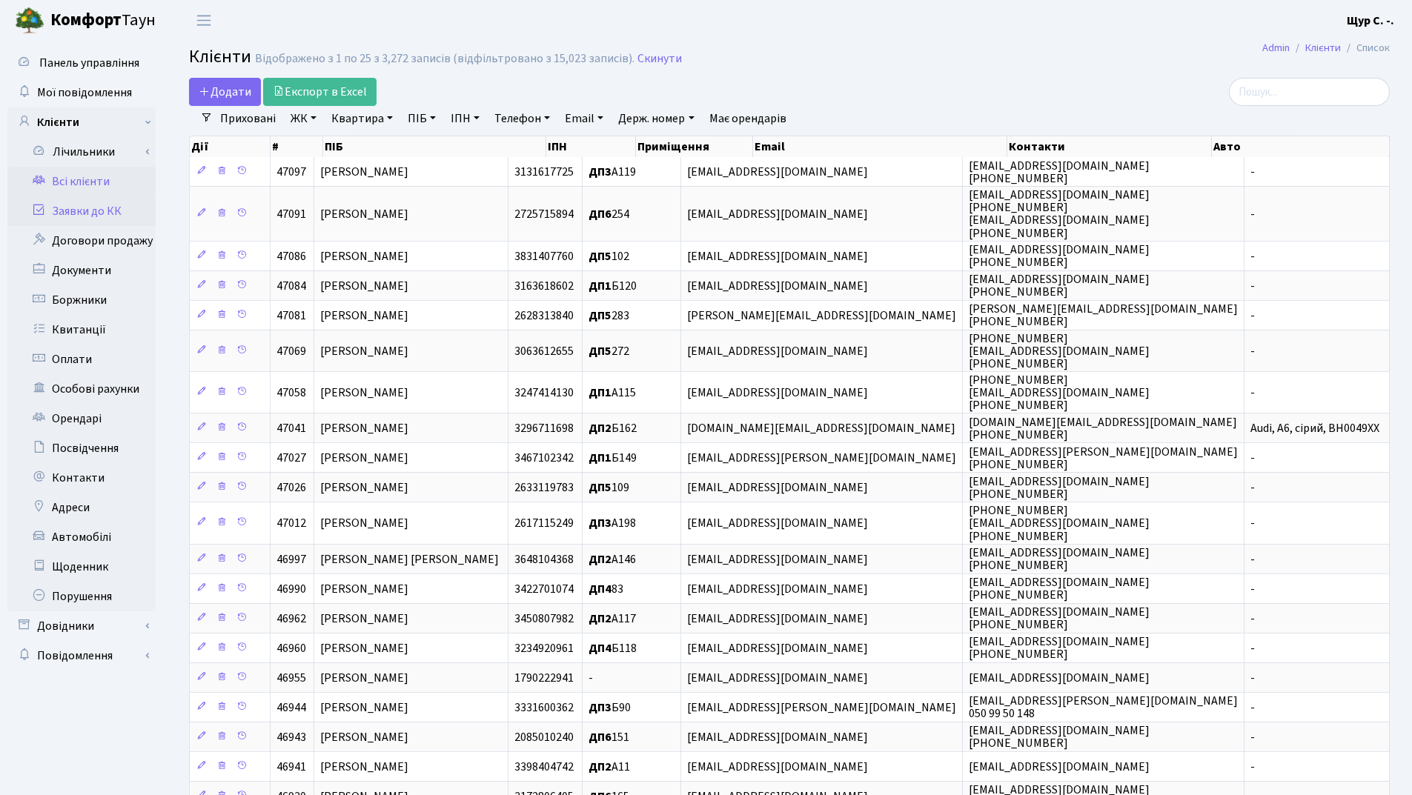
click at [100, 214] on link "Заявки до КК" at bounding box center [81, 211] width 148 height 30
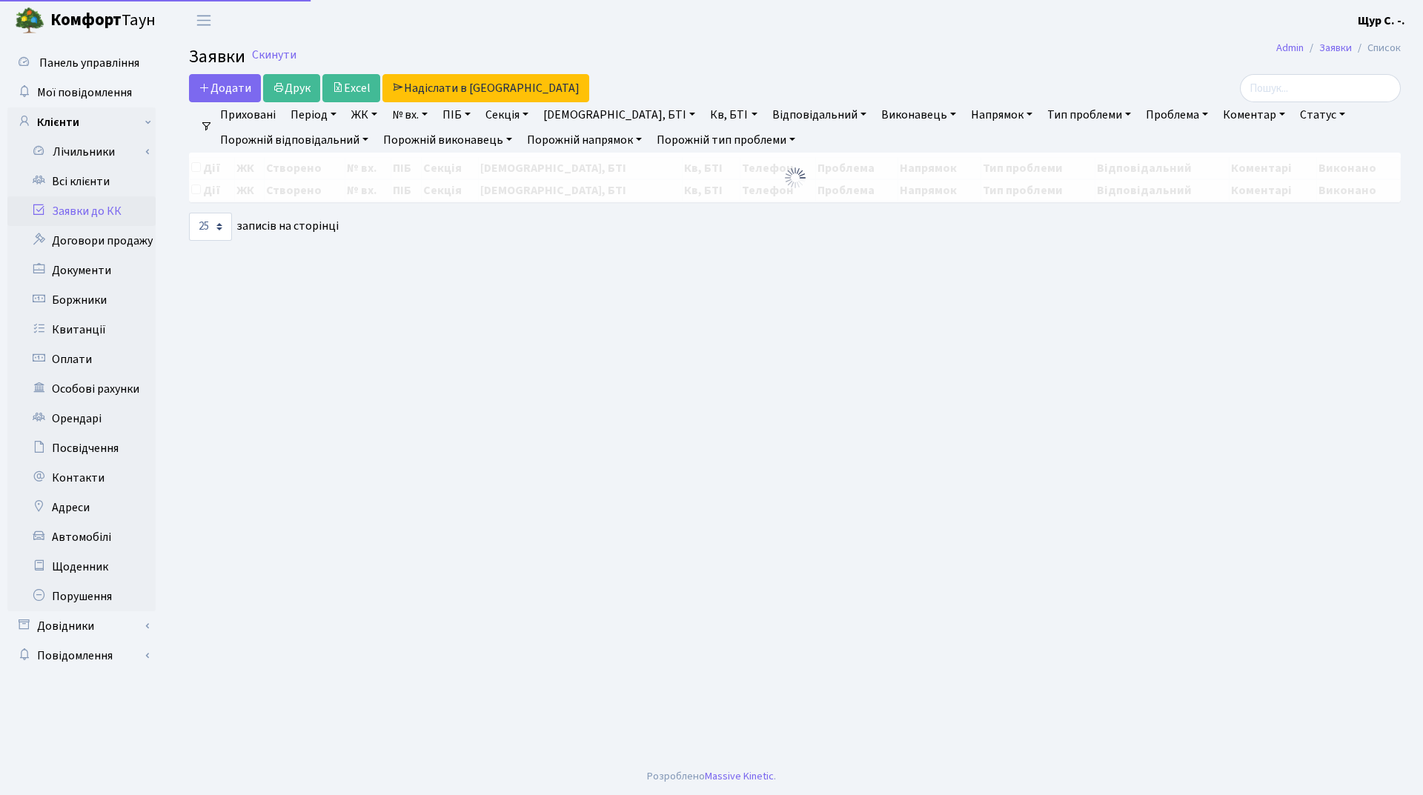
select select "25"
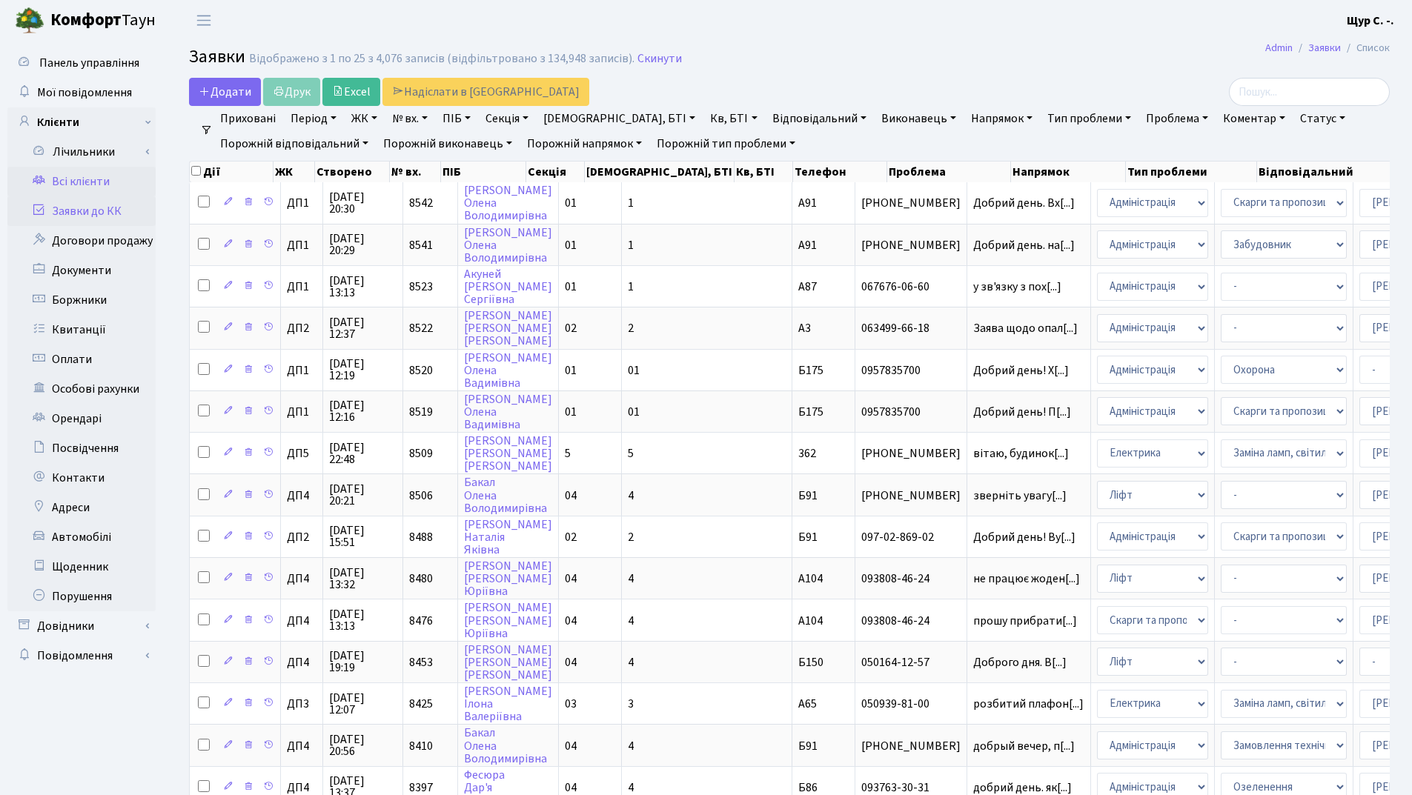
click at [95, 186] on link "Всі клієнти" at bounding box center [81, 182] width 148 height 30
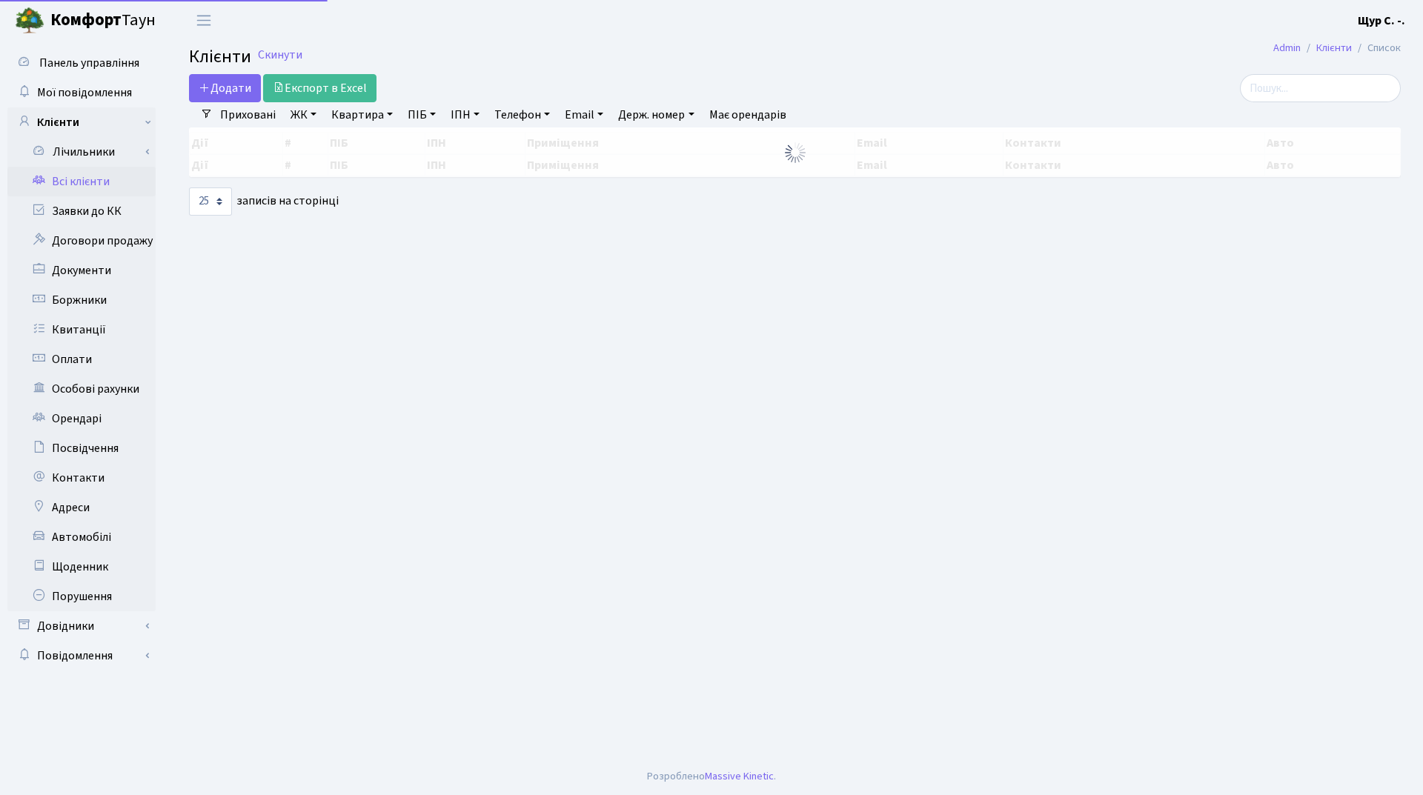
select select "25"
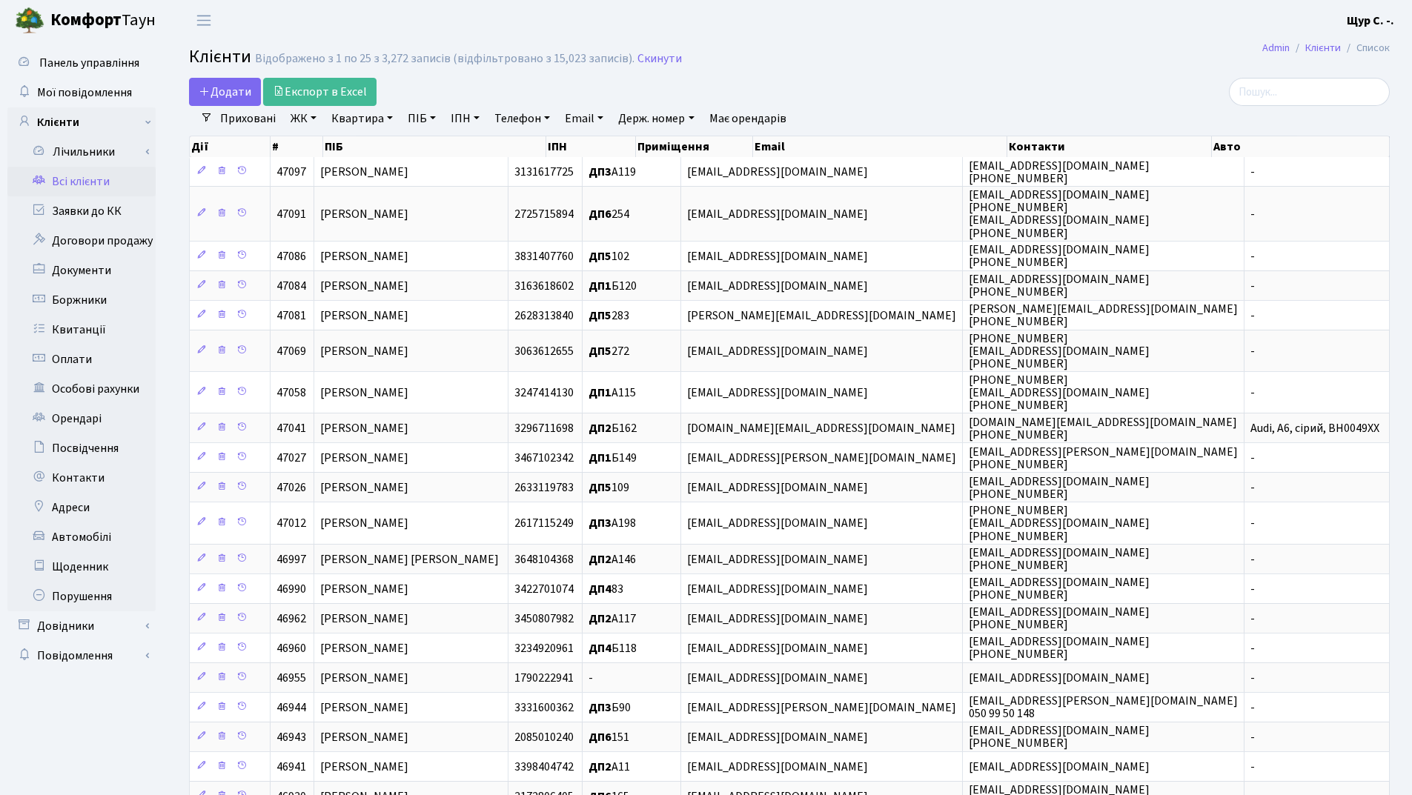
click at [90, 185] on link "Всі клієнти" at bounding box center [81, 182] width 148 height 30
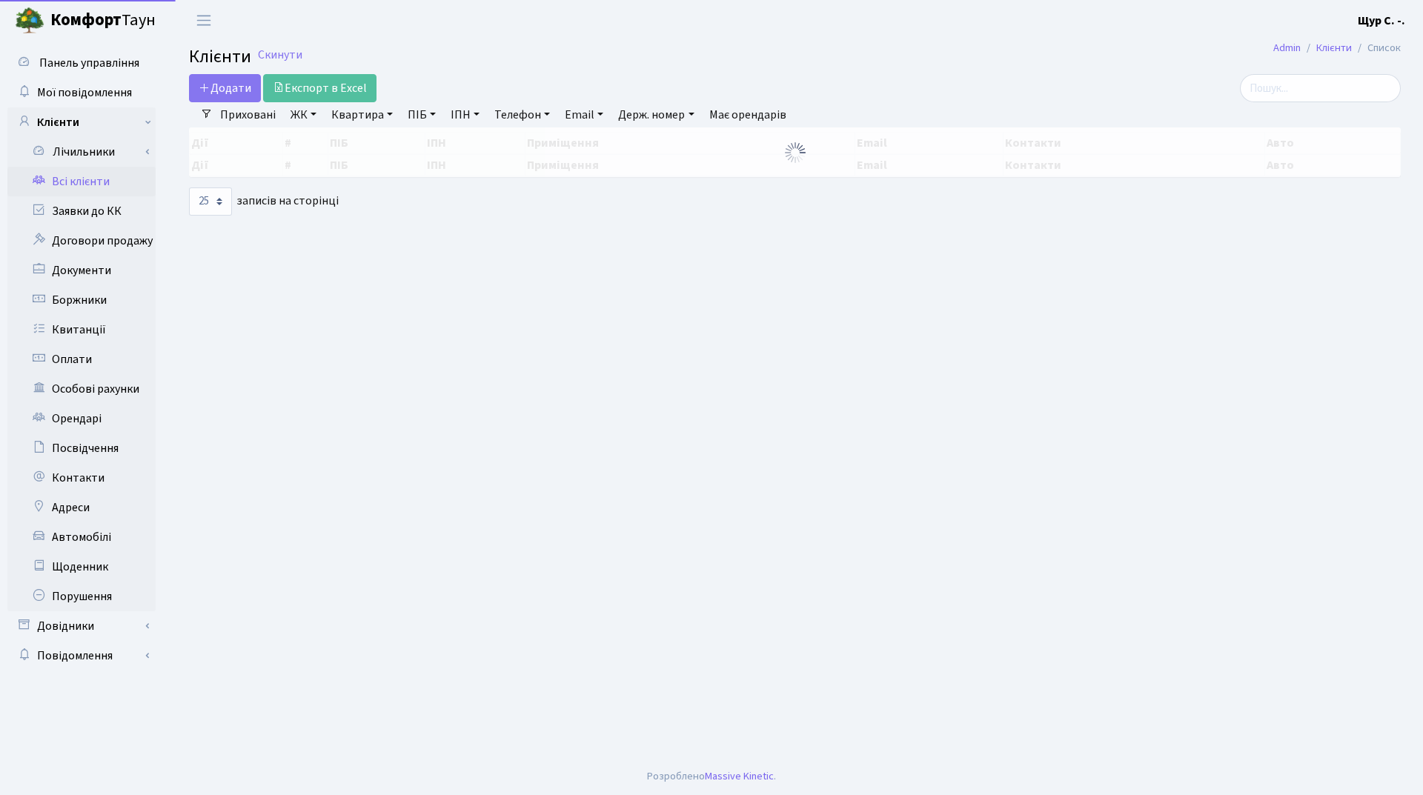
select select "25"
